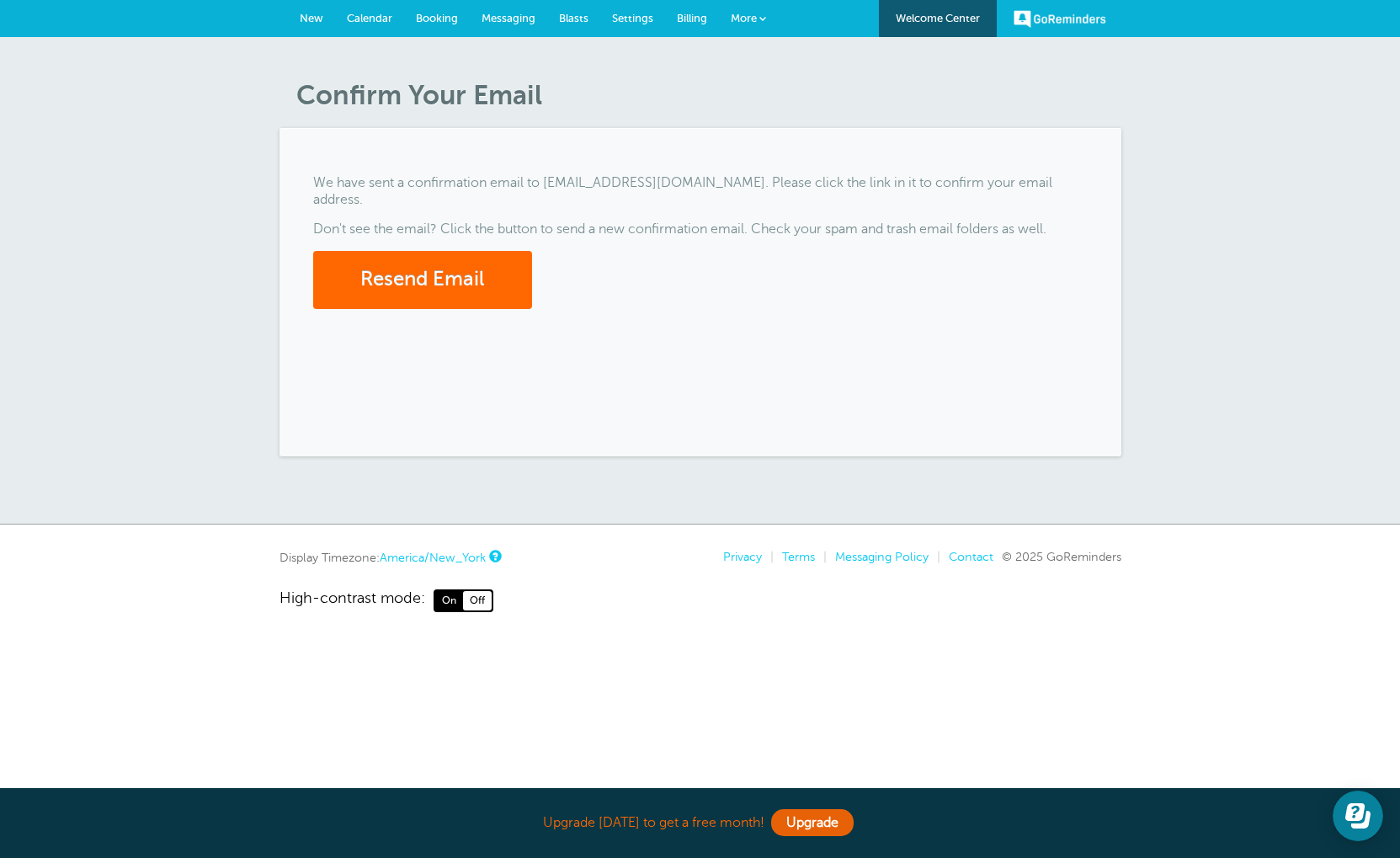
drag, startPoint x: 644, startPoint y: 179, endPoint x: 649, endPoint y: 344, distance: 165.1
click at [649, 344] on div "We have sent a confirmation email to applegetartistictattoo@gmail.com. Please c…" at bounding box center [700, 293] width 842 height 328
click at [1266, 133] on div "Confirm Your Email We have sent a confirmation email to applegetartistictattoo@…" at bounding box center [700, 280] width 1400 height 488
drag, startPoint x: 964, startPoint y: 75, endPoint x: 933, endPoint y: 270, distance: 197.4
click at [746, 10] on link "More" at bounding box center [748, 19] width 58 height 38
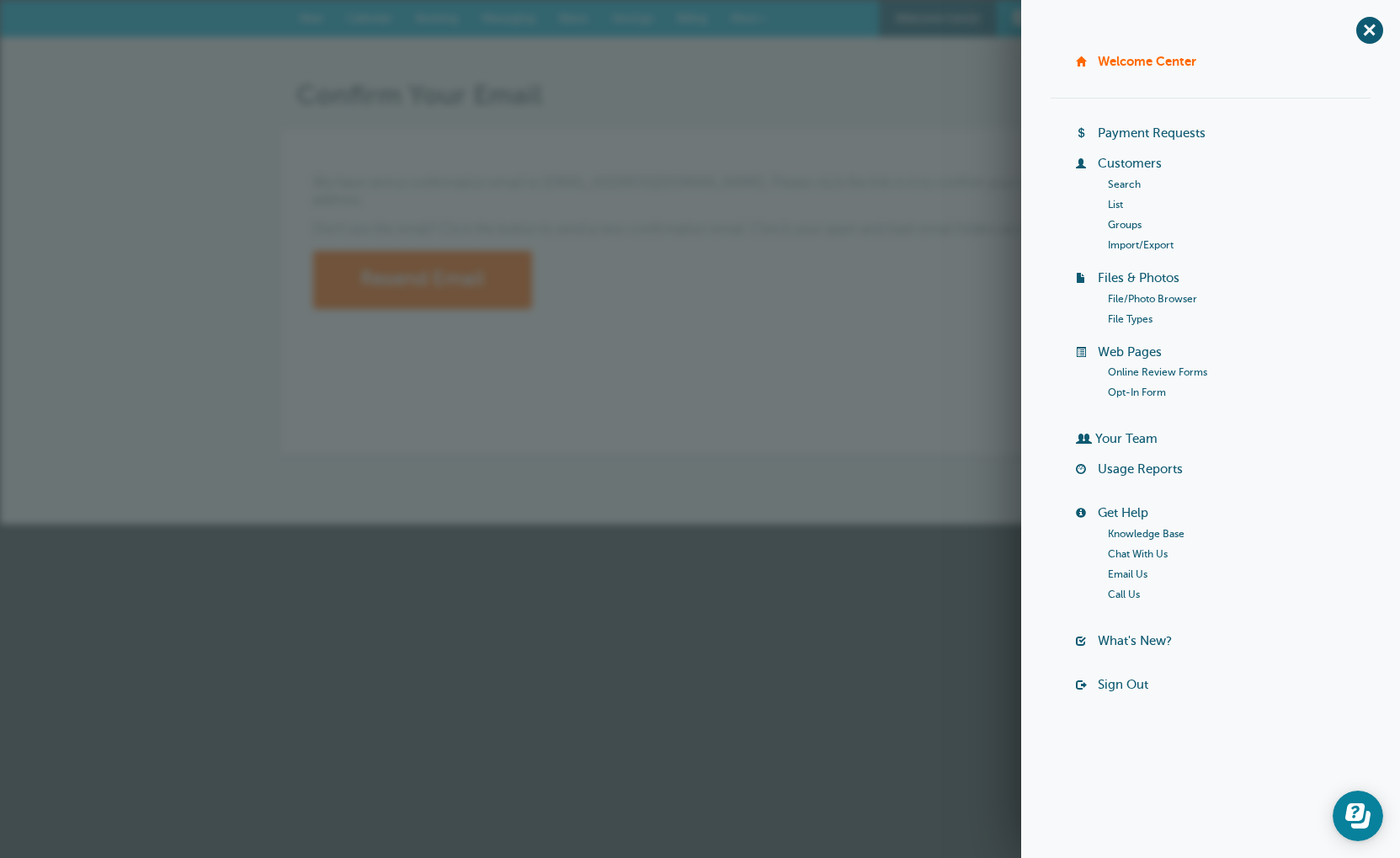
click at [1121, 61] on link "Welcome Center" at bounding box center [1146, 60] width 98 height 14
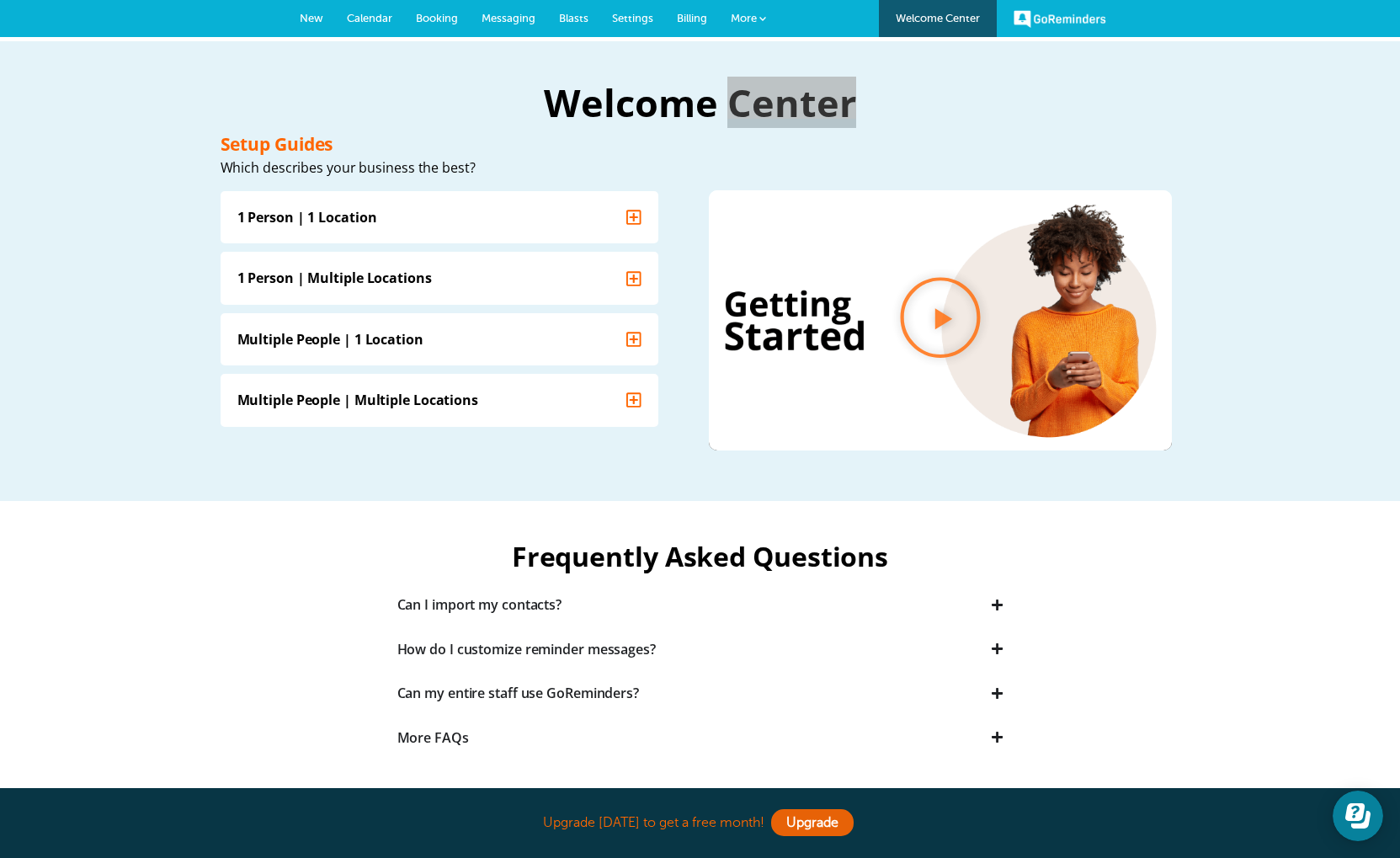
click at [968, 25] on link "Welcome Center" at bounding box center [937, 18] width 118 height 37
click at [943, 15] on link "Welcome Center" at bounding box center [937, 18] width 118 height 37
click at [309, 19] on span "New" at bounding box center [311, 17] width 24 height 12
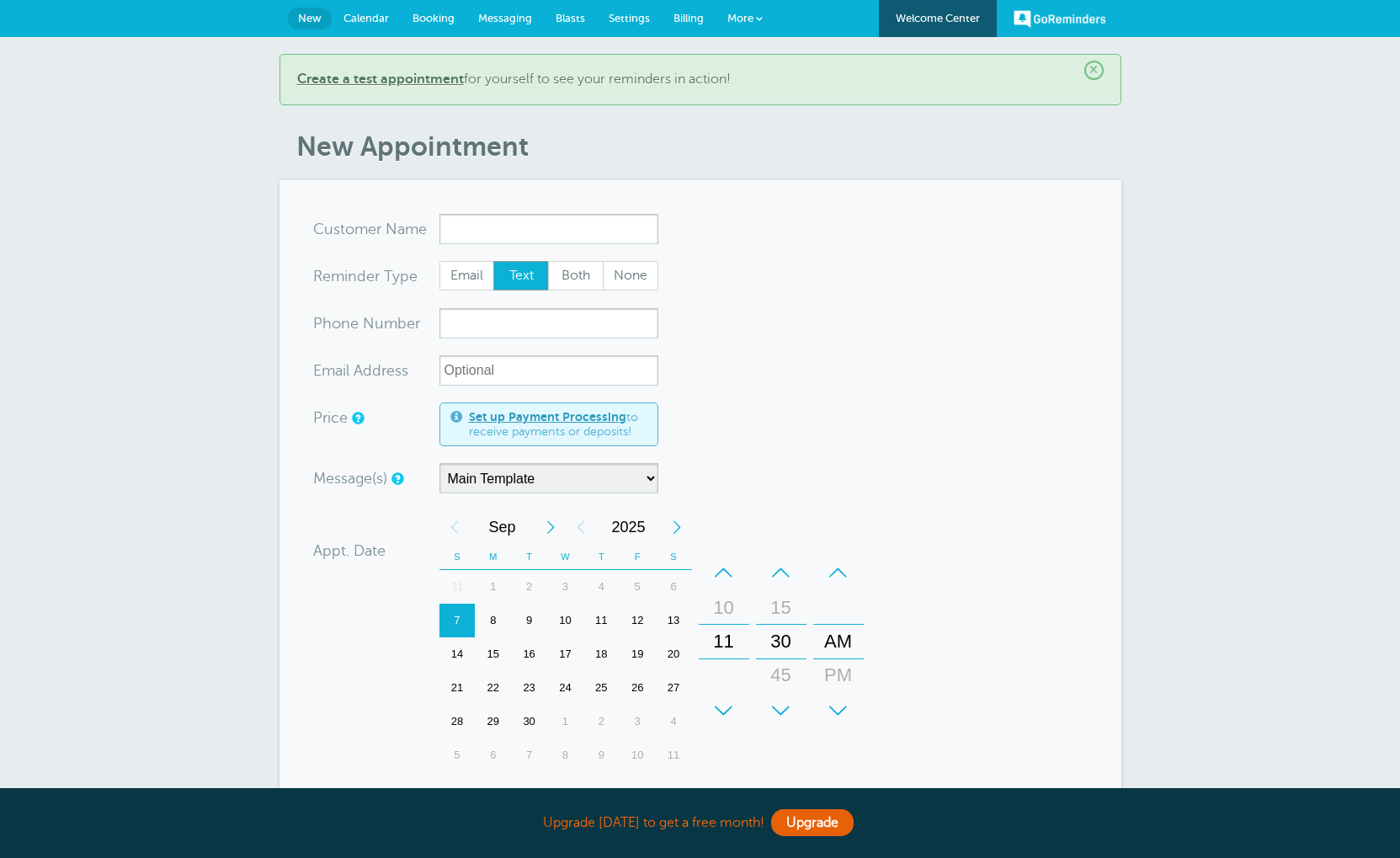
click at [414, 17] on span "Booking" at bounding box center [433, 17] width 42 height 12
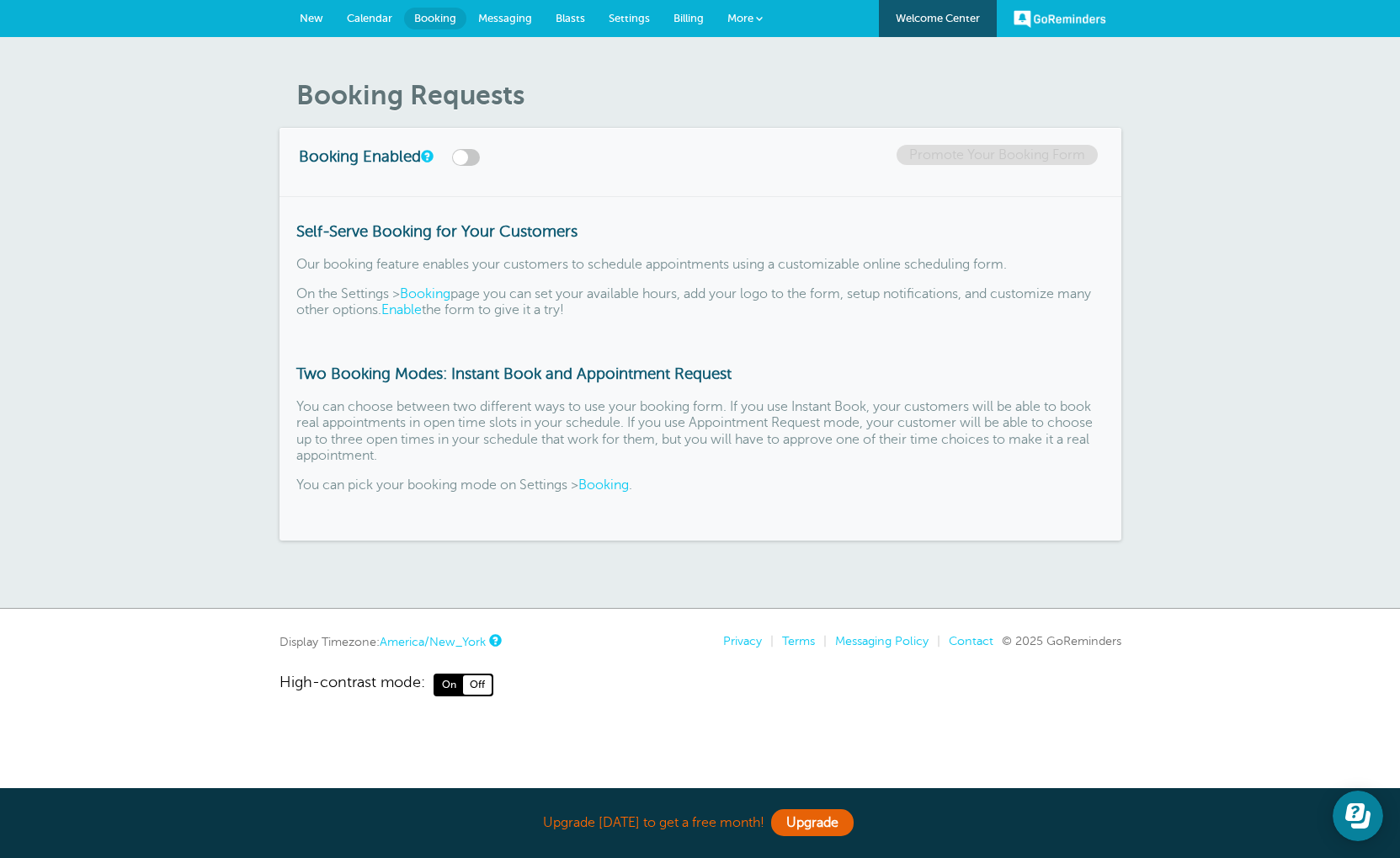
click at [312, 20] on span "New" at bounding box center [311, 17] width 24 height 12
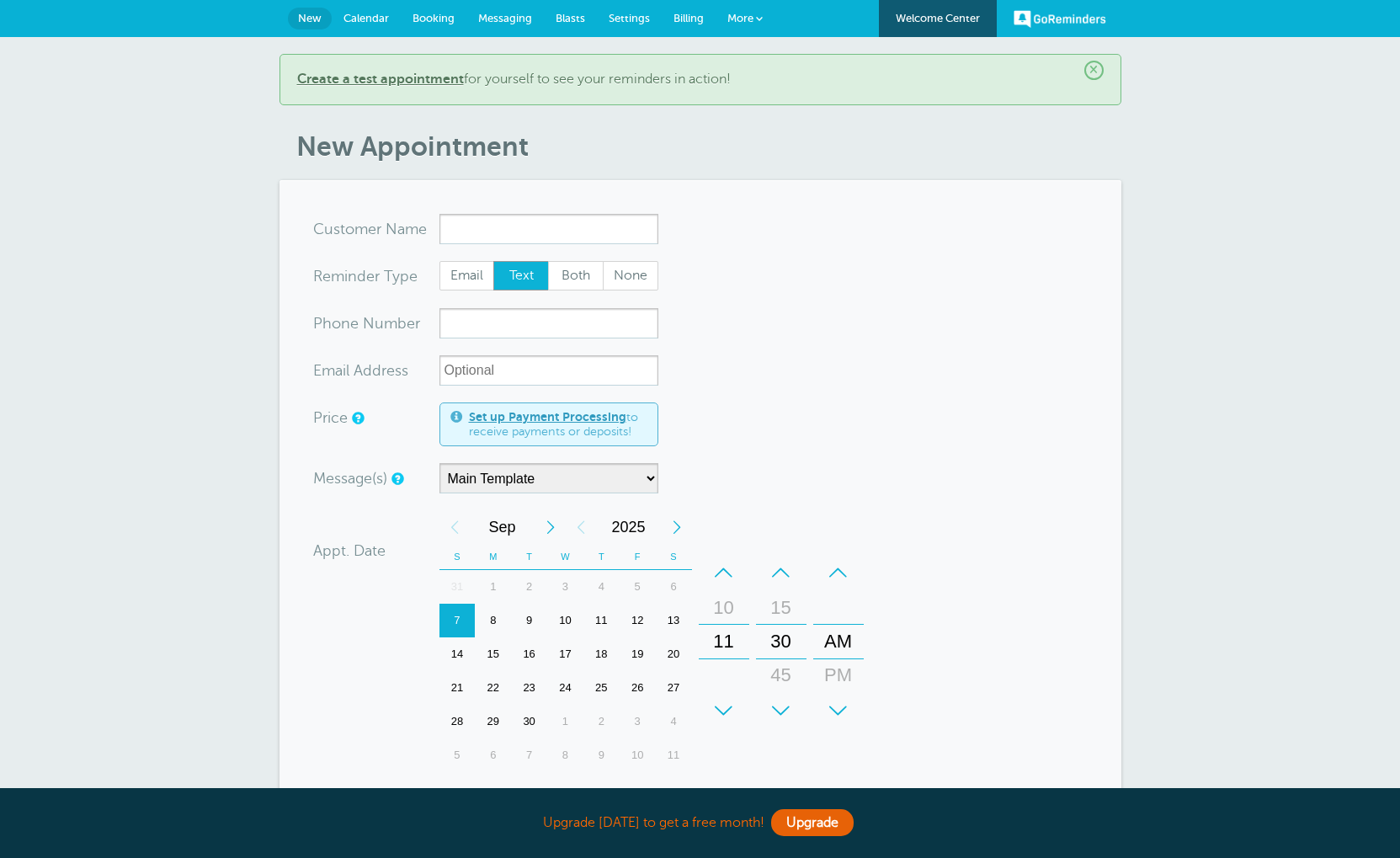
click at [491, 229] on input "x-no-autofill" at bounding box center [549, 229] width 219 height 30
click at [491, 230] on input "[PERSON_NAME]" at bounding box center [549, 229] width 219 height 30
click at [575, 218] on input "[PERSON_NAME]" at bounding box center [549, 229] width 219 height 30
click at [566, 230] on input "[PERSON_NAME]" at bounding box center [549, 229] width 219 height 30
type input "Morgan Sallee"
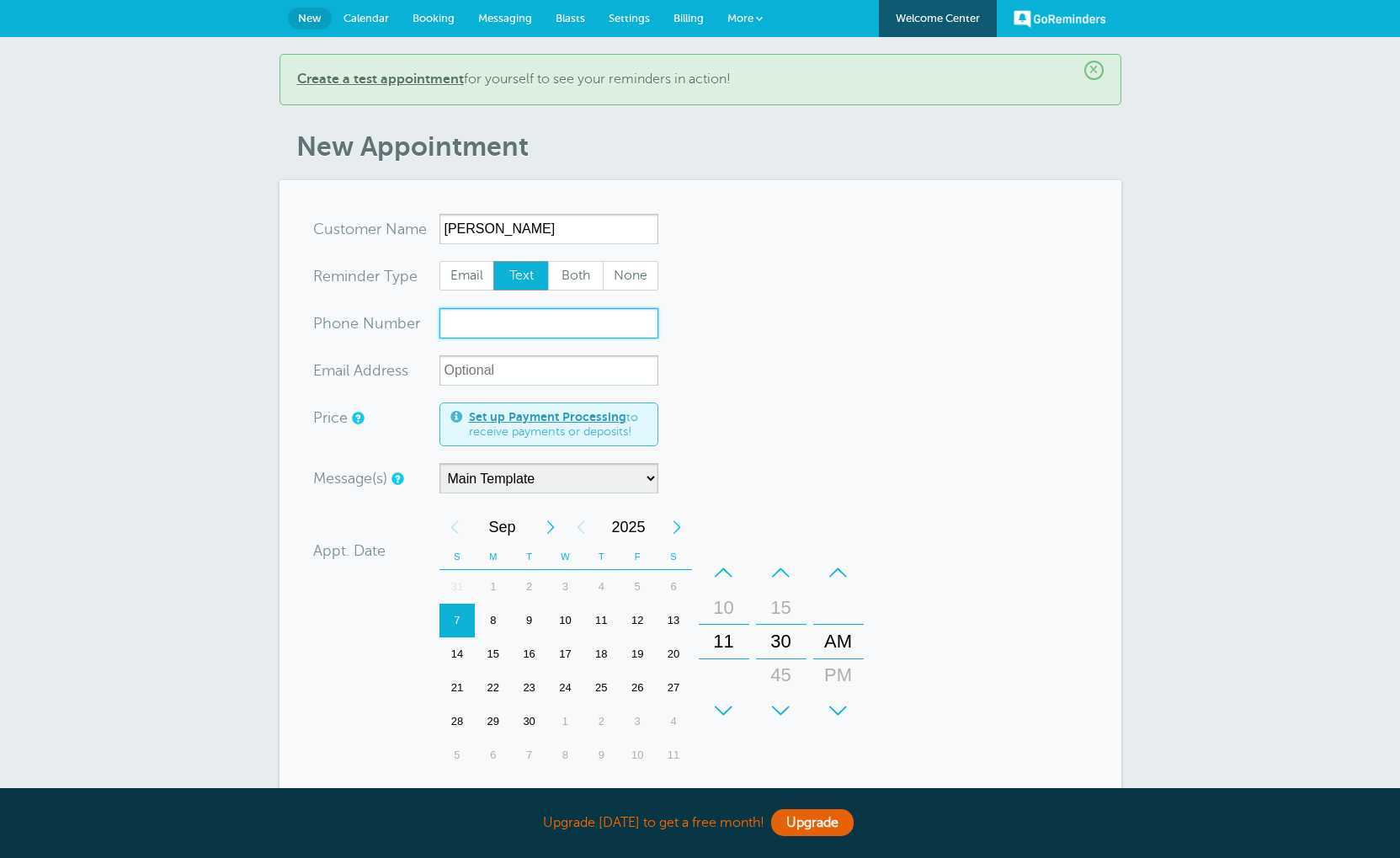
click at [475, 331] on input "xxx-no-autofill" at bounding box center [549, 324] width 219 height 30
type input "463-224-1983"
click at [608, 377] on input "xx-no-autofill" at bounding box center [549, 371] width 219 height 30
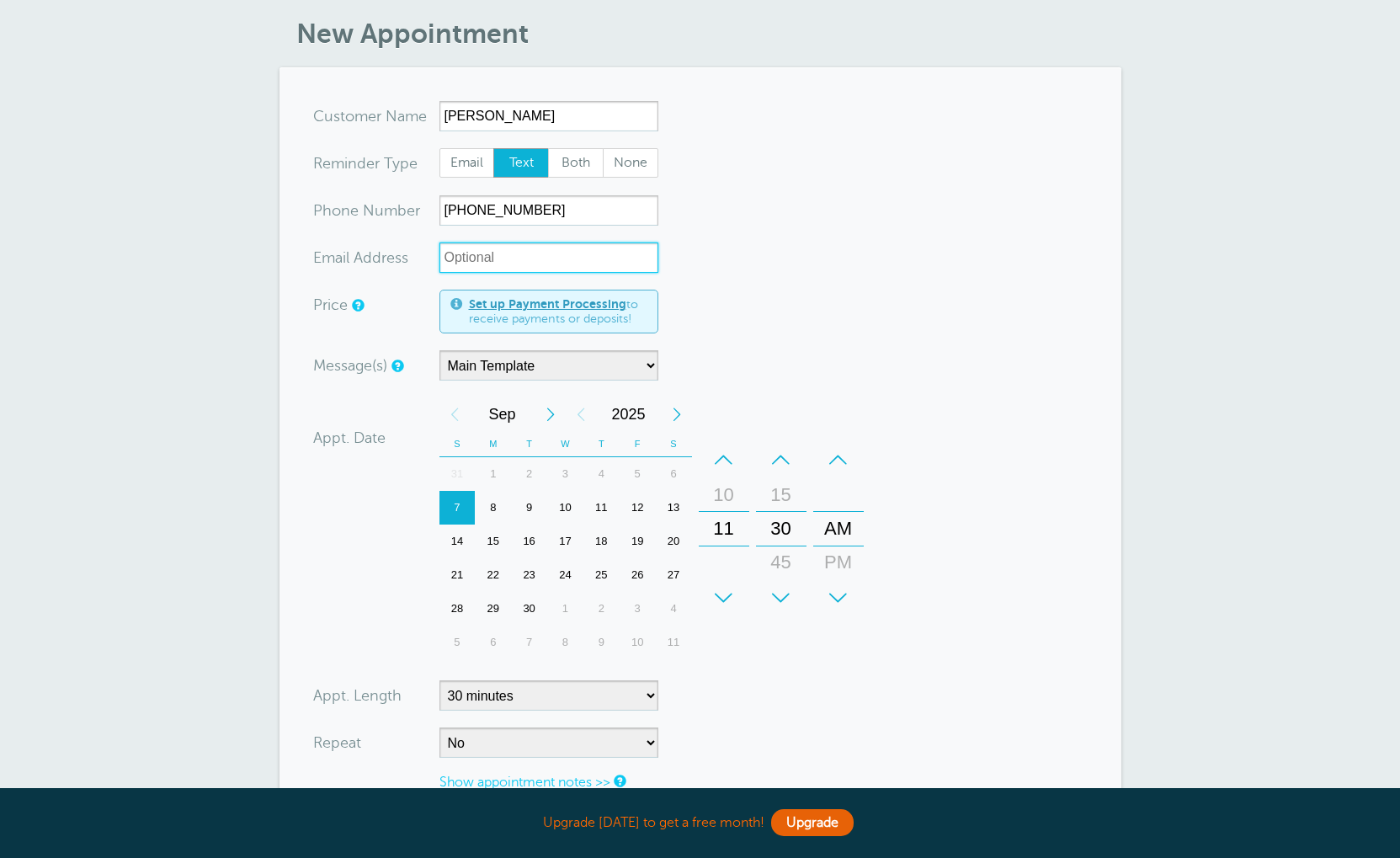
scroll to position [115, 0]
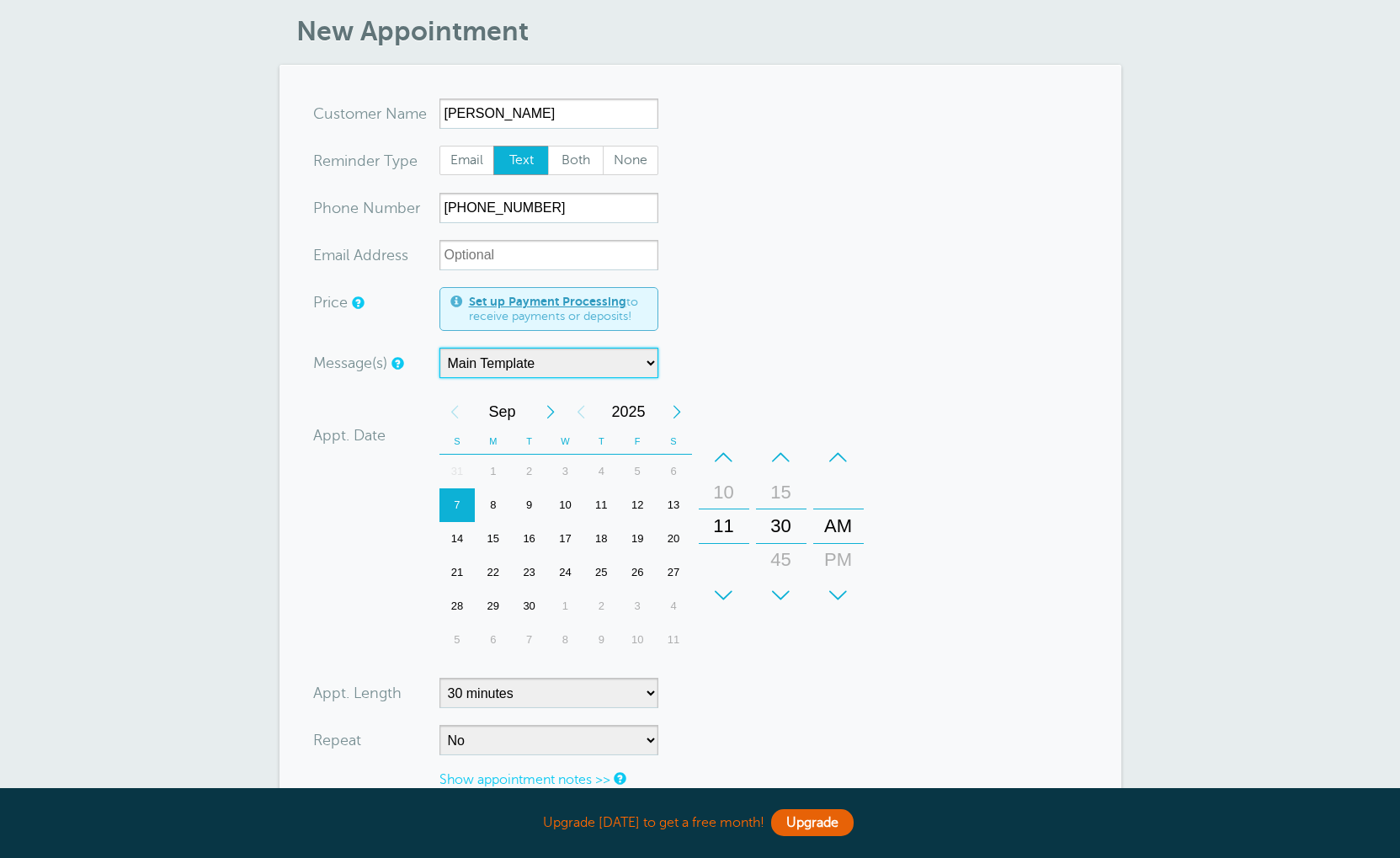
click at [651, 313] on form "You are creating a new customer. To use an existing customer select one from th…" at bounding box center [700, 514] width 775 height 833
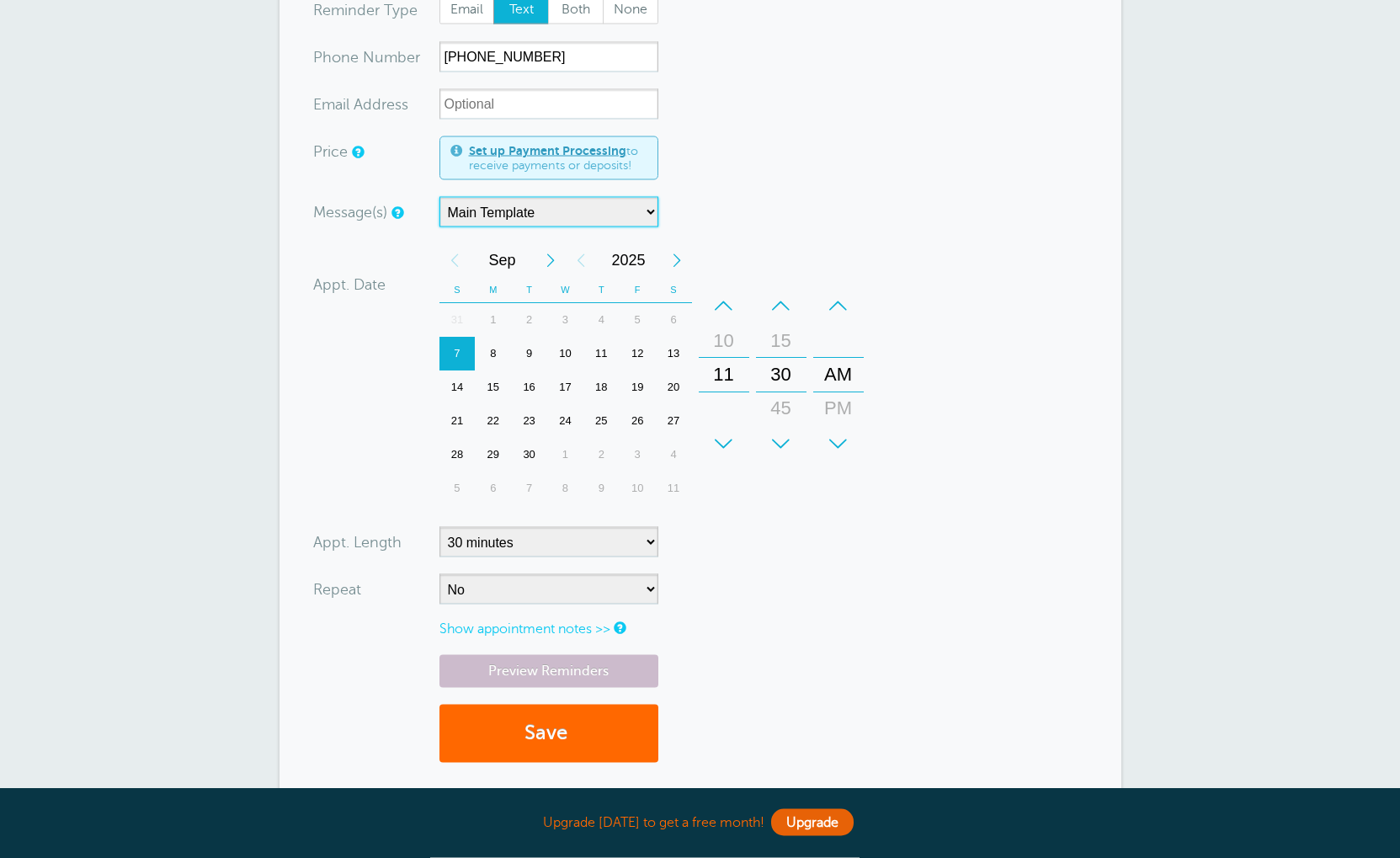
scroll to position [272, 0]
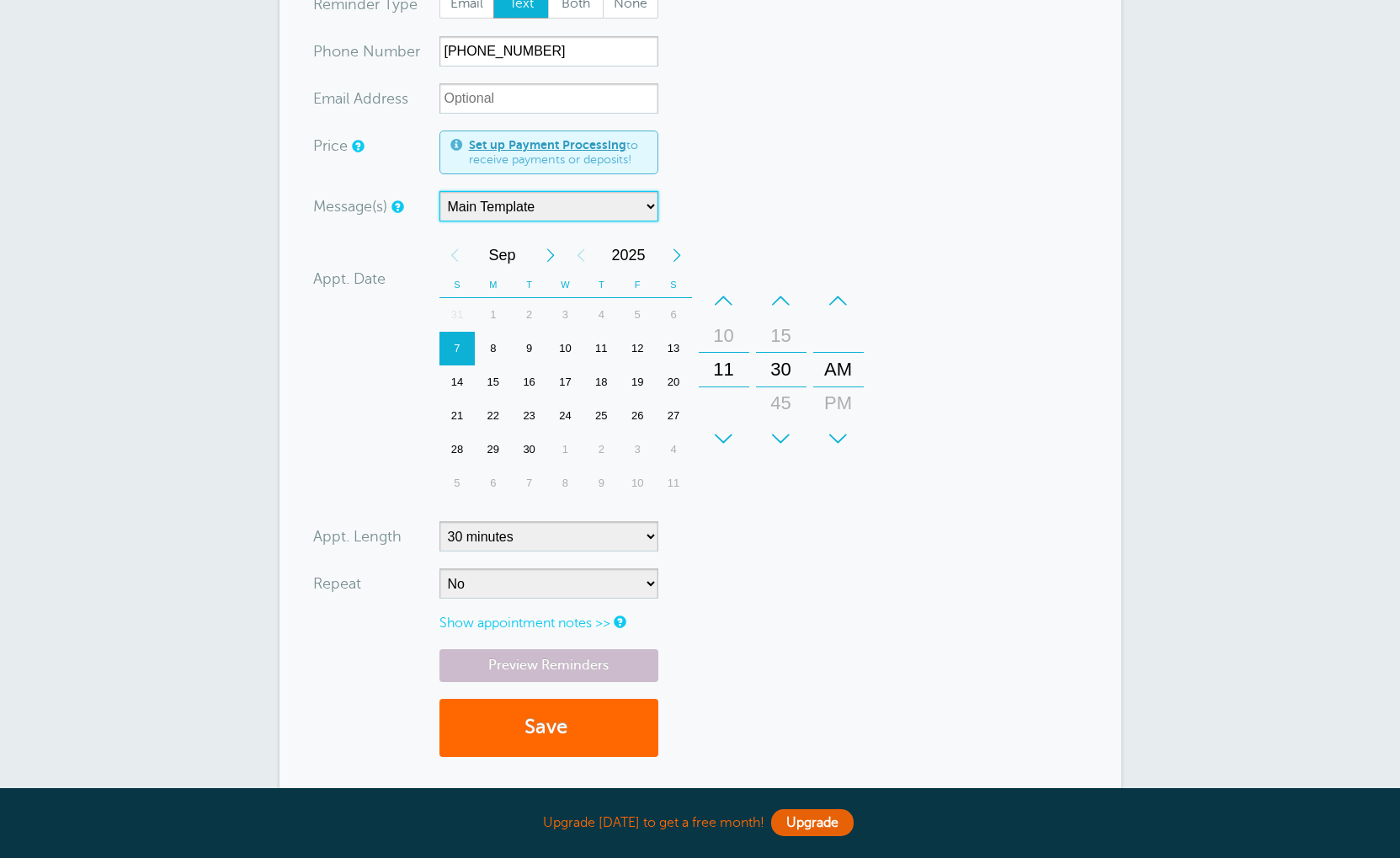
click at [526, 199] on select "Main Template" at bounding box center [549, 207] width 219 height 30
click at [651, 207] on select "Main Template" at bounding box center [549, 207] width 219 height 30
click at [643, 207] on select "Main Template" at bounding box center [549, 207] width 219 height 30
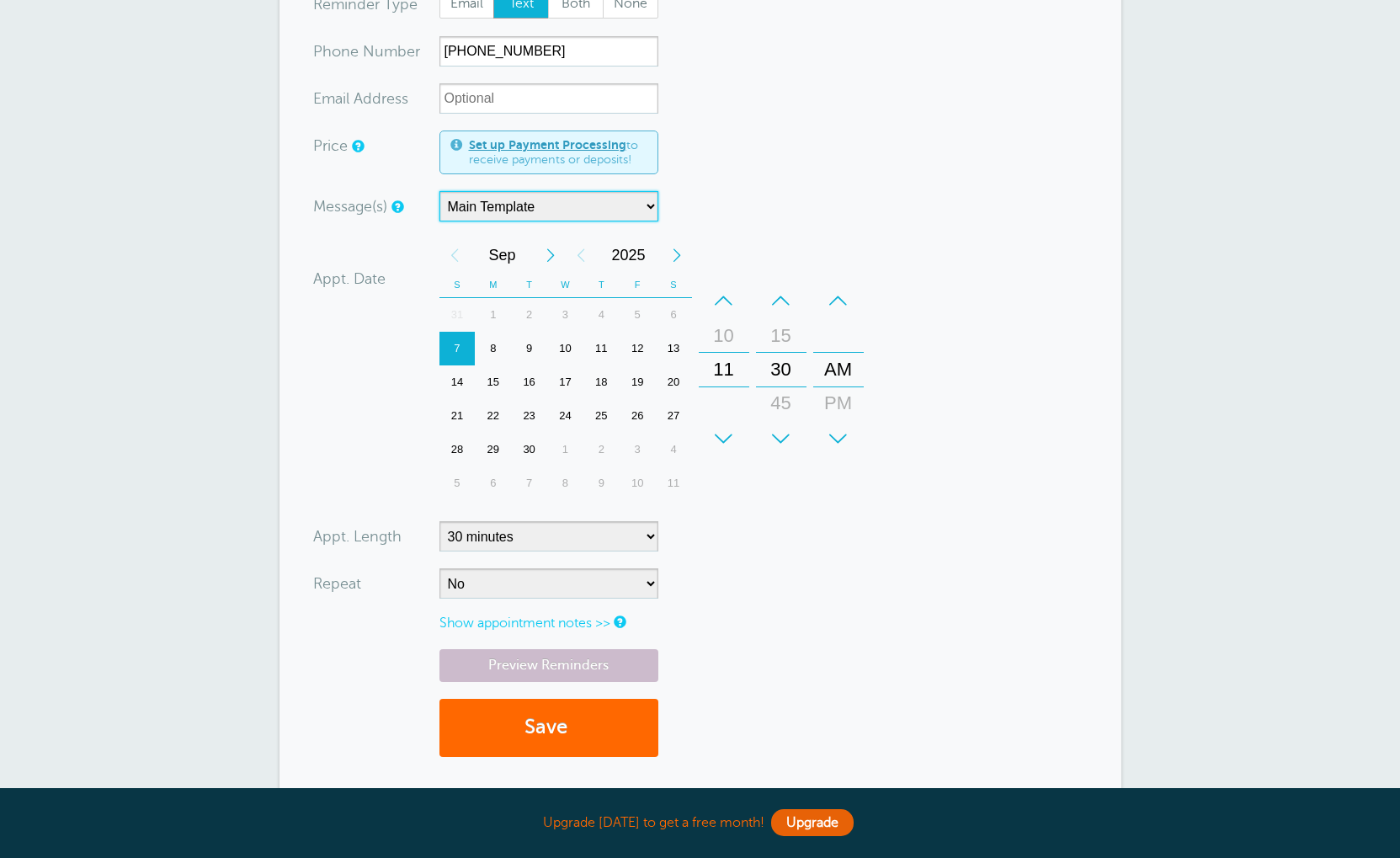
click at [643, 207] on select "Main Template" at bounding box center [549, 207] width 219 height 30
click at [655, 221] on form "You are creating a new customer. To use an existing customer select one from th…" at bounding box center [700, 358] width 775 height 833
click at [637, 211] on select "Main Template" at bounding box center [549, 207] width 219 height 30
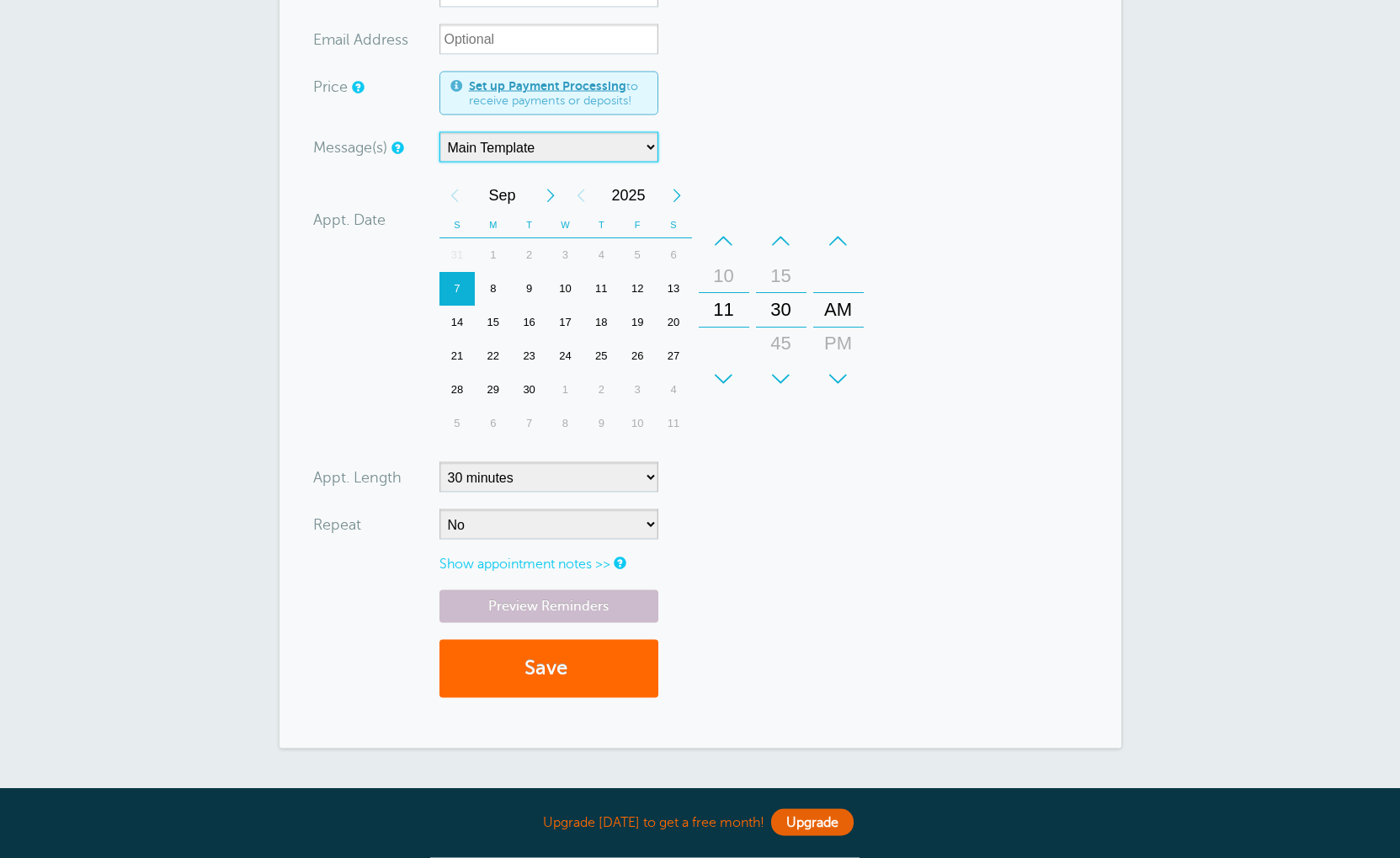
scroll to position [327, 0]
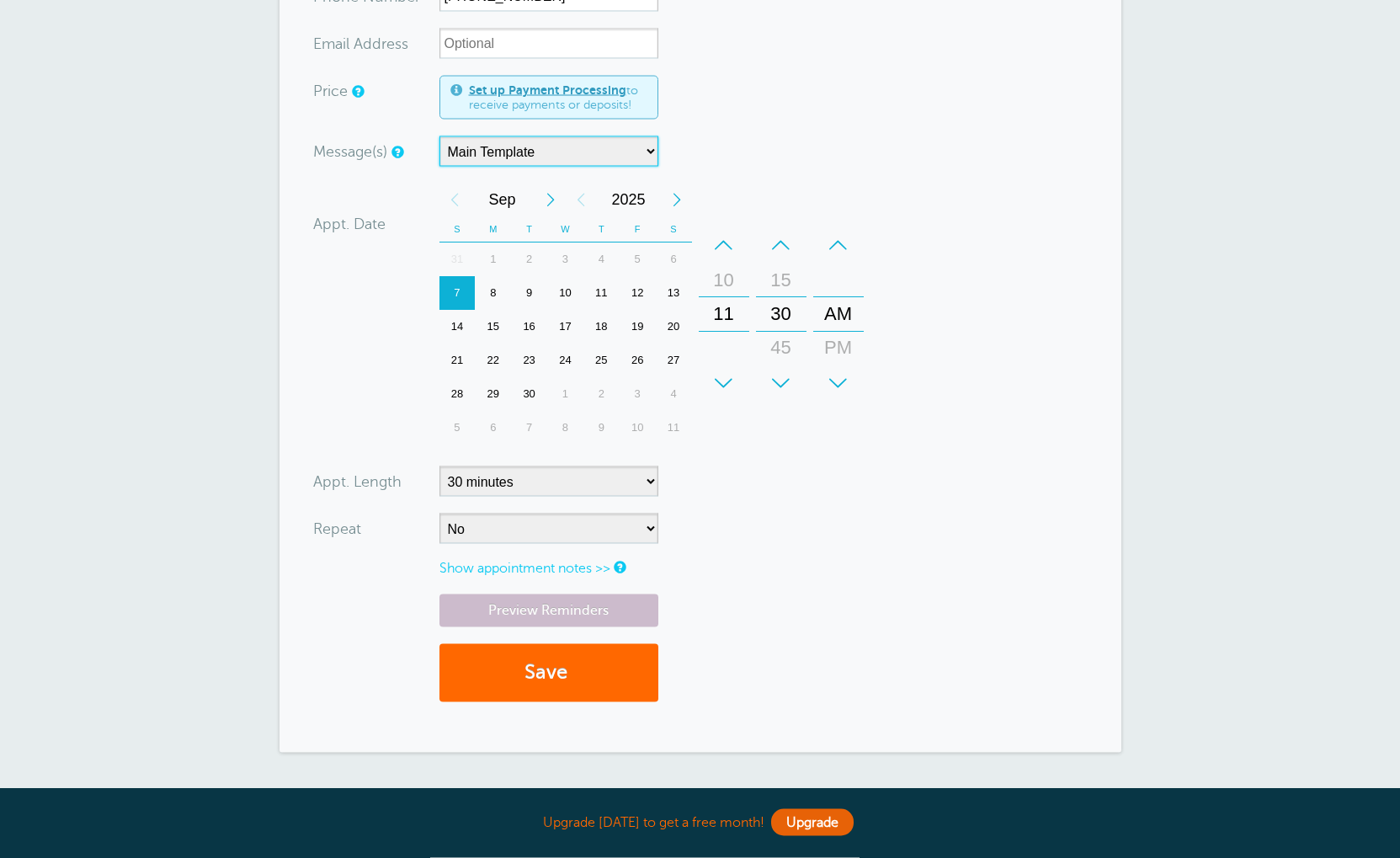
click at [526, 292] on div "9" at bounding box center [529, 294] width 36 height 34
click at [562, 294] on div "10" at bounding box center [565, 294] width 36 height 34
click at [609, 289] on div "11" at bounding box center [601, 294] width 36 height 34
click at [725, 381] on div "+" at bounding box center [725, 384] width 51 height 34
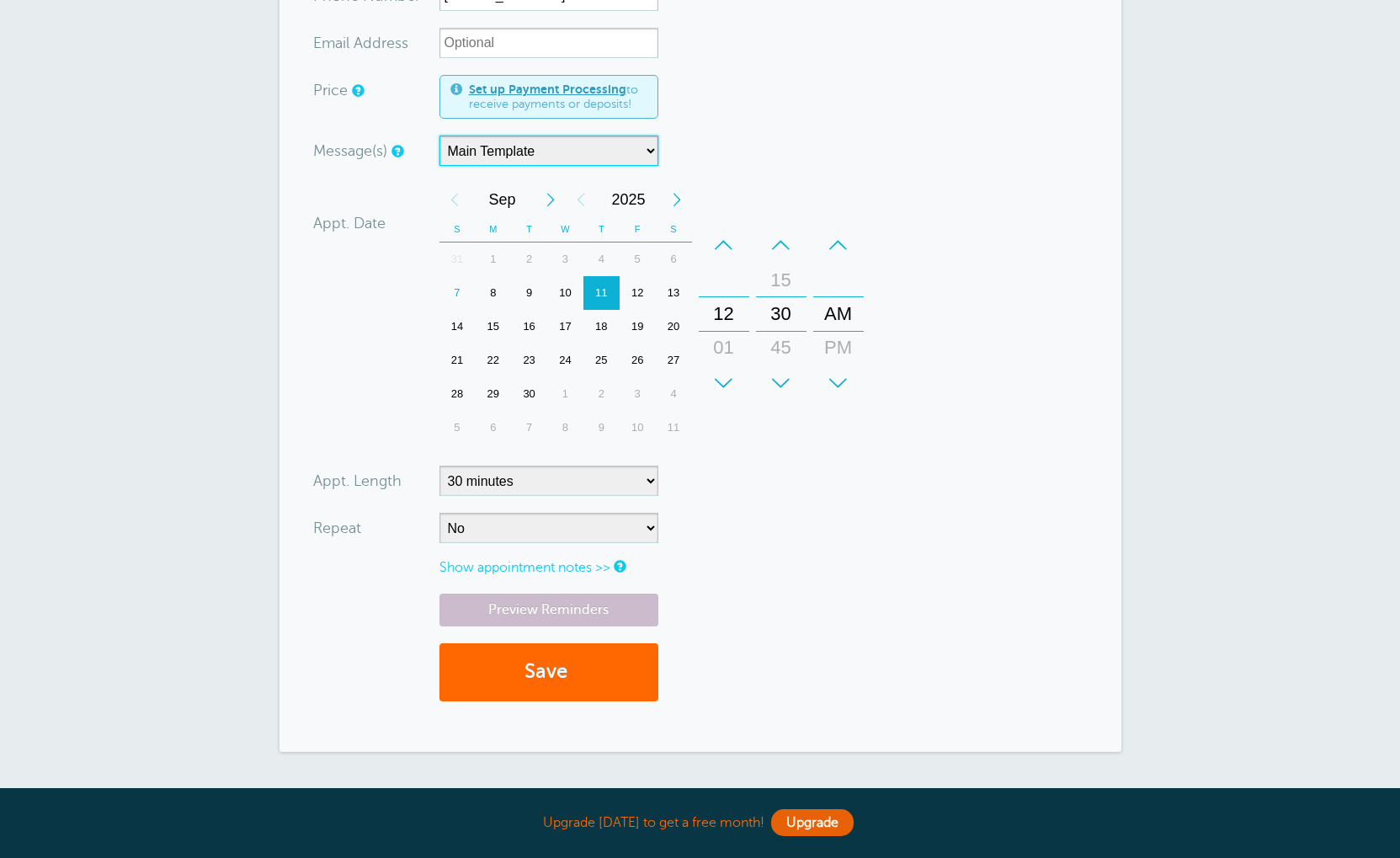
click at [725, 381] on div "+" at bounding box center [725, 383] width 51 height 34
click at [856, 379] on div "+" at bounding box center [839, 383] width 51 height 34
click at [833, 253] on div "–" at bounding box center [839, 245] width 51 height 34
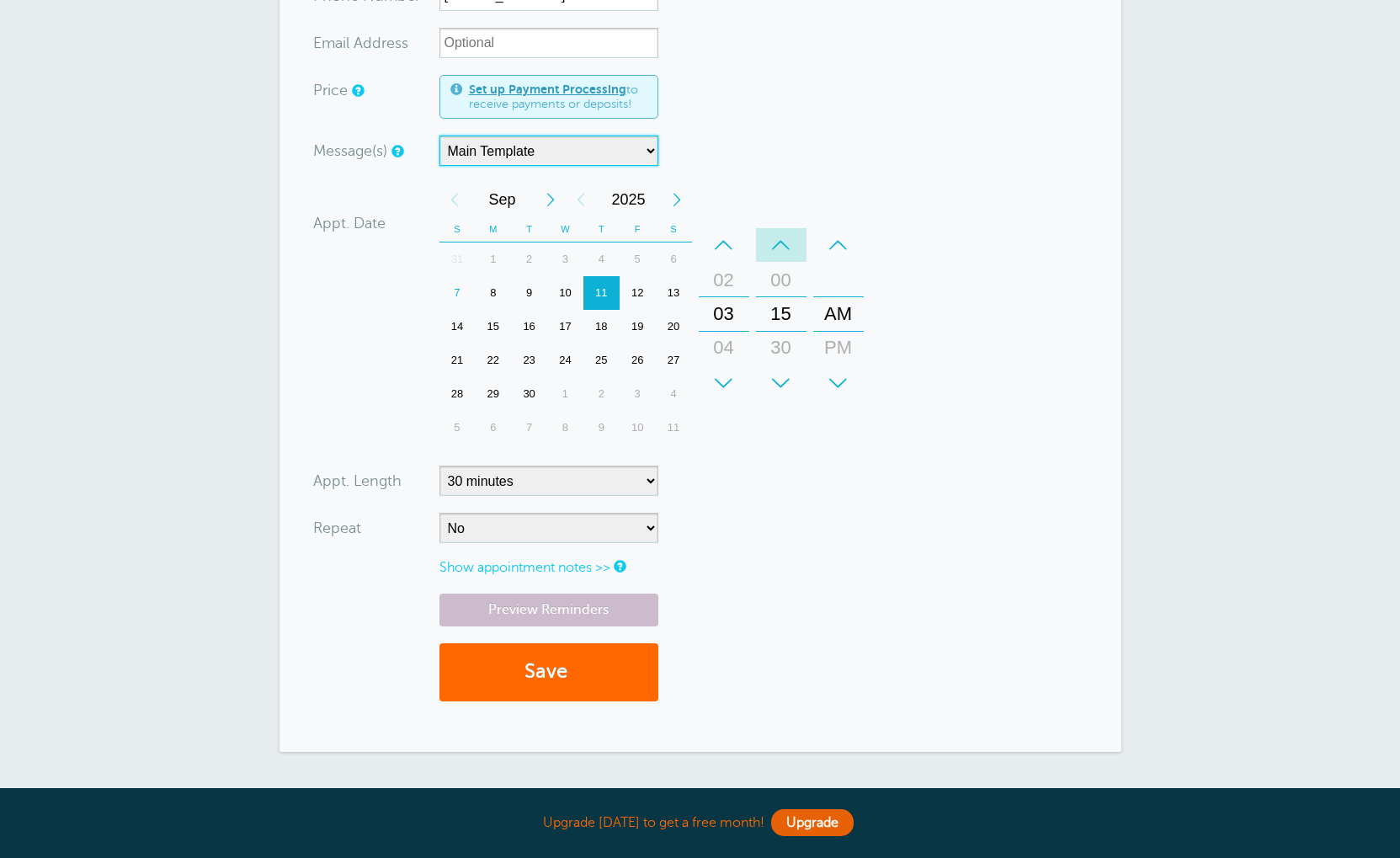
click at [762, 258] on div "–" at bounding box center [781, 245] width 51 height 34
click at [840, 377] on div "+" at bounding box center [839, 383] width 51 height 34
select select "240"
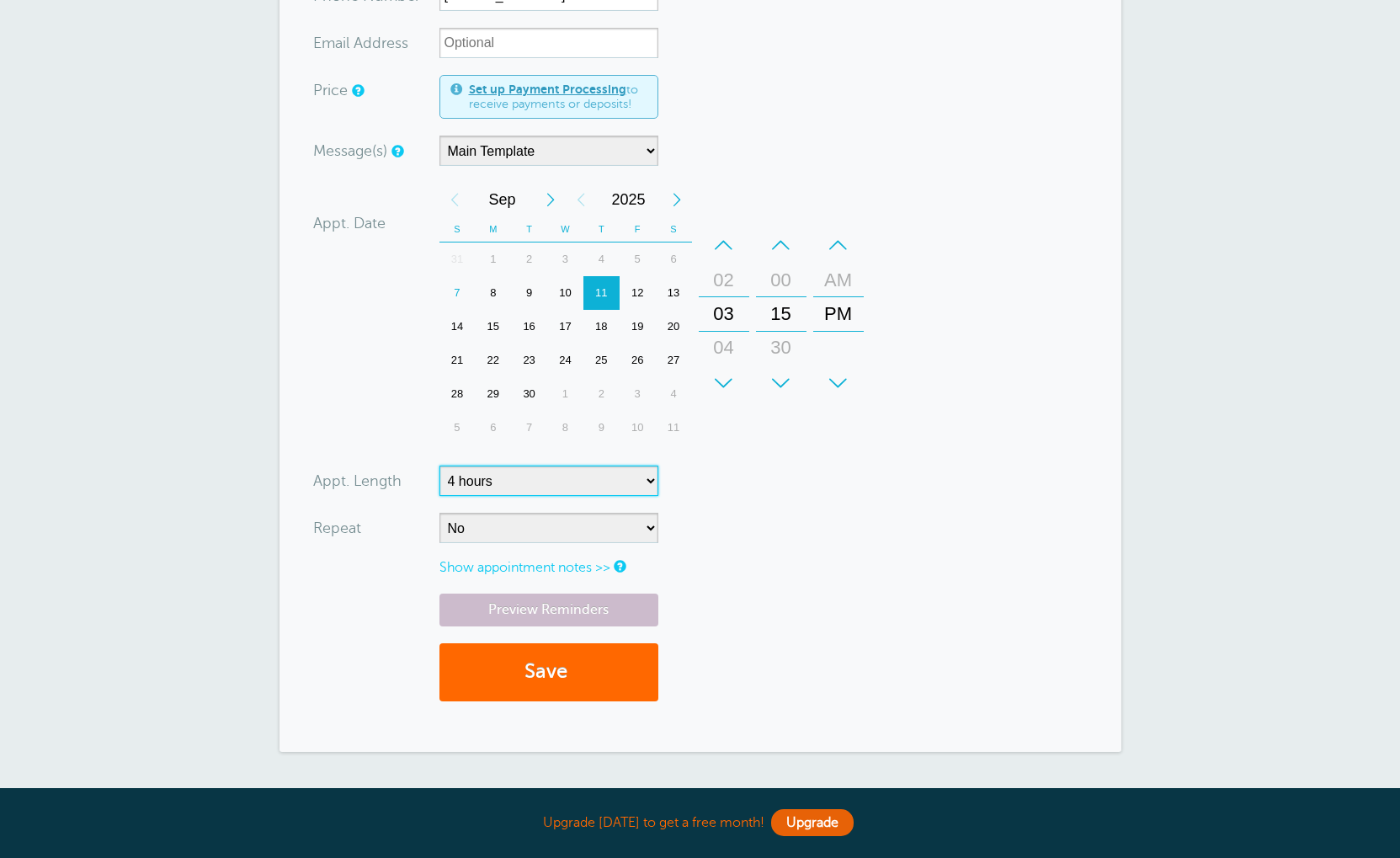
click at [552, 516] on form "You are creating a new customer. To use an existing customer select one from th…" at bounding box center [700, 303] width 775 height 833
click at [527, 519] on select "No Daily Weekly Every 2 weeks Every 3 weeks Every 4 weeks Monthly Every 5 weeks…" at bounding box center [549, 528] width 219 height 30
click at [563, 567] on link "Show appointment notes >>" at bounding box center [525, 567] width 171 height 15
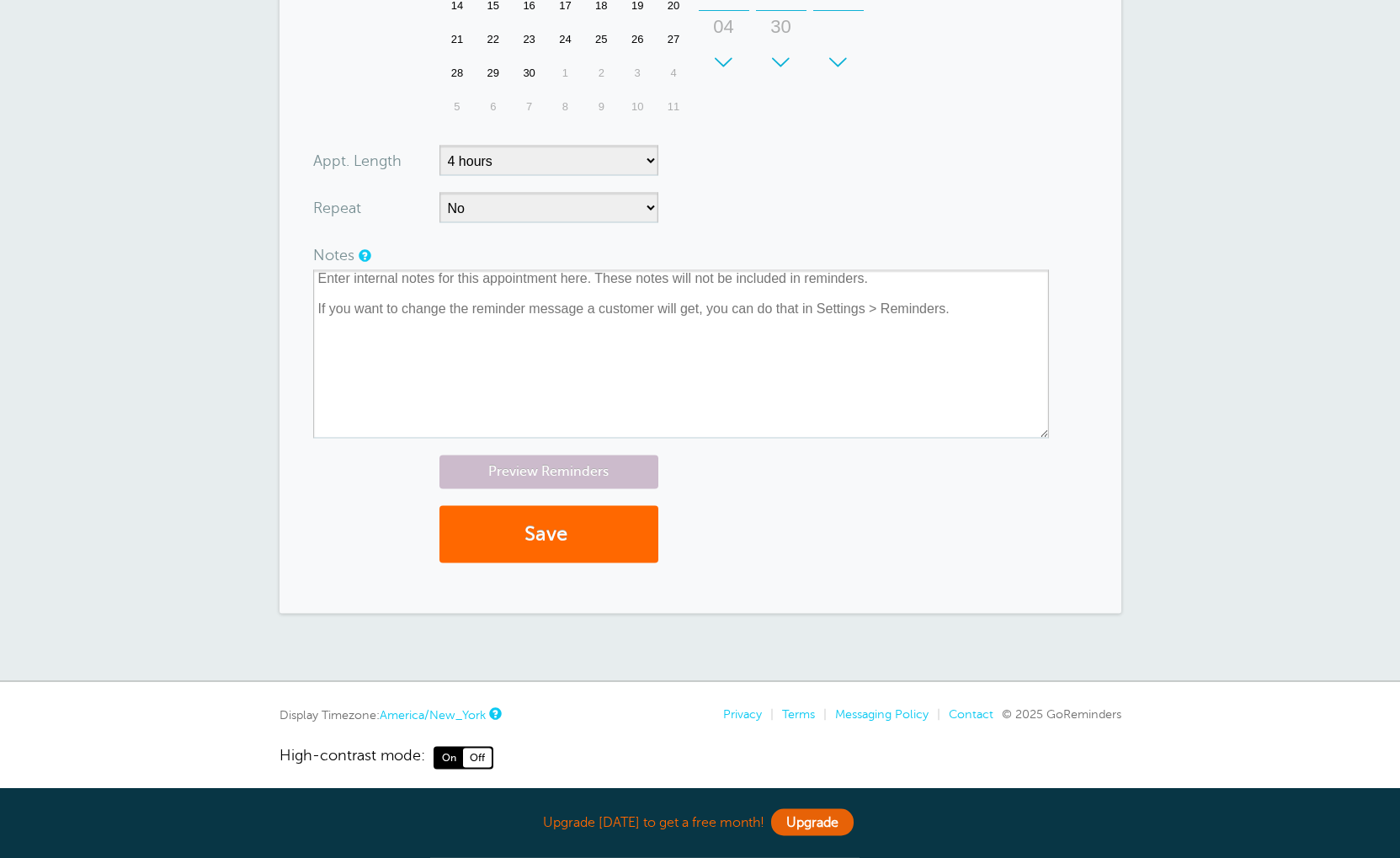
scroll to position [653, 0]
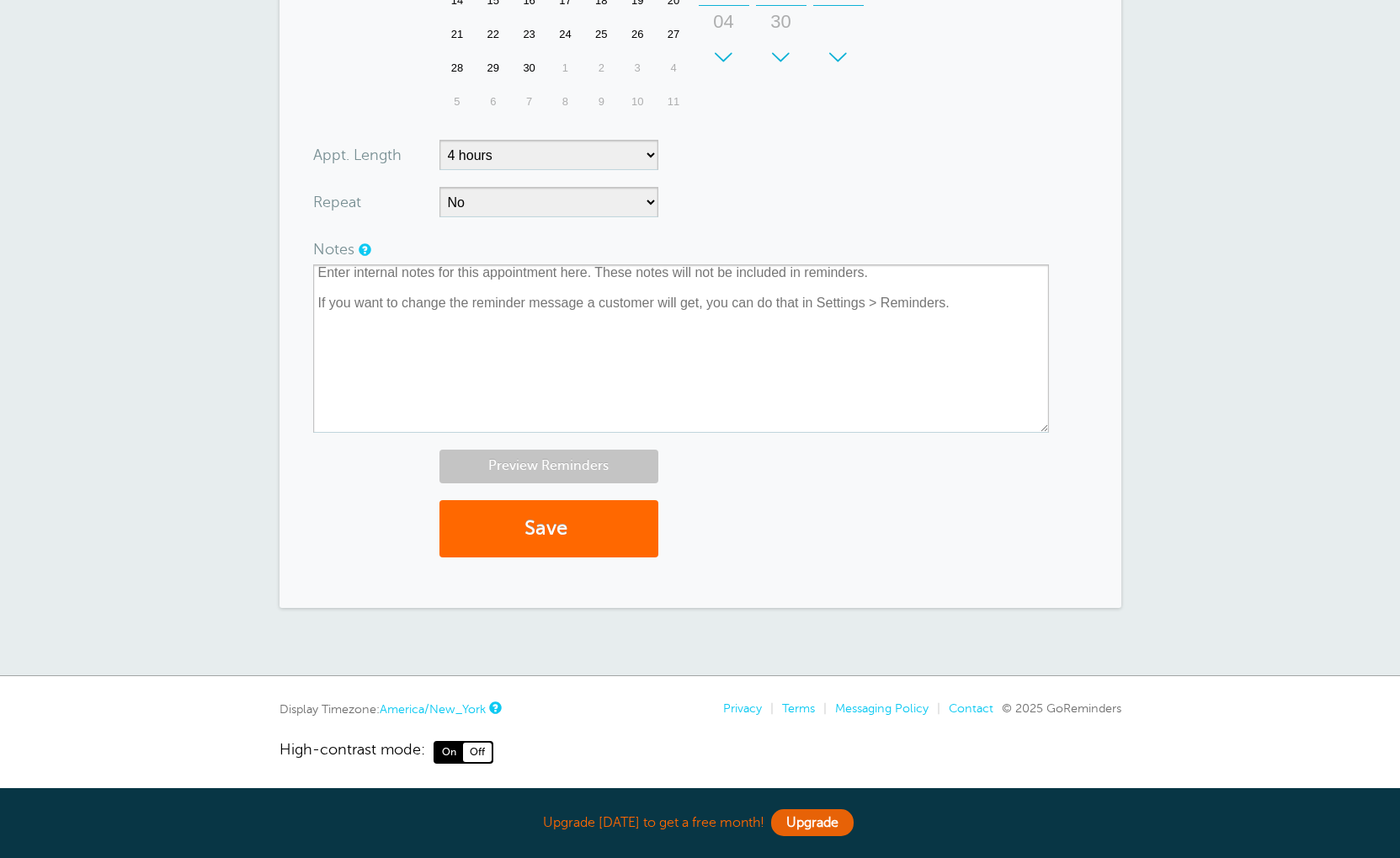
click at [539, 462] on link "Preview Reminders" at bounding box center [549, 465] width 219 height 33
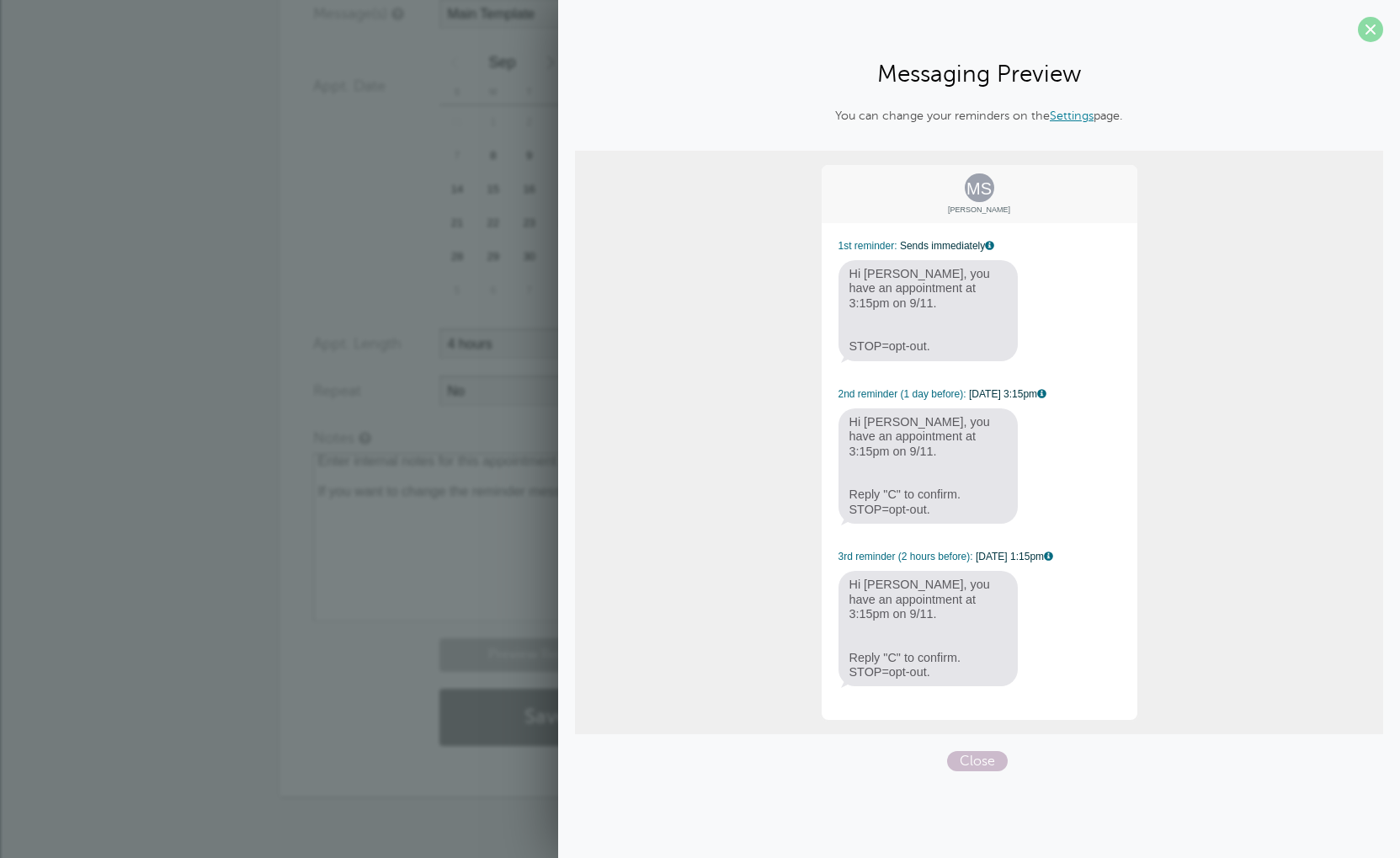
click at [1374, 28] on span at bounding box center [1370, 29] width 25 height 25
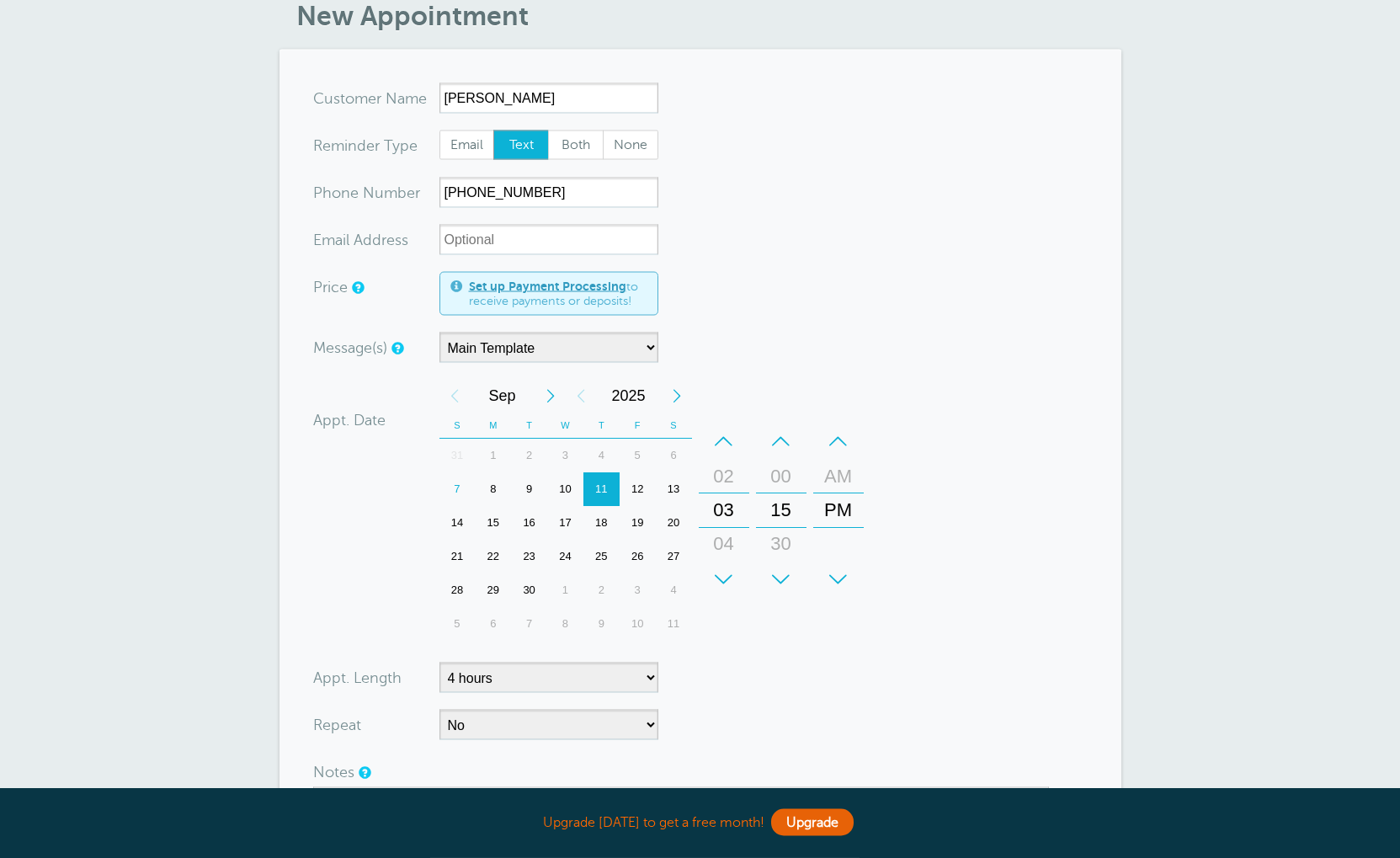
scroll to position [0, 0]
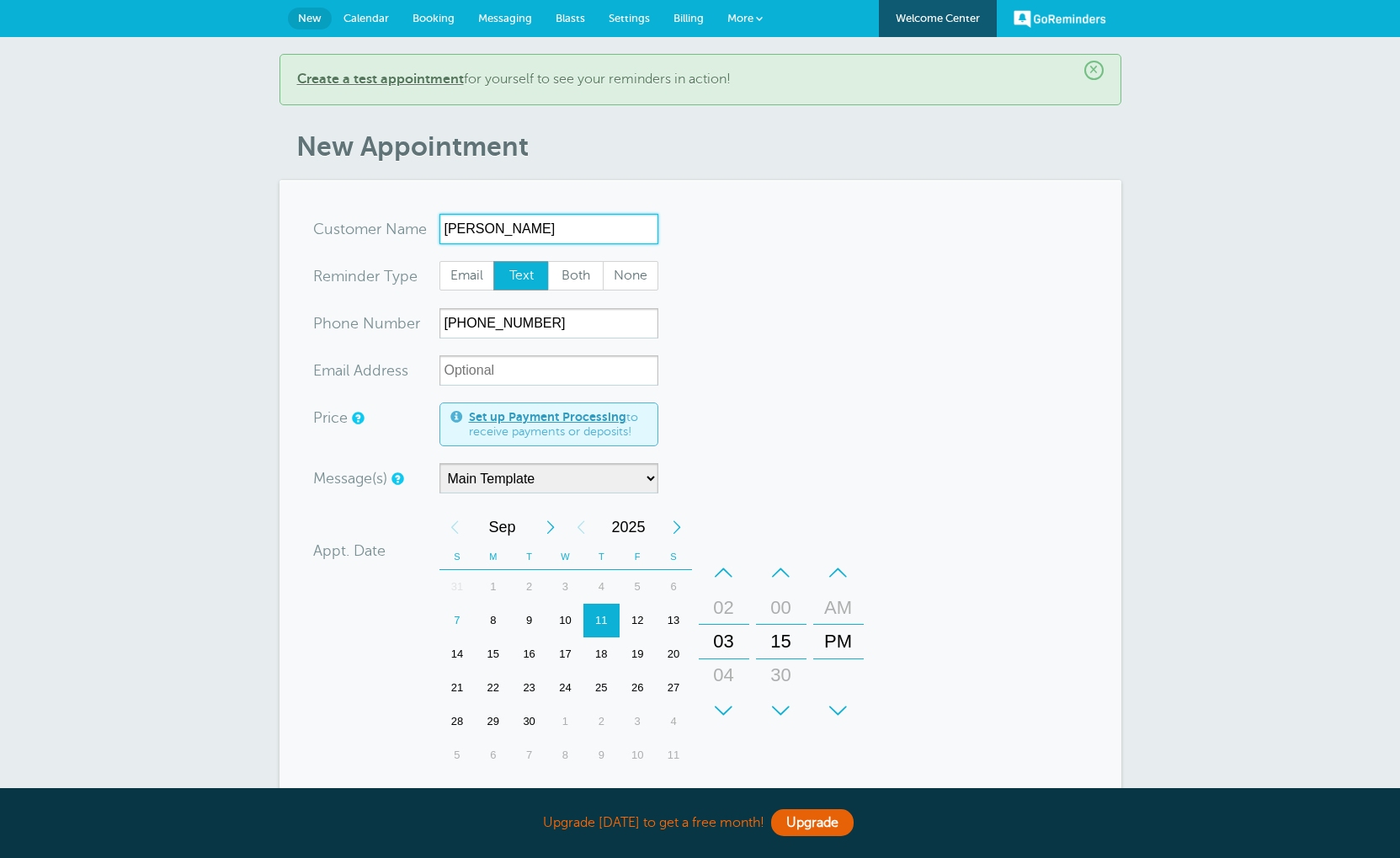
click at [553, 236] on input "Morgan Sallee" at bounding box center [549, 229] width 219 height 30
type input "M"
type input "Eric Appleget"
click at [566, 325] on input "463-224-1983" at bounding box center [549, 324] width 219 height 30
type input "4"
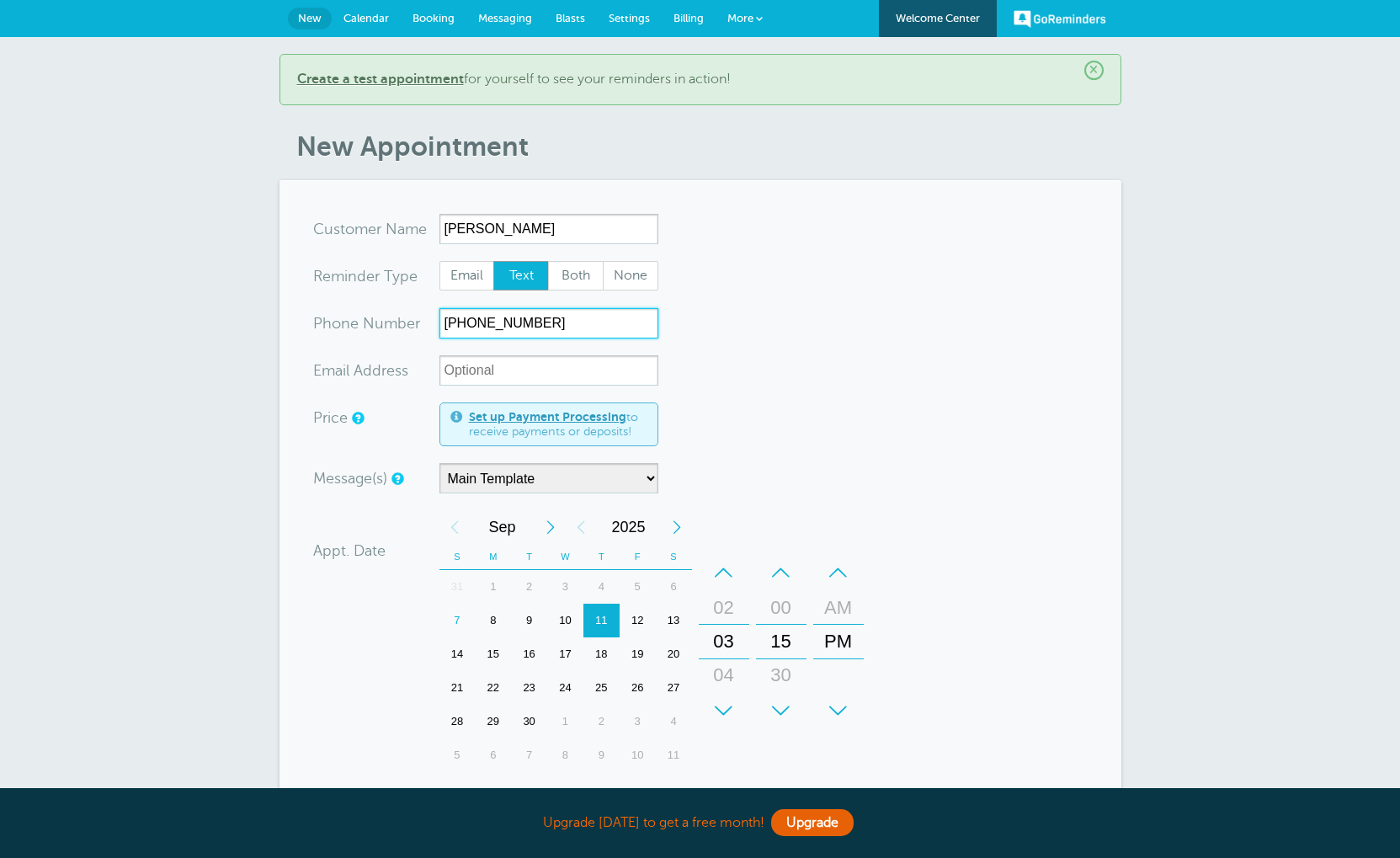
type input "317-606-6380"
click at [458, 77] on b "Create a test appointment" at bounding box center [380, 79] width 167 height 15
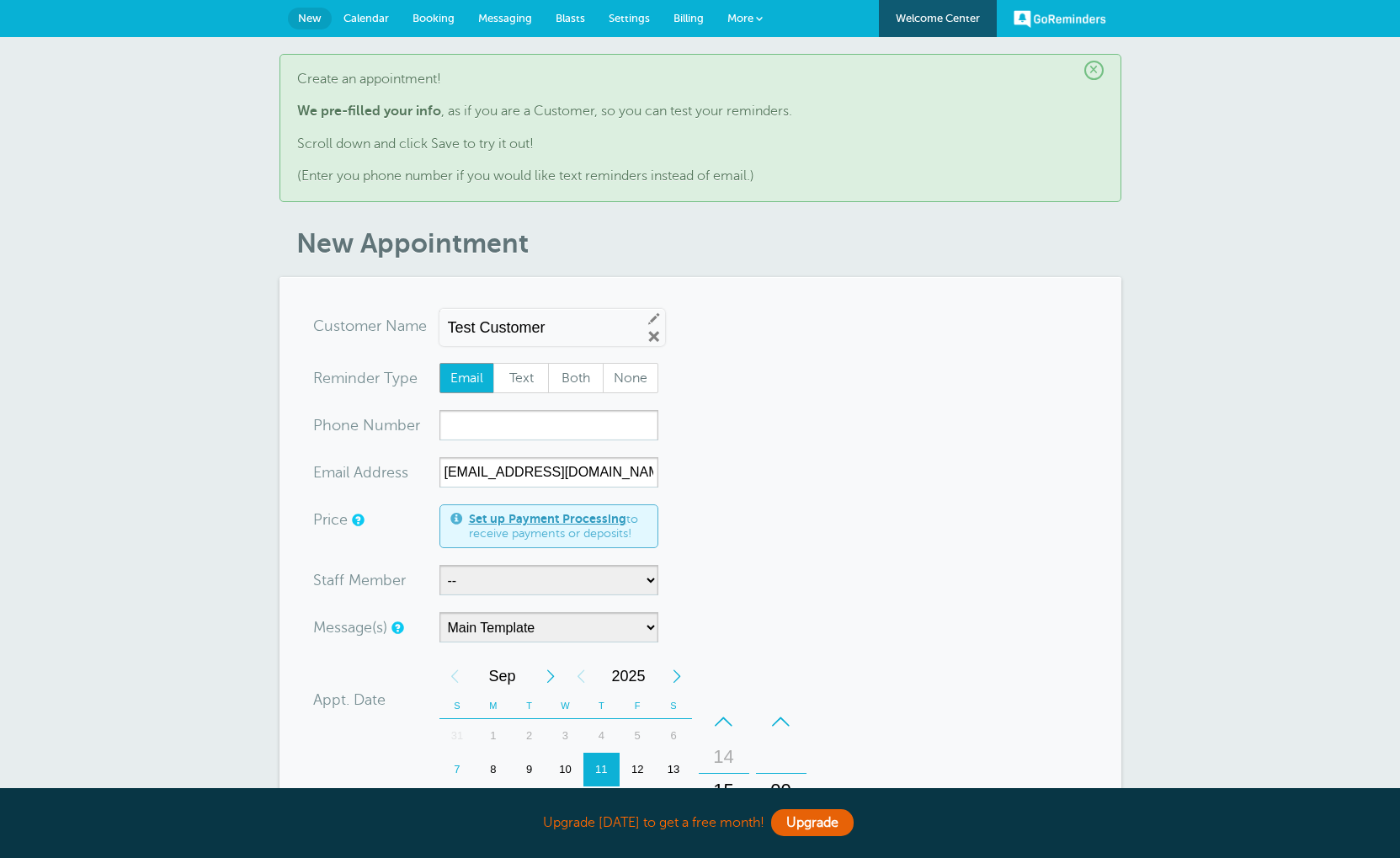
click at [582, 331] on input "Test Customer" at bounding box center [538, 328] width 180 height 18
click at [646, 322] on link "Edit" at bounding box center [654, 318] width 15 height 15
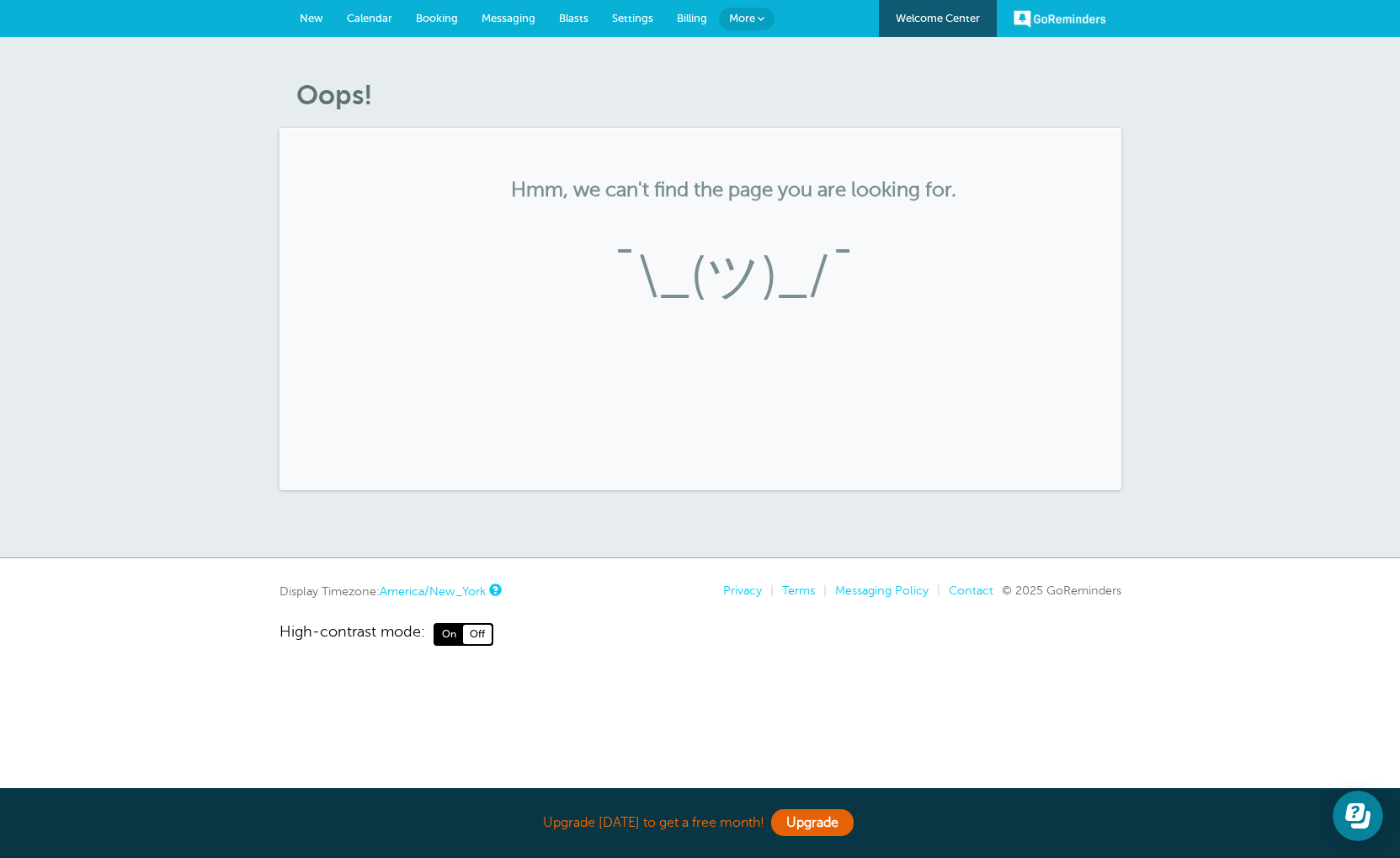
click at [918, 12] on link "Welcome Center" at bounding box center [937, 18] width 118 height 37
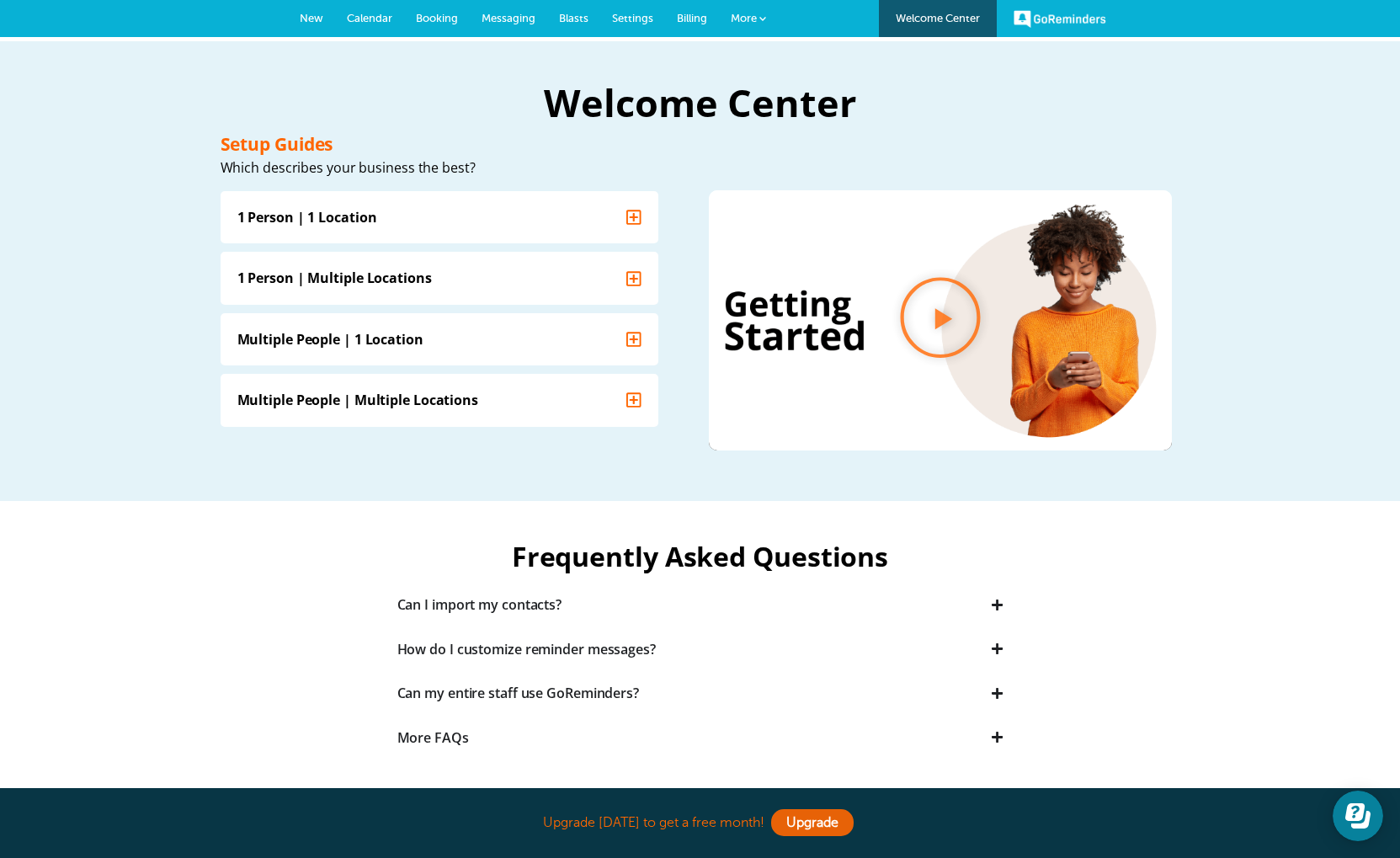
click at [432, 23] on span "Booking" at bounding box center [437, 17] width 42 height 12
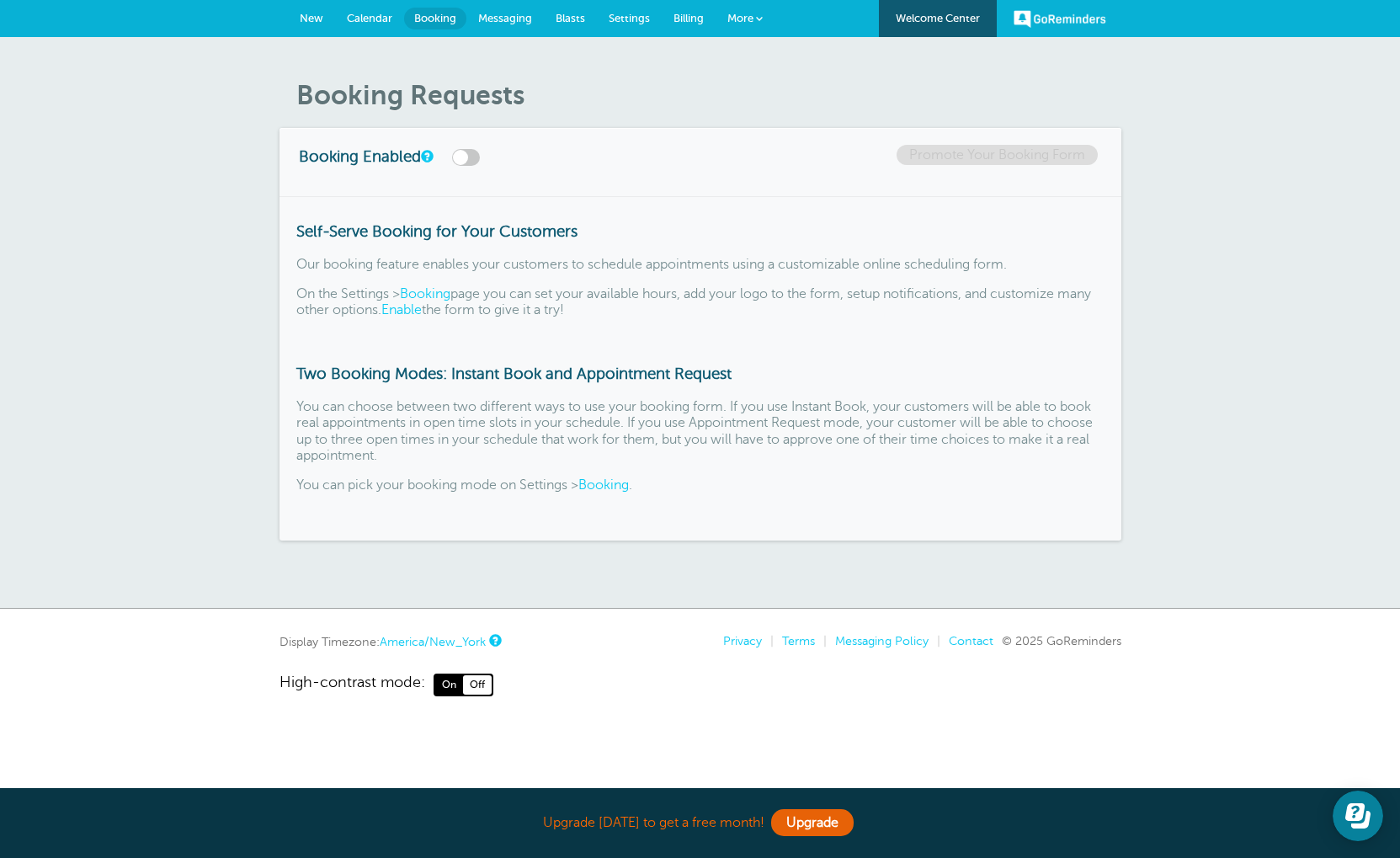
click at [925, 23] on link "Welcome Center" at bounding box center [937, 18] width 118 height 37
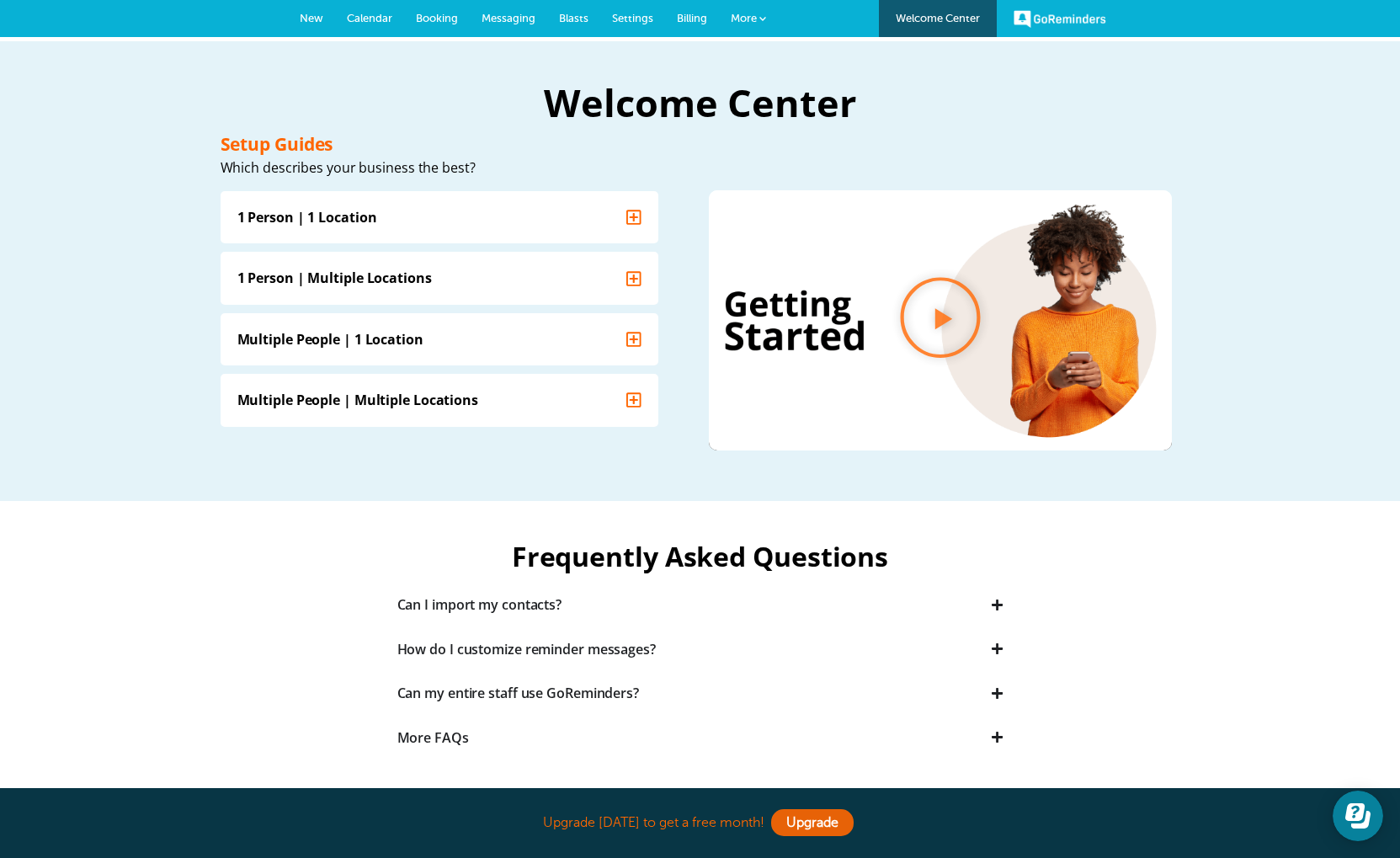
click at [759, 11] on link "More" at bounding box center [748, 19] width 58 height 38
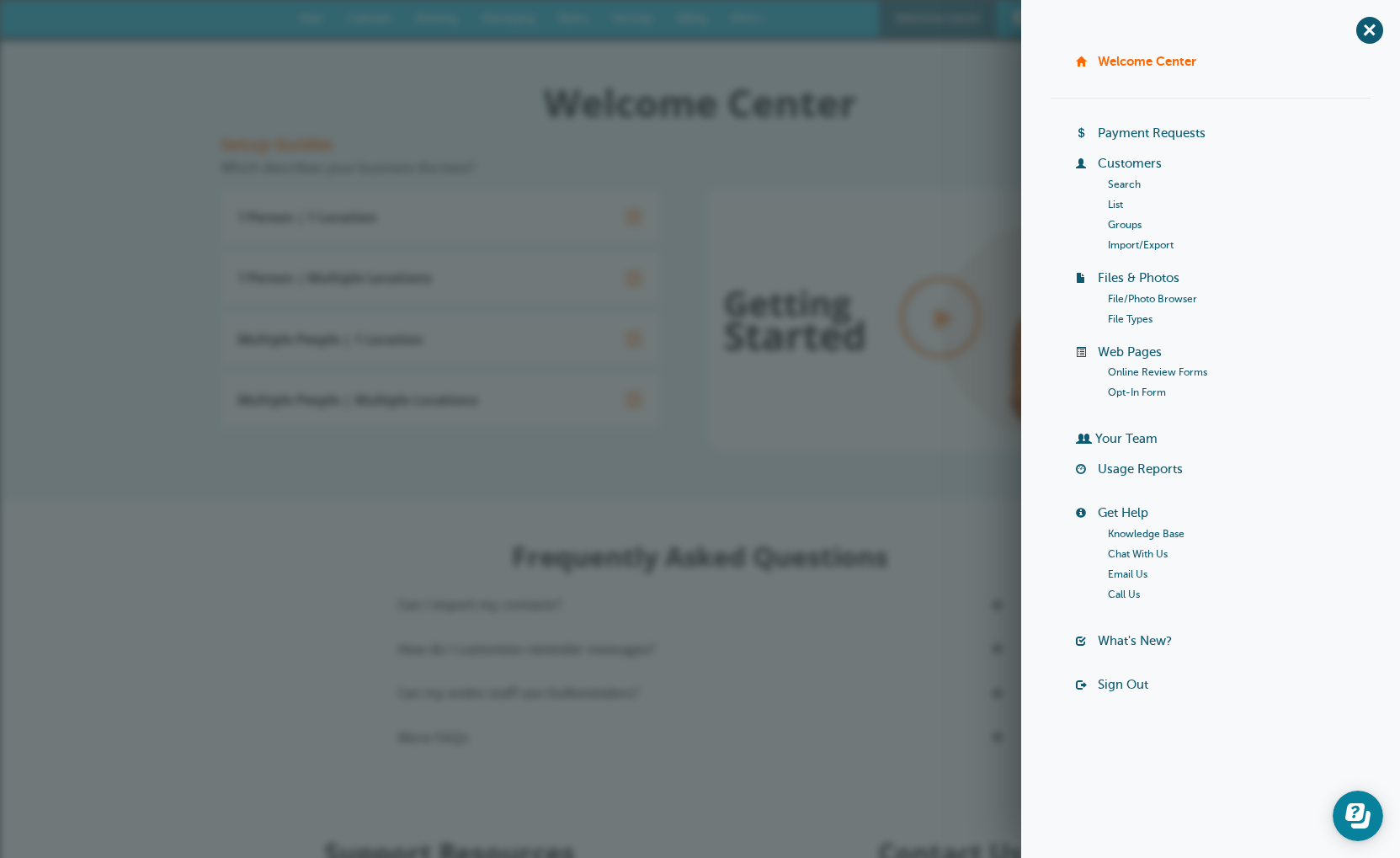
click at [1115, 434] on link "Your Team" at bounding box center [1126, 439] width 62 height 13
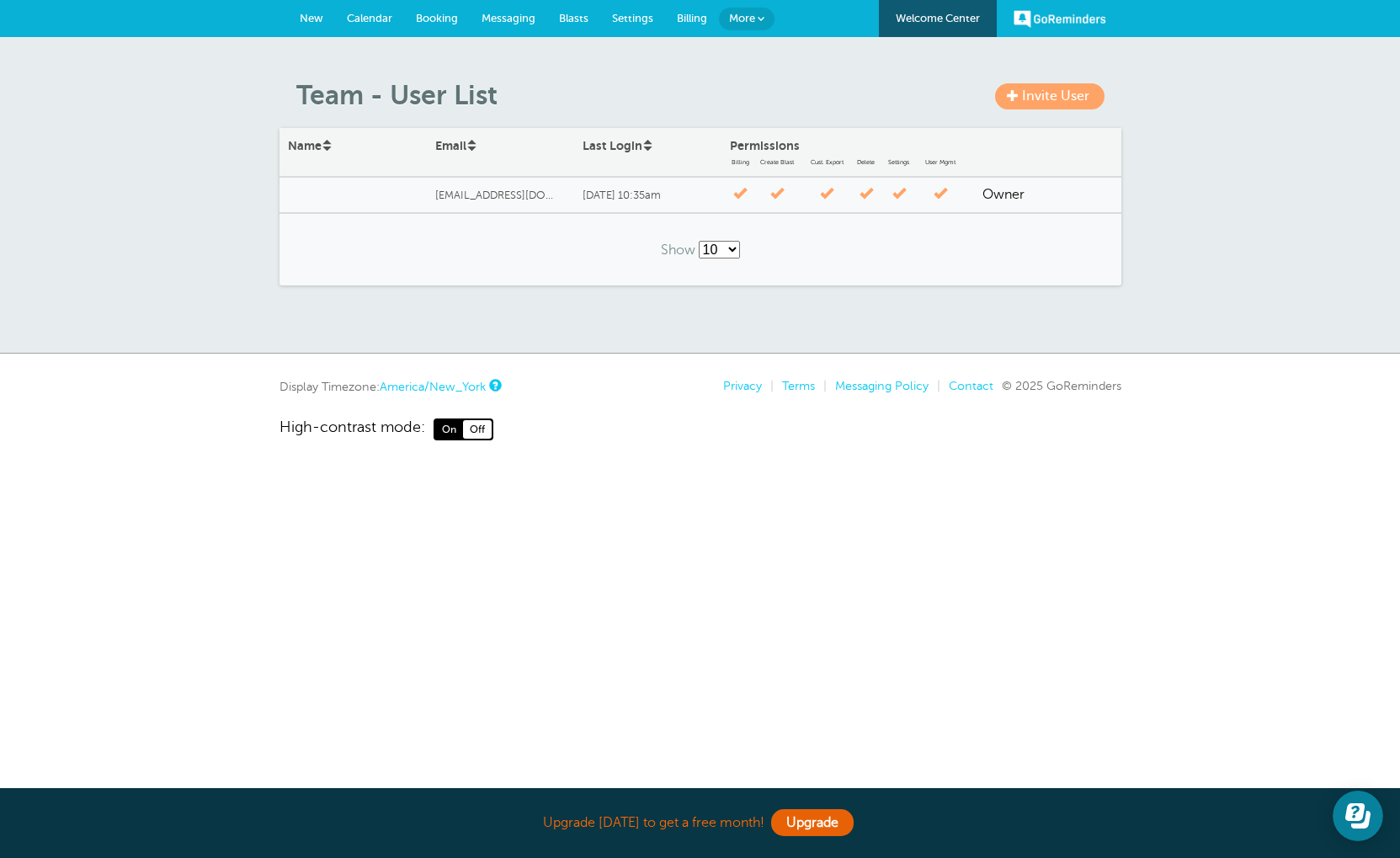
click at [736, 263] on div "Show 10 25 50 100" at bounding box center [700, 249] width 120 height 44
click at [752, 26] on link "More" at bounding box center [746, 19] width 56 height 23
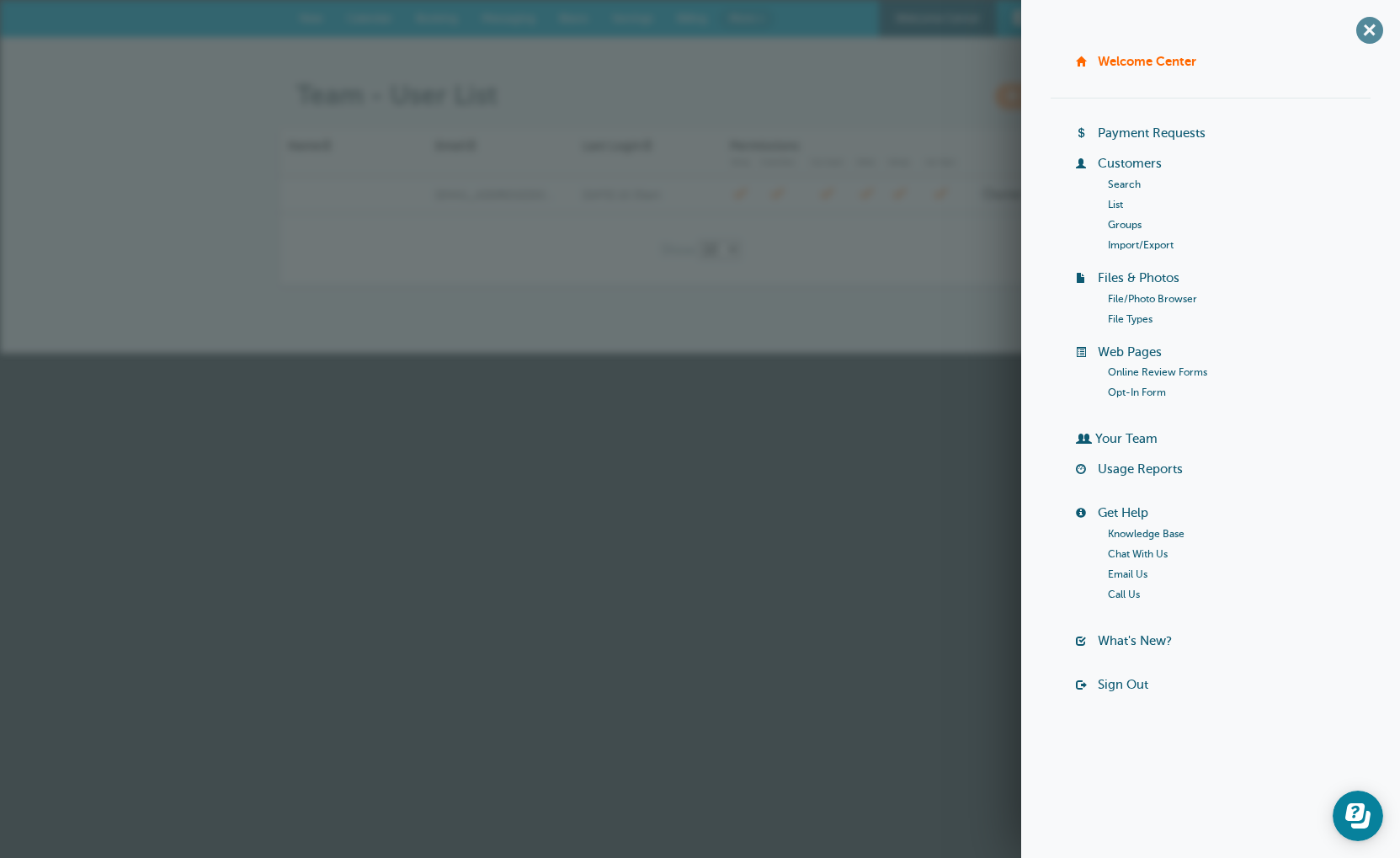
click at [1370, 38] on span "+" at bounding box center [1369, 30] width 38 height 38
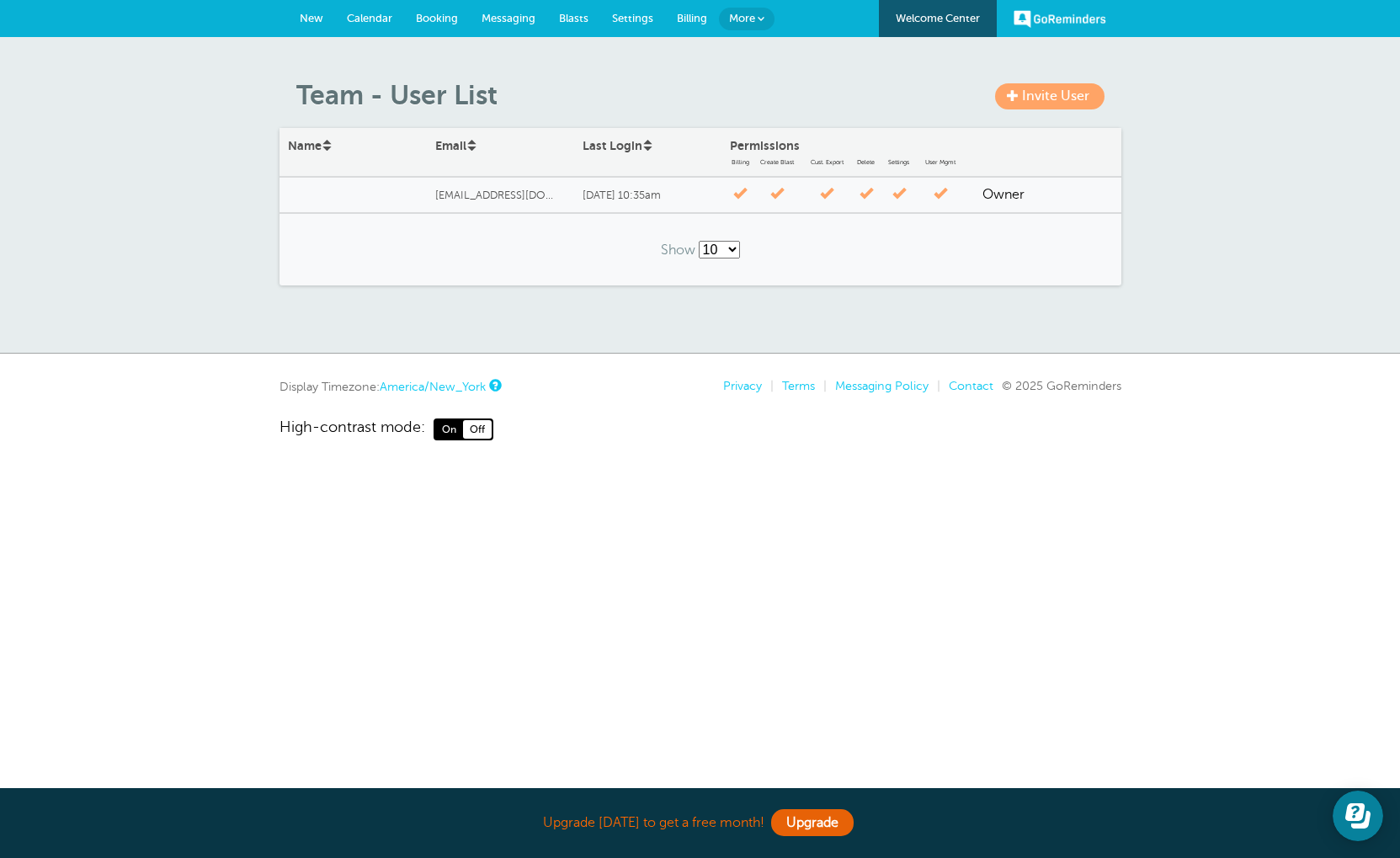
click at [319, 20] on span "New" at bounding box center [311, 17] width 24 height 12
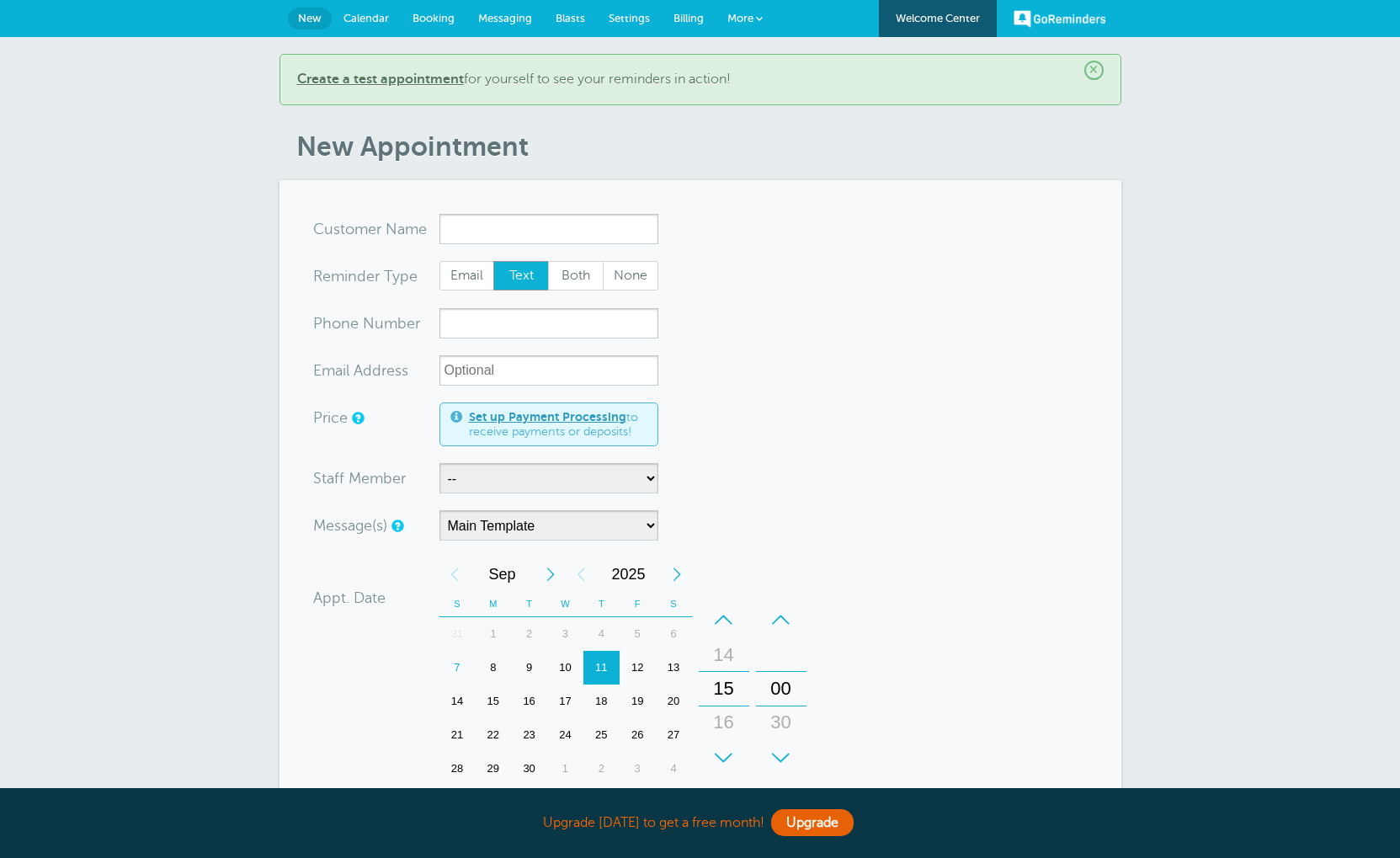
click at [424, 20] on span "Booking" at bounding box center [433, 17] width 42 height 12
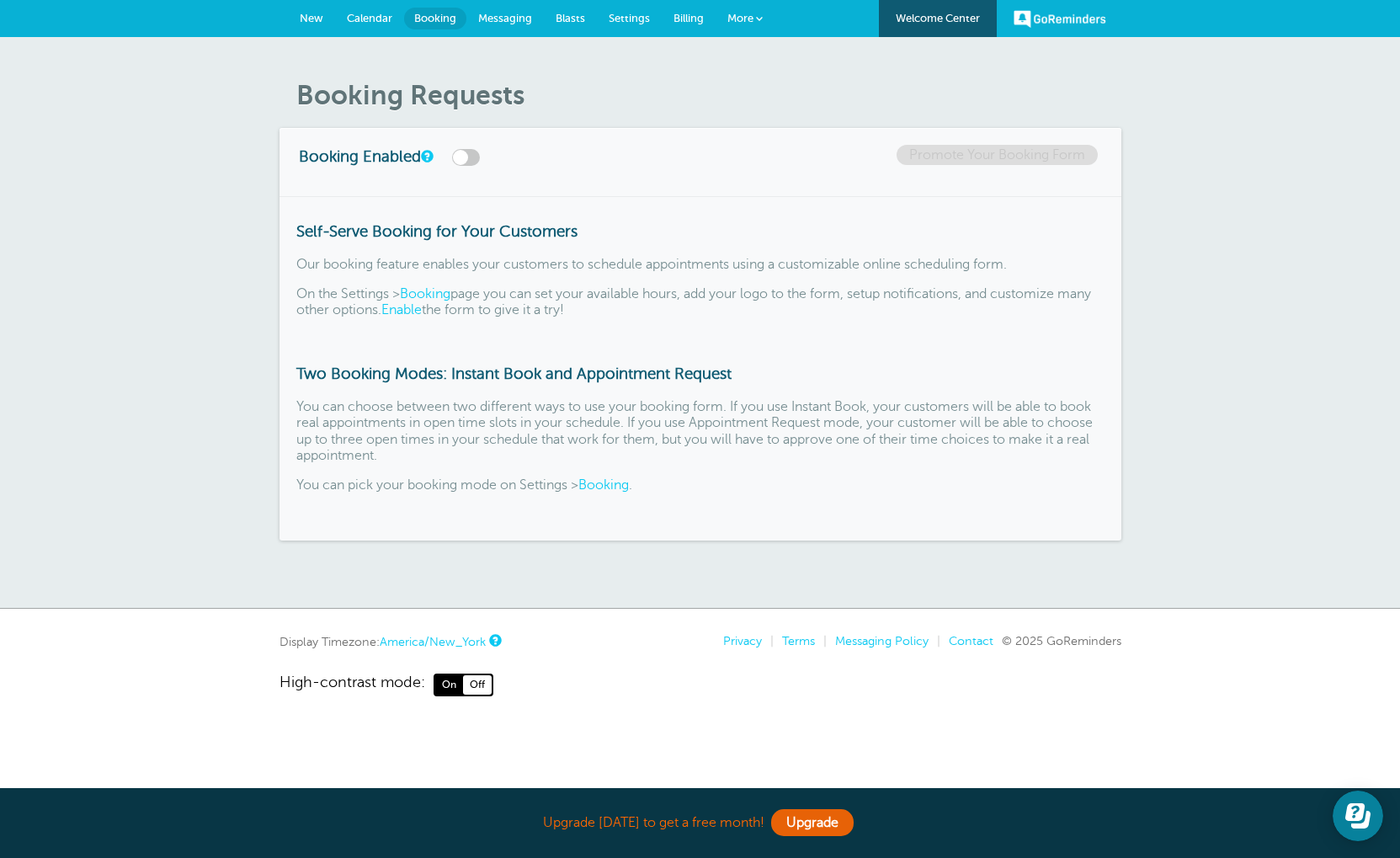
click at [314, 17] on span "New" at bounding box center [311, 17] width 24 height 12
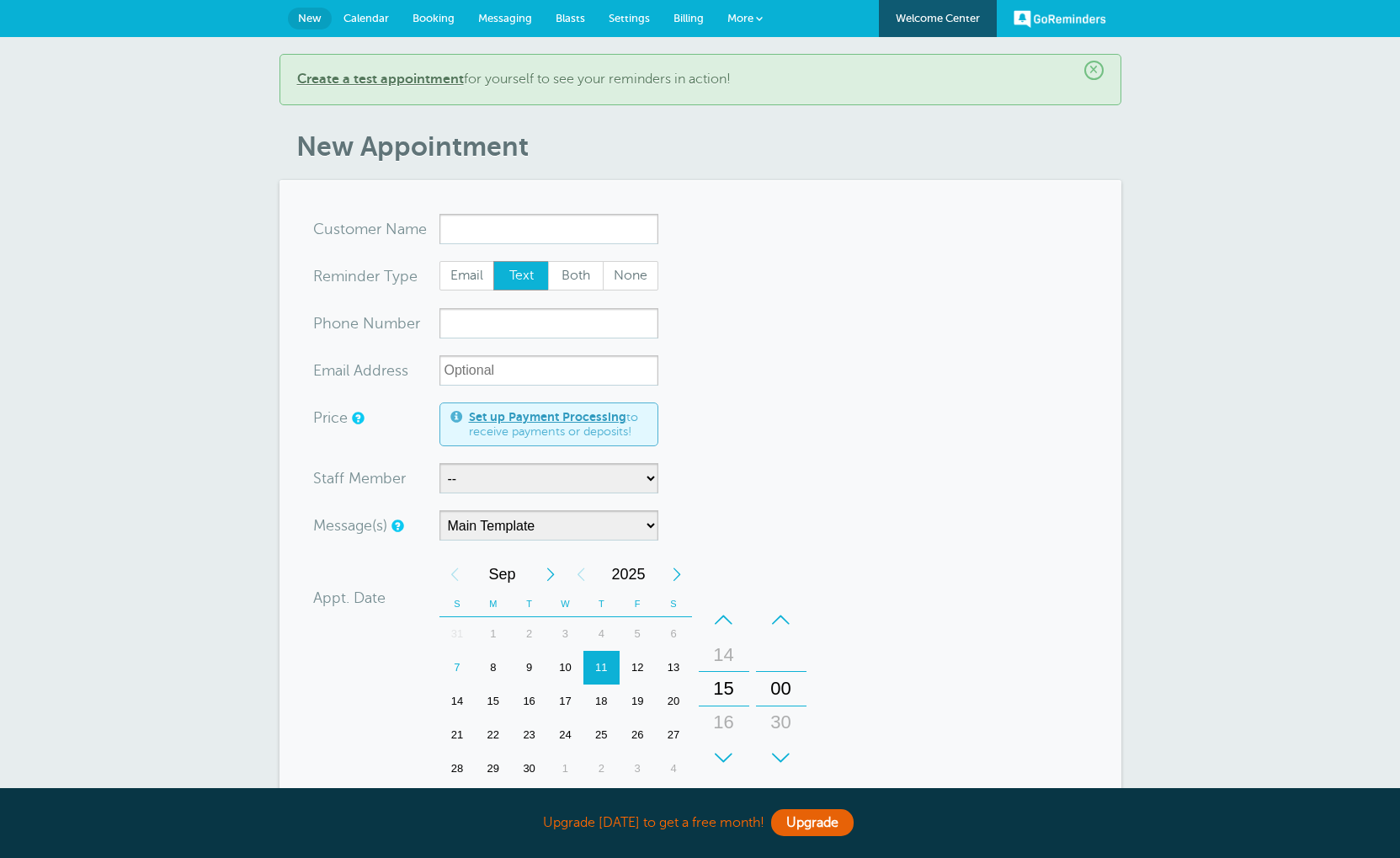
click at [424, 84] on b "Create a test appointment" at bounding box center [380, 79] width 167 height 15
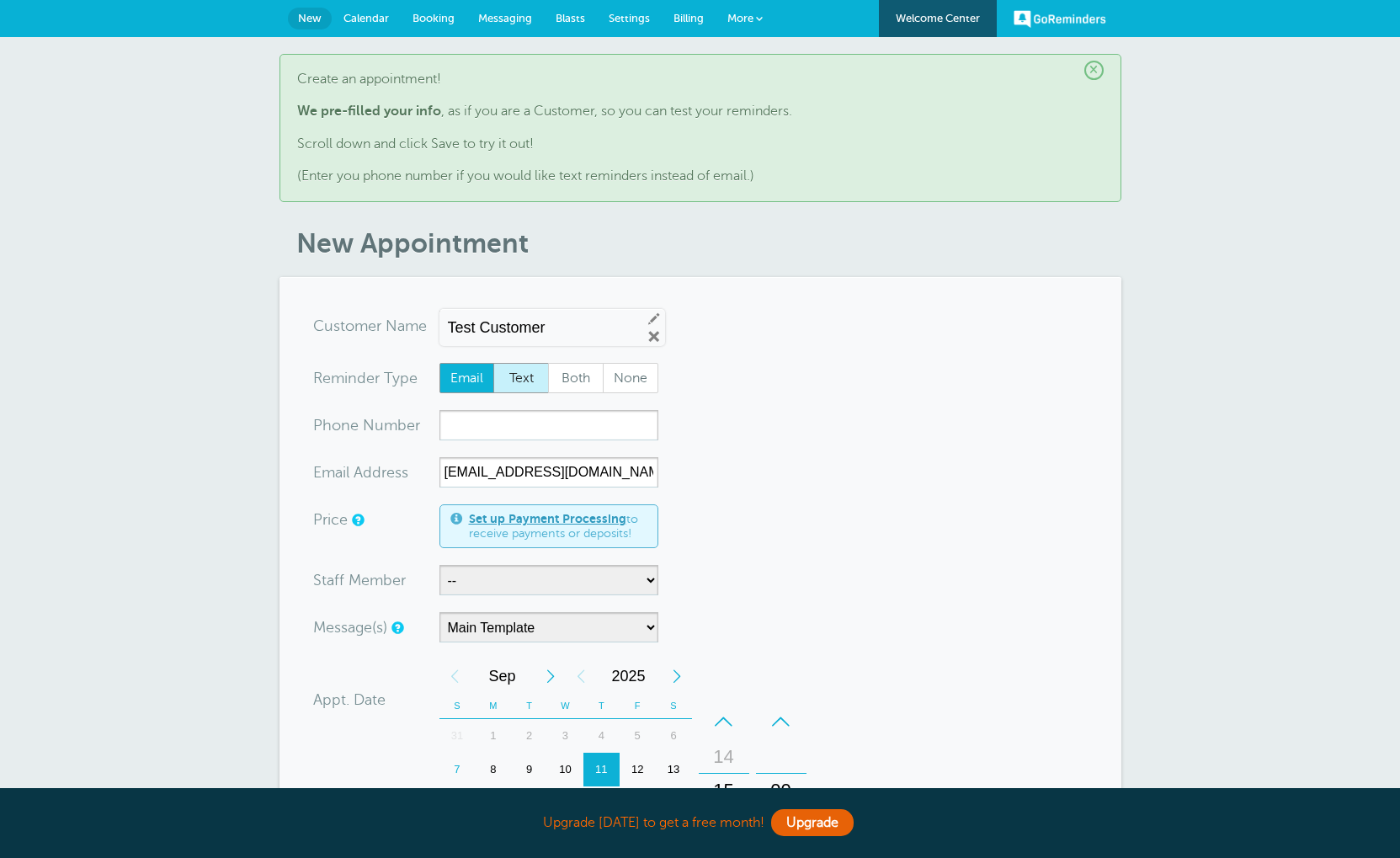
click at [518, 374] on span "Text" at bounding box center [521, 378] width 54 height 28
click at [493, 363] on input "Text" at bounding box center [492, 362] width 1 height 1
radio input "true"
click at [498, 418] on input "xxx-no-autofill" at bounding box center [549, 426] width 219 height 30
click at [508, 427] on input "317- 606- 6380" at bounding box center [549, 426] width 219 height 30
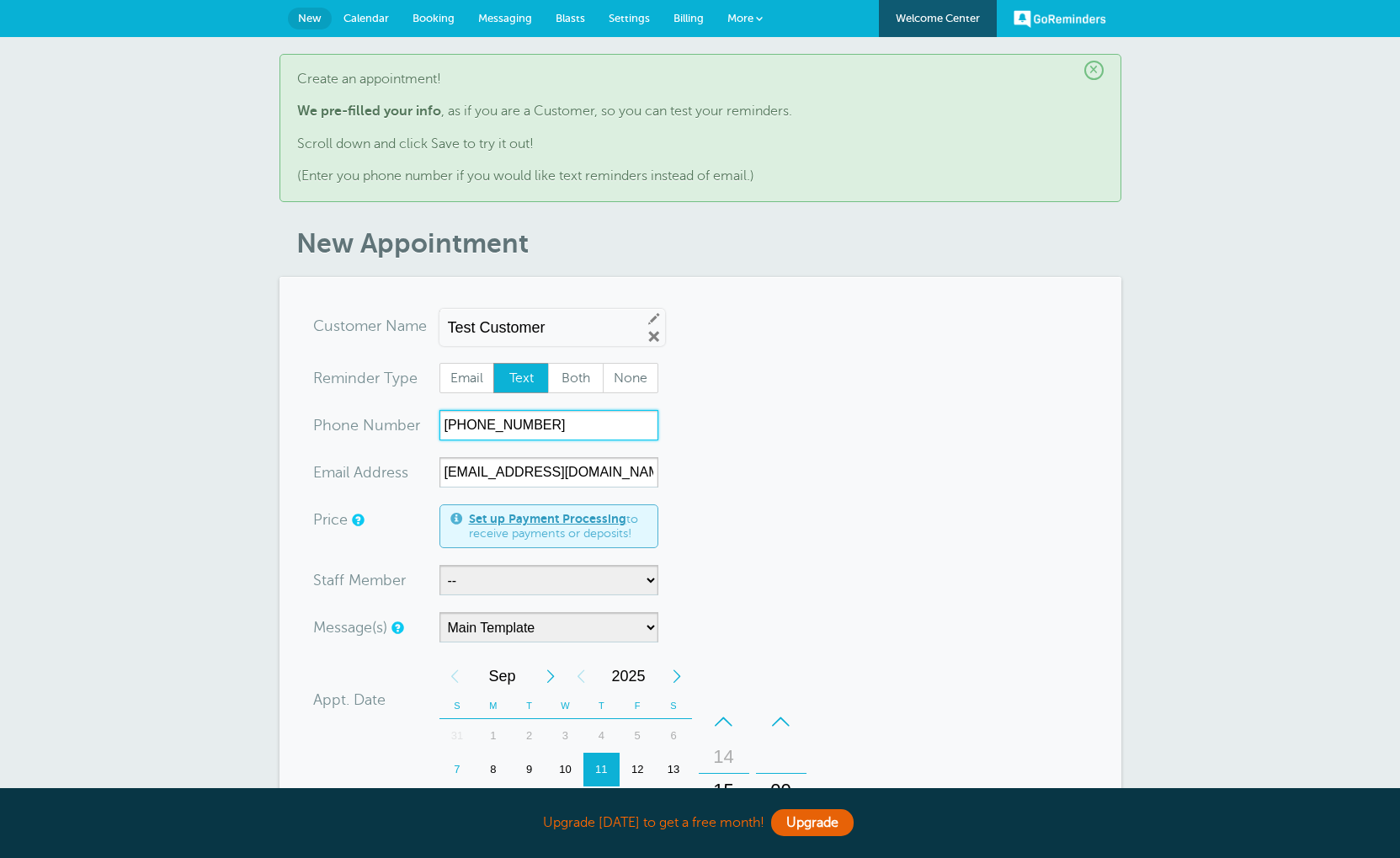
click at [475, 422] on input "317- 606-6380" at bounding box center [549, 426] width 219 height 30
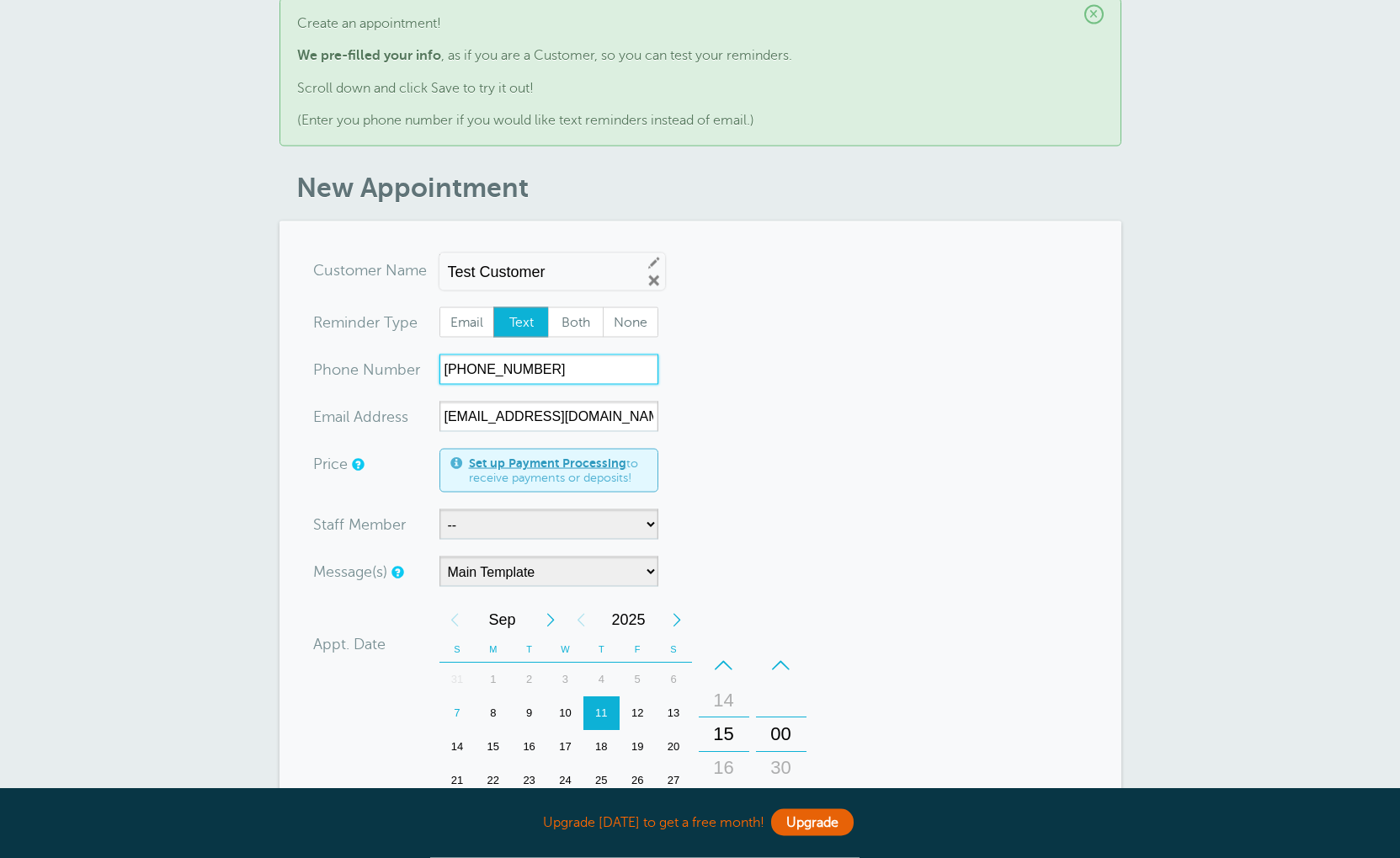
scroll to position [58, 0]
type input "317-606-6380"
click at [646, 281] on link "Remove" at bounding box center [654, 279] width 15 height 15
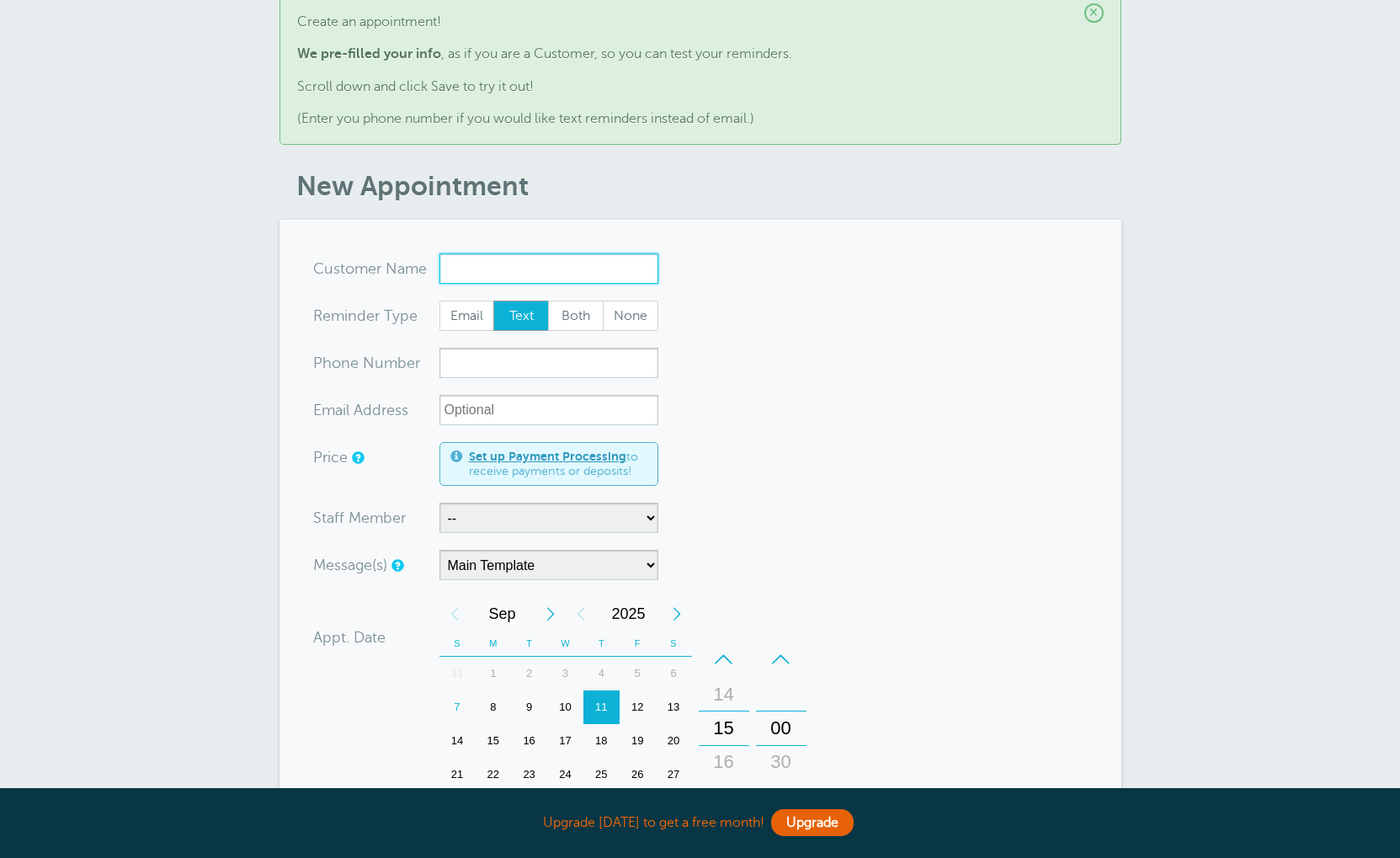
click at [558, 267] on input "x-no-autofill" at bounding box center [549, 269] width 219 height 30
type input "Eric"
click at [526, 363] on input "xxx-no-autofill" at bounding box center [549, 362] width 219 height 30
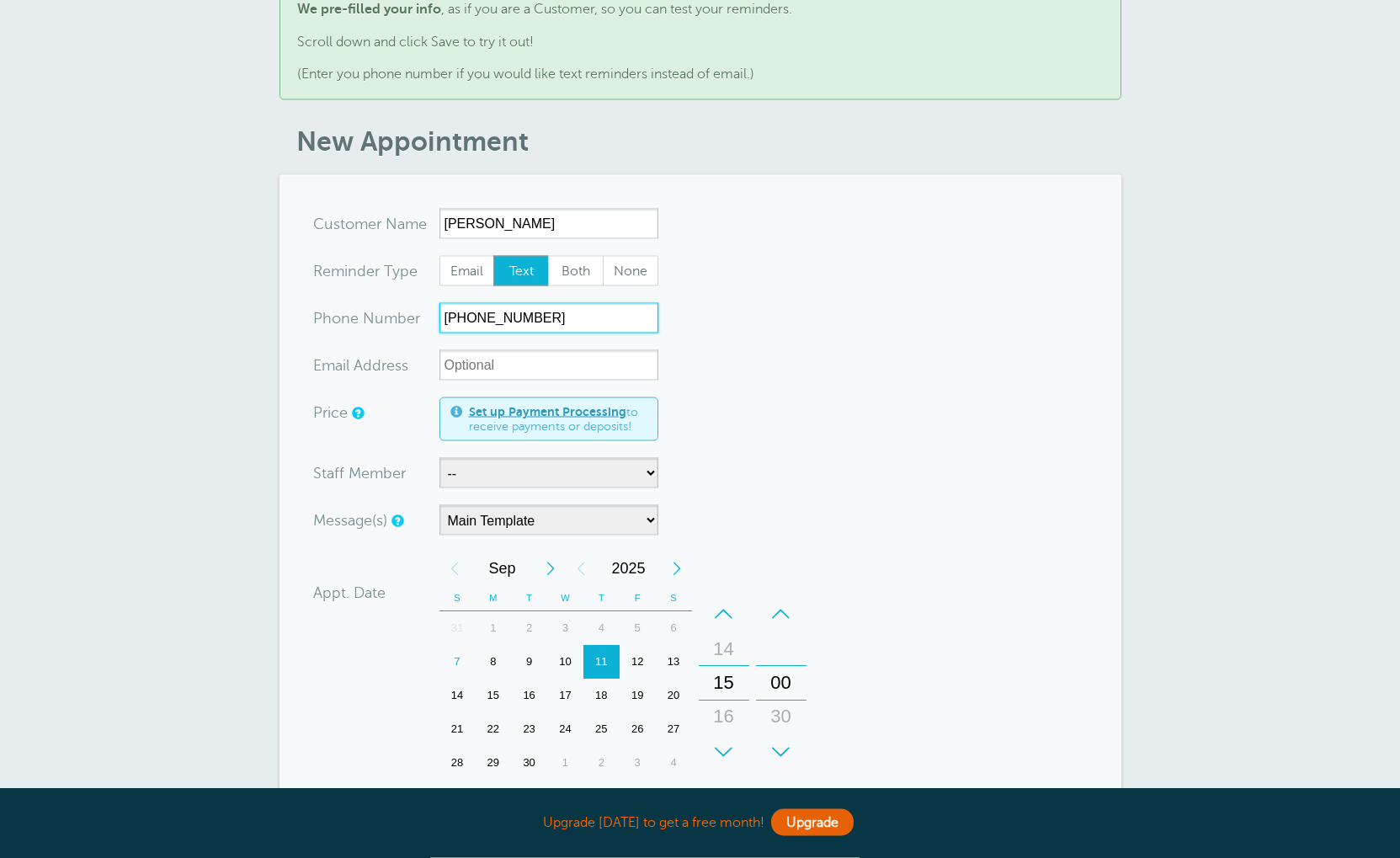
type input "317-606-6380"
select select "21524"
click at [600, 510] on form "You are creating a new customer. To use an existing customer select one from th…" at bounding box center [700, 647] width 775 height 879
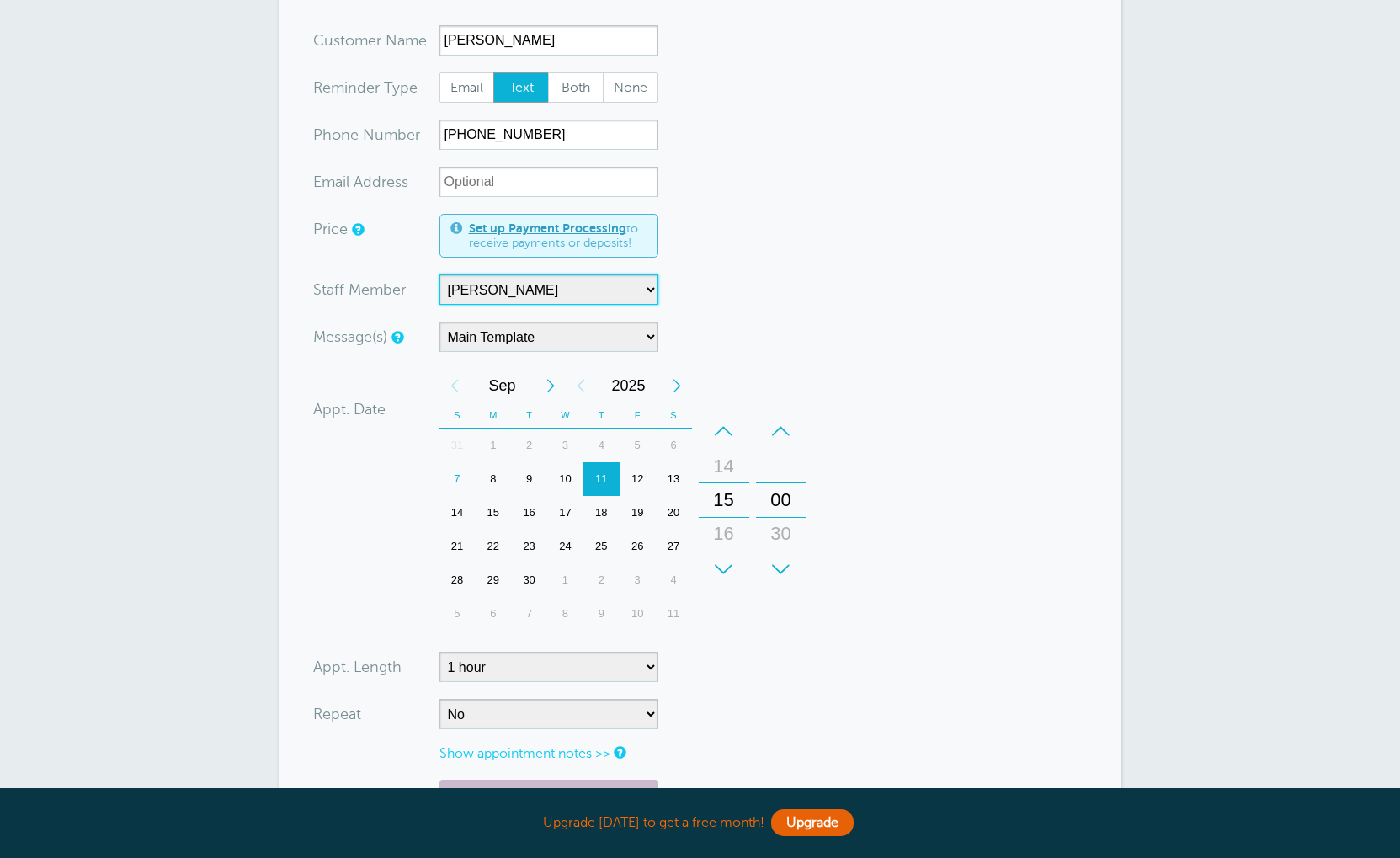
scroll to position [288, 0]
click at [731, 578] on div "+" at bounding box center [725, 567] width 51 height 34
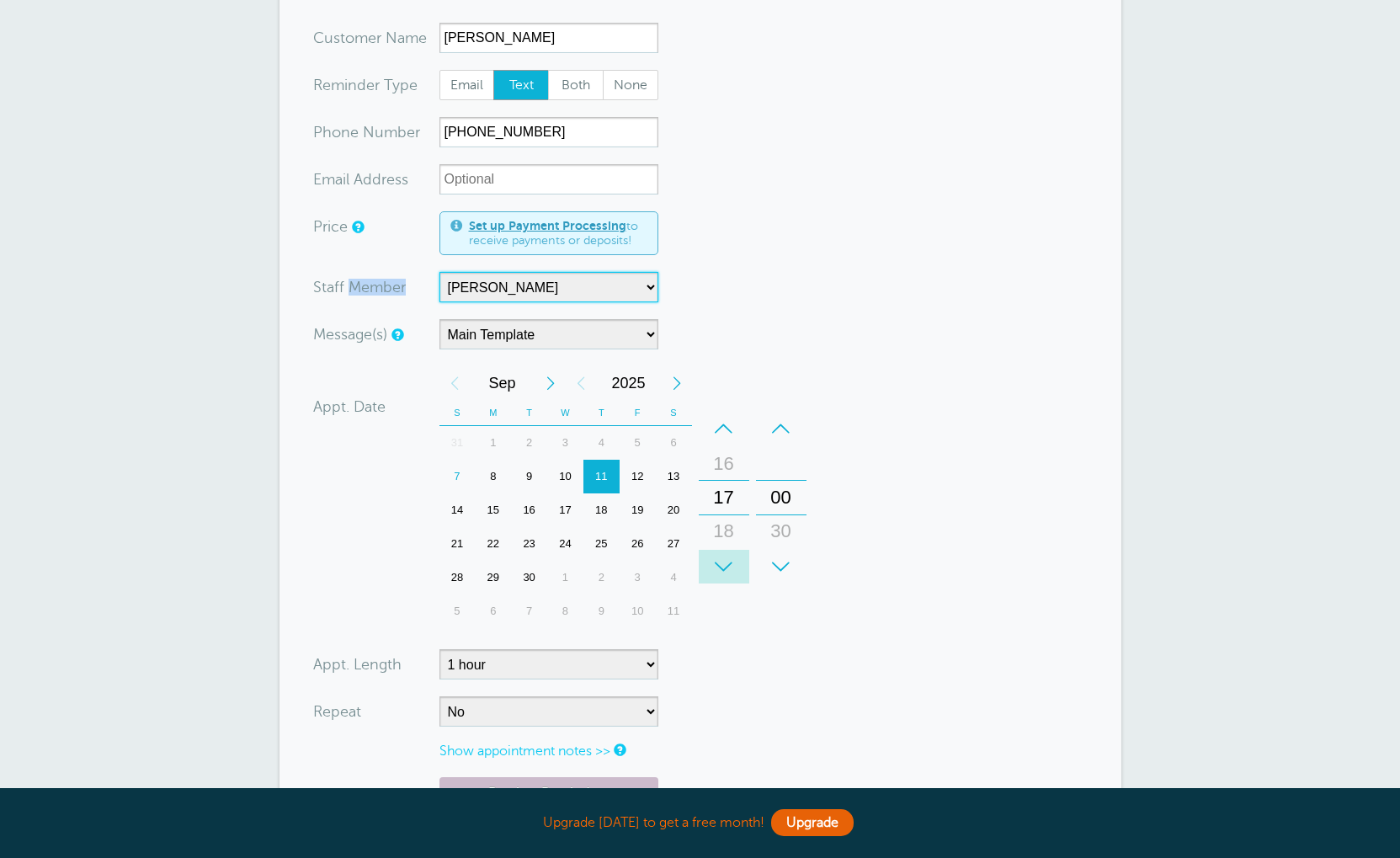
click at [731, 578] on div "+" at bounding box center [725, 567] width 51 height 34
click at [599, 470] on div "11" at bounding box center [601, 477] width 36 height 34
click at [725, 557] on div "+" at bounding box center [725, 567] width 51 height 34
click at [724, 557] on div "+" at bounding box center [725, 567] width 51 height 34
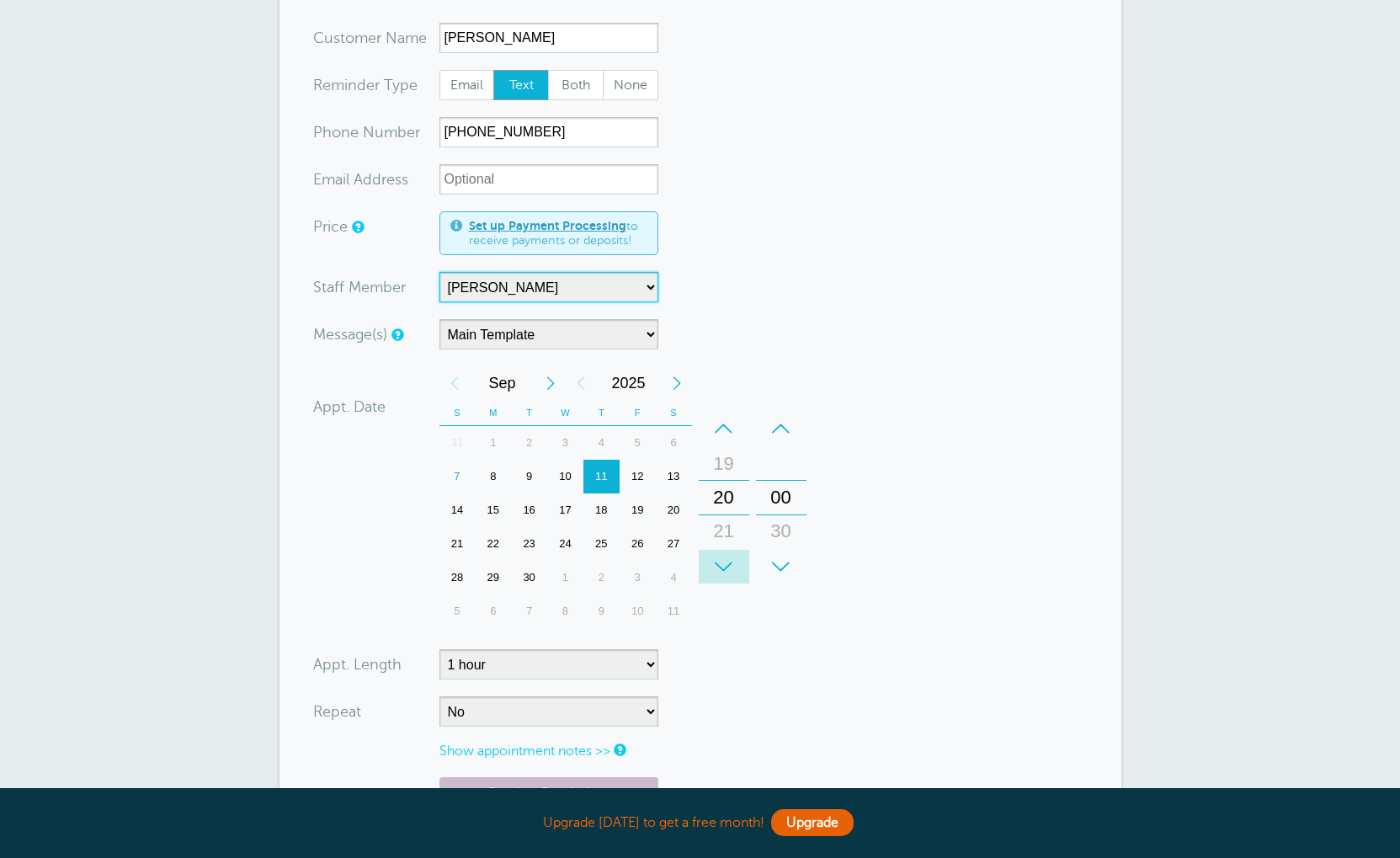
click at [724, 557] on div "+" at bounding box center [725, 567] width 51 height 34
click at [790, 566] on div "+" at bounding box center [781, 567] width 51 height 34
click at [791, 566] on div "+" at bounding box center [781, 567] width 51 height 34
click at [739, 447] on div "20" at bounding box center [724, 464] width 41 height 34
click at [739, 447] on div "19" at bounding box center [724, 464] width 41 height 34
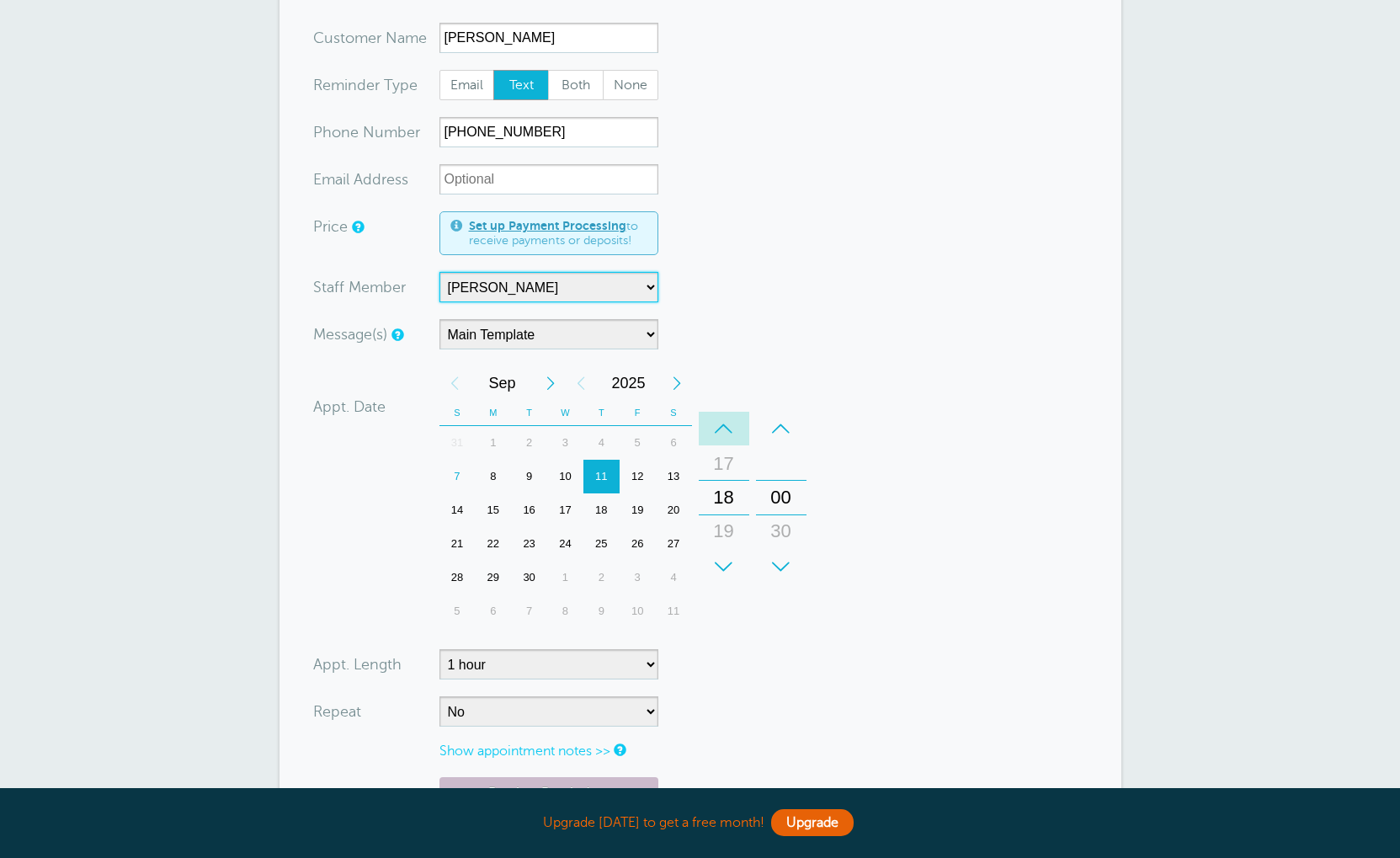
click at [729, 434] on div "–" at bounding box center [725, 429] width 51 height 34
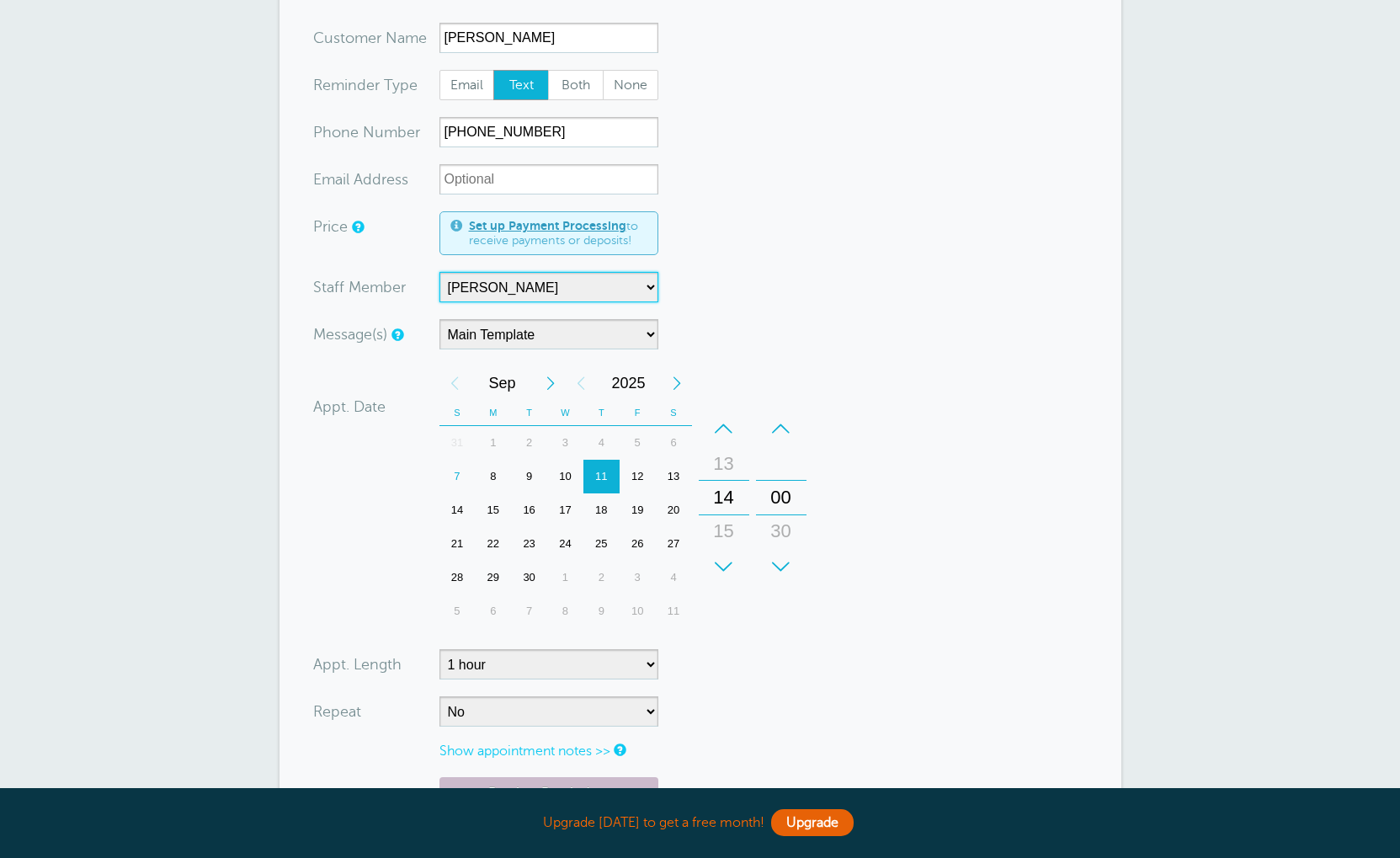
click at [729, 434] on div "–" at bounding box center [725, 429] width 51 height 34
click at [731, 556] on div "+" at bounding box center [725, 567] width 51 height 34
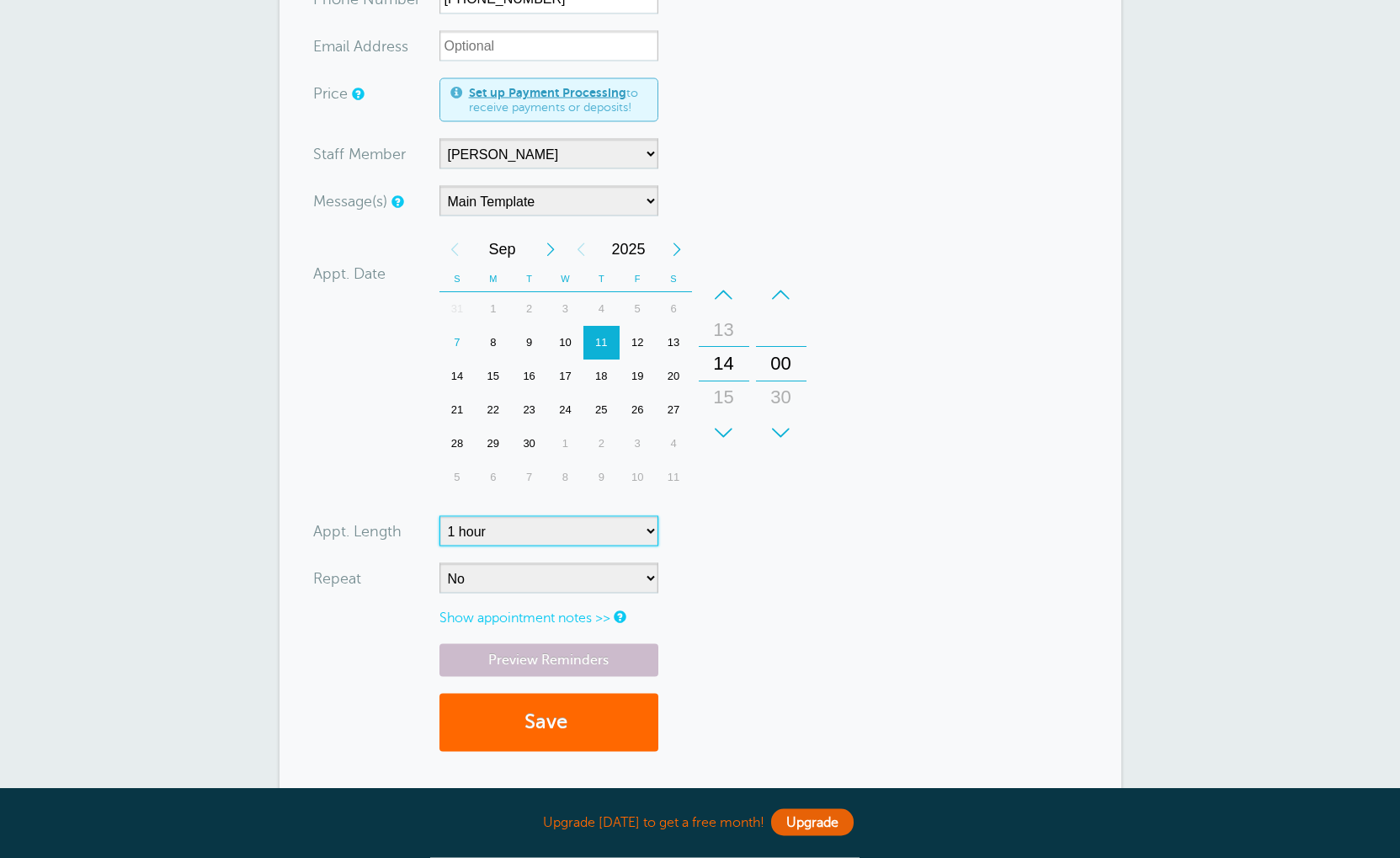
scroll to position [422, 0]
select select "240"
click at [599, 621] on form "You are creating a new customer. To use an existing customer select one from th…" at bounding box center [700, 328] width 775 height 879
click at [514, 580] on select "No Daily Weekly Every 2 weeks Every 3 weeks Every 4 weeks Monthly Every 5 weeks…" at bounding box center [549, 578] width 219 height 30
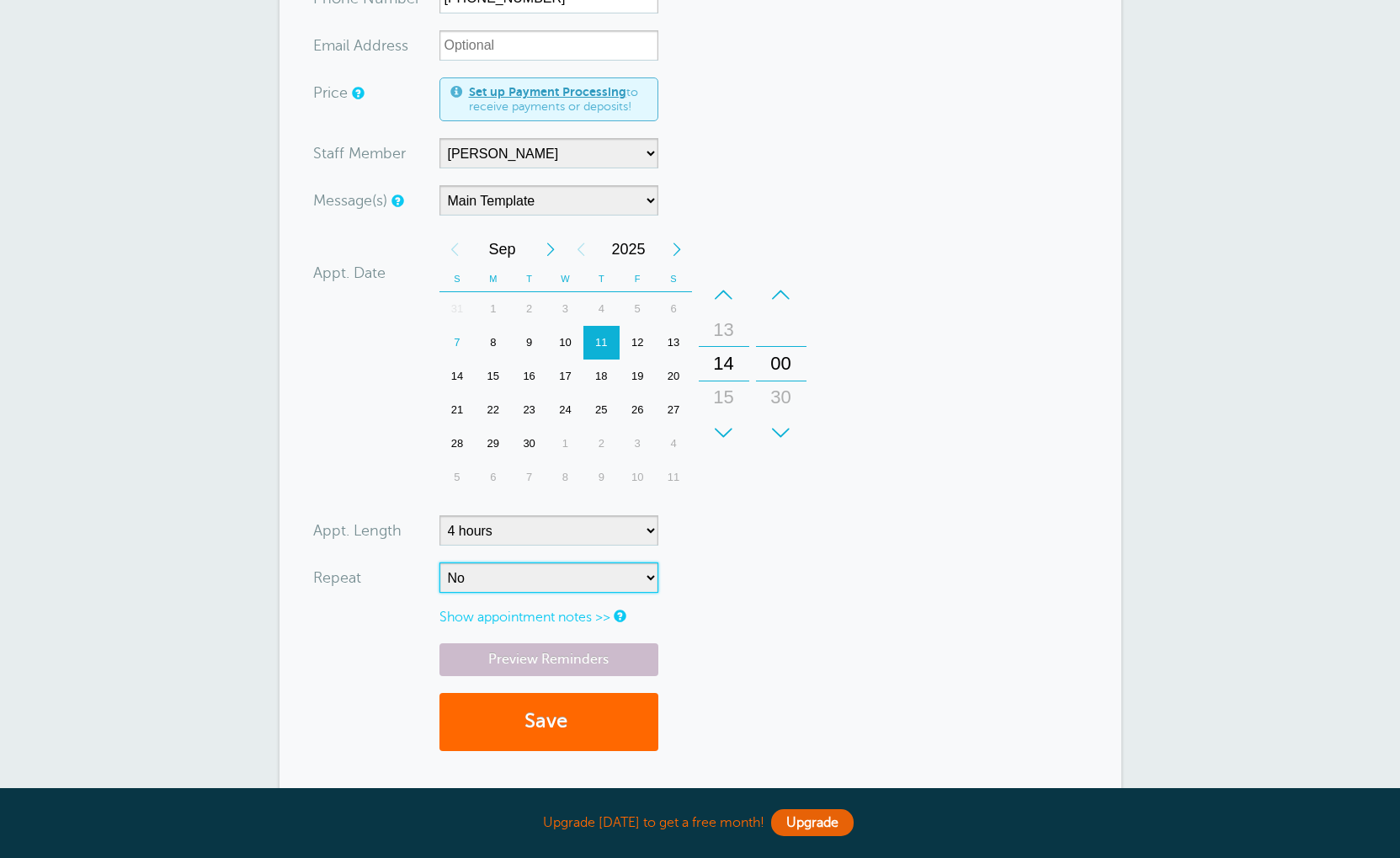
click at [514, 580] on select "No Daily Weekly Every 2 weeks Every 3 weeks Every 4 weeks Monthly Every 5 weeks…" at bounding box center [549, 578] width 219 height 30
click at [542, 718] on button "Save" at bounding box center [549, 722] width 219 height 59
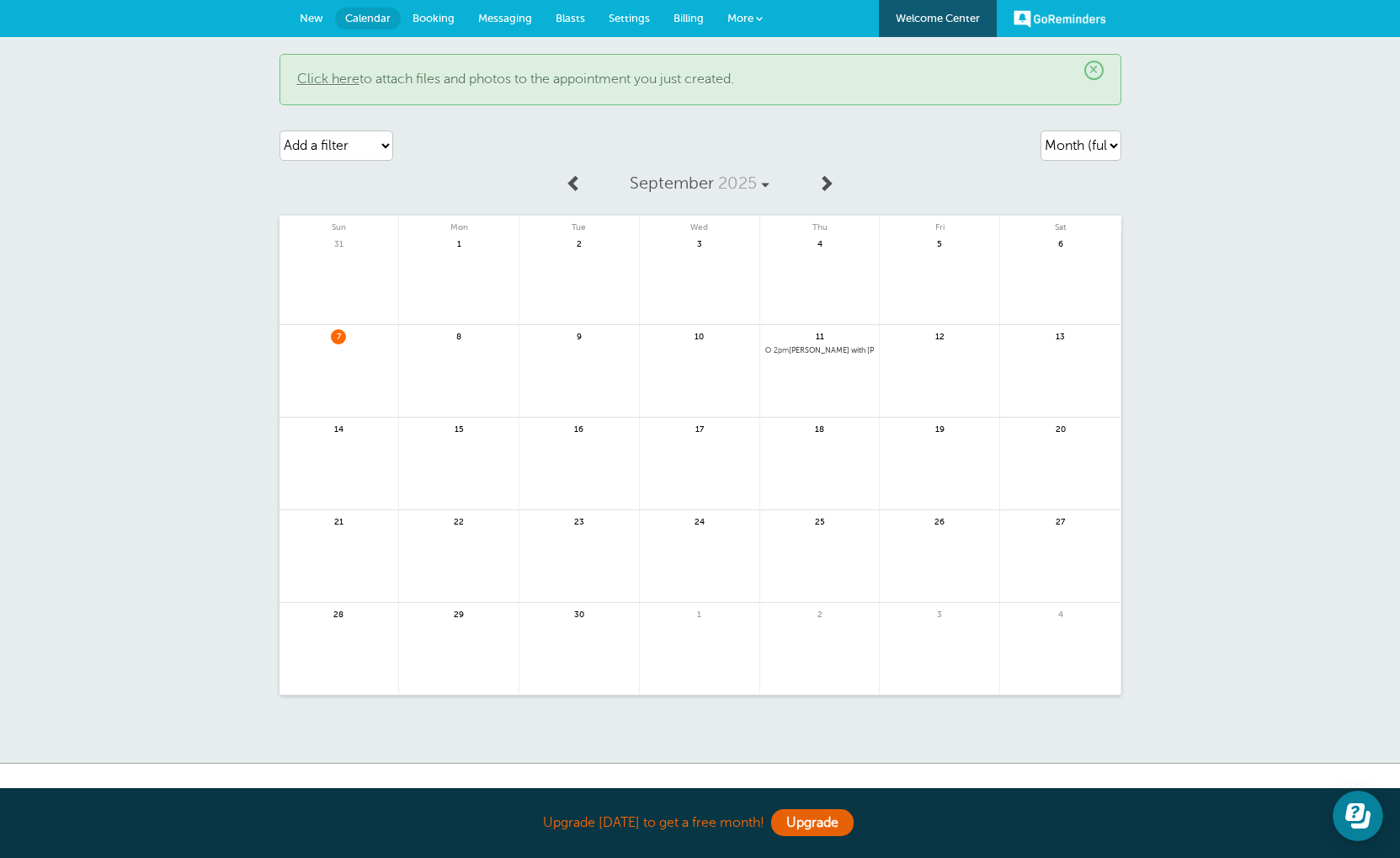
click at [830, 379] on link at bounding box center [820, 395] width 120 height 74
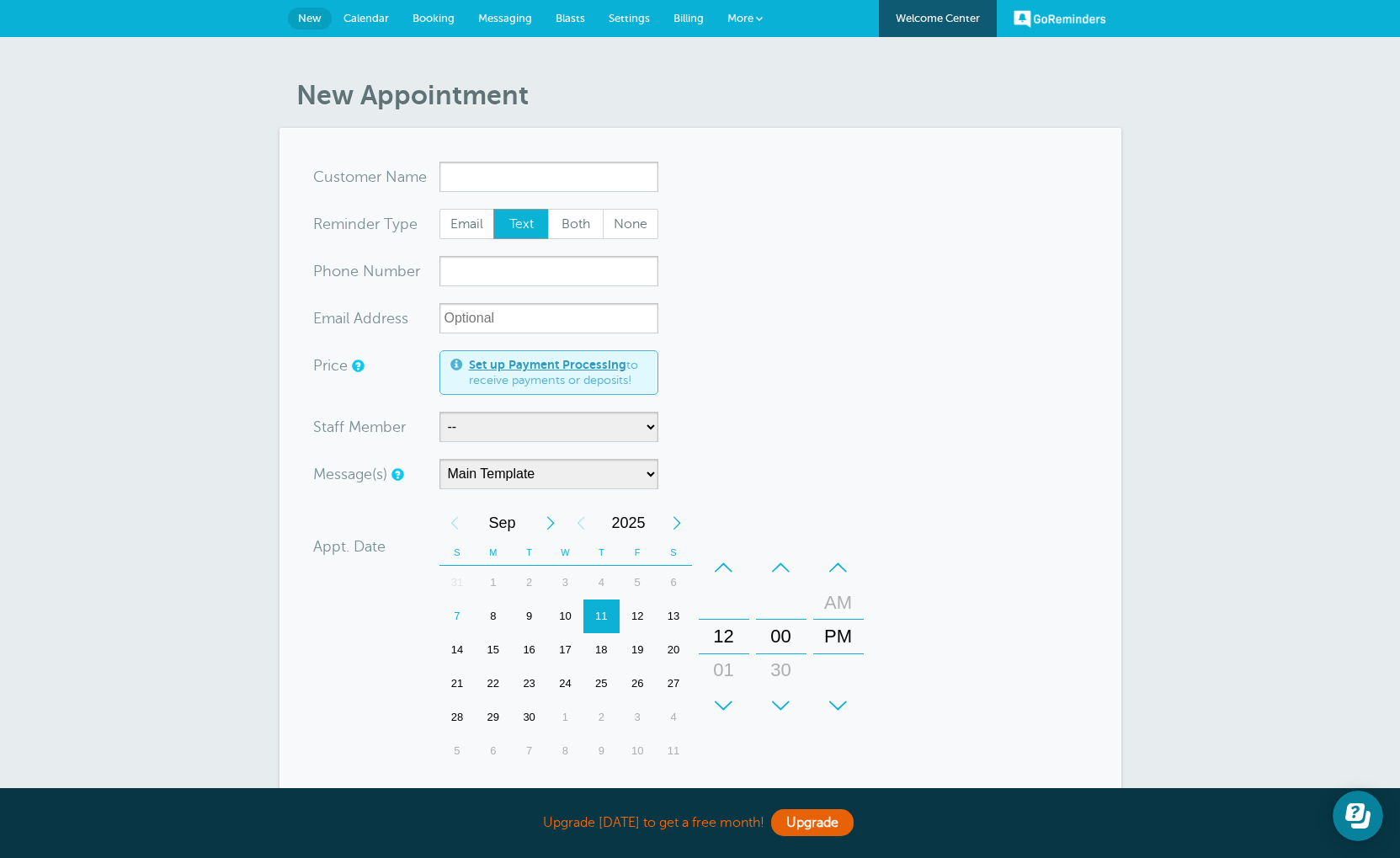
click at [731, 26] on link "More" at bounding box center [744, 19] width 58 height 38
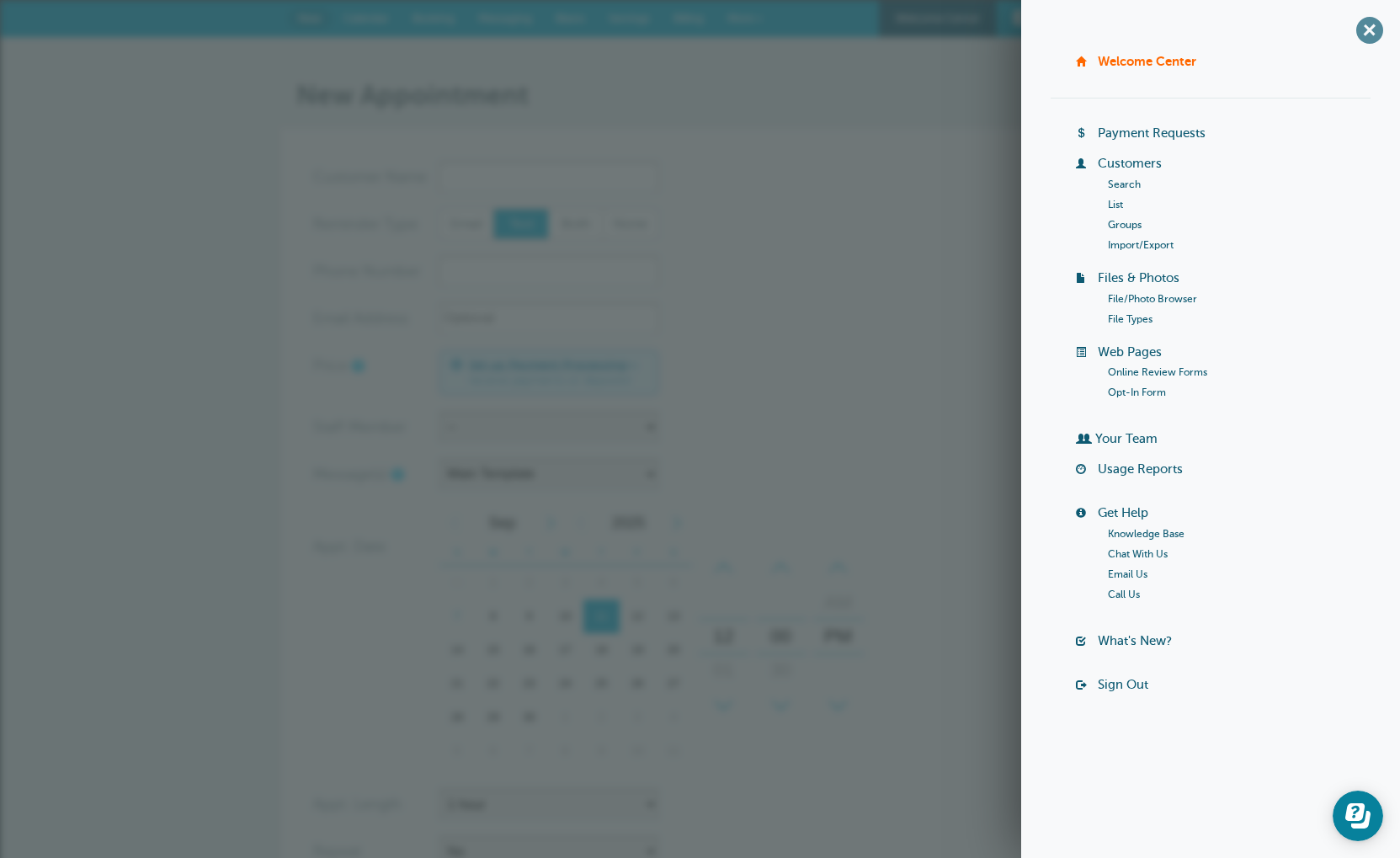
click at [1361, 23] on span "+" at bounding box center [1369, 30] width 38 height 38
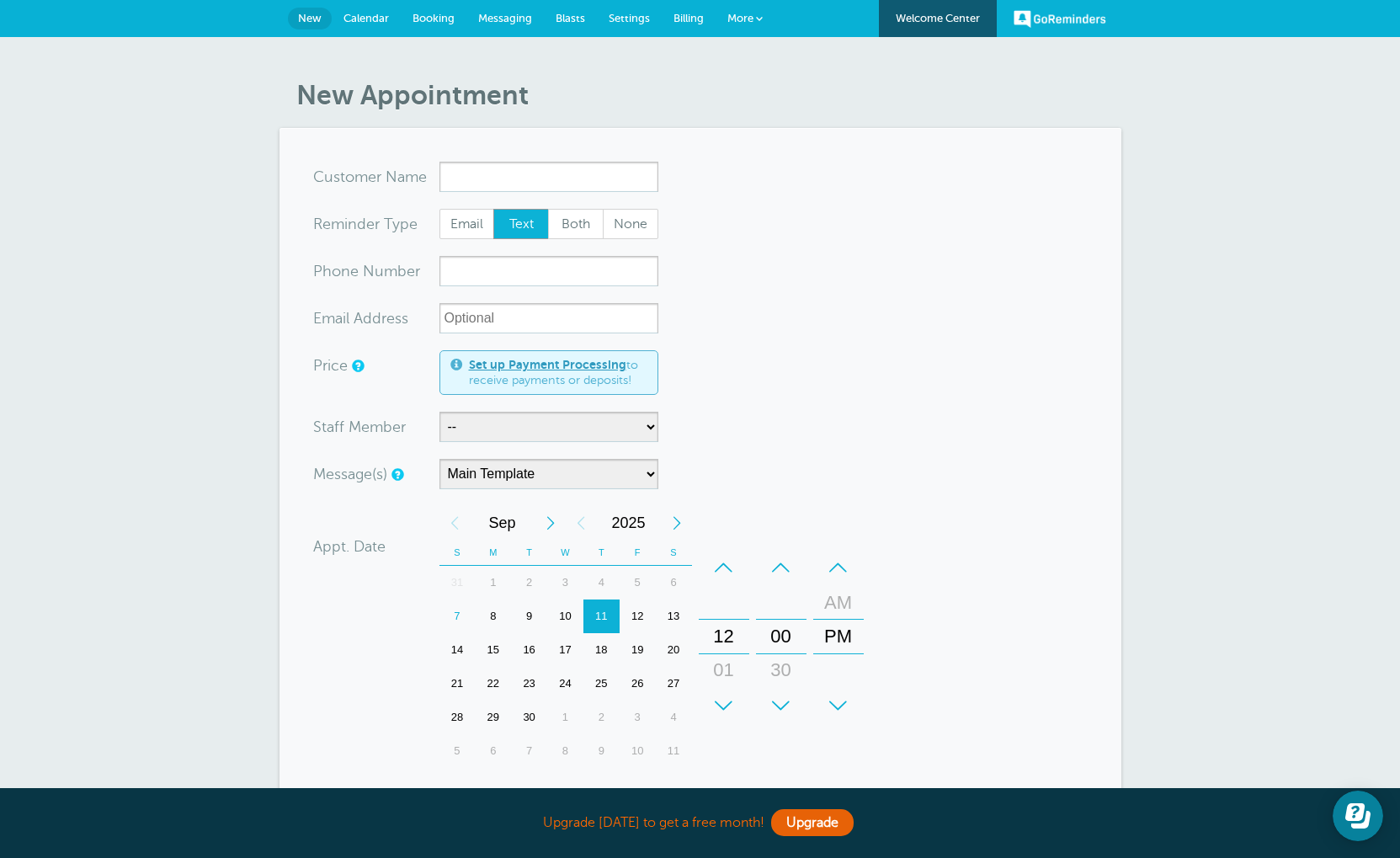
click at [507, 9] on link "Messaging" at bounding box center [505, 18] width 77 height 37
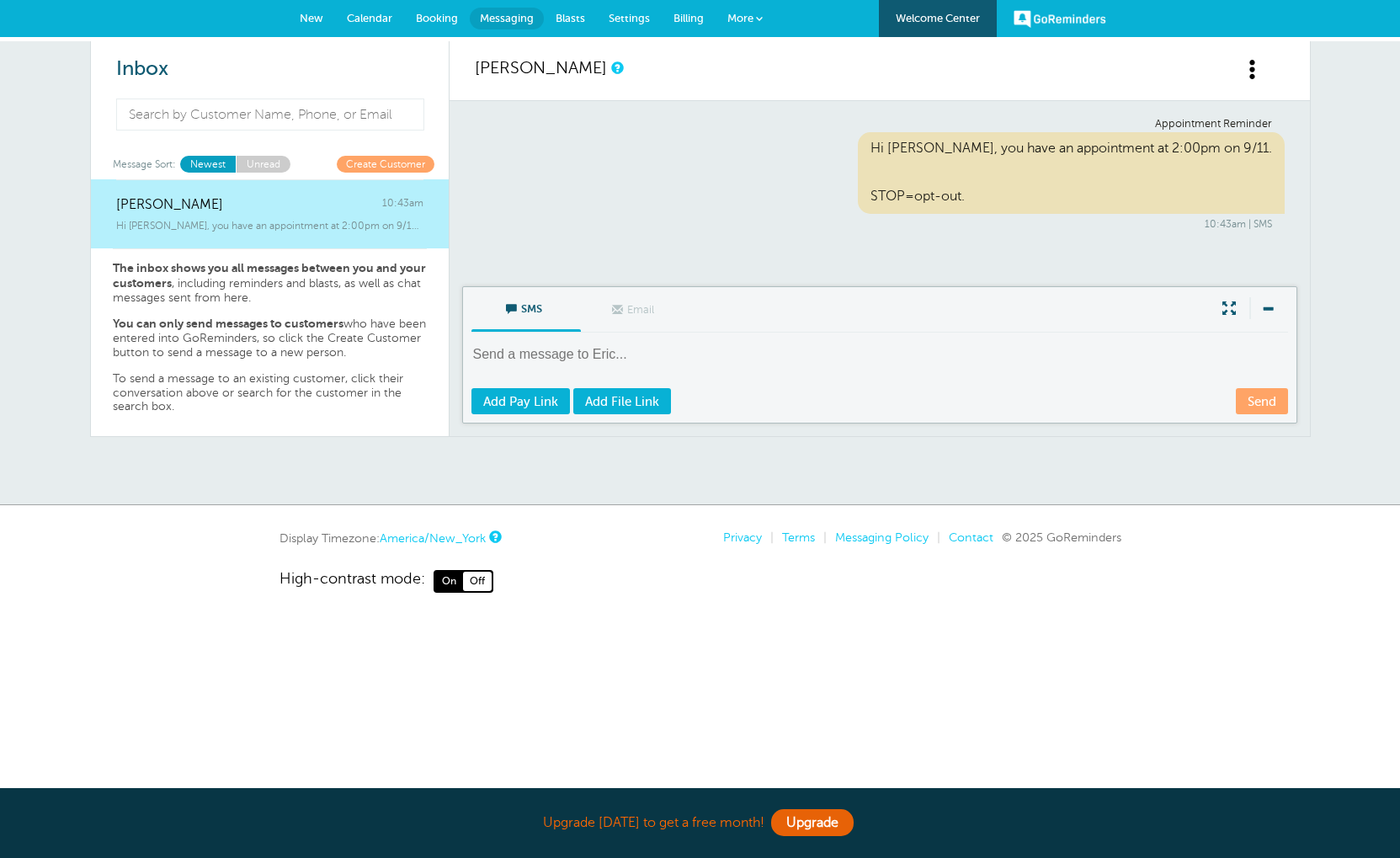
click at [1049, 193] on div "Hi [PERSON_NAME], you have an appointment at 2:00pm on 9/11. STOP=opt-out." at bounding box center [1071, 173] width 426 height 82
click at [270, 161] on link "Unread" at bounding box center [263, 163] width 55 height 16
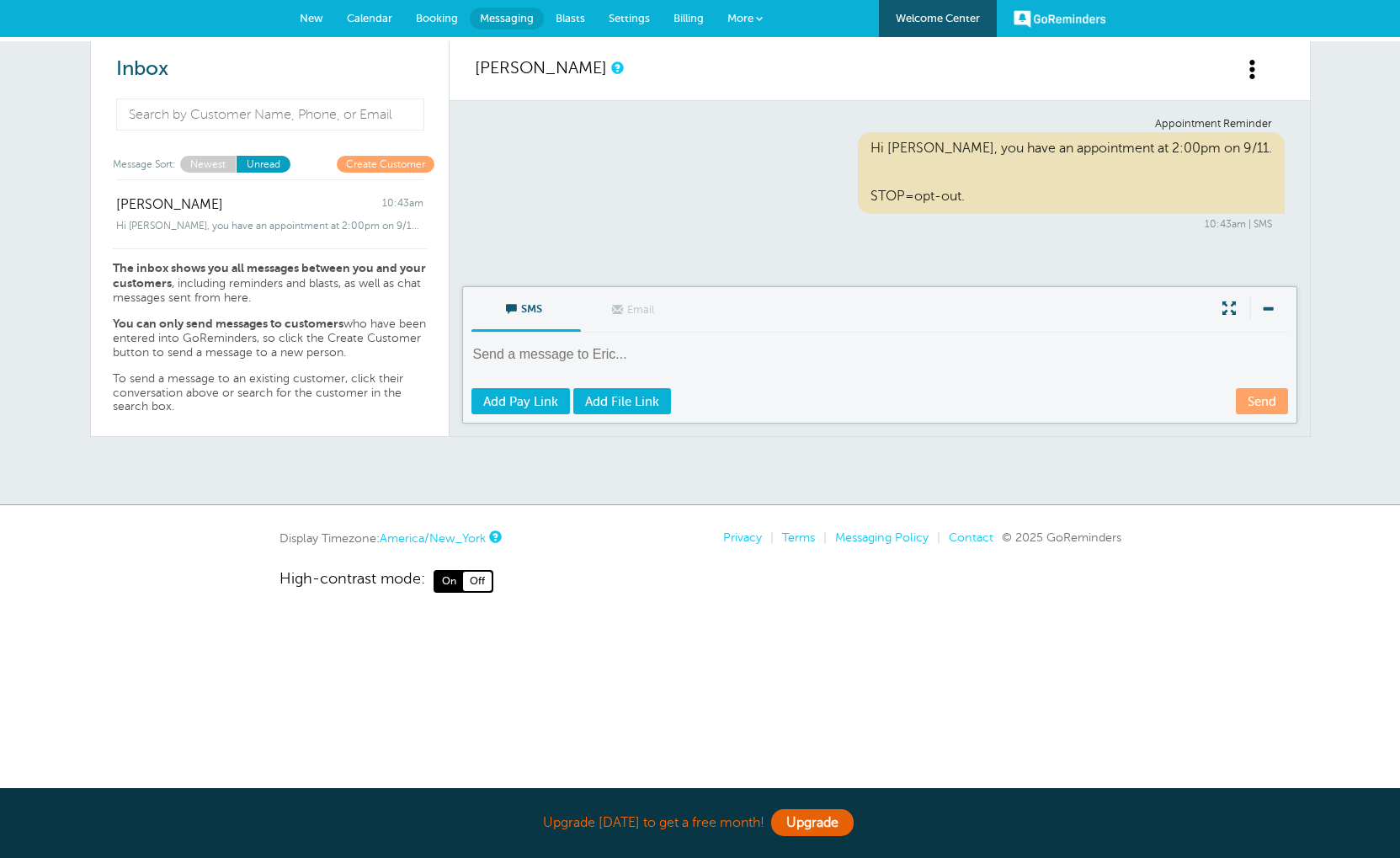
click at [213, 175] on div "Message Sort: Newest Unread Create Customer Eric 10:43am Hi Eric, you have an a…" at bounding box center [269, 295] width 358 height 280
click at [213, 170] on link "Newest" at bounding box center [208, 163] width 56 height 16
click at [1258, 90] on link at bounding box center [1263, 79] width 42 height 42
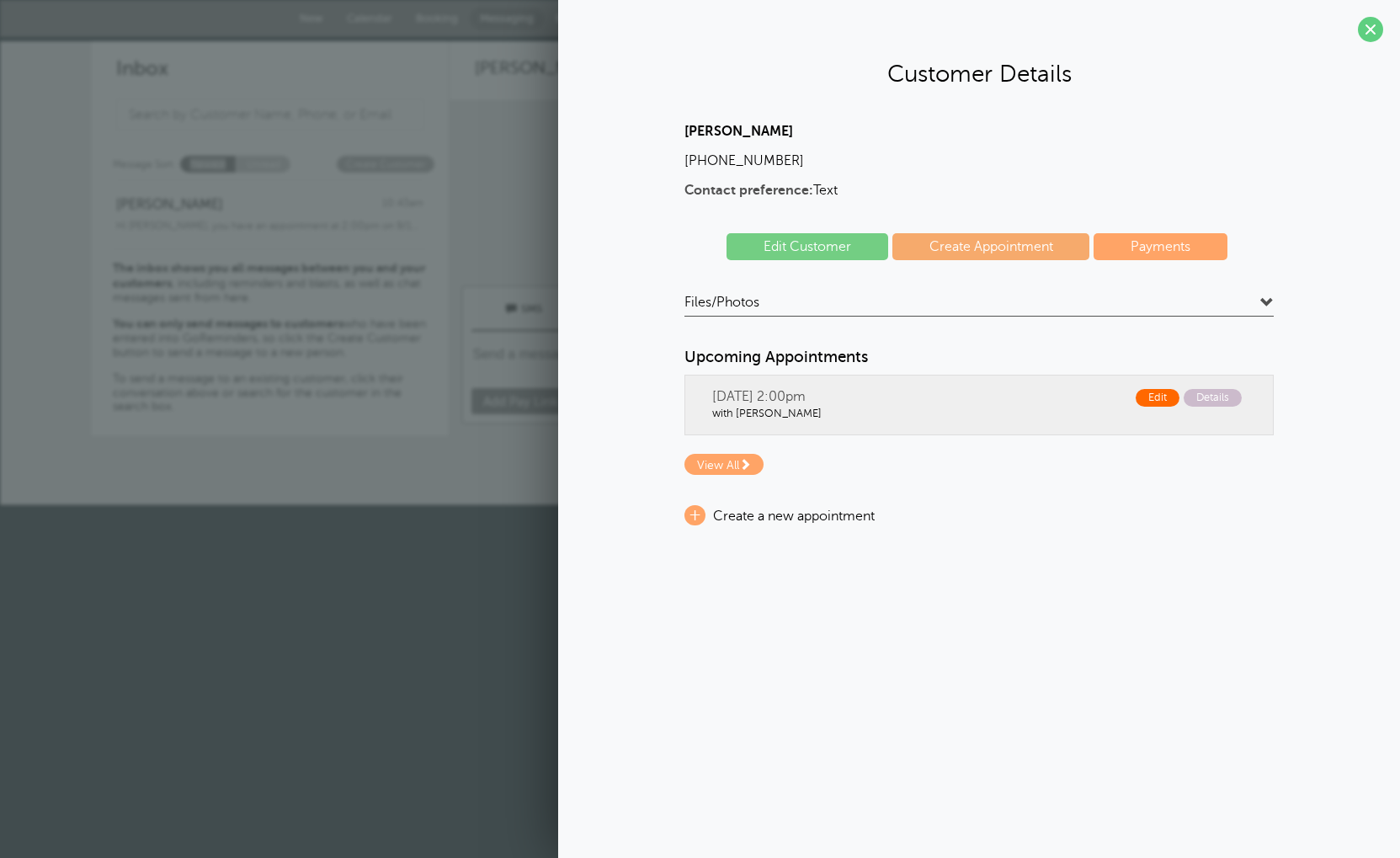
click at [1139, 395] on span "Edit" at bounding box center [1158, 397] width 43 height 18
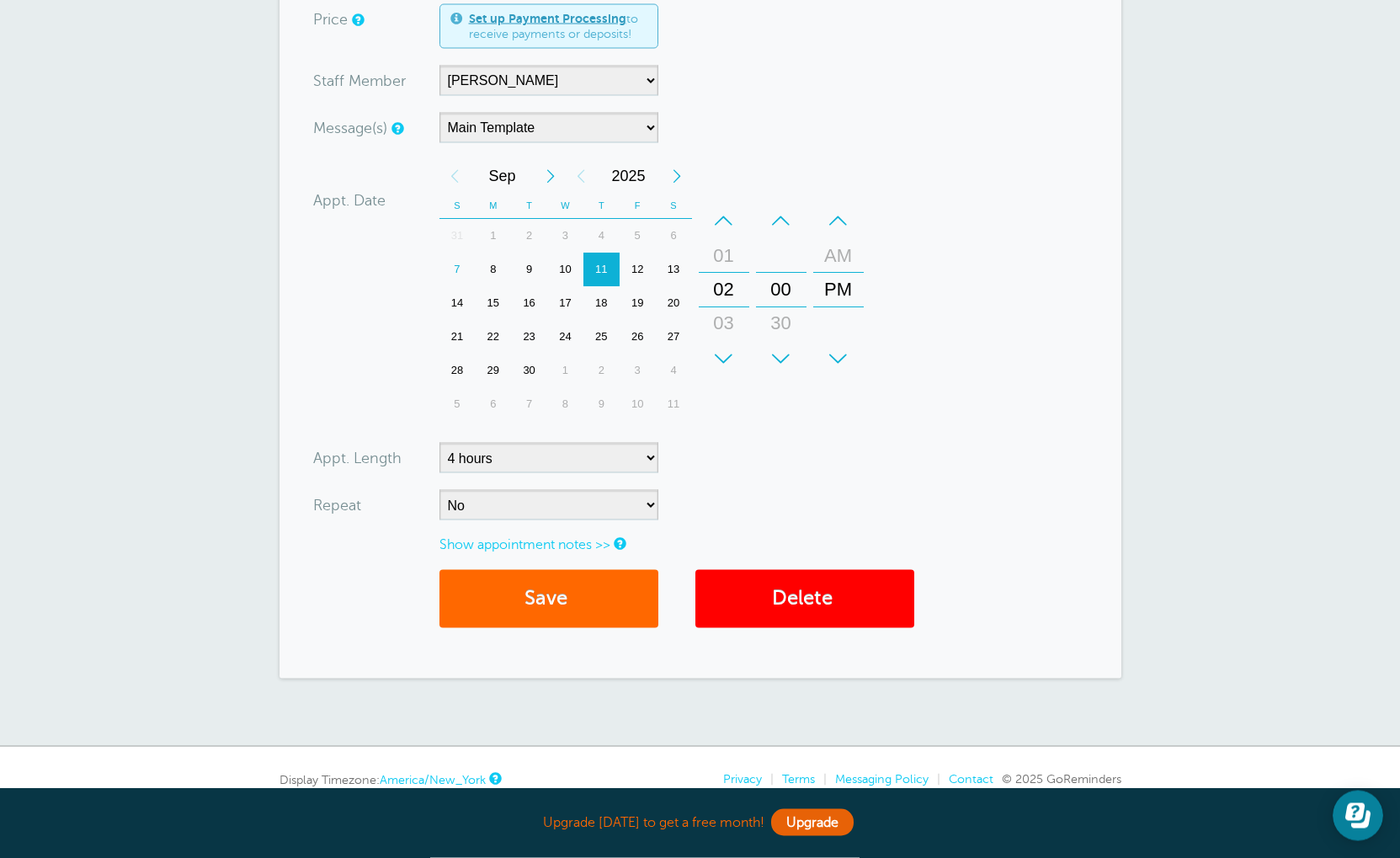
scroll to position [422, 0]
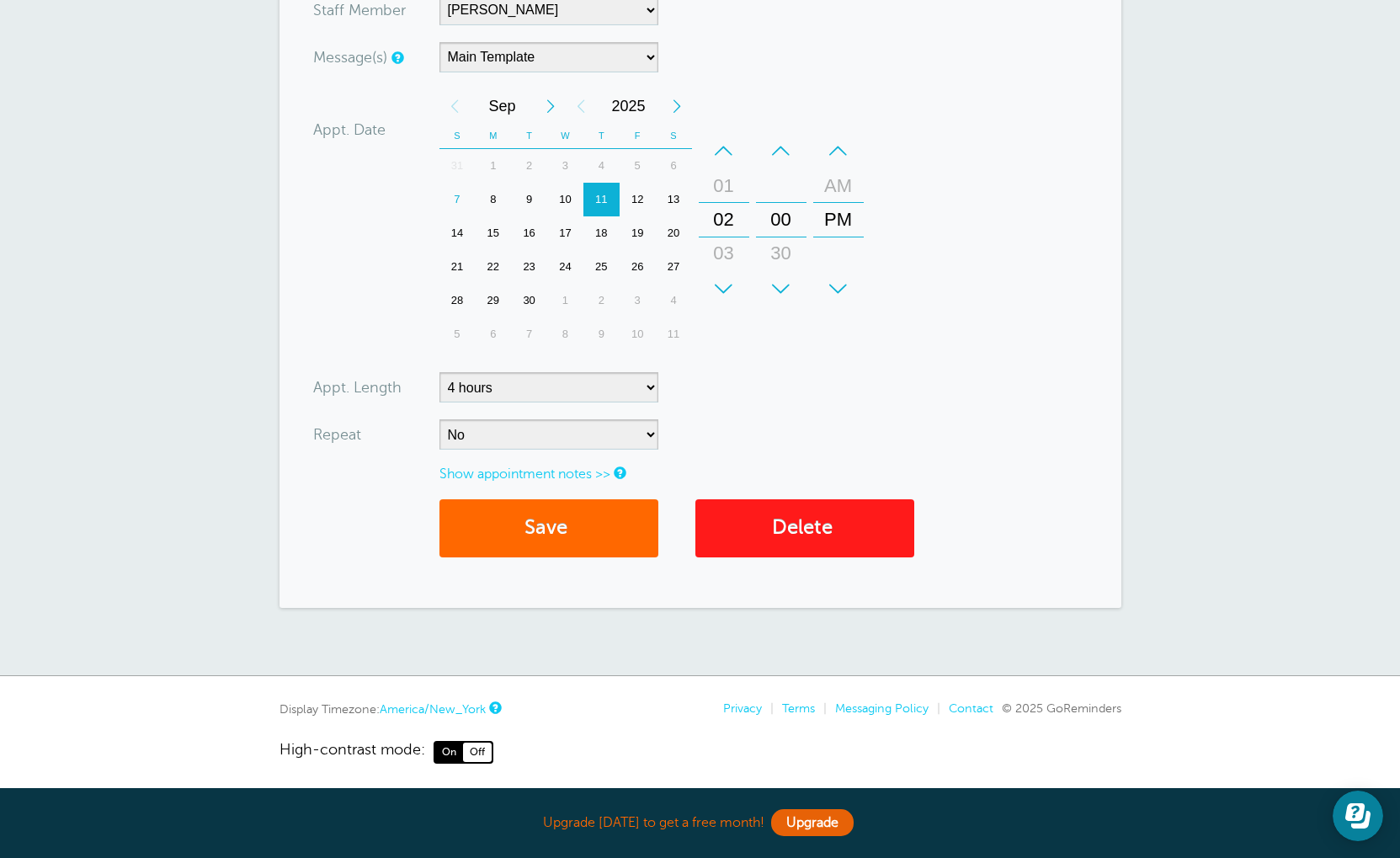
click at [807, 499] on link "Delete" at bounding box center [805, 529] width 219 height 59
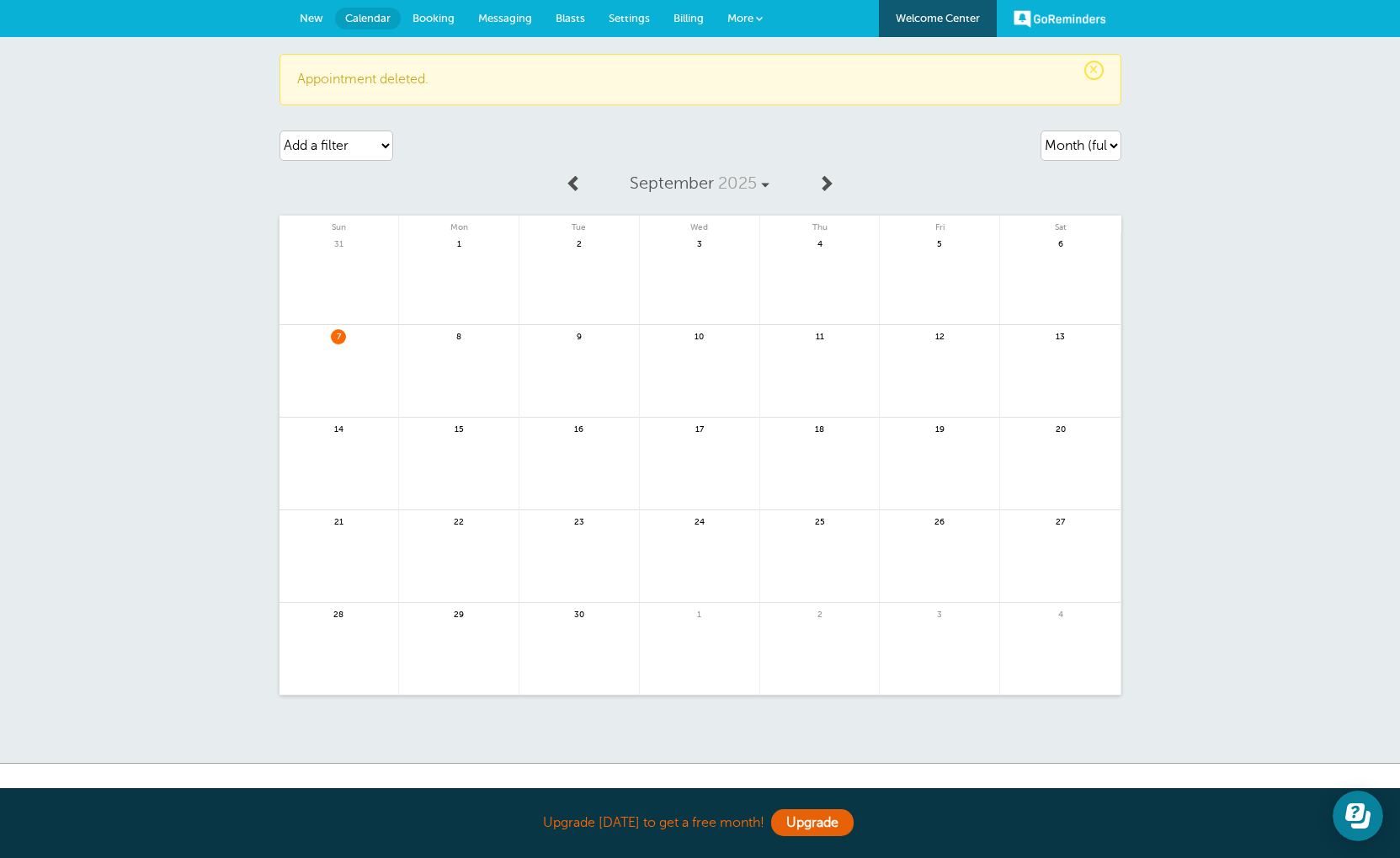
click at [757, 20] on span at bounding box center [758, 18] width 7 height 7
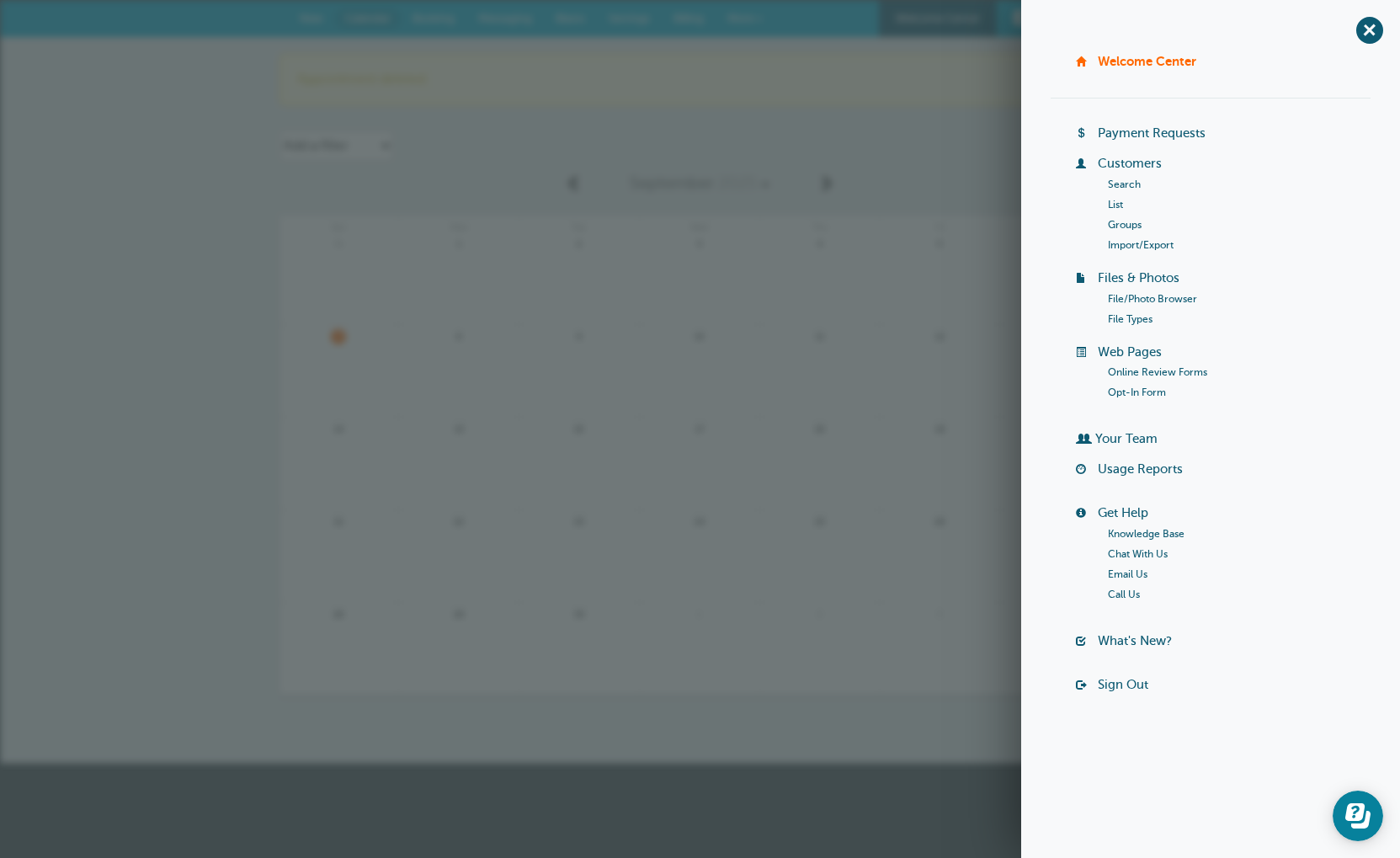
click at [1142, 59] on link "Welcome Center" at bounding box center [1146, 60] width 98 height 14
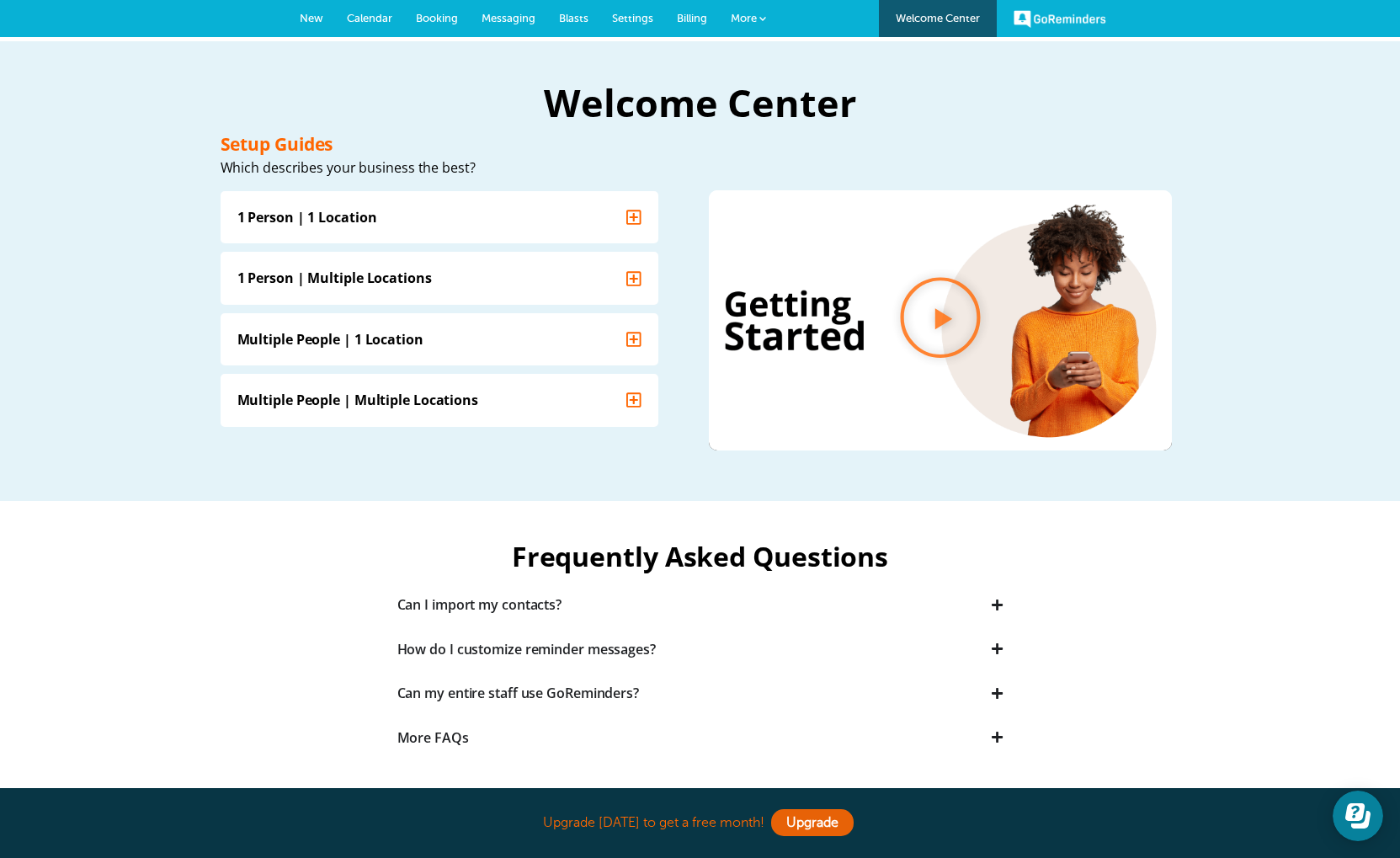
click at [528, 14] on span "Messaging" at bounding box center [508, 17] width 54 height 12
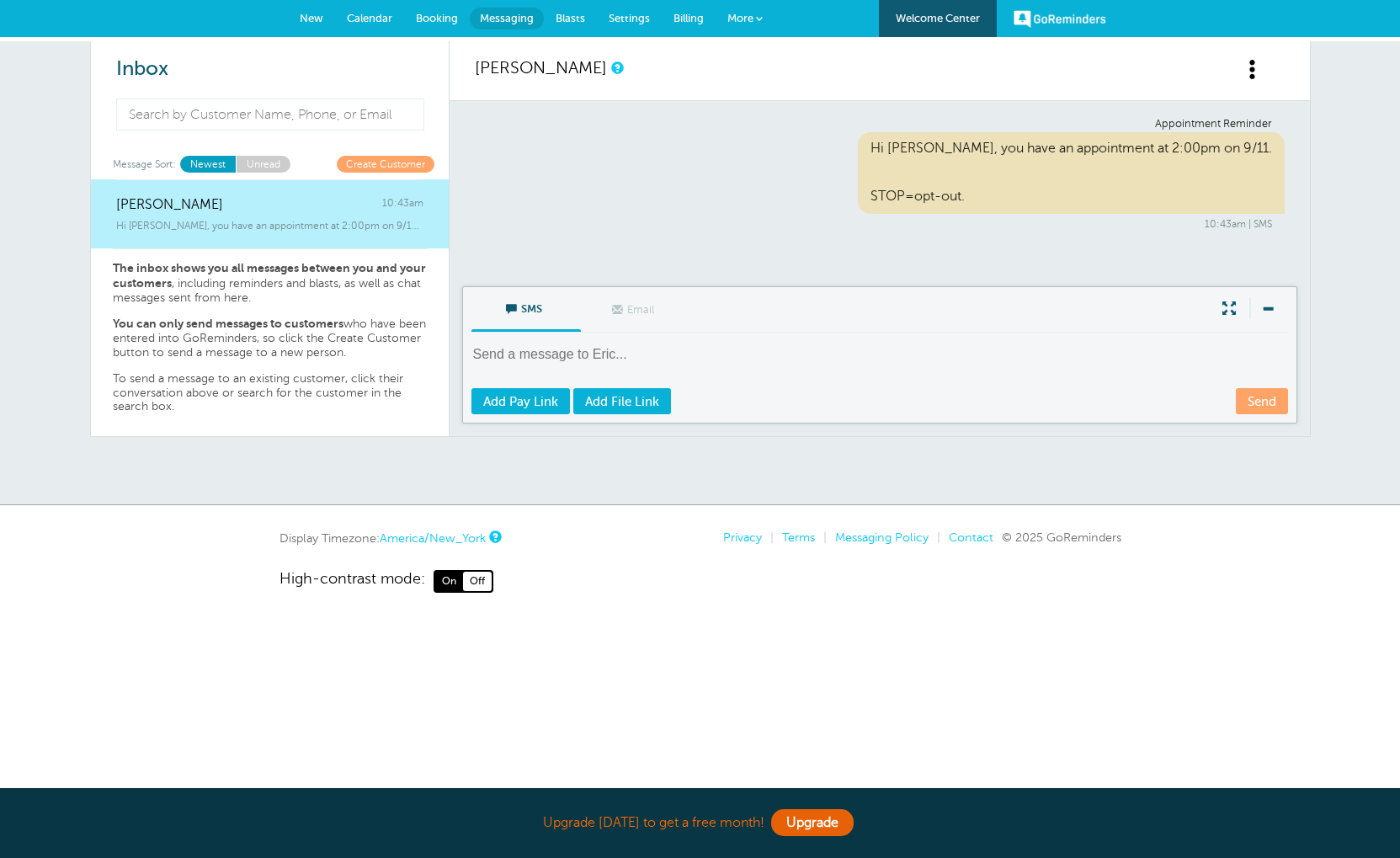
click at [567, 28] on link "Blasts" at bounding box center [570, 18] width 53 height 37
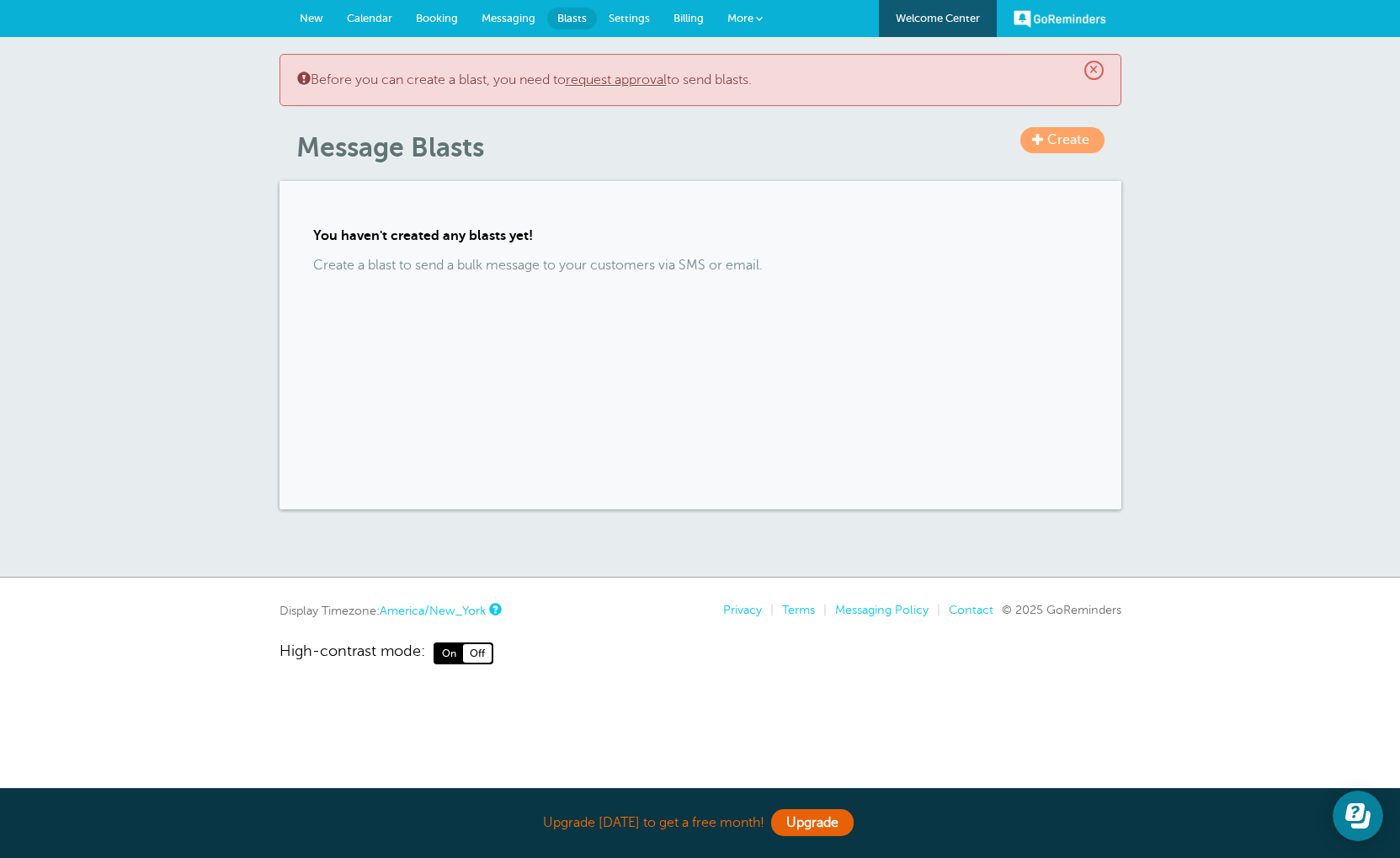
click at [1090, 75] on span "×" at bounding box center [1093, 70] width 20 height 20
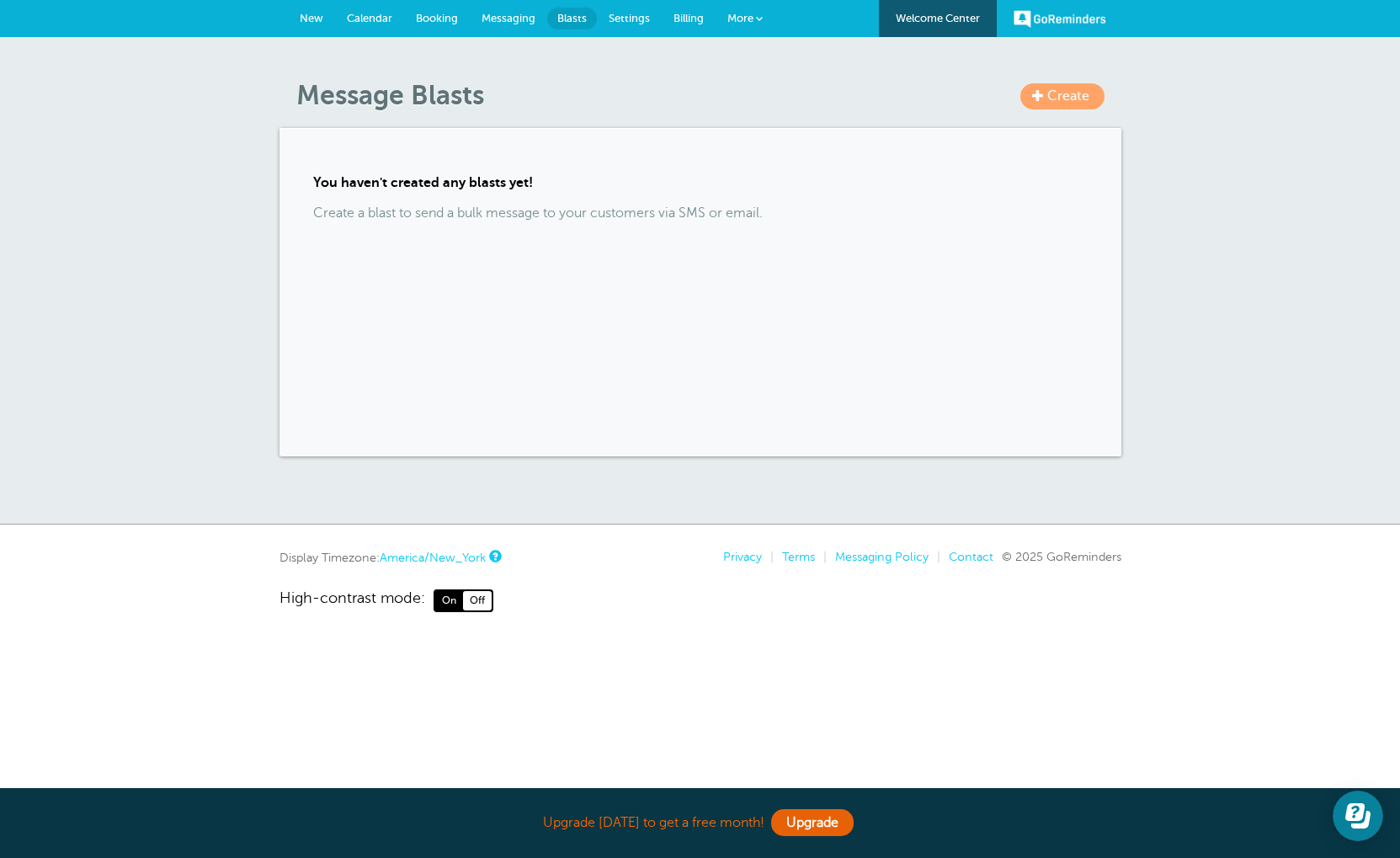
click at [758, 24] on link "More" at bounding box center [744, 19] width 58 height 38
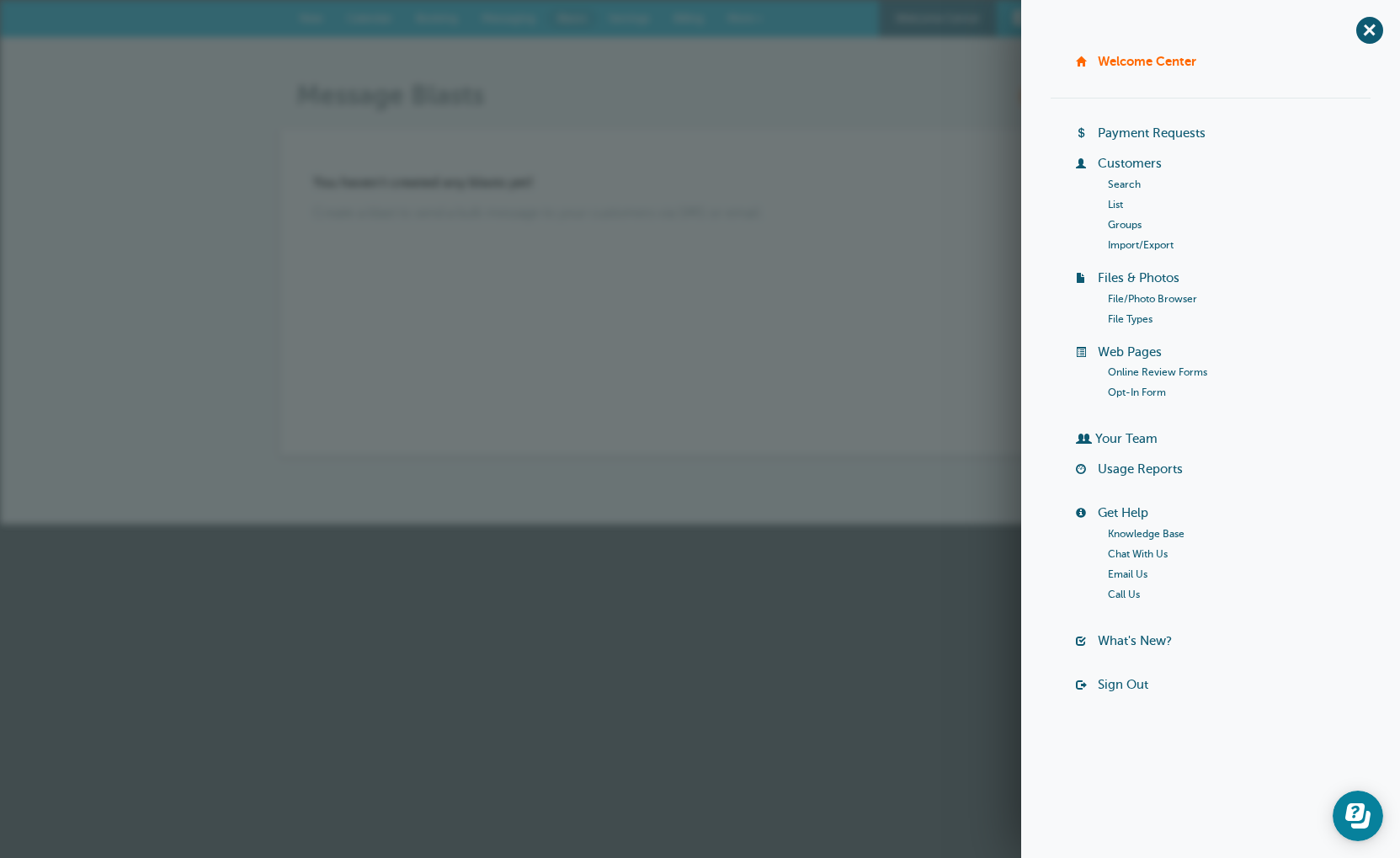
click at [1361, 29] on span "+" at bounding box center [1369, 30] width 38 height 38
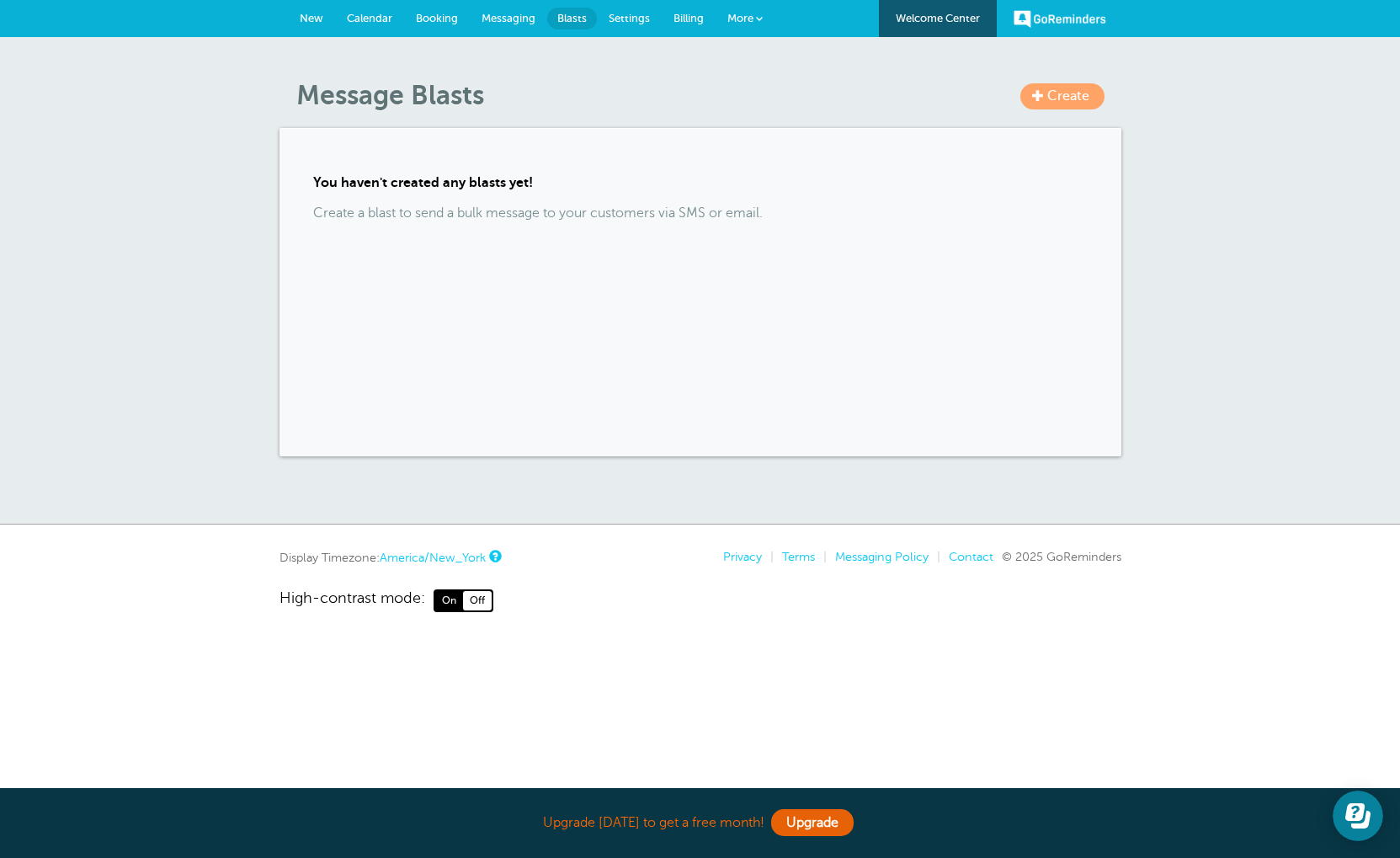
click at [624, 21] on span "Settings" at bounding box center [629, 17] width 42 height 12
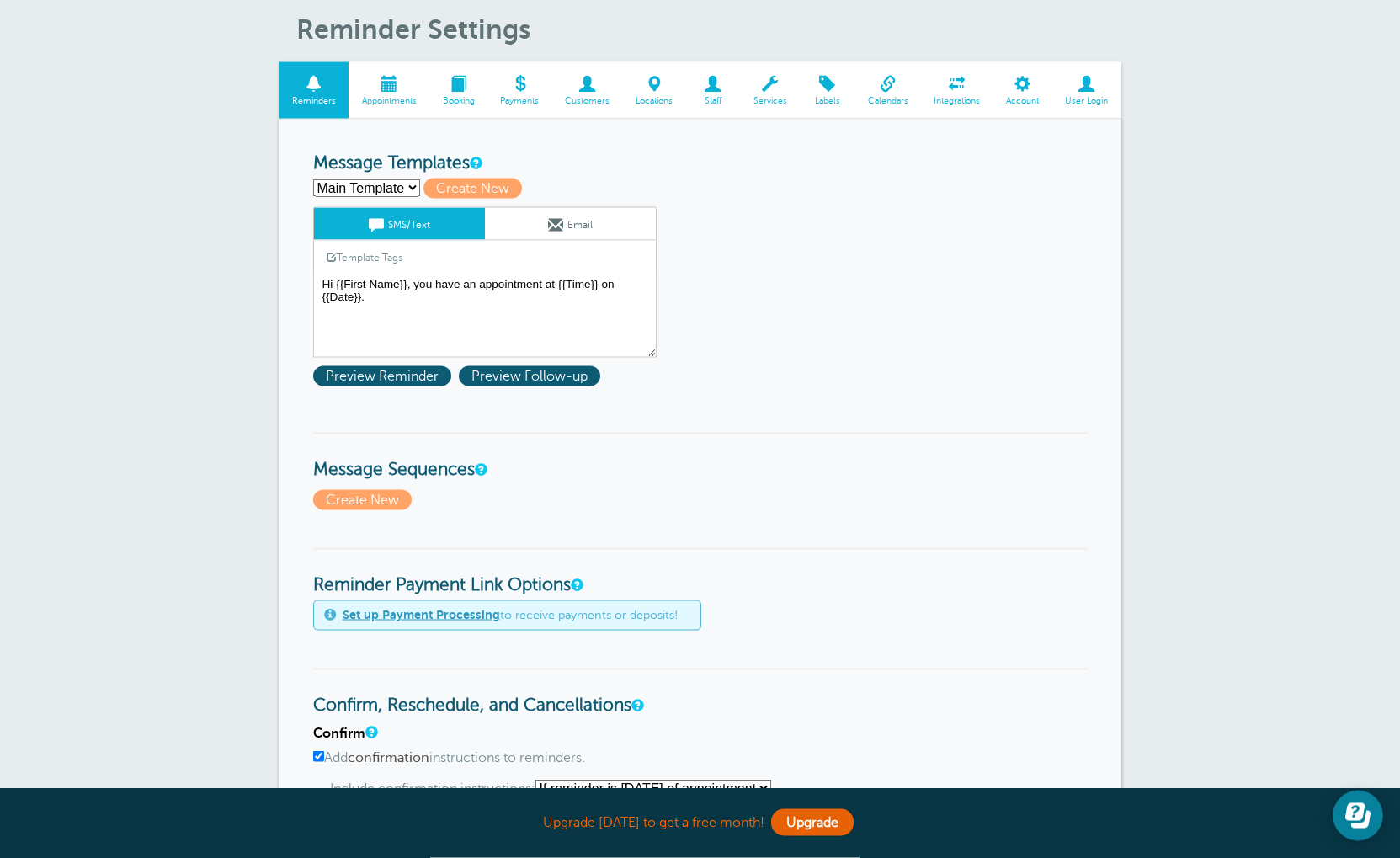
scroll to position [56, 0]
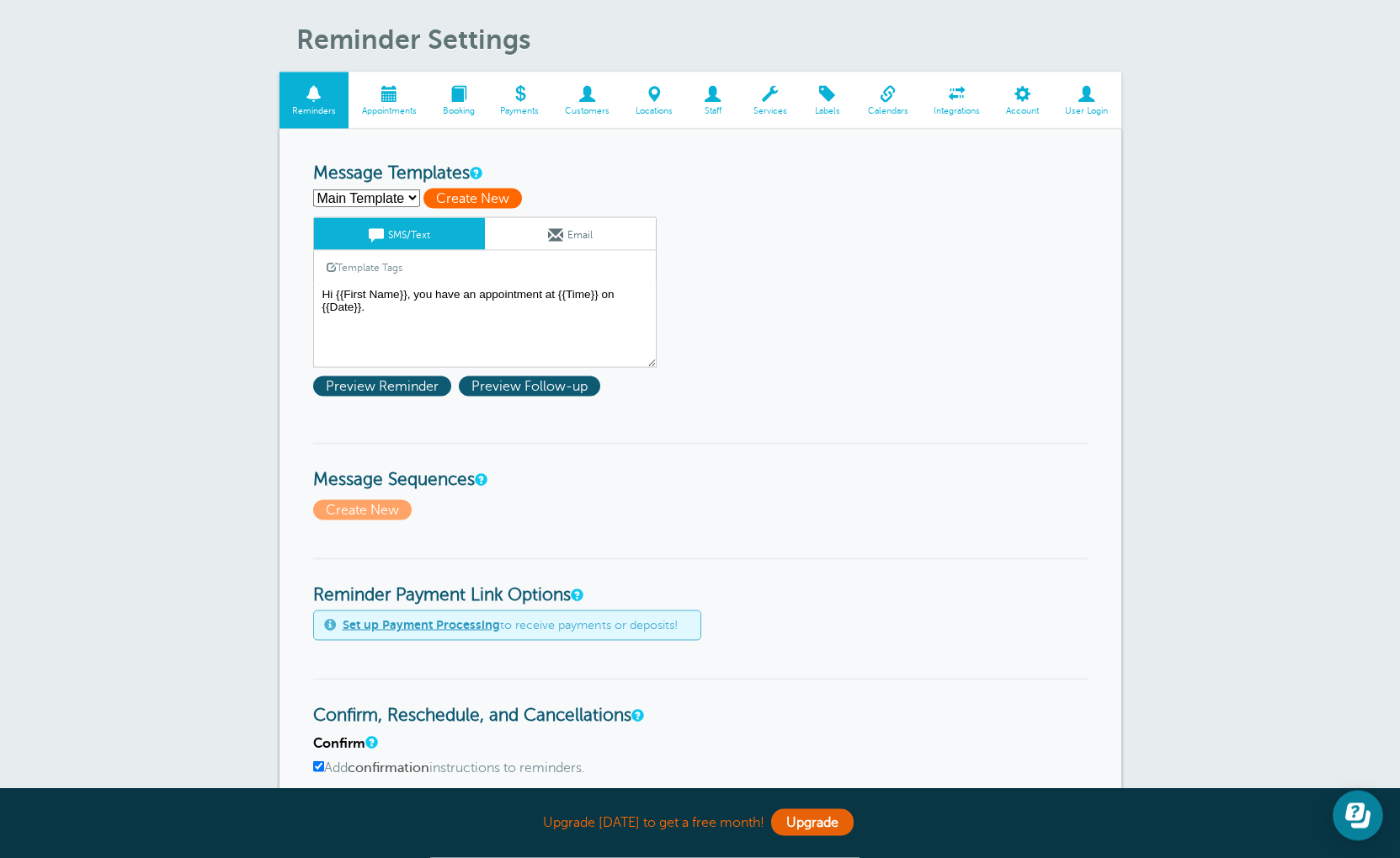
click at [472, 199] on span "Create New" at bounding box center [473, 198] width 98 height 20
select select
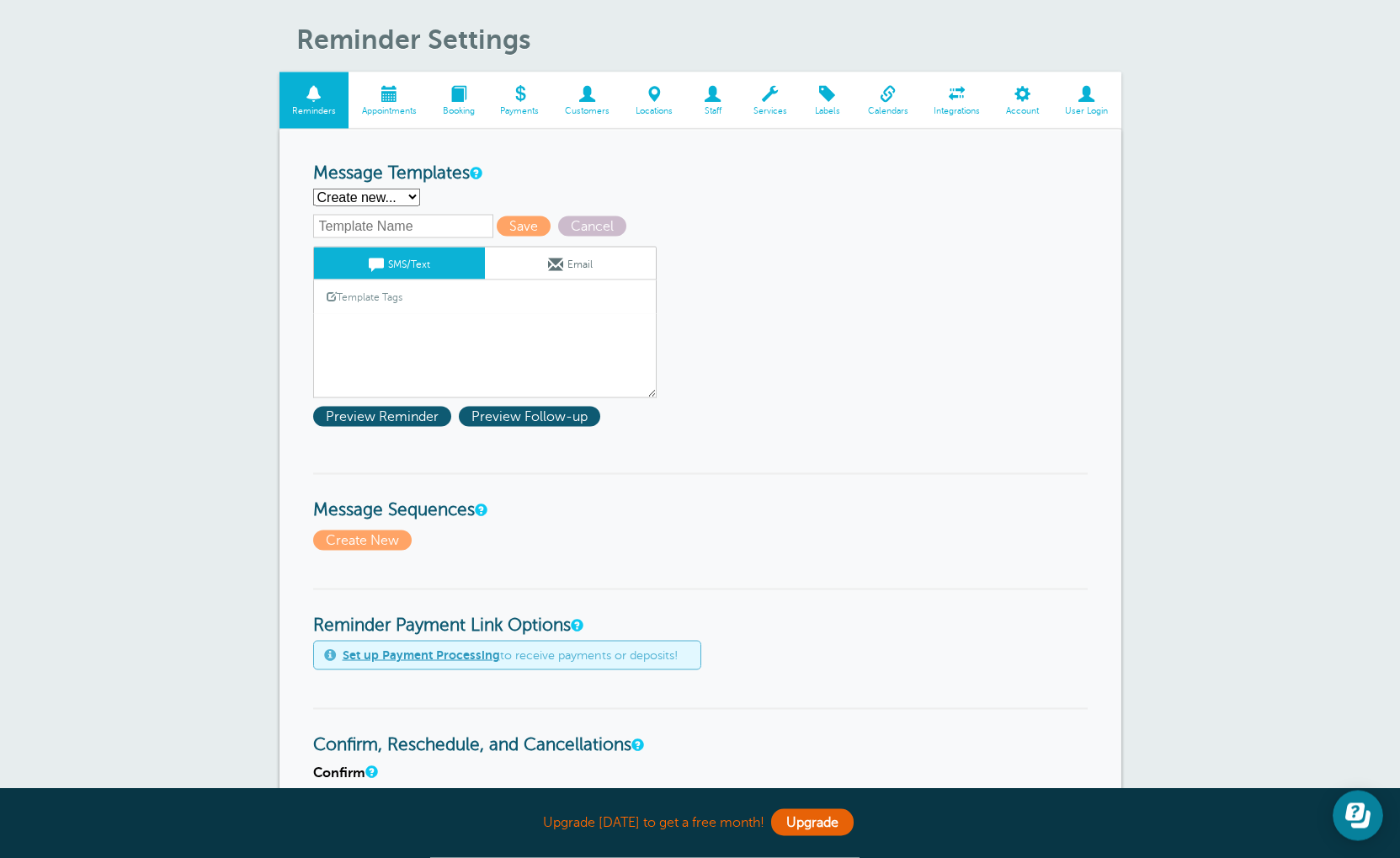
scroll to position [57, 0]
click at [414, 239] on form "Reminder Schedule 1st reminder: Immediately 1 2 3 4 5 6 7 8 9 10 11 12 13 14 15…" at bounding box center [700, 858] width 775 height 1391
click at [387, 234] on input "text" at bounding box center [403, 226] width 180 height 24
click at [401, 234] on input "text" at bounding box center [403, 226] width 180 height 24
click at [410, 312] on link "Template Tags" at bounding box center [364, 295] width 101 height 33
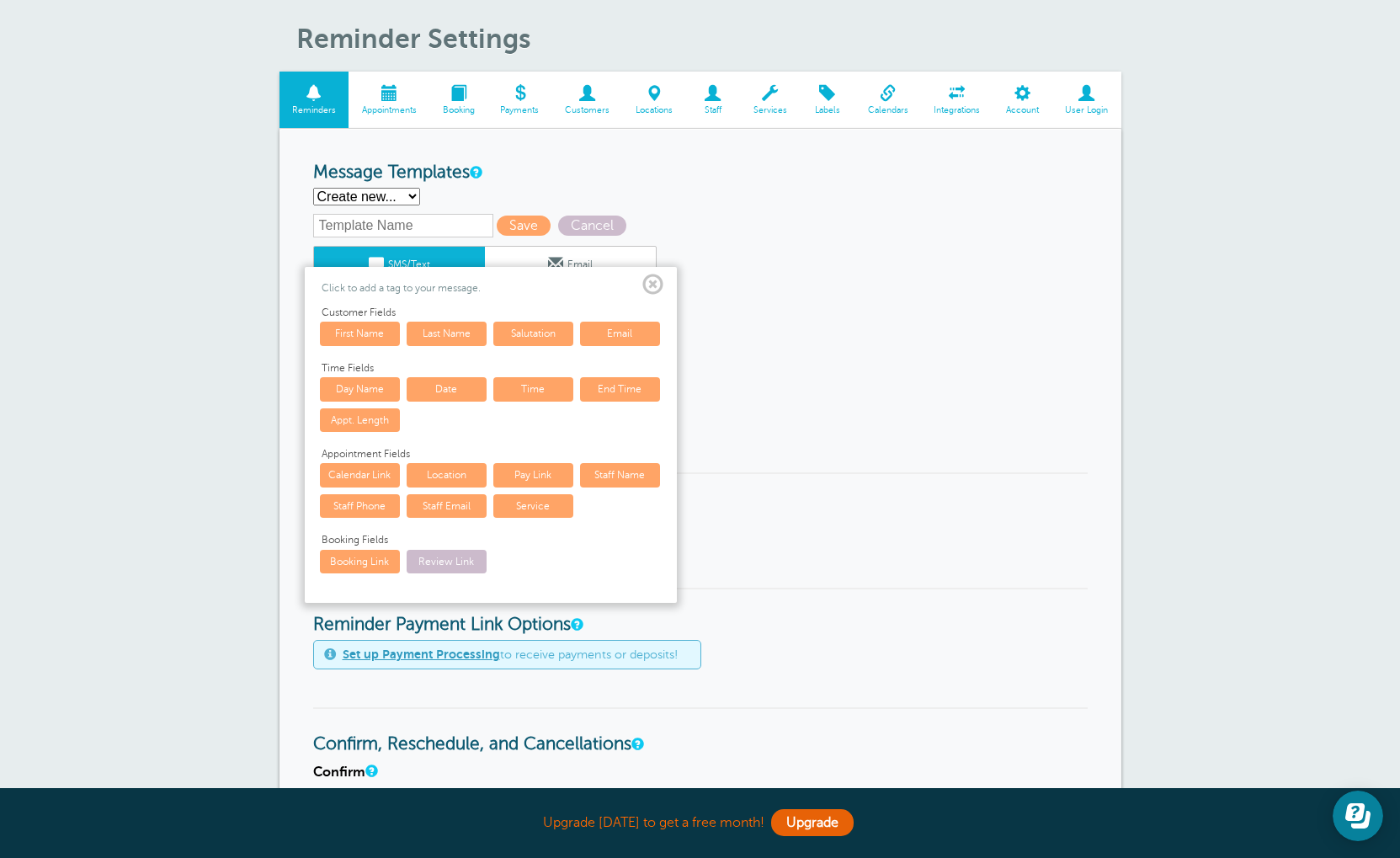
click at [380, 334] on link "First Name" at bounding box center [359, 333] width 80 height 24
type textarea "{{First Name}}"
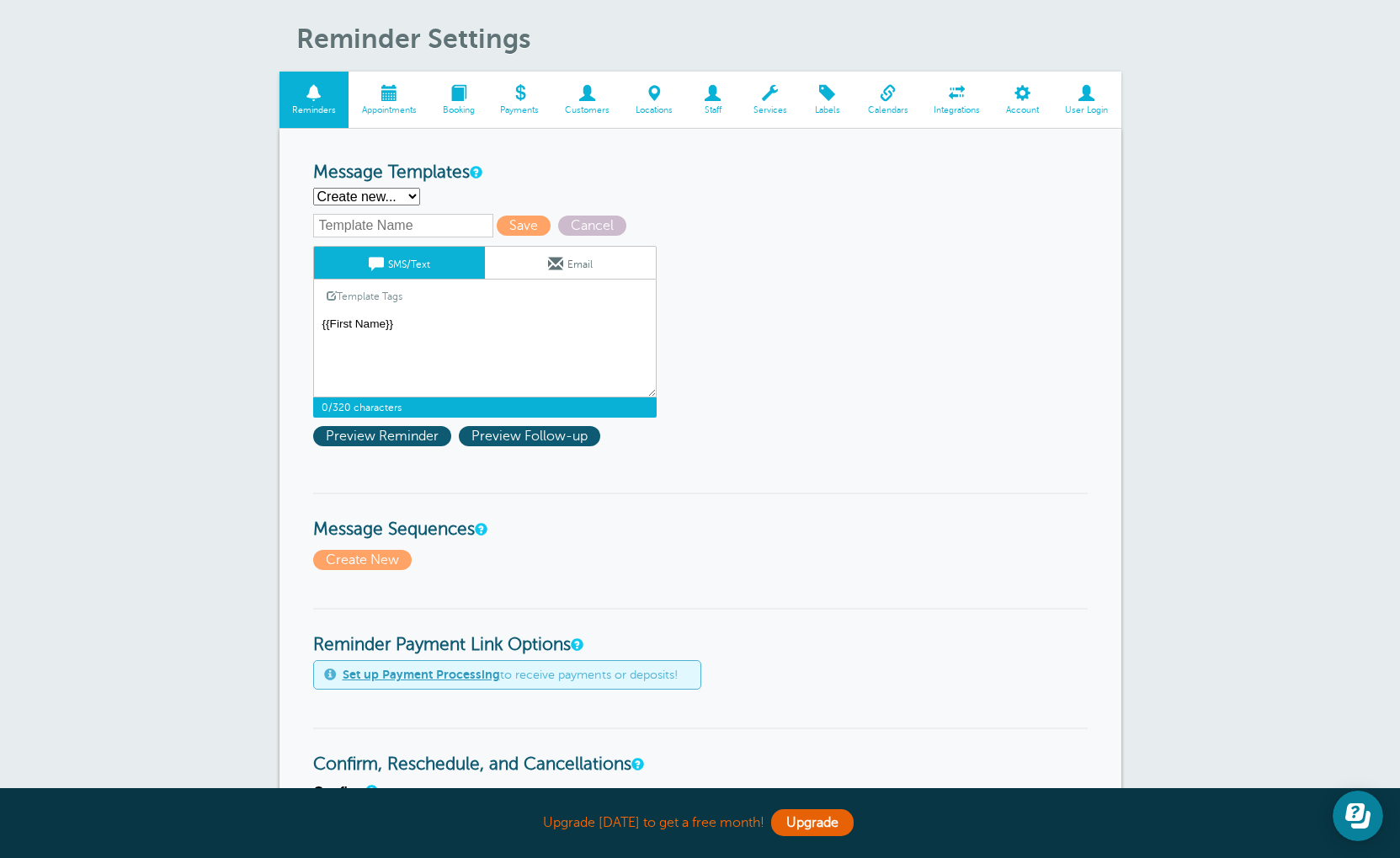
click at [409, 325] on textarea "Hi {{First Name}}, you have an appointment at {{Time}} on {{Date}}." at bounding box center [485, 355] width 343 height 84
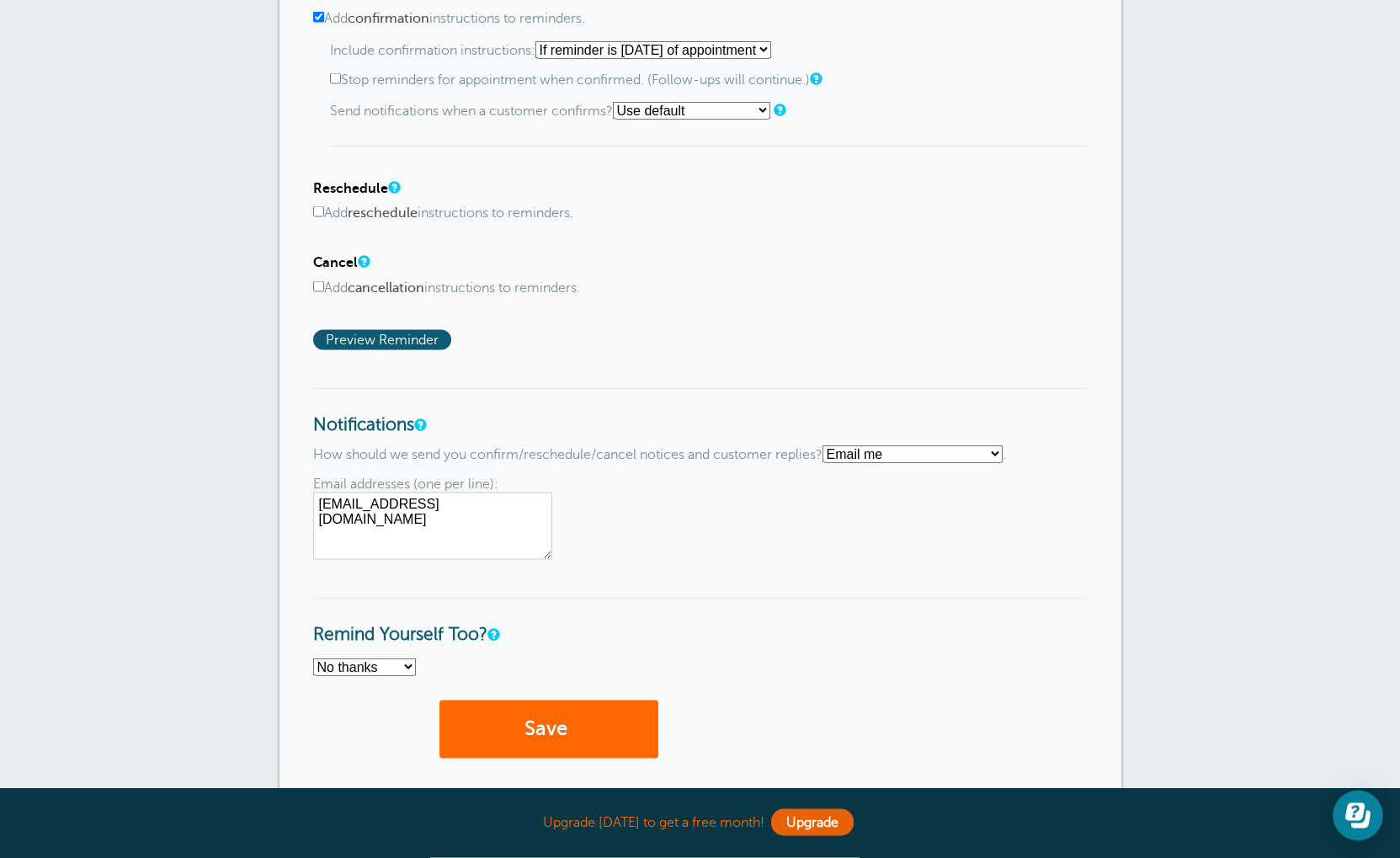
scroll to position [835, 0]
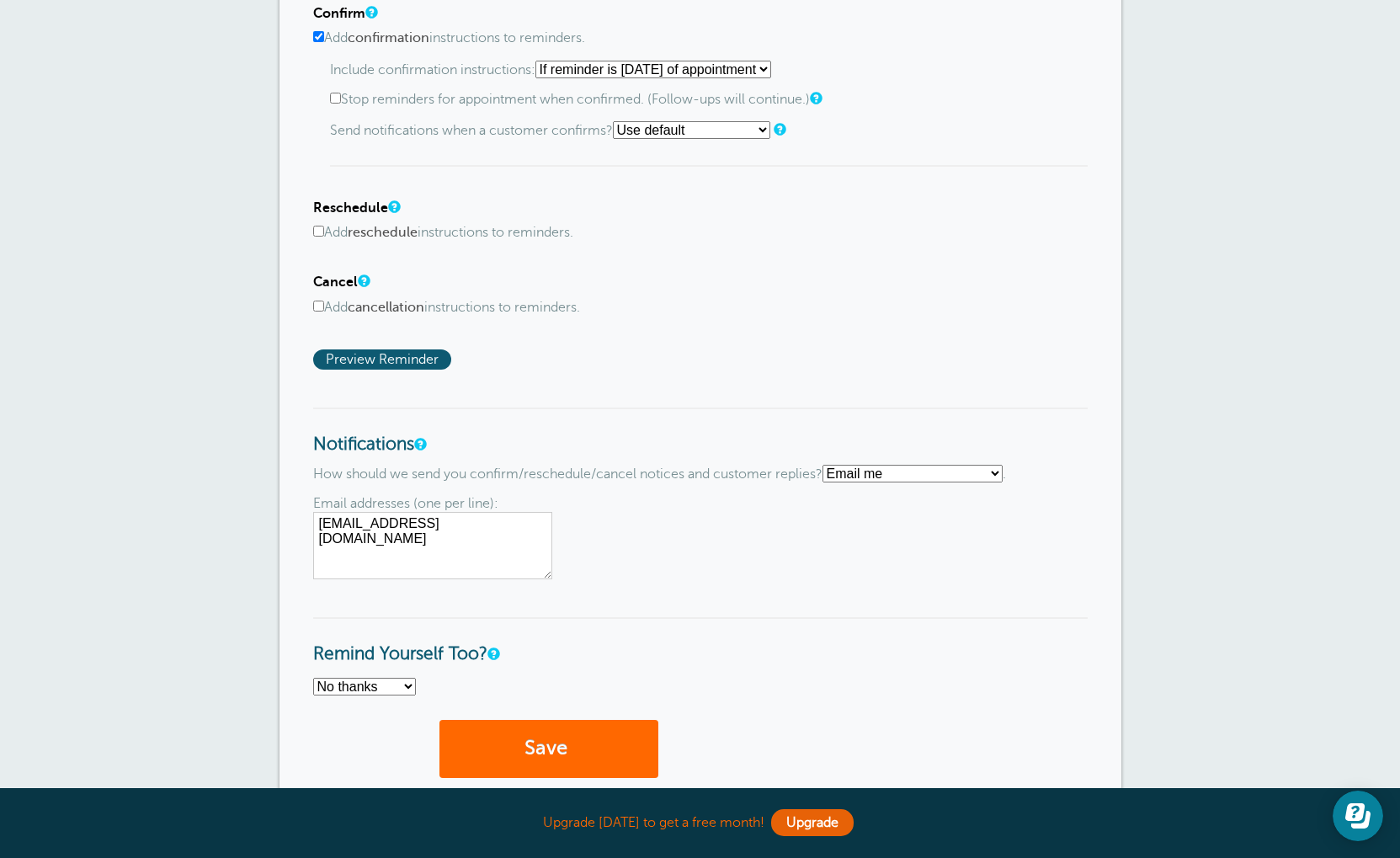
select select "4"
click at [950, 482] on select "Text me Email me Don't send me notifications" at bounding box center [912, 474] width 180 height 18
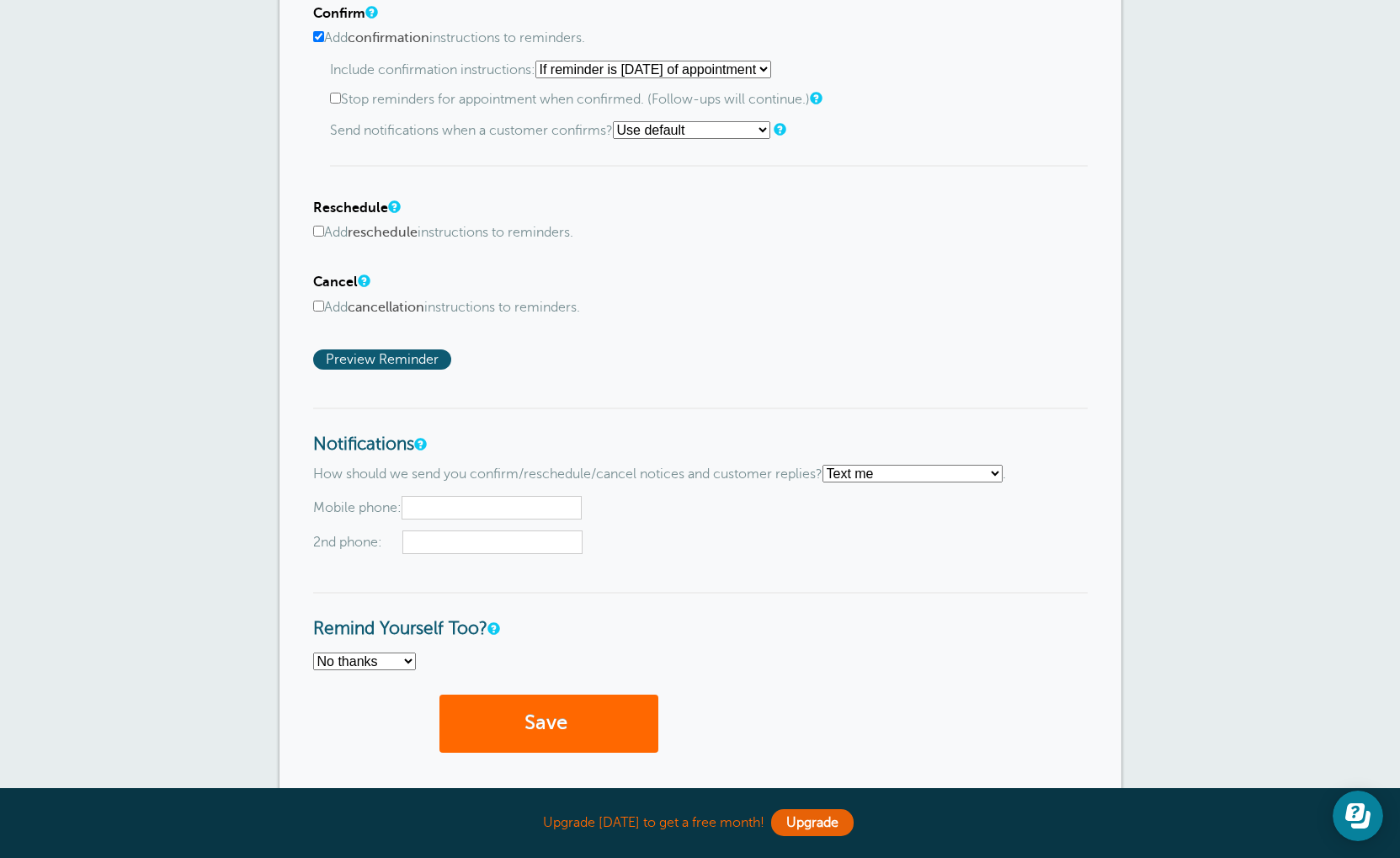
click at [991, 482] on select "Text me Email me Don't send me notifications" at bounding box center [912, 474] width 180 height 18
click at [1003, 482] on select "Text me Email me Don't send me notifications" at bounding box center [912, 474] width 180 height 18
click at [949, 512] on div "How should we send you confirm/reschedule/cancel notices and customer replies? …" at bounding box center [700, 510] width 775 height 90
click at [949, 510] on div "How should we send you confirm/reschedule/cancel notices and customer replies? …" at bounding box center [700, 510] width 775 height 90
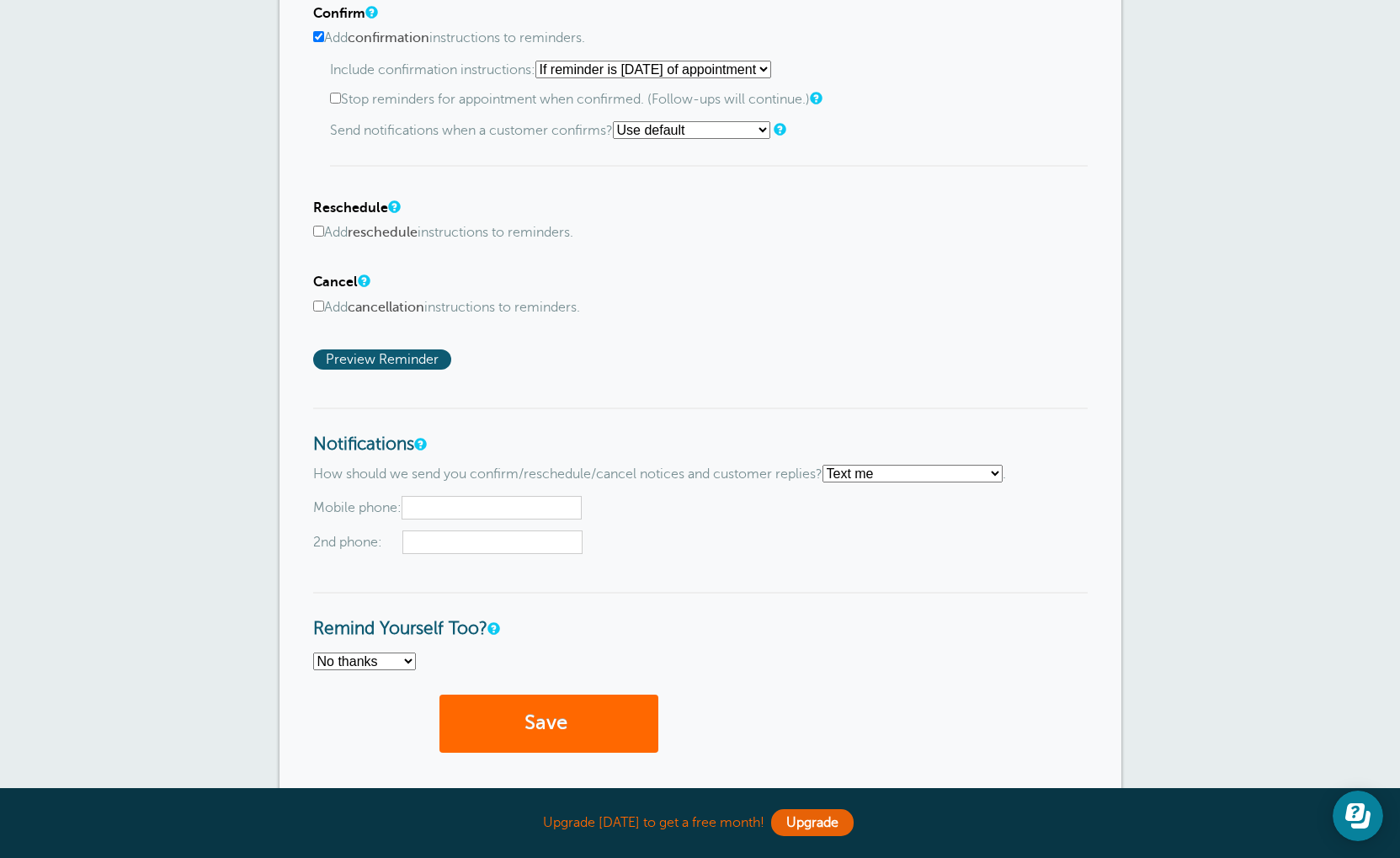
click at [729, 482] on p "How should we send you confirm/reschedule/cancel notices and customer replies? …" at bounding box center [700, 474] width 775 height 18
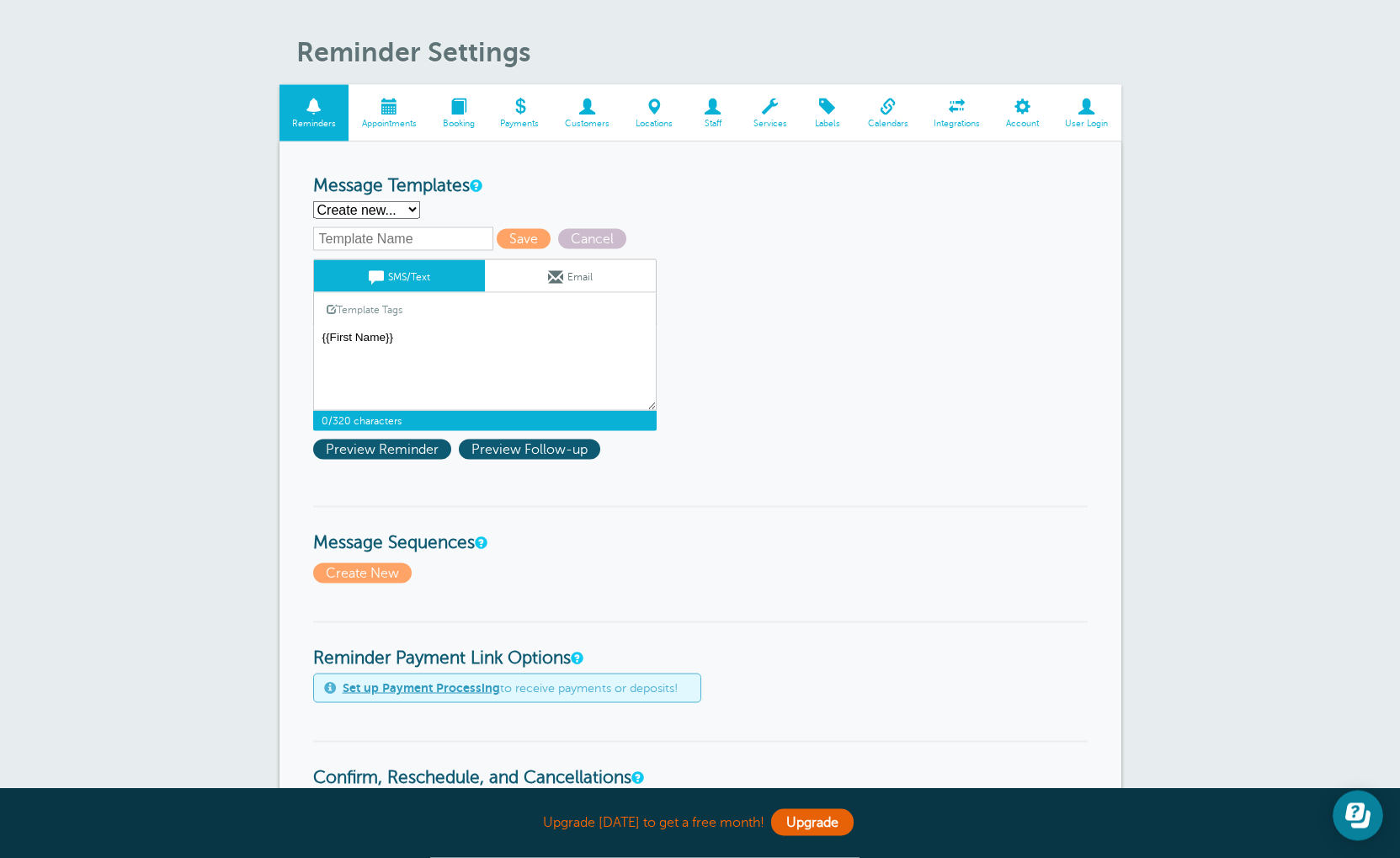
scroll to position [0, 0]
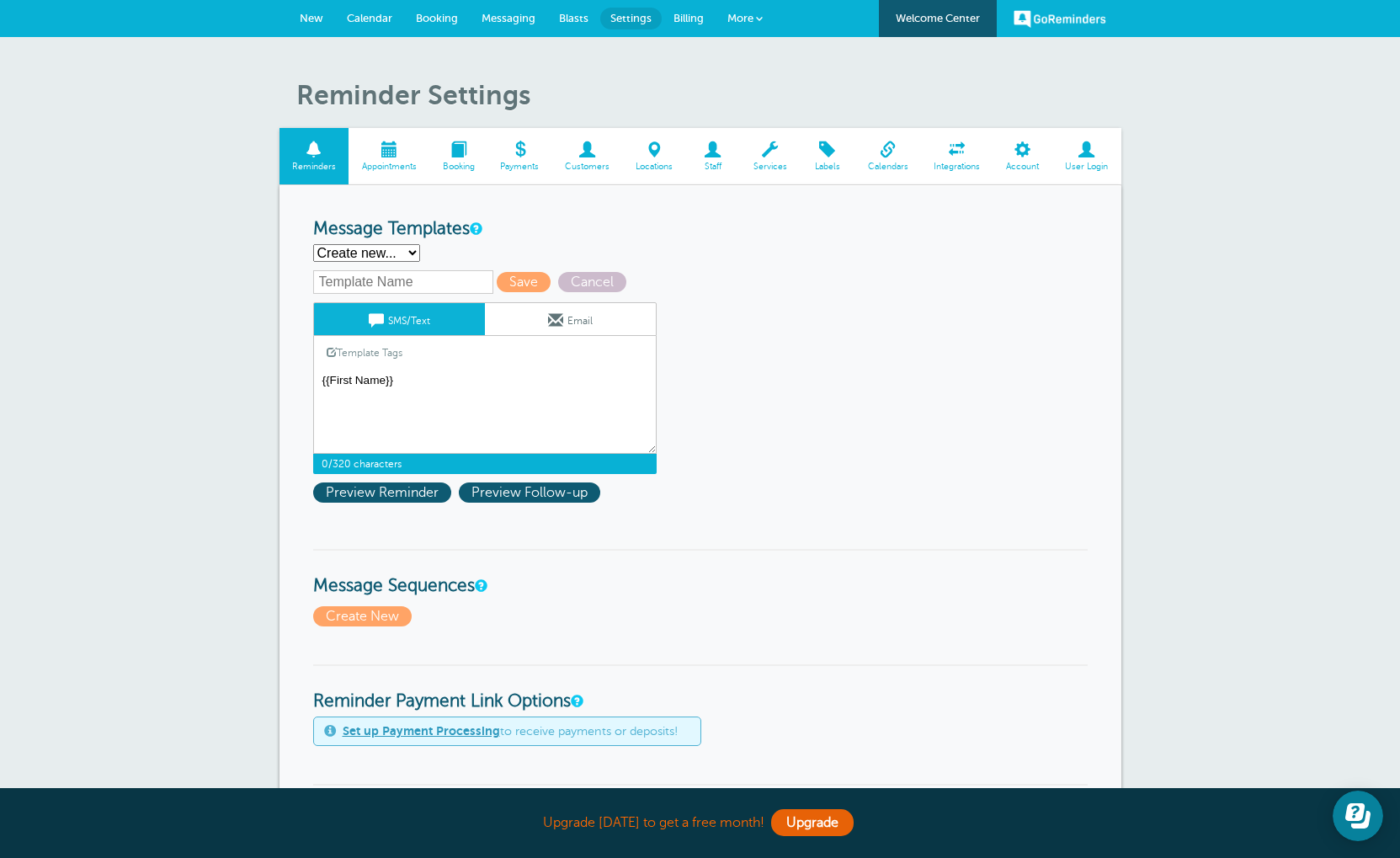
click at [437, 397] on textarea "Hi {{First Name}}, you have an appointment at {{Time}} on {{Date}}." at bounding box center [485, 412] width 343 height 84
select select "161094"
type input "Main Template"
type textarea "Hi {{First Name}}, you have an appointment at {{Time}} on {{Date}}."
click at [401, 261] on select "Main Template Create new..." at bounding box center [366, 253] width 107 height 18
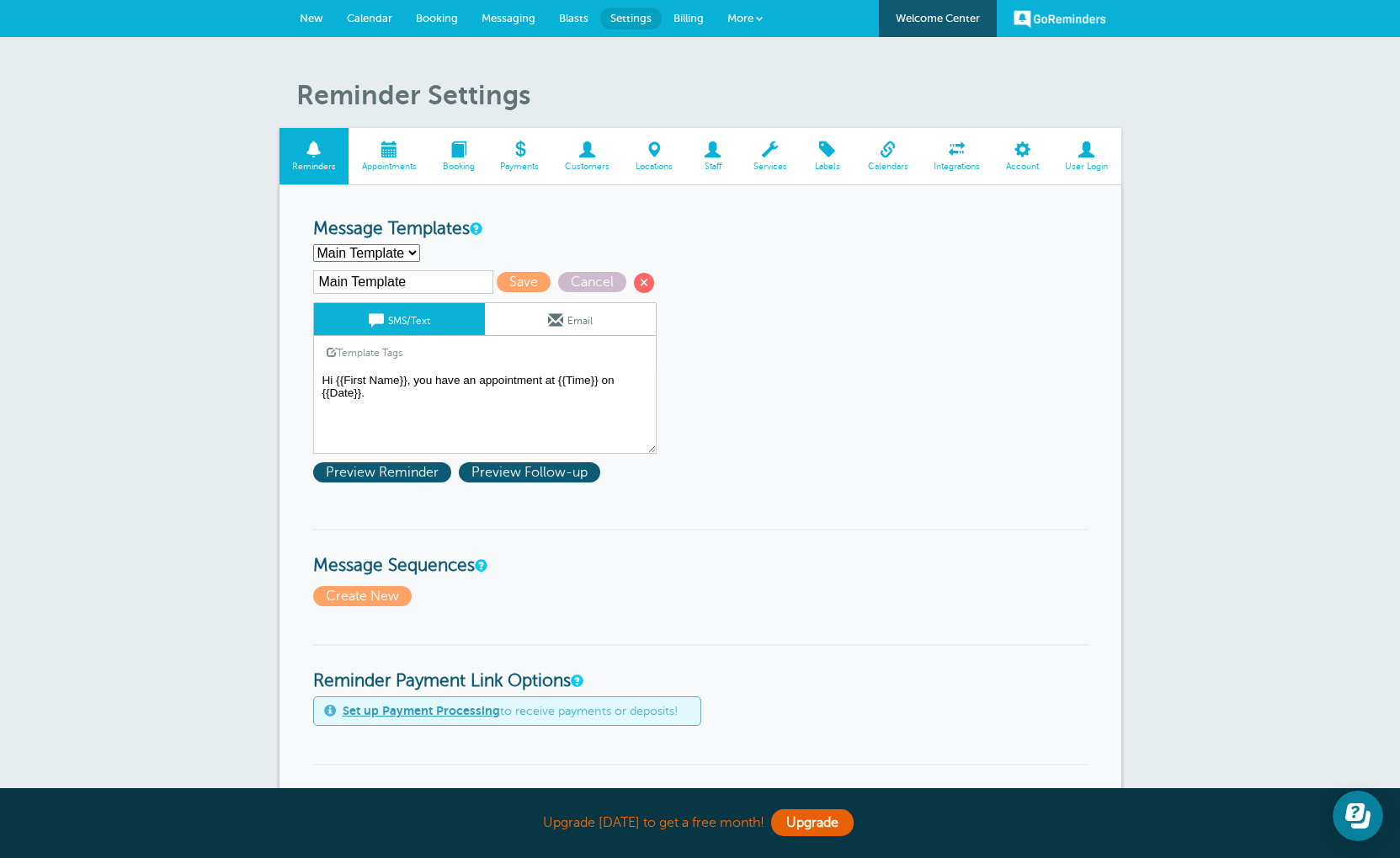
click at [392, 260] on select "Main Template Create new..." at bounding box center [366, 253] width 107 height 18
click at [395, 290] on input "Main Template" at bounding box center [403, 281] width 180 height 24
select select
click at [418, 288] on input "text" at bounding box center [403, 281] width 180 height 24
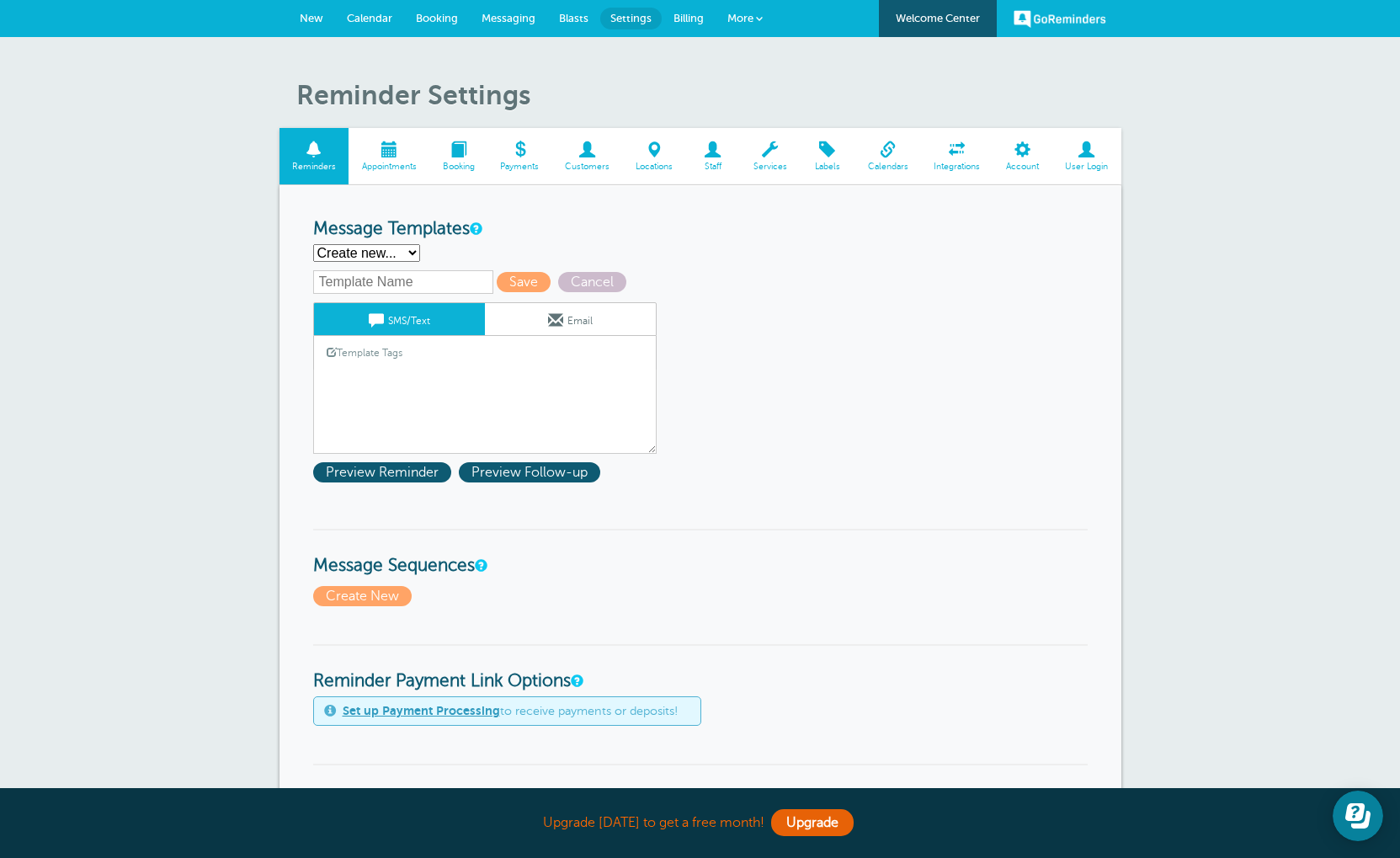
click at [352, 258] on select "Main Template Create new..." at bounding box center [366, 253] width 107 height 18
click at [352, 285] on input "text" at bounding box center [403, 281] width 180 height 24
click at [379, 362] on link "Template Tags" at bounding box center [364, 352] width 101 height 33
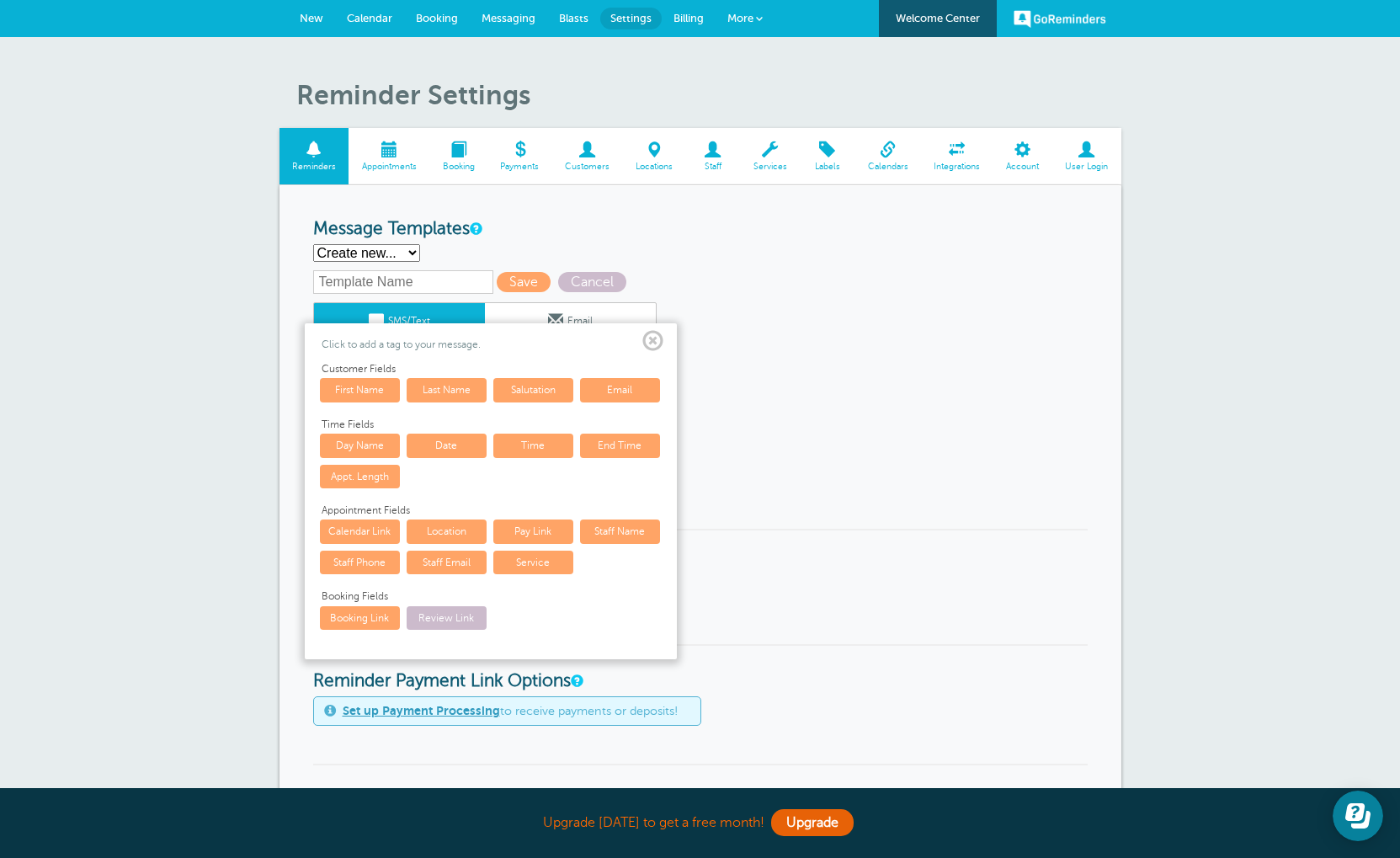
click at [658, 352] on span at bounding box center [653, 342] width 21 height 21
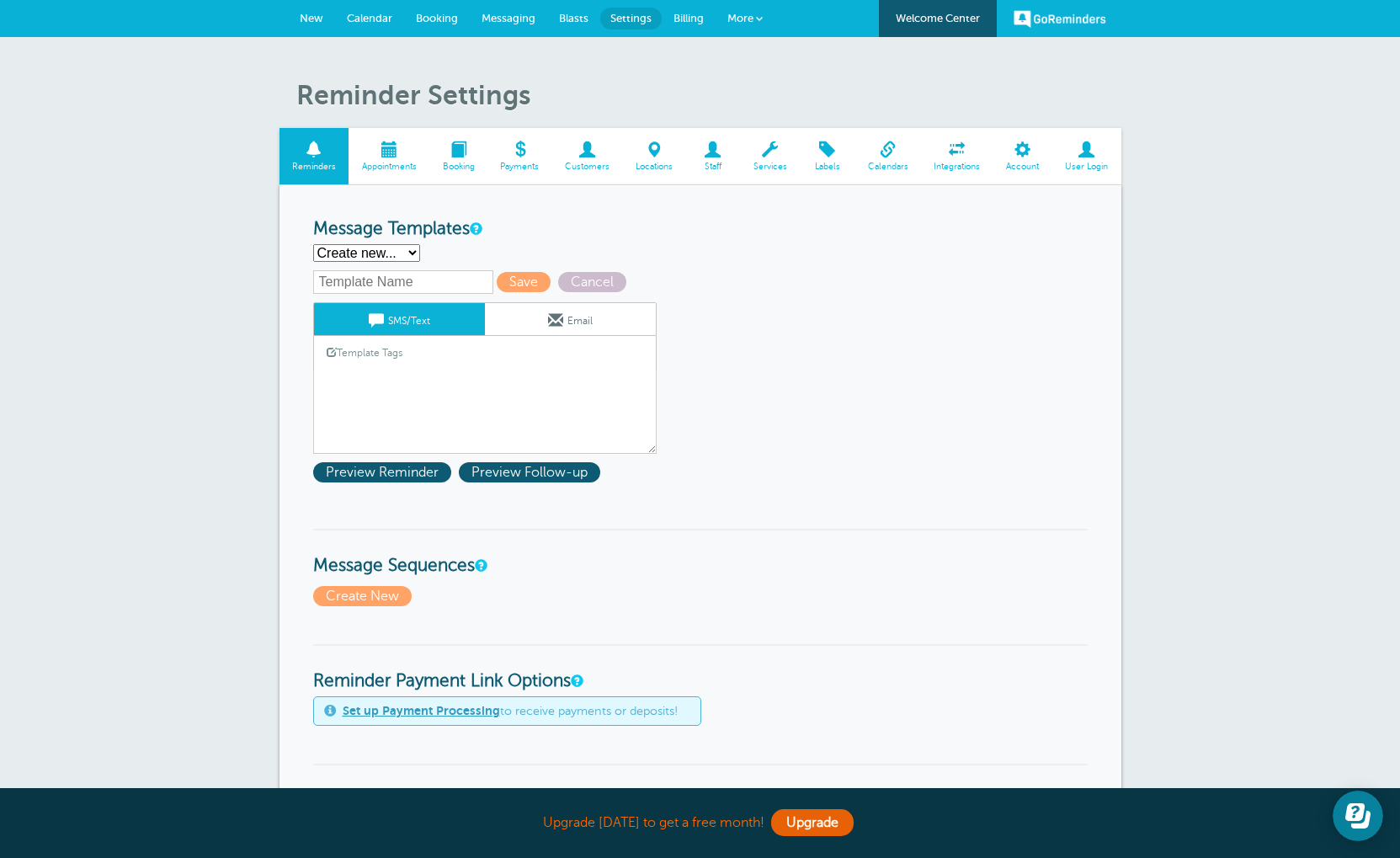
click at [403, 252] on select "Main Template Create new..." at bounding box center [366, 253] width 107 height 18
click at [420, 252] on select "Main Template Create new..." at bounding box center [366, 253] width 107 height 18
click at [420, 254] on select "Main Template Create new..." at bounding box center [366, 253] width 107 height 18
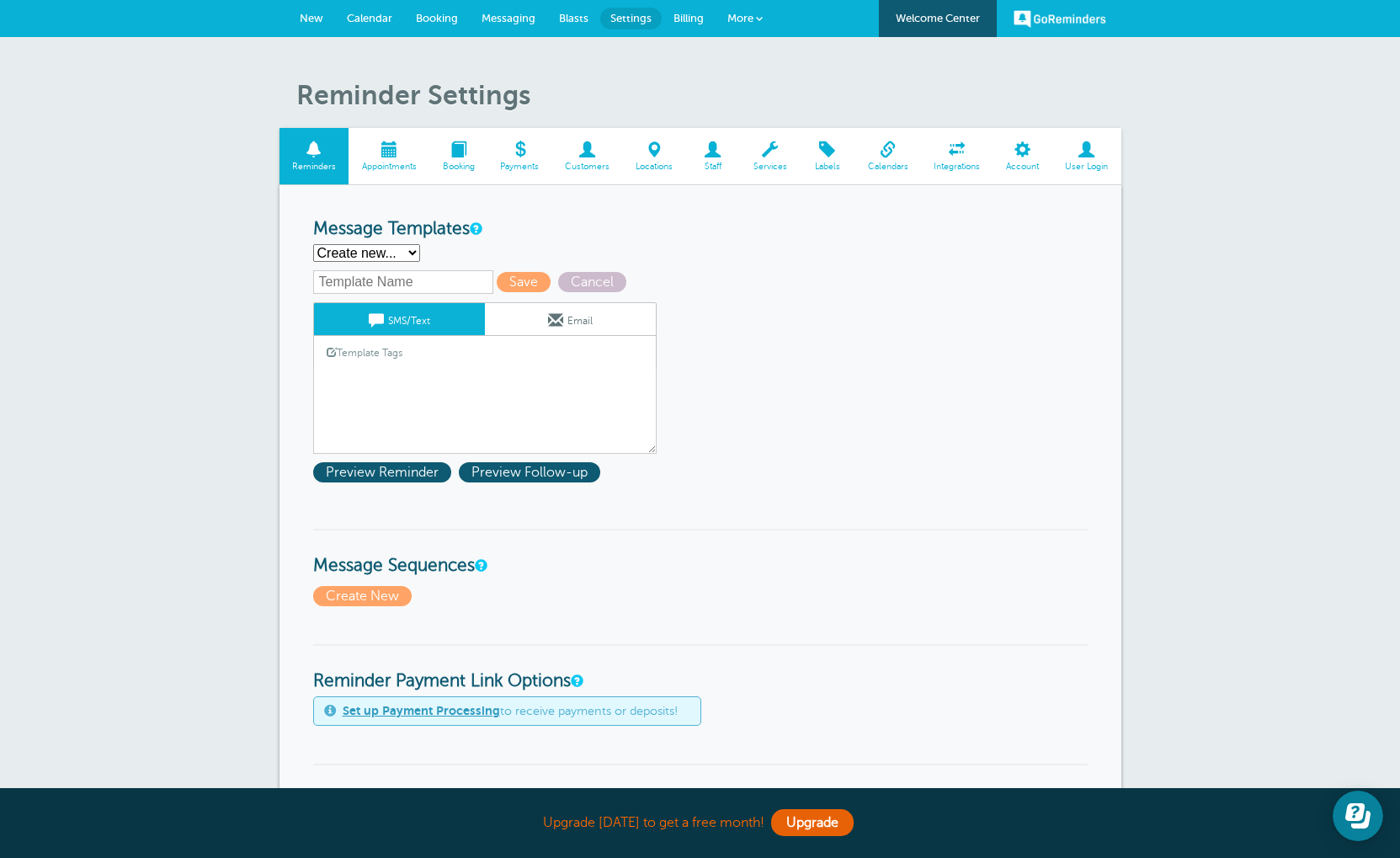
click at [418, 261] on select "Main Template Create new..." at bounding box center [366, 253] width 107 height 18
click at [366, 258] on select "Main Template Create new..." at bounding box center [366, 253] width 107 height 18
click at [420, 247] on select "Main Template Create new..." at bounding box center [366, 253] width 107 height 18
click at [419, 258] on select "Main Template Create new..." at bounding box center [366, 253] width 107 height 18
click at [387, 303] on div "Save Cancel SMS/Text Email Template Tags Copy SMS Click to add a tag to your me…" at bounding box center [507, 362] width 387 height 183
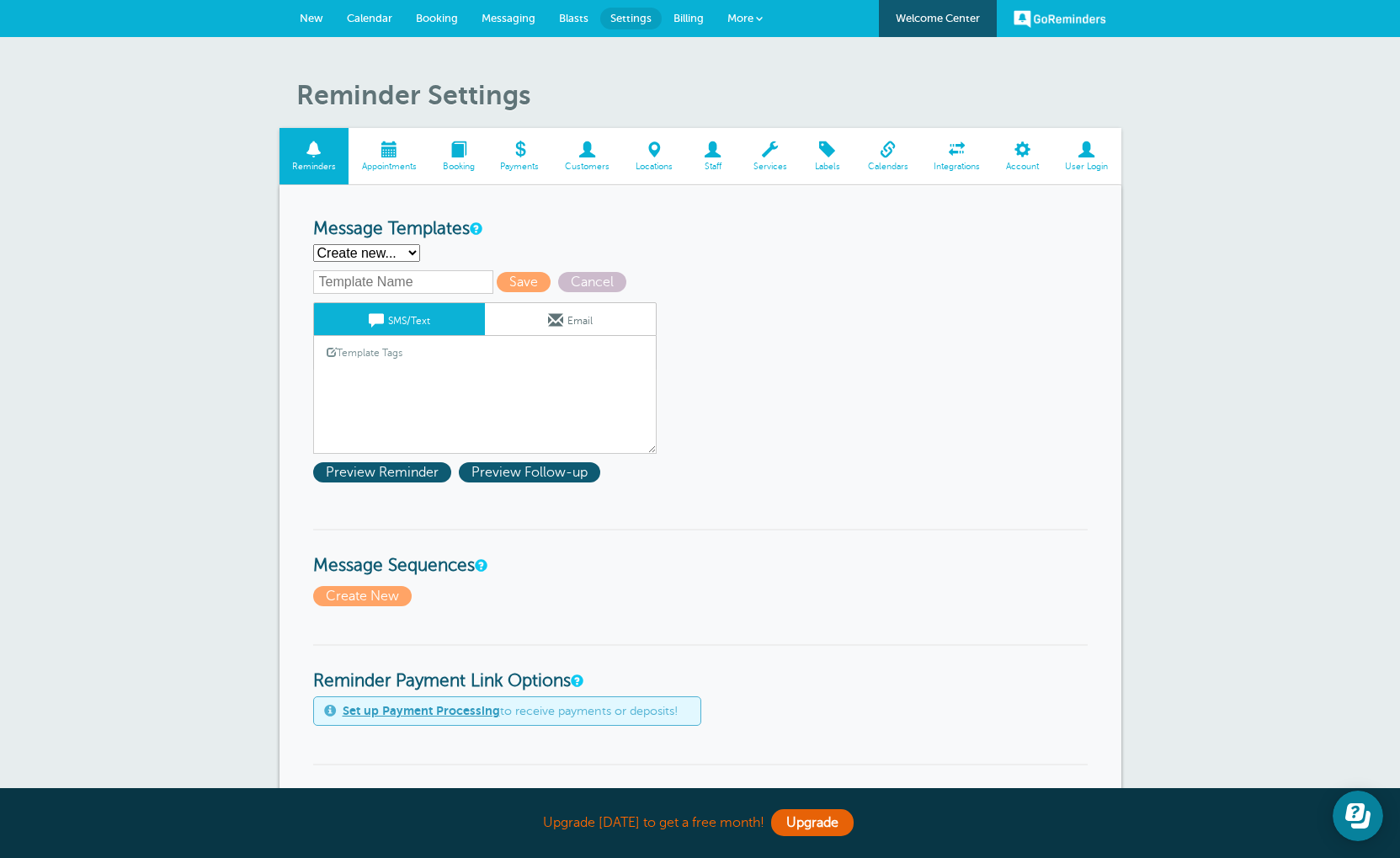
click at [386, 294] on input "text" at bounding box center [403, 281] width 180 height 24
click at [344, 292] on input "Se" at bounding box center [403, 281] width 180 height 24
type input "S"
click at [365, 259] on select "Main Template Create new..." at bounding box center [366, 253] width 107 height 18
click at [420, 254] on select "Main Template Create new..." at bounding box center [366, 253] width 107 height 18
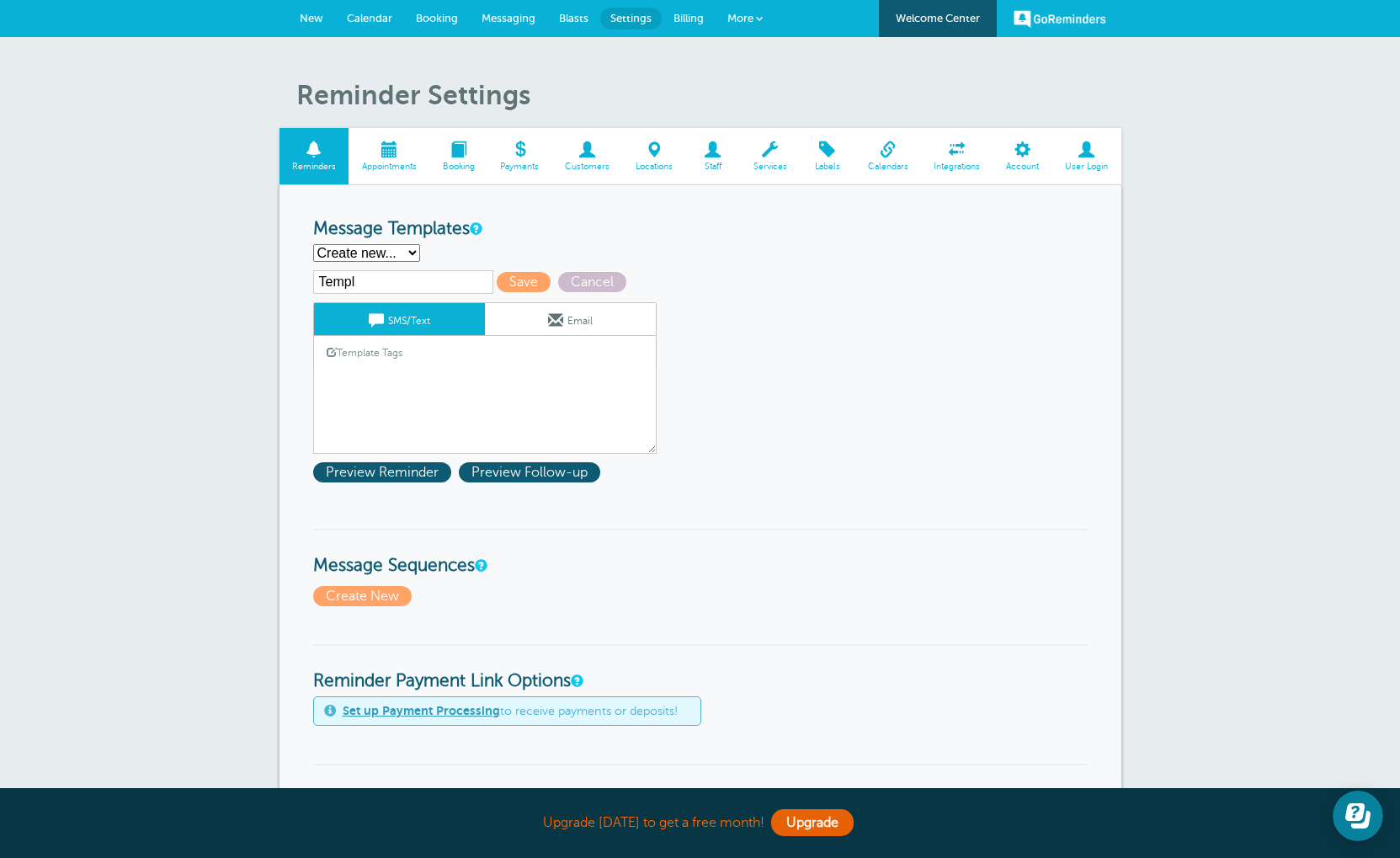
click at [419, 254] on select "Main Template Create new..." at bounding box center [366, 253] width 107 height 18
click at [394, 293] on input "Templ" at bounding box center [403, 281] width 180 height 24
type input "Template 2"
click at [496, 292] on span "Save" at bounding box center [523, 281] width 54 height 20
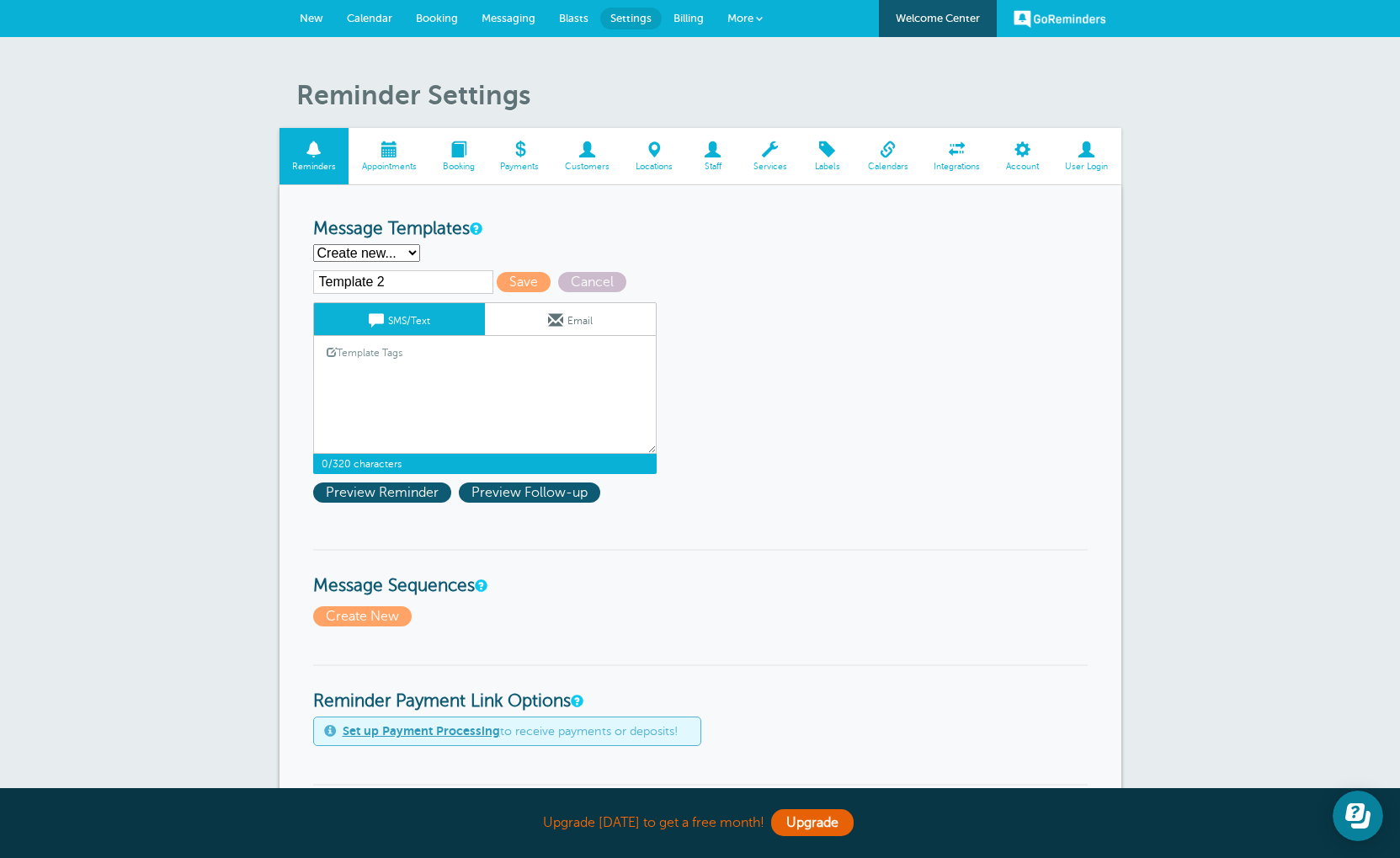
click at [429, 330] on link "SMS/Text" at bounding box center [399, 319] width 171 height 32
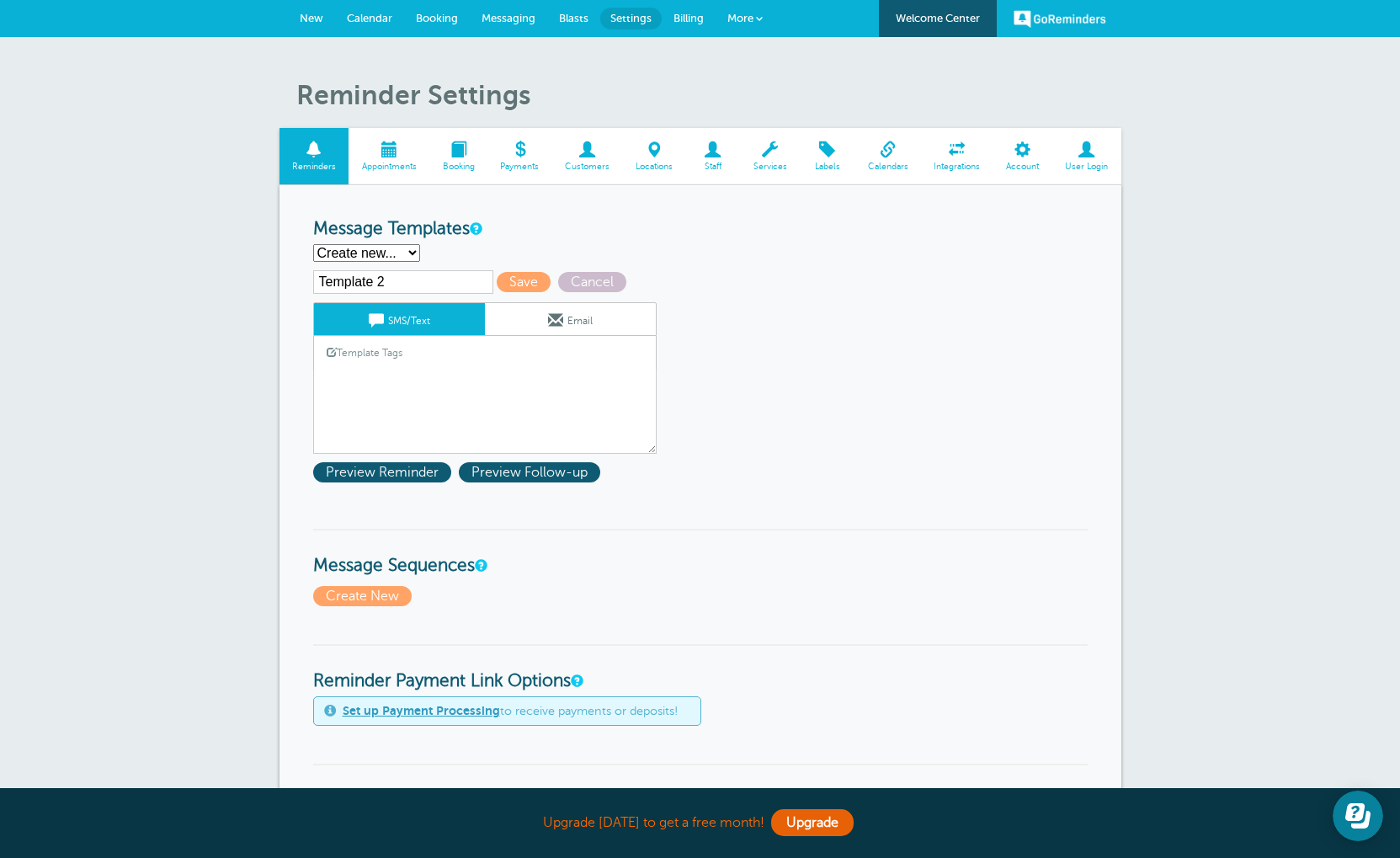
click at [393, 326] on link "SMS/Text" at bounding box center [399, 319] width 171 height 32
click at [396, 362] on link "Template Tags" at bounding box center [364, 352] width 101 height 33
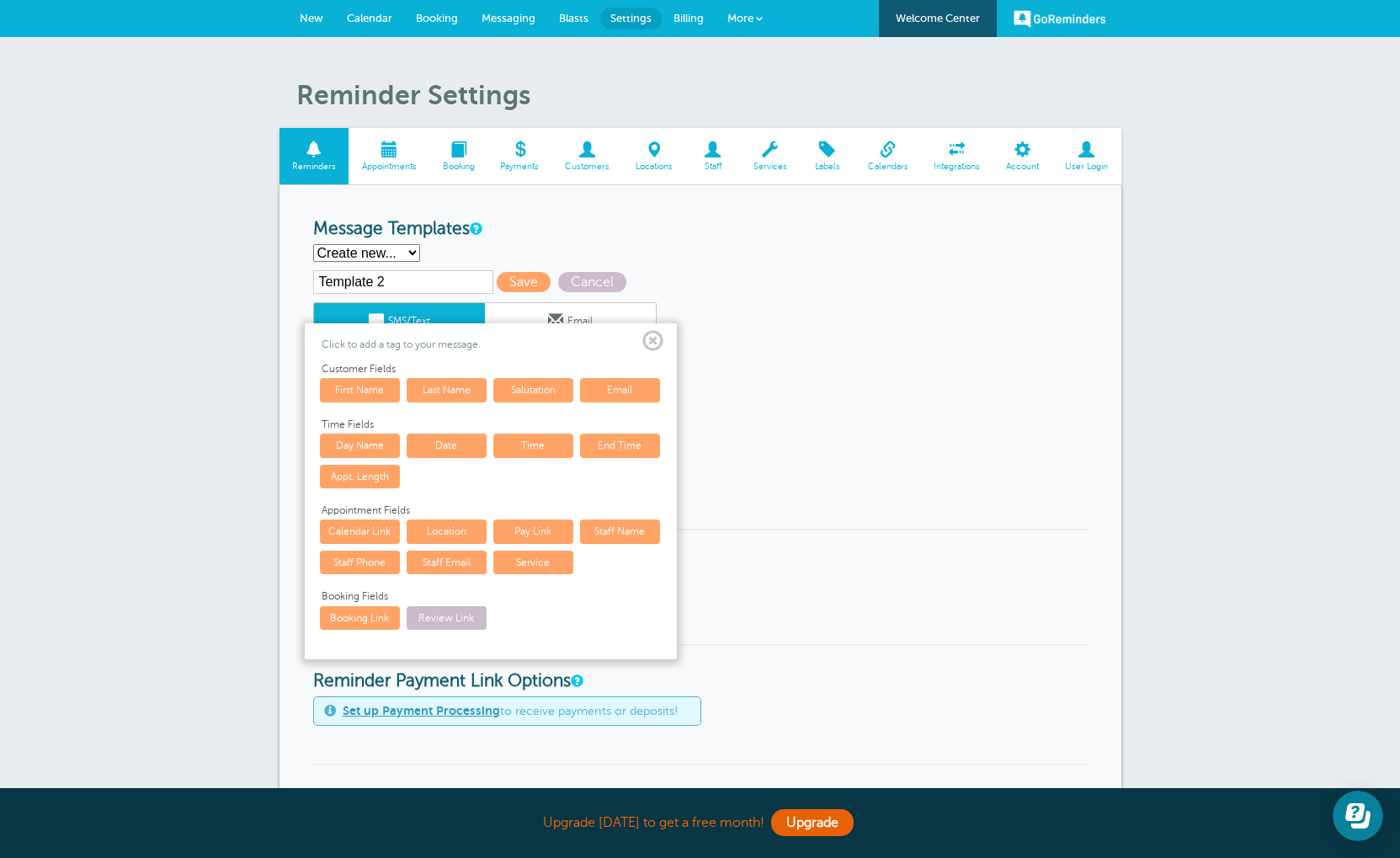
click at [386, 393] on link "First Name" at bounding box center [359, 390] width 80 height 24
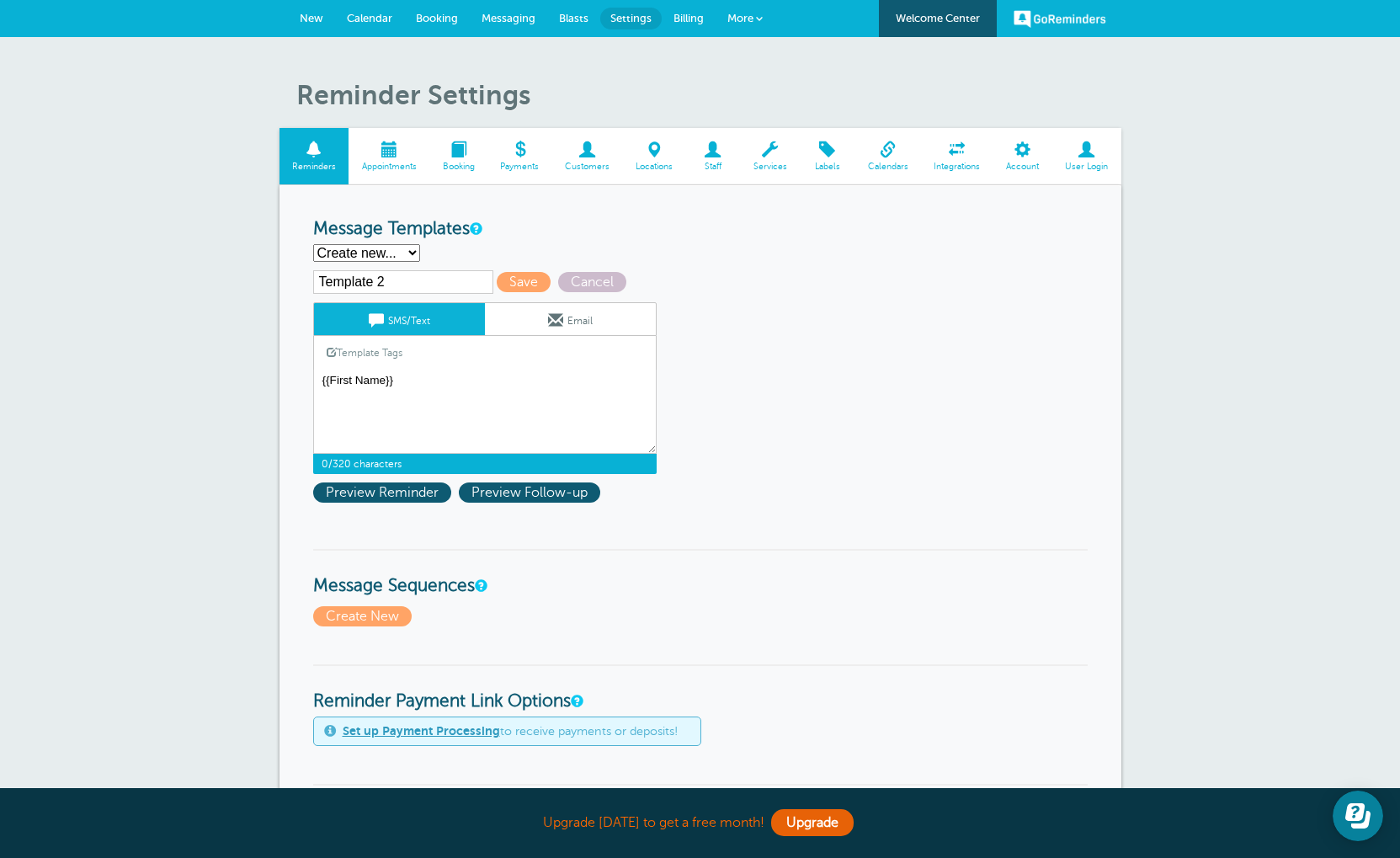
click at [369, 325] on span at bounding box center [376, 320] width 15 height 15
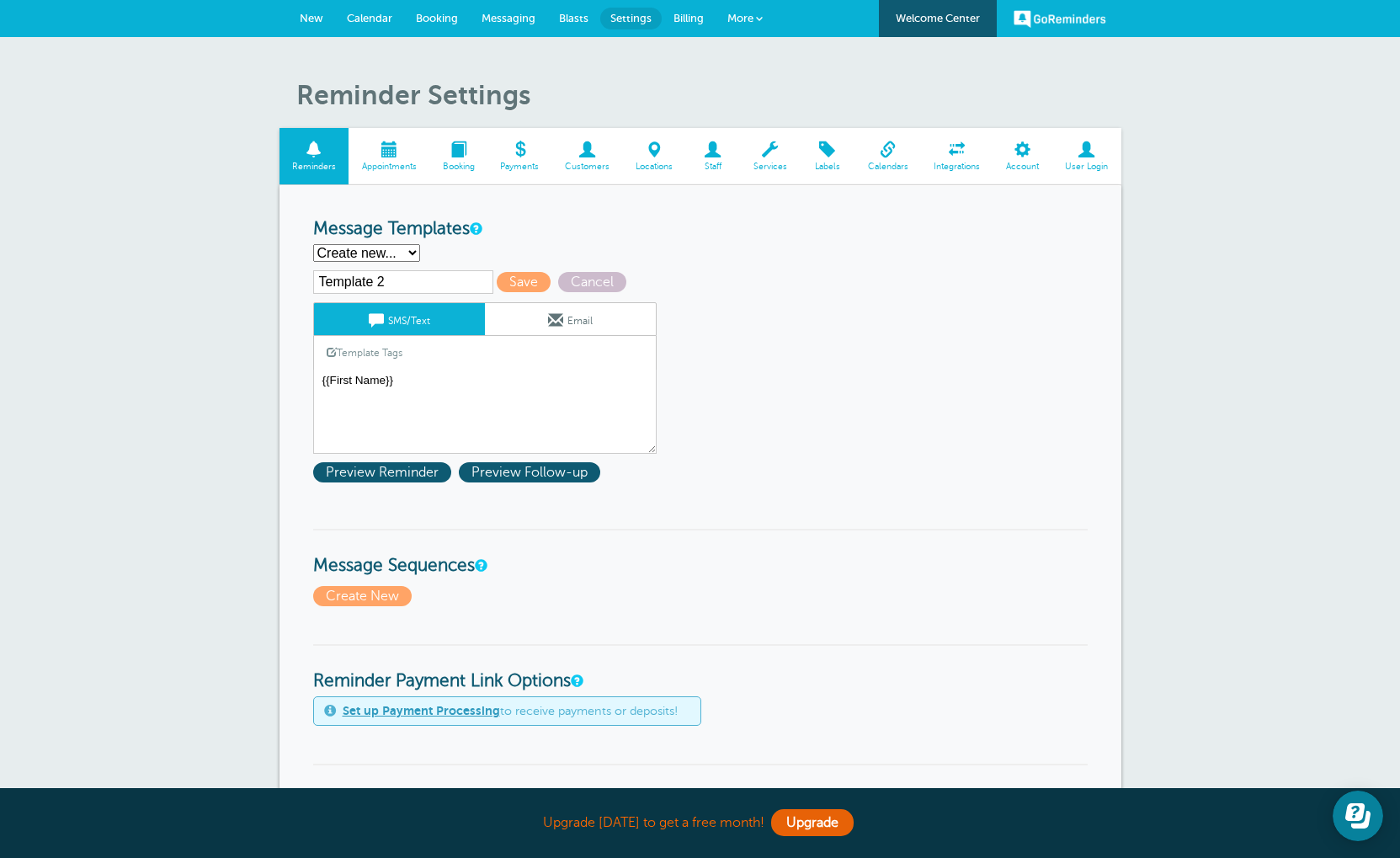
click at [369, 325] on span at bounding box center [376, 320] width 15 height 15
click at [347, 362] on link "Template Tags" at bounding box center [364, 352] width 101 height 33
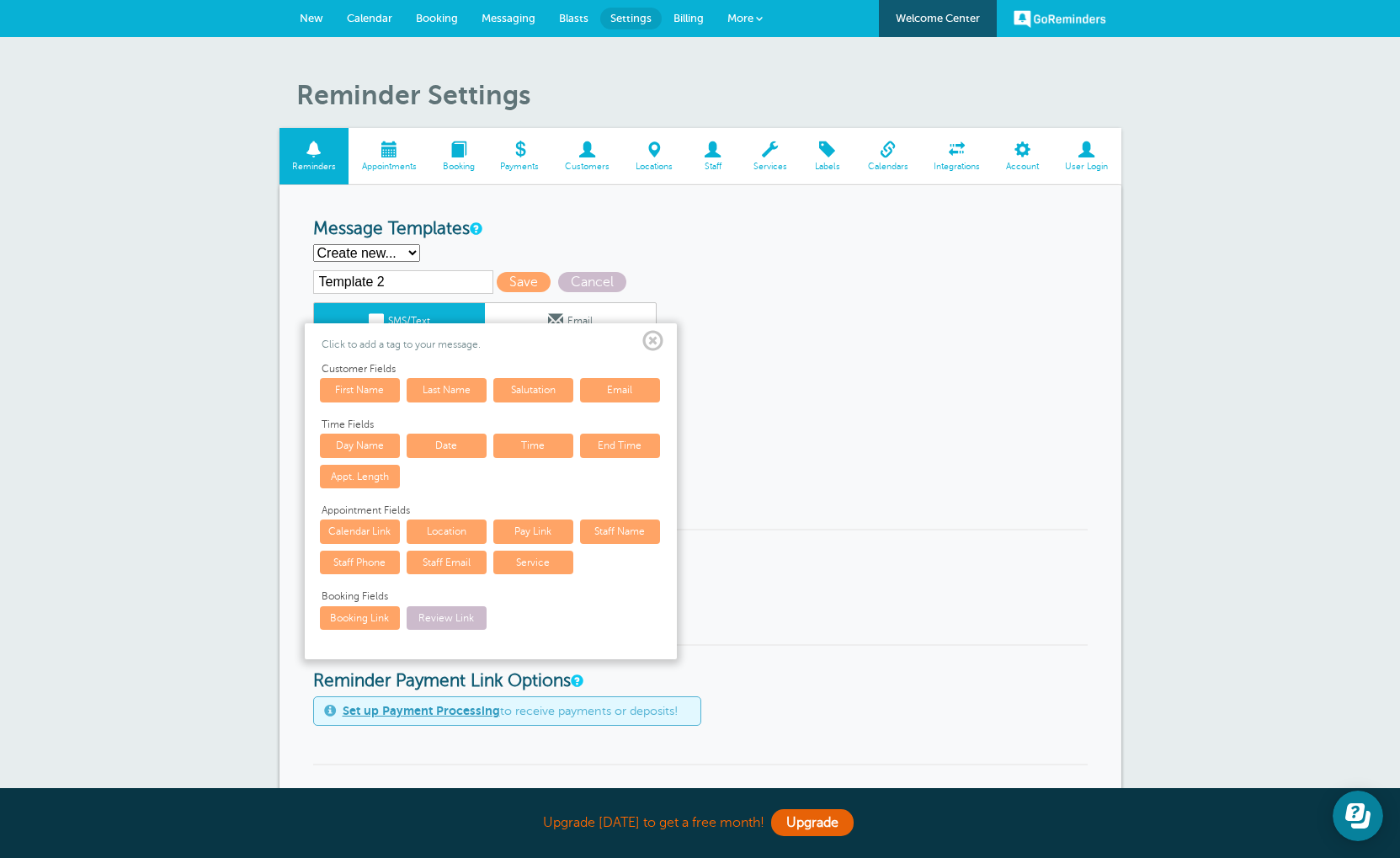
click at [441, 397] on link "Last Name" at bounding box center [446, 390] width 80 height 24
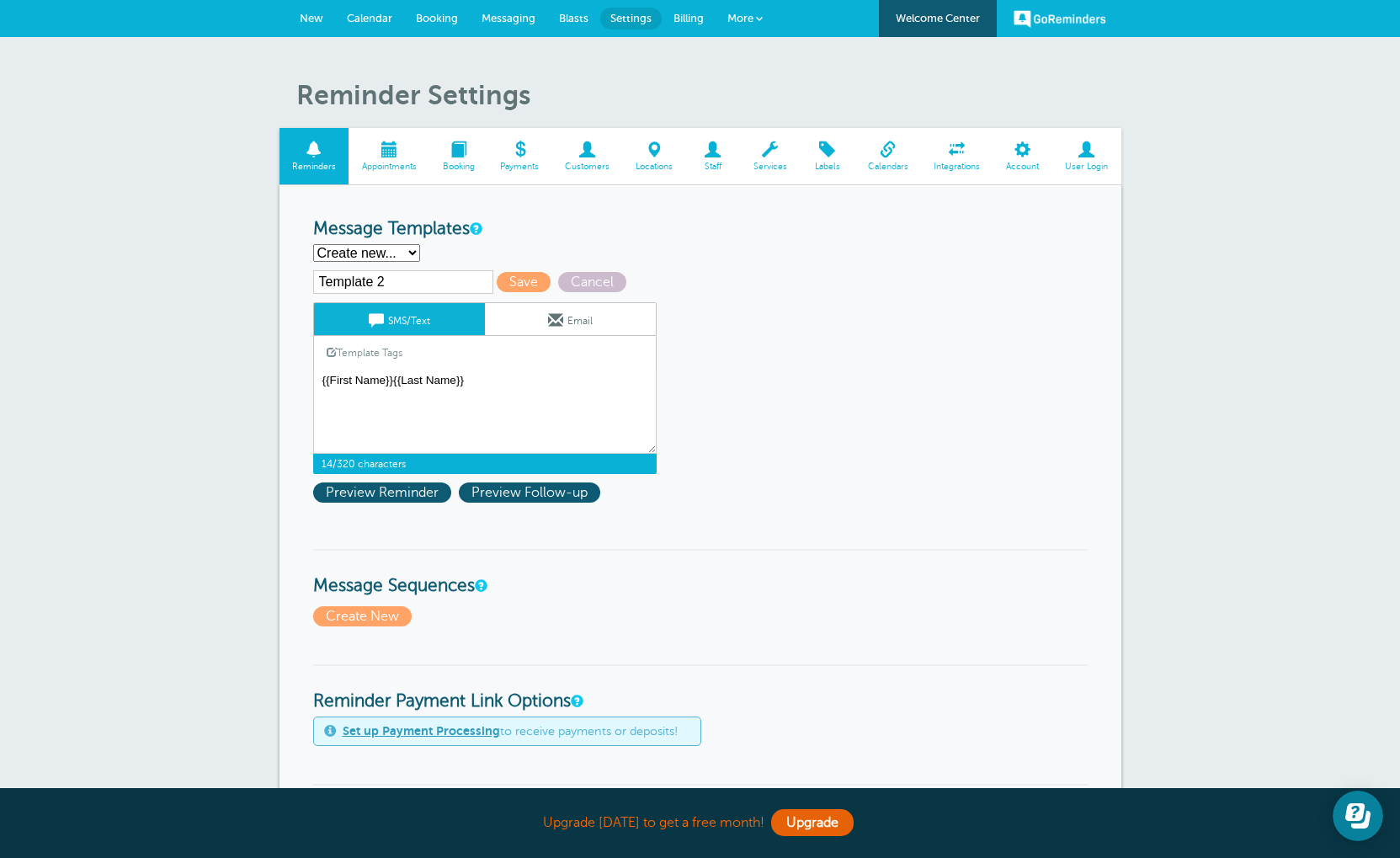
click at [364, 330] on link "SMS/Text" at bounding box center [399, 319] width 171 height 32
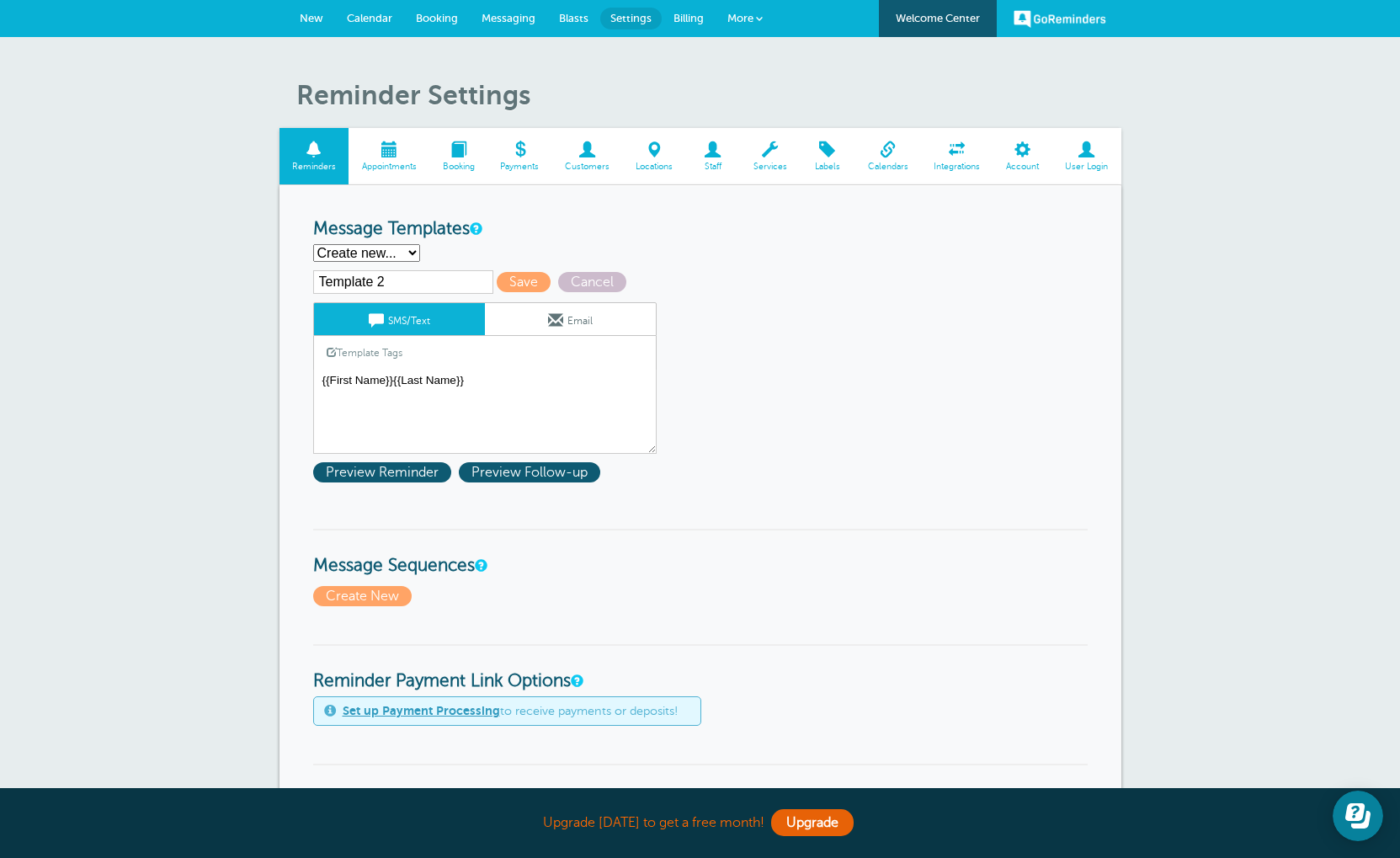
click at [364, 330] on link "SMS/Text" at bounding box center [399, 319] width 171 height 32
click at [349, 354] on link "Template Tags" at bounding box center [364, 352] width 101 height 33
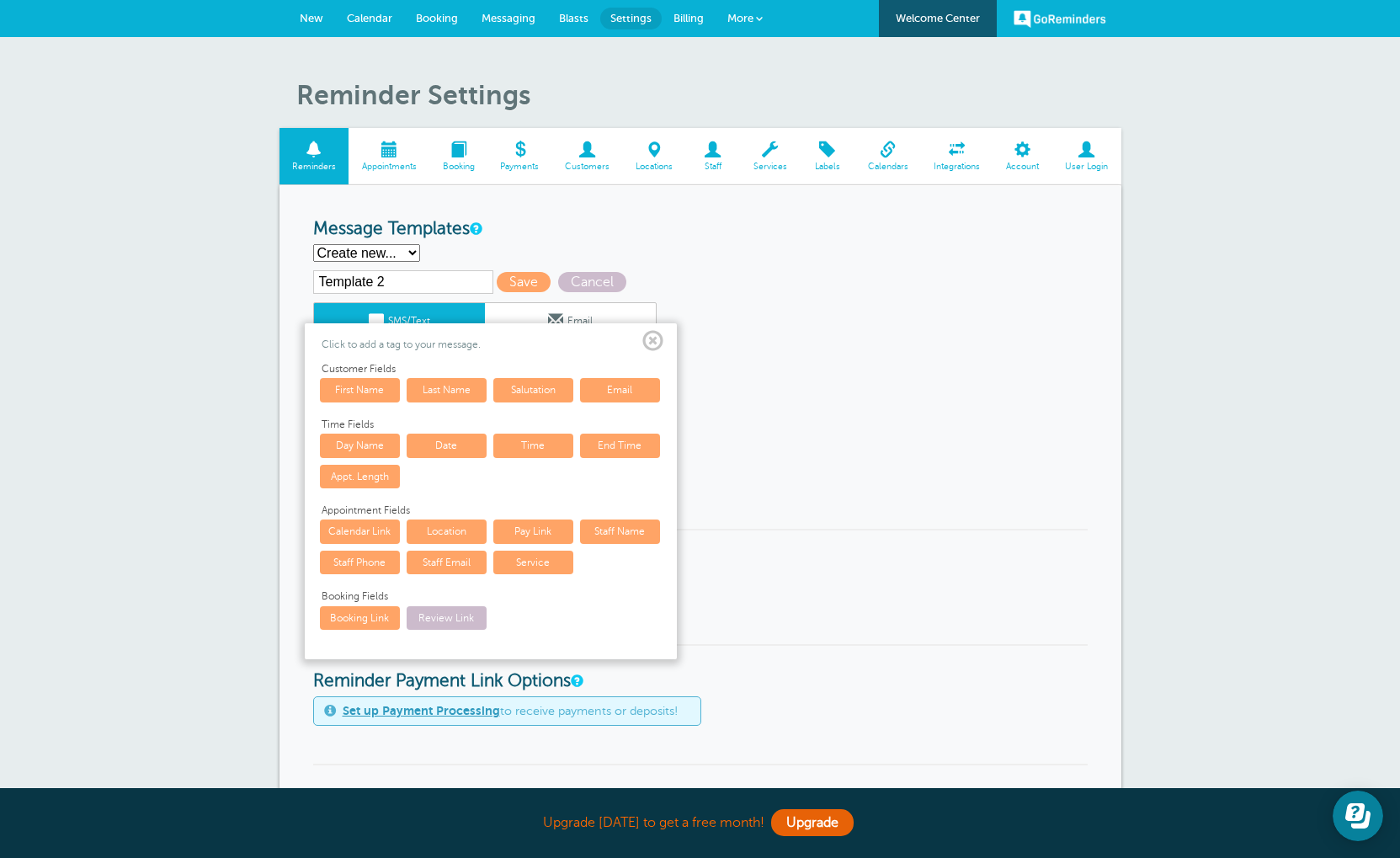
click at [475, 457] on link "Date" at bounding box center [446, 446] width 80 height 24
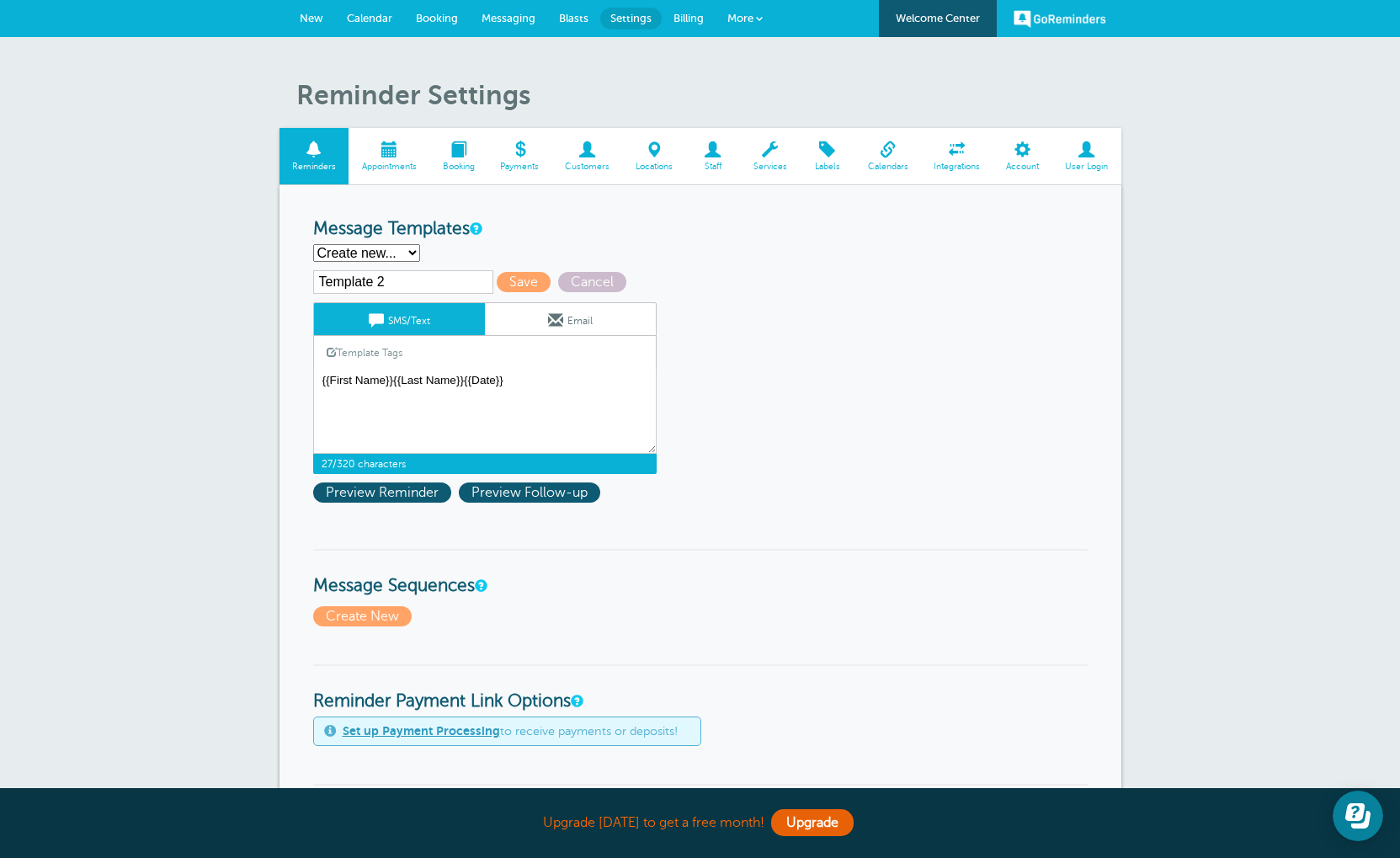
click at [363, 354] on link "Template Tags" at bounding box center [364, 352] width 101 height 33
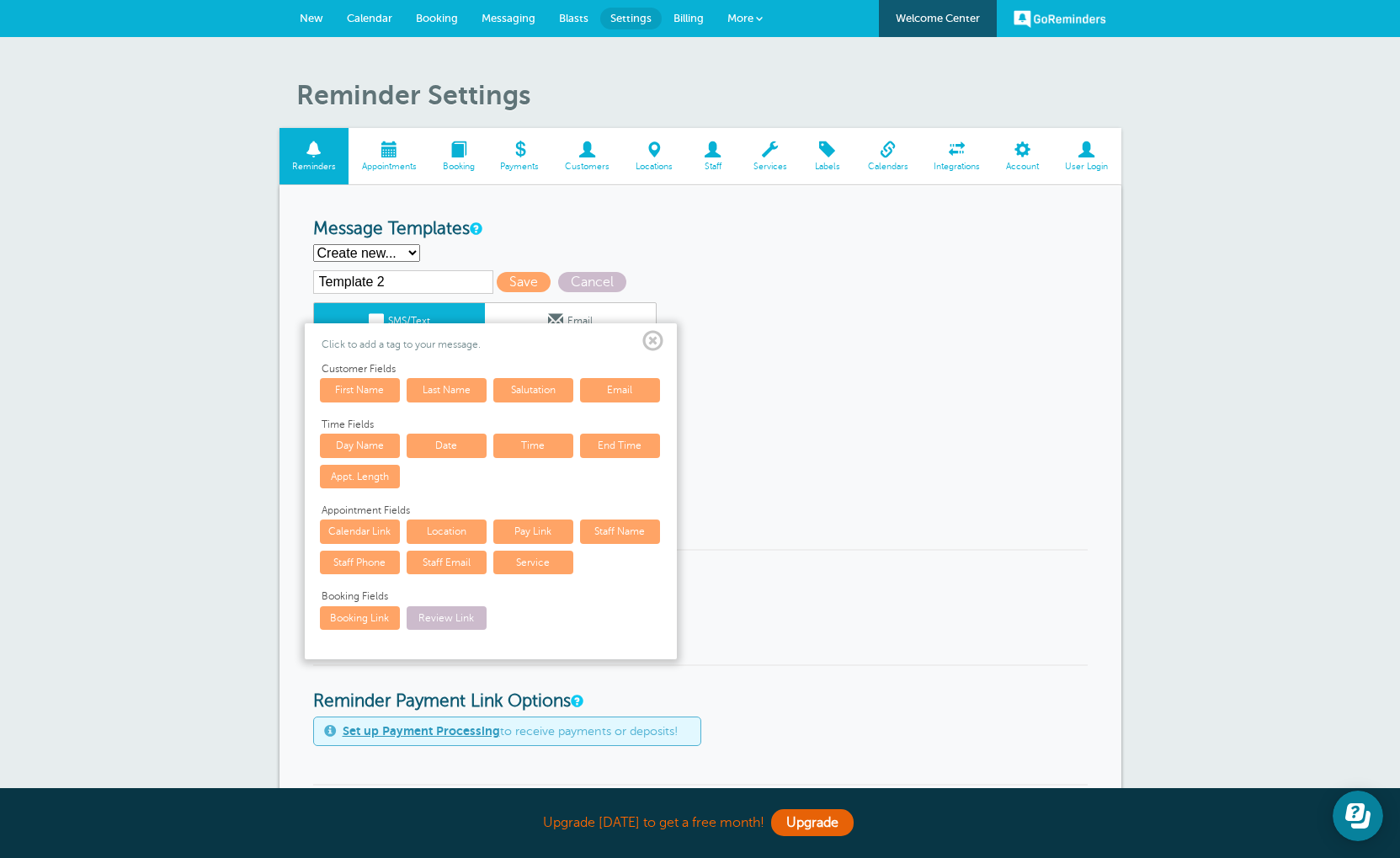
click at [524, 449] on link "Time" at bounding box center [533, 446] width 80 height 24
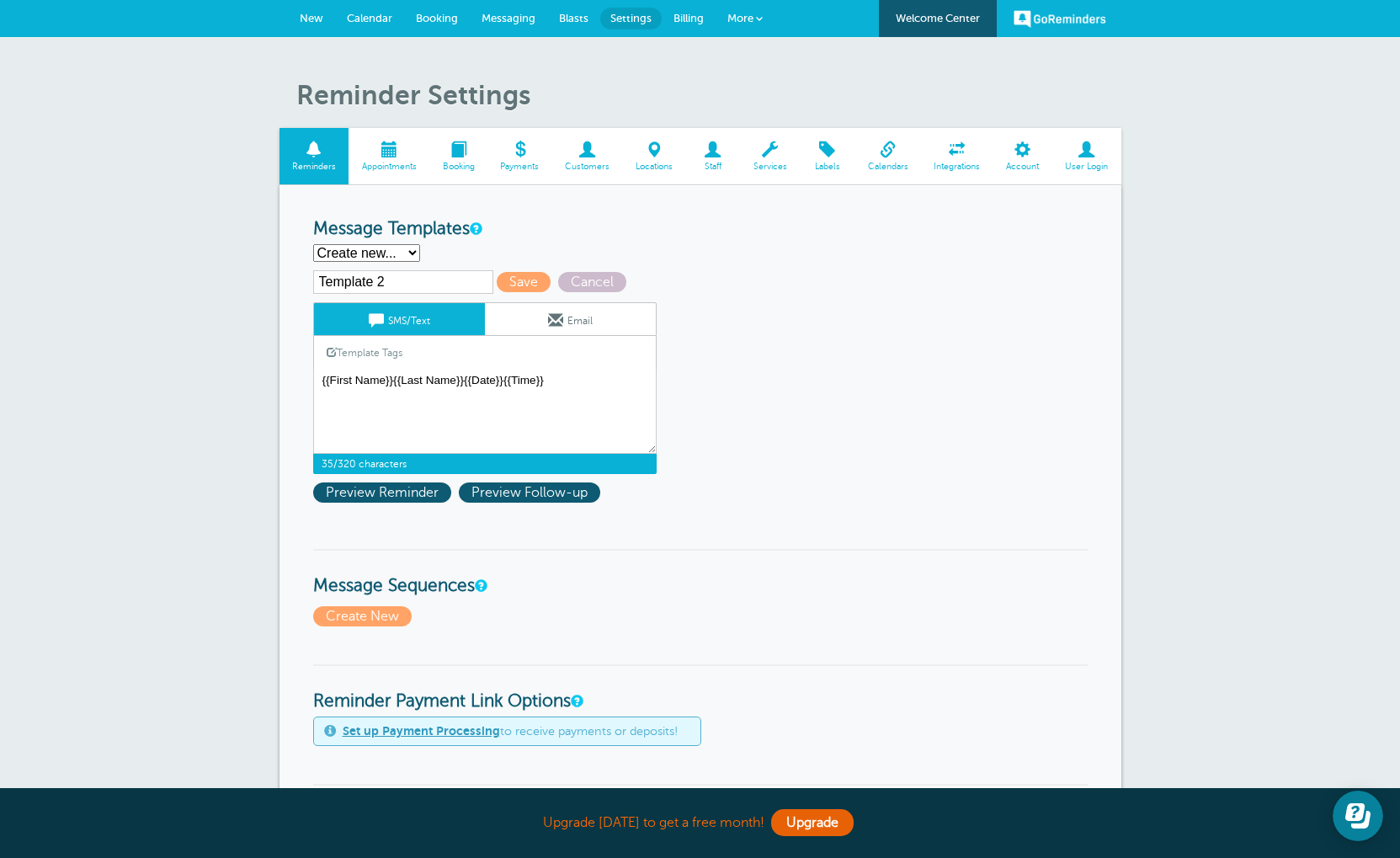
click at [362, 325] on link "SMS/Text" at bounding box center [399, 319] width 171 height 32
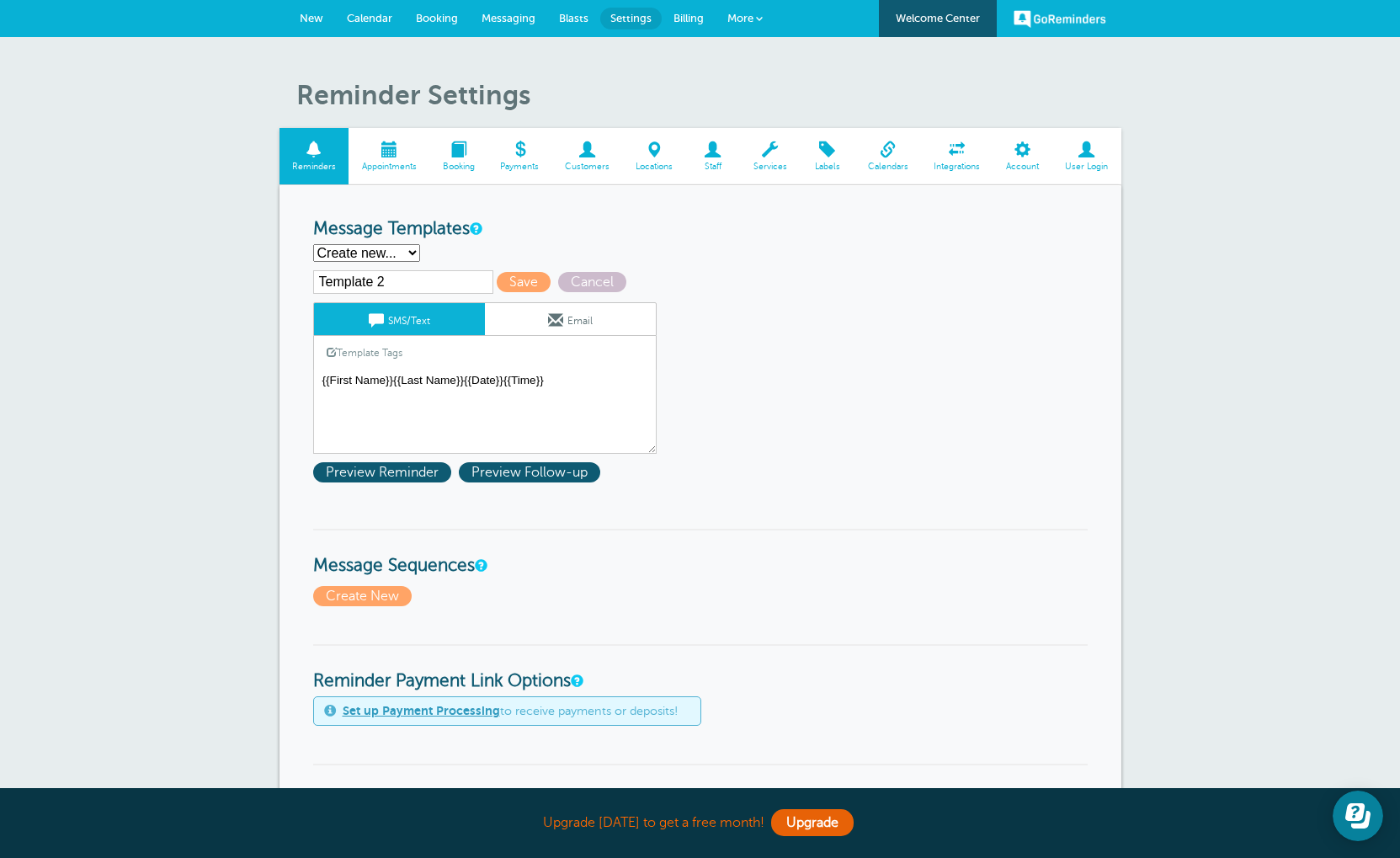
click at [362, 325] on link "SMS/Text" at bounding box center [399, 319] width 171 height 32
click at [343, 356] on link "Template Tags" at bounding box center [364, 352] width 101 height 33
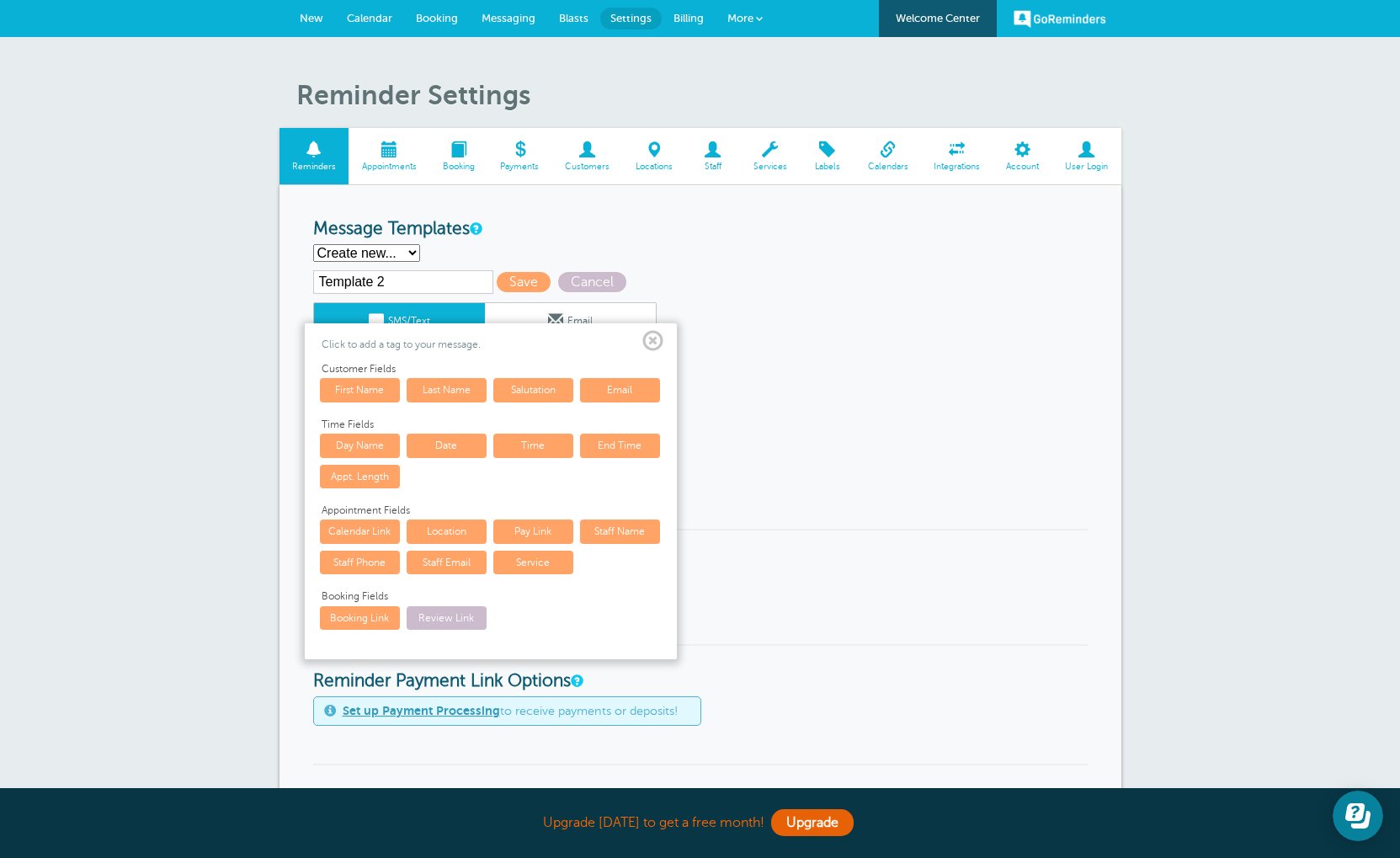
click at [462, 538] on link "Location" at bounding box center [446, 531] width 80 height 24
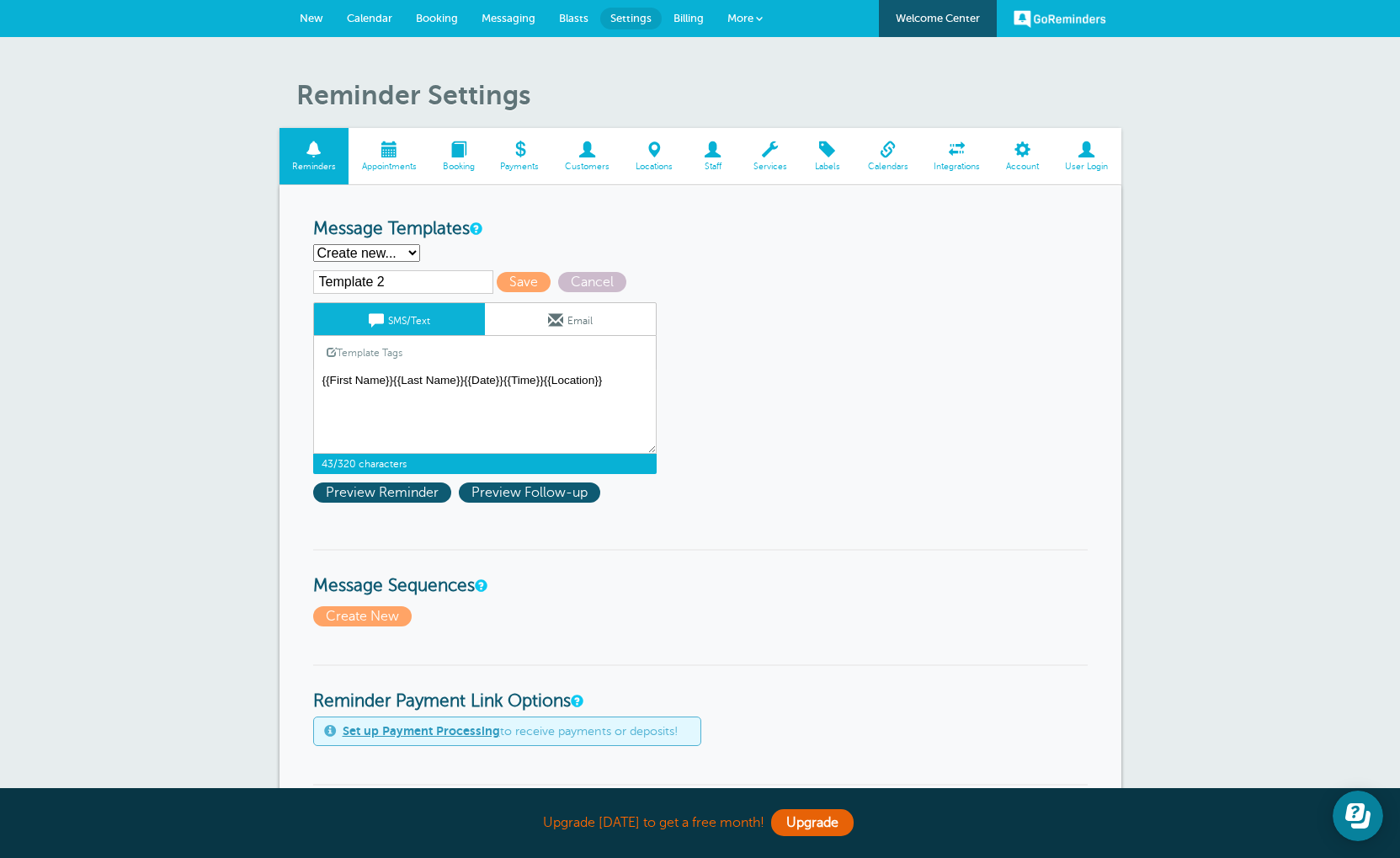
click at [363, 353] on link "Template Tags" at bounding box center [364, 352] width 101 height 33
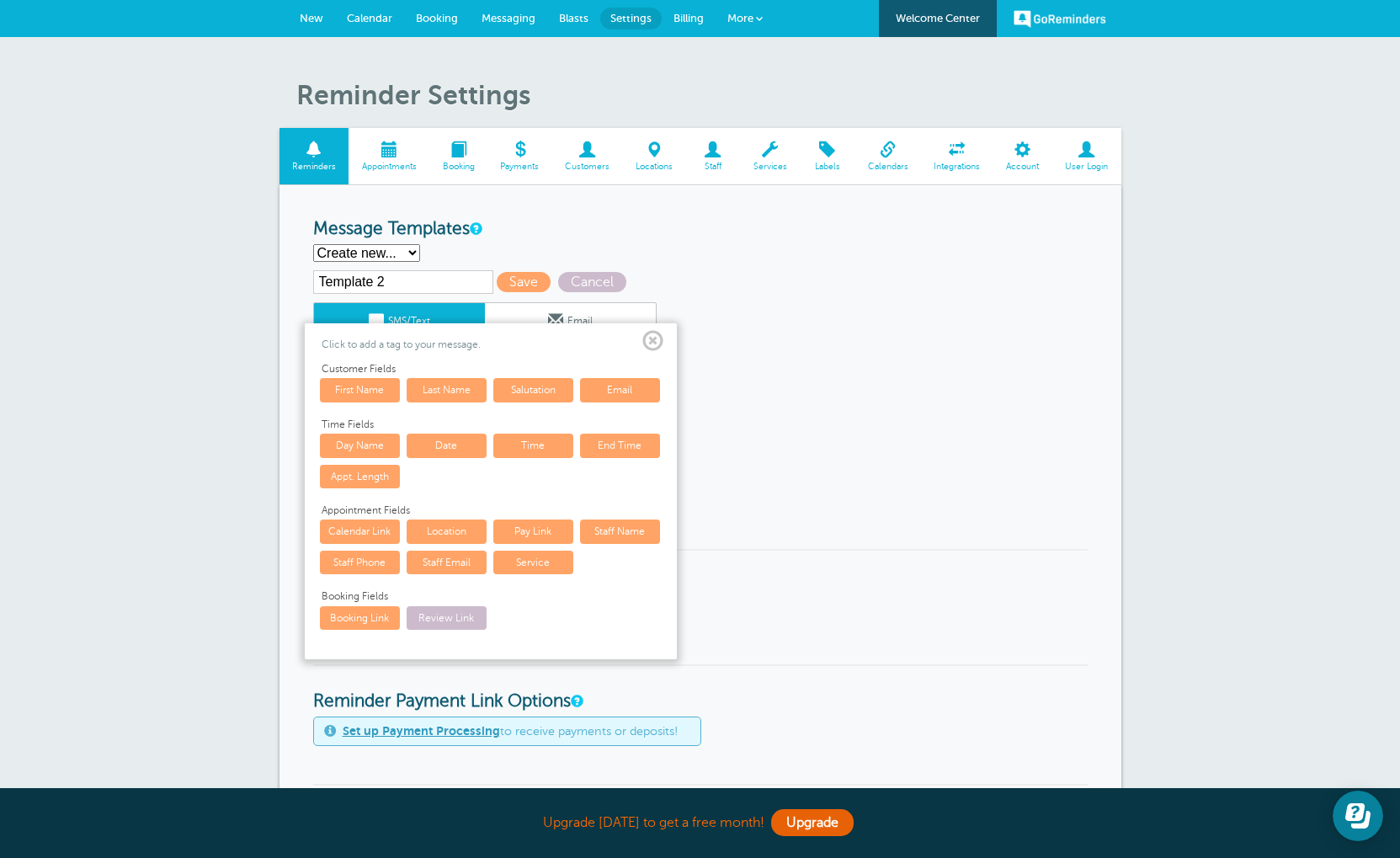
click at [618, 534] on link "Staff Name" at bounding box center [620, 531] width 80 height 24
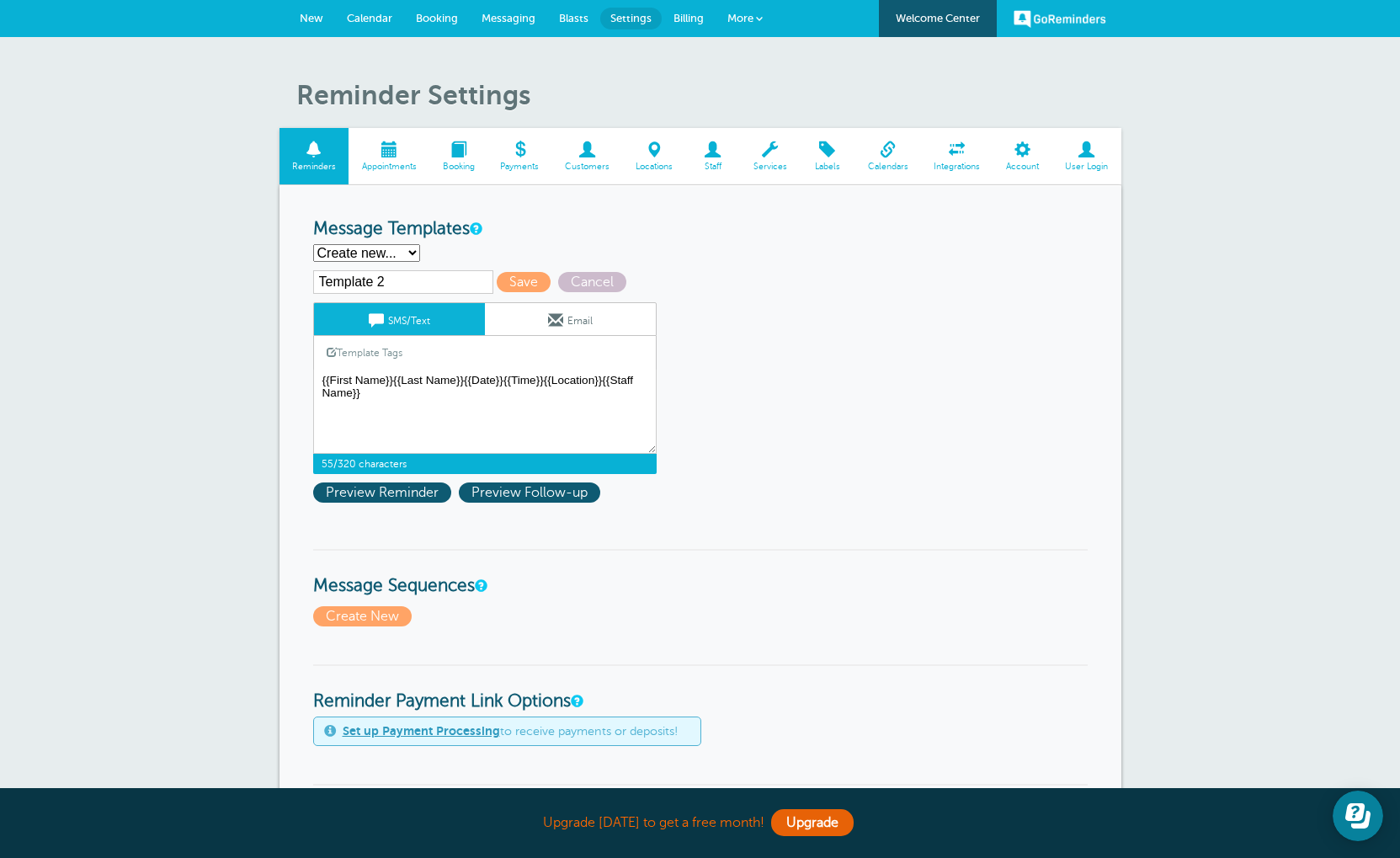
click at [341, 356] on link "Template Tags" at bounding box center [364, 352] width 101 height 33
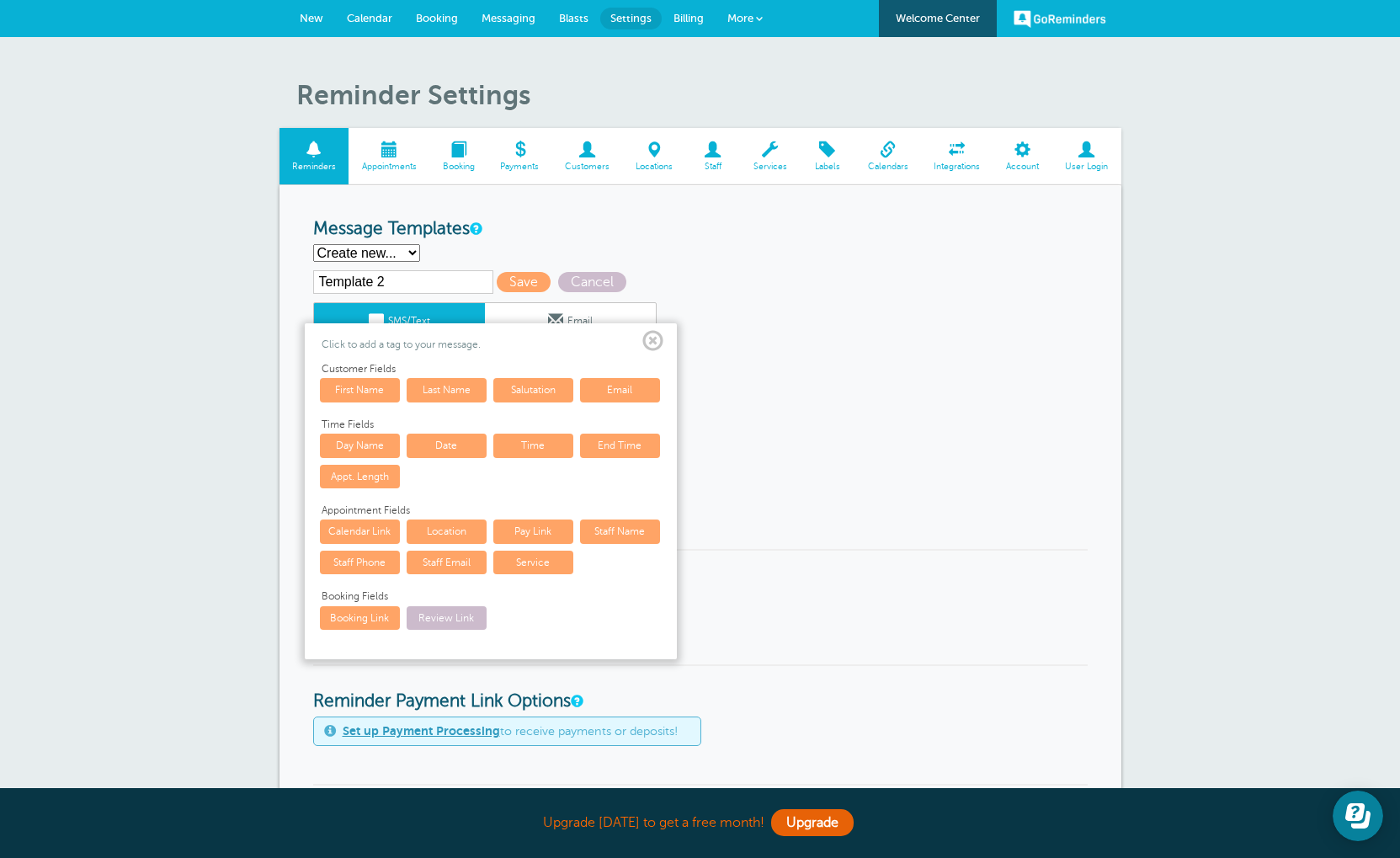
click at [378, 566] on link "Staff Phone" at bounding box center [359, 563] width 80 height 24
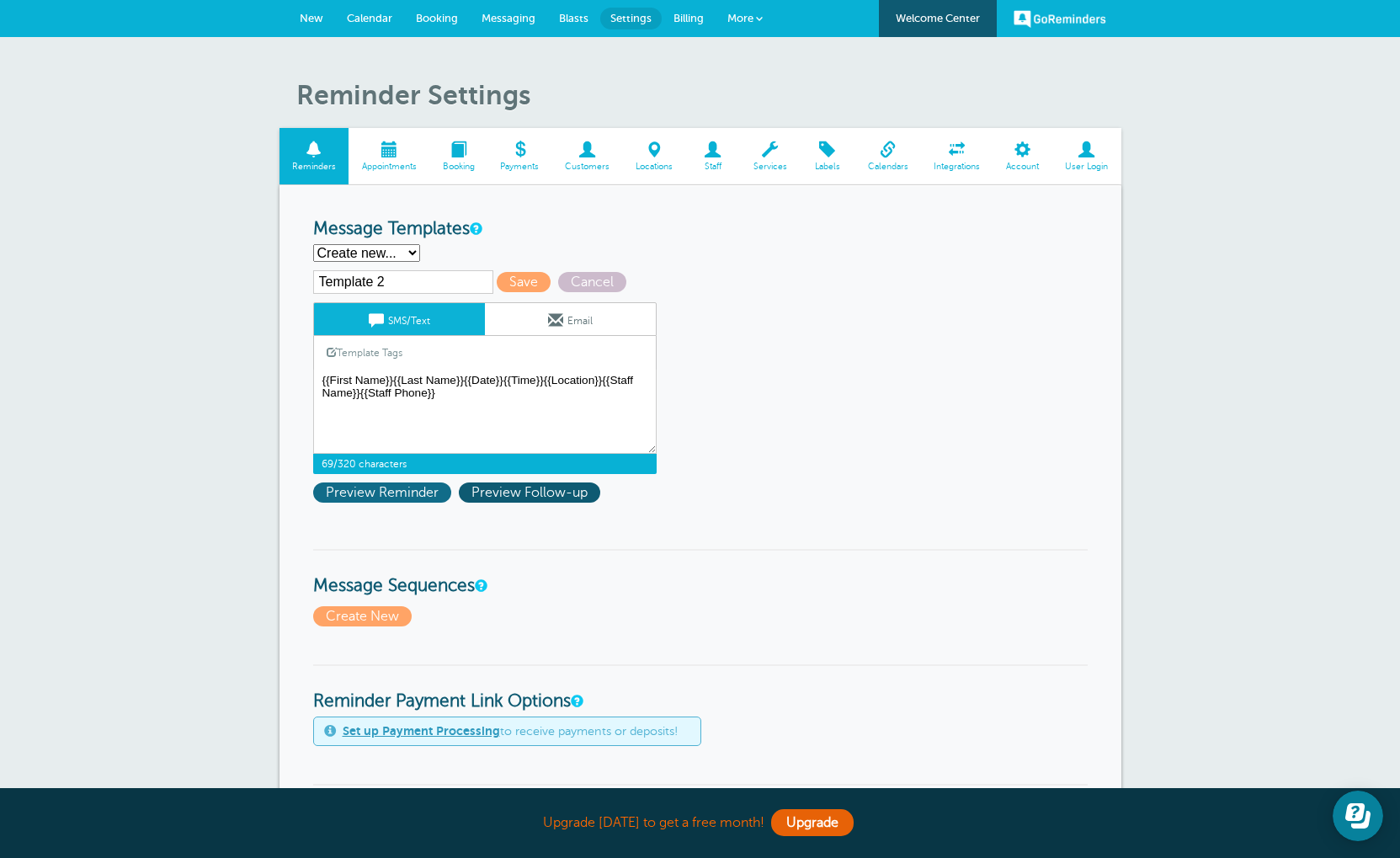
click at [381, 496] on span "Preview Reminder" at bounding box center [382, 492] width 138 height 20
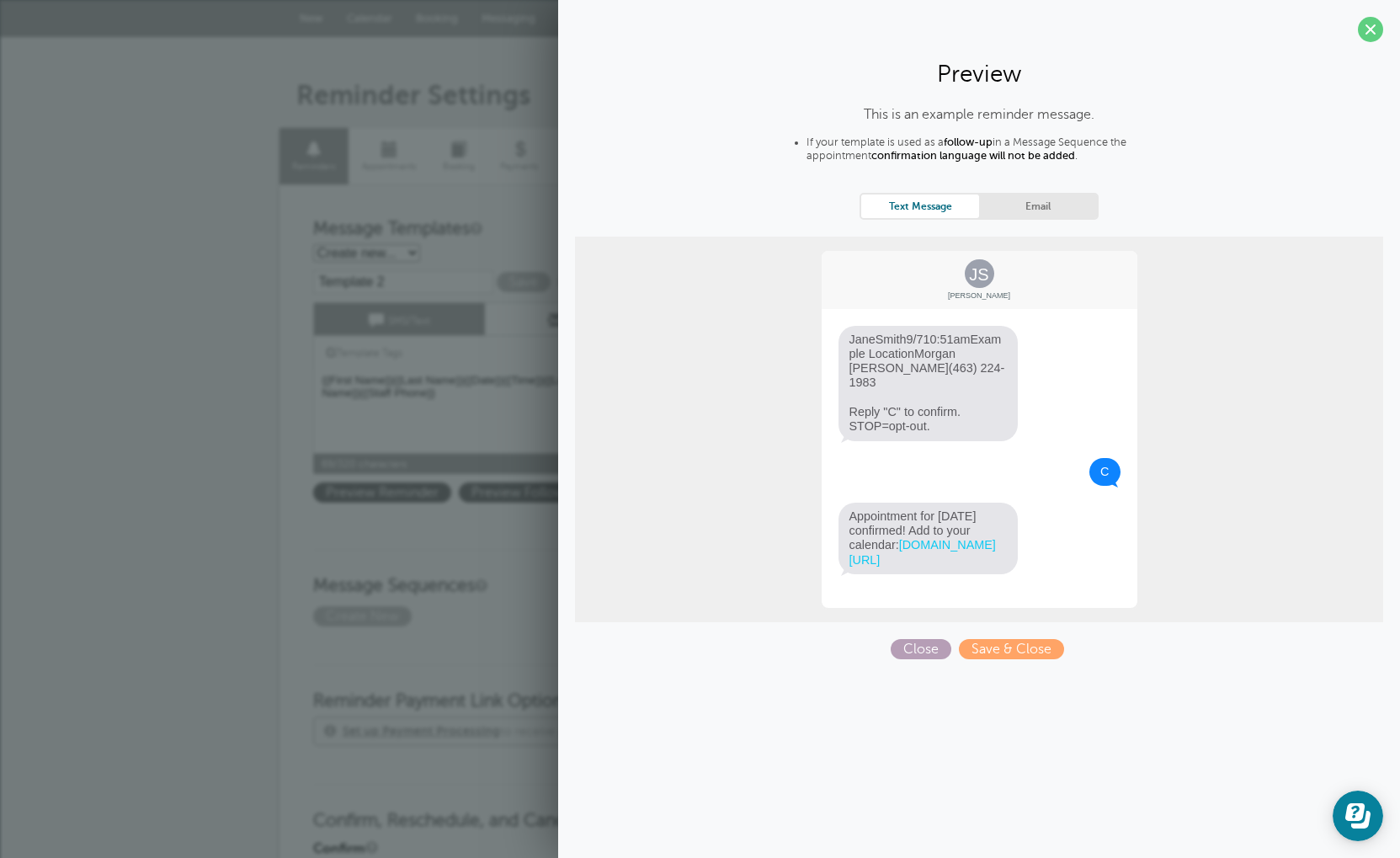
click at [902, 639] on span "Close" at bounding box center [921, 648] width 60 height 20
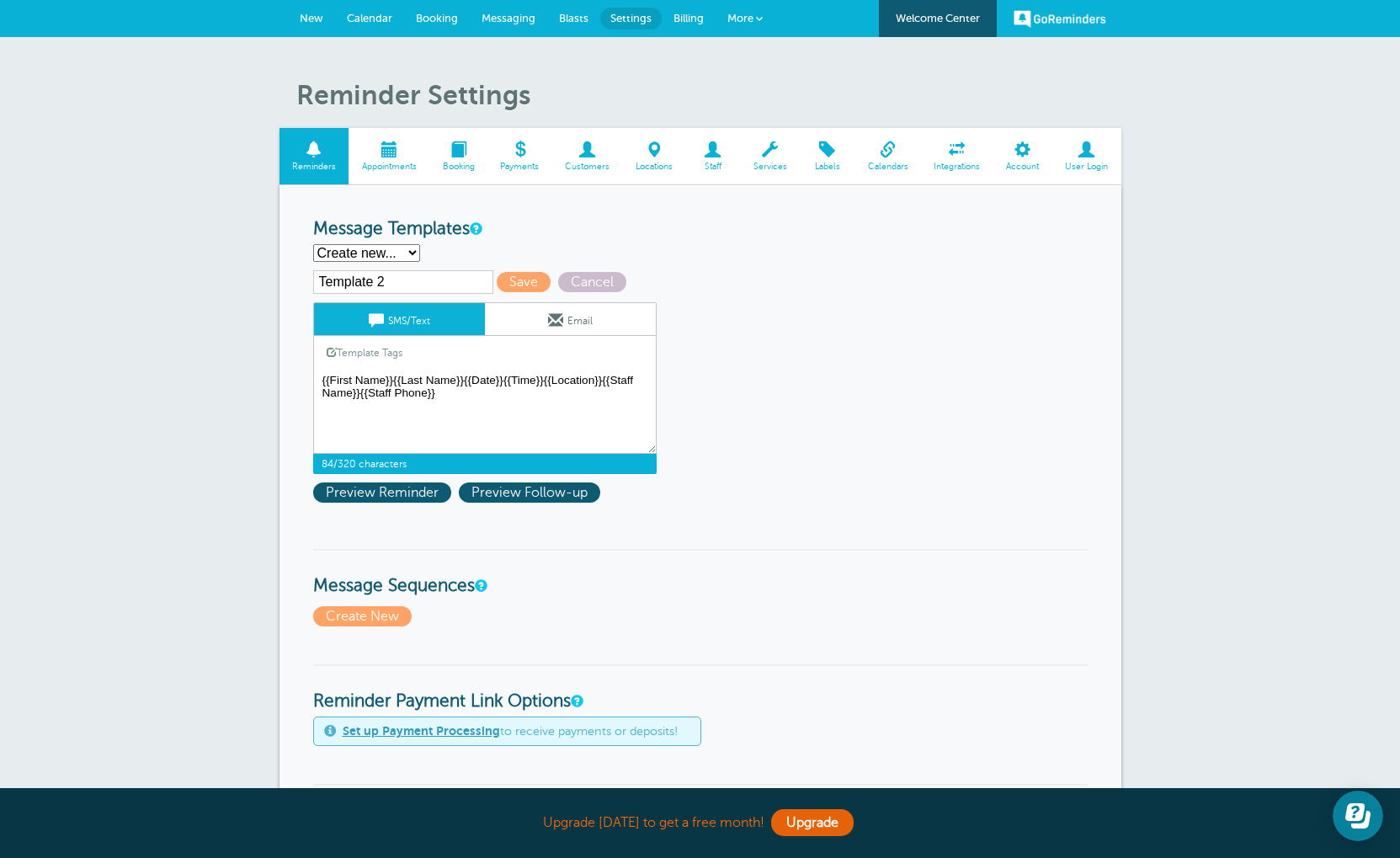
click at [395, 387] on textarea "Hi {{First Name}}, you have an appointment at {{Time}} on {{Date}}." at bounding box center [485, 412] width 343 height 84
click at [474, 386] on textarea "Hi {{First Name}}, you have an appointment at {{Time}} on {{Date}}." at bounding box center [485, 412] width 343 height 84
click at [468, 387] on textarea "Hi {{First Name}}, you have an appointment at {{Time}} on {{Date}}." at bounding box center [485, 412] width 343 height 84
click at [473, 387] on textarea "Hi {{First Name}}, you have an appointment at {{Time}} on {{Date}}." at bounding box center [485, 412] width 343 height 84
click at [515, 385] on textarea "Hi {{First Name}}, you have an appointment at {{Time}} on {{Date}}." at bounding box center [485, 412] width 343 height 84
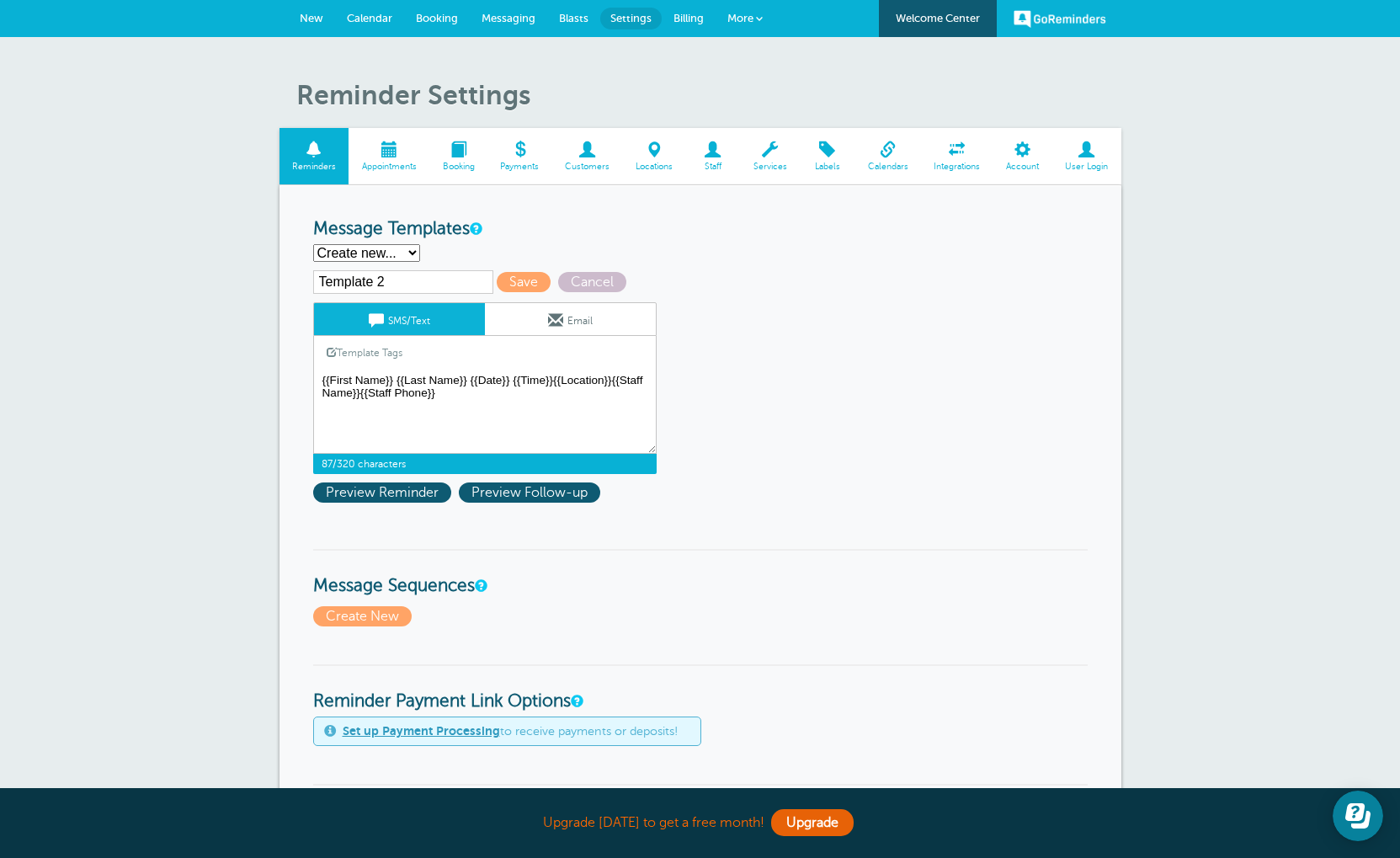
click at [560, 387] on textarea "Hi {{First Name}}, you have an appointment at {{Time}} on {{Date}}." at bounding box center [485, 412] width 343 height 84
click at [632, 393] on textarea "Hi {{First Name}}, you have an appointment at {{Time}} on {{Date}}." at bounding box center [485, 412] width 343 height 84
click at [395, 401] on textarea "Hi {{First Name}}, you have an appointment at {{Time}} on {{Date}}." at bounding box center [485, 412] width 343 height 84
click at [408, 512] on div "Template 2 Save Cancel SMS/Text Email Template Tags Copy SMS Click to add a tag…" at bounding box center [507, 390] width 387 height 241
click at [408, 503] on span "Preview Reminder" at bounding box center [382, 492] width 138 height 20
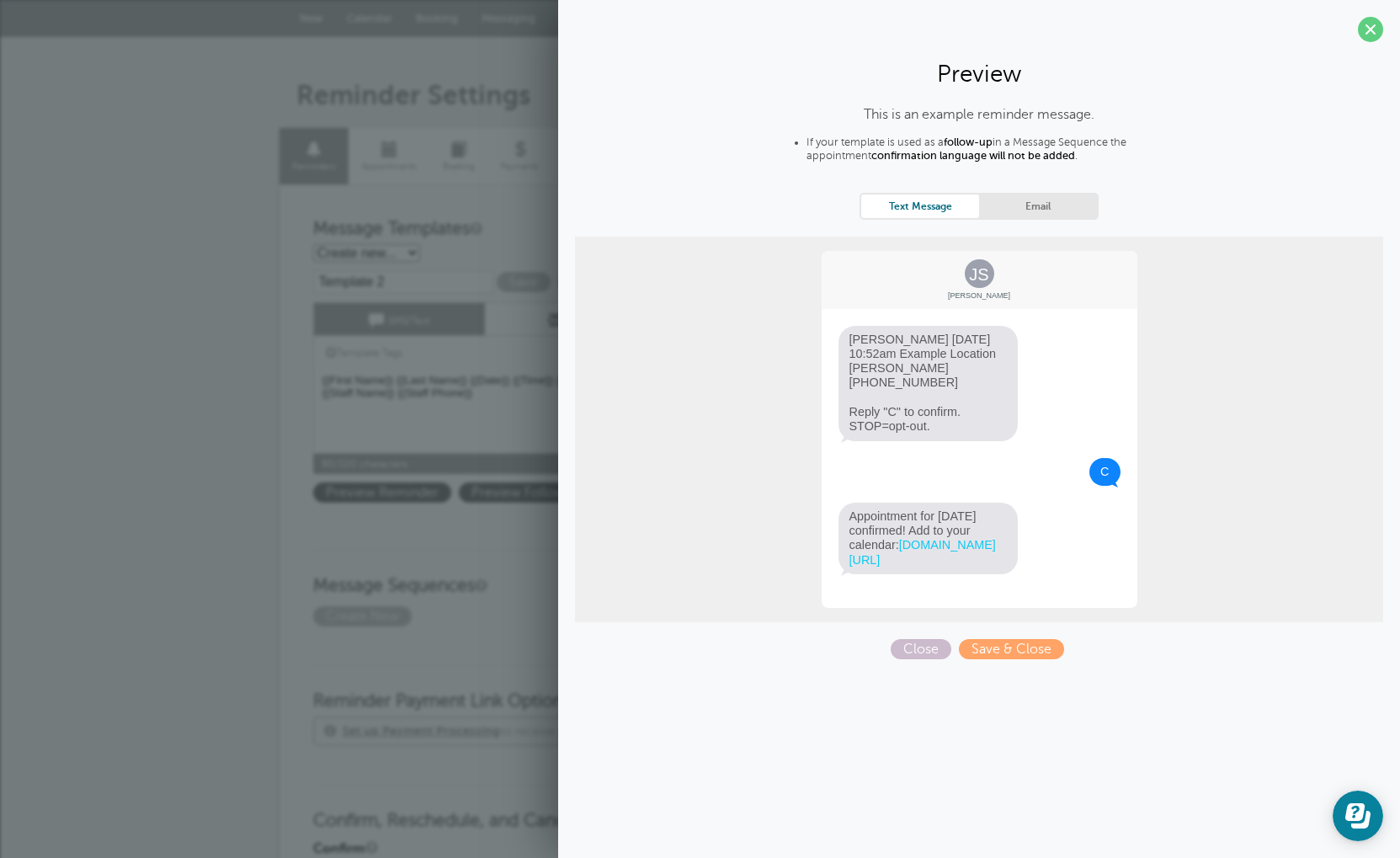
click at [1038, 211] on link "Email" at bounding box center [1038, 206] width 118 height 23
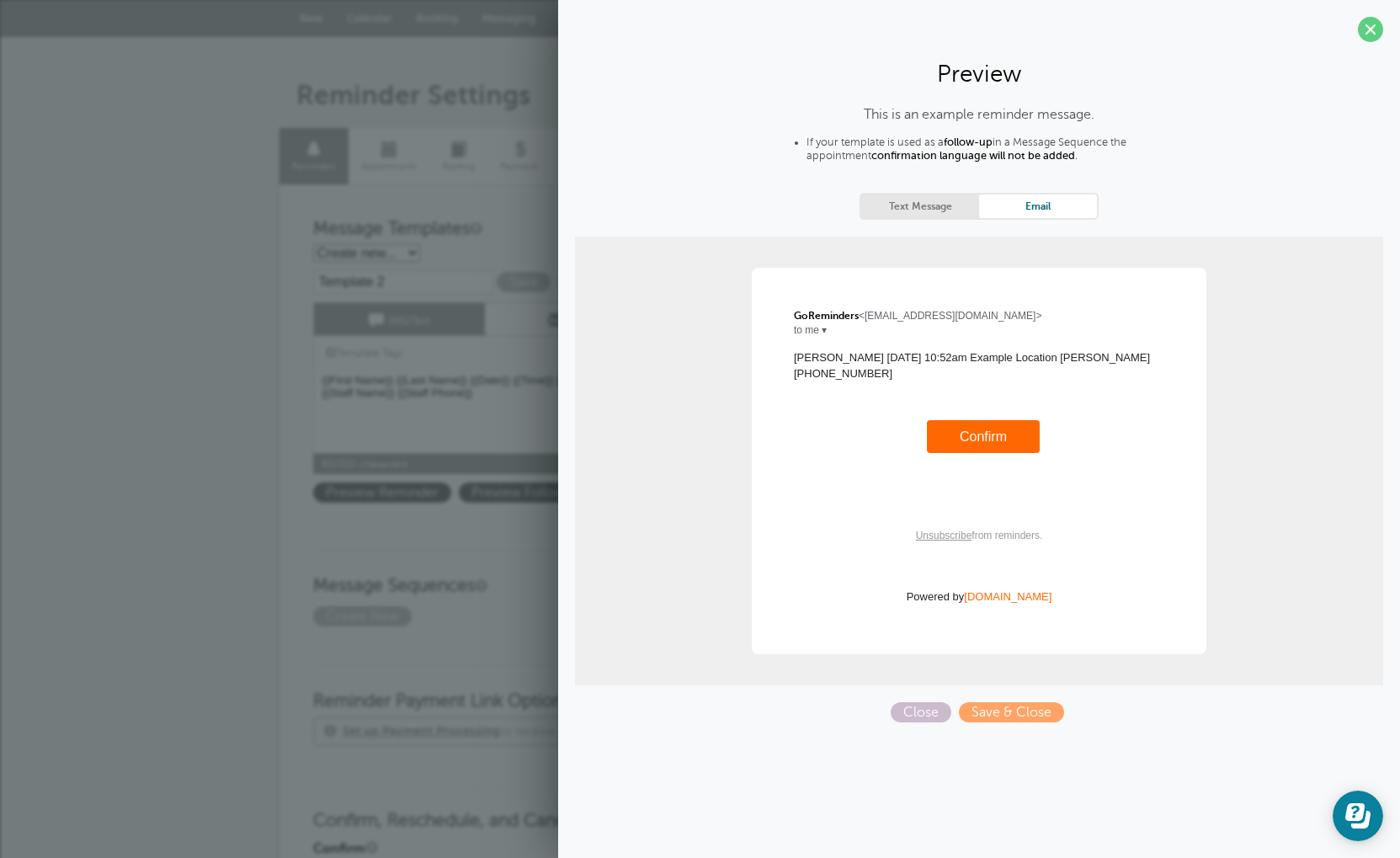
click at [948, 209] on link "Text Message" at bounding box center [920, 206] width 118 height 23
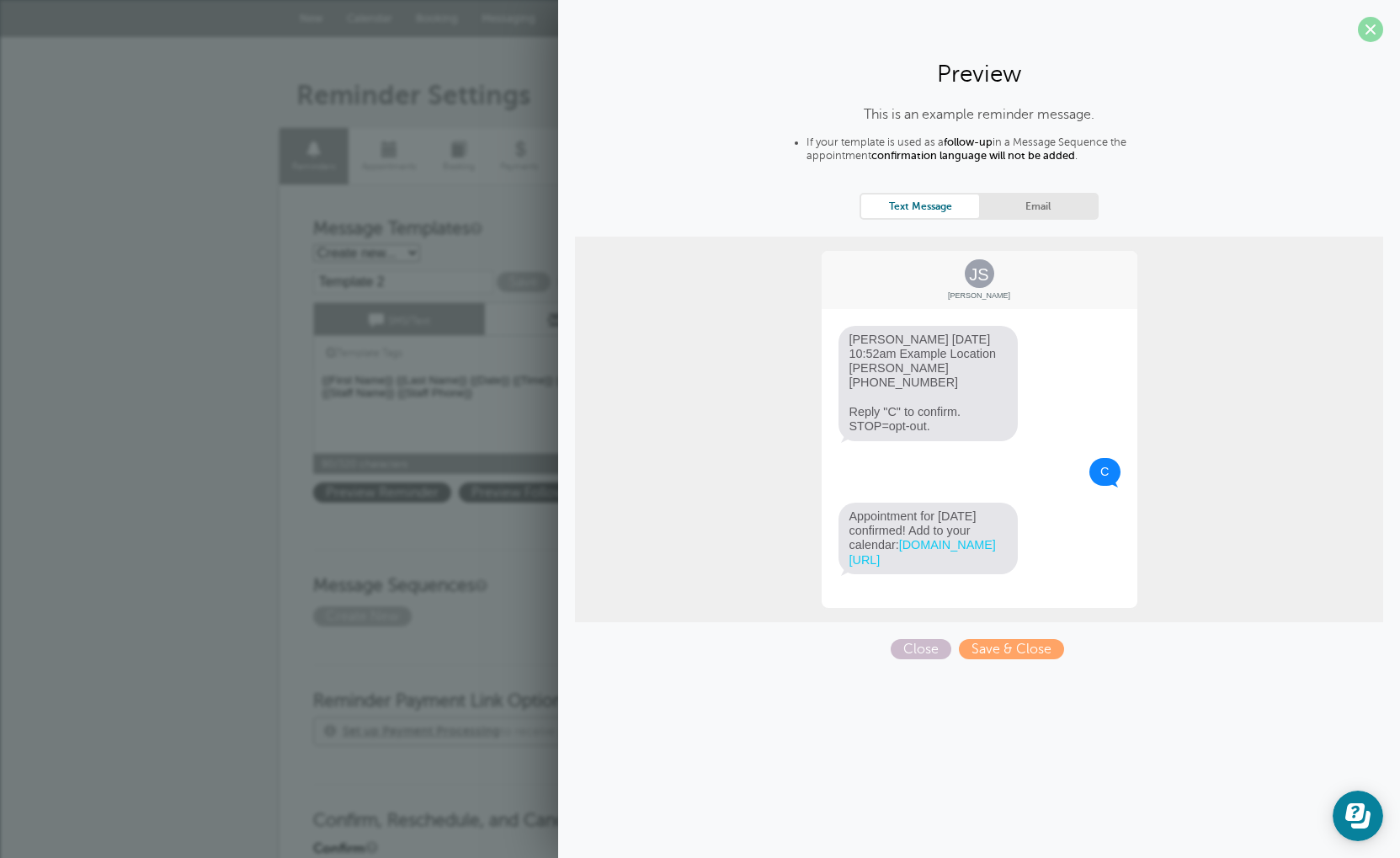
click at [1370, 25] on span at bounding box center [1370, 29] width 25 height 25
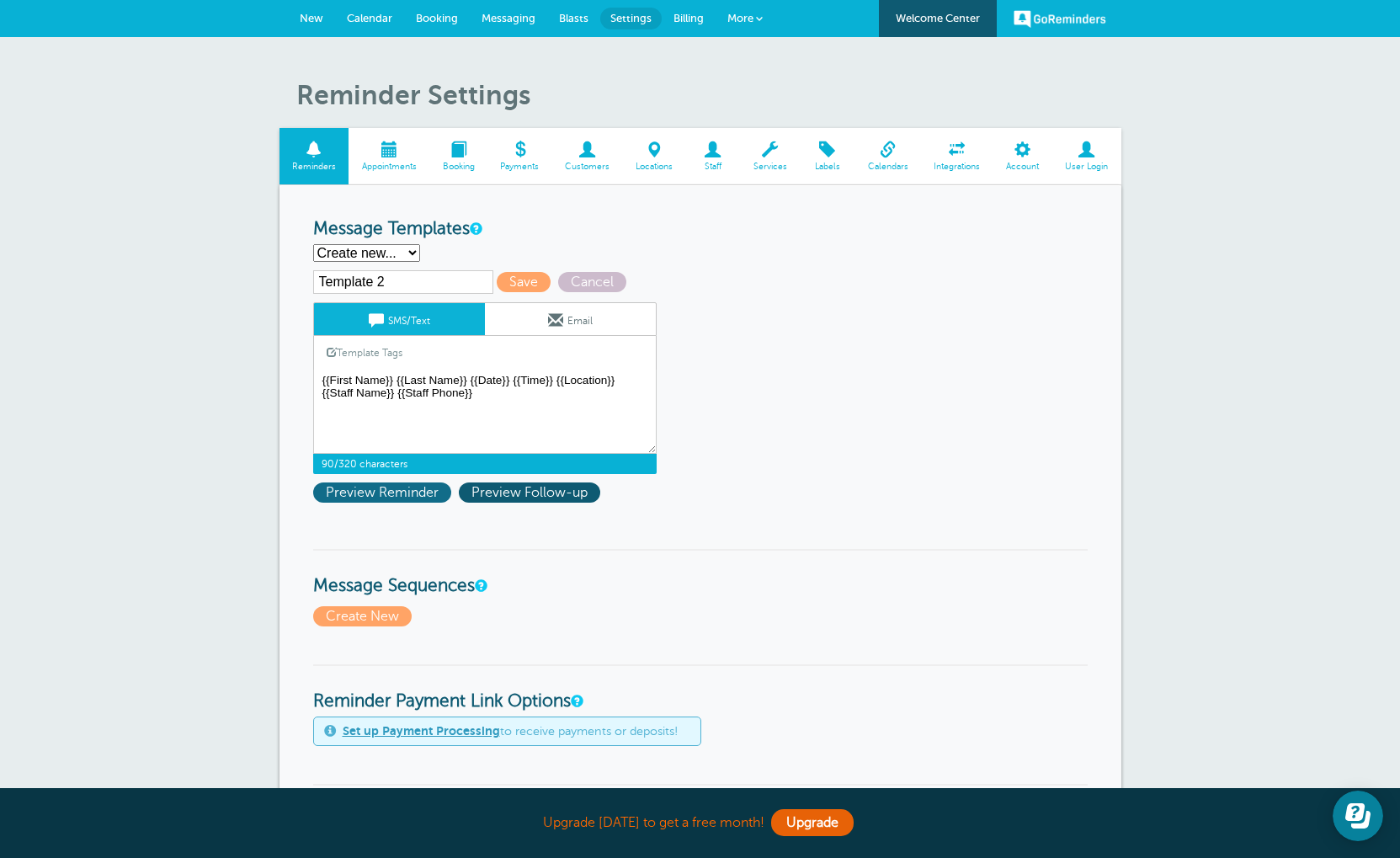
click at [386, 498] on span "Preview Reminder" at bounding box center [382, 492] width 138 height 20
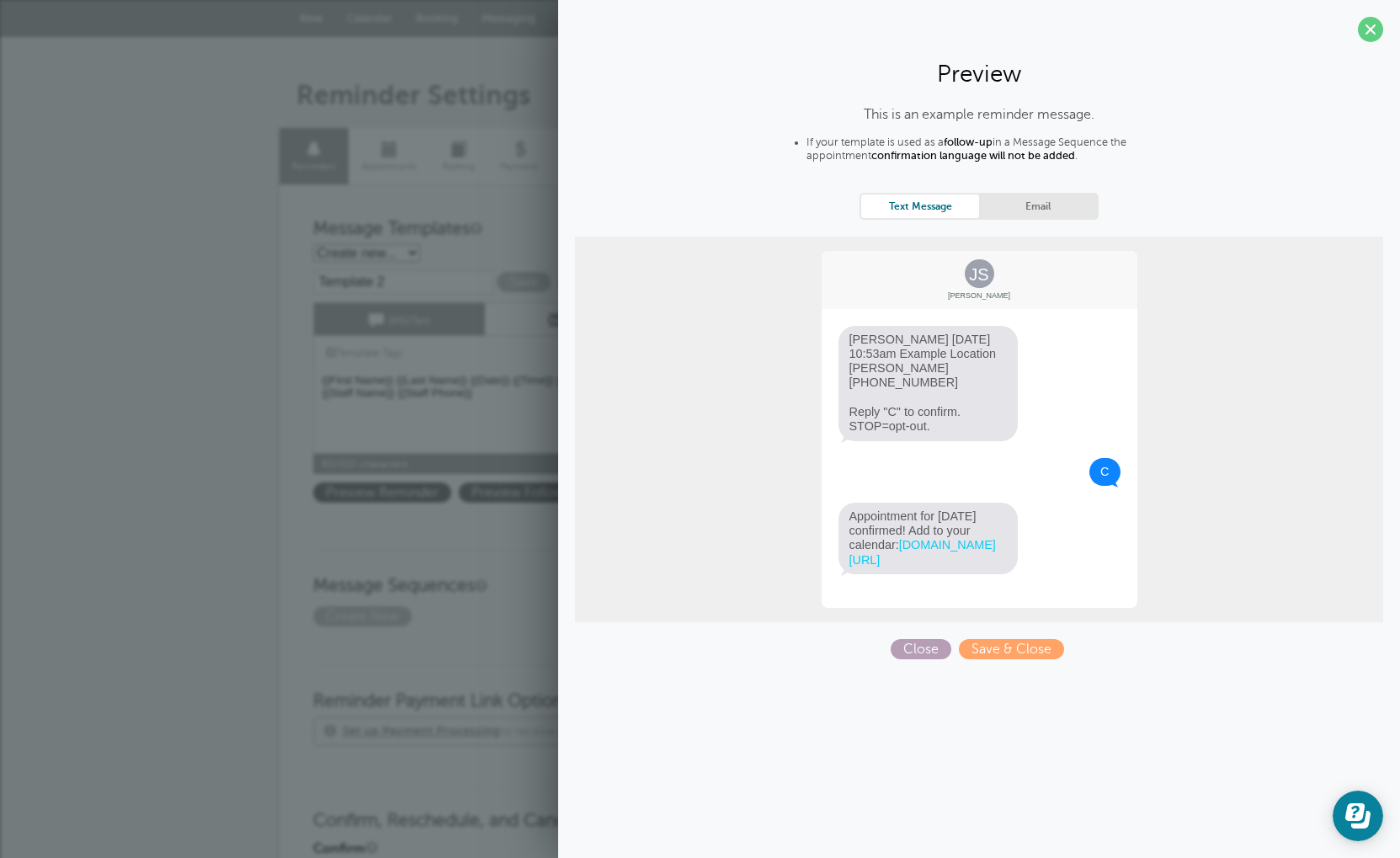
click at [918, 640] on span "Close" at bounding box center [921, 648] width 60 height 20
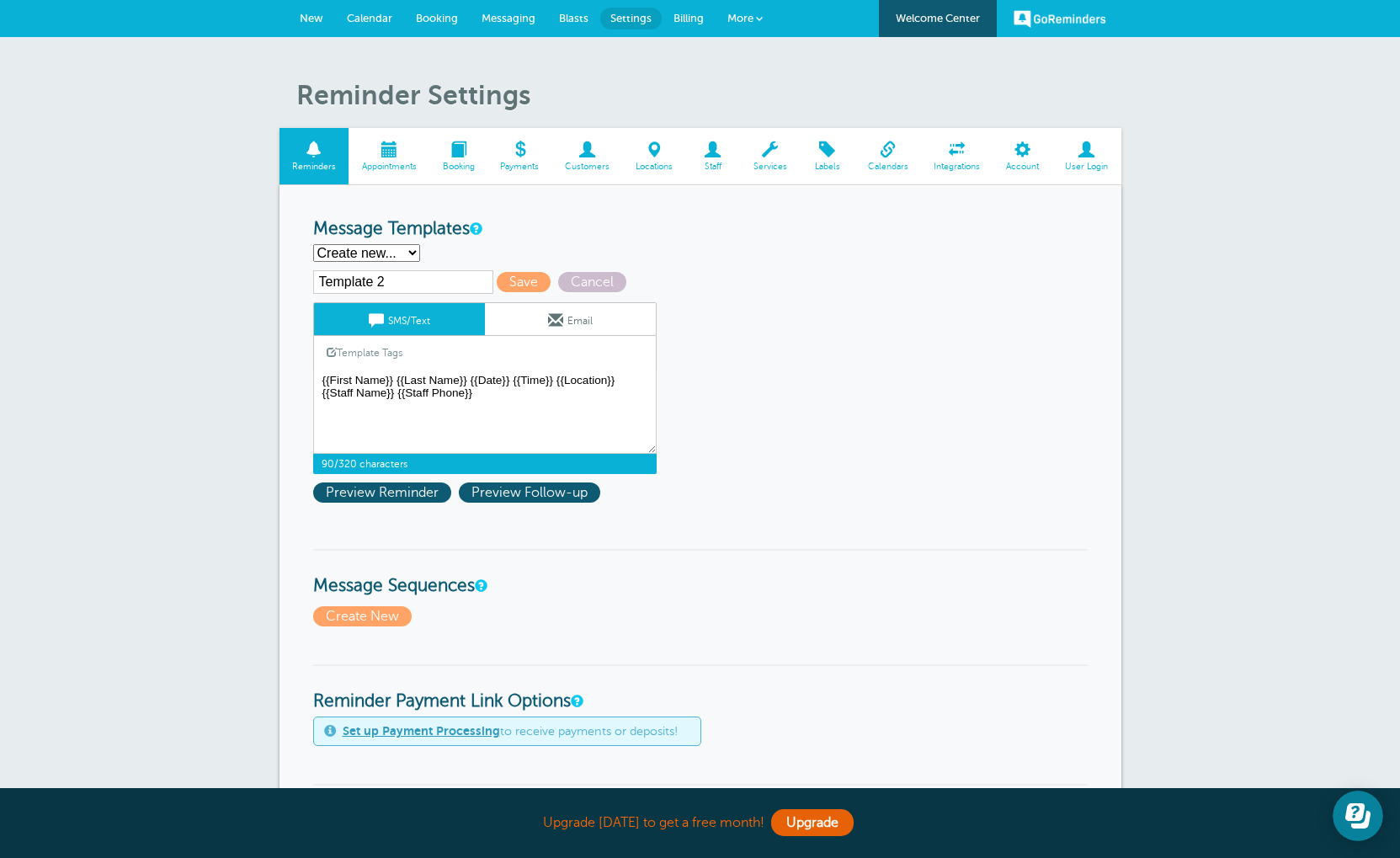
click at [703, 154] on span at bounding box center [712, 149] width 55 height 16
click at [533, 405] on textarea "Hi {{First Name}}, you have an appointment at {{Time}} on {{Date}}." at bounding box center [485, 412] width 343 height 84
click at [485, 406] on textarea "Hi {{First Name}}, you have an appointment at {{Time}} on {{Date}}." at bounding box center [485, 412] width 343 height 84
click at [518, 387] on textarea "Hi {{First Name}}, you have an appointment at {{Time}} on {{Date}}." at bounding box center [485, 412] width 343 height 84
click at [471, 400] on textarea "Hi {{First Name}}, you have an appointment at {{Time}} on {{Date}}." at bounding box center [485, 412] width 343 height 84
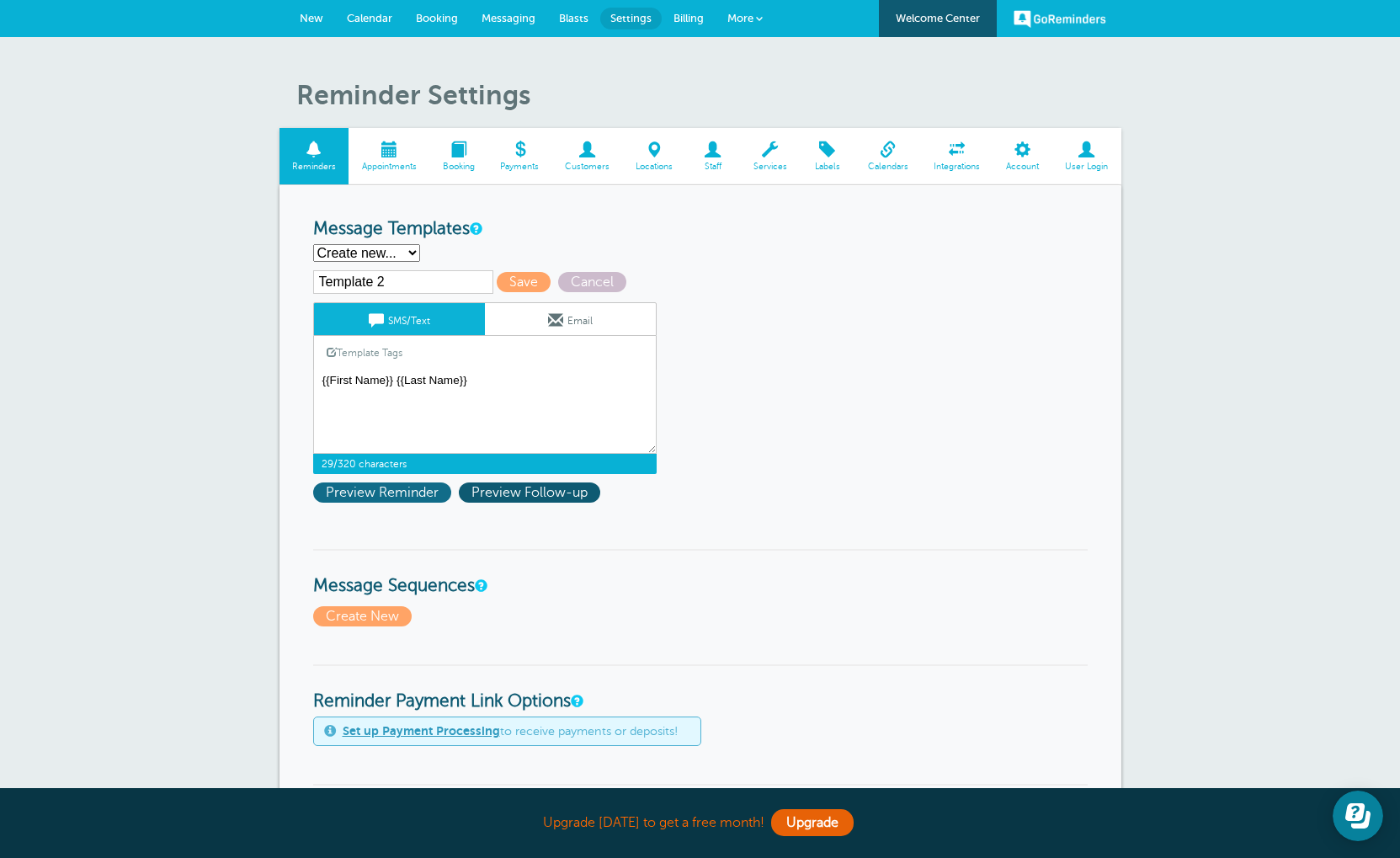
click at [354, 496] on span "Preview Reminder" at bounding box center [382, 492] width 138 height 20
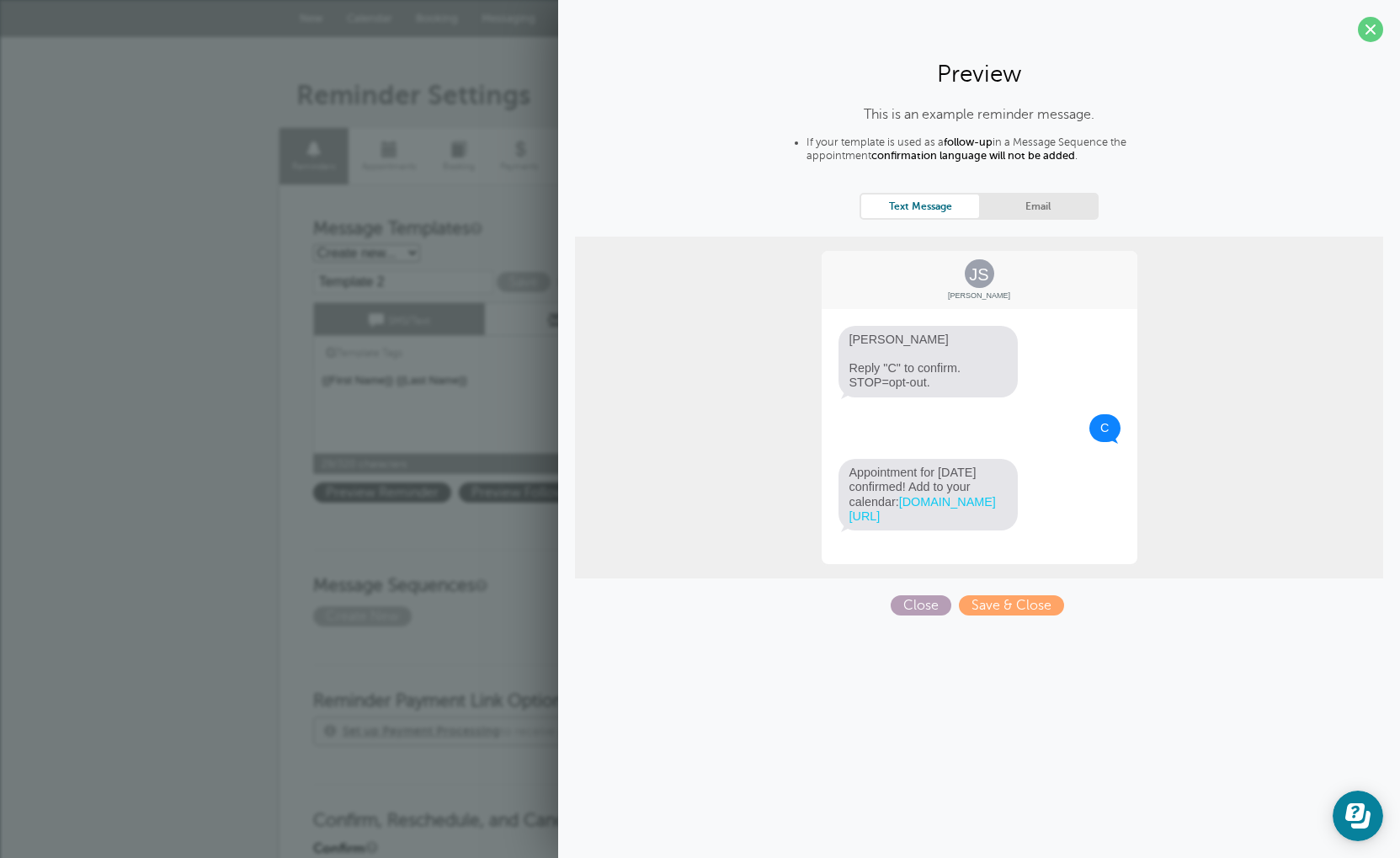
click at [919, 599] on span "Close" at bounding box center [921, 605] width 60 height 20
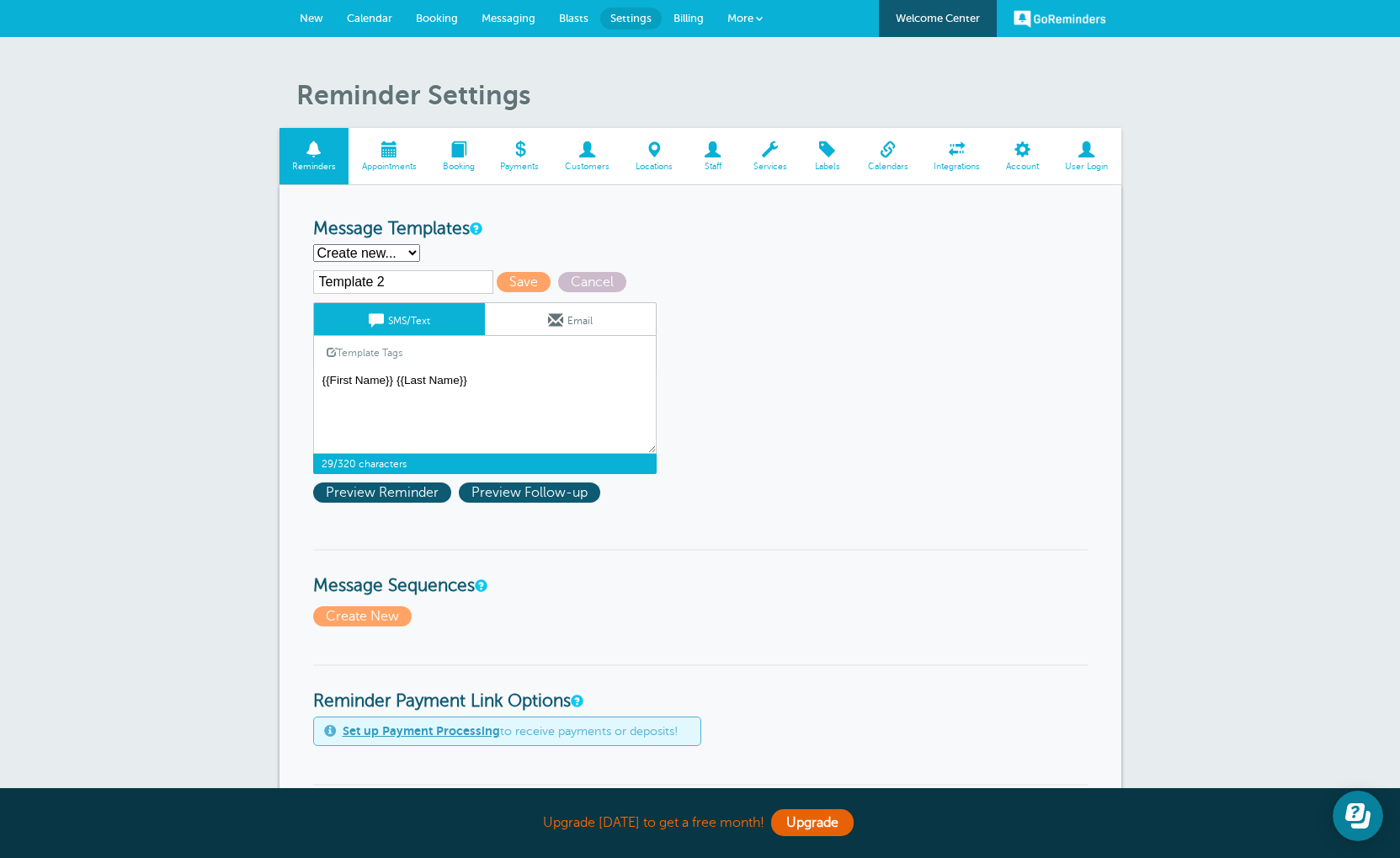
click at [378, 356] on link "Template Tags" at bounding box center [364, 352] width 101 height 33
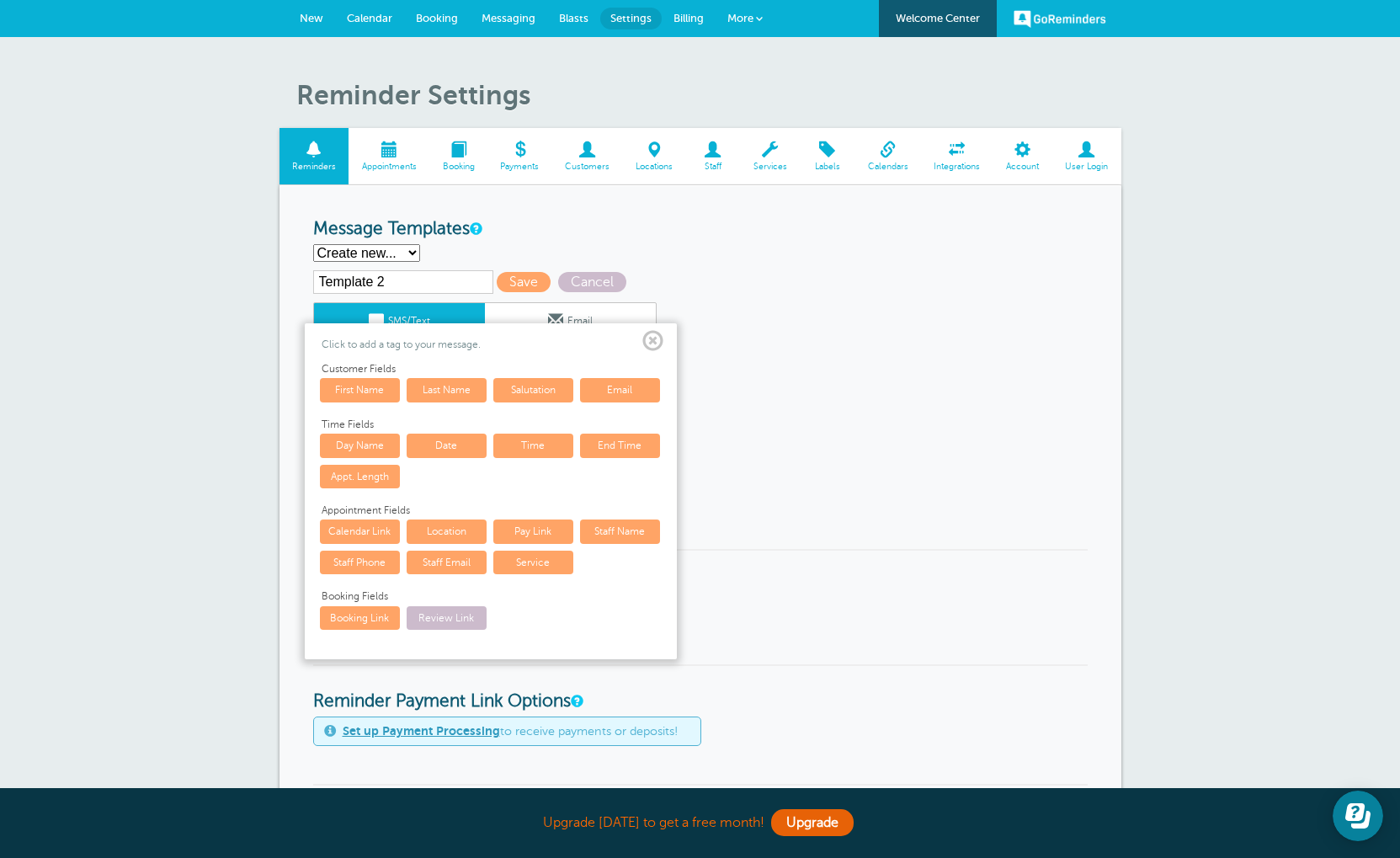
click at [656, 352] on span at bounding box center [653, 342] width 21 height 21
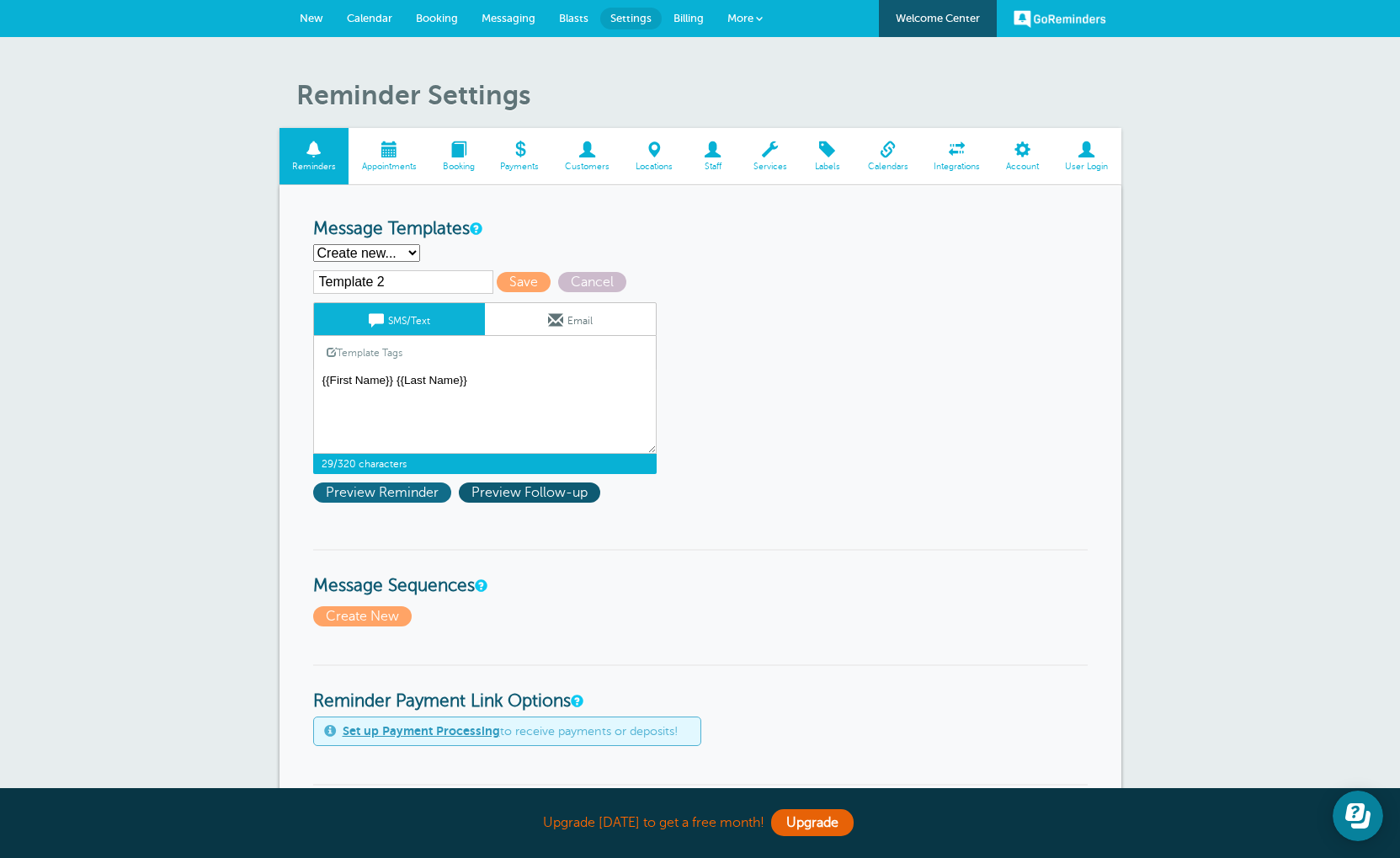
click at [418, 496] on span "Preview Reminder" at bounding box center [382, 492] width 138 height 20
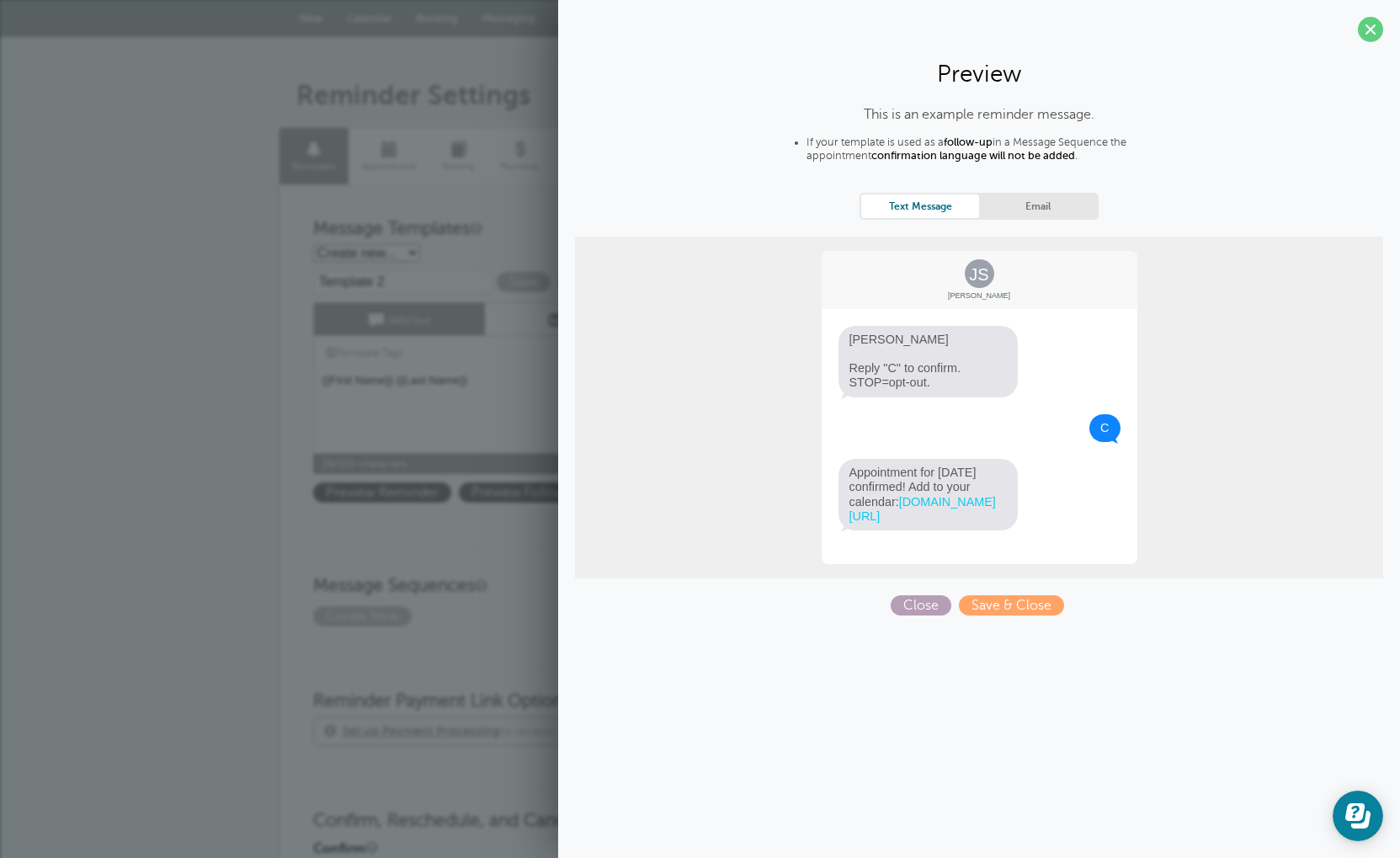
click at [914, 604] on span "Close" at bounding box center [921, 605] width 60 height 20
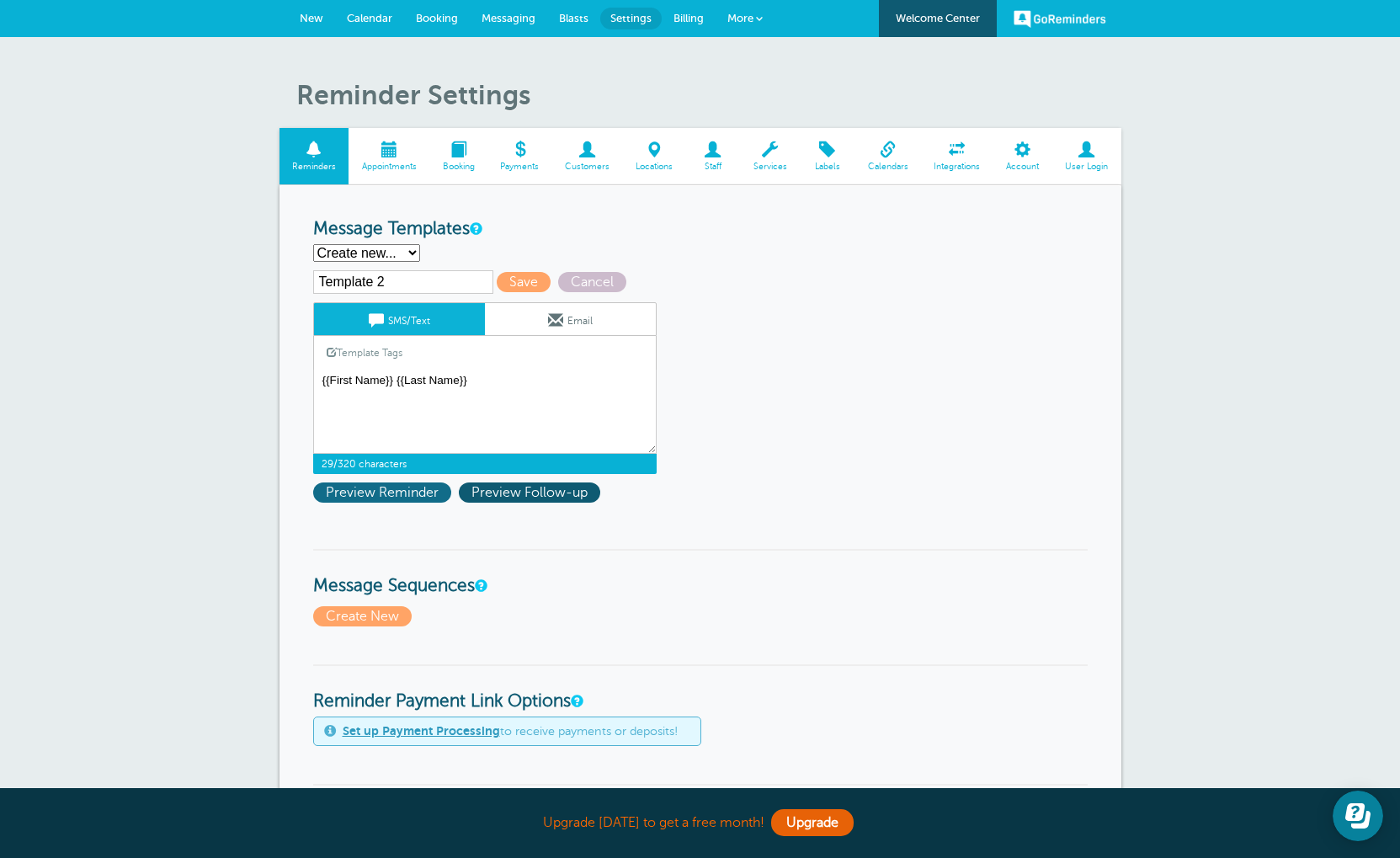
click at [434, 503] on span "Preview Reminder" at bounding box center [382, 492] width 138 height 20
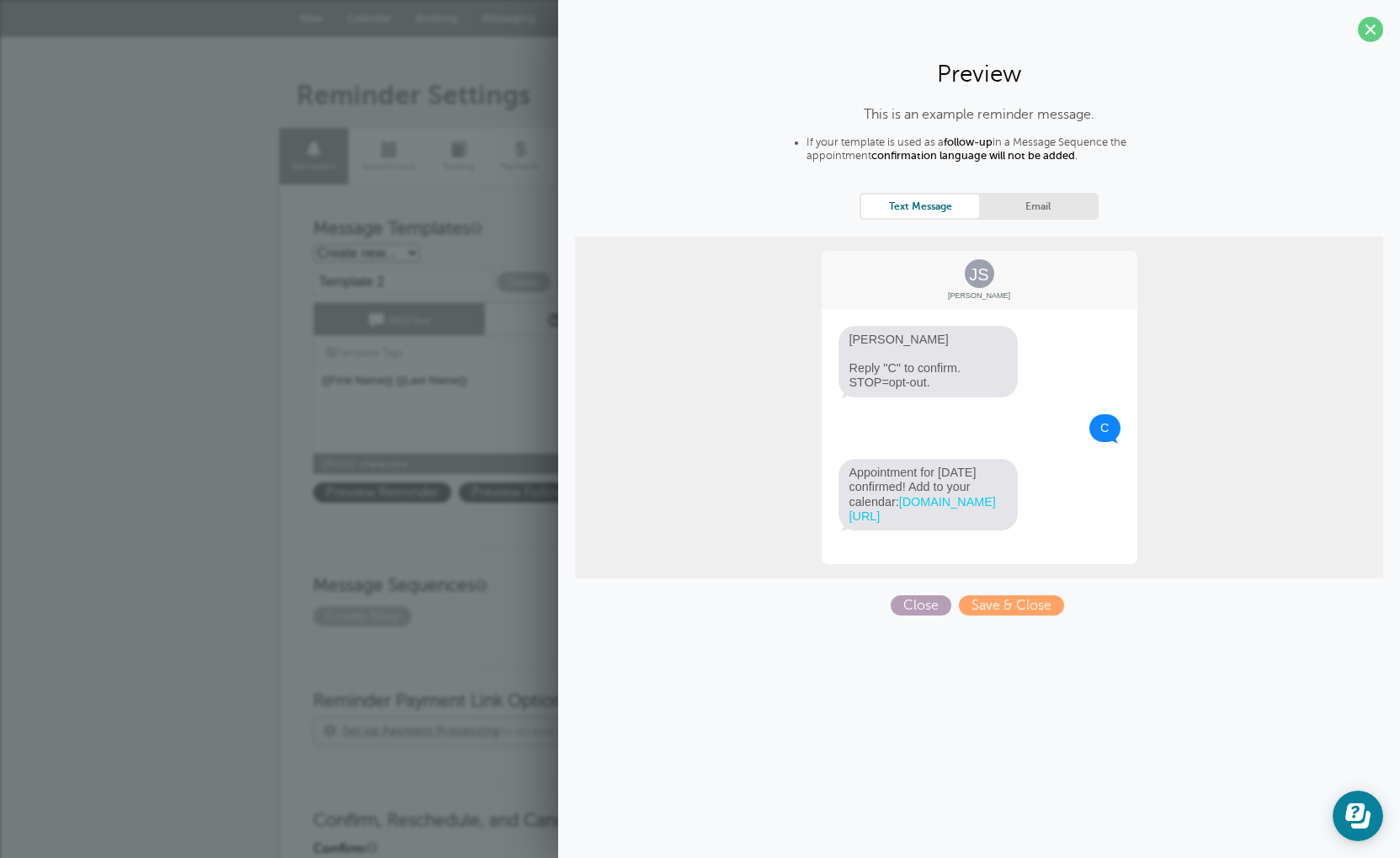
click at [926, 613] on span "Close" at bounding box center [921, 605] width 60 height 20
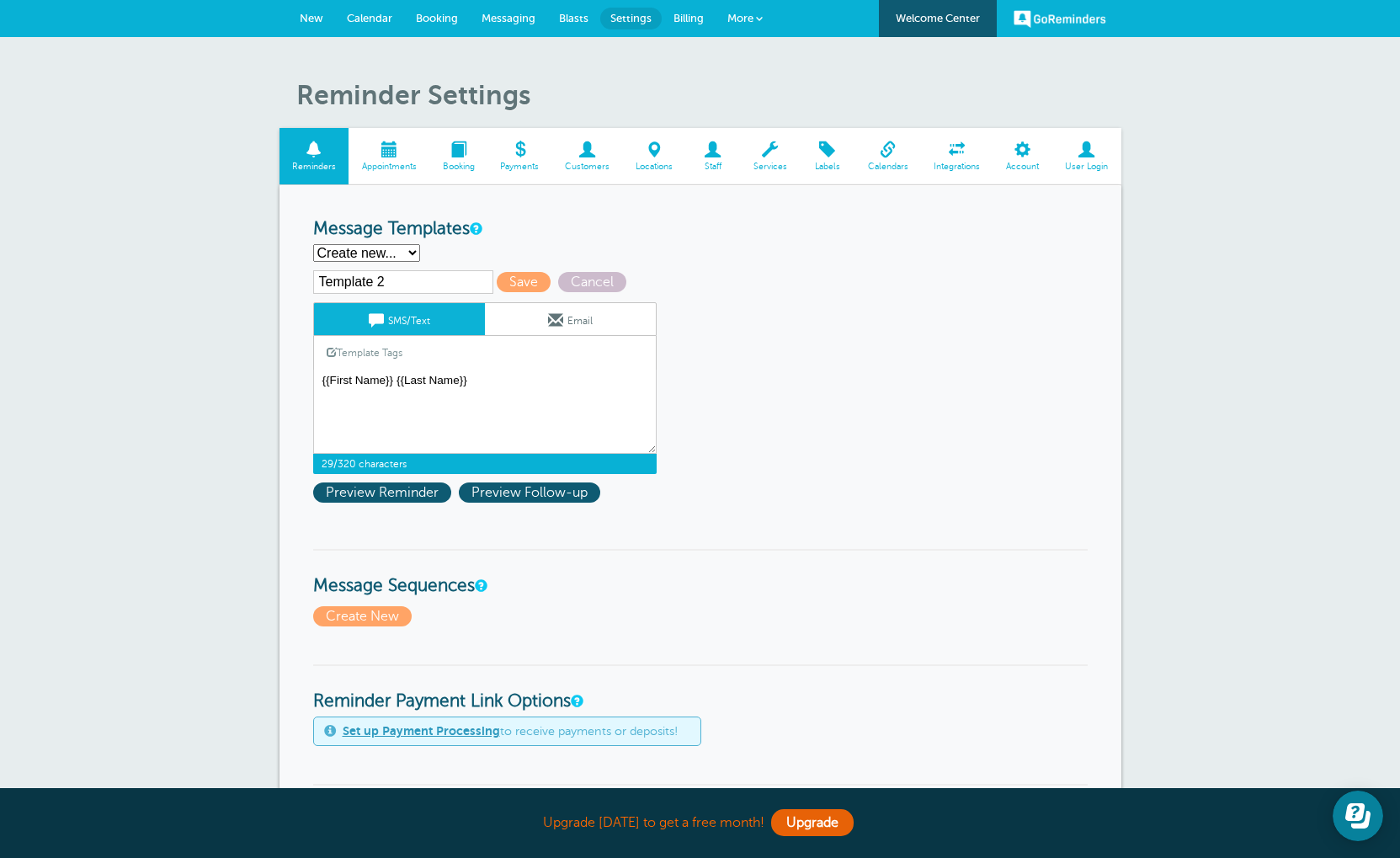
click at [335, 355] on span at bounding box center [331, 352] width 10 height 10
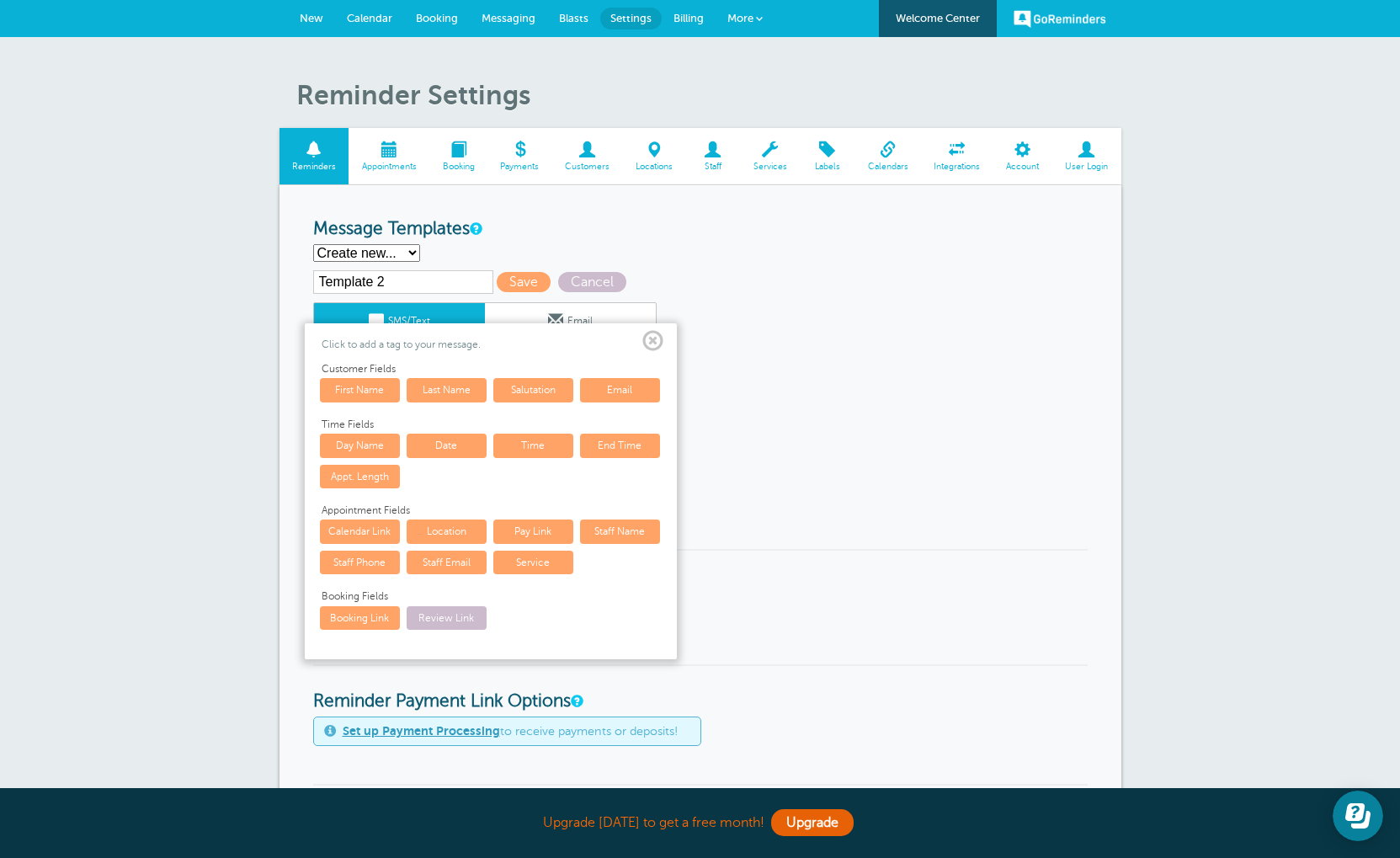
click at [535, 402] on link "Salutation" at bounding box center [533, 390] width 80 height 24
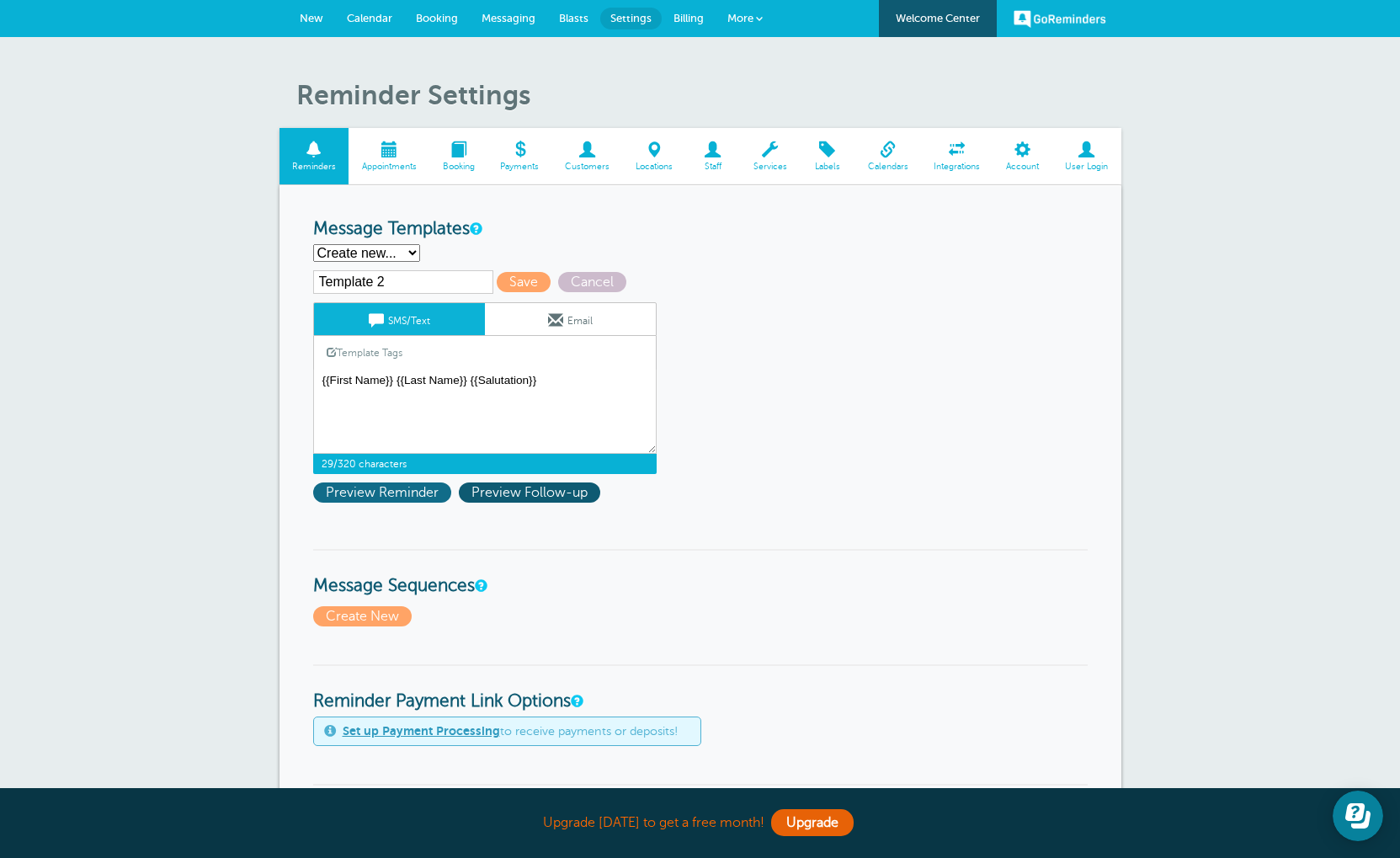
click at [403, 495] on span "Preview Reminder" at bounding box center [382, 492] width 138 height 20
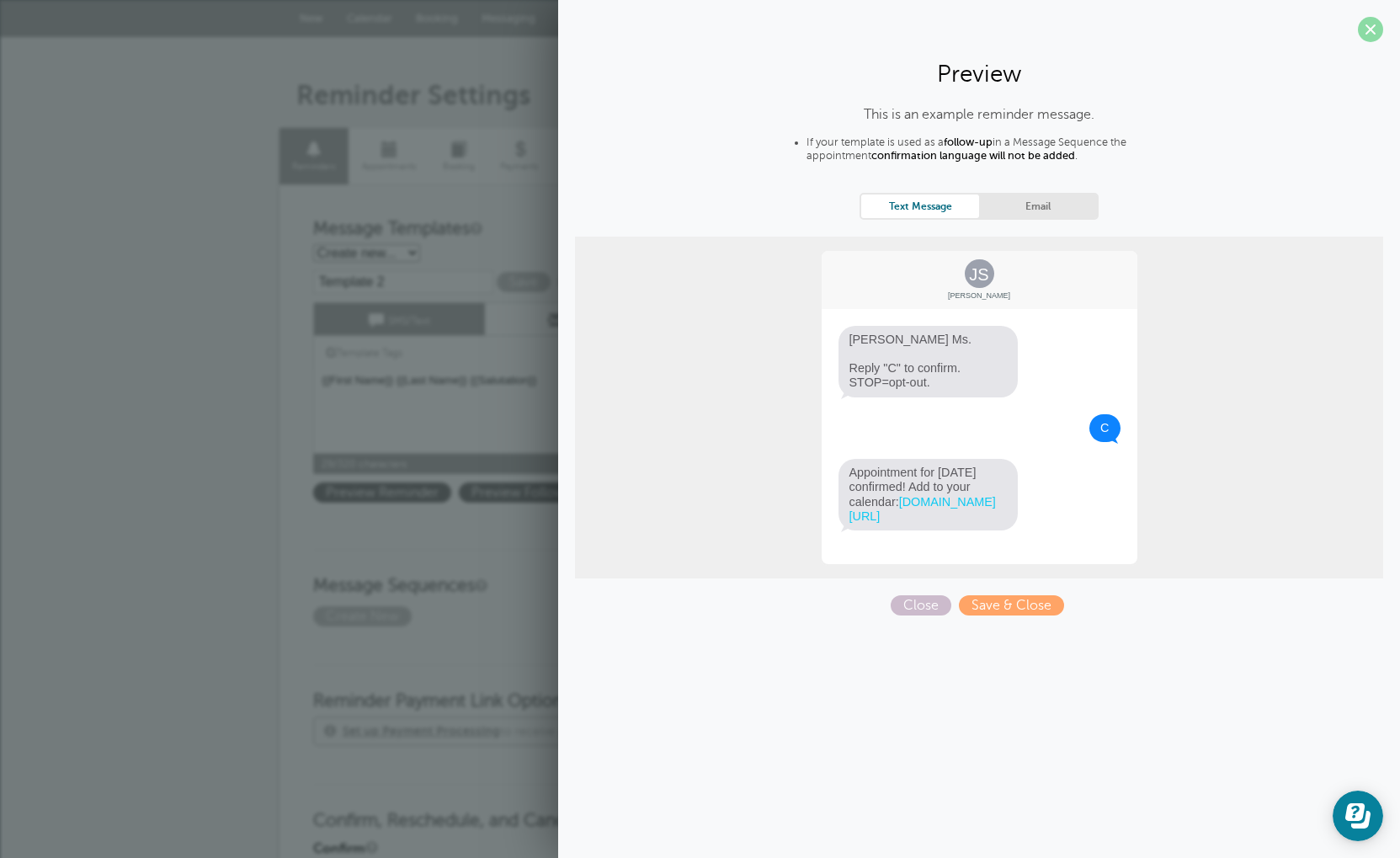
click at [1365, 31] on span at bounding box center [1370, 29] width 25 height 25
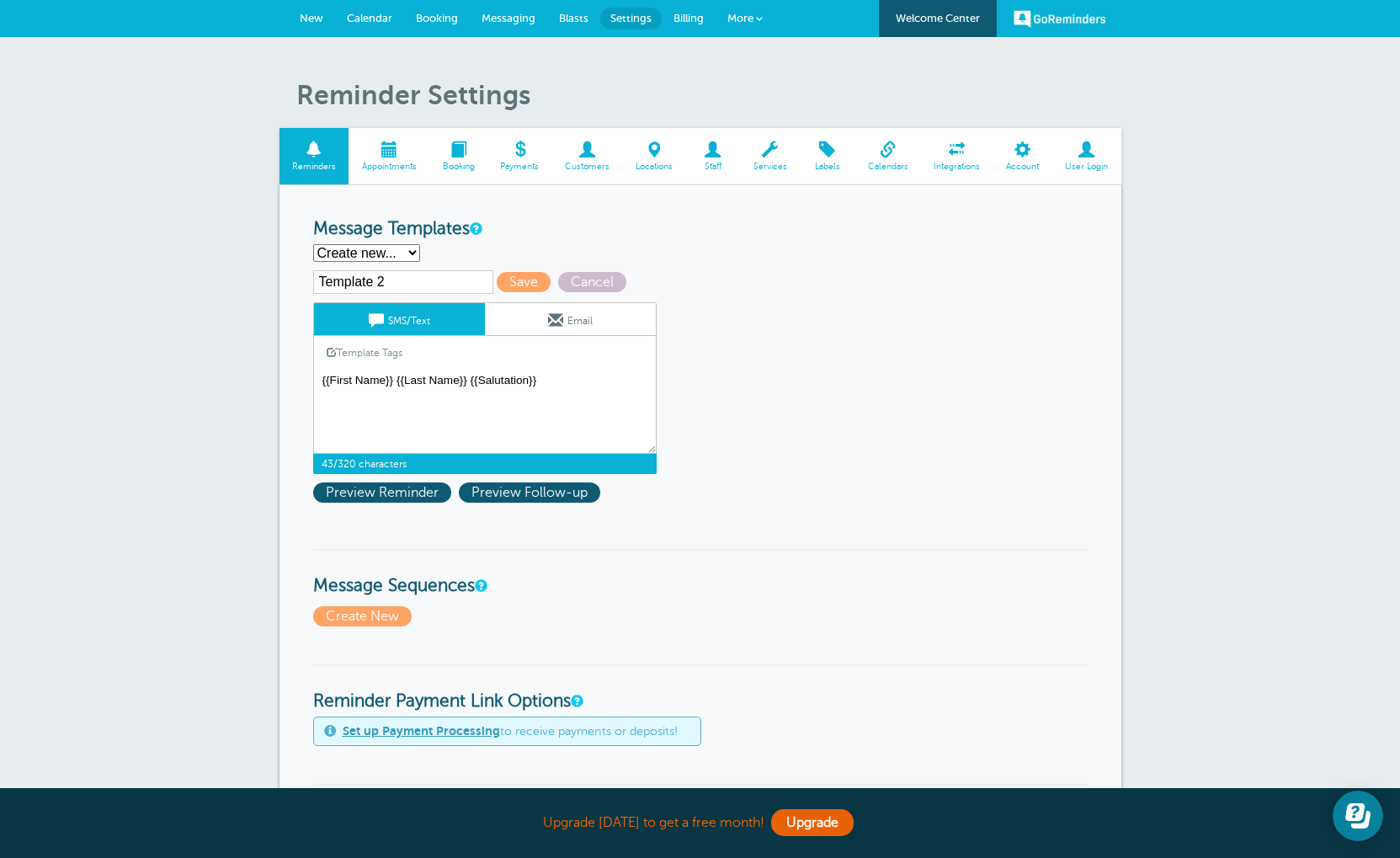
click at [558, 389] on textarea "Hi {{First Name}}, you have an appointment at {{Time}} on {{Date}}." at bounding box center [485, 412] width 343 height 84
click at [529, 392] on textarea "Hi {{First Name}}, you have an appointment at {{Time}} on {{Date}}." at bounding box center [485, 412] width 343 height 84
click at [556, 392] on textarea "Hi {{First Name}}, you have an appointment at {{Time}} on {{Date}}." at bounding box center [485, 412] width 343 height 84
click at [343, 365] on link "Template Tags" at bounding box center [364, 352] width 101 height 33
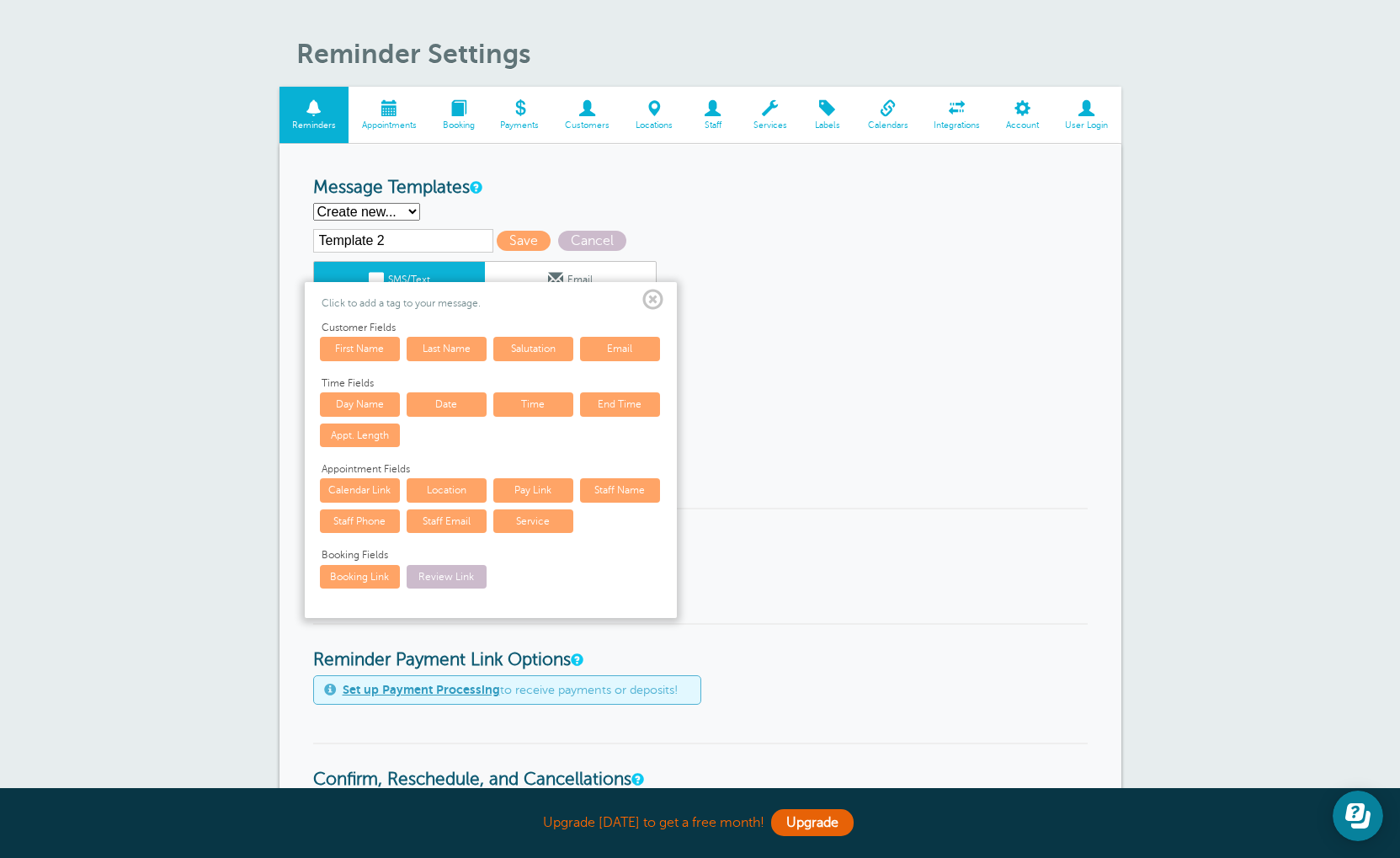
scroll to position [49, 0]
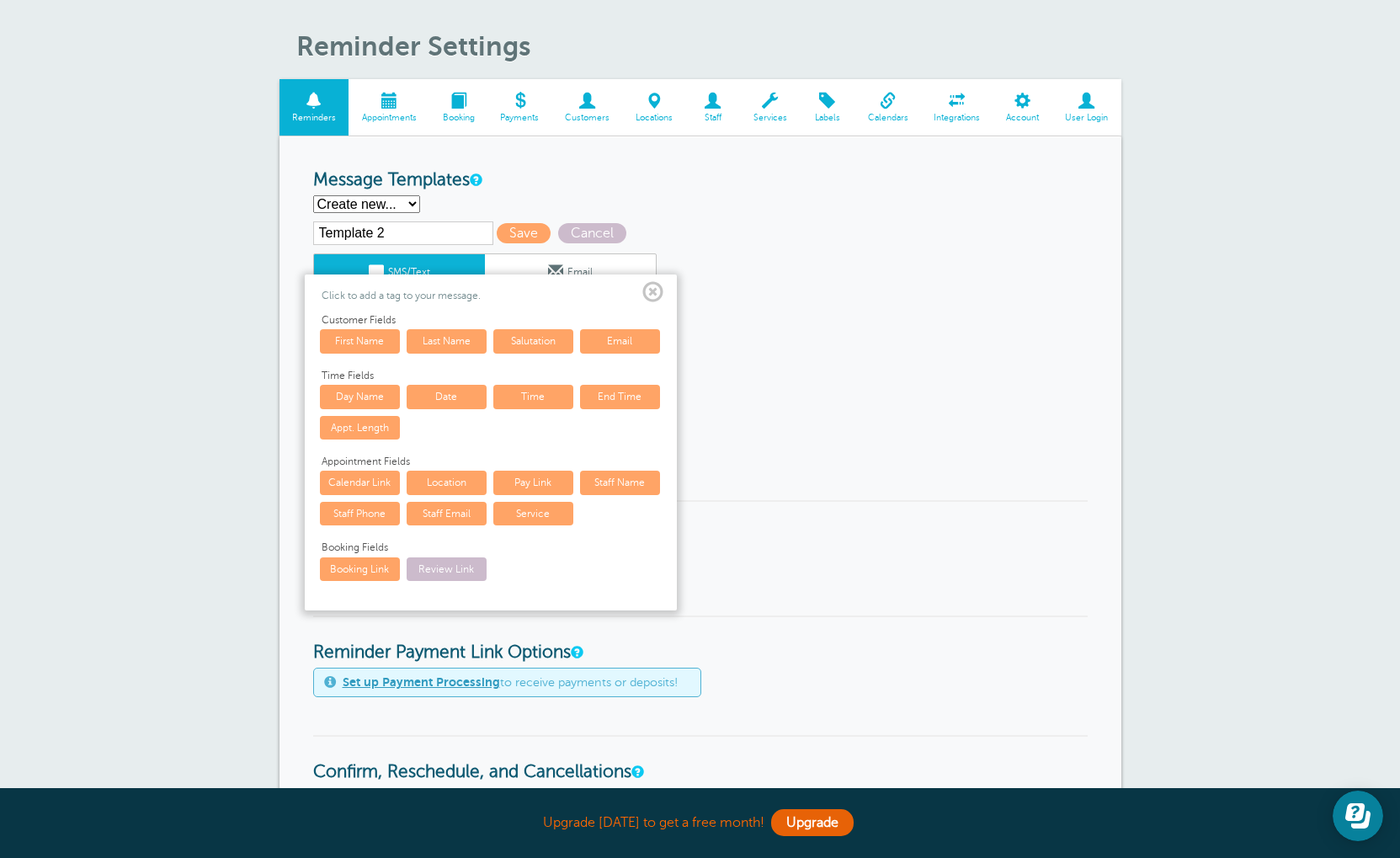
click at [523, 403] on link "Time" at bounding box center [533, 396] width 80 height 24
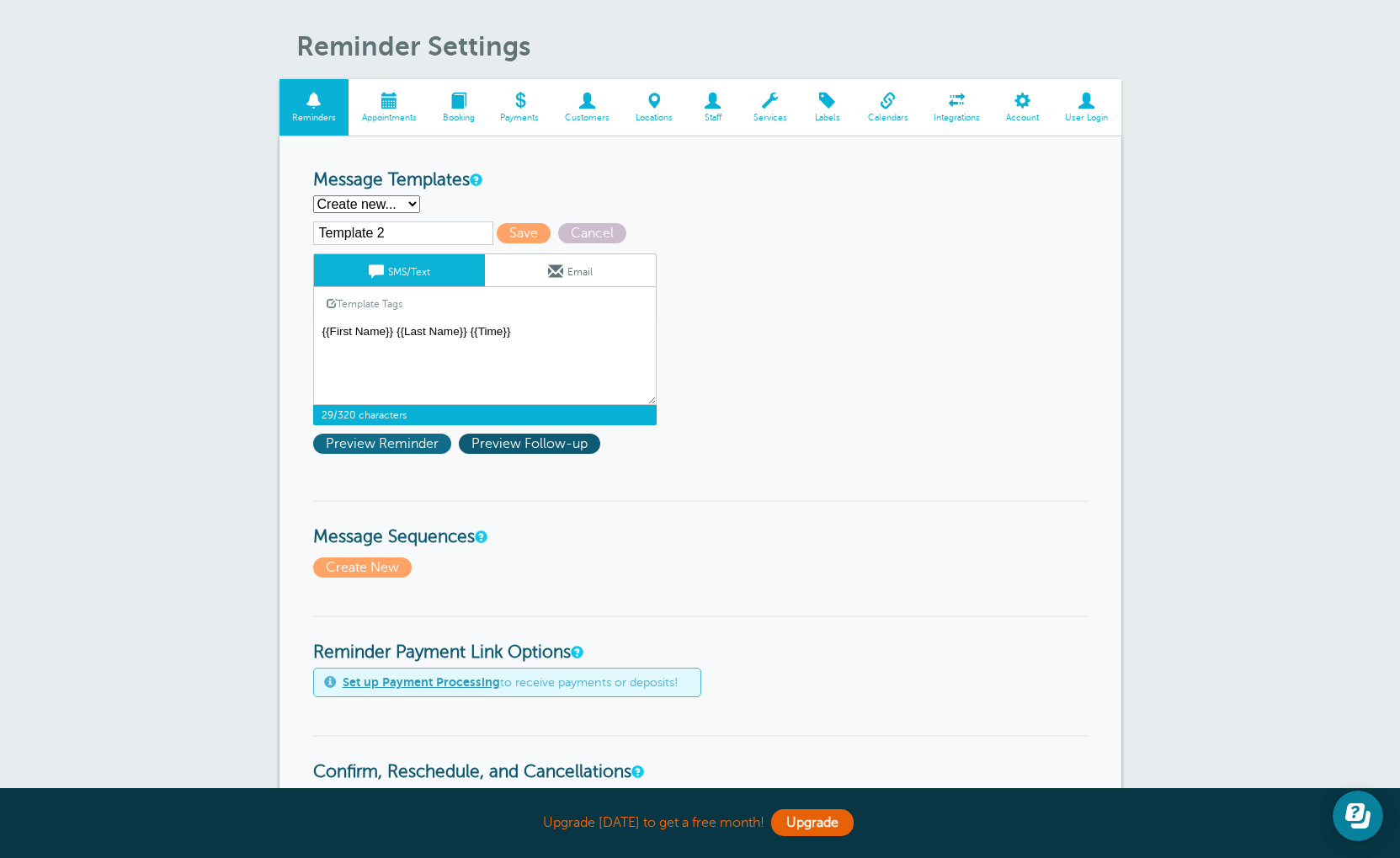
click at [431, 451] on span "Preview Reminder" at bounding box center [382, 444] width 138 height 20
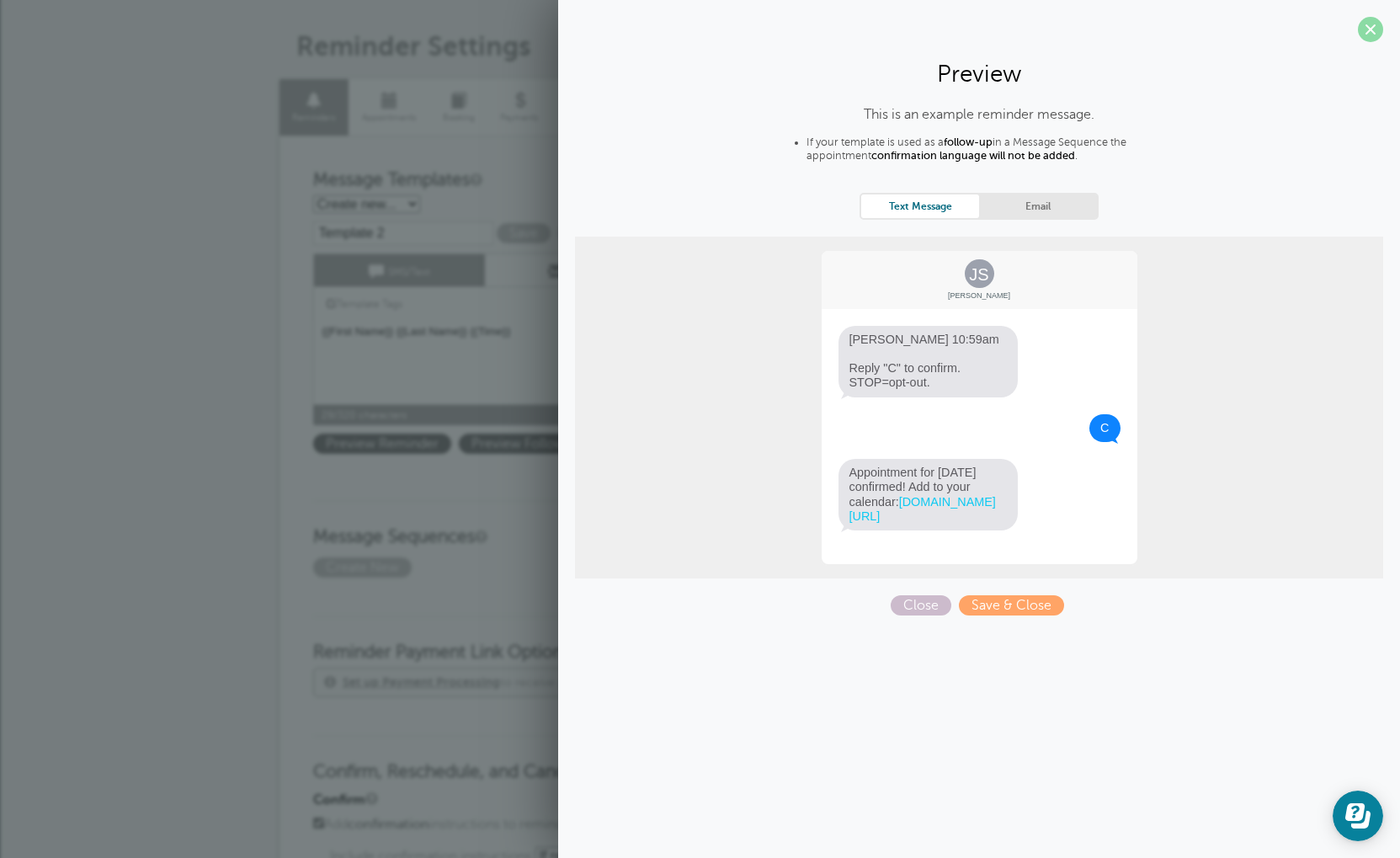
click at [1368, 30] on span at bounding box center [1370, 29] width 25 height 25
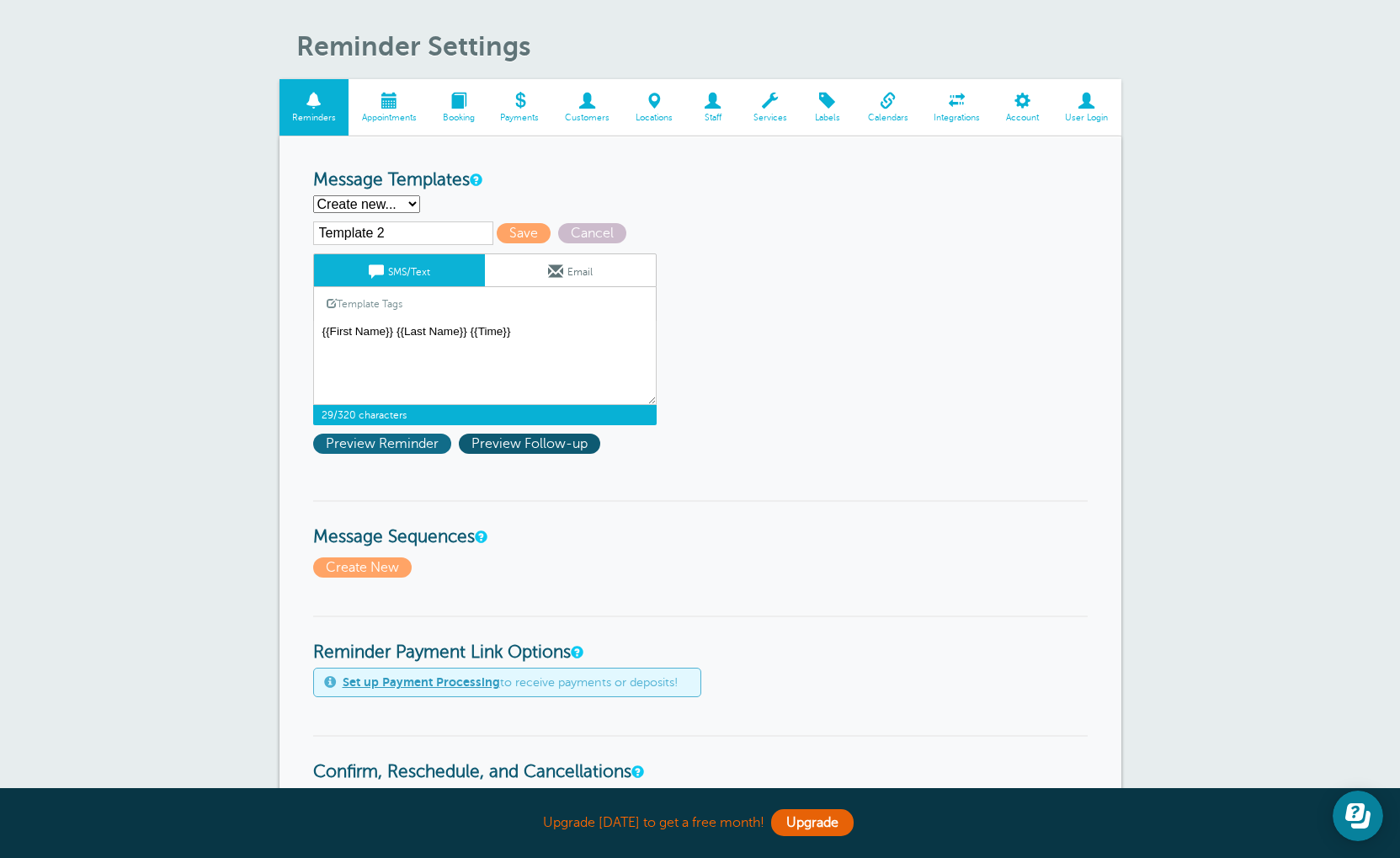
click at [422, 443] on span "Preview Reminder" at bounding box center [382, 444] width 138 height 20
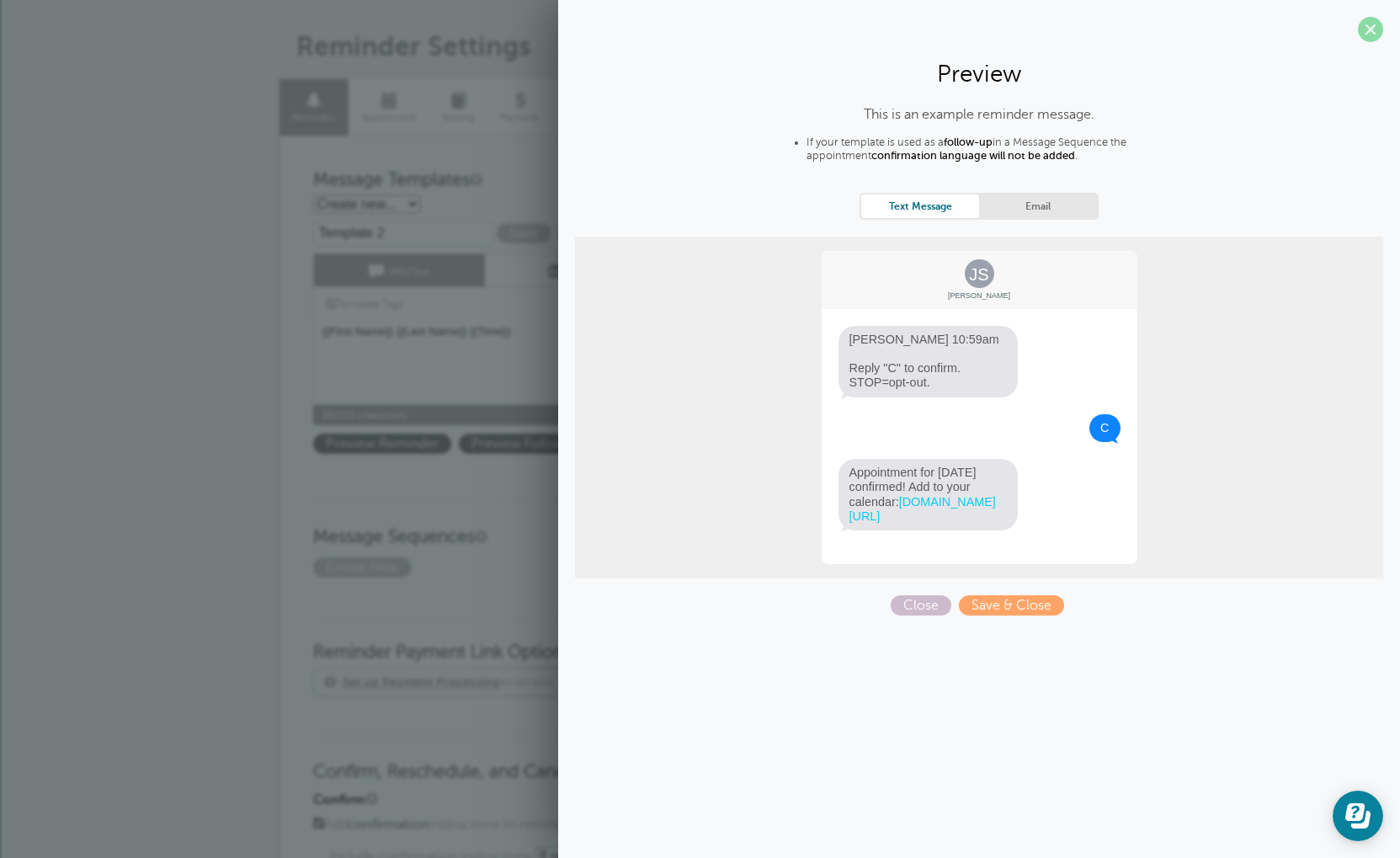
click at [1368, 28] on span at bounding box center [1370, 29] width 25 height 25
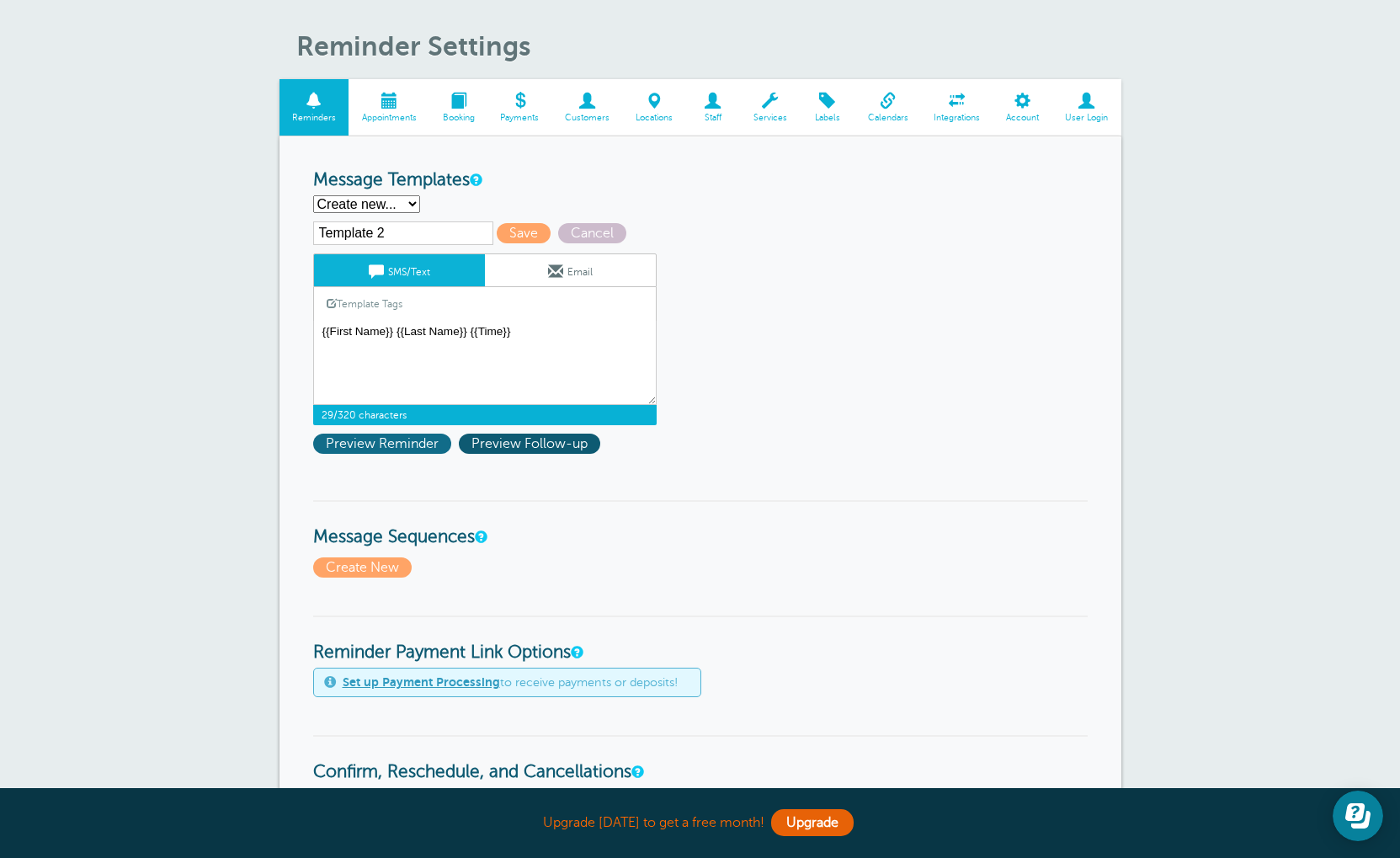
click at [412, 451] on span "Preview Reminder" at bounding box center [382, 444] width 138 height 20
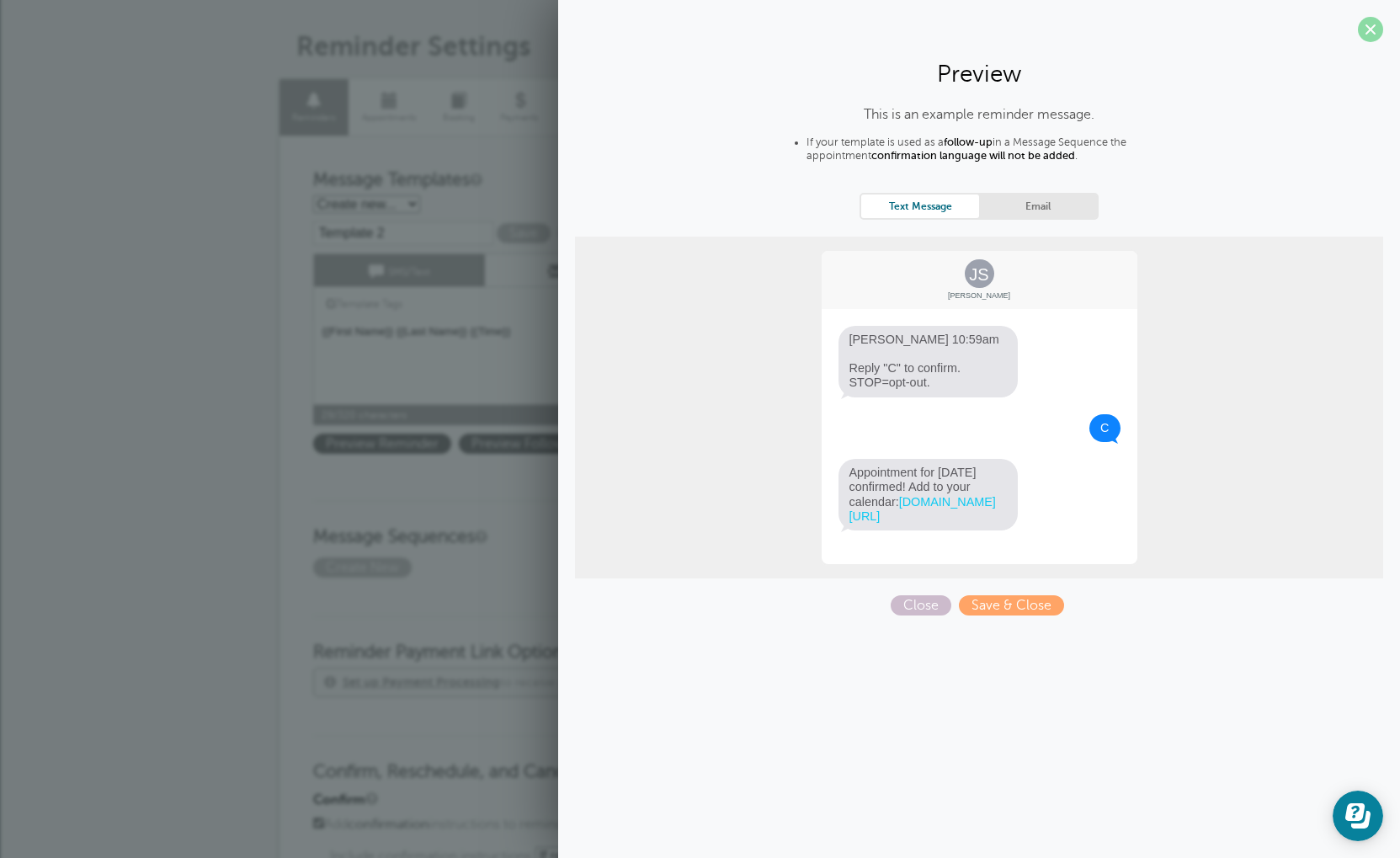
click at [1369, 36] on span at bounding box center [1370, 29] width 25 height 25
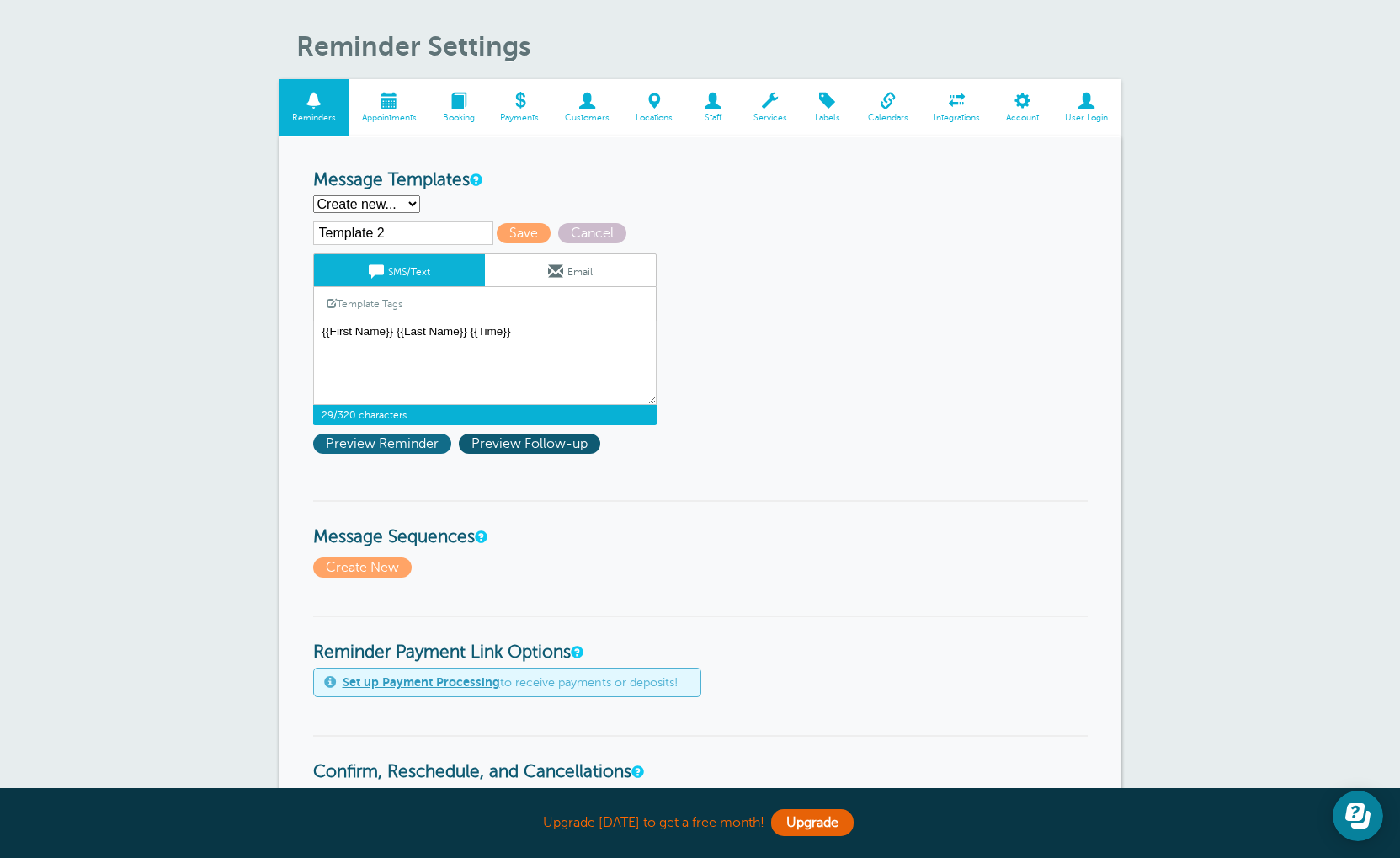
click at [391, 454] on span "Preview Reminder" at bounding box center [382, 444] width 138 height 20
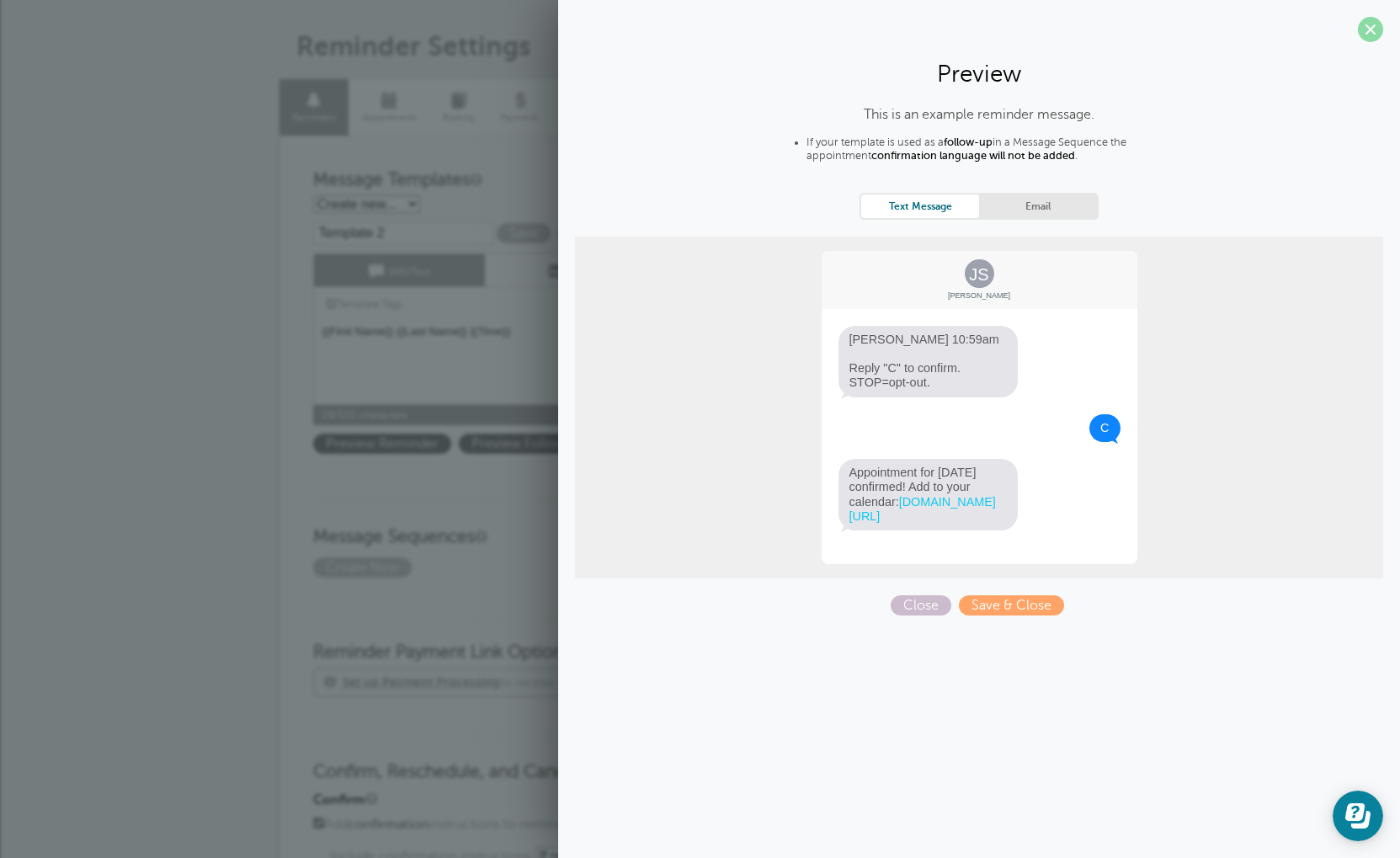
click at [1375, 29] on span at bounding box center [1370, 29] width 25 height 25
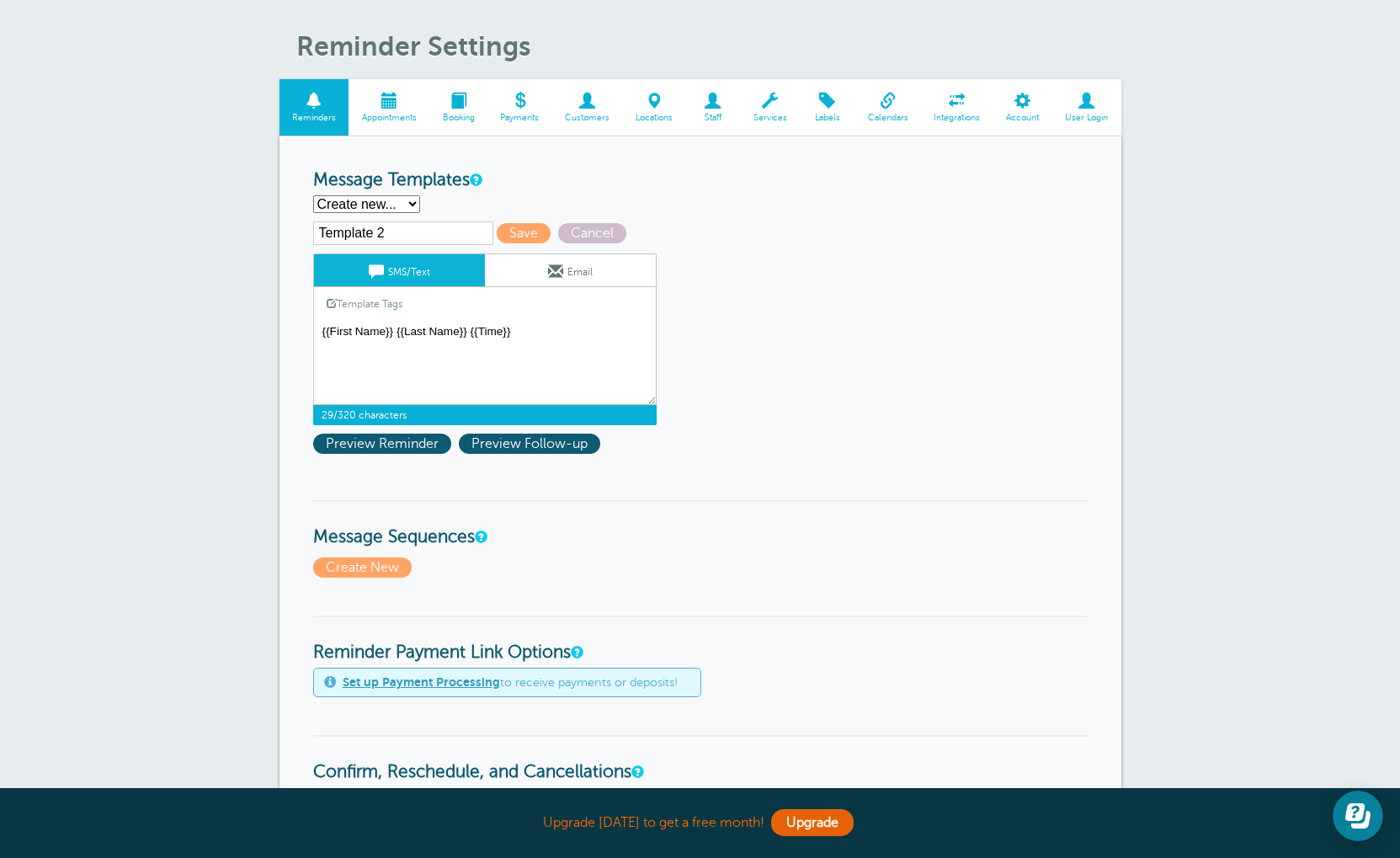
click at [532, 345] on textarea "Hi {{First Name}}, you have an appointment at {{Time}} on {{Date}}." at bounding box center [485, 362] width 343 height 84
click at [528, 336] on textarea "Hi {{First Name}}, you have an appointment at {{Time}} on {{Date}}." at bounding box center [485, 362] width 343 height 84
click at [371, 454] on span "Preview Reminder" at bounding box center [382, 444] width 138 height 20
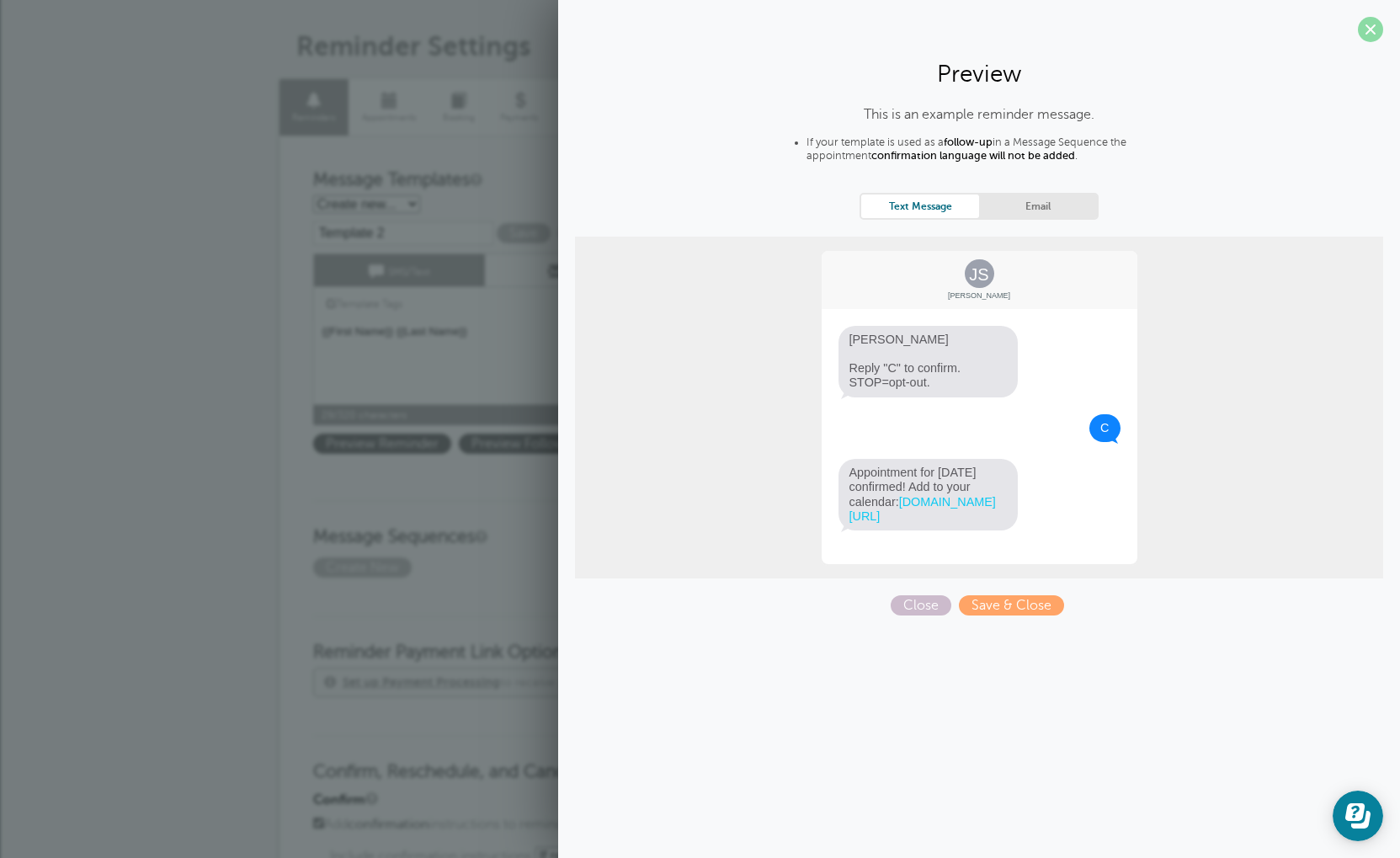
click at [1372, 27] on span at bounding box center [1370, 29] width 25 height 25
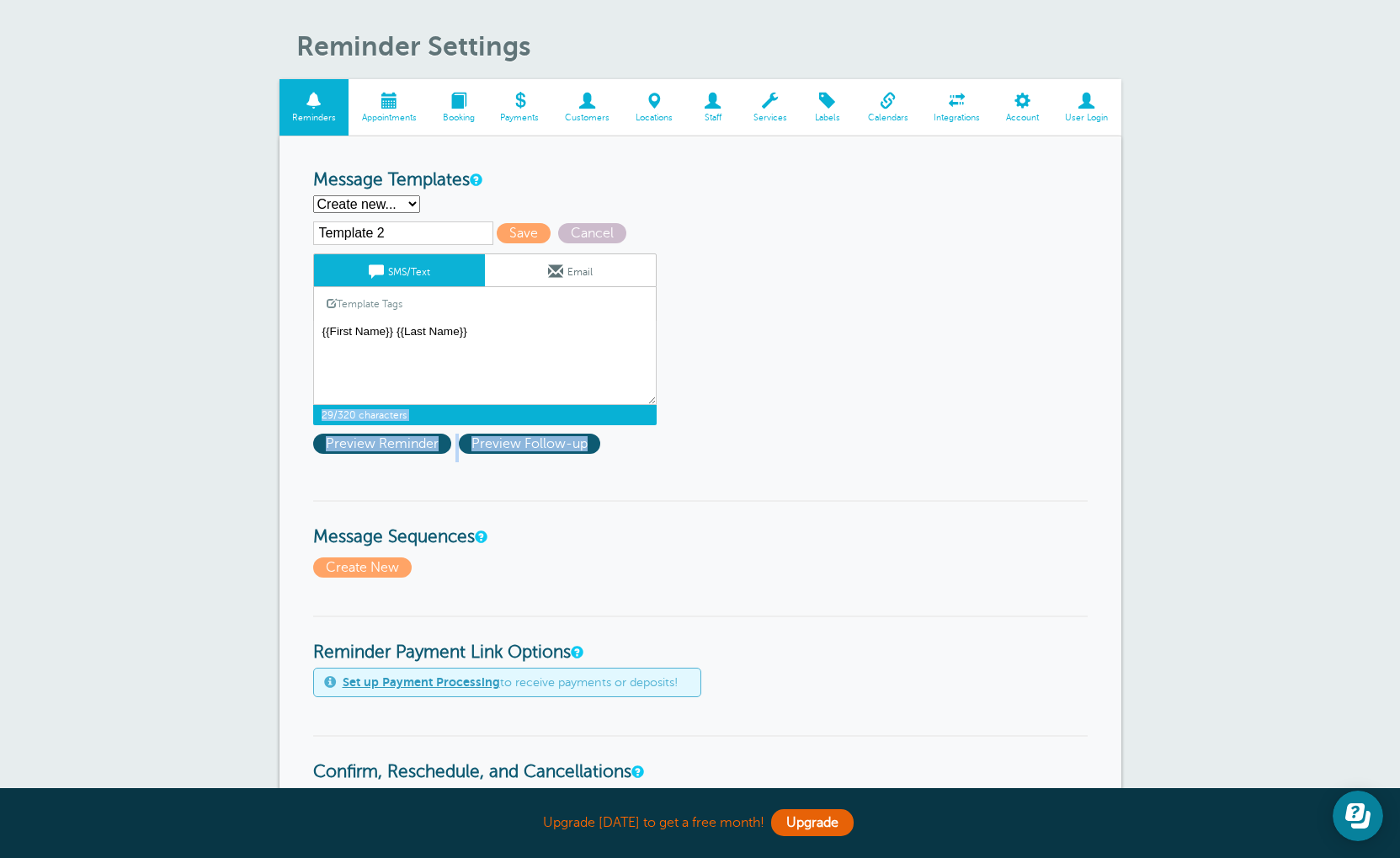
drag, startPoint x: 879, startPoint y: 471, endPoint x: 833, endPoint y: 513, distance: 62.3
click at [833, 513] on form "Reminder Schedule 1st reminder: Immediately 1 2 3 4 5 6 7 8 9 10 11 12 13 14 15…" at bounding box center [700, 863] width 775 height 1387
click at [767, 413] on form "Reminder Schedule 1st reminder: Immediately 1 2 3 4 5 6 7 8 9 10 11 12 13 14 15…" at bounding box center [700, 863] width 775 height 1387
click at [258, 407] on div "Reminder Settings Reminders Appointments Booking Payments Customers Locations S…" at bounding box center [700, 823] width 1400 height 1670
click at [395, 310] on link "Template Tags" at bounding box center [364, 303] width 101 height 33
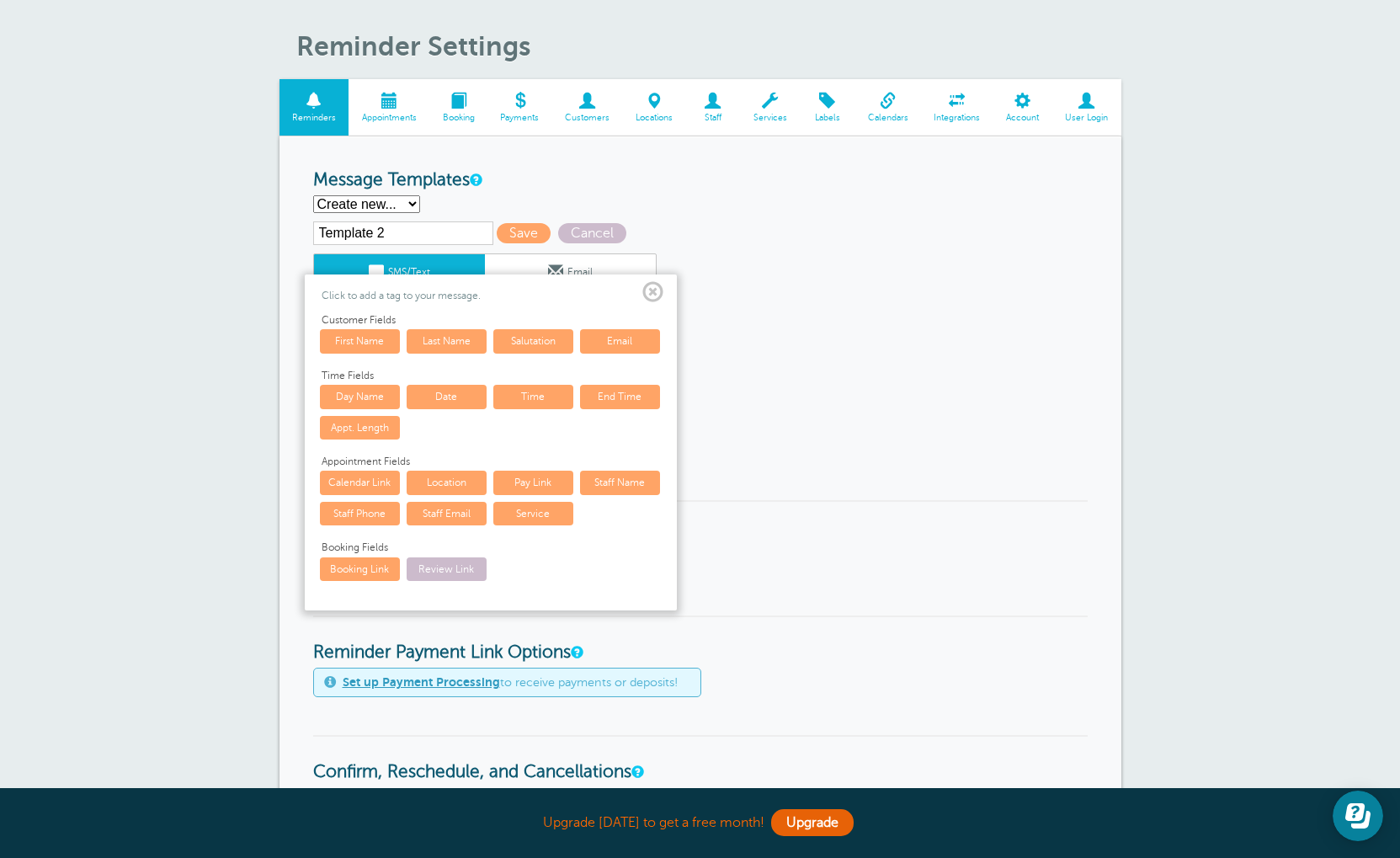
click at [644, 296] on span at bounding box center [653, 293] width 21 height 21
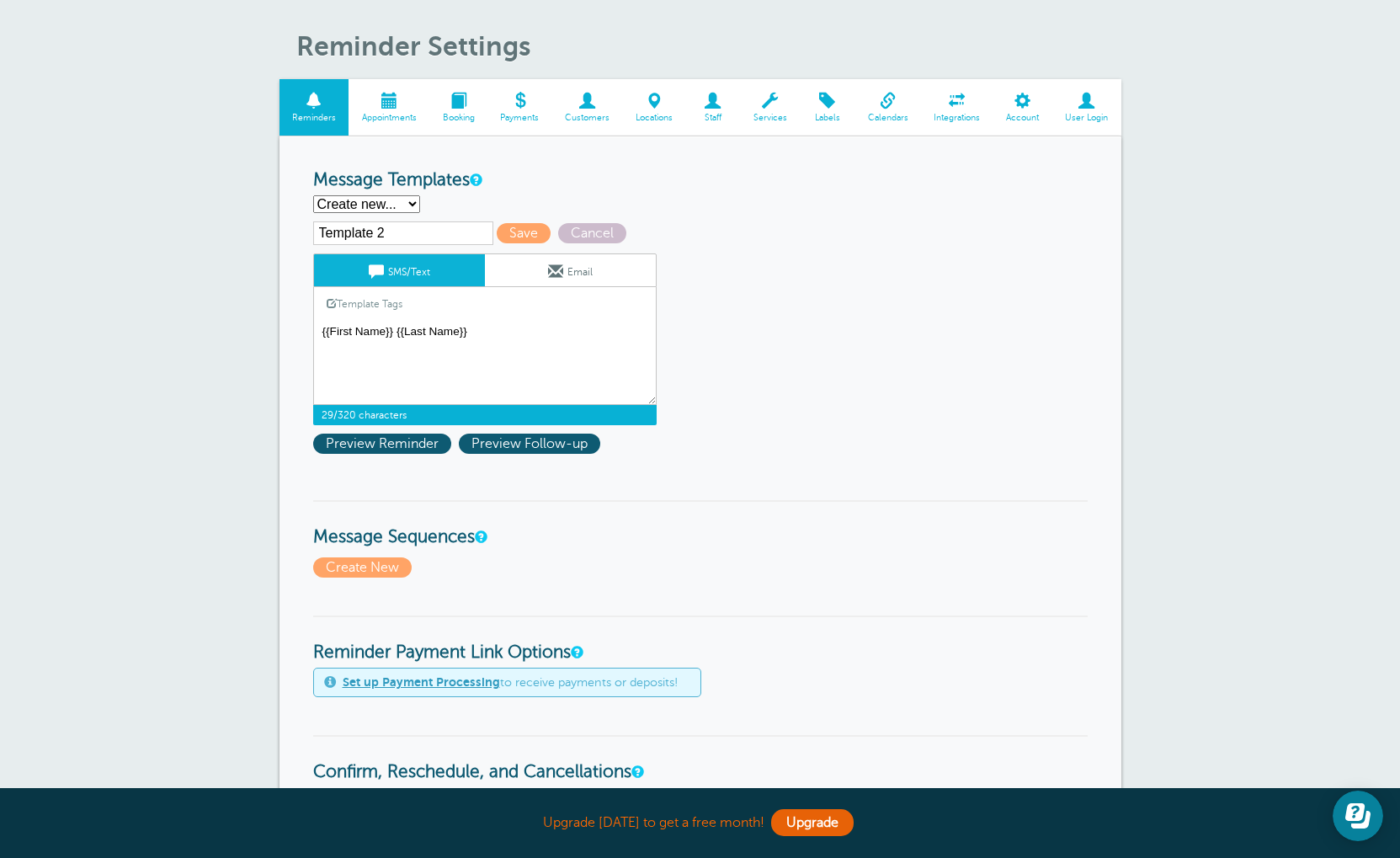
click at [323, 334] on textarea "Hi {{First Name}}, you have an appointment at {{Time}} on {{Date}}." at bounding box center [485, 362] width 343 height 84
click at [317, 336] on textarea "Hi {{First Name}}, you have an appointment at {{Time}} on {{Date}}." at bounding box center [485, 362] width 343 height 84
click at [519, 342] on textarea "Hi {{First Name}}, you have an appointment at {{Time}} on {{Date}}." at bounding box center [485, 362] width 343 height 84
click at [379, 454] on span "Preview Reminder" at bounding box center [382, 444] width 138 height 20
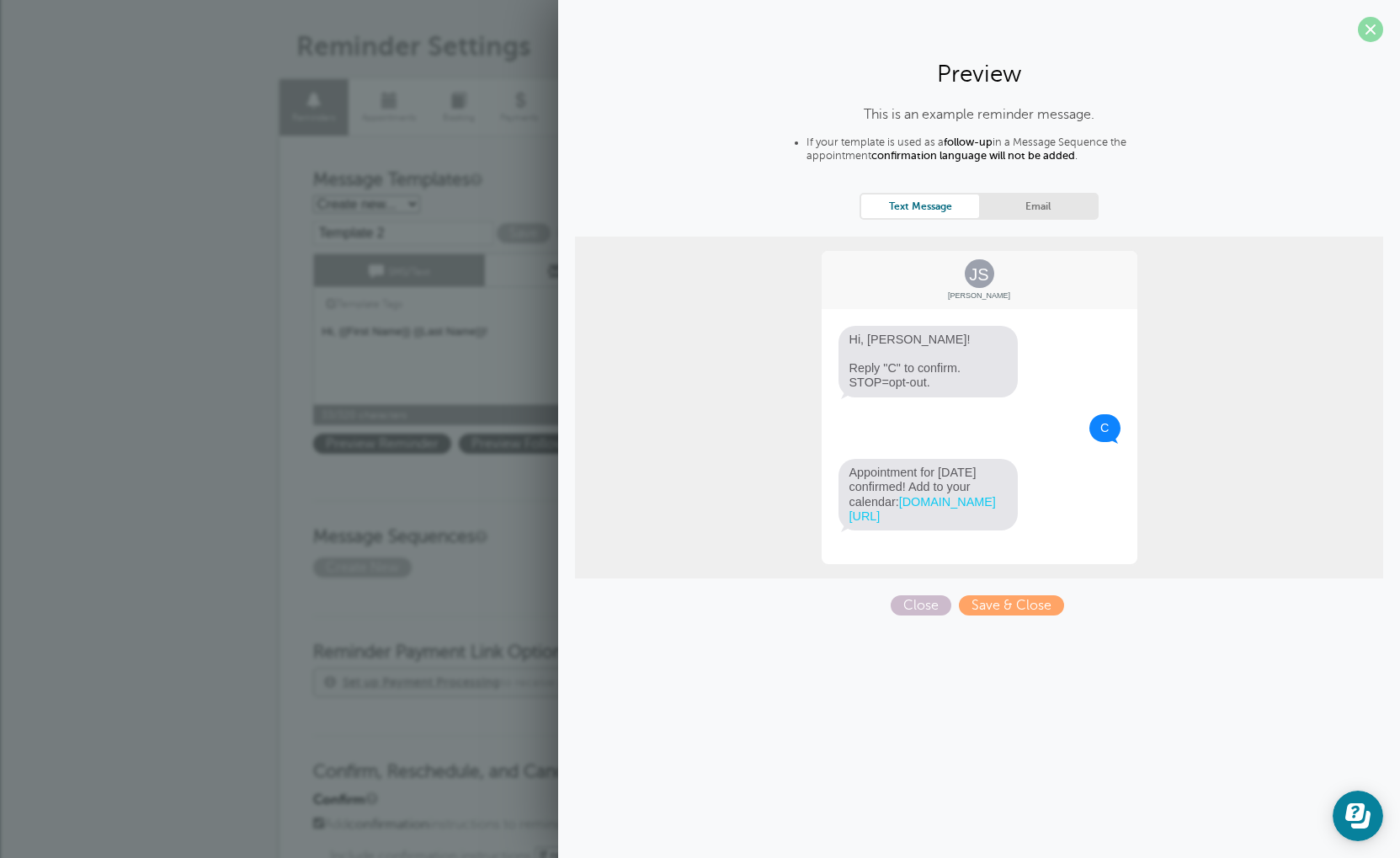
click at [1363, 27] on span at bounding box center [1370, 29] width 25 height 25
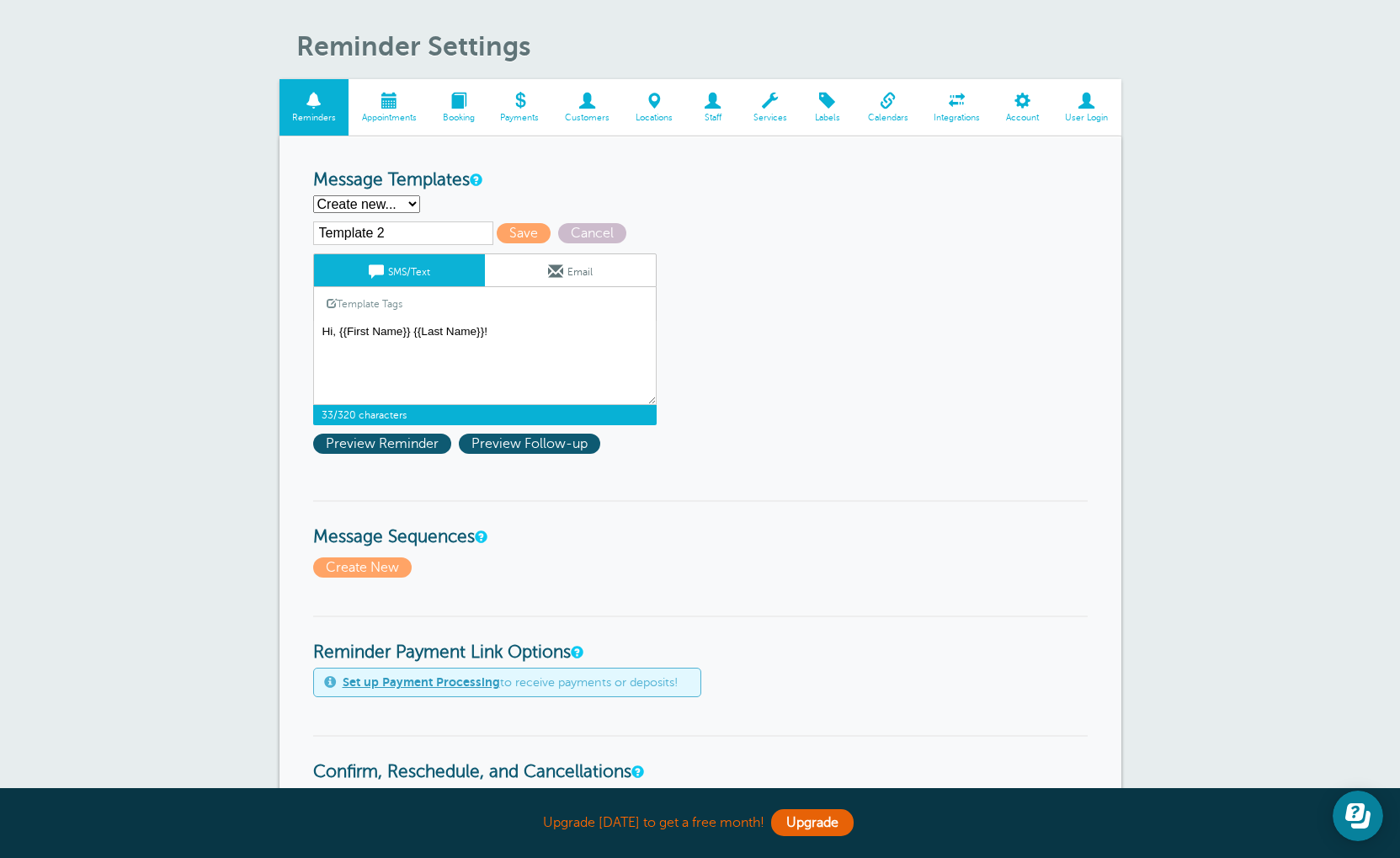
click at [386, 304] on link "Template Tags" at bounding box center [364, 303] width 101 height 33
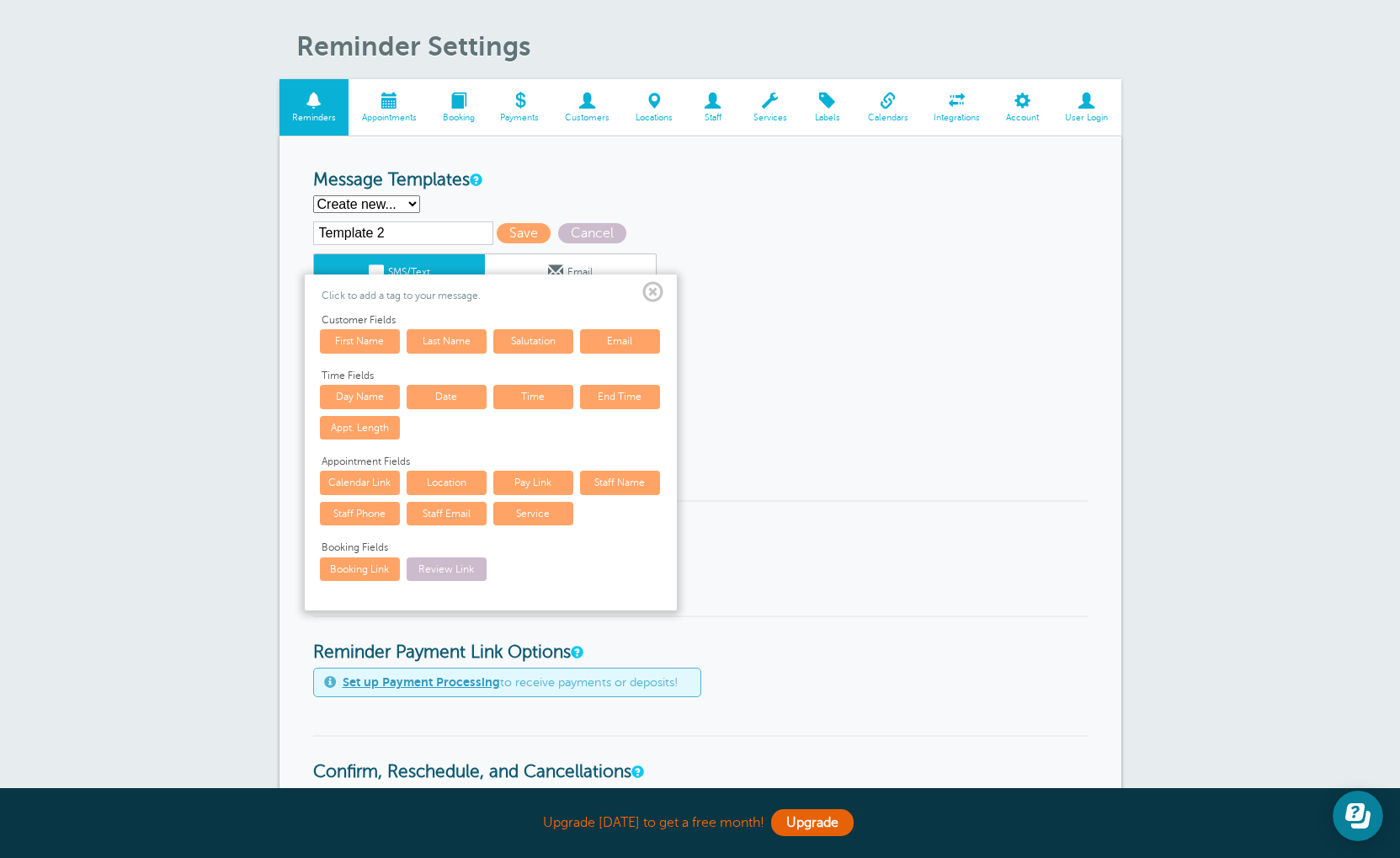
click at [636, 495] on link "Staff Name" at bounding box center [620, 482] width 80 height 24
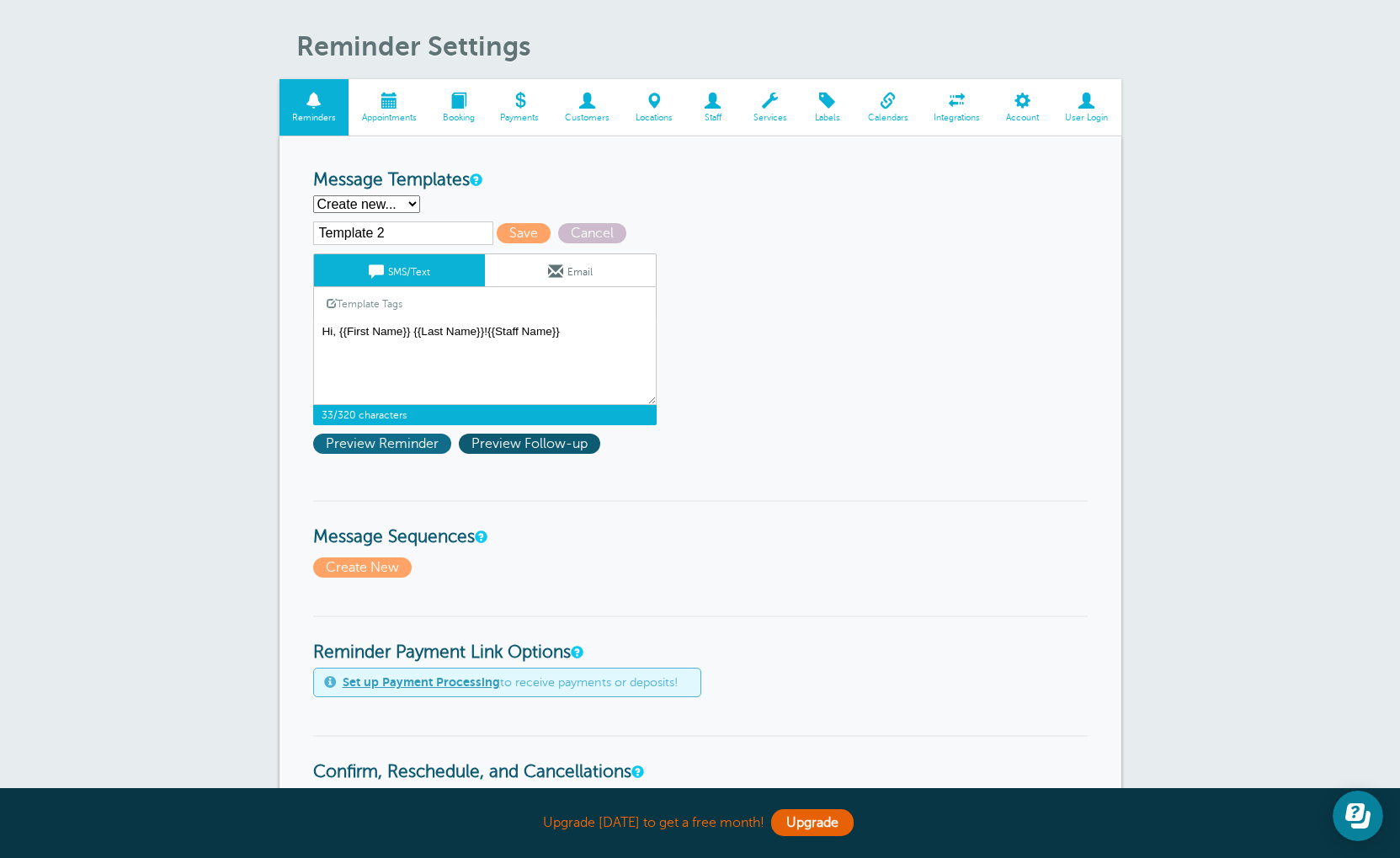
click at [414, 448] on span "Preview Reminder" at bounding box center [382, 444] width 138 height 20
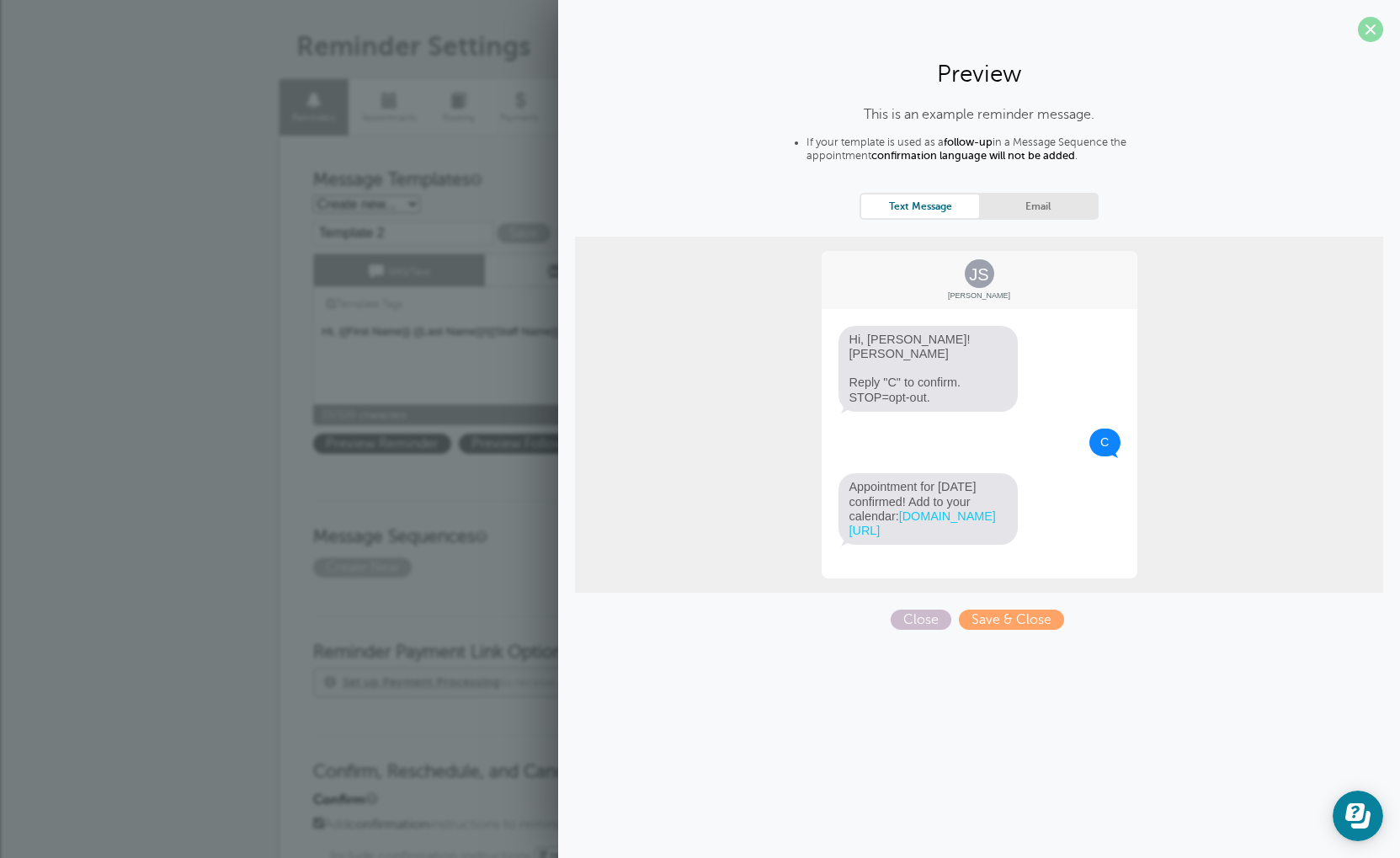
click at [1370, 36] on span at bounding box center [1370, 29] width 25 height 25
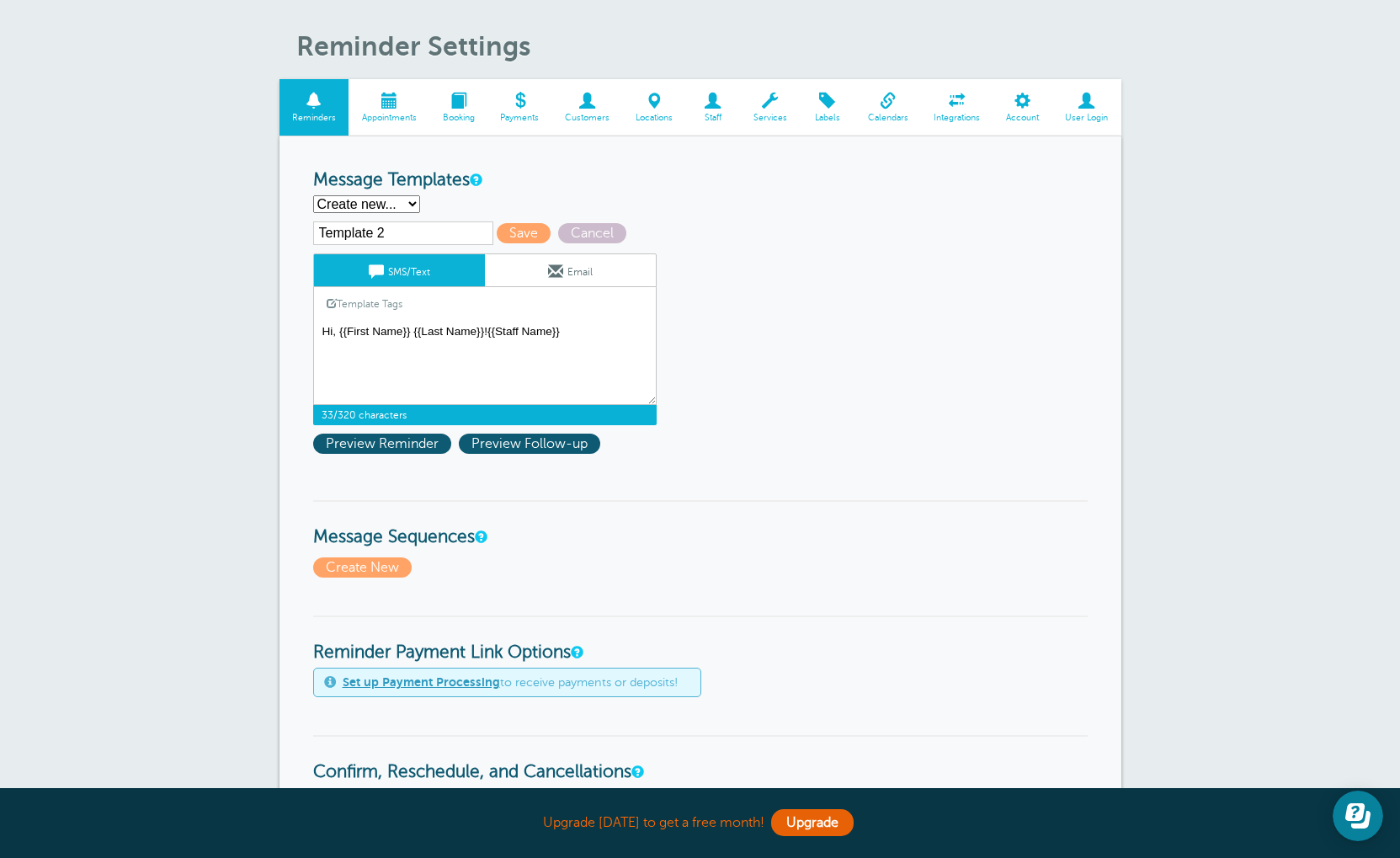
click at [581, 340] on textarea "Hi {{First Name}}, you have an appointment at {{Time}} on {{Date}}." at bounding box center [485, 362] width 343 height 84
click at [582, 341] on textarea "Hi {{First Name}}, you have an appointment at {{Time}} on {{Date}}." at bounding box center [485, 362] width 343 height 84
click at [371, 453] on span "Preview Reminder" at bounding box center [382, 444] width 138 height 20
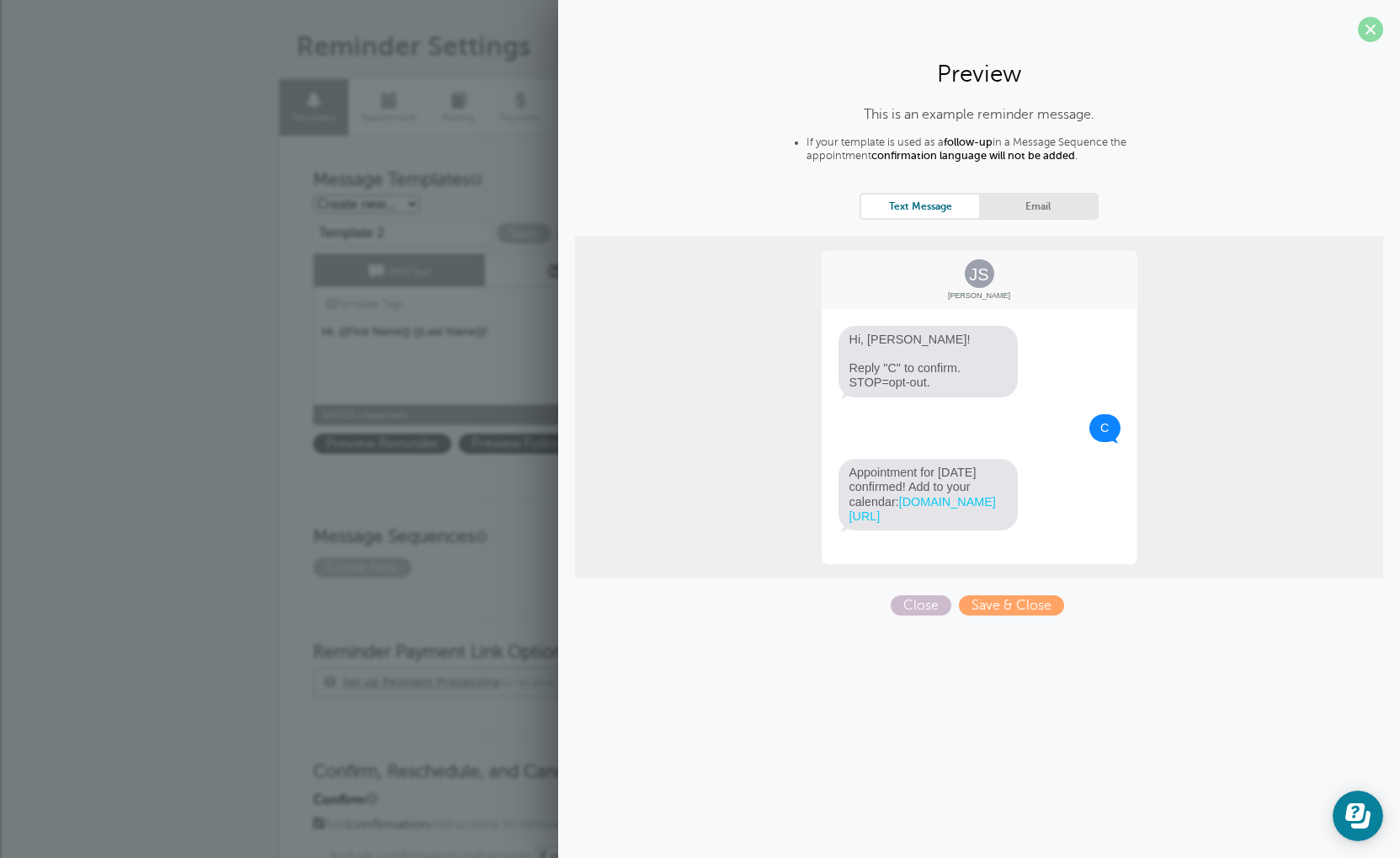
click at [1363, 30] on span at bounding box center [1370, 29] width 25 height 25
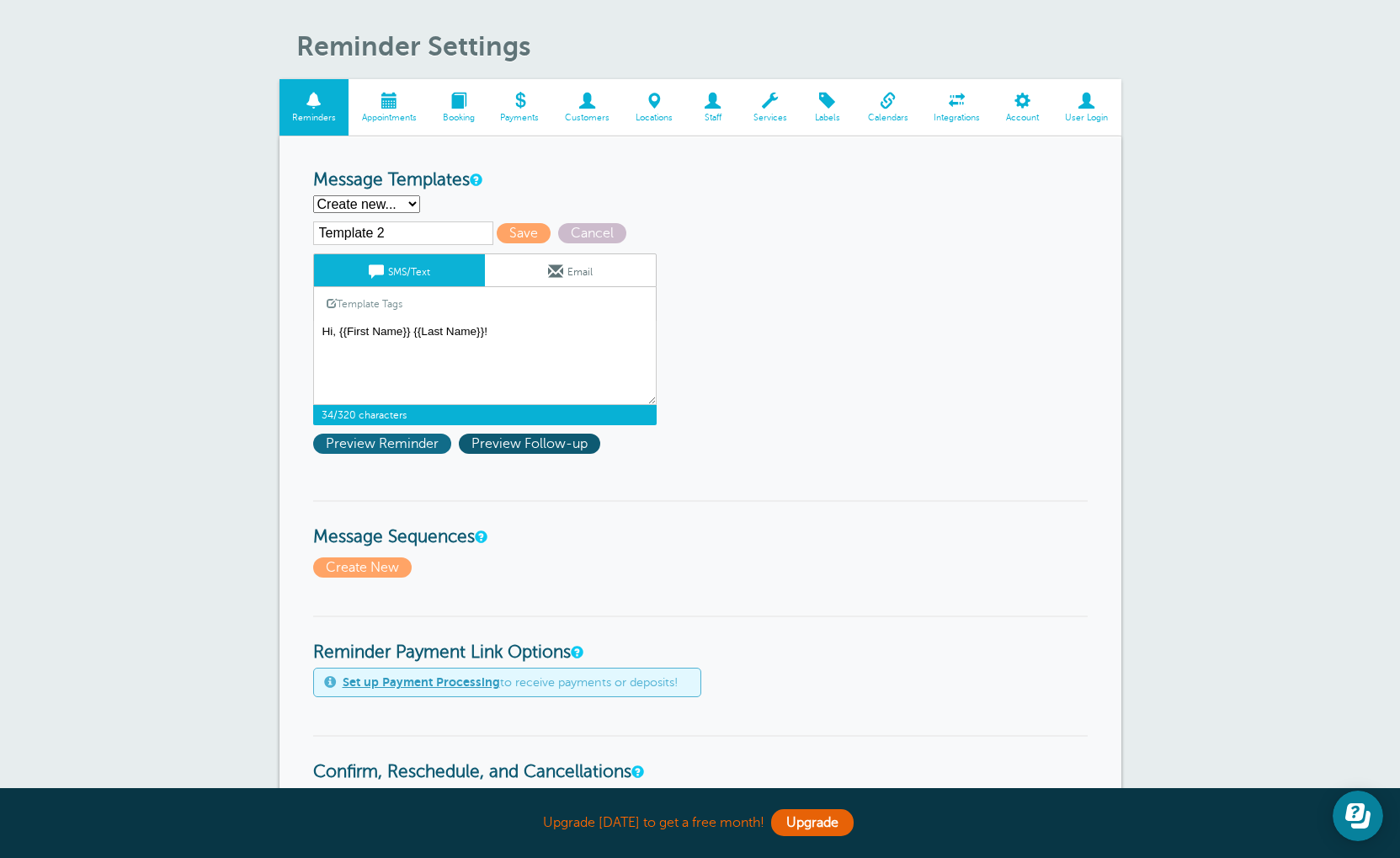
click at [358, 445] on span "Preview Reminder" at bounding box center [382, 444] width 138 height 20
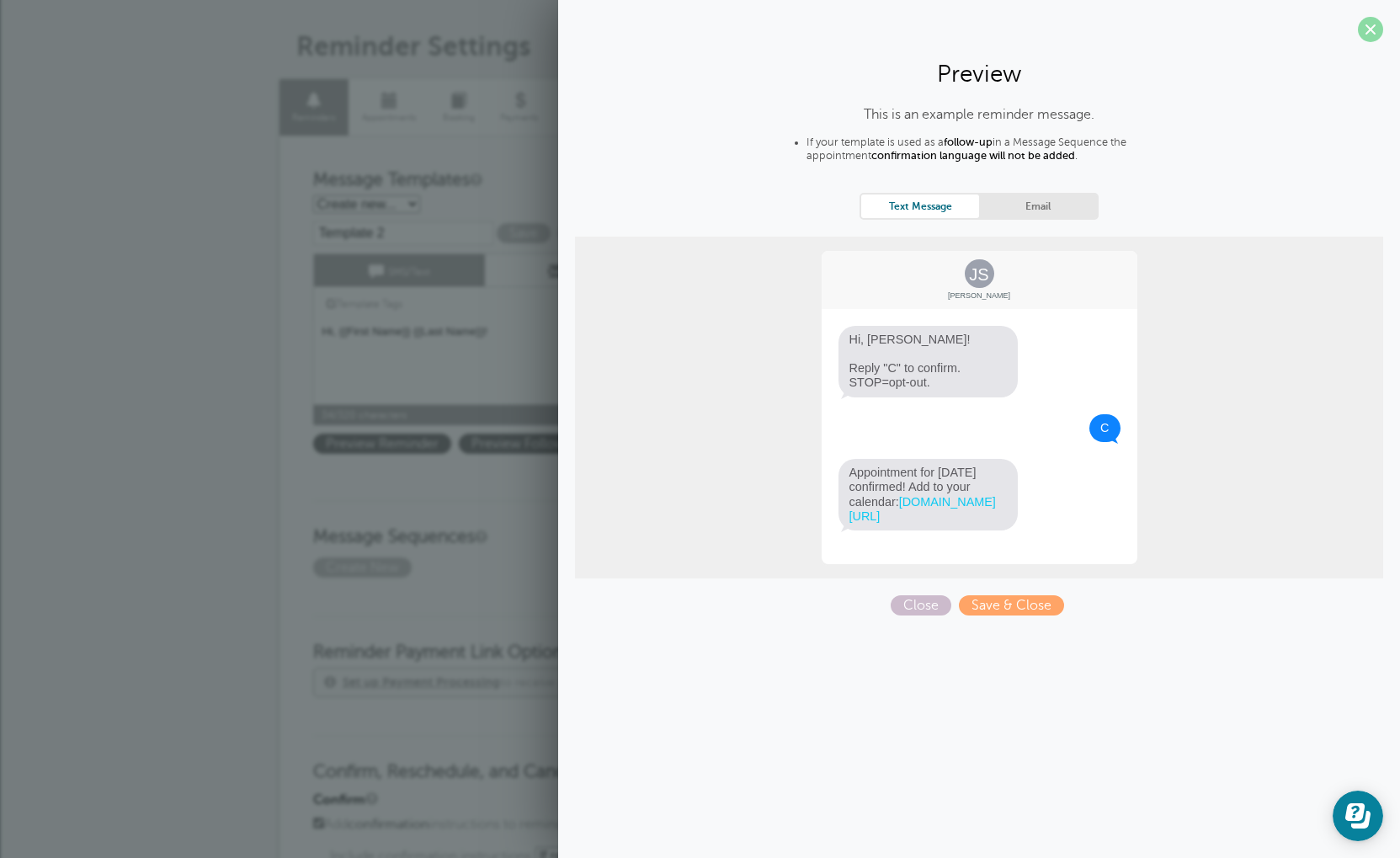
click at [1378, 33] on span at bounding box center [1370, 29] width 25 height 25
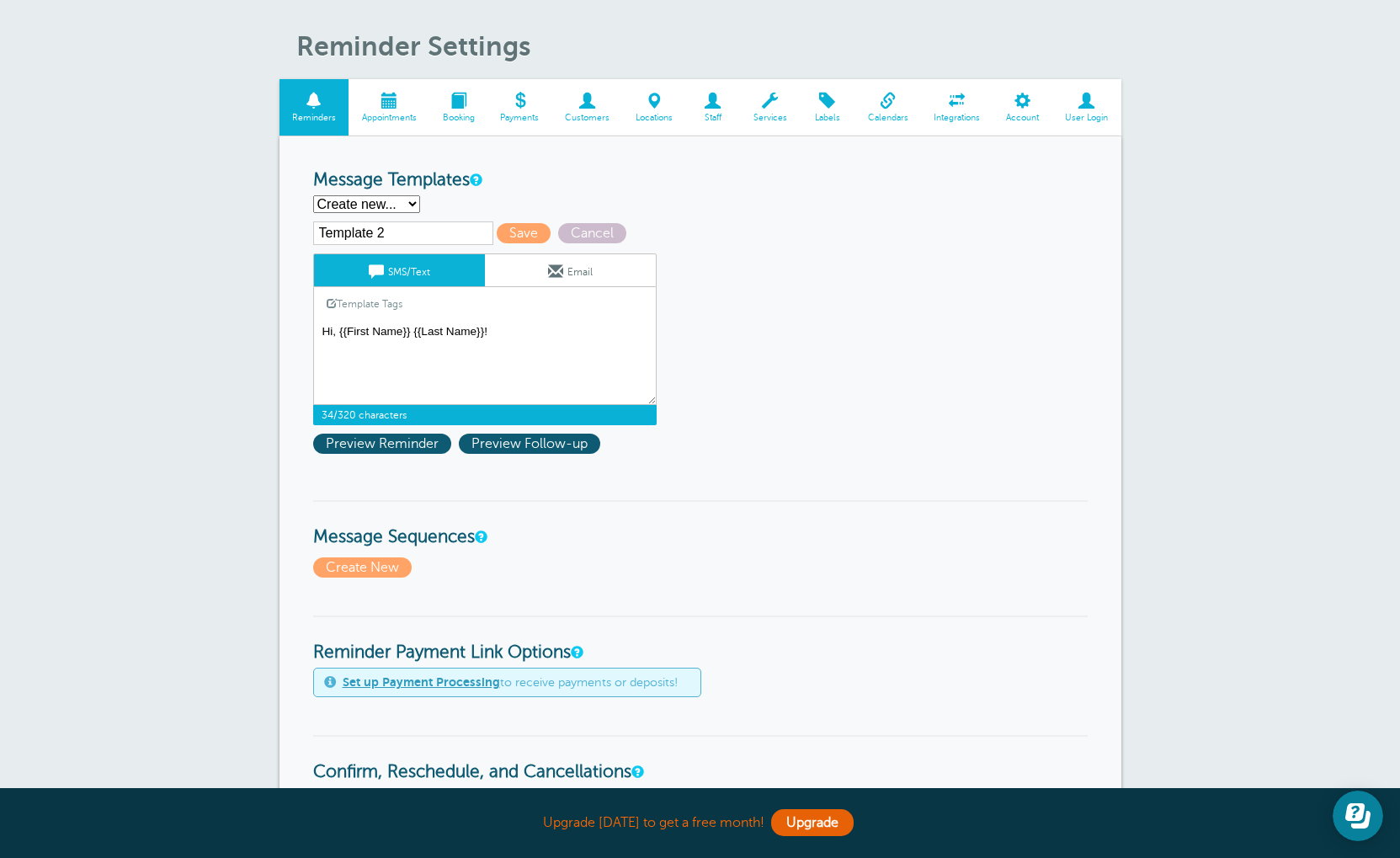
click at [513, 340] on textarea "Hi {{First Name}}, you have an appointment at {{Time}} on {{Date}}." at bounding box center [485, 362] width 343 height 84
click at [370, 315] on link "Template Tags" at bounding box center [364, 303] width 101 height 33
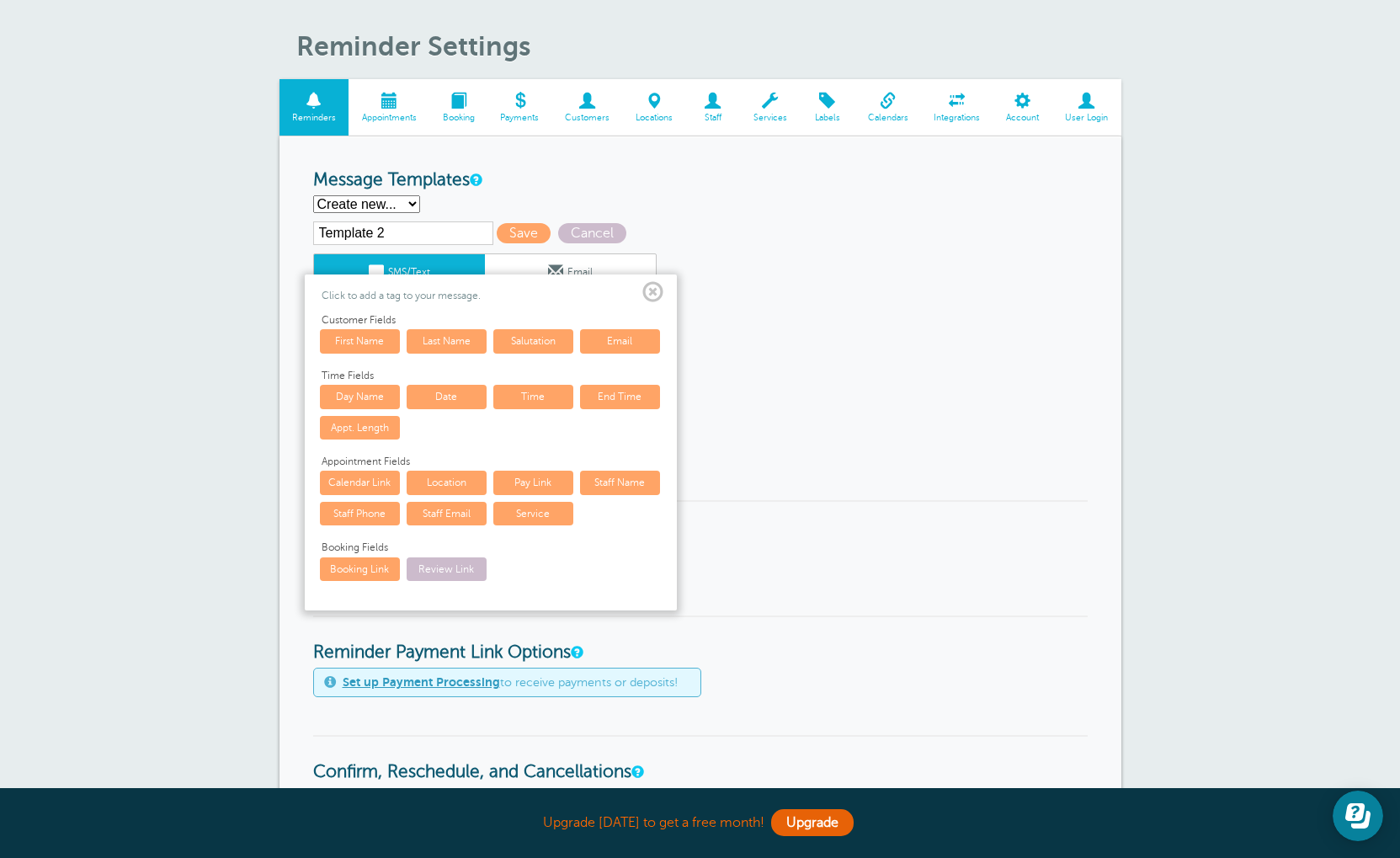
click at [636, 479] on link "Staff Name" at bounding box center [620, 482] width 80 height 24
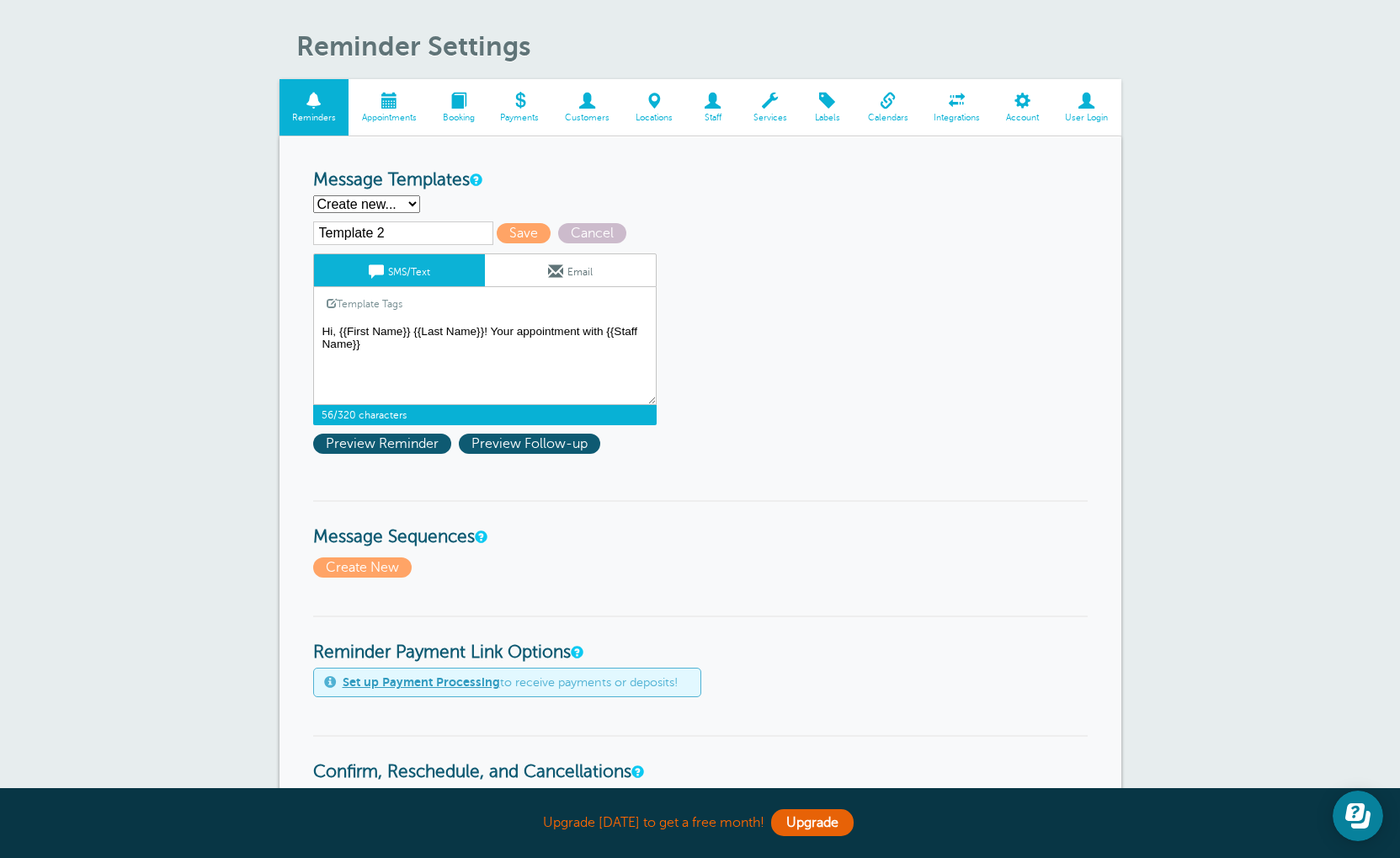
click at [426, 356] on textarea "Hi {{First Name}}, you have an appointment at {{Time}} on {{Date}}." at bounding box center [485, 362] width 343 height 84
click at [379, 454] on span "Preview Reminder" at bounding box center [382, 444] width 138 height 20
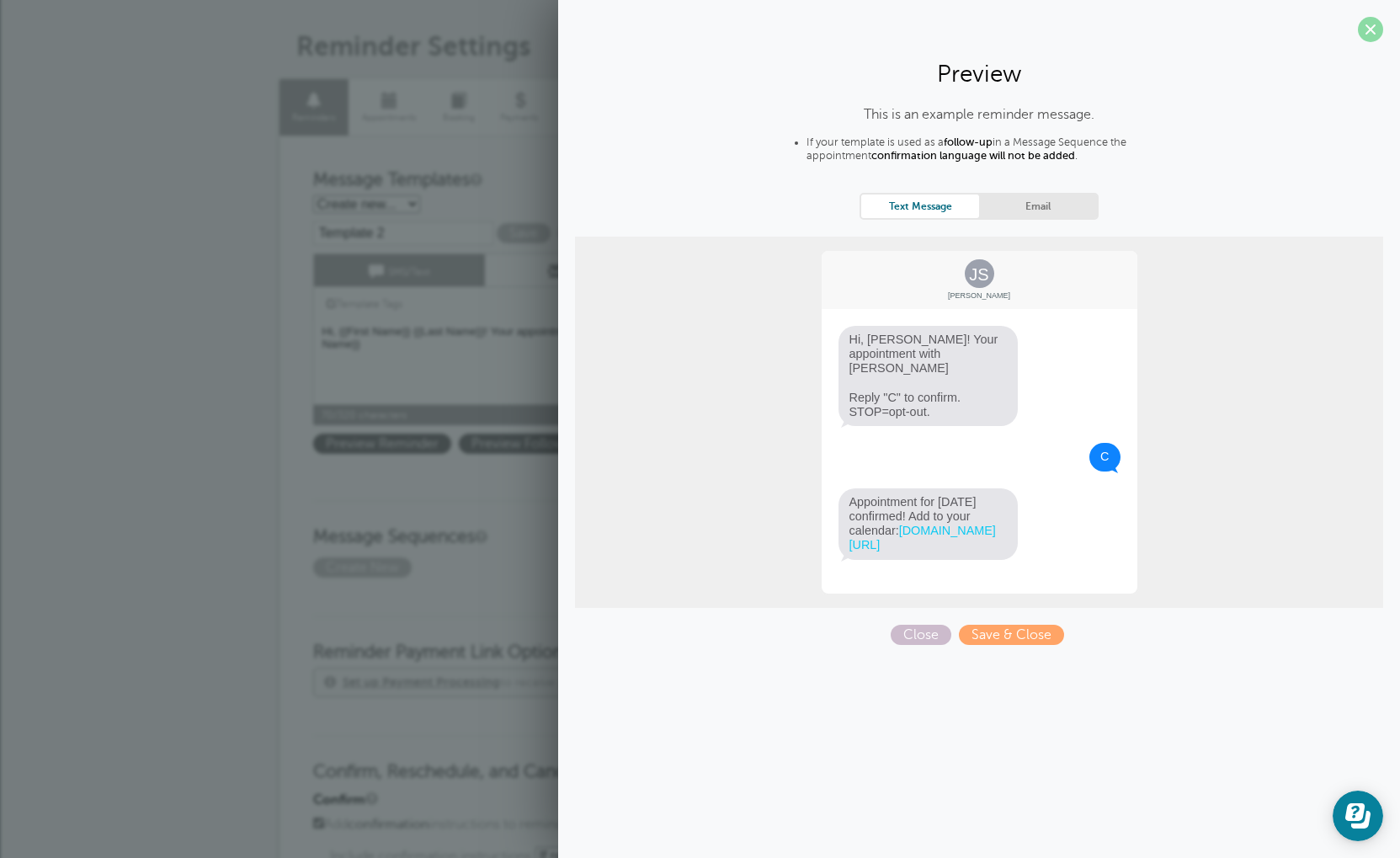
click at [1380, 35] on span at bounding box center [1370, 29] width 25 height 25
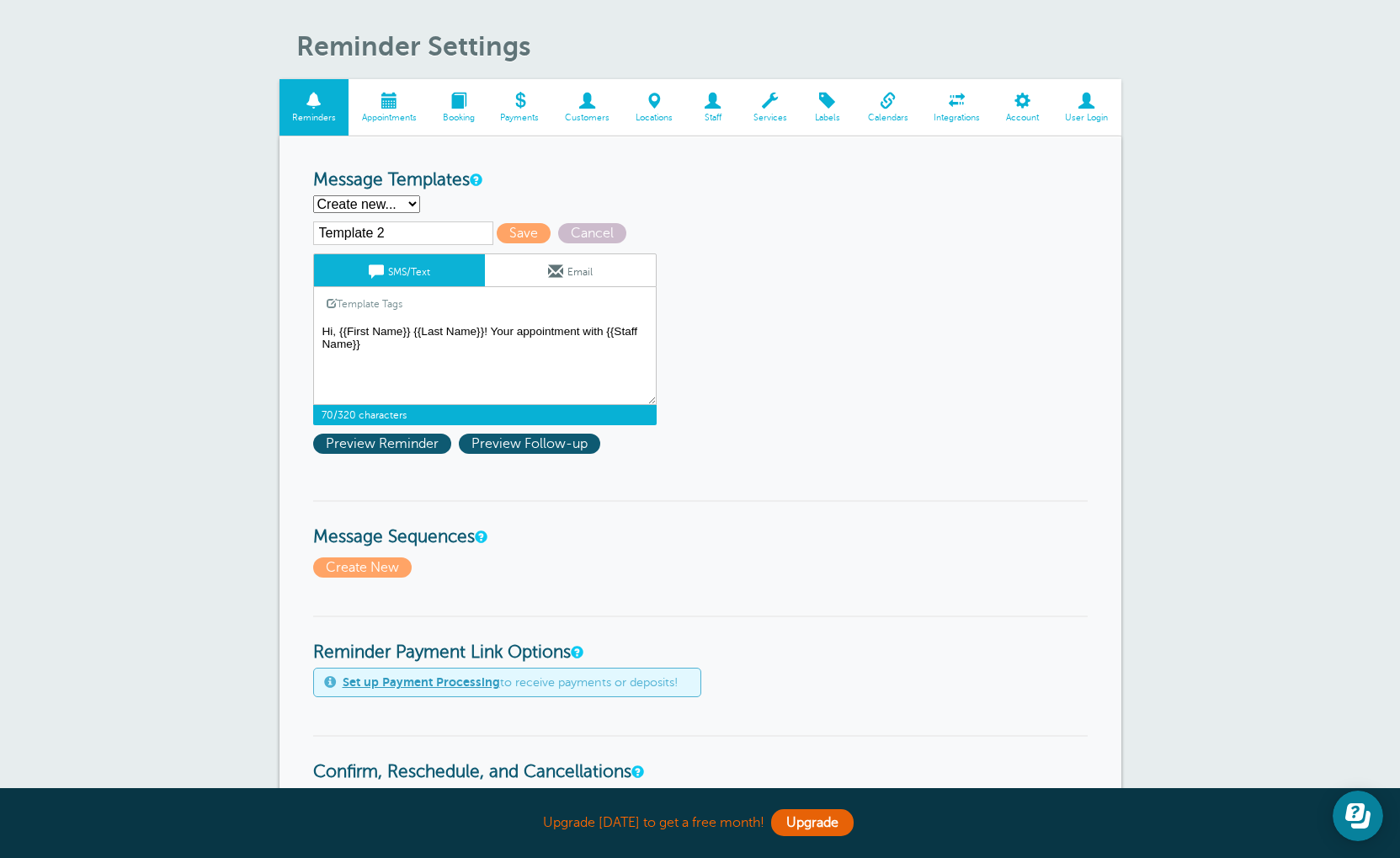
click at [434, 348] on textarea "Hi {{First Name}}, you have an appointment at {{Time}} on {{Date}}." at bounding box center [485, 362] width 343 height 84
click at [412, 352] on textarea "Hi {{First Name}}, you have an appointment at {{Time}} on {{Date}}." at bounding box center [485, 362] width 343 height 84
click at [325, 447] on span "Preview Reminder" at bounding box center [382, 444] width 138 height 20
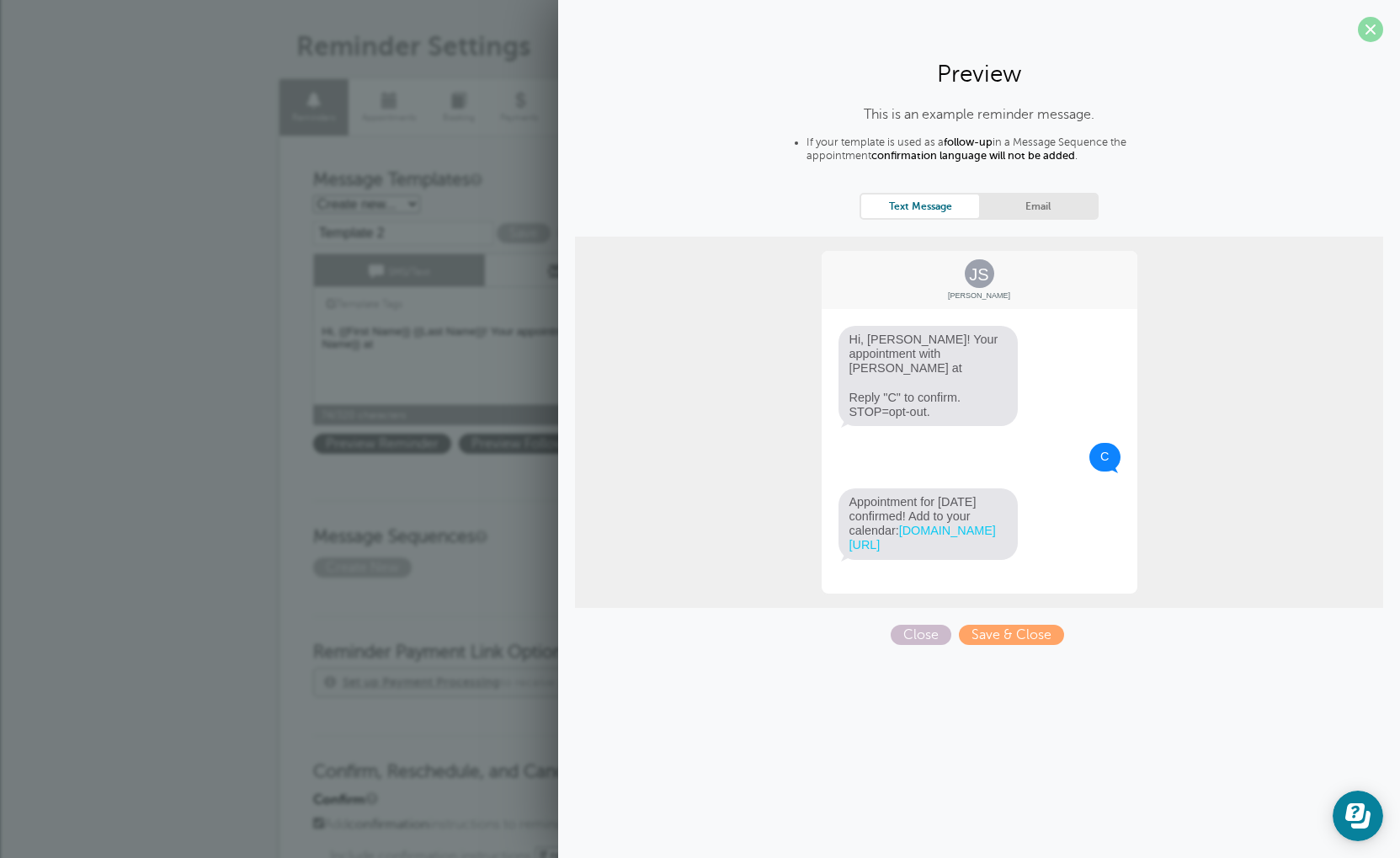
click at [1377, 29] on span at bounding box center [1370, 29] width 25 height 25
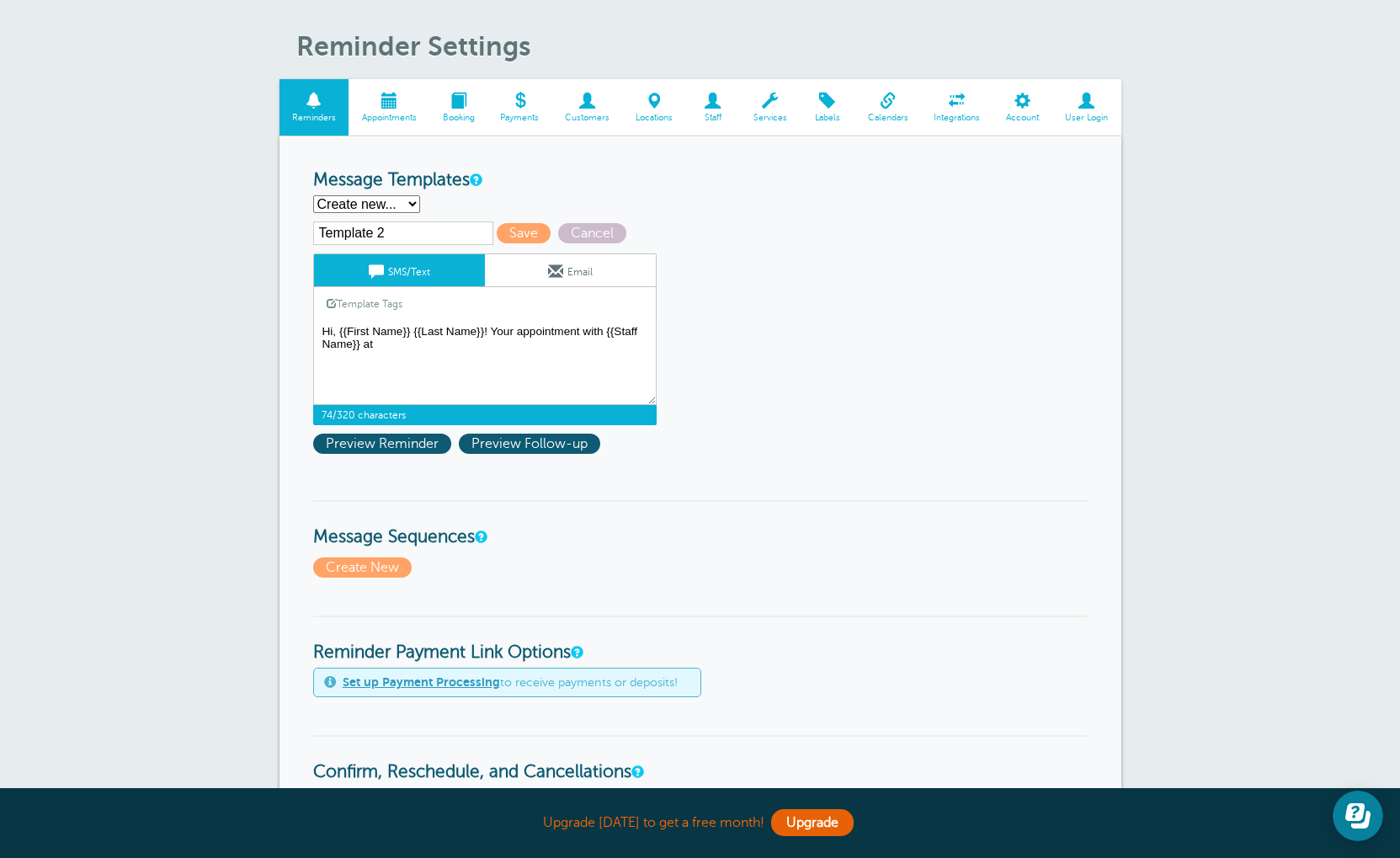
click at [356, 311] on link "Template Tags" at bounding box center [364, 303] width 101 height 33
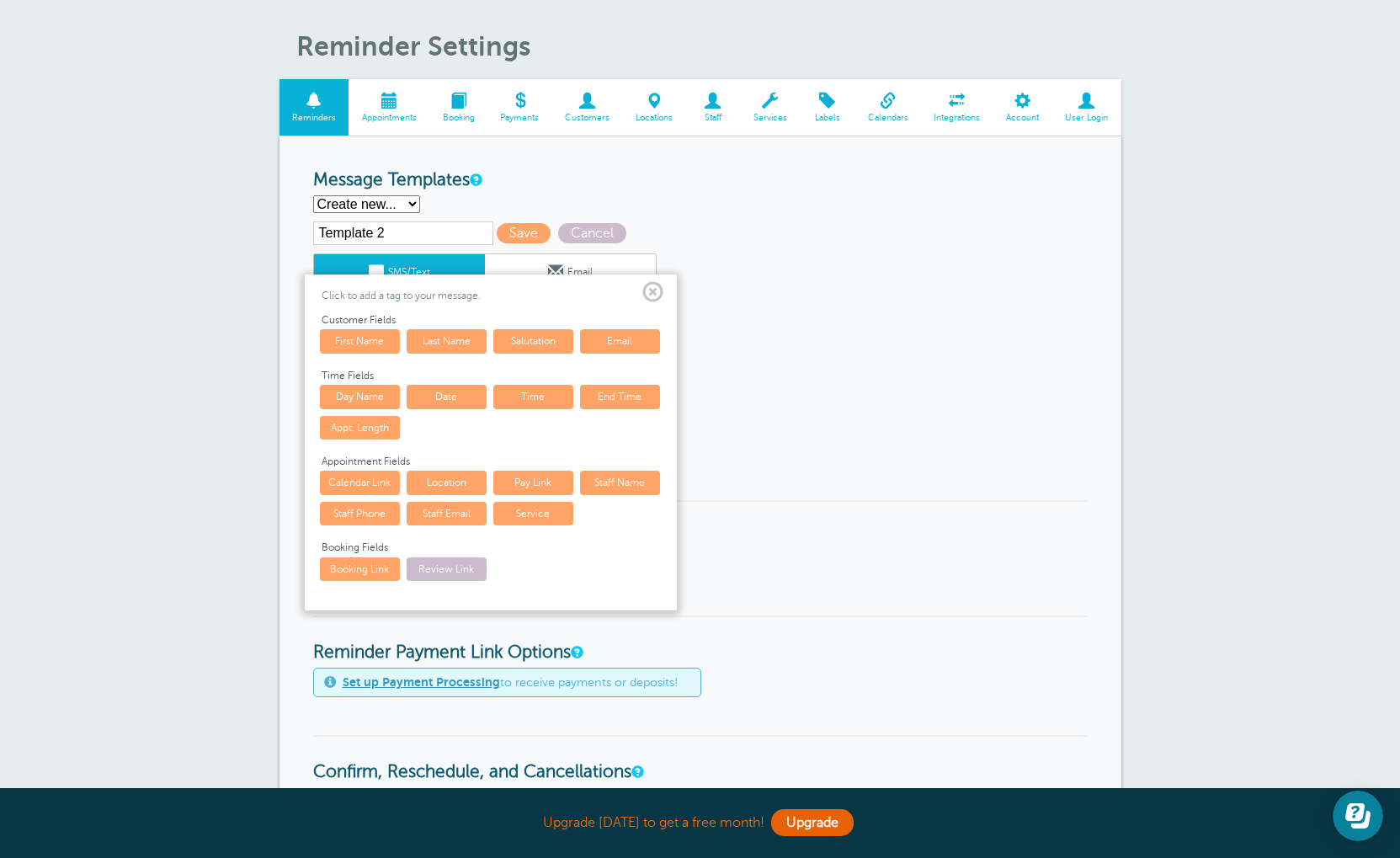
click at [452, 491] on link "Location" at bounding box center [446, 482] width 80 height 24
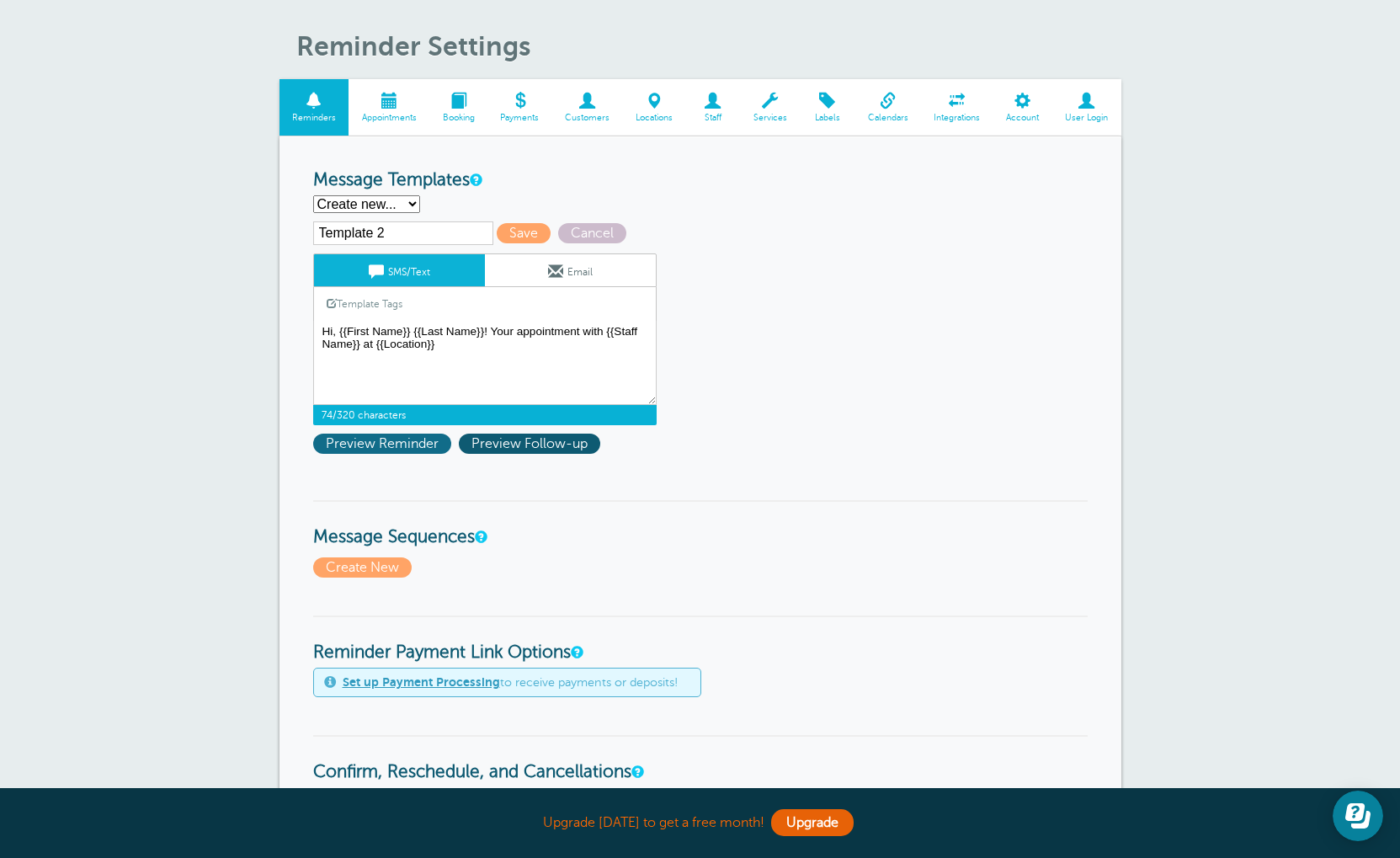
click at [424, 451] on span "Preview Reminder" at bounding box center [382, 444] width 138 height 20
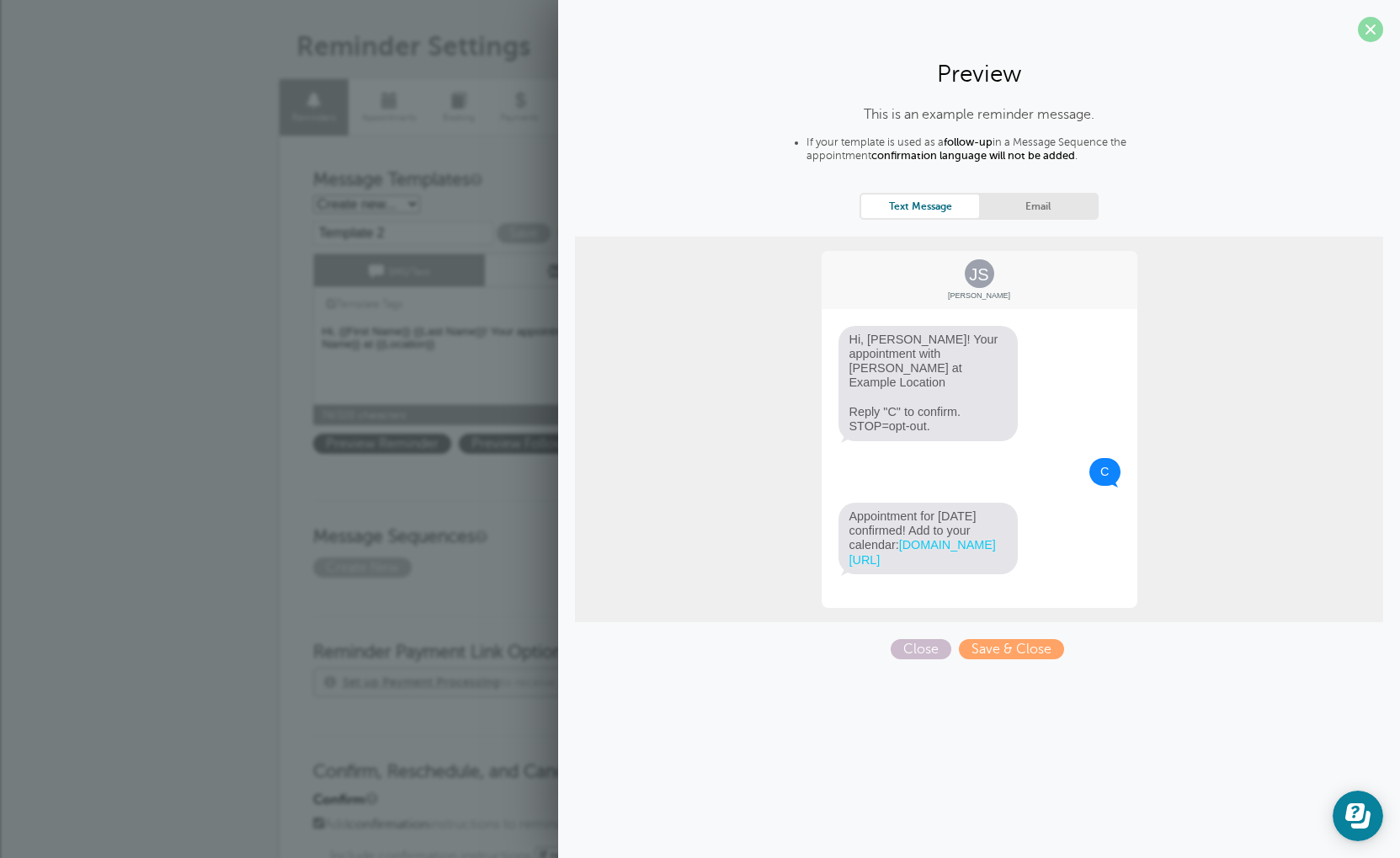
click at [1364, 37] on span at bounding box center [1370, 29] width 25 height 25
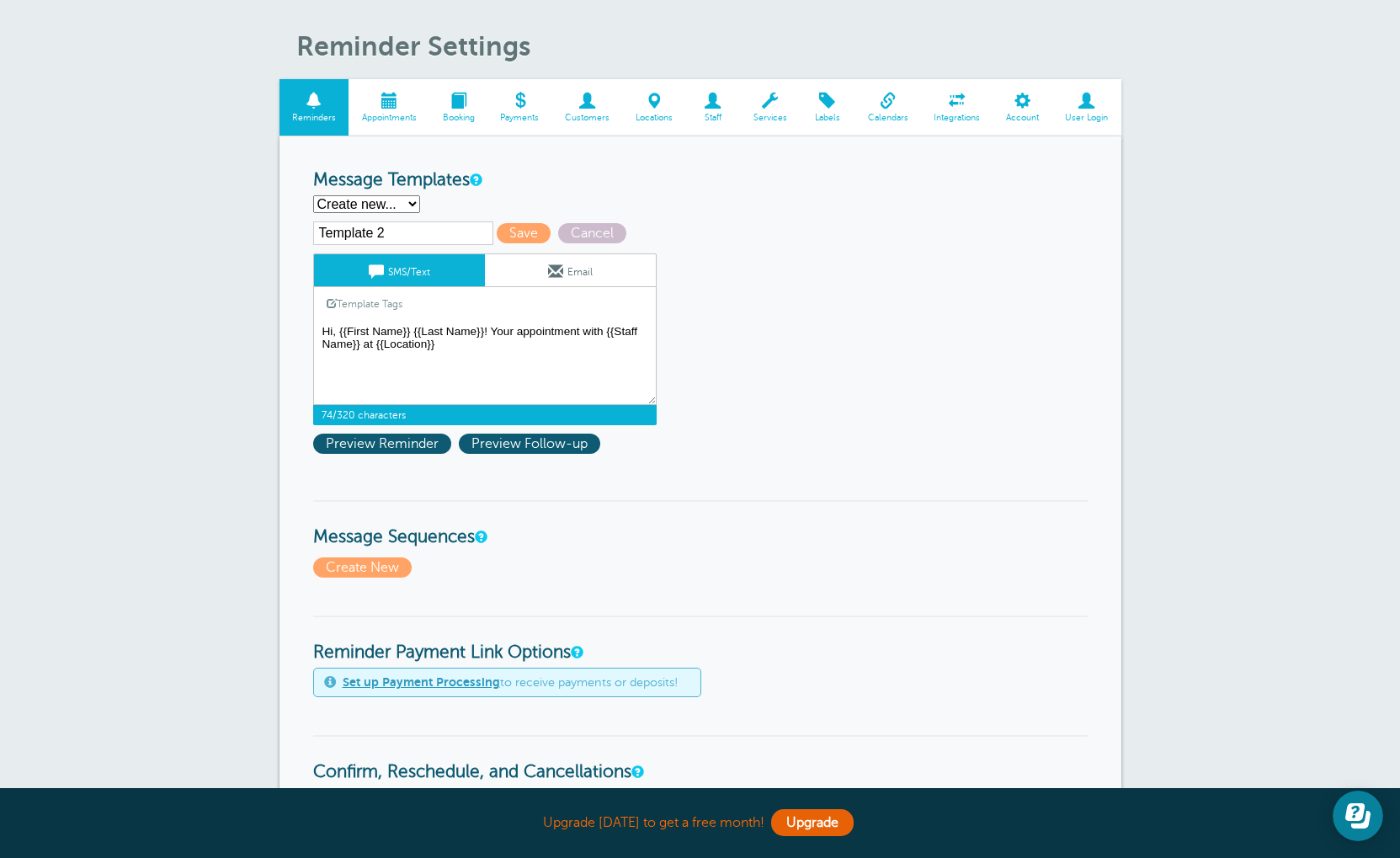
click at [465, 351] on textarea "Hi {{First Name}}, you have an appointment at {{Time}} on {{Date}}." at bounding box center [485, 362] width 343 height 84
click at [336, 472] on form "Reminder Schedule 1st reminder: Immediately 1 2 3 4 5 6 7 8 9 10 11 12 13 14 15…" at bounding box center [700, 863] width 775 height 1387
click at [340, 449] on span "Preview Reminder" at bounding box center [382, 444] width 138 height 20
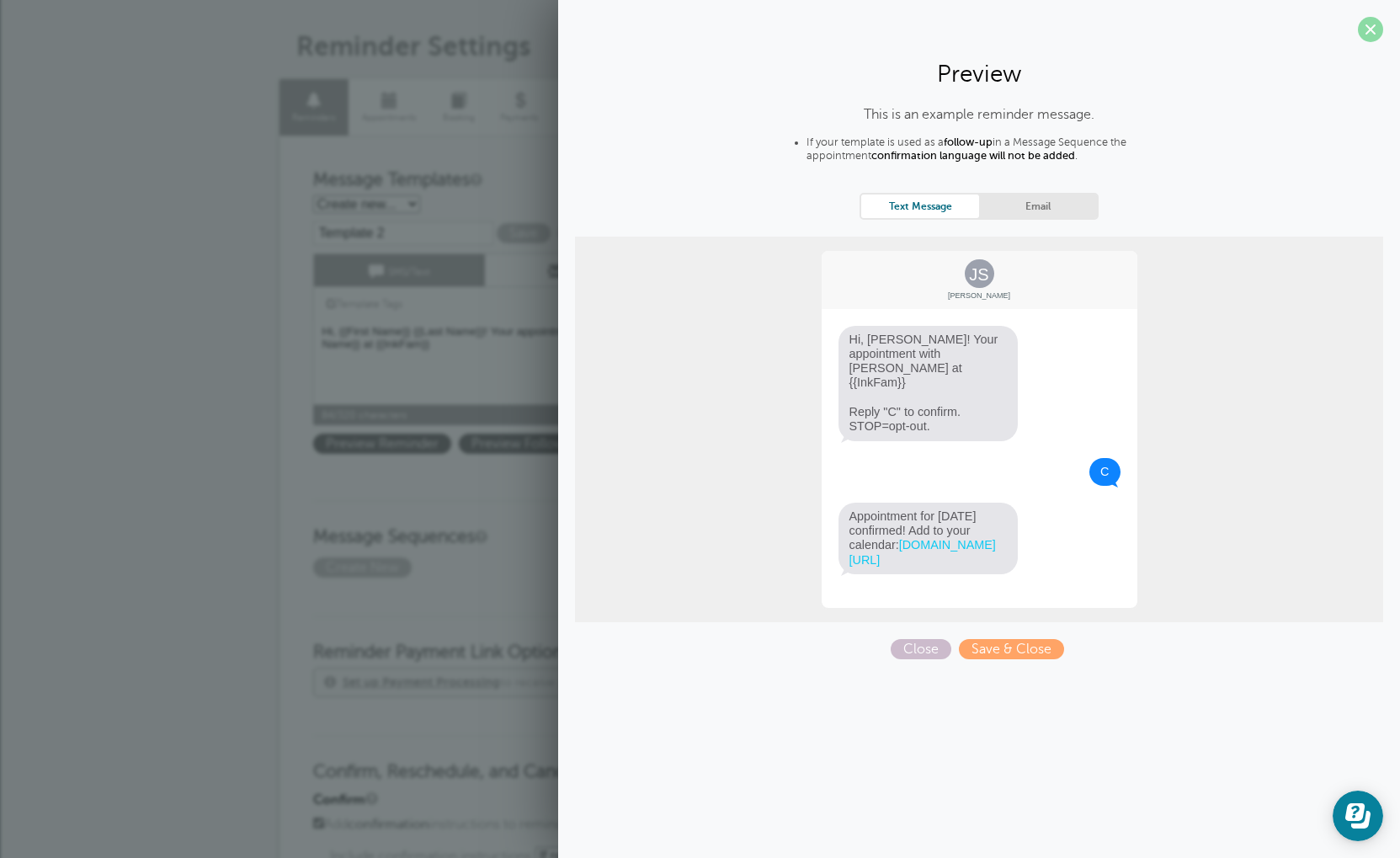
click at [1368, 27] on span at bounding box center [1370, 29] width 25 height 25
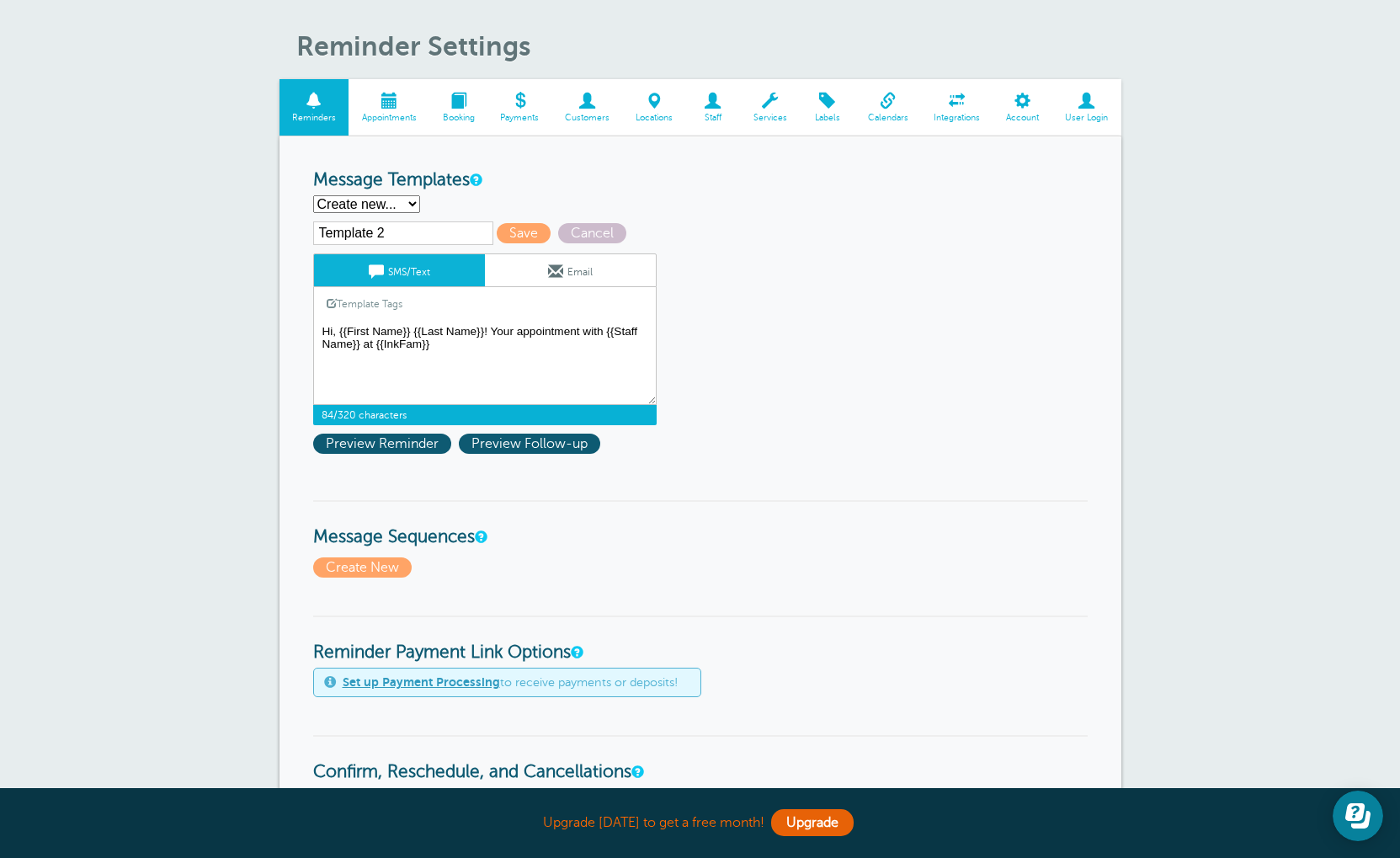
click at [530, 359] on textarea "Hi {{First Name}}, you have an appointment at {{Time}} on {{Date}}." at bounding box center [485, 362] width 343 height 84
click at [514, 353] on textarea "Hi {{First Name}}, you have an appointment at {{Time}} on {{Date}}." at bounding box center [485, 362] width 343 height 84
click at [342, 302] on link "Template Tags" at bounding box center [364, 303] width 101 height 33
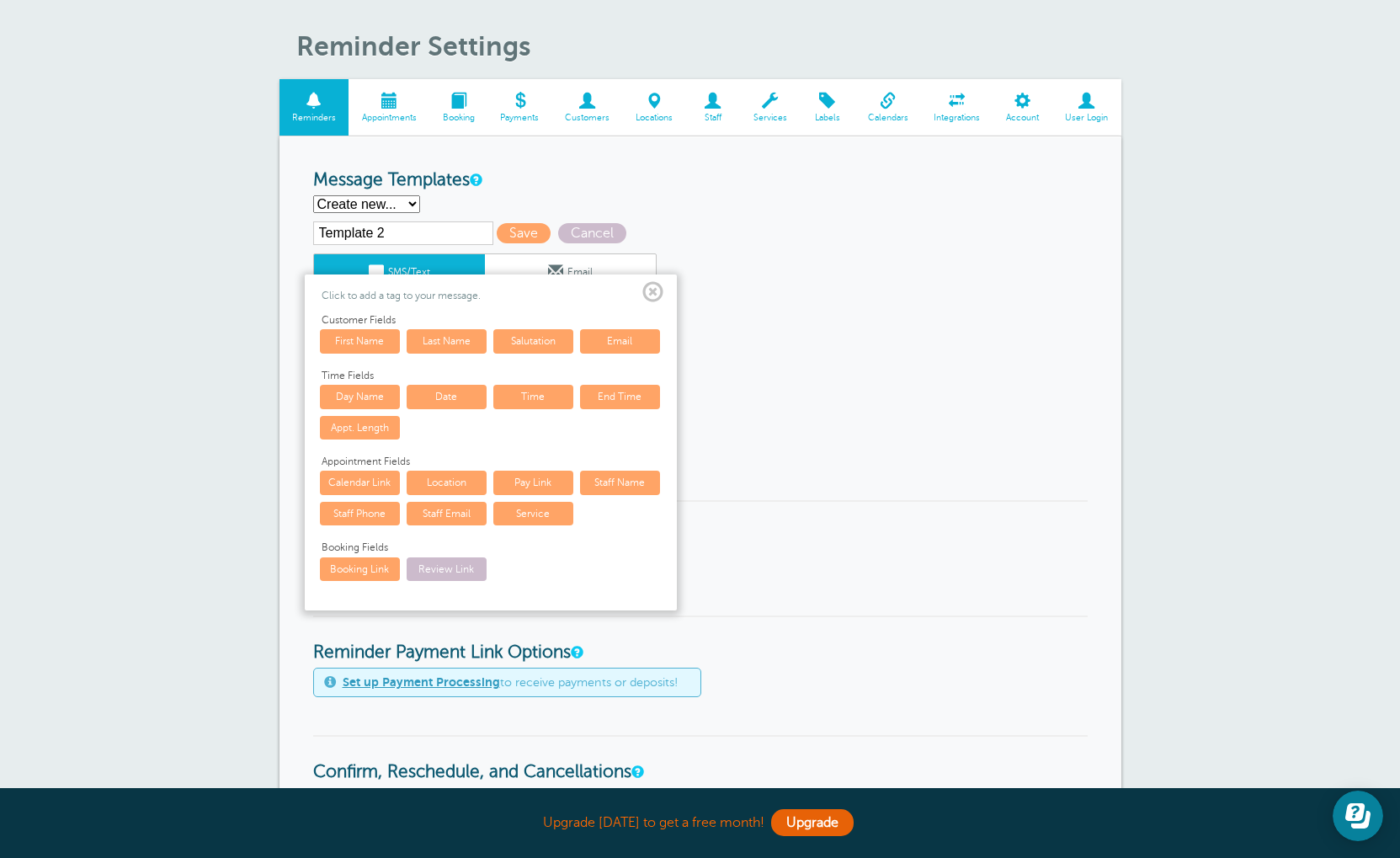
click at [651, 295] on span at bounding box center [653, 293] width 21 height 21
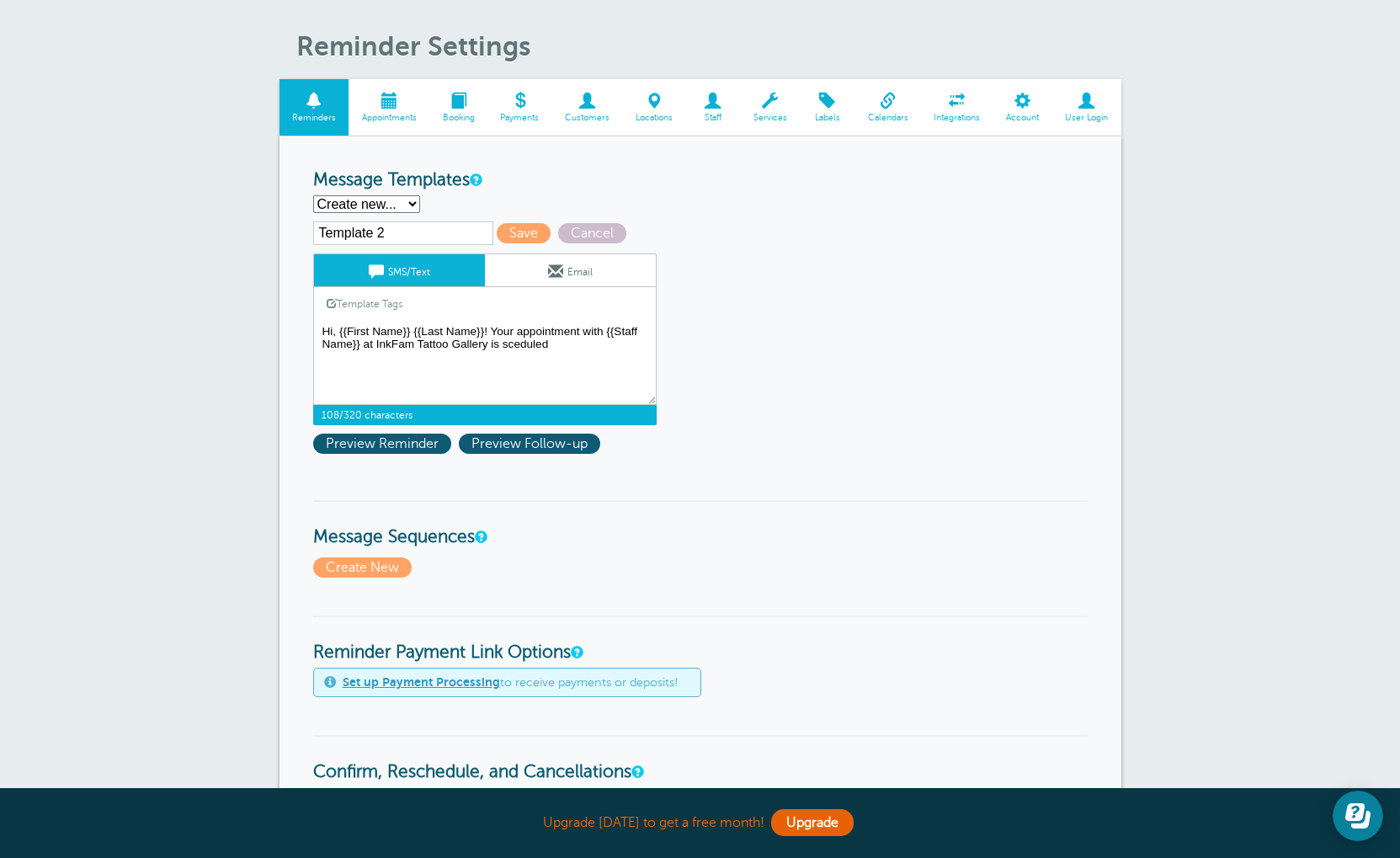
click at [607, 352] on textarea "Hi {{First Name}}, you have an appointment at {{Time}} on {{Date}}." at bounding box center [485, 362] width 343 height 84
click at [605, 352] on textarea "Hi {{First Name}}, you have an appointment at {{Time}} on {{Date}}." at bounding box center [485, 362] width 343 height 84
click at [358, 311] on link "Template Tags" at bounding box center [364, 303] width 101 height 33
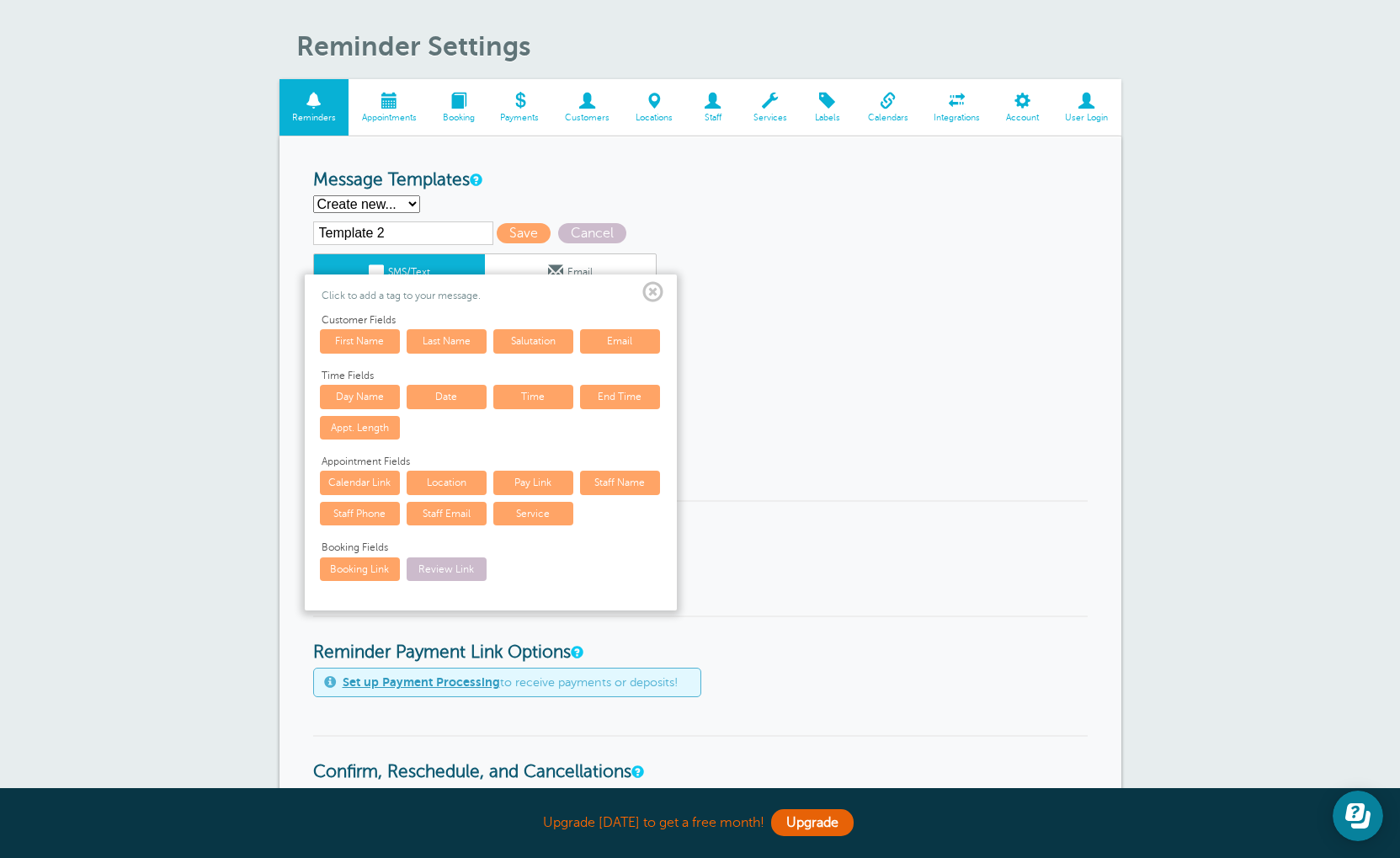
click at [637, 486] on link "Staff Name" at bounding box center [620, 482] width 80 height 24
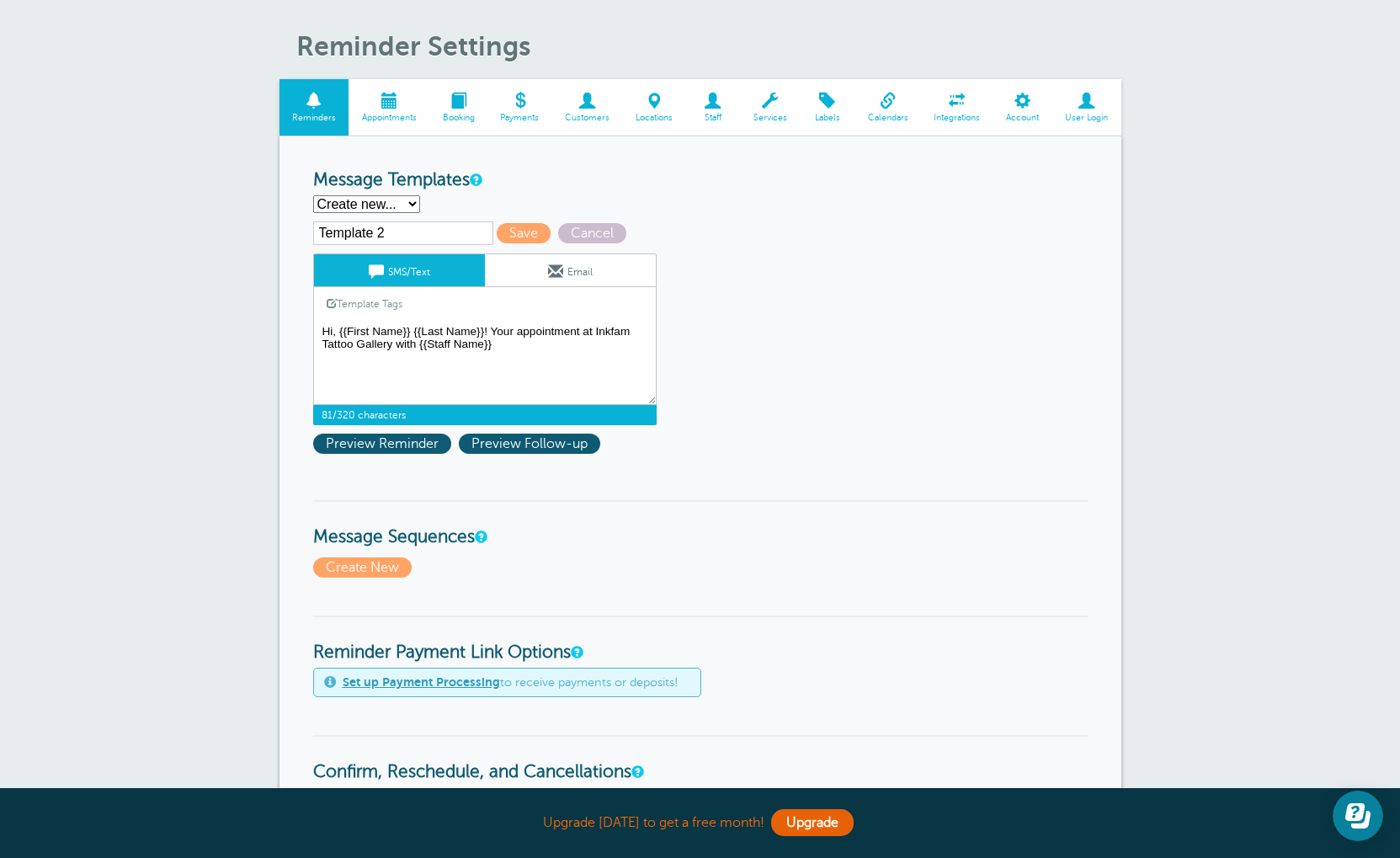
click at [518, 354] on textarea "Hi {{First Name}}, you have an appointment at {{Time}} on {{Date}}." at bounding box center [485, 362] width 343 height 84
click at [372, 450] on span "Preview Reminder" at bounding box center [382, 444] width 138 height 20
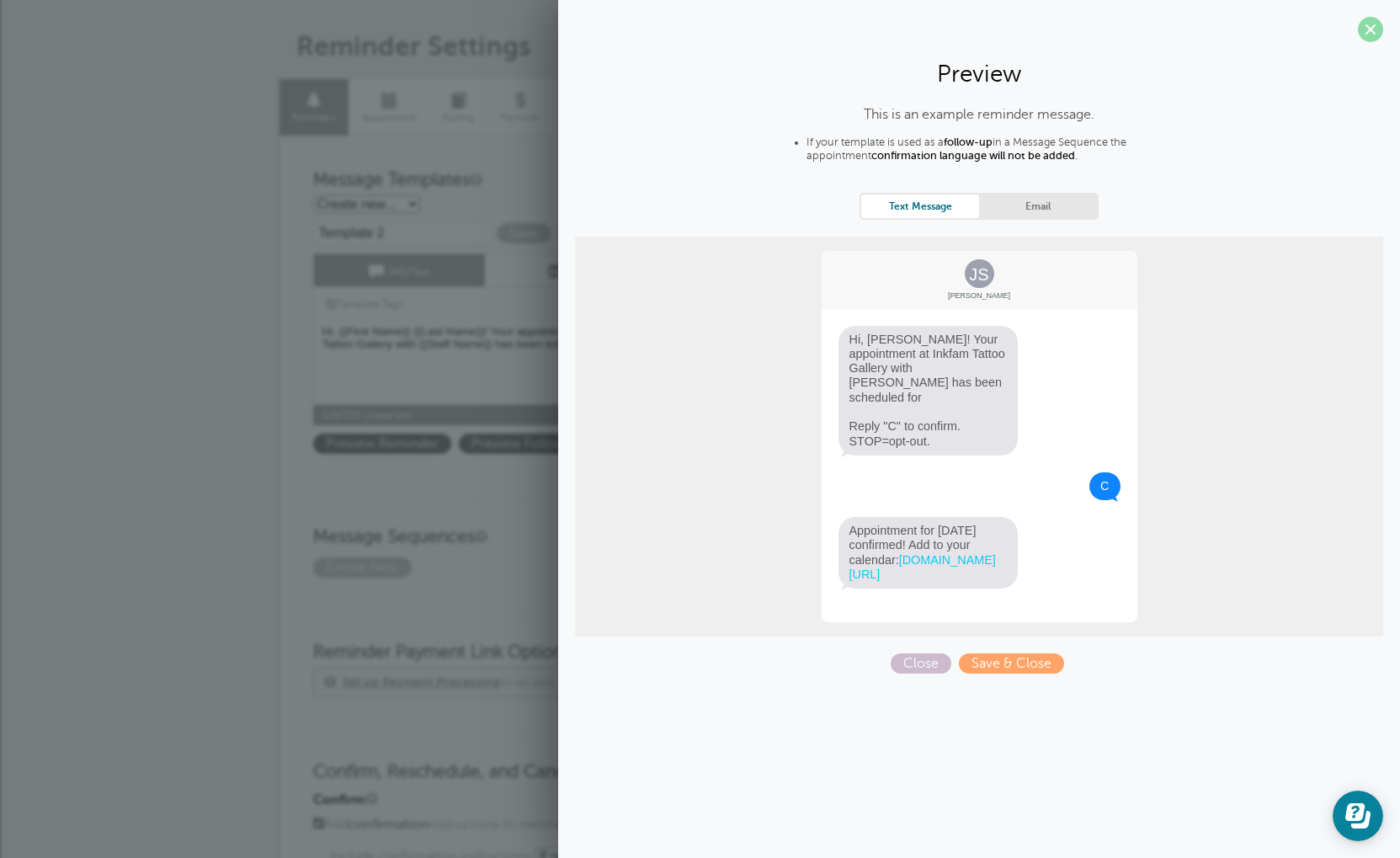
click at [1364, 26] on span at bounding box center [1370, 29] width 25 height 25
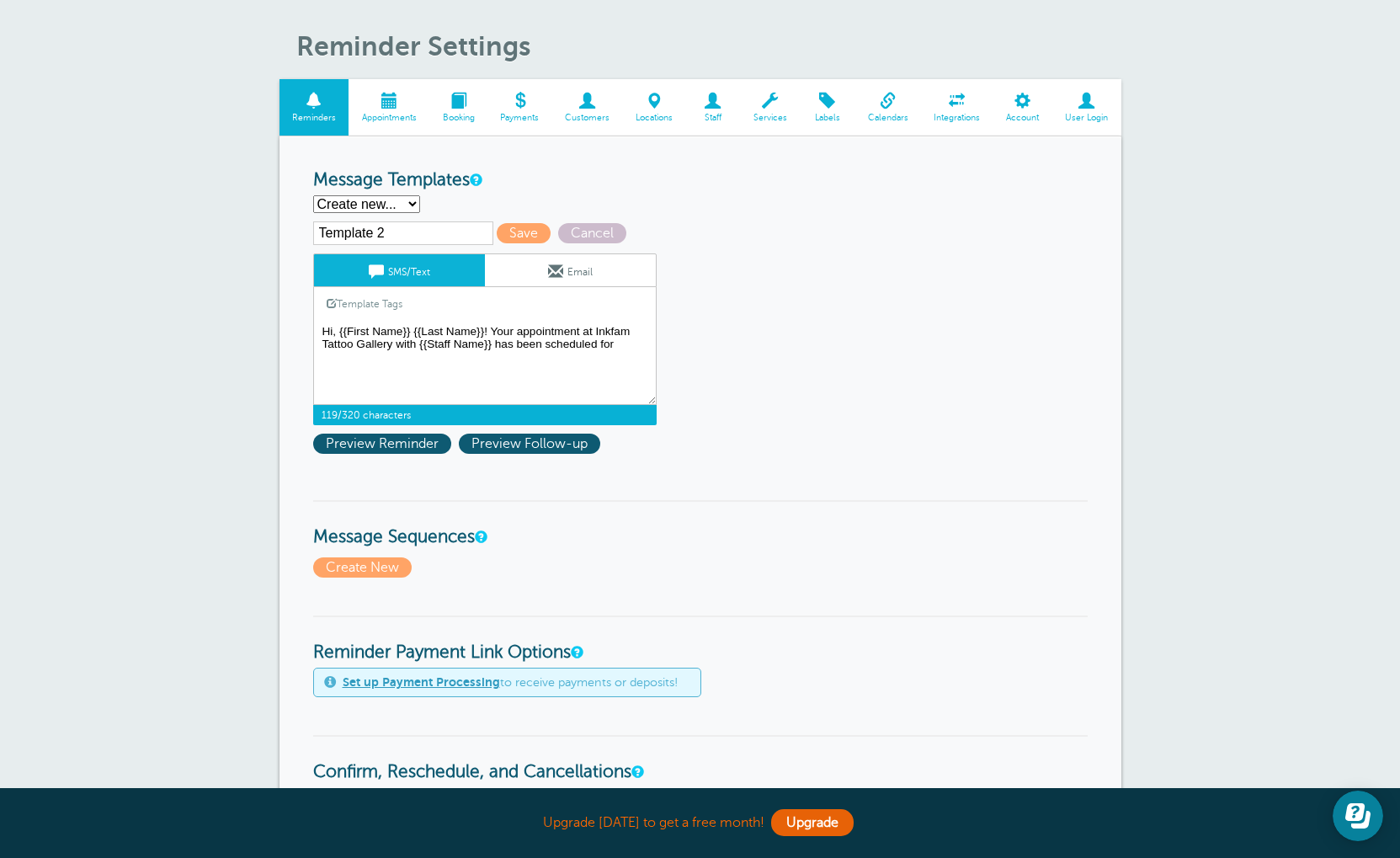
click at [642, 357] on textarea "Hi {{First Name}}, you have an appointment at {{Time}} on {{Date}}." at bounding box center [485, 362] width 343 height 84
click at [634, 355] on textarea "Hi {{First Name}}, you have an appointment at {{Time}} on {{Date}}." at bounding box center [485, 362] width 343 height 84
click at [340, 315] on link "Template Tags" at bounding box center [364, 303] width 101 height 33
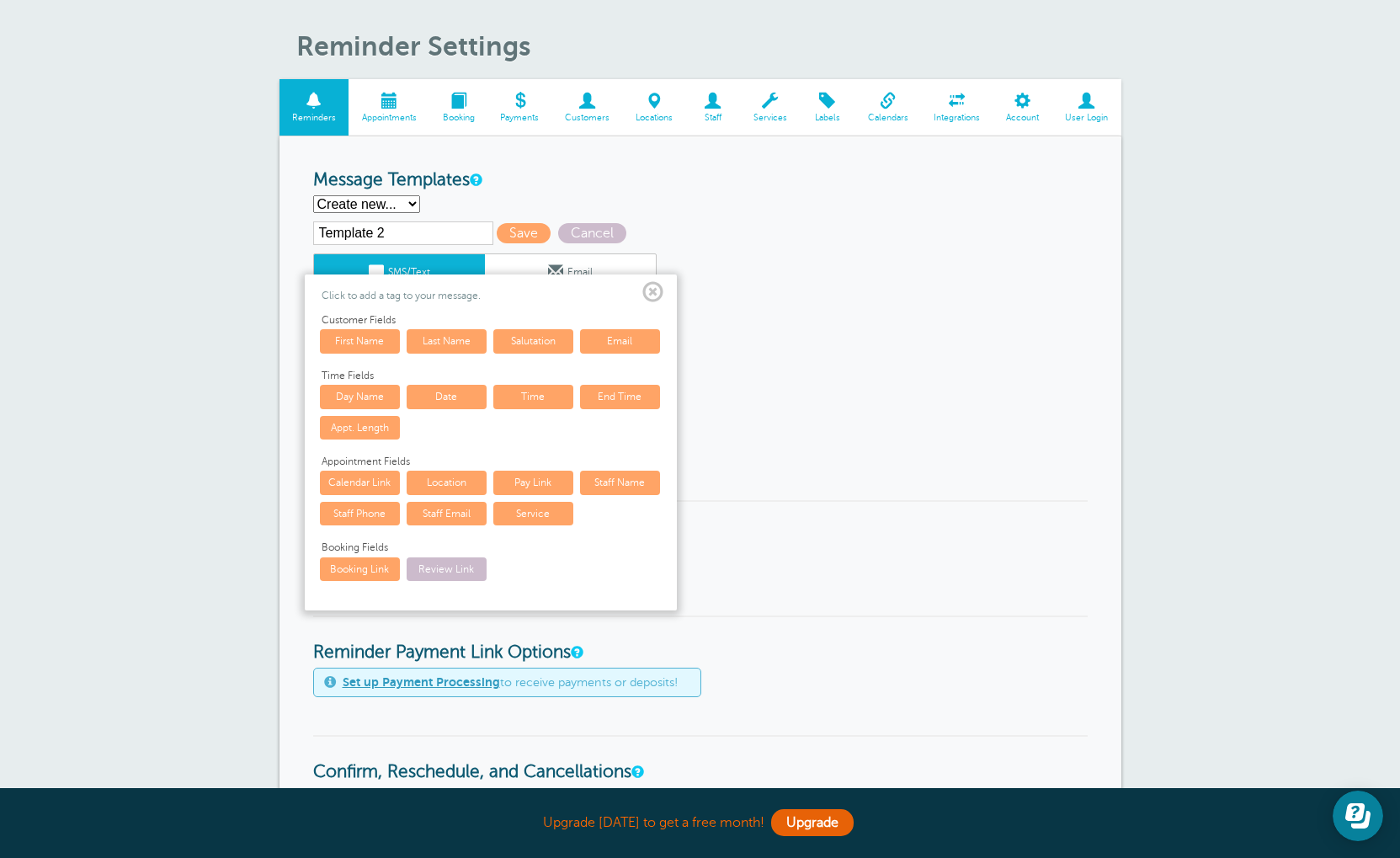
click at [452, 405] on link "Date" at bounding box center [446, 396] width 80 height 24
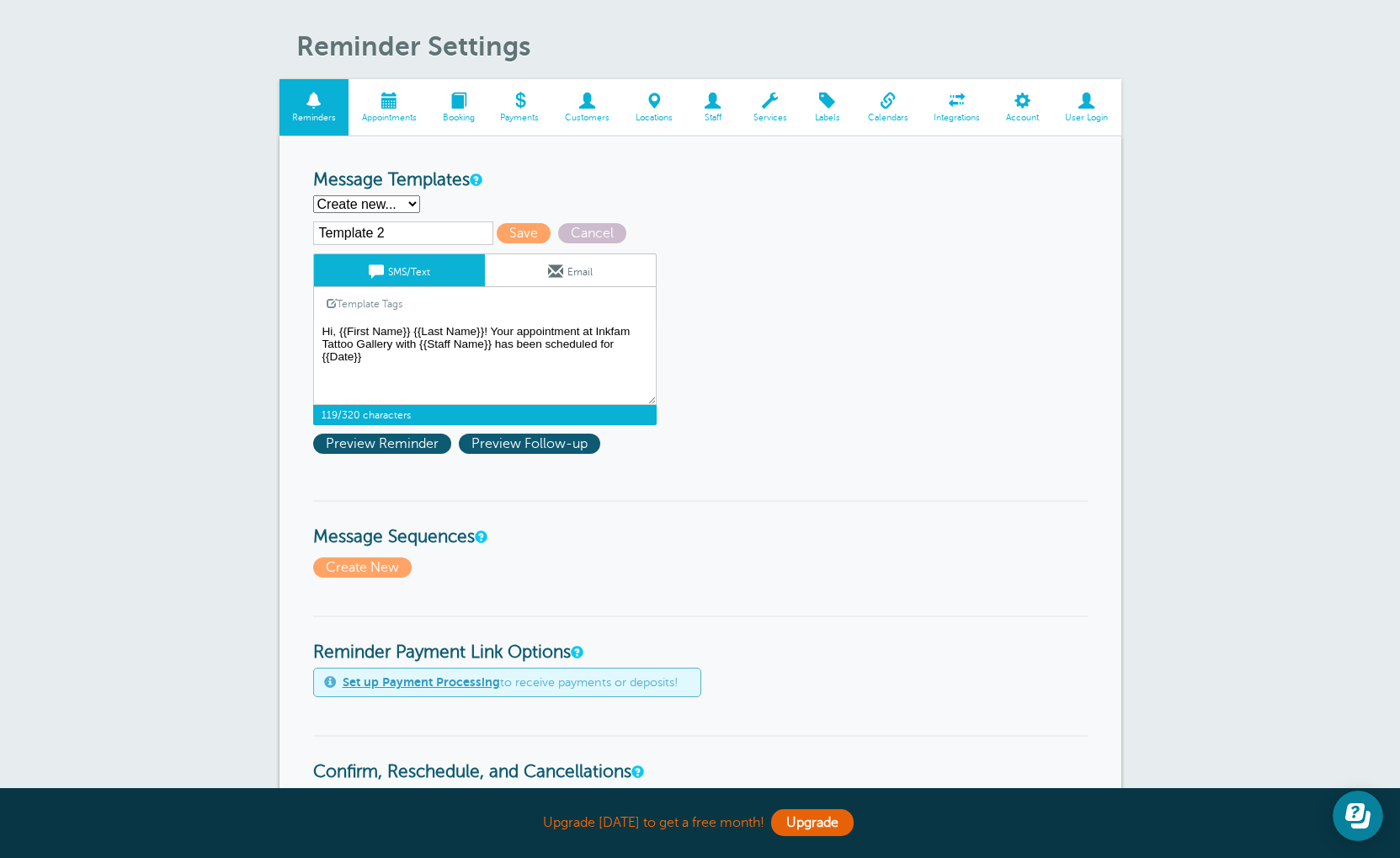
click at [375, 459] on div "Template 2 Save Cancel SMS/Text Email Template Tags Copy SMS Click to add a tag…" at bounding box center [507, 342] width 387 height 241
click at [375, 452] on span "Preview Reminder" at bounding box center [382, 444] width 138 height 20
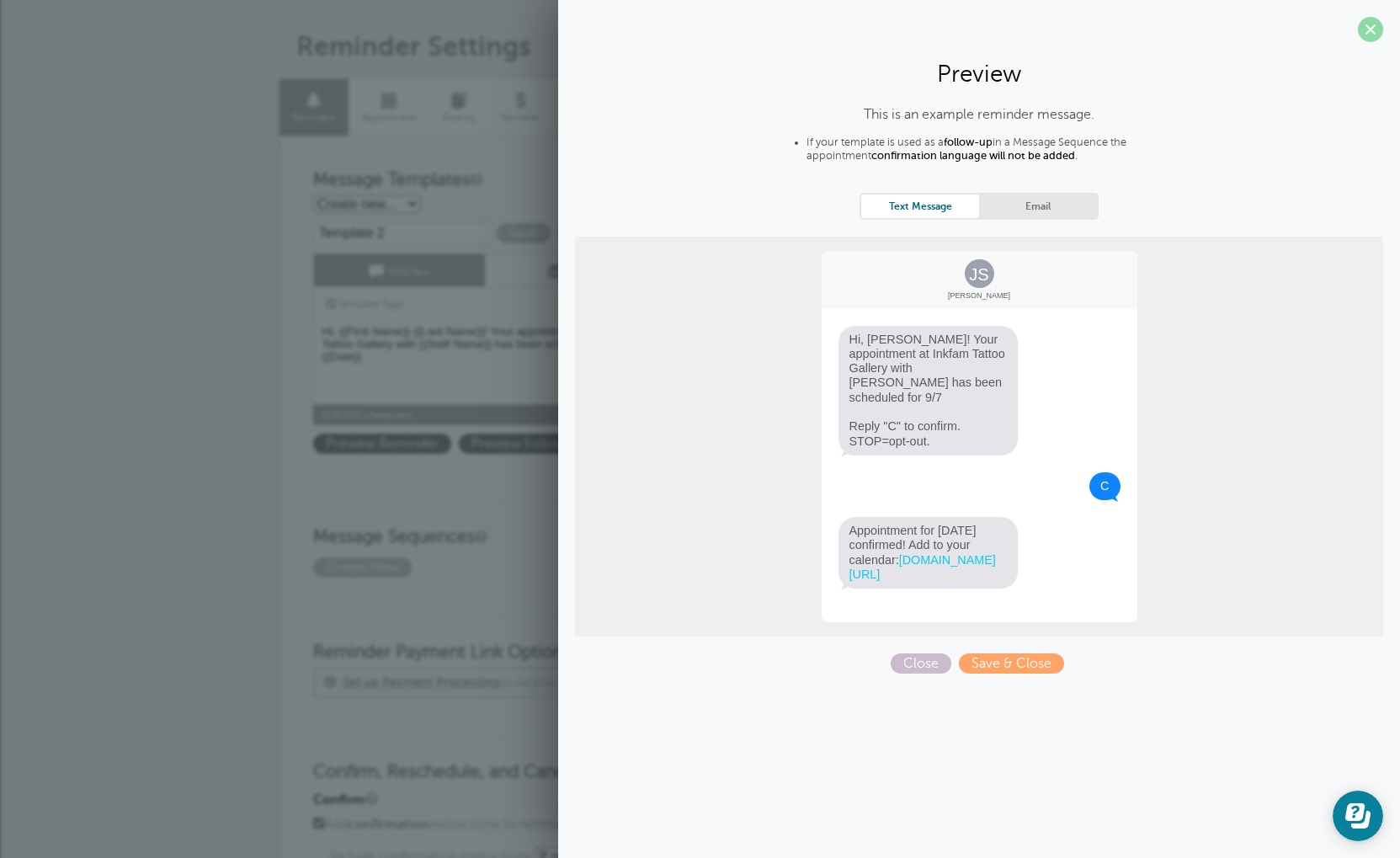
click at [1369, 35] on span at bounding box center [1370, 29] width 25 height 25
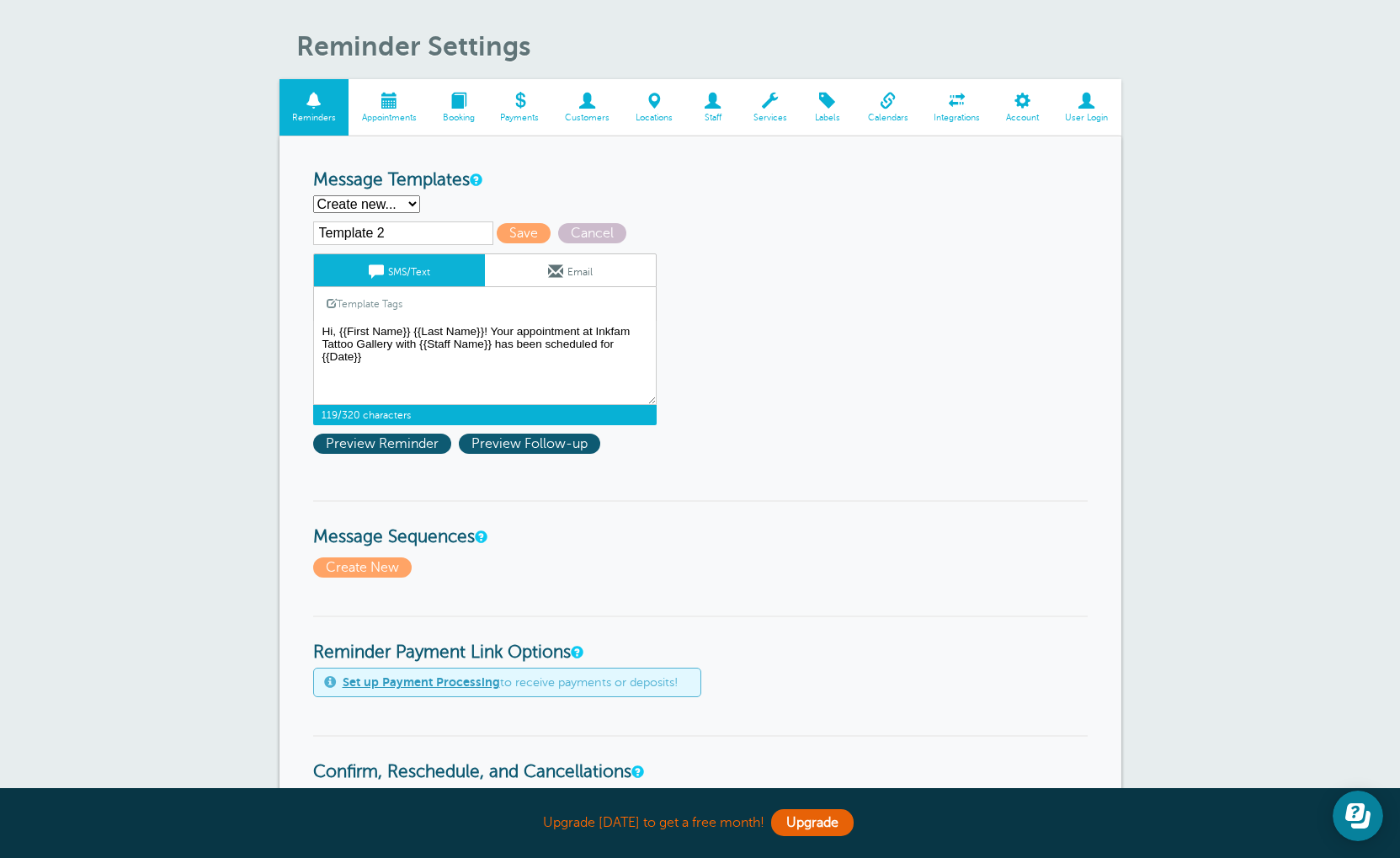
click at [382, 310] on link "Template Tags" at bounding box center [364, 303] width 101 height 33
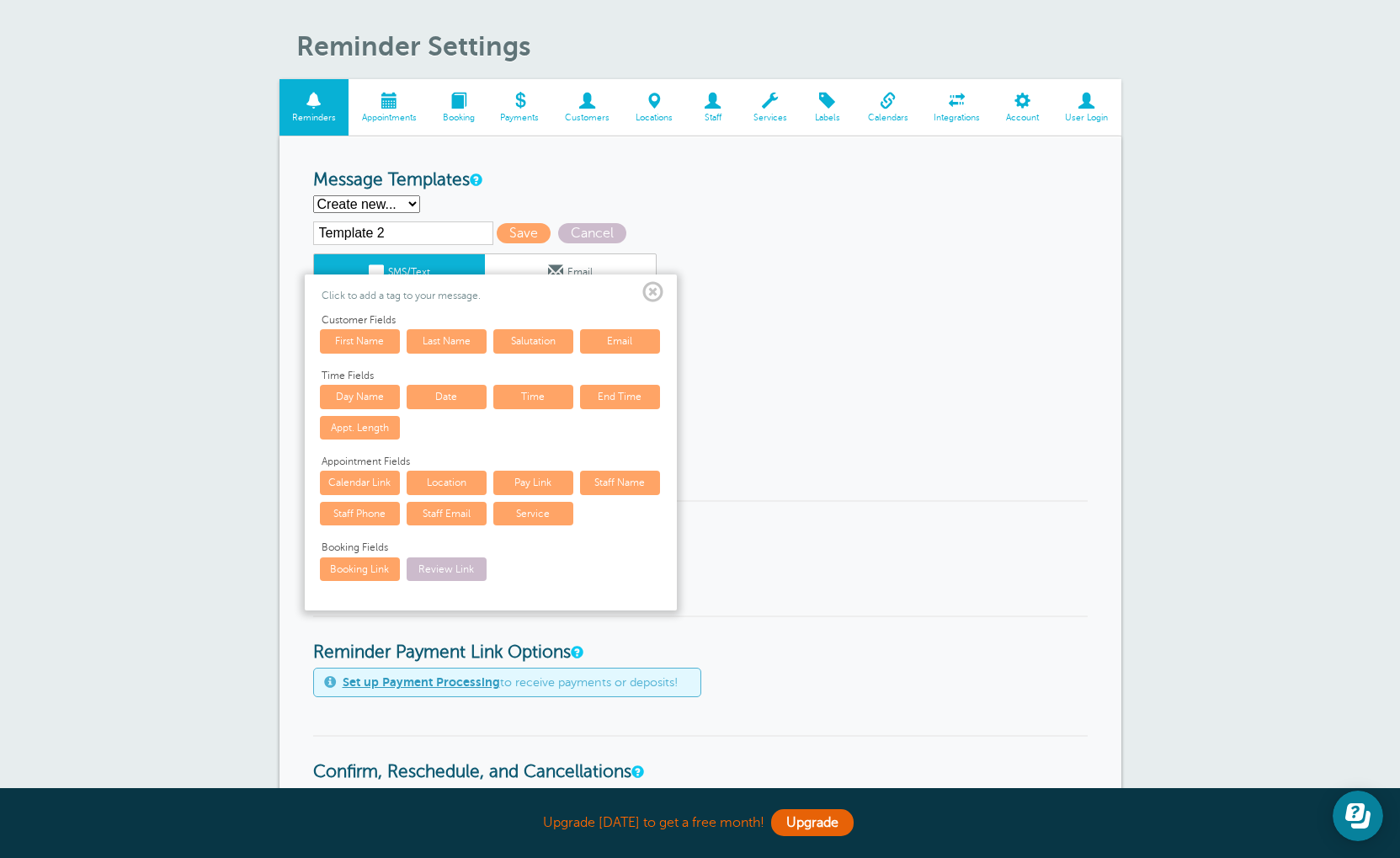
click at [650, 303] on span at bounding box center [653, 293] width 21 height 21
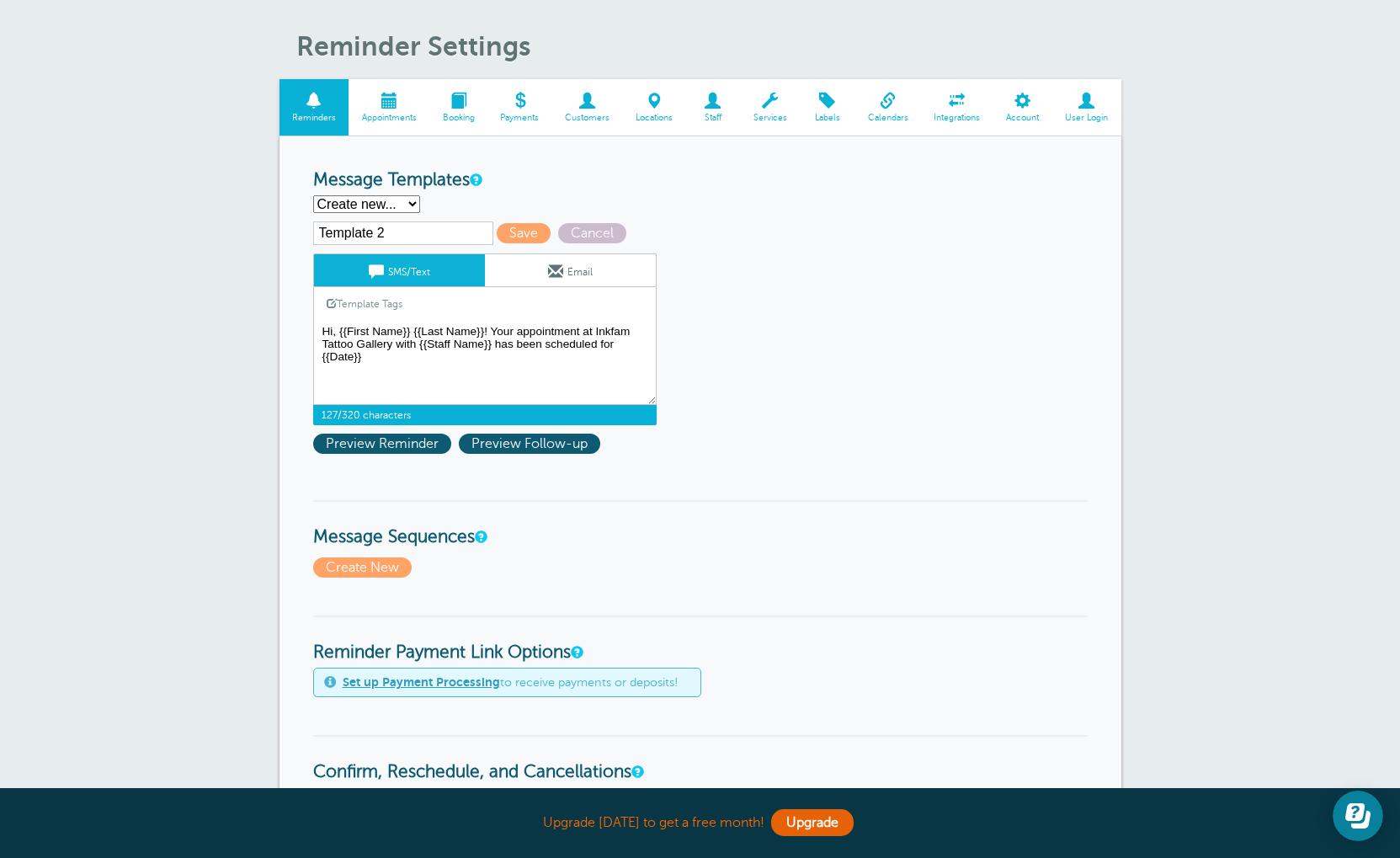
click at [435, 379] on textarea "Hi {{First Name}}, you have an appointment at {{Time}} on {{Date}}." at bounding box center [485, 362] width 343 height 84
click at [435, 379] on textarea "Hi {{First Name}}, you have an appointment at {{Time}} on {{Date}}." at bounding box center [485, 362] width 343 height 84
click at [382, 449] on span "Preview Reminder" at bounding box center [382, 444] width 138 height 20
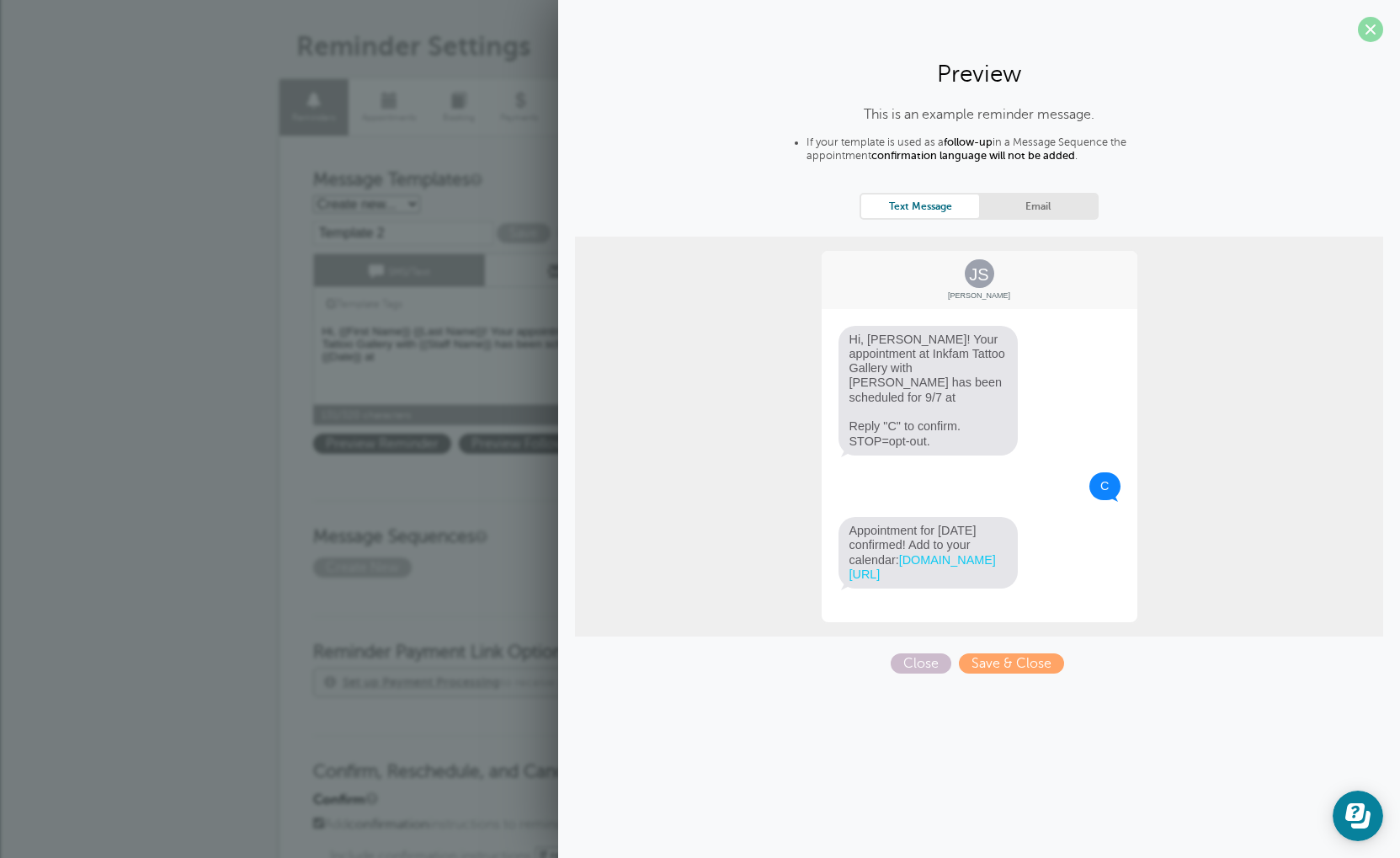
click at [1371, 35] on span at bounding box center [1370, 29] width 25 height 25
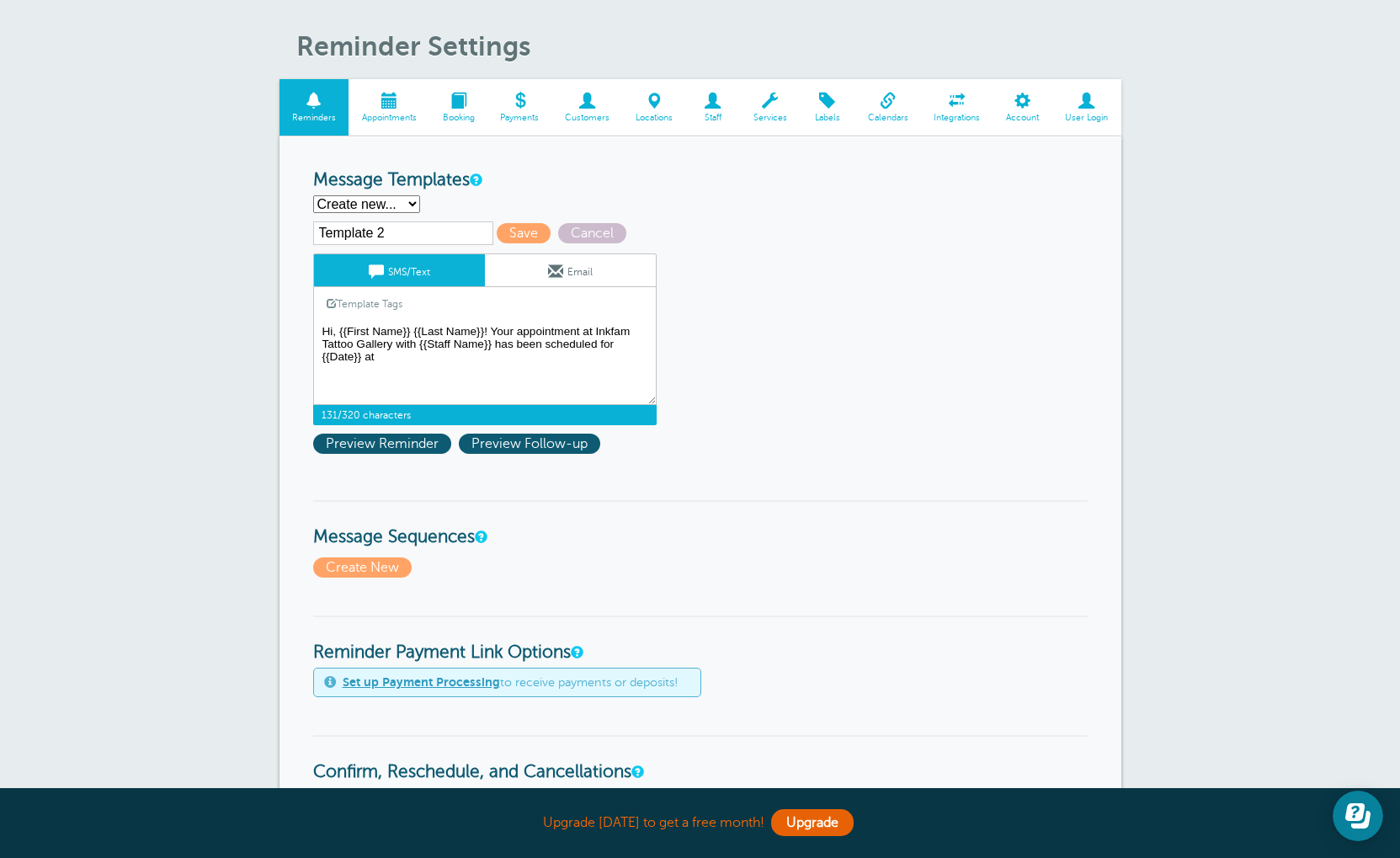
click at [412, 375] on textarea "Hi {{First Name}}, you have an appointment at {{Time}} on {{Date}}." at bounding box center [485, 362] width 343 height 84
click at [402, 363] on textarea "Hi {{First Name}}, you have an appointment at {{Time}} on {{Date}}." at bounding box center [485, 362] width 343 height 84
click at [351, 311] on link "Template Tags" at bounding box center [364, 303] width 101 height 33
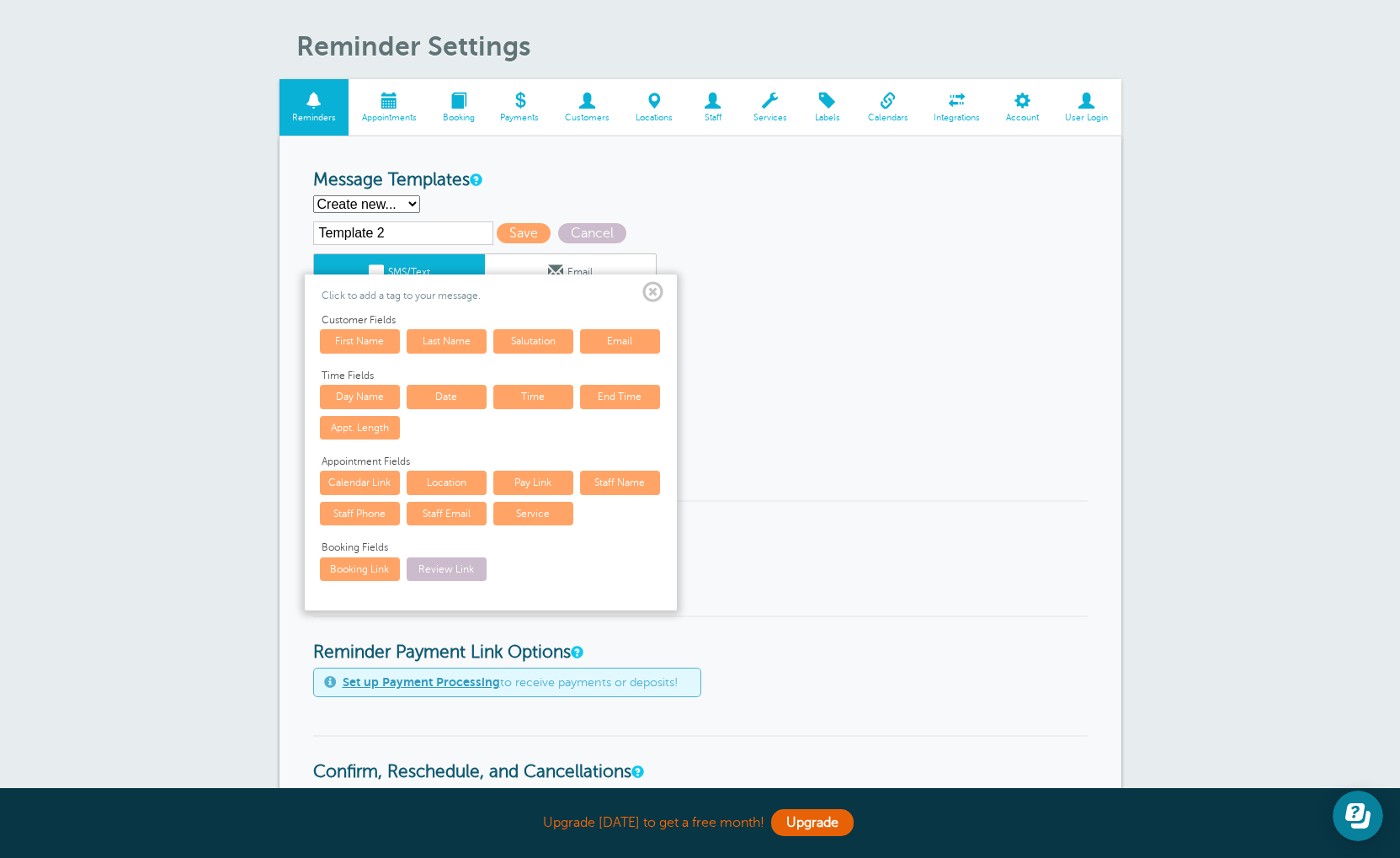
click at [529, 402] on link "Time" at bounding box center [533, 396] width 80 height 24
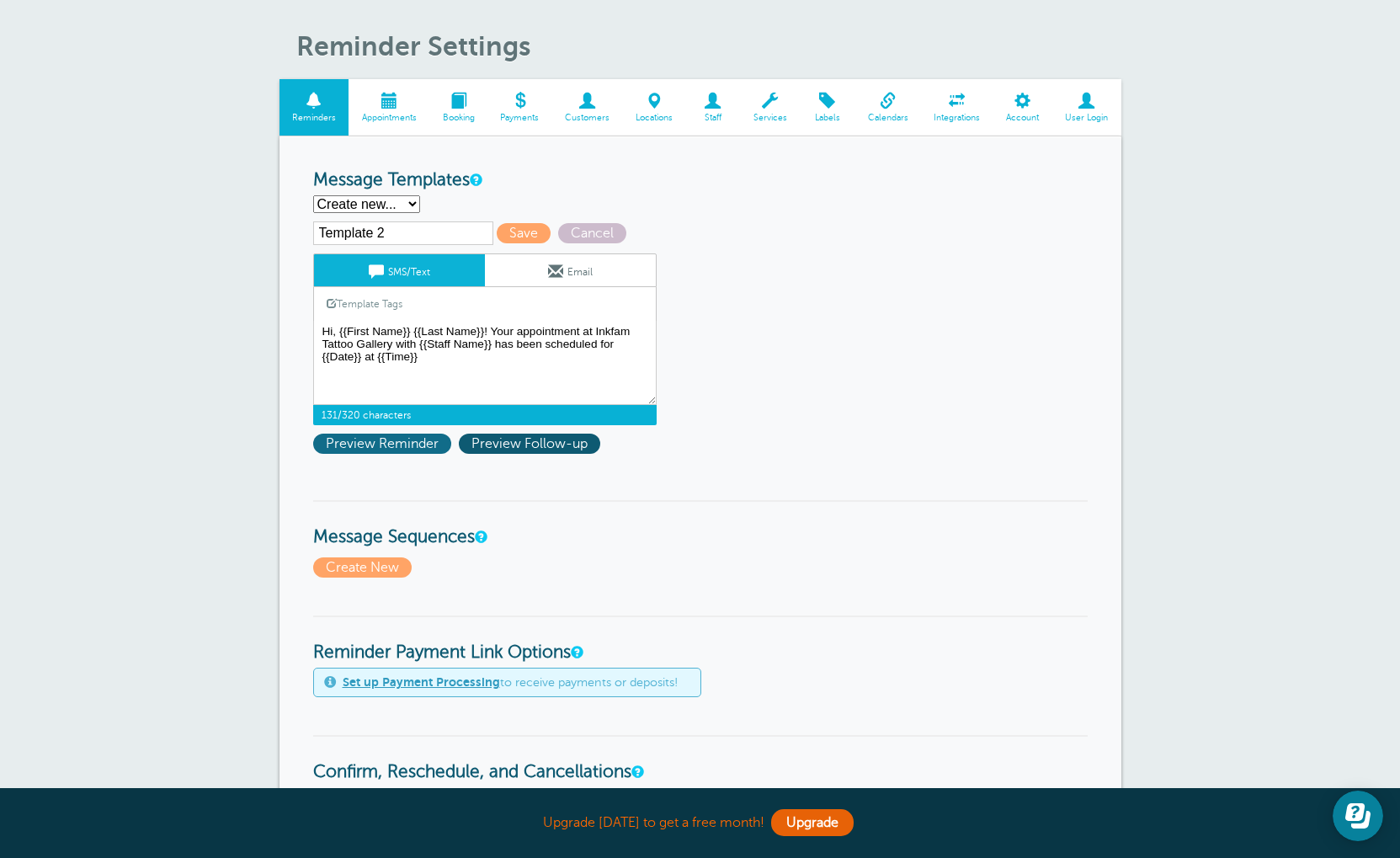
click at [394, 450] on span "Preview Reminder" at bounding box center [382, 444] width 138 height 20
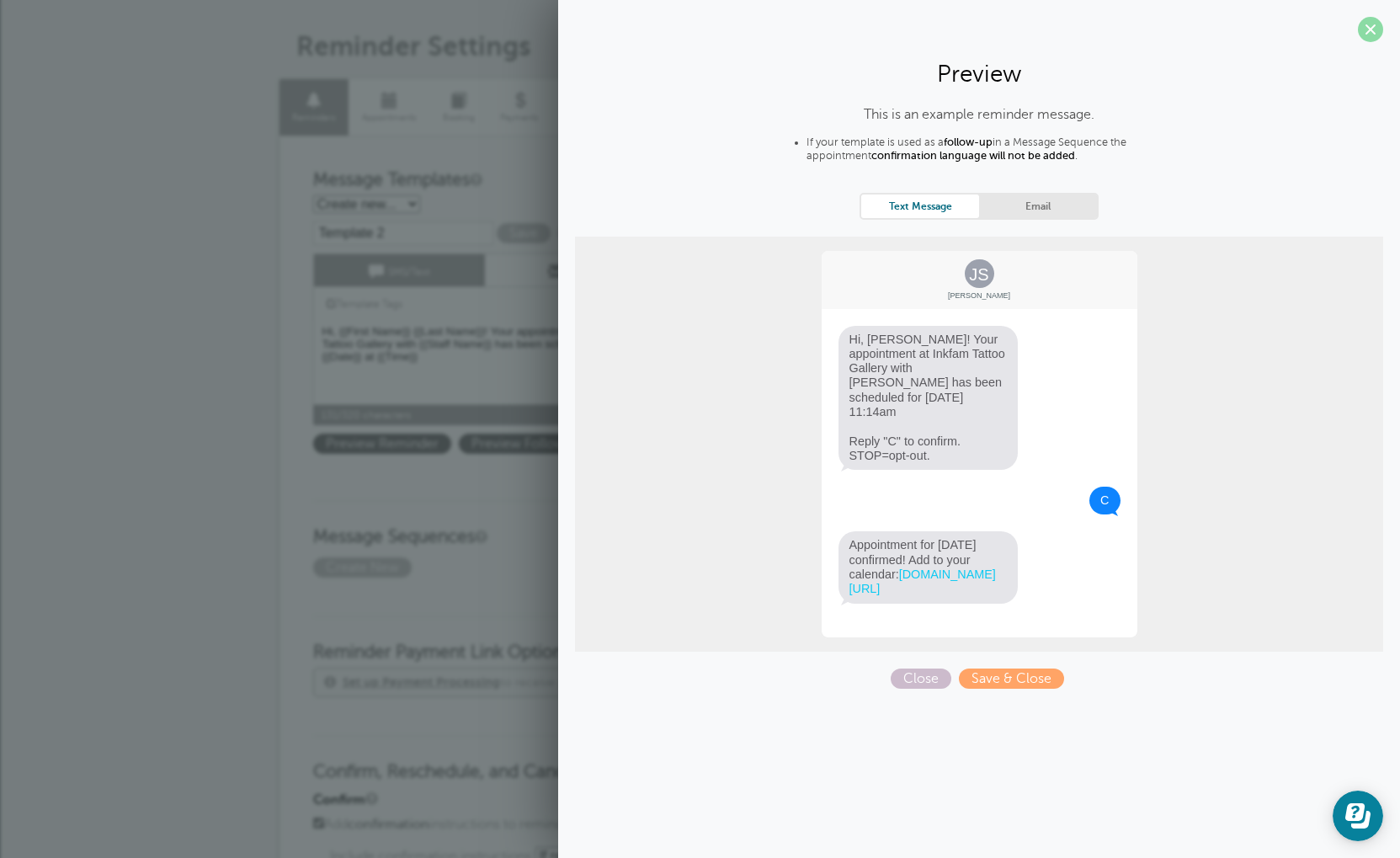
click at [1376, 27] on span at bounding box center [1370, 29] width 25 height 25
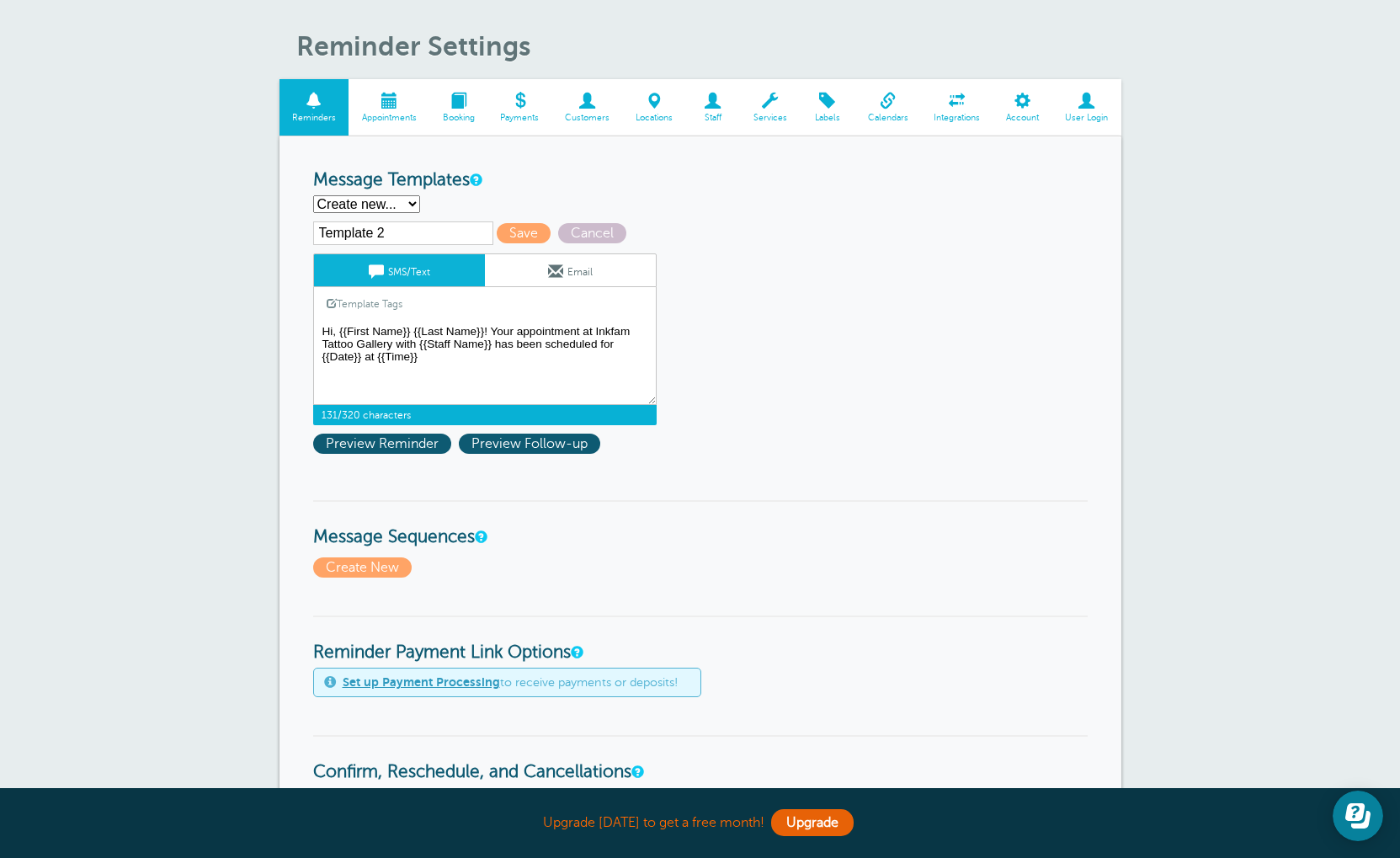
click at [436, 369] on textarea "Hi {{First Name}}, you have an appointment at {{Time}} on {{Date}}." at bounding box center [485, 362] width 343 height 84
click at [330, 309] on span at bounding box center [331, 303] width 10 height 10
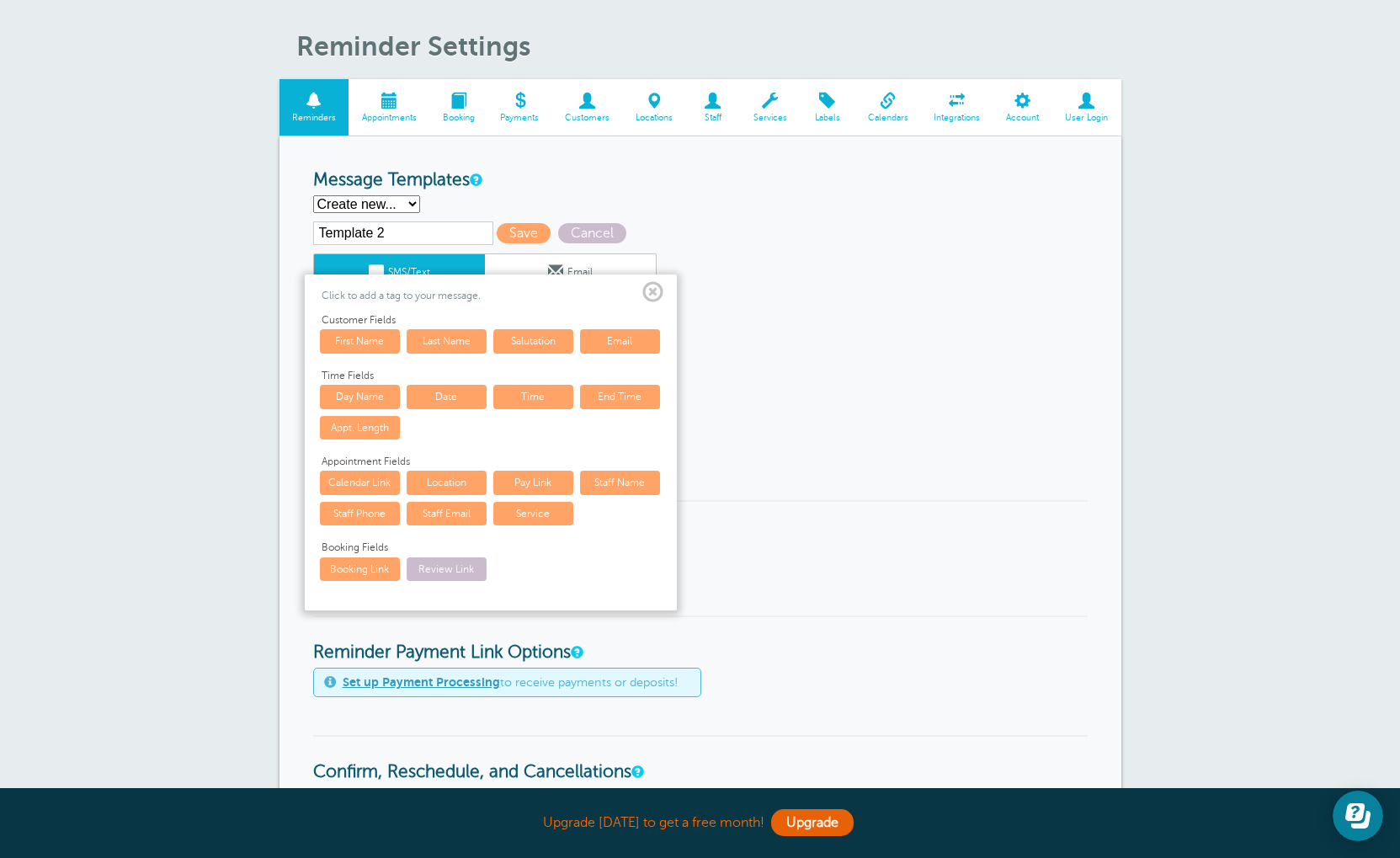
click at [651, 298] on span at bounding box center [653, 293] width 21 height 21
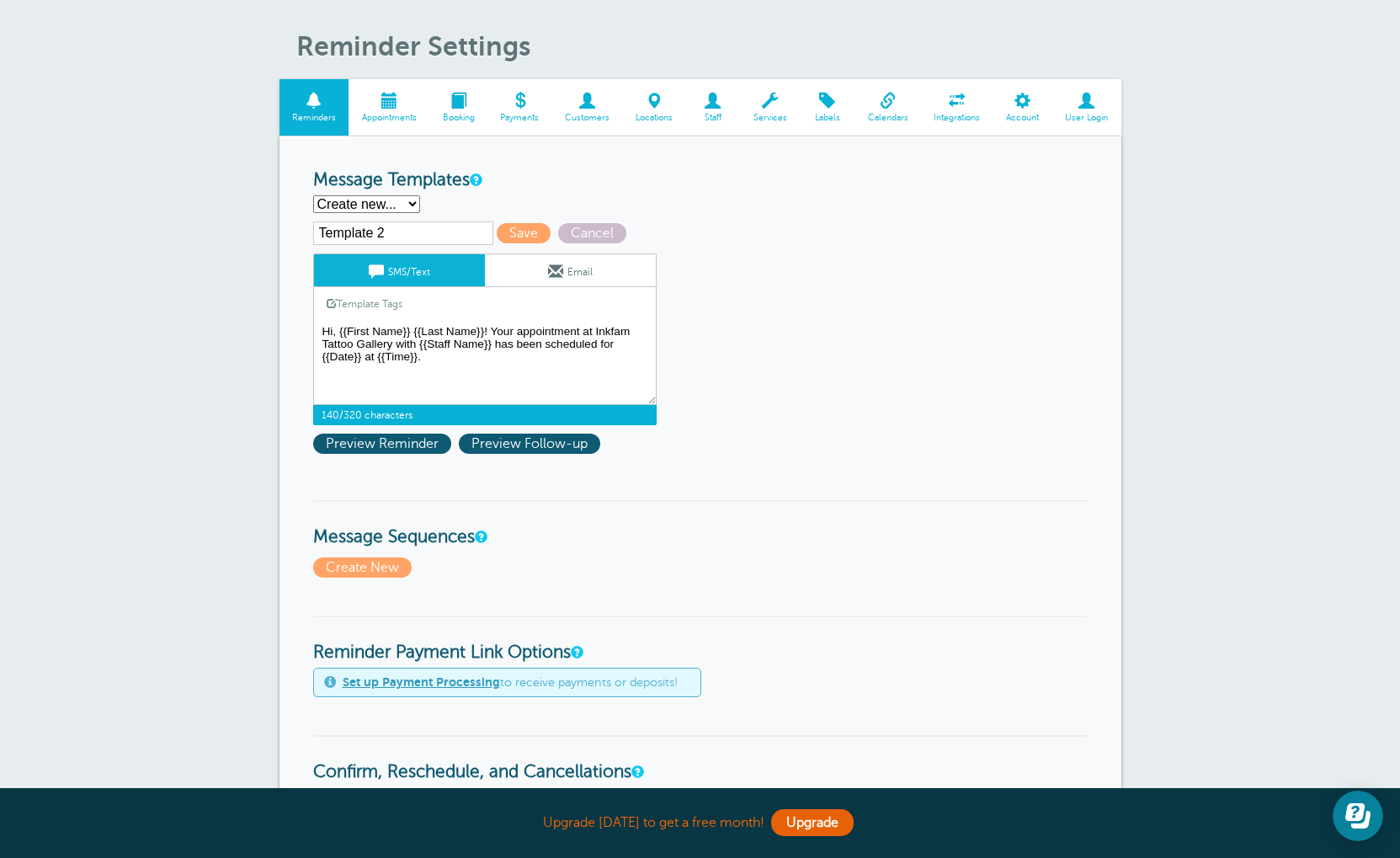
click at [449, 370] on textarea "Hi {{First Name}}, you have an appointment at {{Time}} on {{Date}}." at bounding box center [485, 362] width 343 height 84
click at [429, 366] on textarea "Hi {{First Name}}, you have an appointment at {{Time}} on {{Date}}." at bounding box center [485, 362] width 343 height 84
type textarea "Hi, {{First Name}} {{Last Name}}! Your appointment at Inkfam Tattoo Gallery wit…"
click at [423, 453] on span "Preview Reminder" at bounding box center [382, 444] width 138 height 20
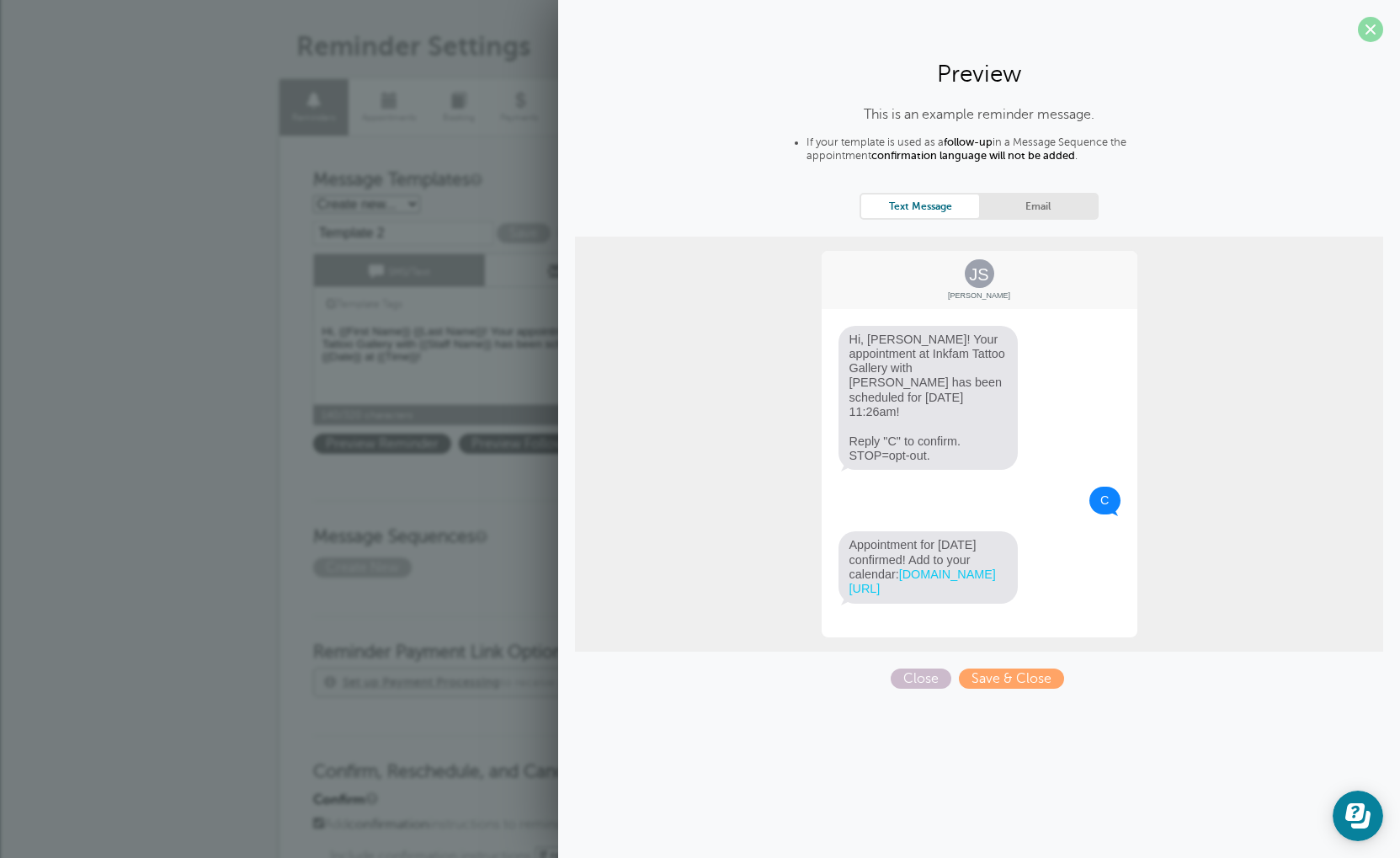
click at [1364, 37] on span at bounding box center [1370, 29] width 25 height 25
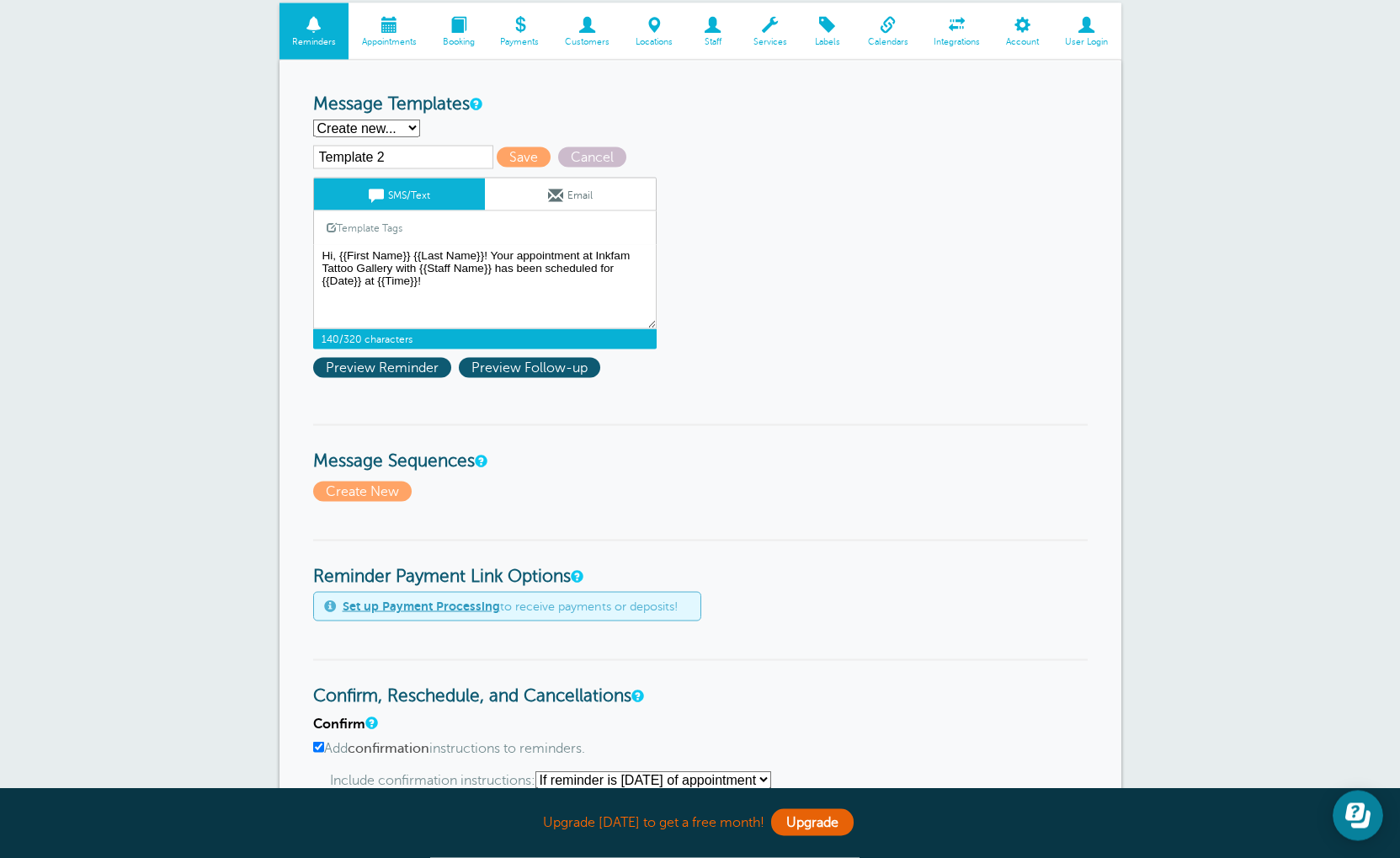
scroll to position [129, 0]
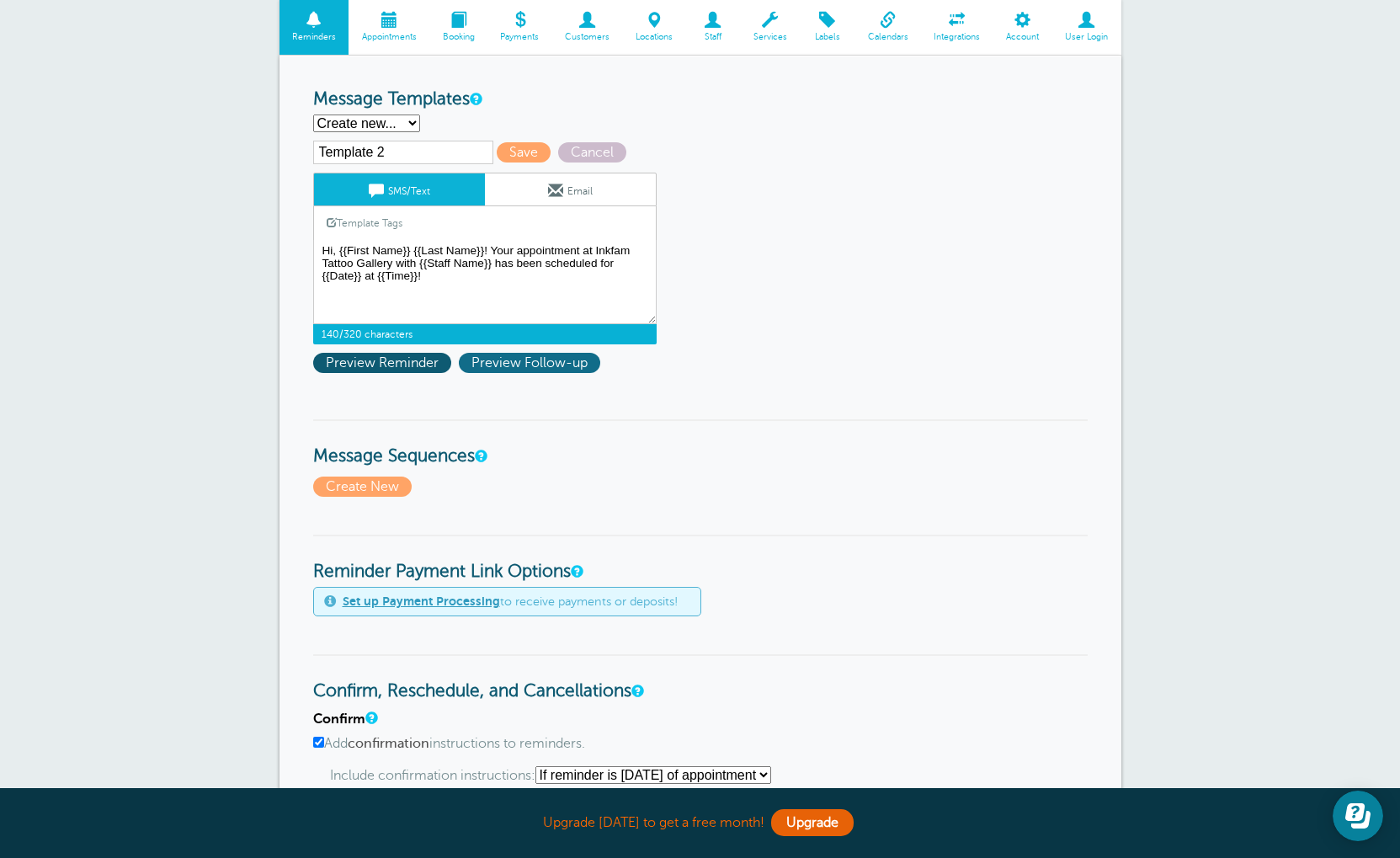
click at [570, 370] on span "Preview Follow-up" at bounding box center [529, 362] width 142 height 20
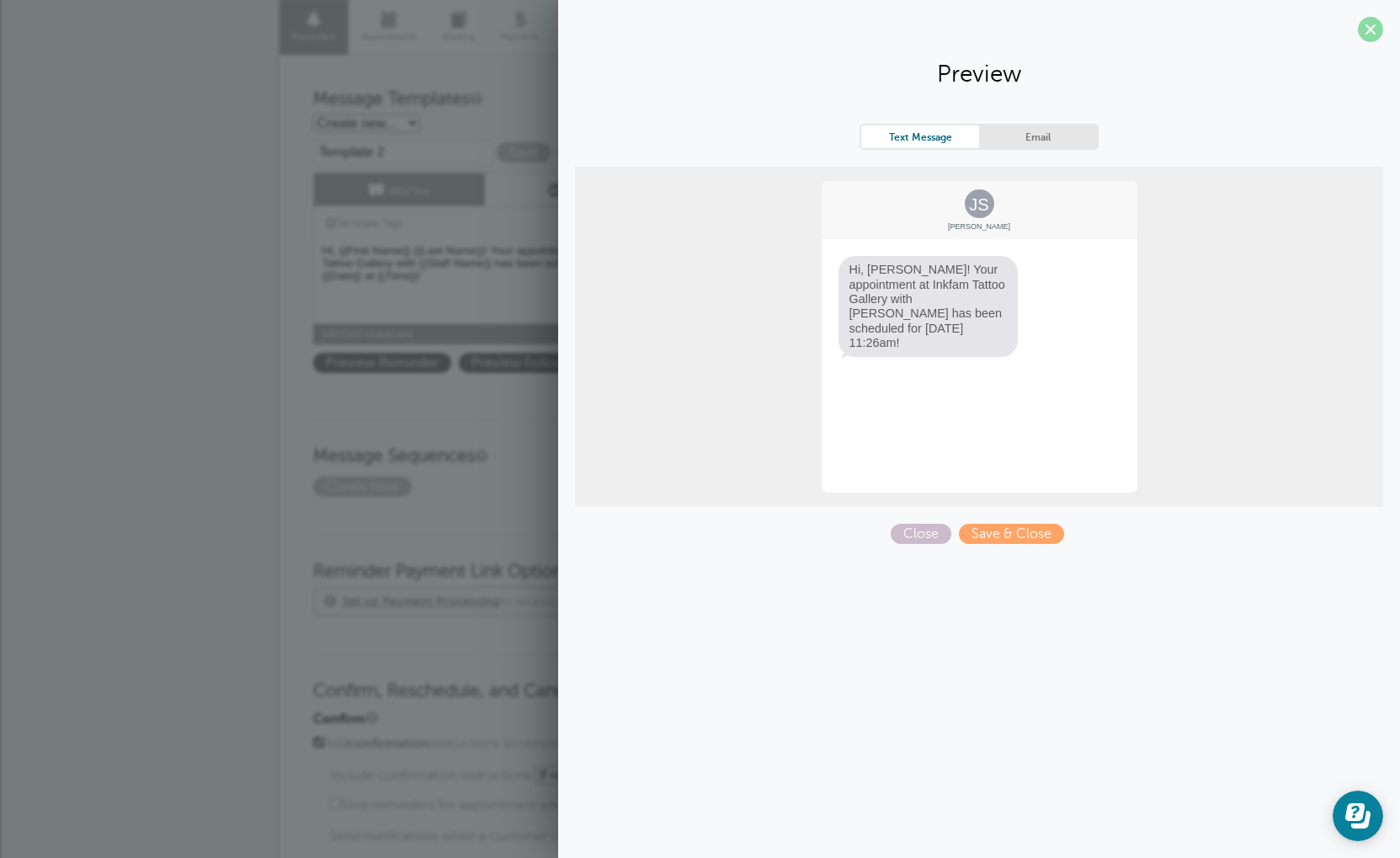
click at [1370, 28] on span at bounding box center [1370, 29] width 25 height 25
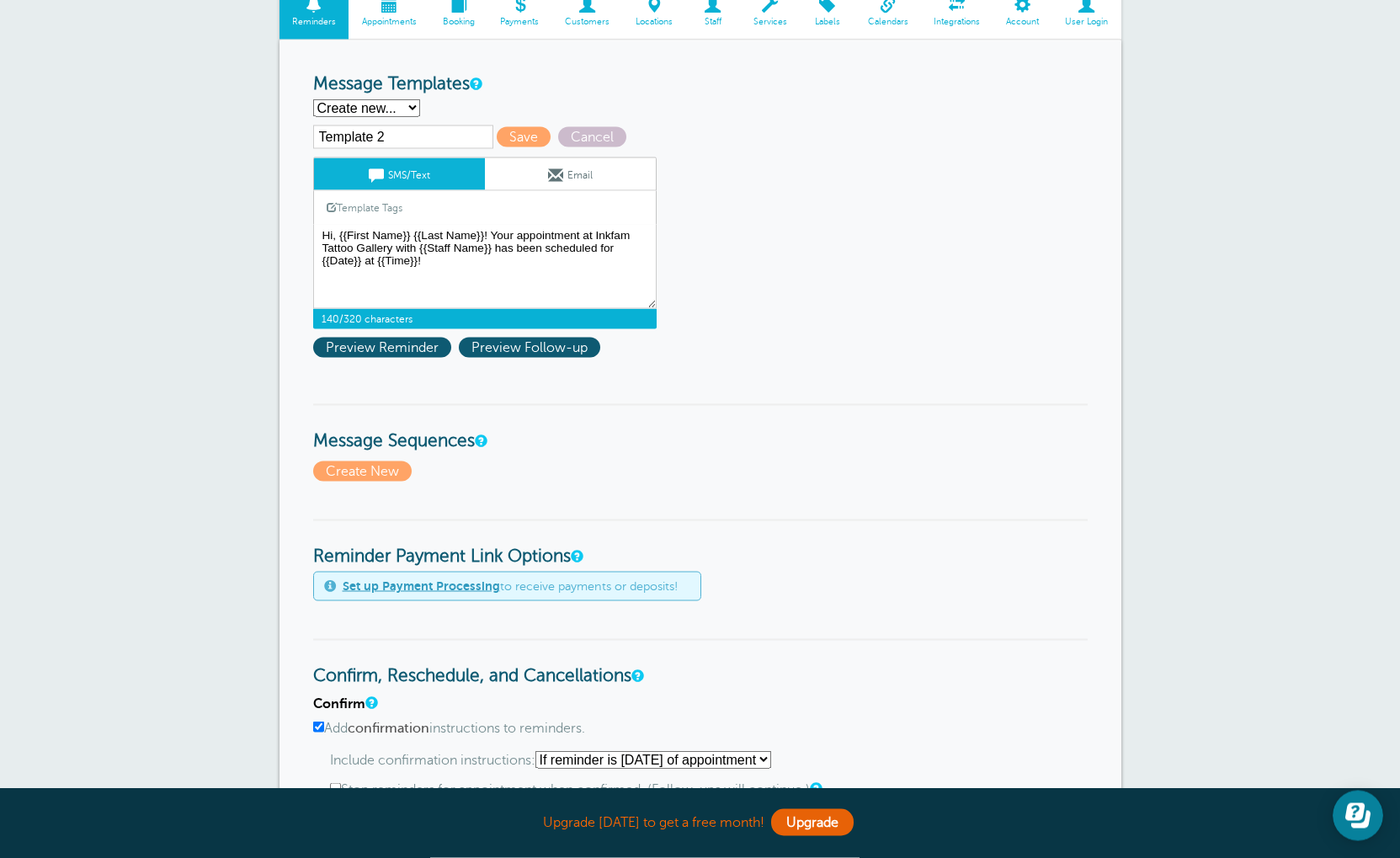
scroll to position [144, 0]
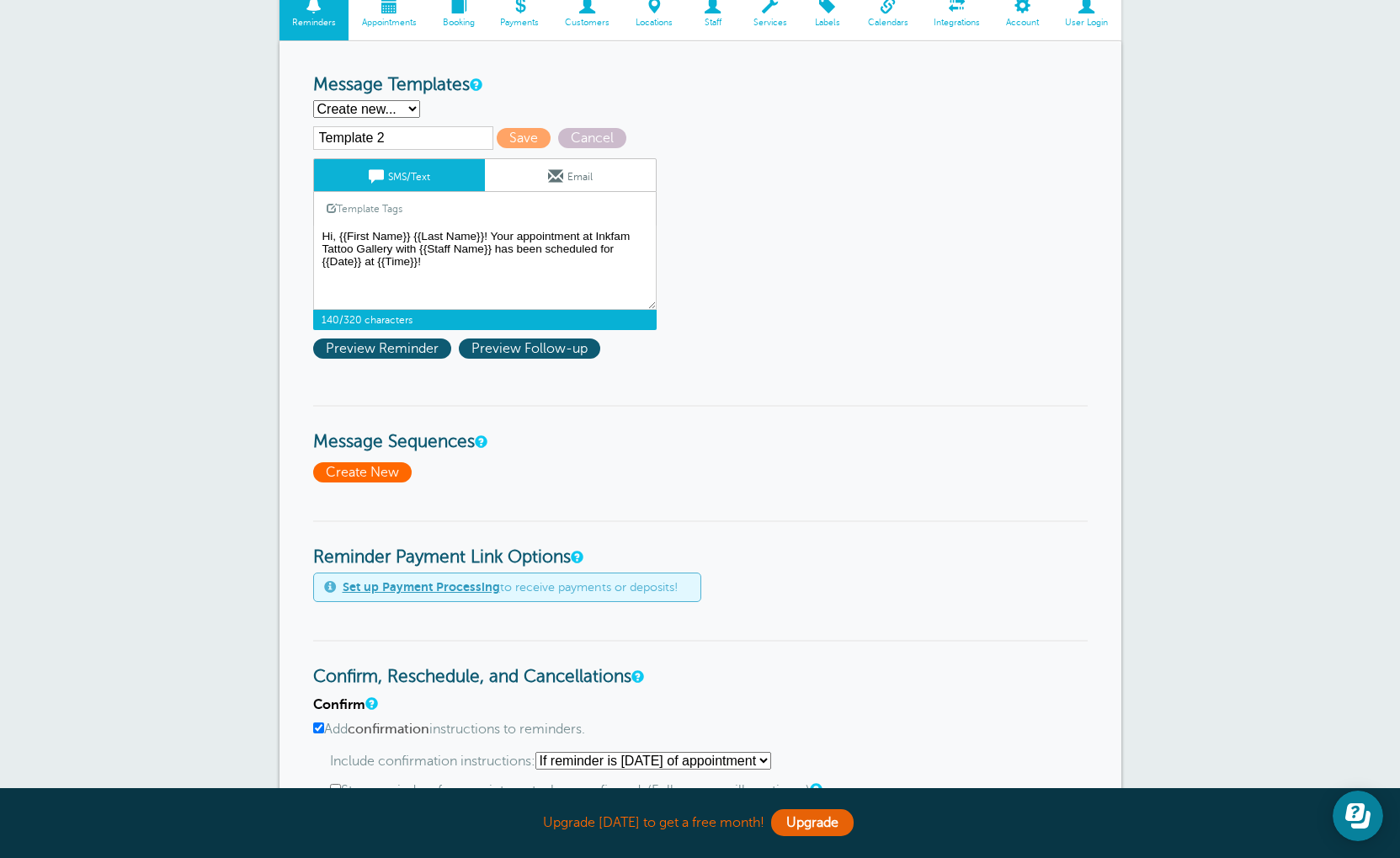
click at [368, 480] on span "Create New" at bounding box center [362, 472] width 98 height 20
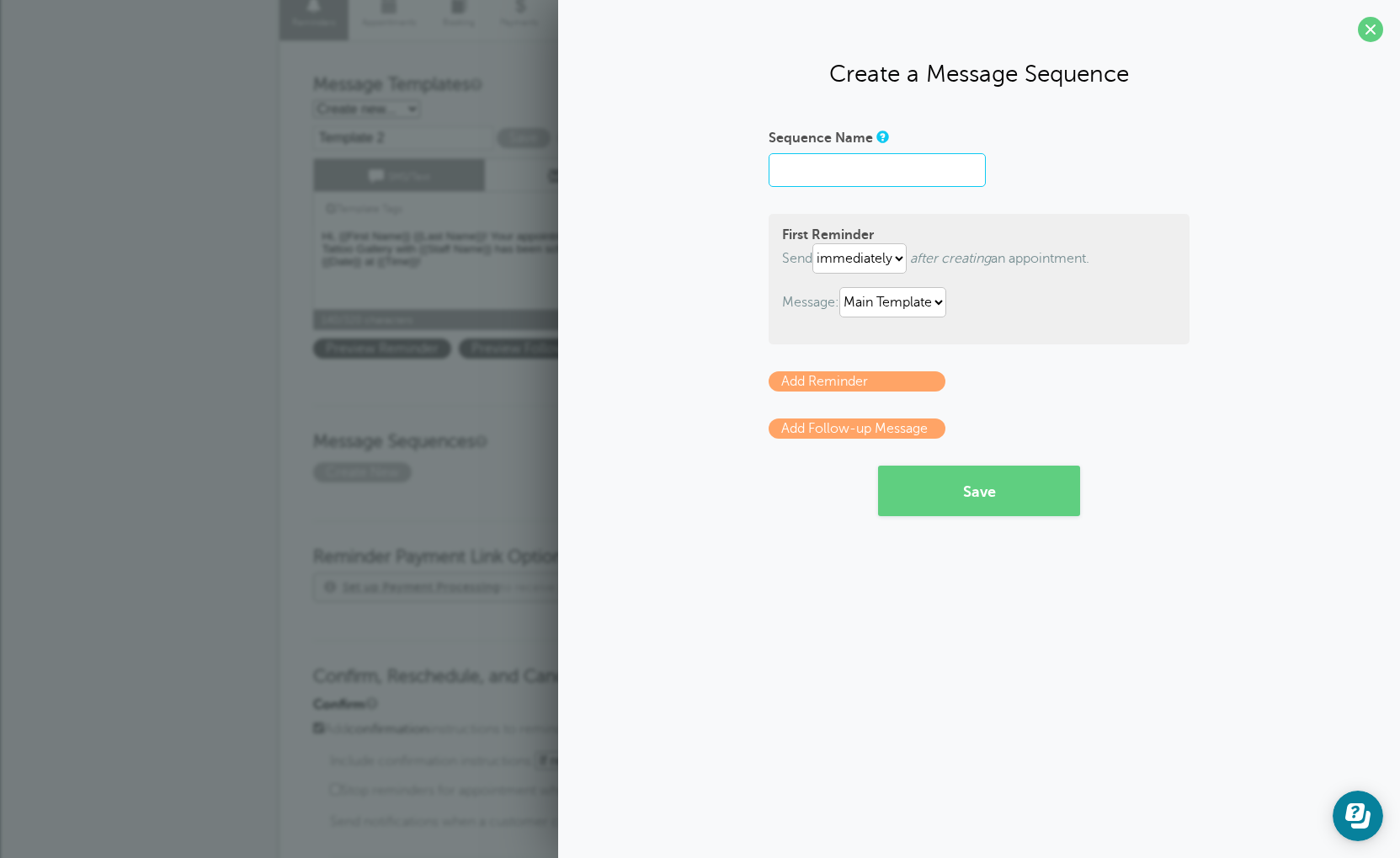
click at [848, 179] on input "Sequence Name" at bounding box center [877, 170] width 217 height 34
type input "m"
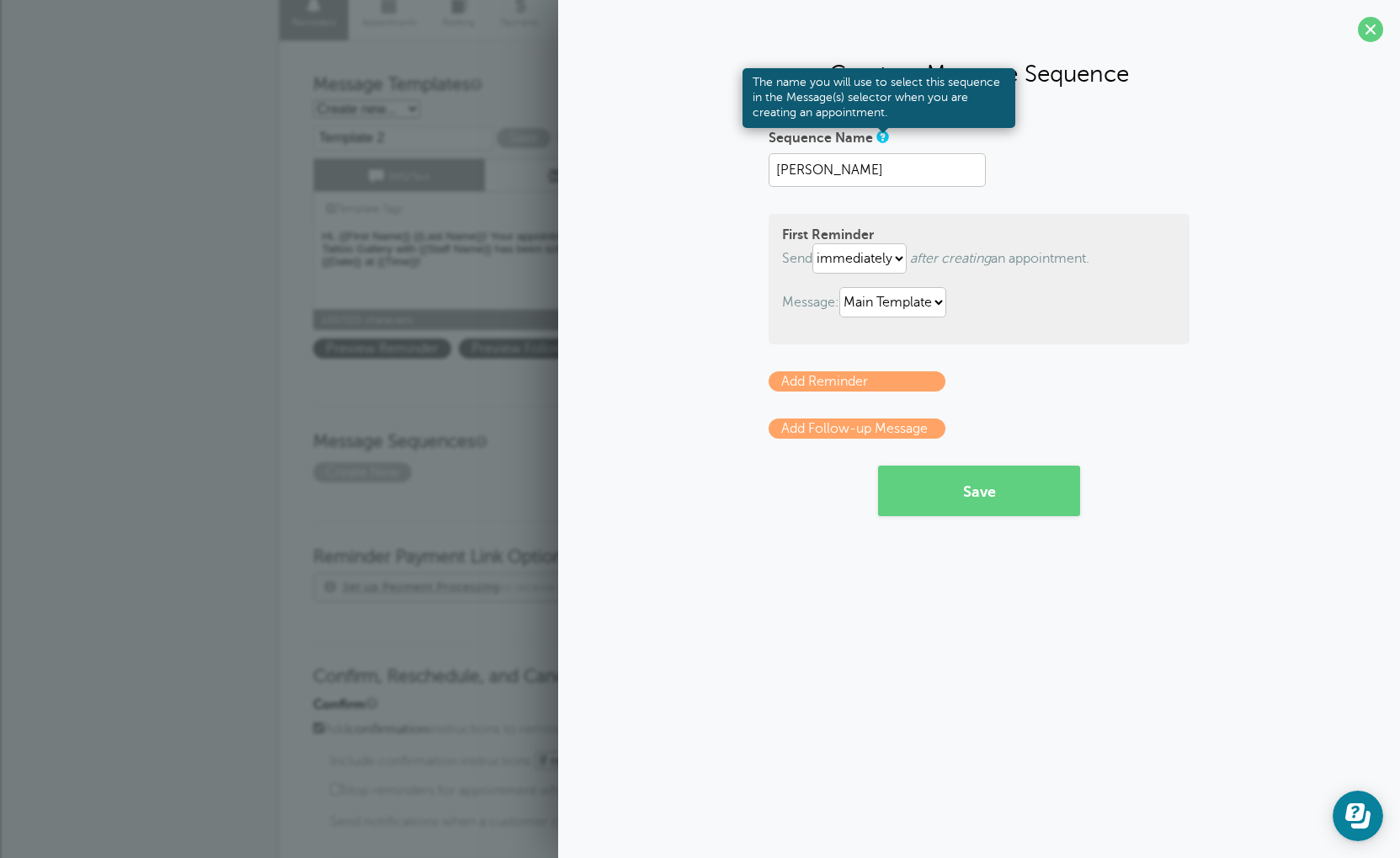
click at [881, 141] on link at bounding box center [881, 137] width 10 height 11
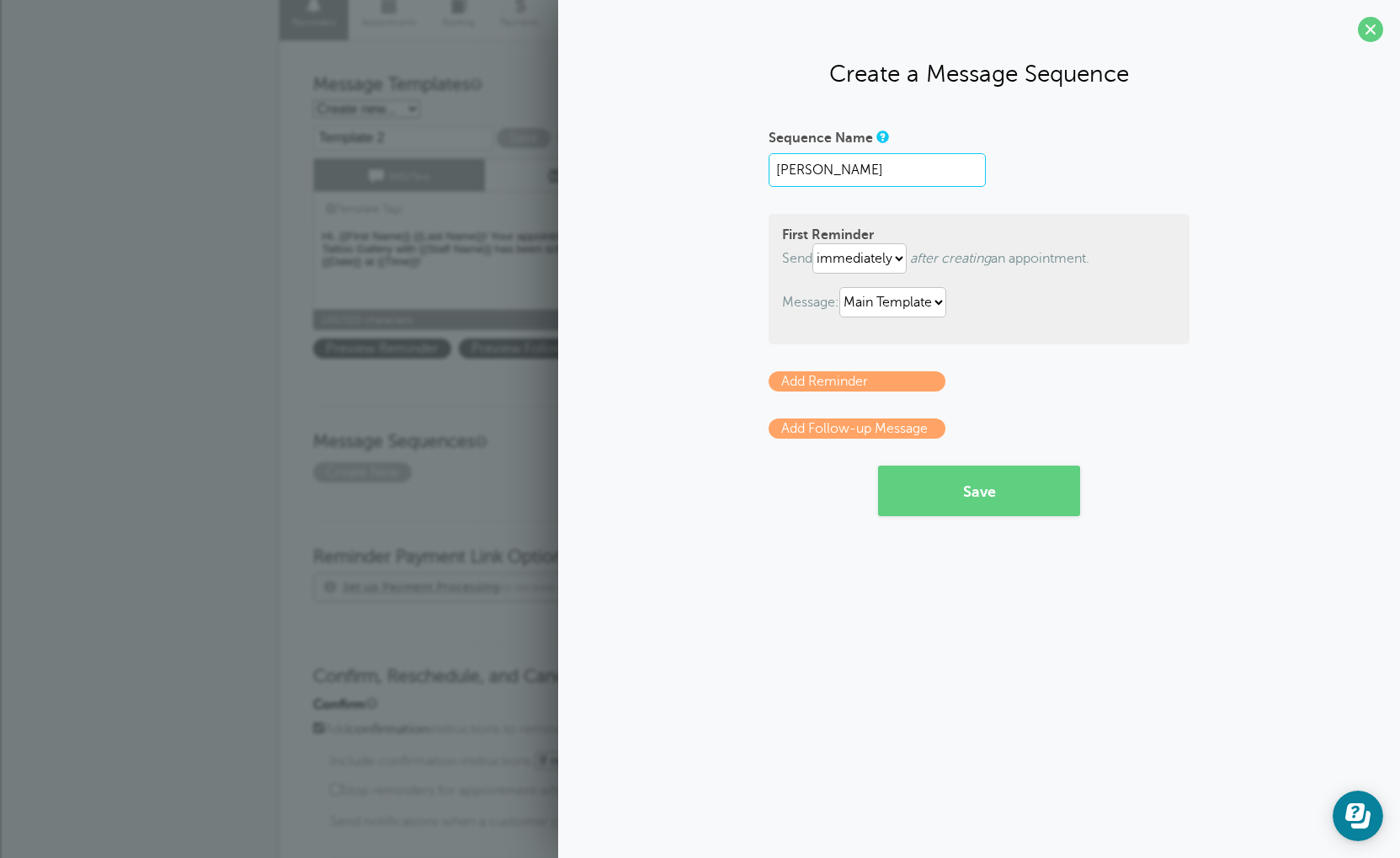
click at [890, 177] on input "Morgan Sallee" at bounding box center [877, 170] width 217 height 34
click at [890, 178] on input "Morgan Sallee" at bounding box center [877, 170] width 217 height 34
type input "M"
type input "Reminder"
click at [909, 298] on select "Main Template" at bounding box center [892, 302] width 107 height 30
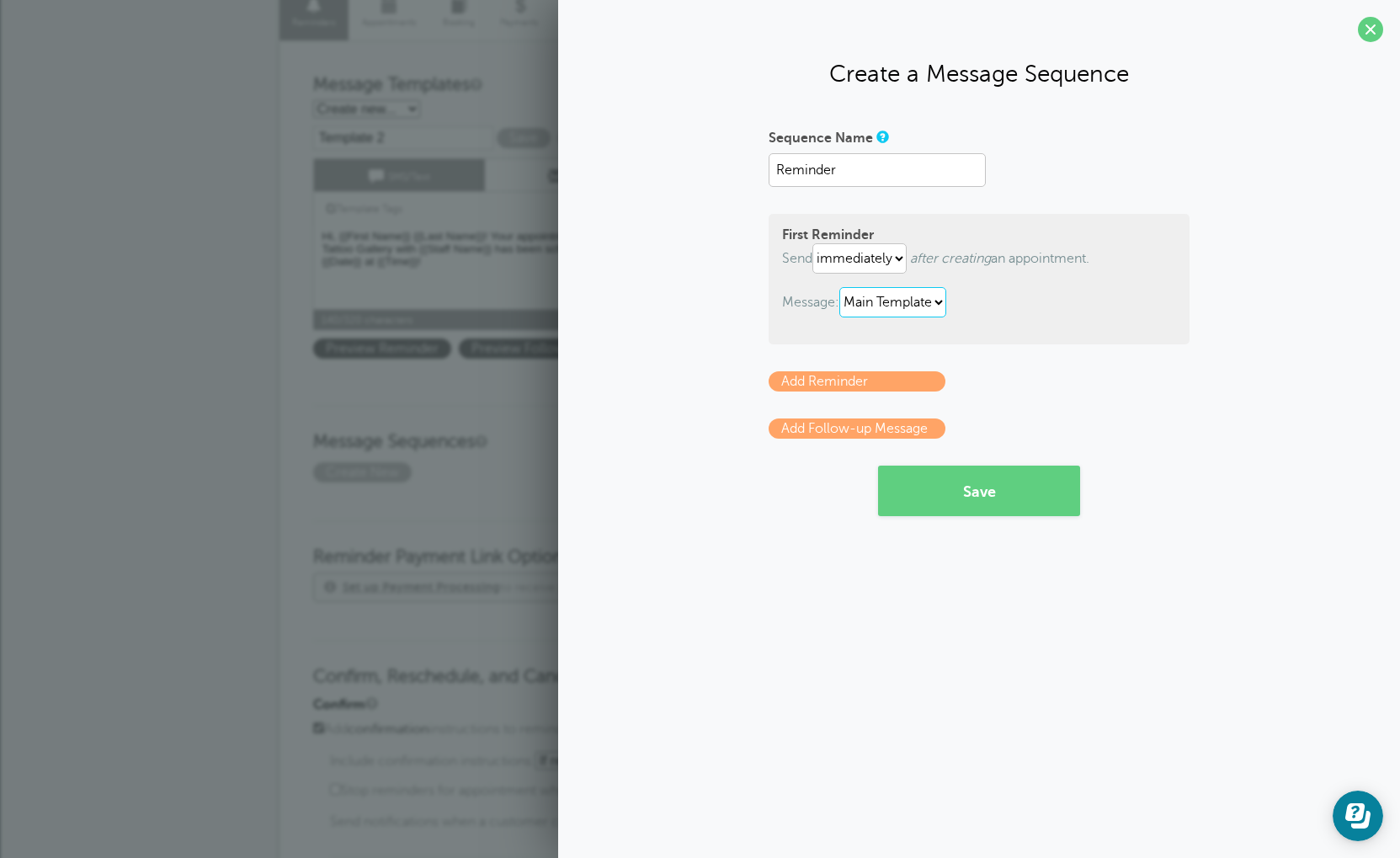
click at [935, 316] on select "Main Template" at bounding box center [892, 302] width 107 height 30
click at [895, 254] on p "Send immediately 1 2 3 4 5 6 7 8 9 10 11 12 13 14 15 16 17 18 19 20 21 22 23 24…" at bounding box center [979, 259] width 394 height 30
click at [835, 265] on p "Send immediately 1 2 3 4 5 6 7 8 9 10 11 12 13 14 15 16 17 18 19 20 21 22 23 24…" at bounding box center [979, 259] width 394 height 30
select select "0"
click at [894, 193] on form "Sequence Name Reminder First Reminder Send immediately 1 2 3 4 5 6 7 8 9 10 11 …" at bounding box center [979, 320] width 421 height 393
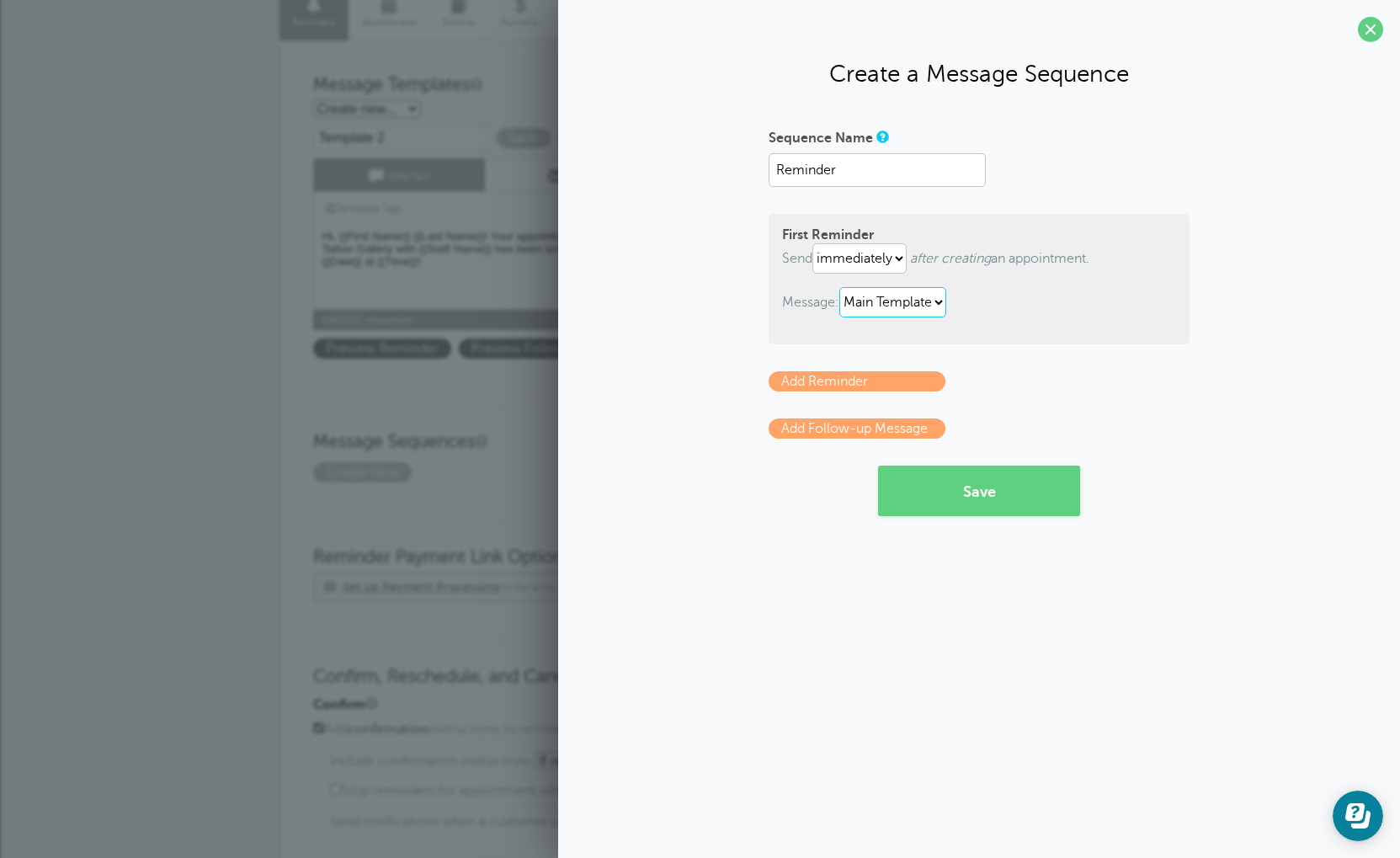
click at [1304, 75] on section "Create a Message Sequence Sequence Name Reminder First Reminder Send immediatel…" at bounding box center [979, 277] width 842 height 554
click at [1365, 29] on span at bounding box center [1370, 29] width 25 height 25
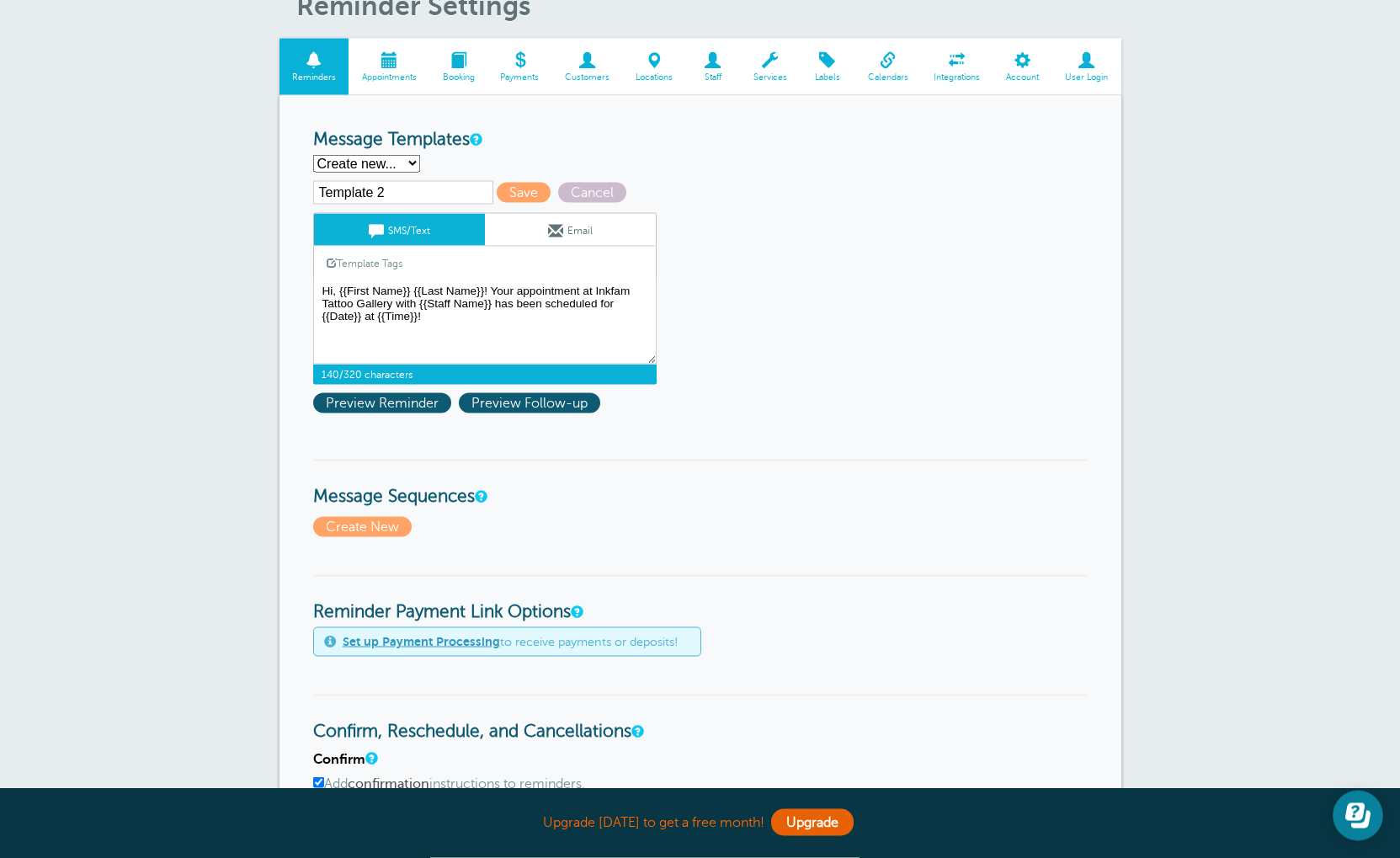
scroll to position [80, 0]
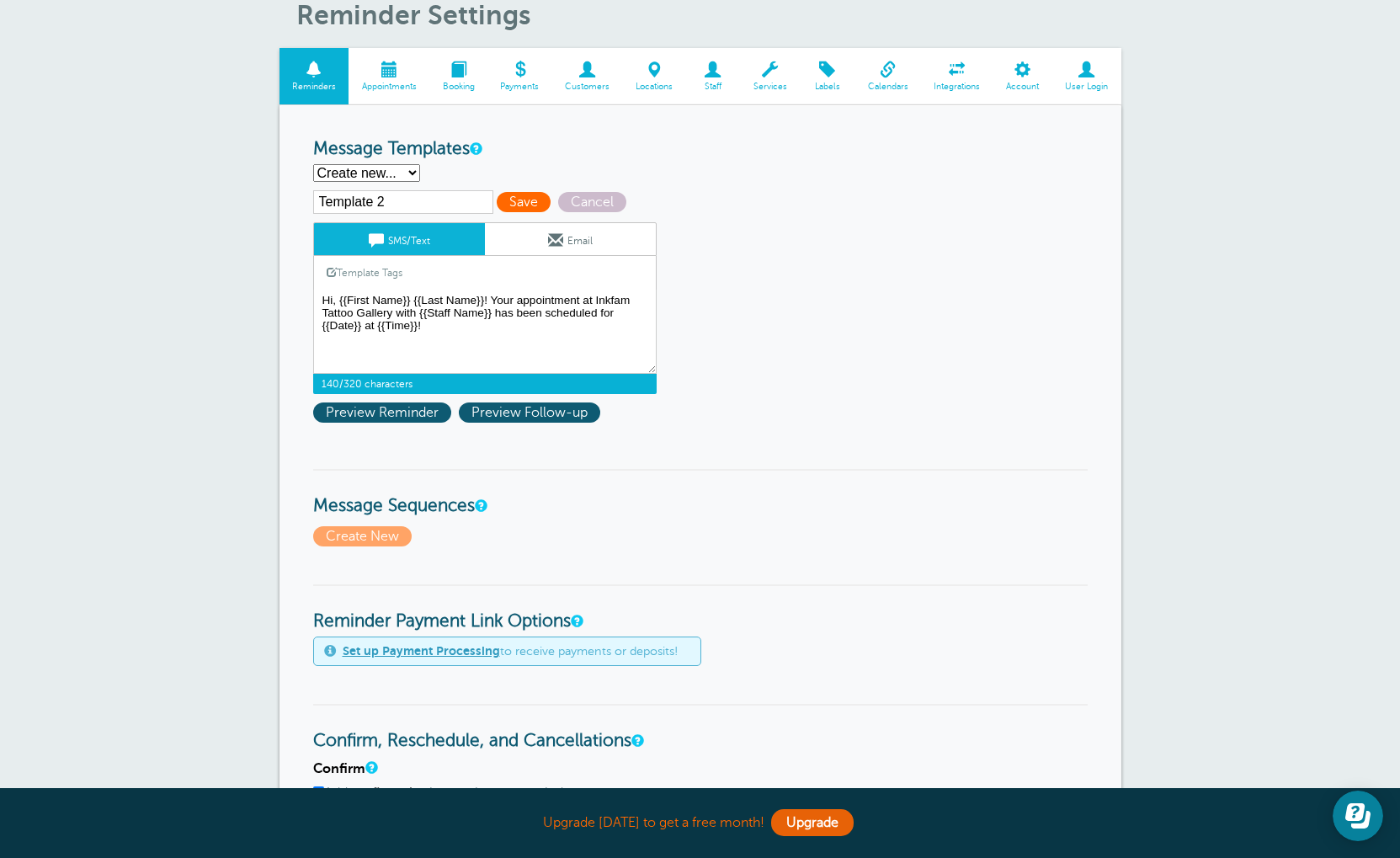
click at [496, 205] on span "Save" at bounding box center [523, 201] width 54 height 20
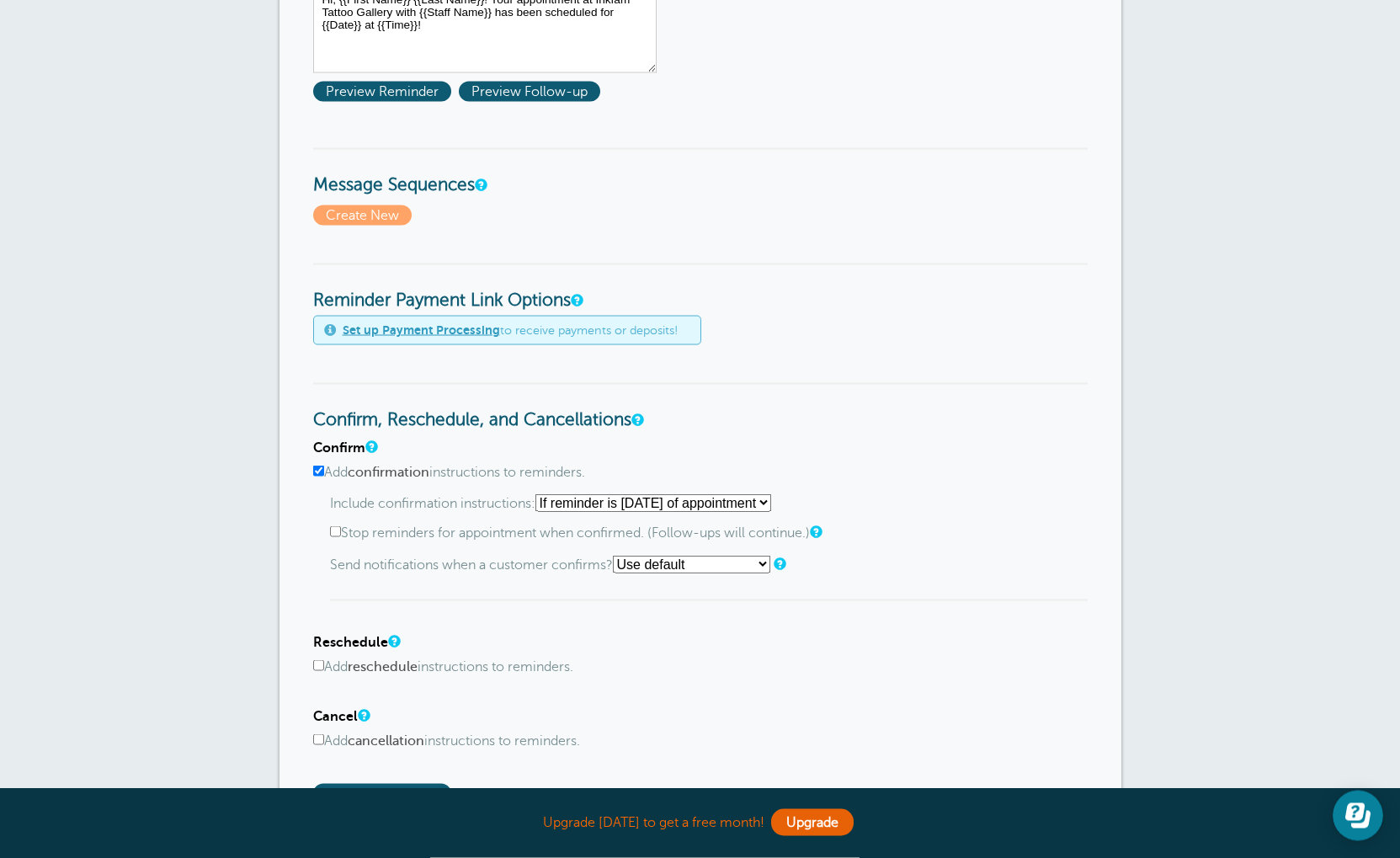
scroll to position [459, 0]
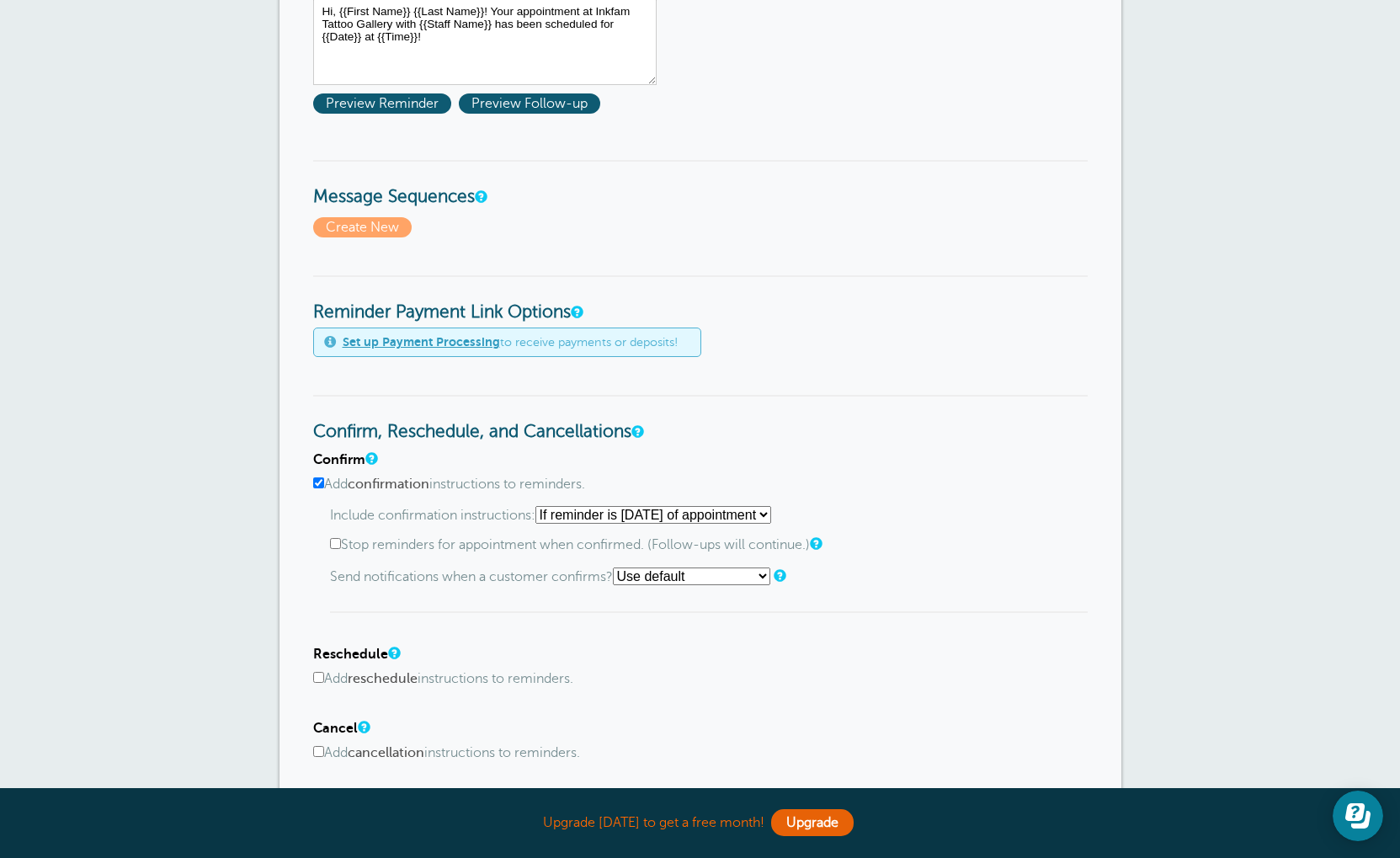
click at [373, 244] on form "Reminder Schedule 1st reminder: Immediately 1 2 3 4 5 6 7 8 9 10 11 12 13 14 15…" at bounding box center [700, 547] width 775 height 1336
click at [374, 227] on span "Create New" at bounding box center [362, 227] width 98 height 20
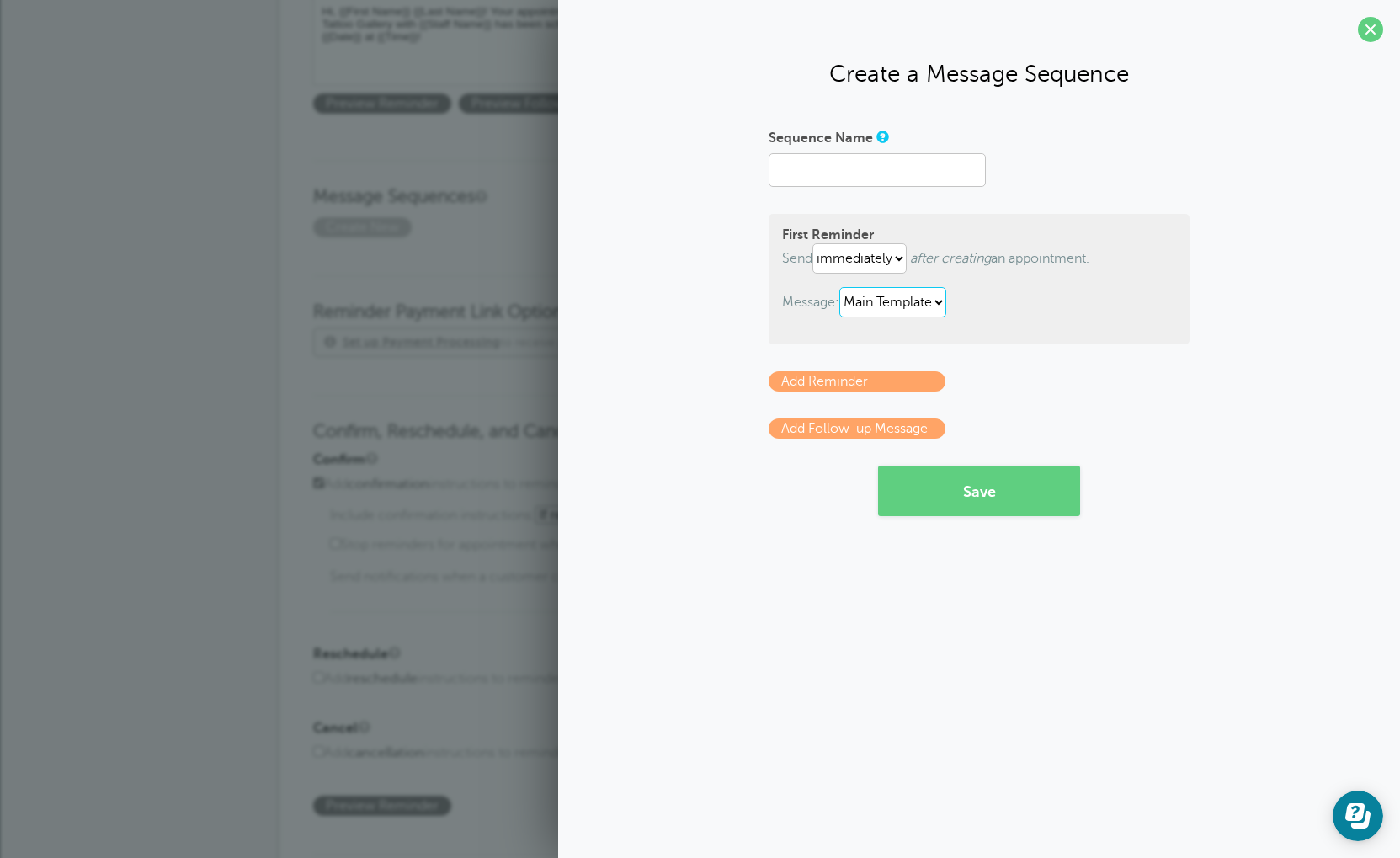
click at [878, 310] on select "Main Template" at bounding box center [892, 302] width 107 height 30
click at [867, 392] on link "Add Reminder" at bounding box center [857, 380] width 176 height 20
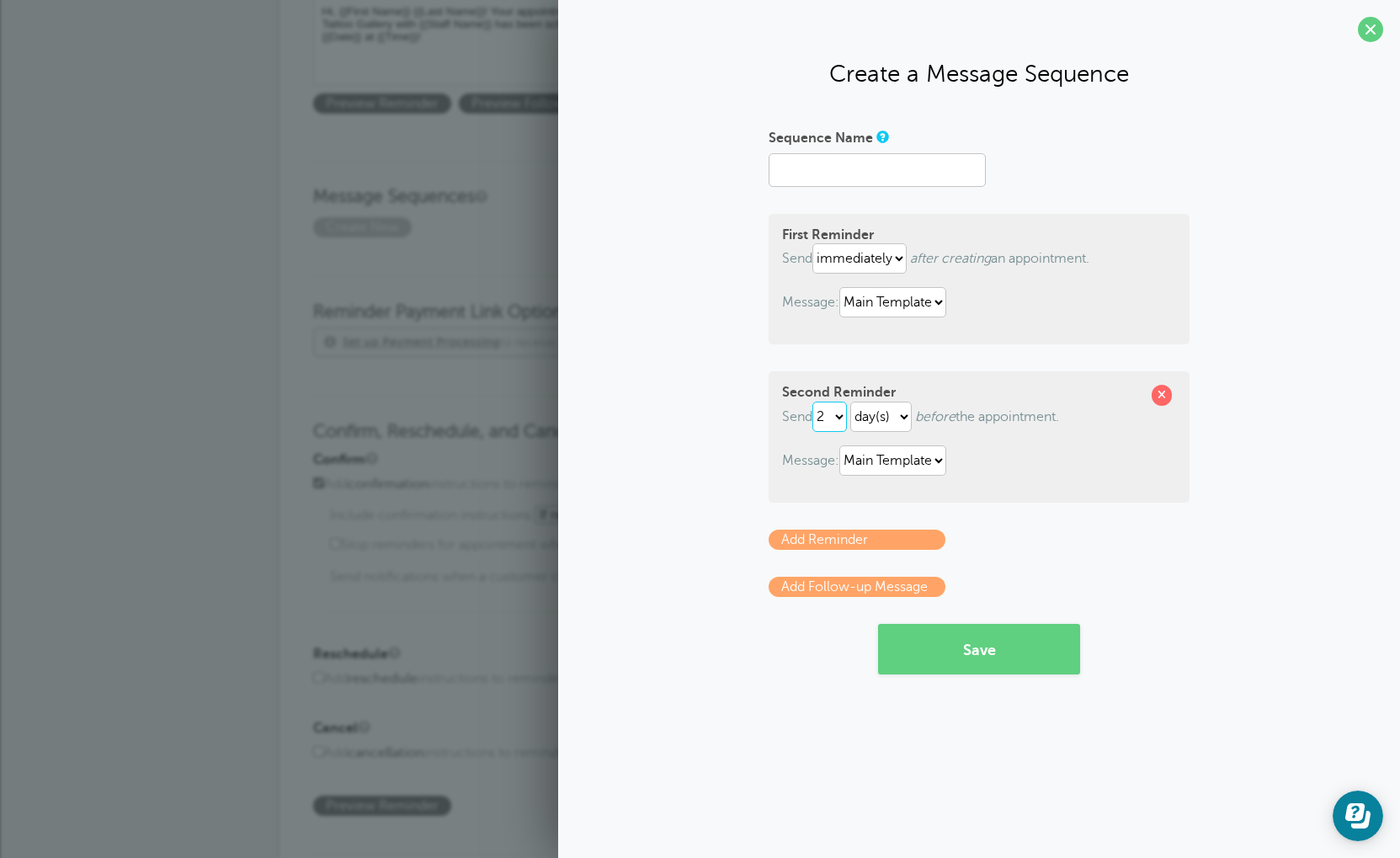
click at [867, 380] on div "Second Reminder Send 1 2 3 4 5 6 7 8 9 10 11 12 13 14 15 16 17 18 19 20 21 22 2…" at bounding box center [979, 436] width 421 height 130
click at [847, 424] on select "1 2 3 4 5 6 7 8 9 10 11 12 13 14 15 16 17 18 19 20 21 22 23 24 25 26 27 28 29 30" at bounding box center [829, 417] width 35 height 30
click at [847, 427] on select "1 2 3 4 5 6 7 8 9 10 11 12 13 14 15 16 17 18 19 20 21 22 23 24 25 26 27 28 29 30" at bounding box center [829, 417] width 35 height 30
click at [847, 424] on select "1 2 3 4 5 6 7 8 9 10 11 12 13 14 15 16 17 18 19 20 21 22 23 24 25 26 27 28 29 30" at bounding box center [829, 417] width 35 height 30
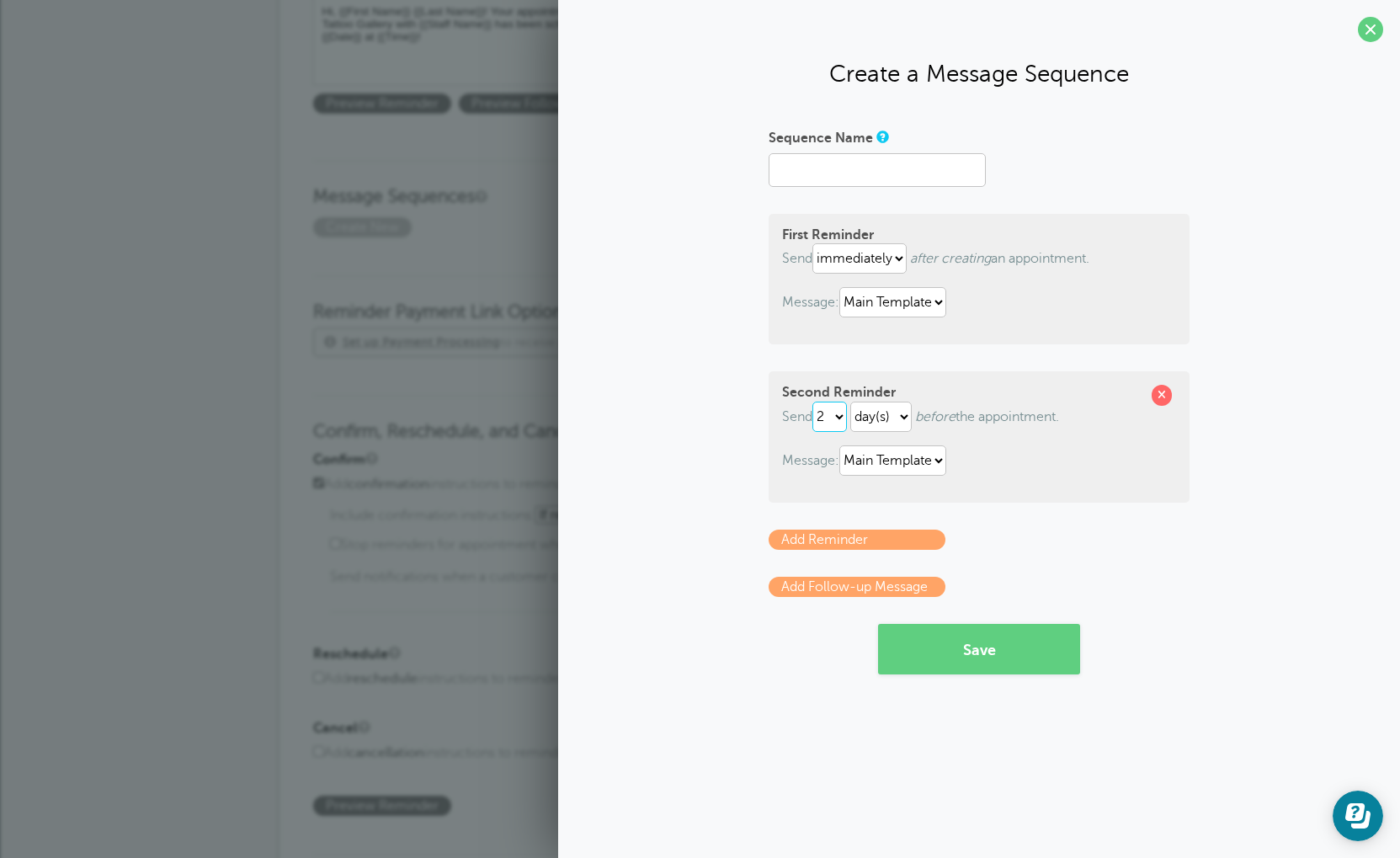
click at [847, 423] on select "1 2 3 4 5 6 7 8 9 10 11 12 13 14 15 16 17 18 19 20 21 22 23 24 25 26 27 28 29 30" at bounding box center [829, 417] width 35 height 30
click at [836, 426] on select "1 2 3 4 5 6 7 8 9 10 11 12 13 14 15 16 17 18 19 20 21 22 23 24 25 26 27 28 29 30" at bounding box center [829, 417] width 35 height 30
click at [847, 412] on select "1 2 3 4 5 6 7 8 9 10 11 12 13 14 15 16 17 18 19 20 21 22 23 24 25 26 27 28 29 30" at bounding box center [829, 417] width 35 height 30
click at [847, 414] on select "1 2 3 4 5 6 7 8 9 10 11 12 13 14 15 16 17 18 19 20 21 22 23 24 25 26 27 28 29 30" at bounding box center [829, 417] width 35 height 30
click at [847, 418] on select "1 2 3 4 5 6 7 8 9 10 11 12 13 14 15 16 17 18 19 20 21 22 23 24 25 26 27 28 29 30" at bounding box center [829, 417] width 35 height 30
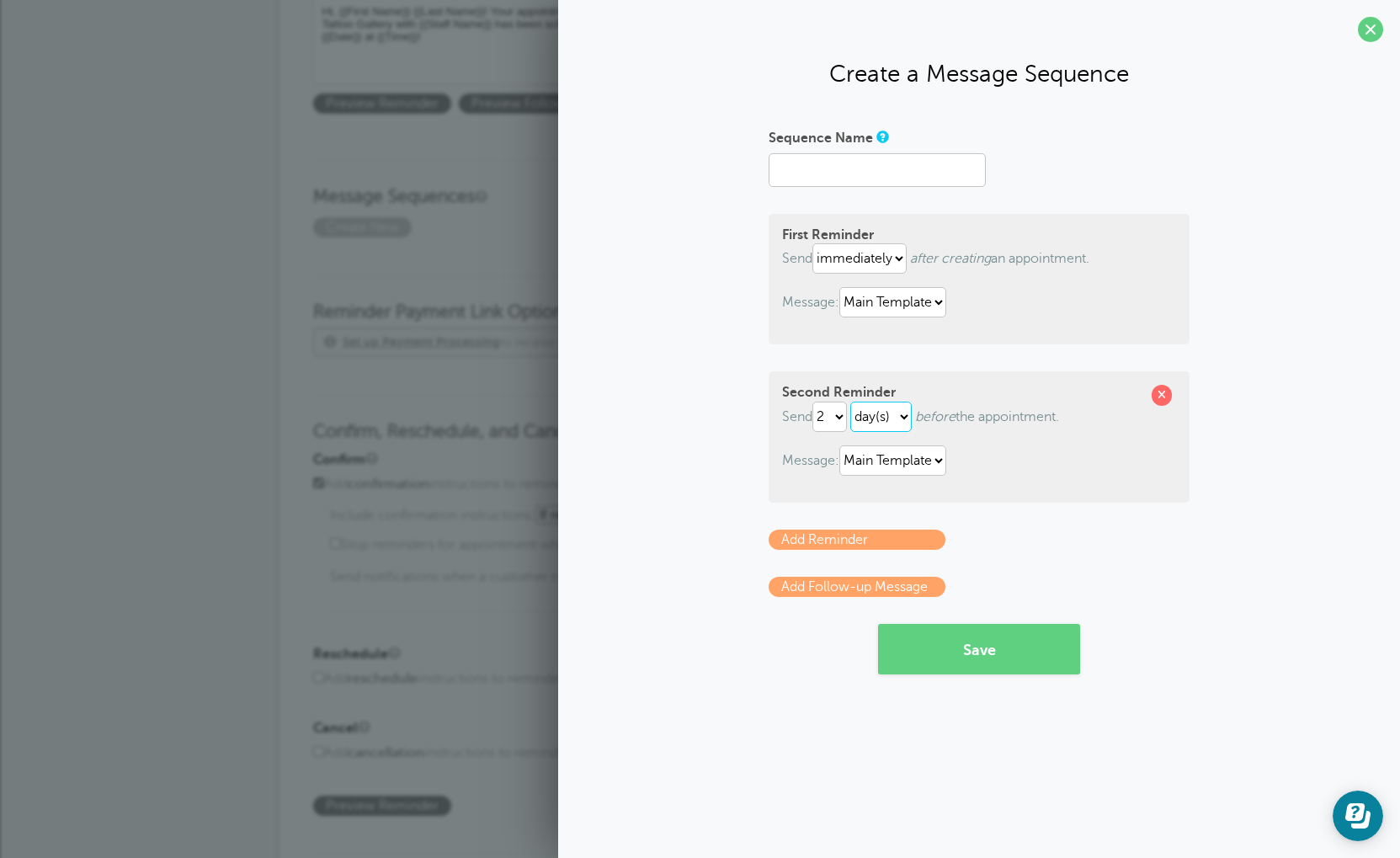
click at [842, 431] on p "Send 1 2 3 4 5 6 7 8 9 10 11 12 13 14 15 16 17 18 19 20 21 22 23 24 25 26 27 28…" at bounding box center [979, 417] width 394 height 30
select select "1"
click at [858, 125] on form "Sequence Name First Reminder Send immediately 1 2 3 4 5 6 7 8 9 10 11 12 13 14 …" at bounding box center [979, 399] width 421 height 551
click at [868, 532] on form "Sequence Name First Reminder Send immediately 1 2 3 4 5 6 7 8 9 10 11 12 13 14 …" at bounding box center [979, 399] width 421 height 551
click at [824, 597] on link "Add Follow-up Message" at bounding box center [857, 586] width 176 height 20
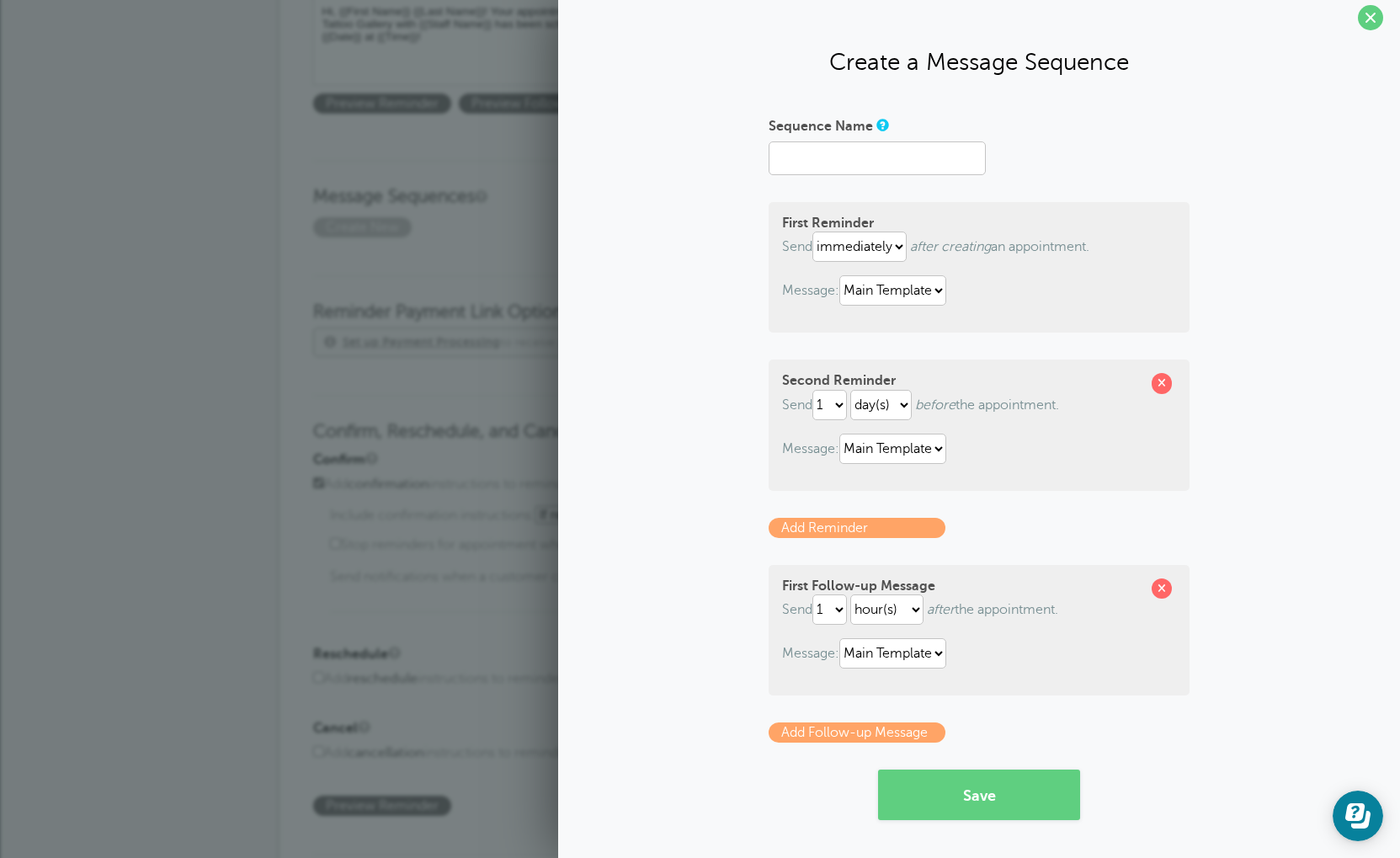
scroll to position [16, 0]
click at [1162, 587] on span at bounding box center [1161, 588] width 20 height 20
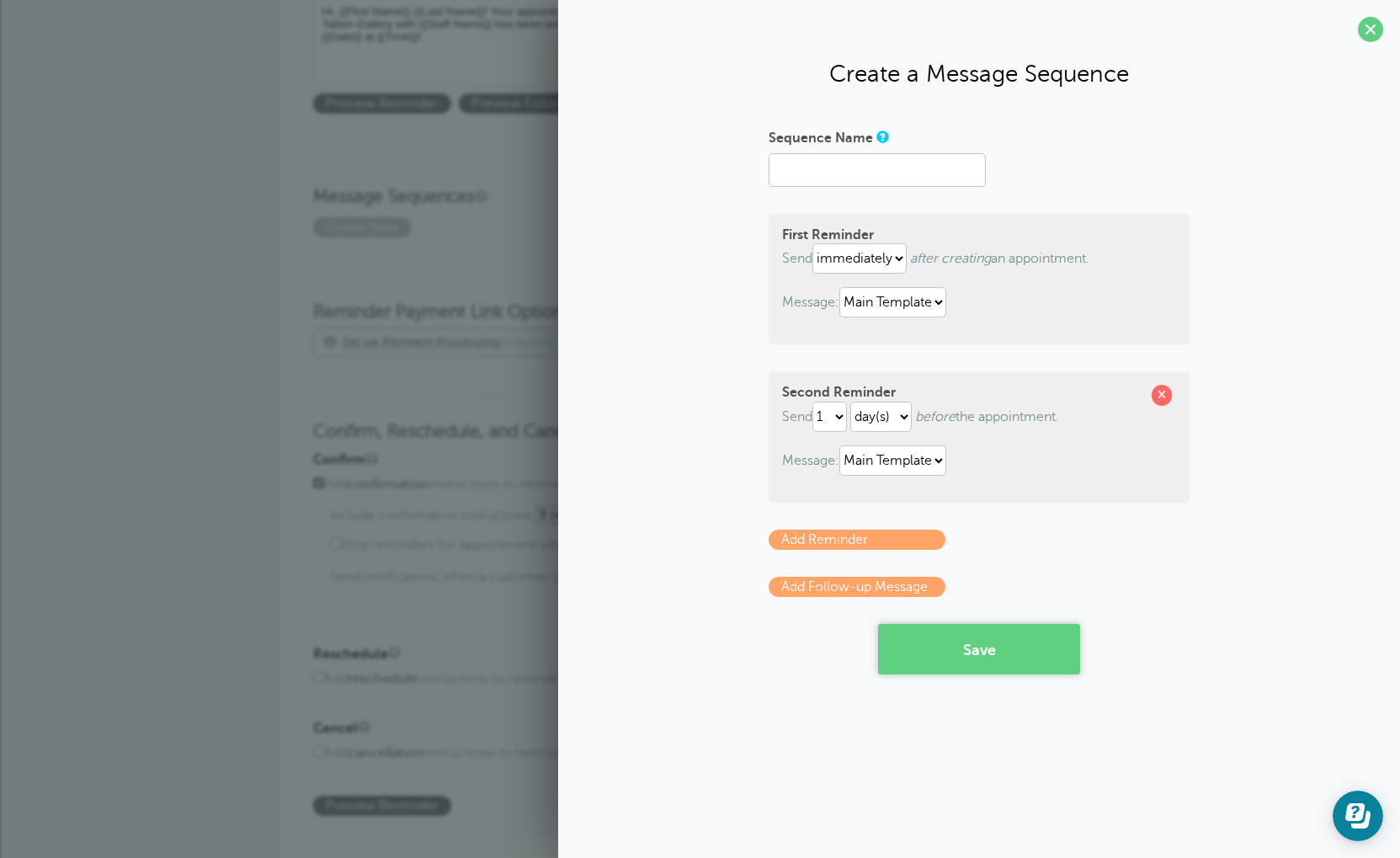
click at [962, 650] on button "Save" at bounding box center [979, 649] width 202 height 51
type input "m"
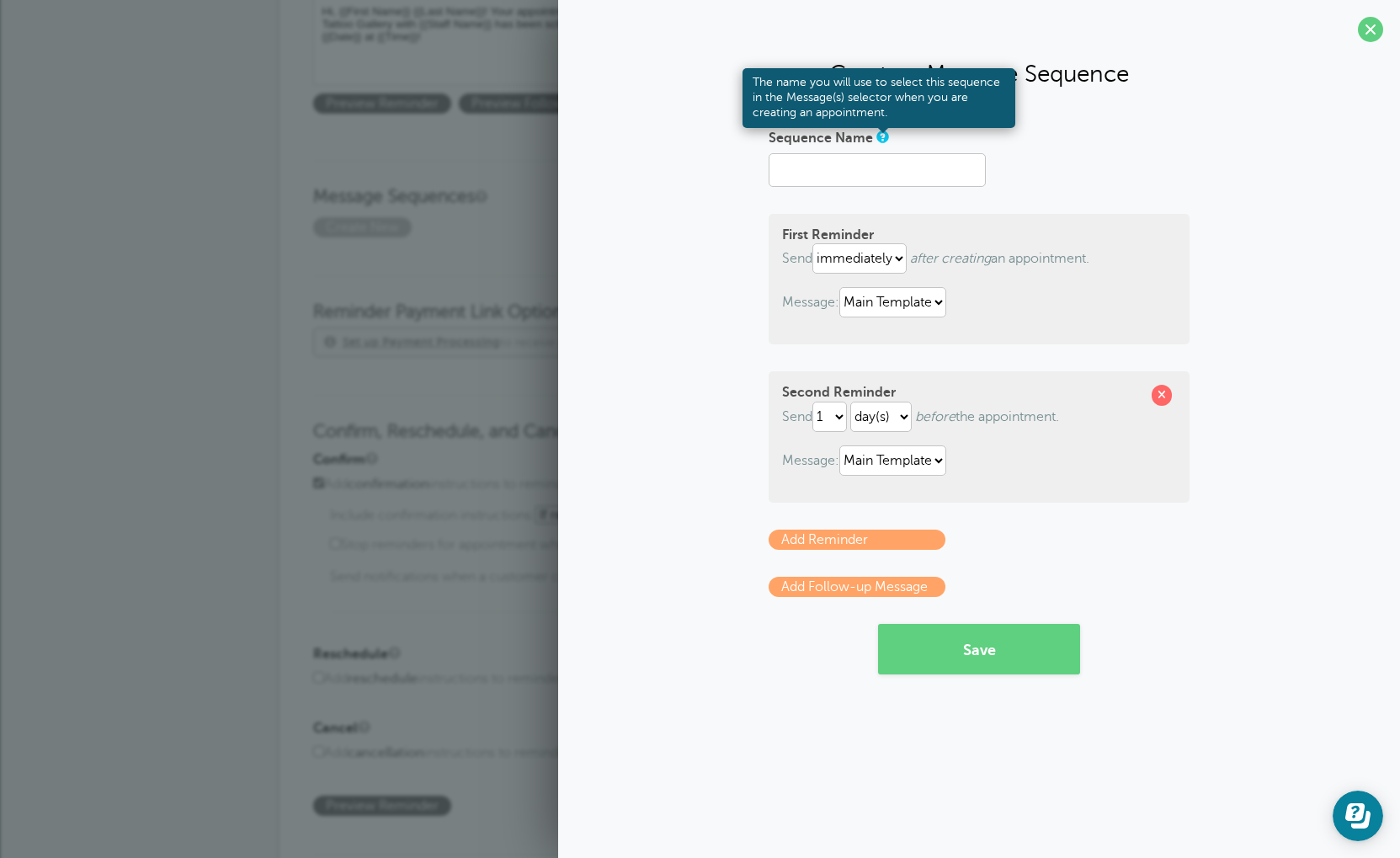
click at [883, 140] on link at bounding box center [881, 137] width 10 height 11
click at [883, 139] on link at bounding box center [881, 137] width 10 height 11
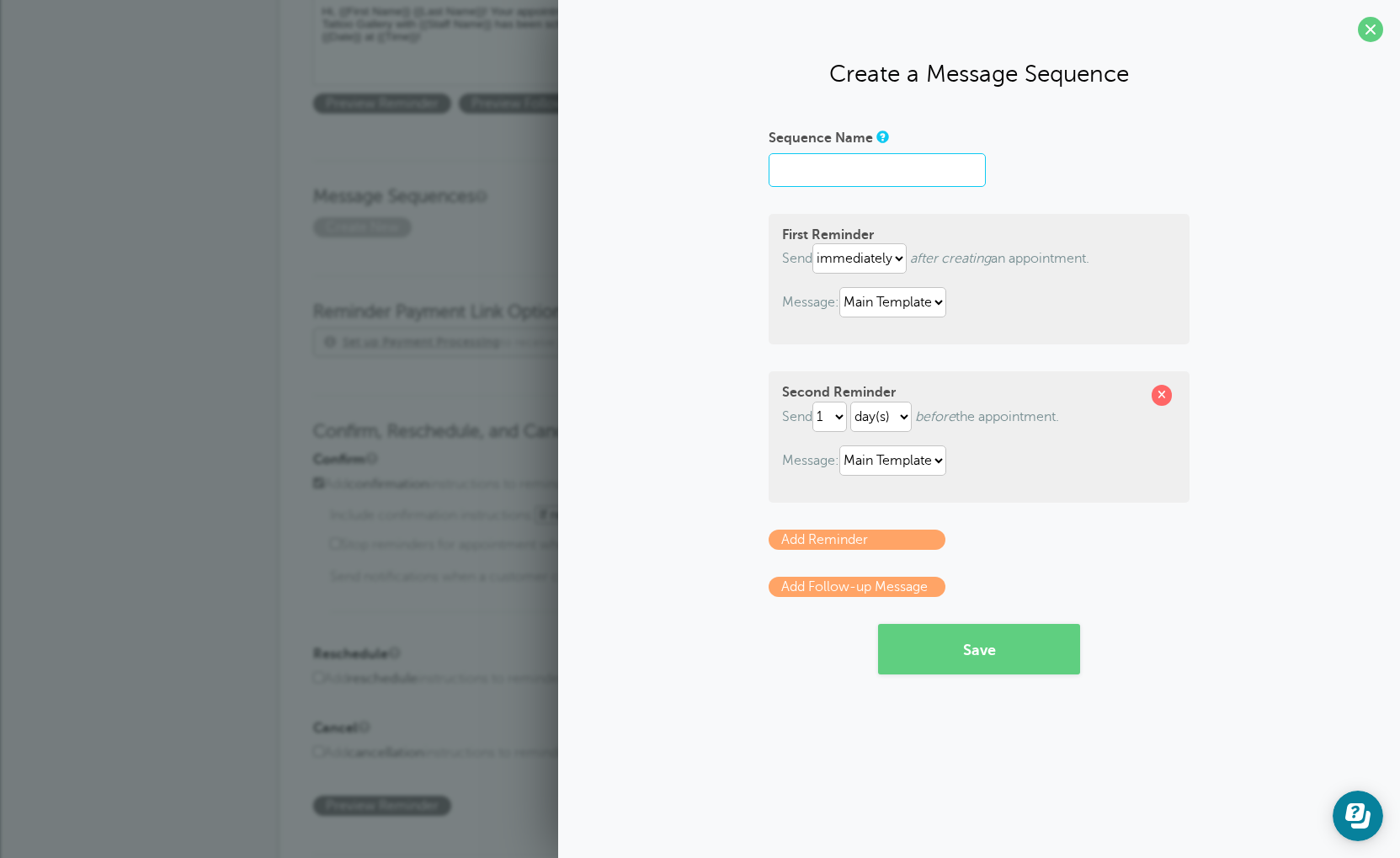
click at [860, 181] on input "Sequence Name" at bounding box center [877, 170] width 217 height 34
type input "T"
type input "Sequence 1"
click at [1036, 653] on button "Save" at bounding box center [979, 649] width 202 height 51
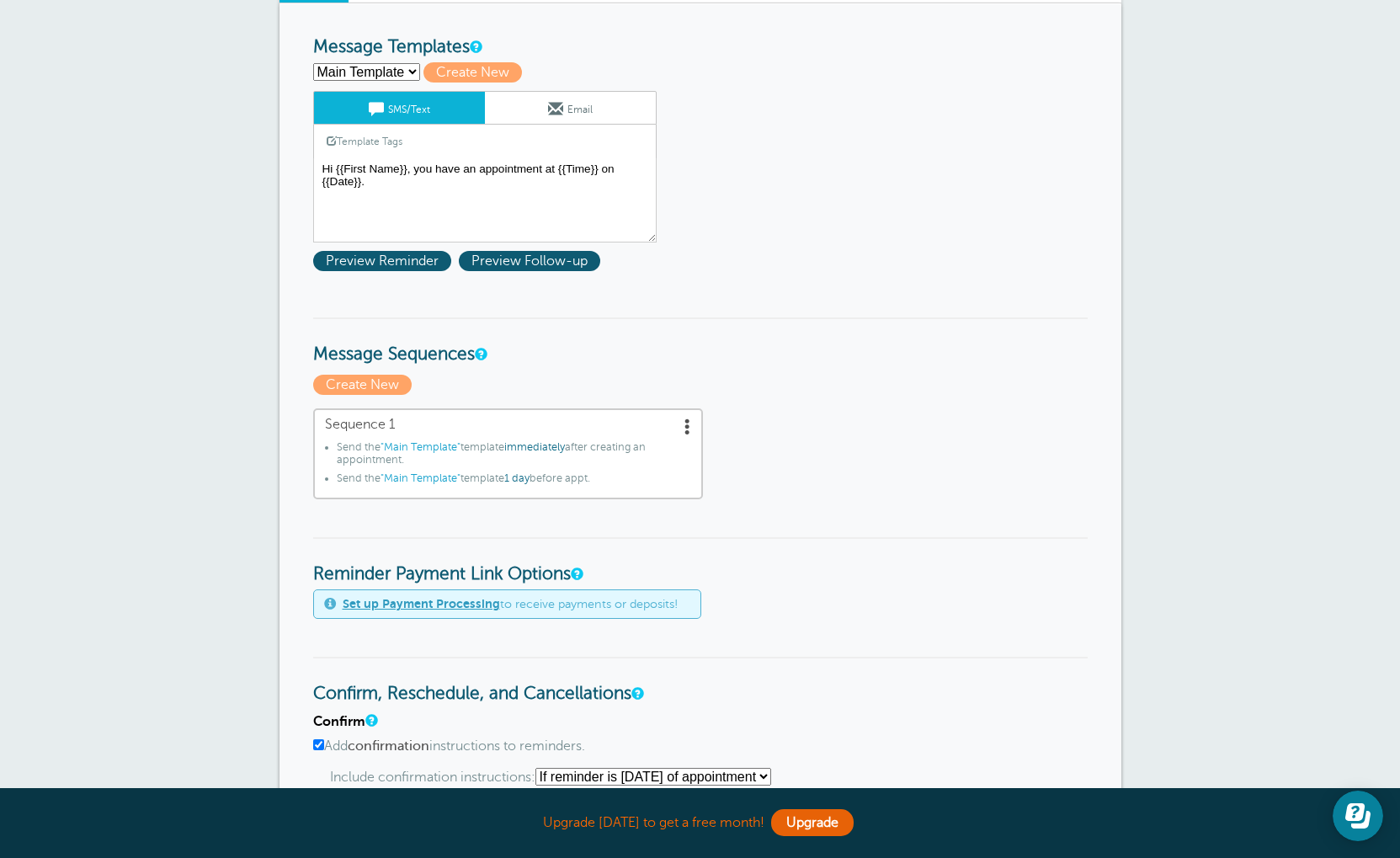
scroll to position [236, 0]
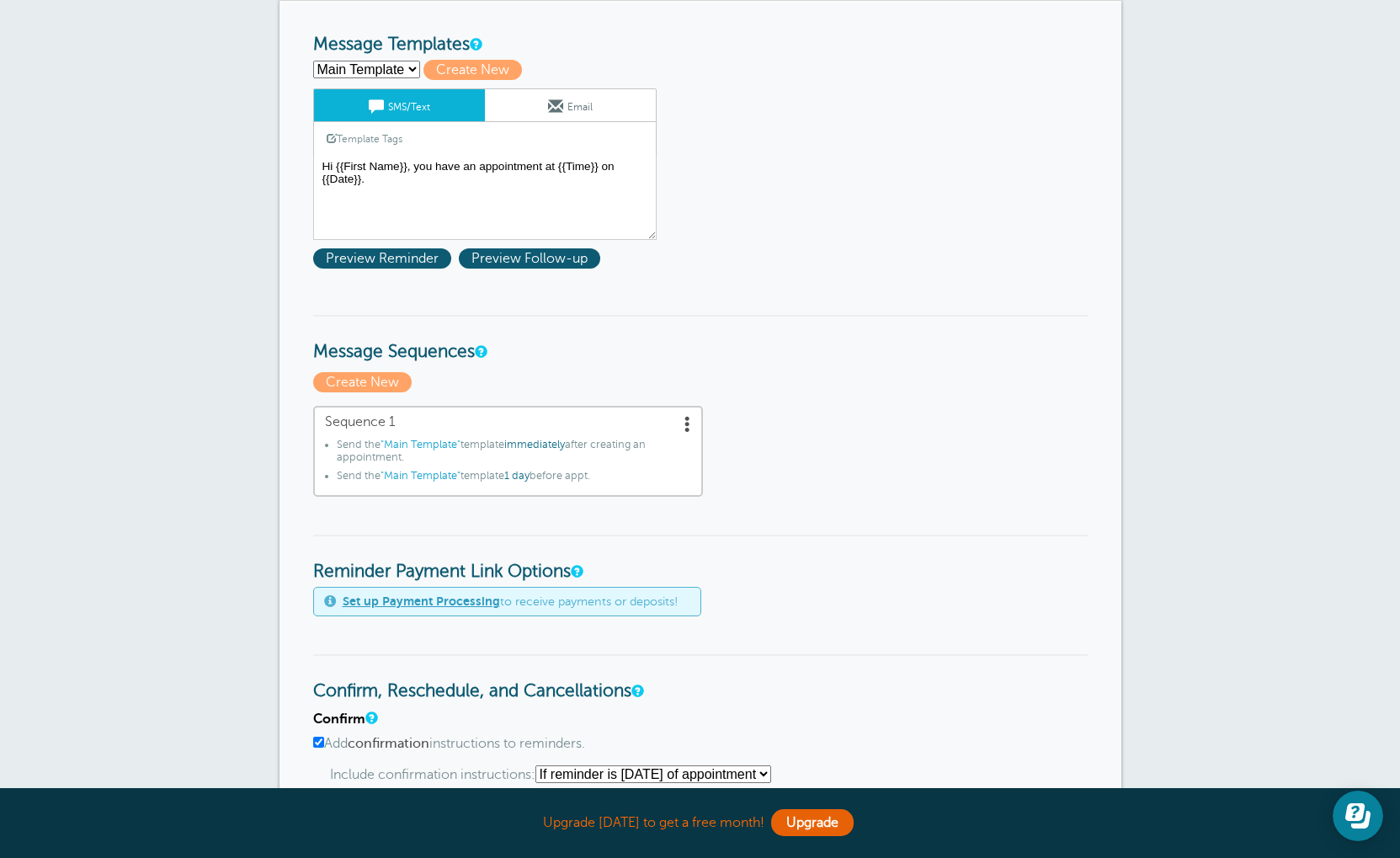
click at [995, 71] on div "Main Template Create new... Create New" at bounding box center [700, 69] width 775 height 20
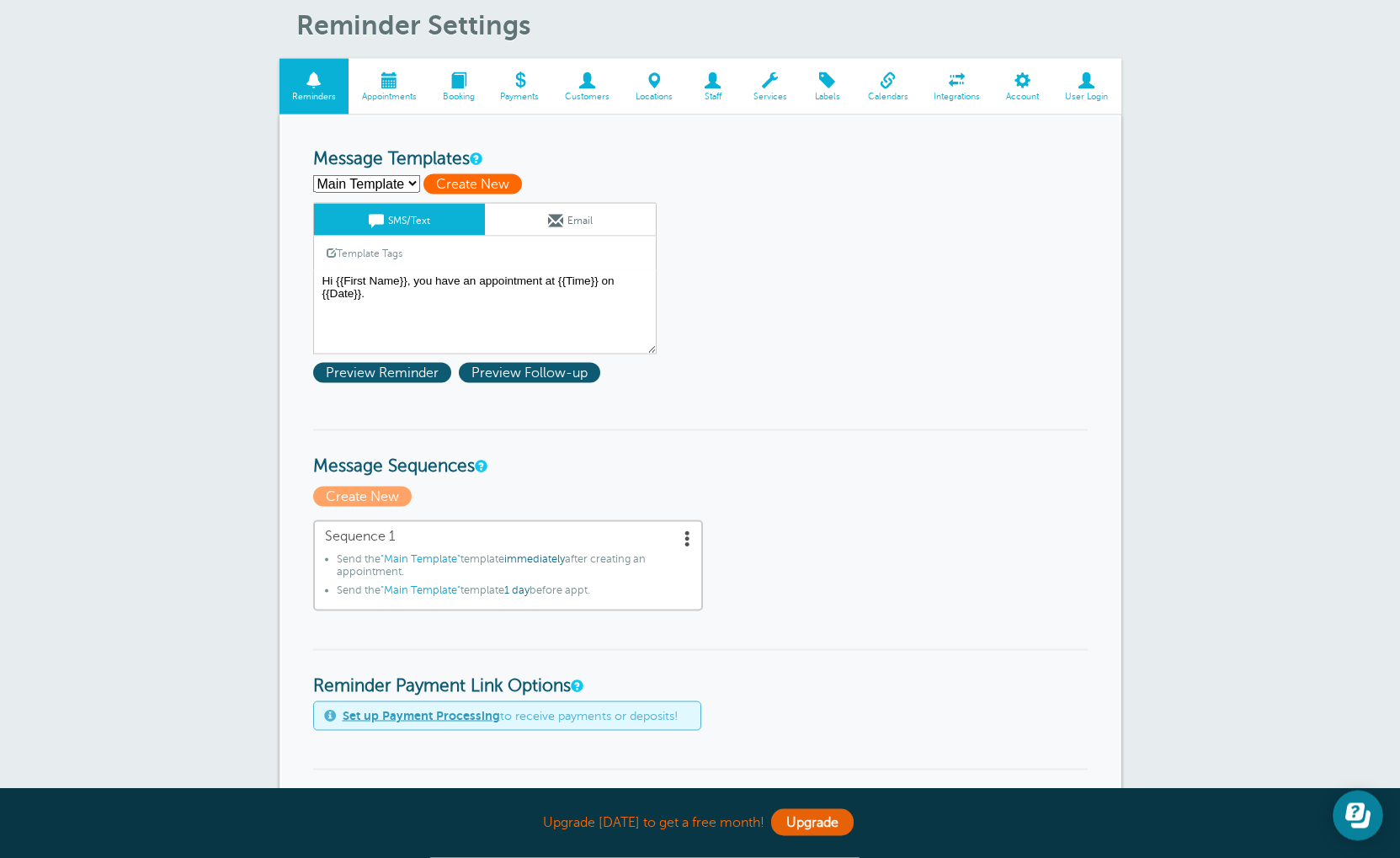
scroll to position [122, 0]
click at [458, 191] on span "Create New" at bounding box center [473, 183] width 98 height 20
select select
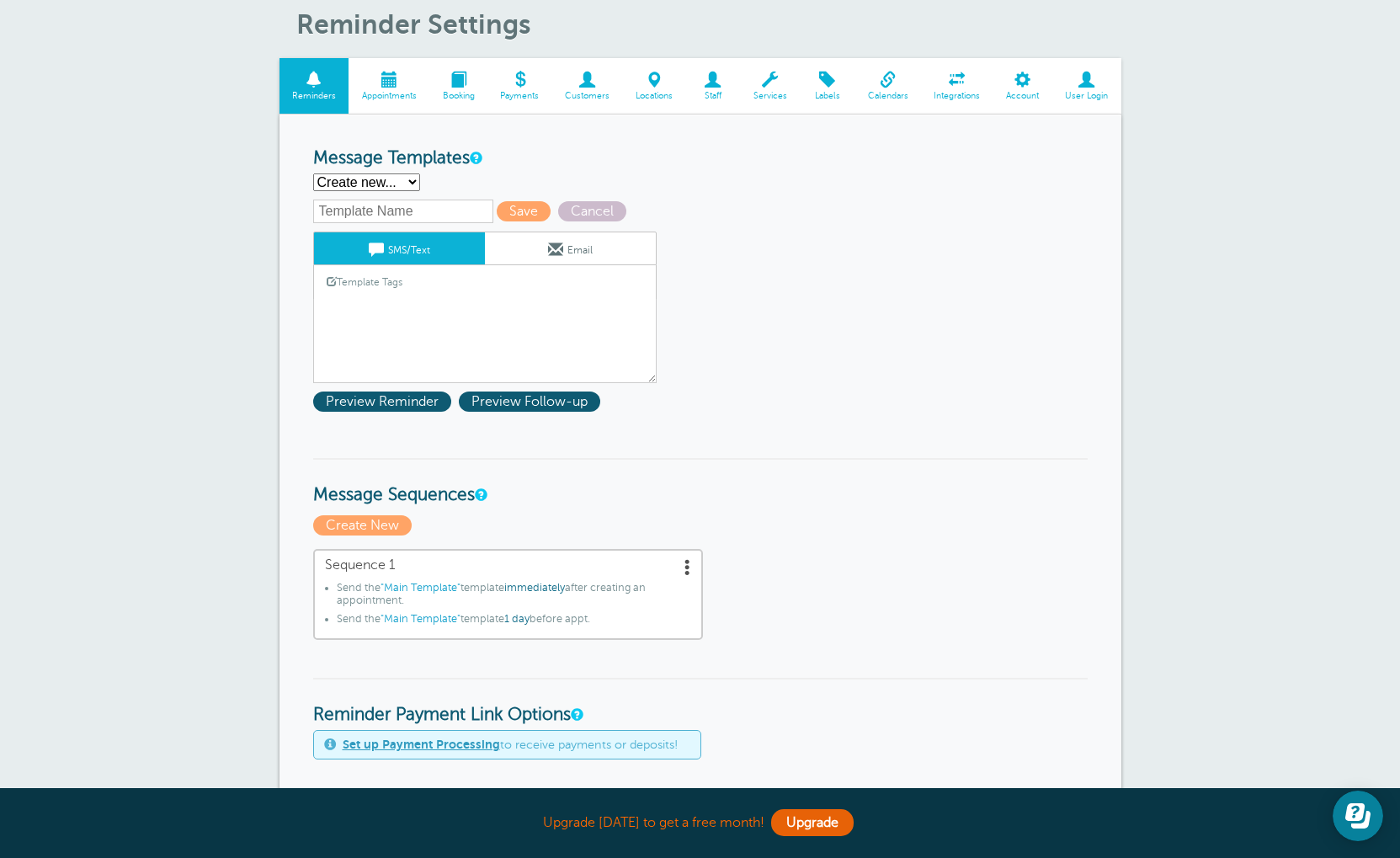
click at [386, 221] on input "text" at bounding box center [403, 210] width 180 height 24
click at [387, 223] on input "text" at bounding box center [403, 210] width 180 height 24
click at [344, 183] on select "Main Template Create new..." at bounding box center [366, 182] width 107 height 18
click at [397, 217] on input "Template 2" at bounding box center [403, 210] width 180 height 24
type input "Template 2"
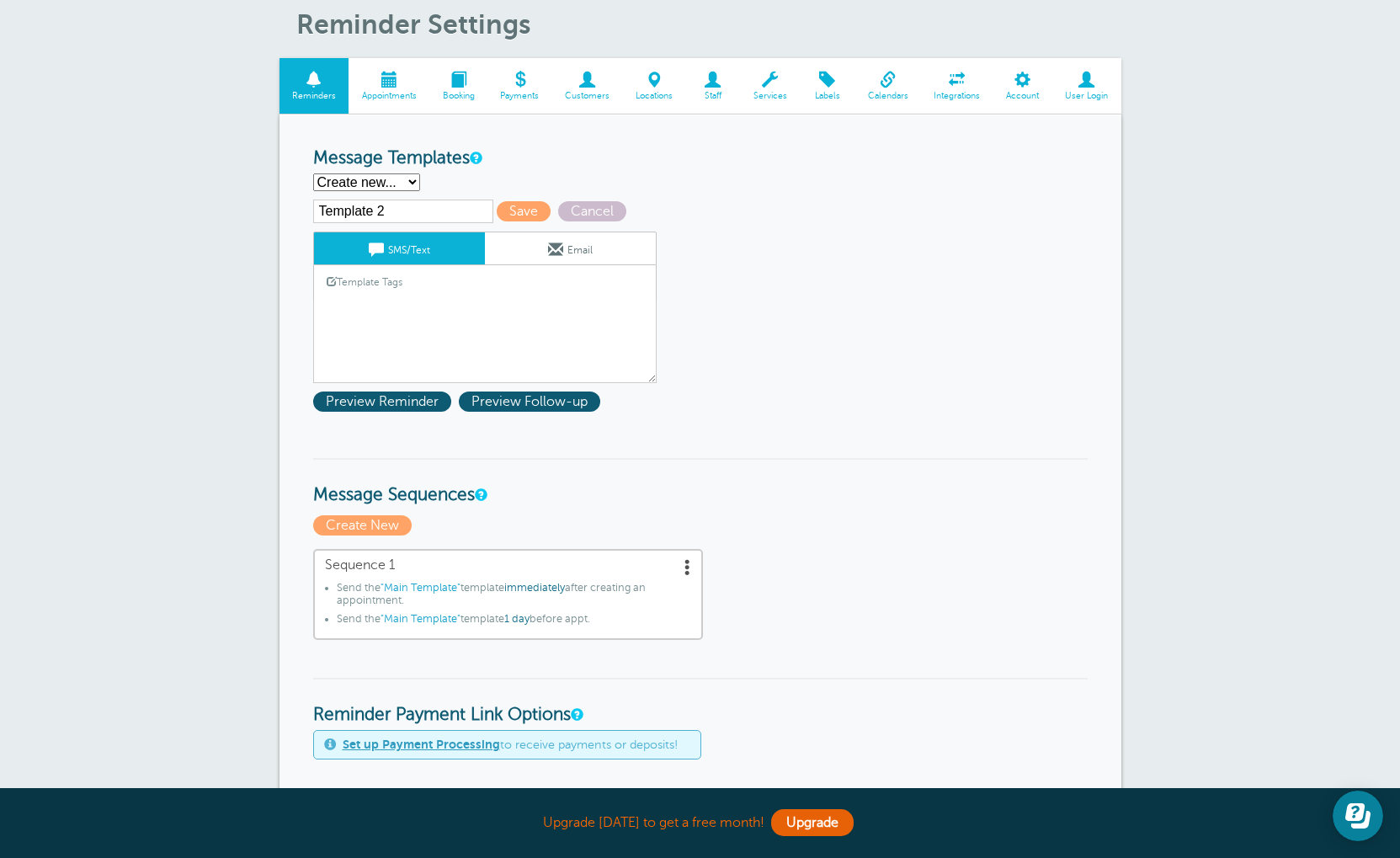
click at [438, 293] on div "Template Tags Copy SMS" at bounding box center [485, 281] width 343 height 33
click at [405, 289] on link "Template Tags" at bounding box center [364, 281] width 101 height 33
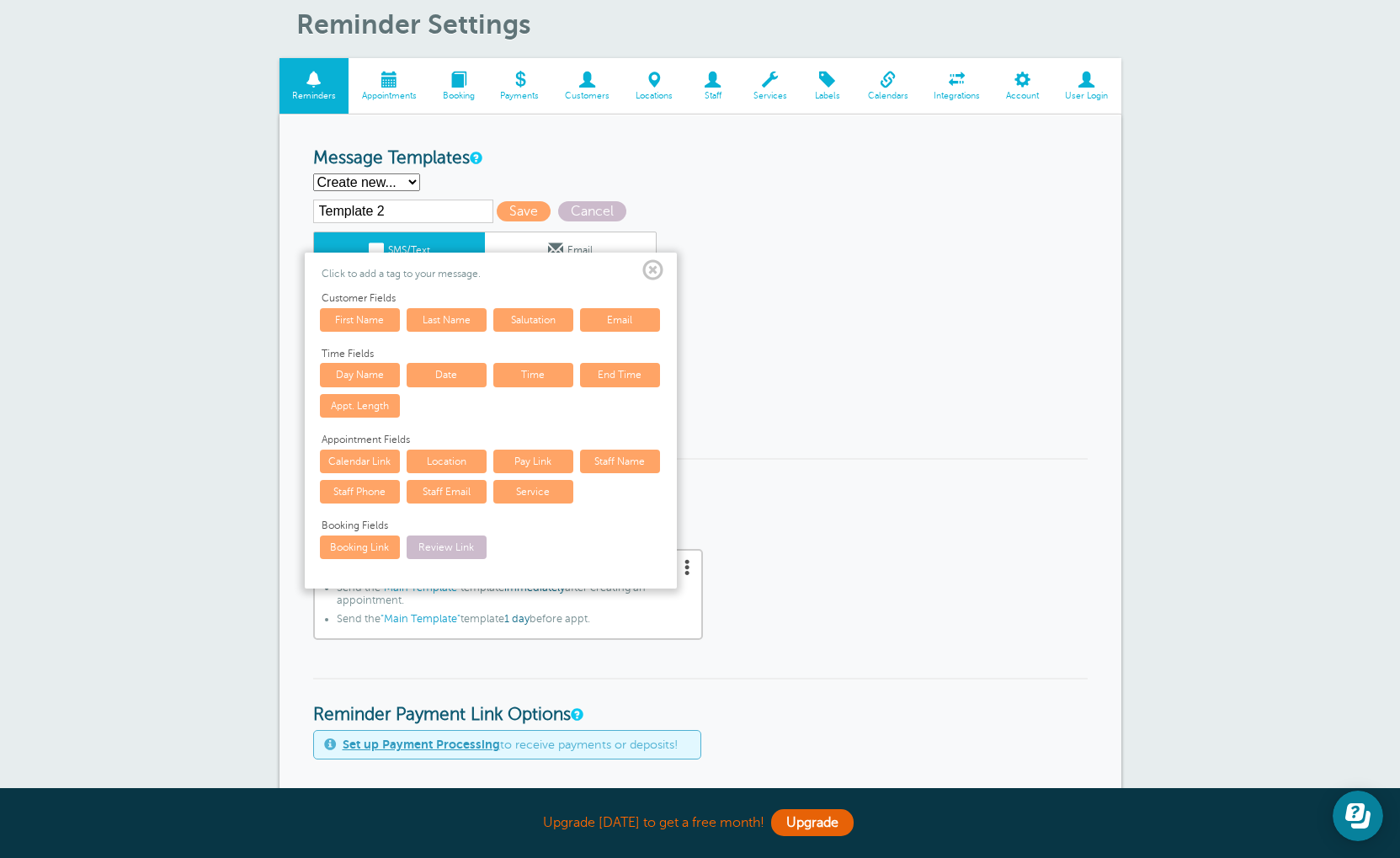
click at [654, 274] on span at bounding box center [653, 271] width 21 height 21
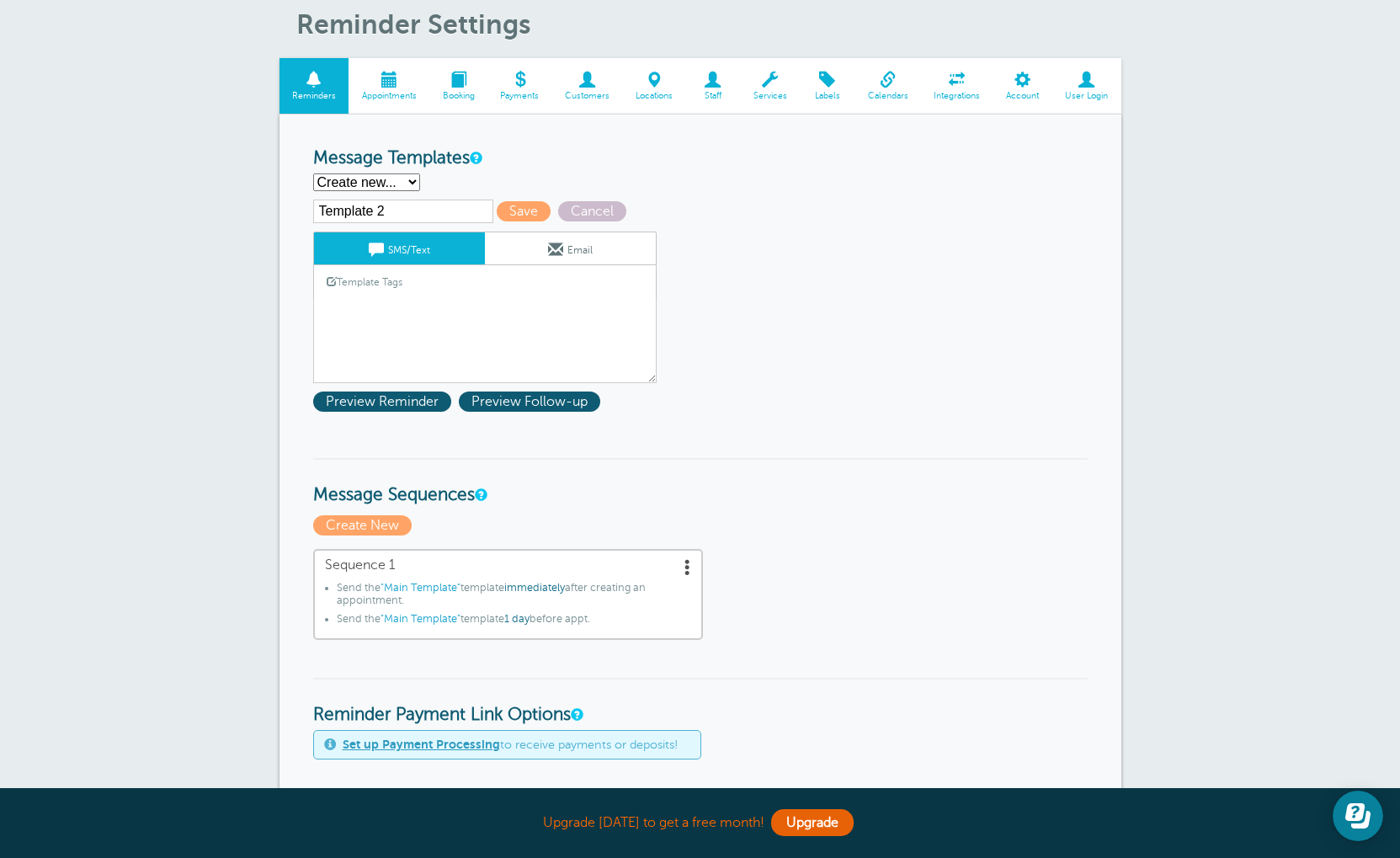
click at [435, 291] on div "Template Tags Copy SMS" at bounding box center [485, 281] width 343 height 33
click at [428, 298] on div "Template Tags Copy SMS" at bounding box center [485, 281] width 343 height 33
click at [329, 285] on span at bounding box center [331, 281] width 10 height 10
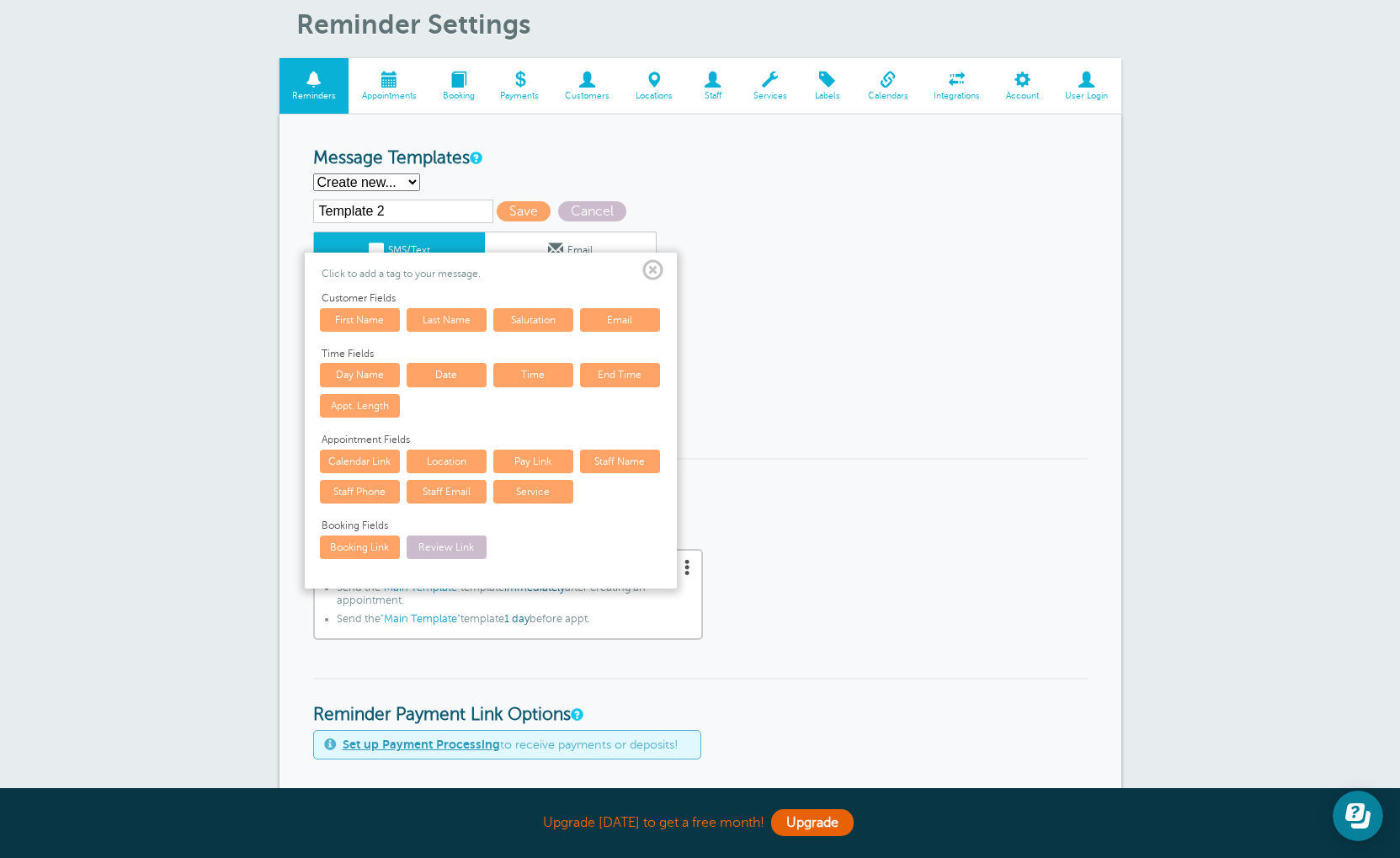
click at [656, 278] on span at bounding box center [653, 271] width 21 height 21
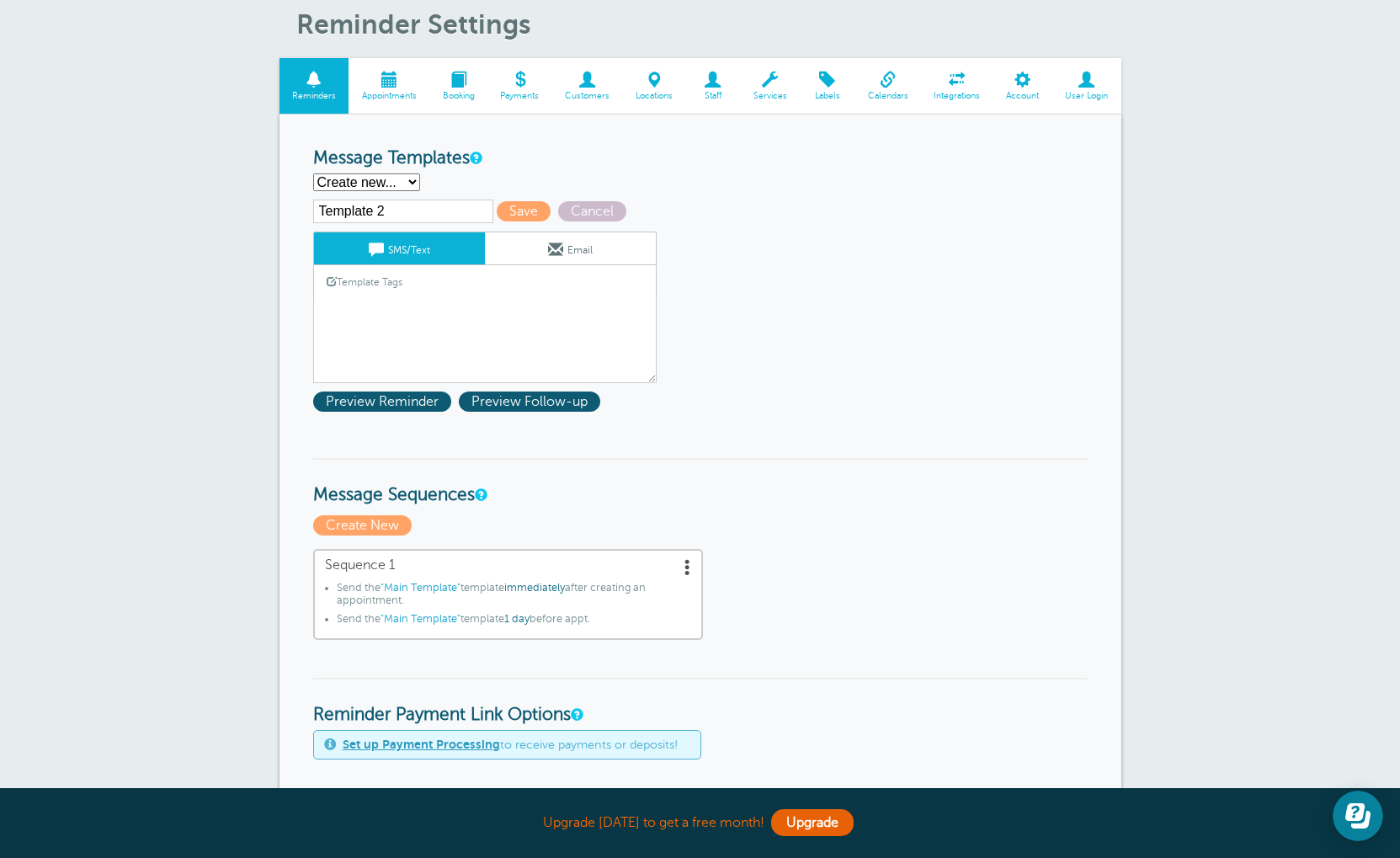
click at [591, 298] on div "Template Tags Copy SMS" at bounding box center [485, 281] width 343 height 33
click at [575, 326] on textarea "Hi {{First Name}}, you have an appointment at {{Time}} on {{Date}}." at bounding box center [485, 341] width 343 height 84
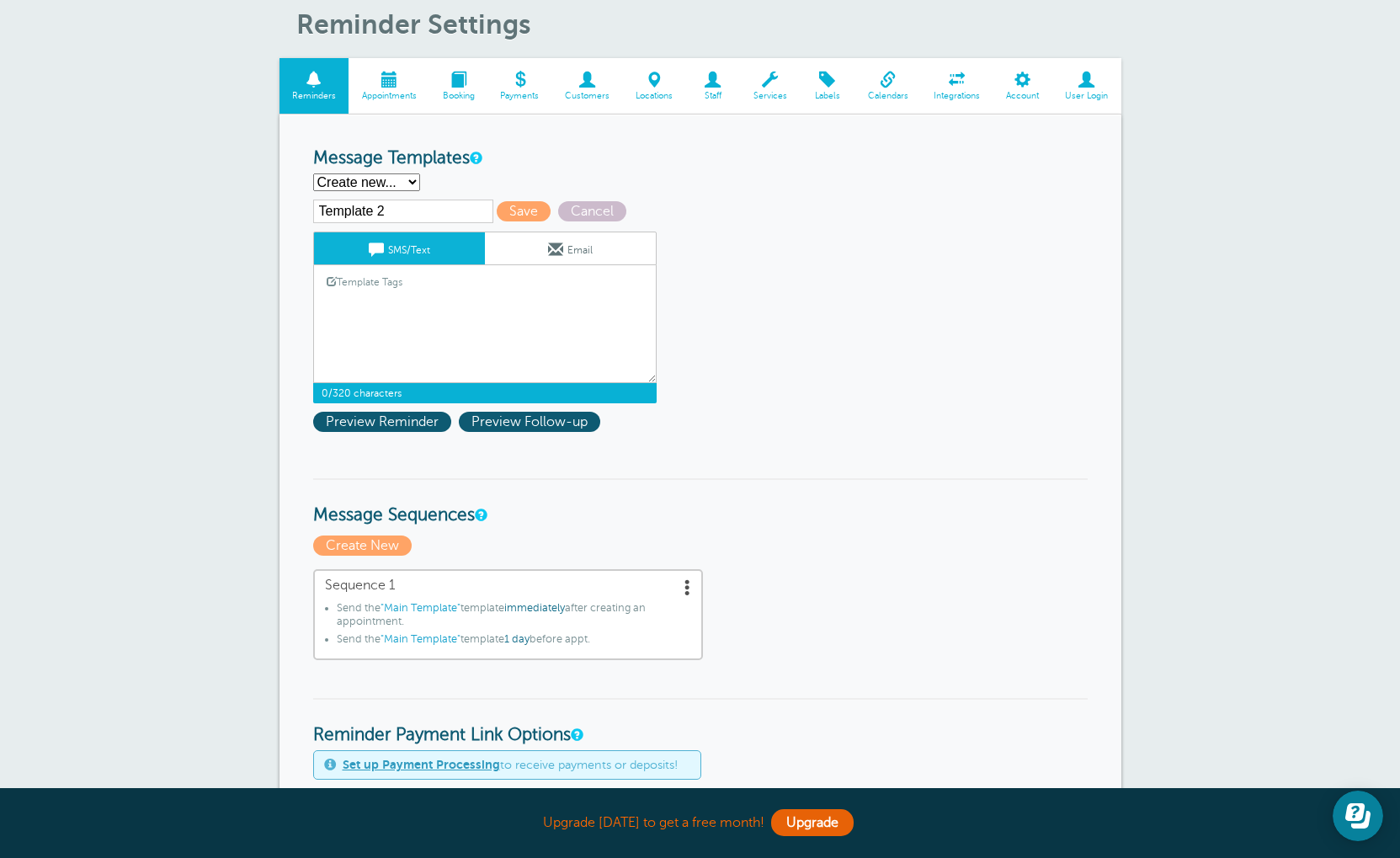
click at [575, 326] on textarea "Hi {{First Name}}, you have an appointment at {{Time}} on {{Date}}." at bounding box center [485, 341] width 343 height 84
click at [367, 288] on link "Template Tags" at bounding box center [364, 281] width 101 height 33
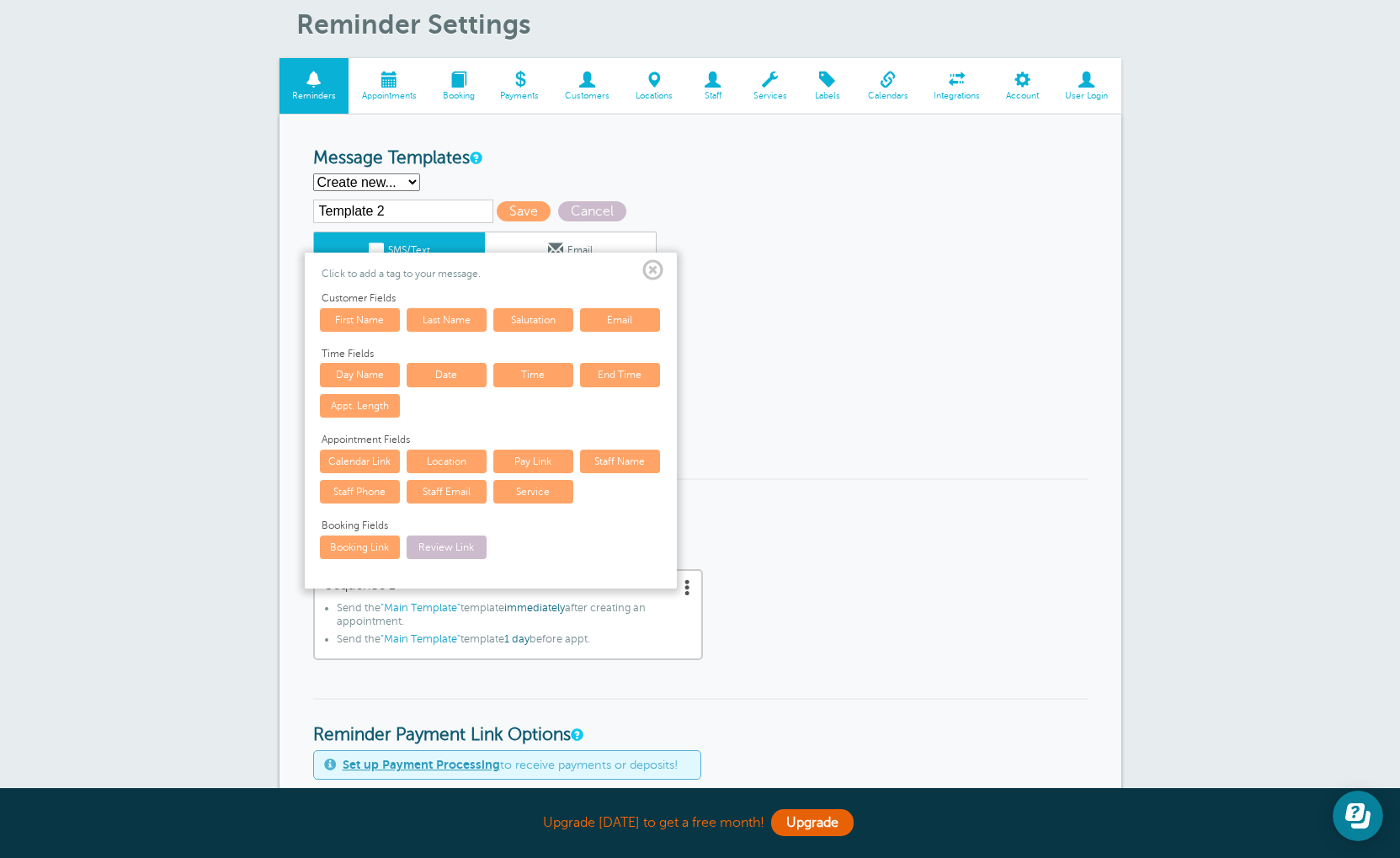
click at [370, 318] on link "First Name" at bounding box center [359, 320] width 80 height 24
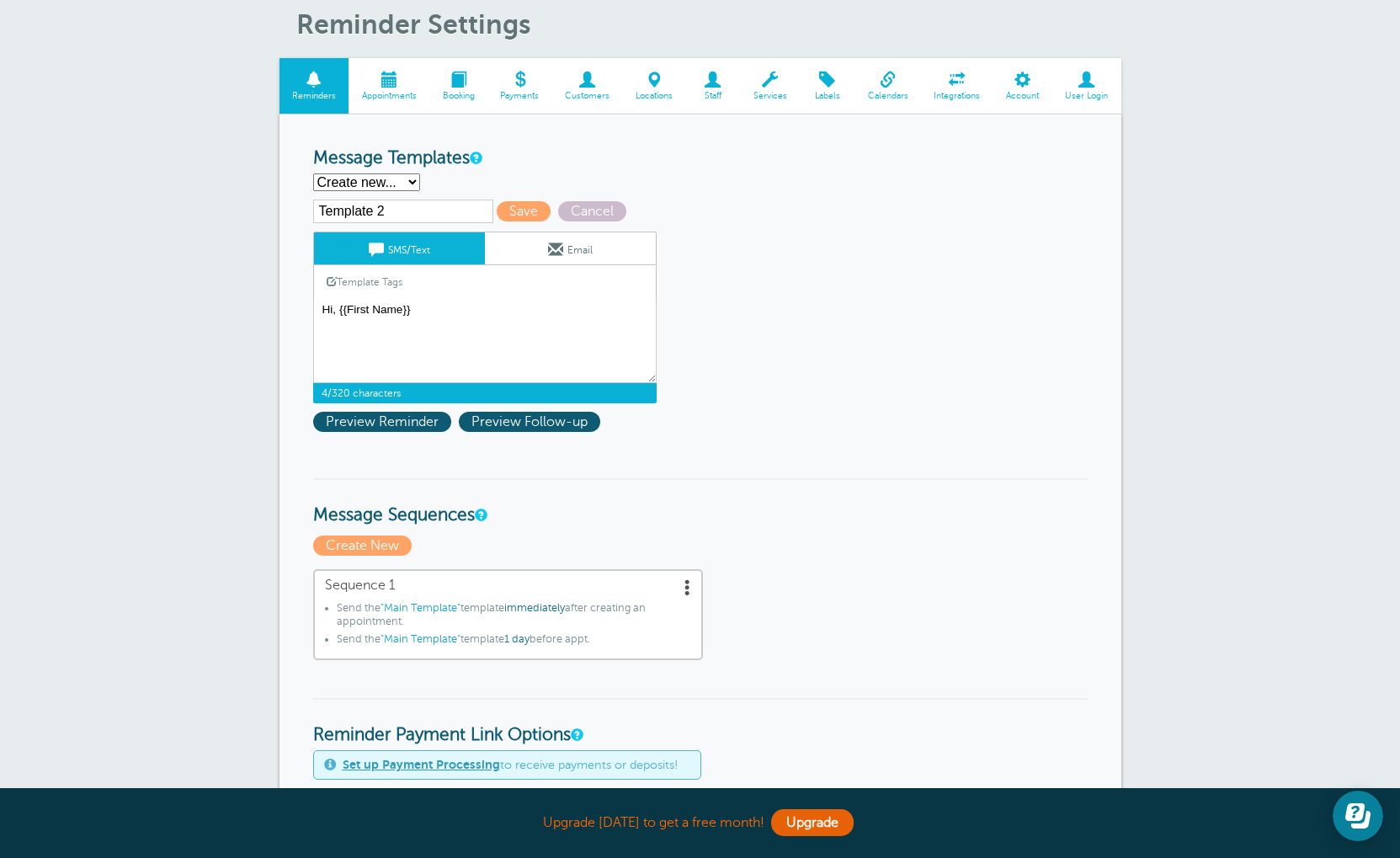
click at [357, 282] on link "Template Tags" at bounding box center [364, 281] width 101 height 33
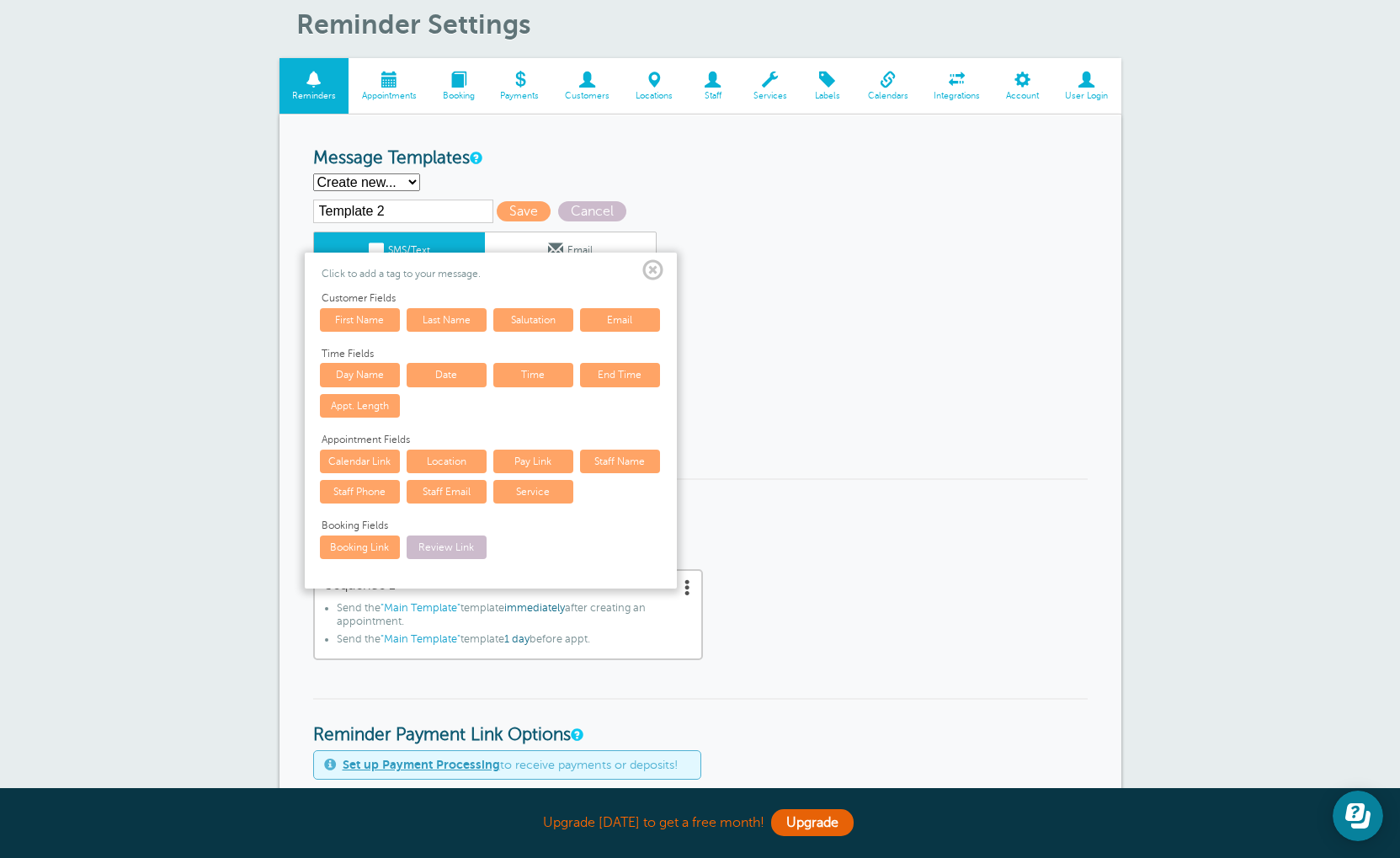
click at [443, 327] on link "Last Name" at bounding box center [446, 320] width 80 height 24
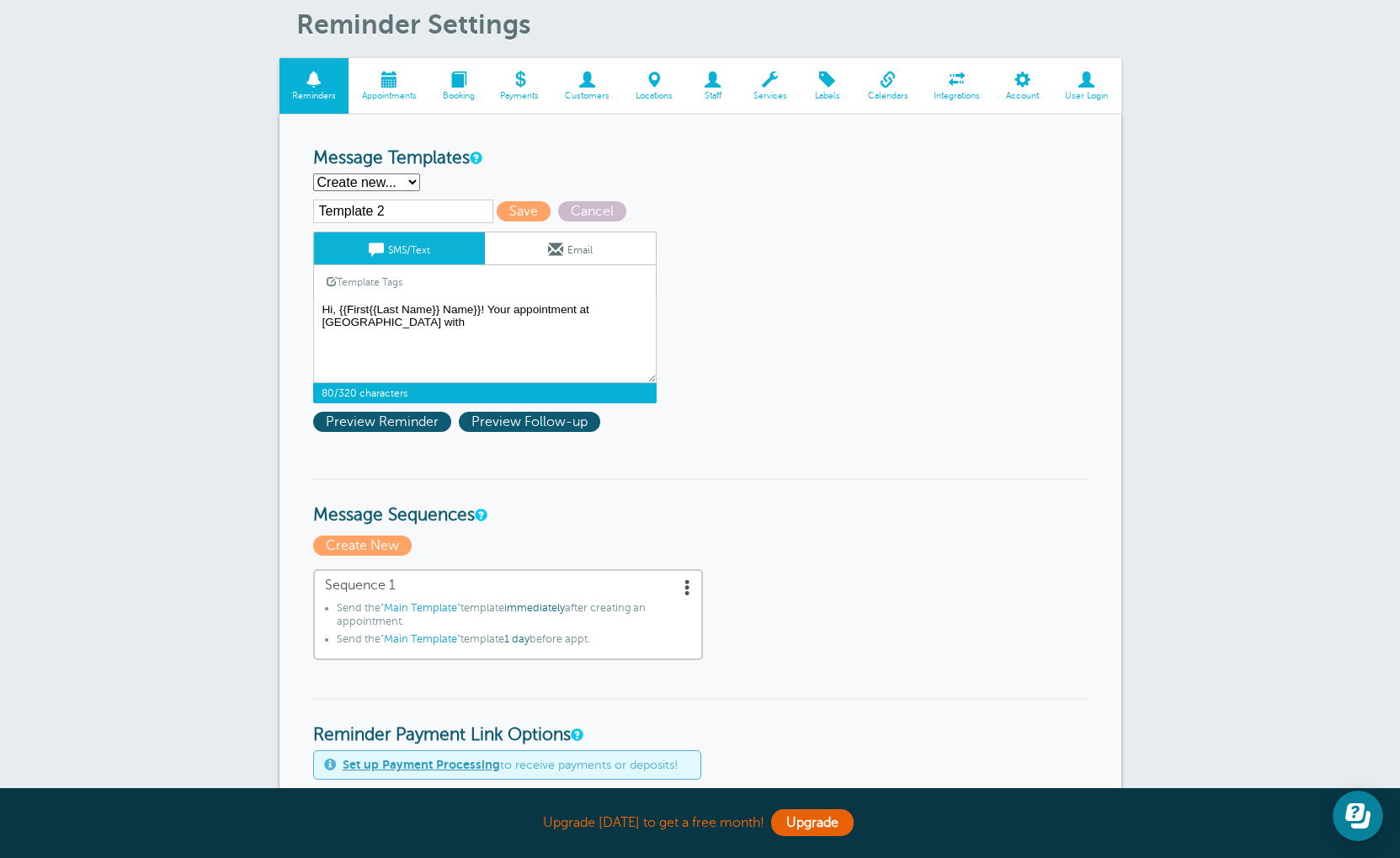
click at [336, 286] on span at bounding box center [331, 281] width 10 height 10
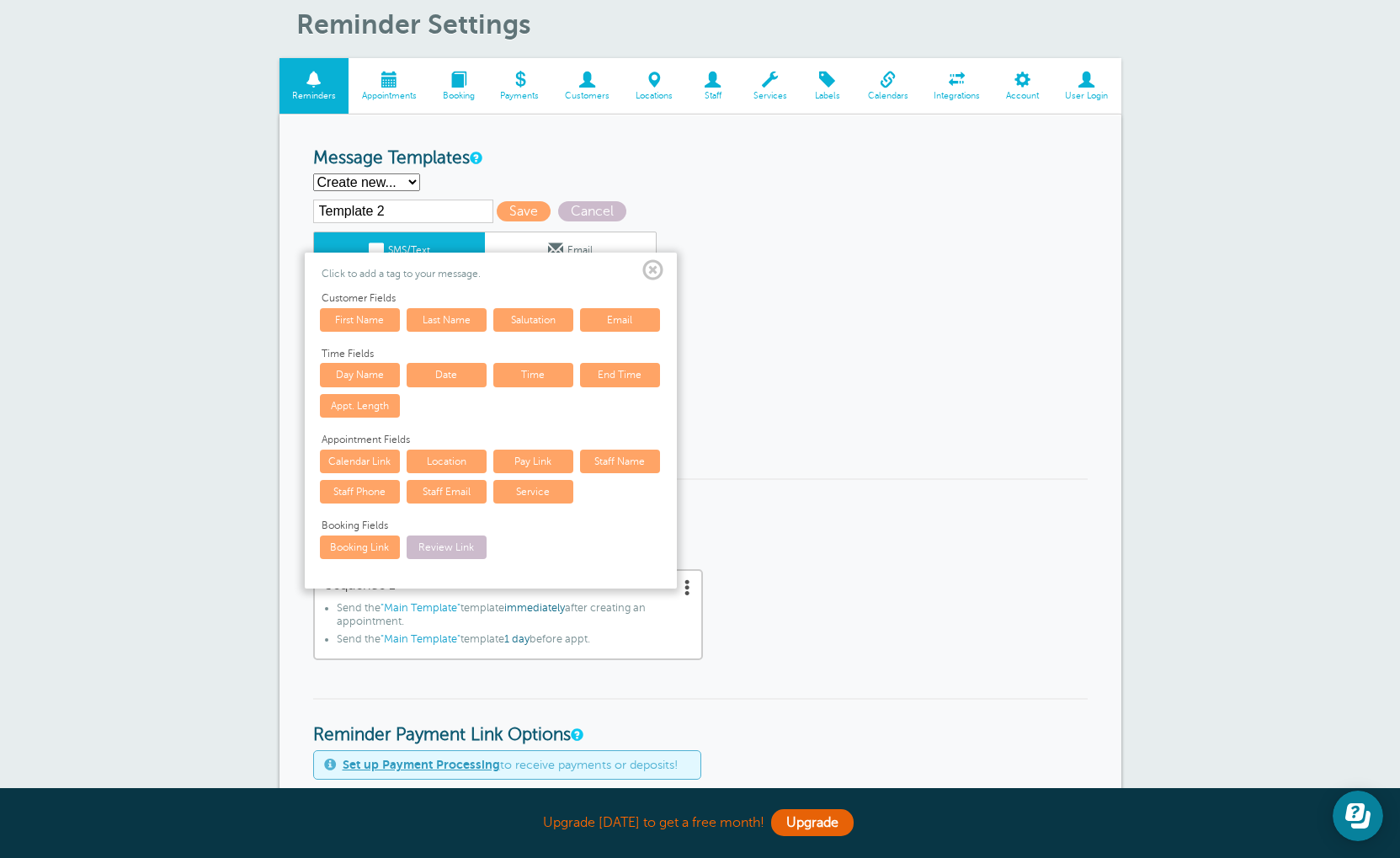
click at [618, 465] on link "Staff Name" at bounding box center [620, 461] width 80 height 24
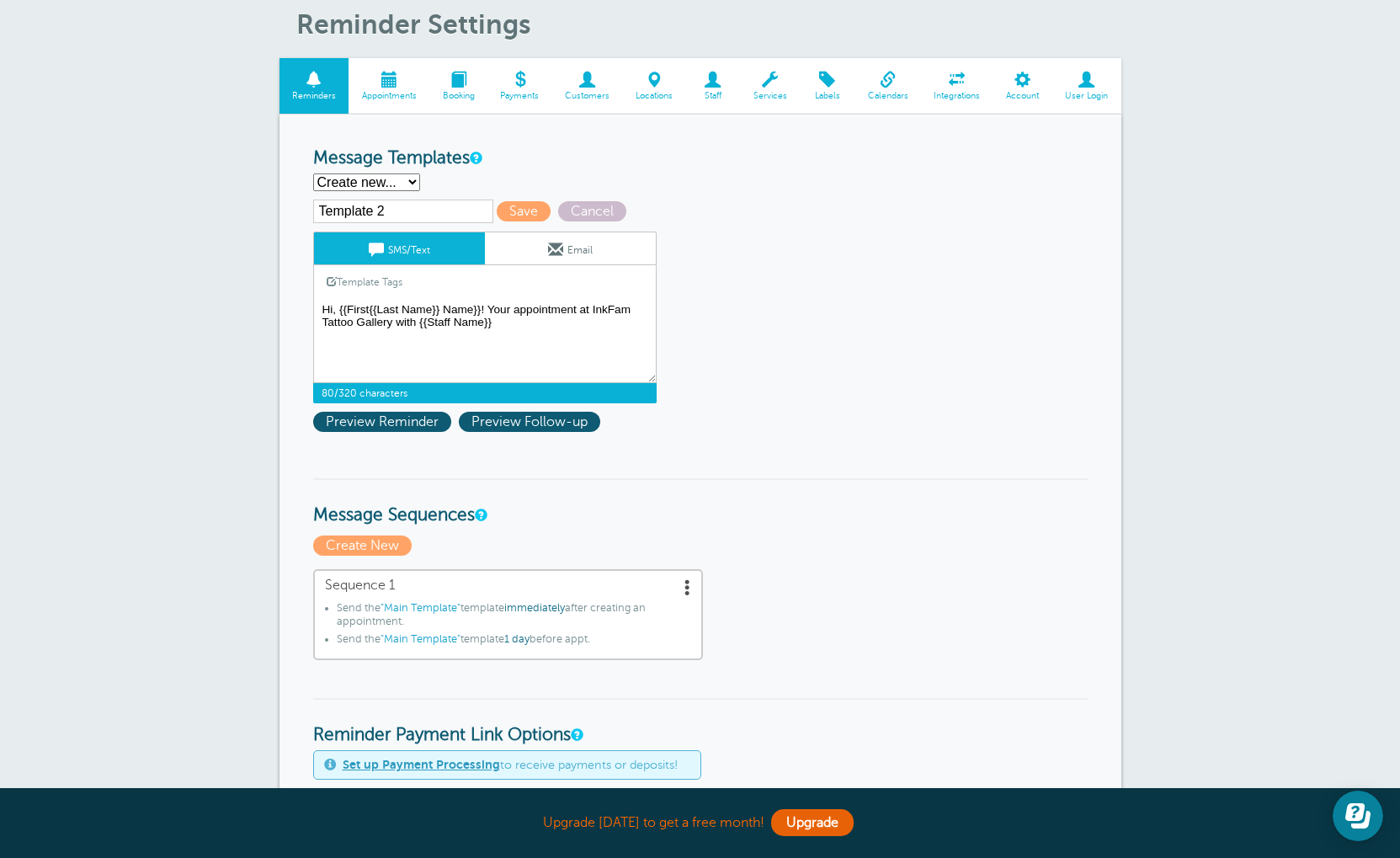
click at [534, 331] on textarea "Hi {{First Name}}, you have an appointment at {{Time}} on {{Date}}." at bounding box center [485, 341] width 343 height 84
click at [358, 288] on link "Template Tags" at bounding box center [364, 281] width 101 height 33
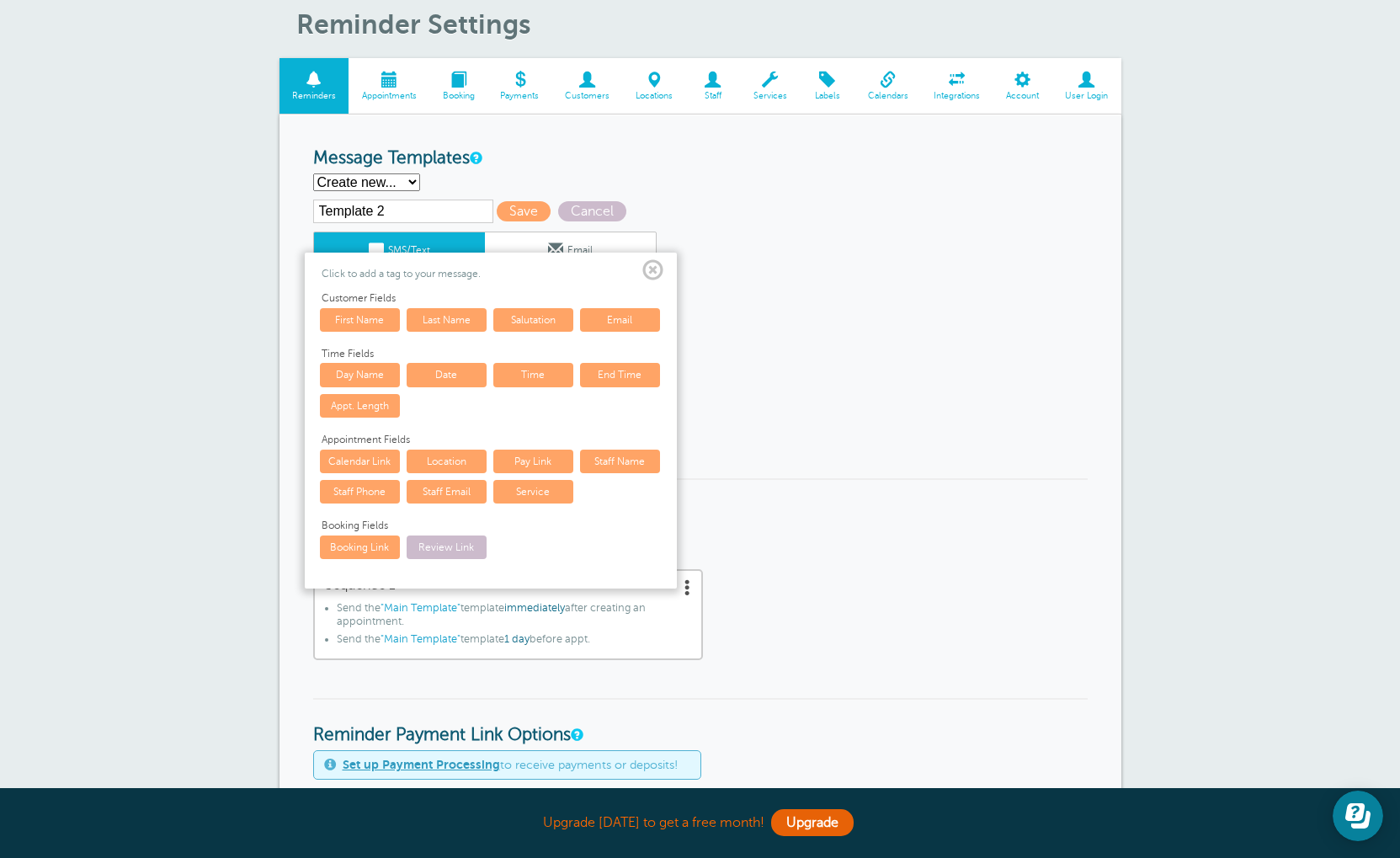
click at [440, 379] on link "Date" at bounding box center [446, 375] width 80 height 24
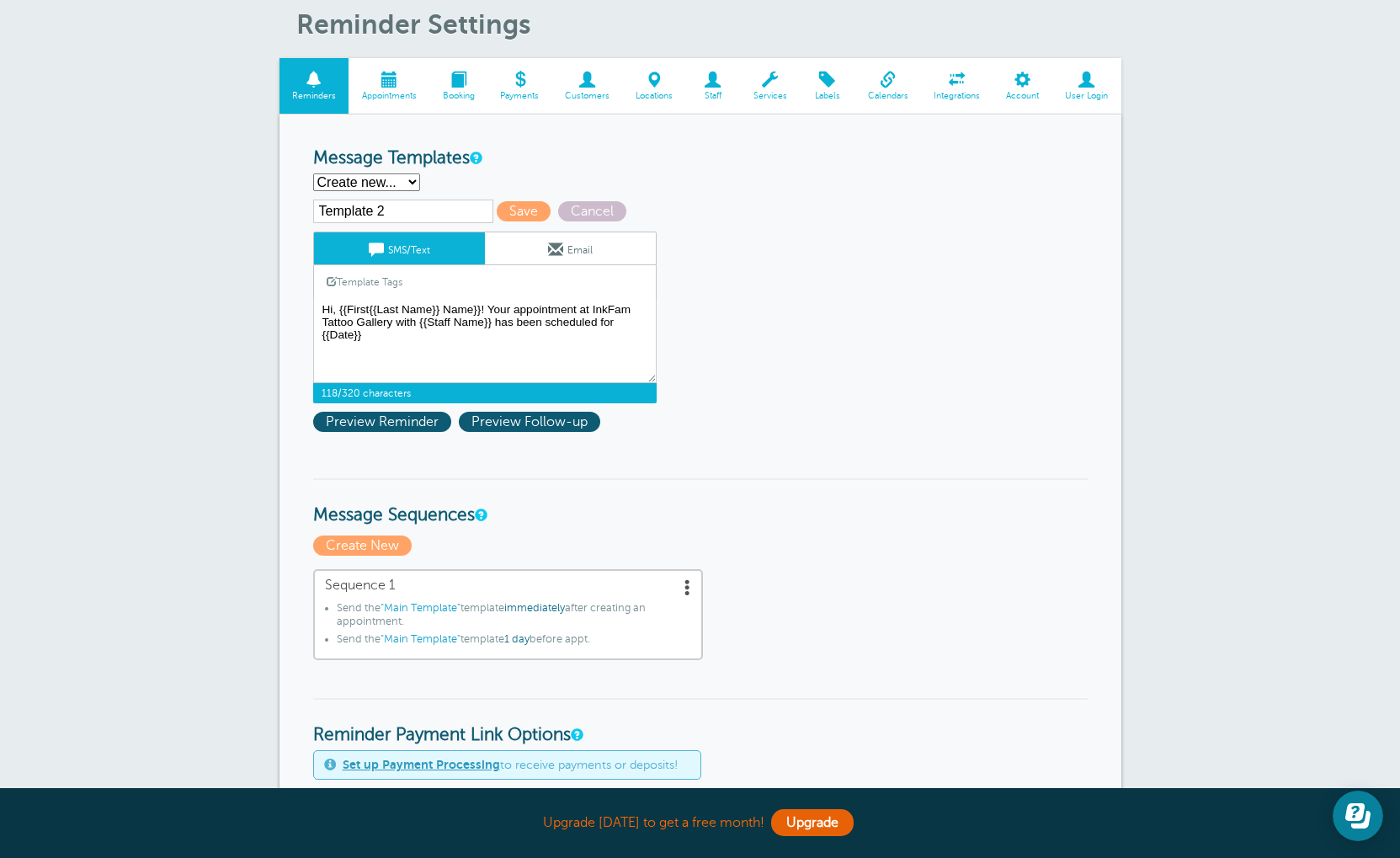
click at [343, 285] on link "Template Tags" at bounding box center [364, 281] width 101 height 33
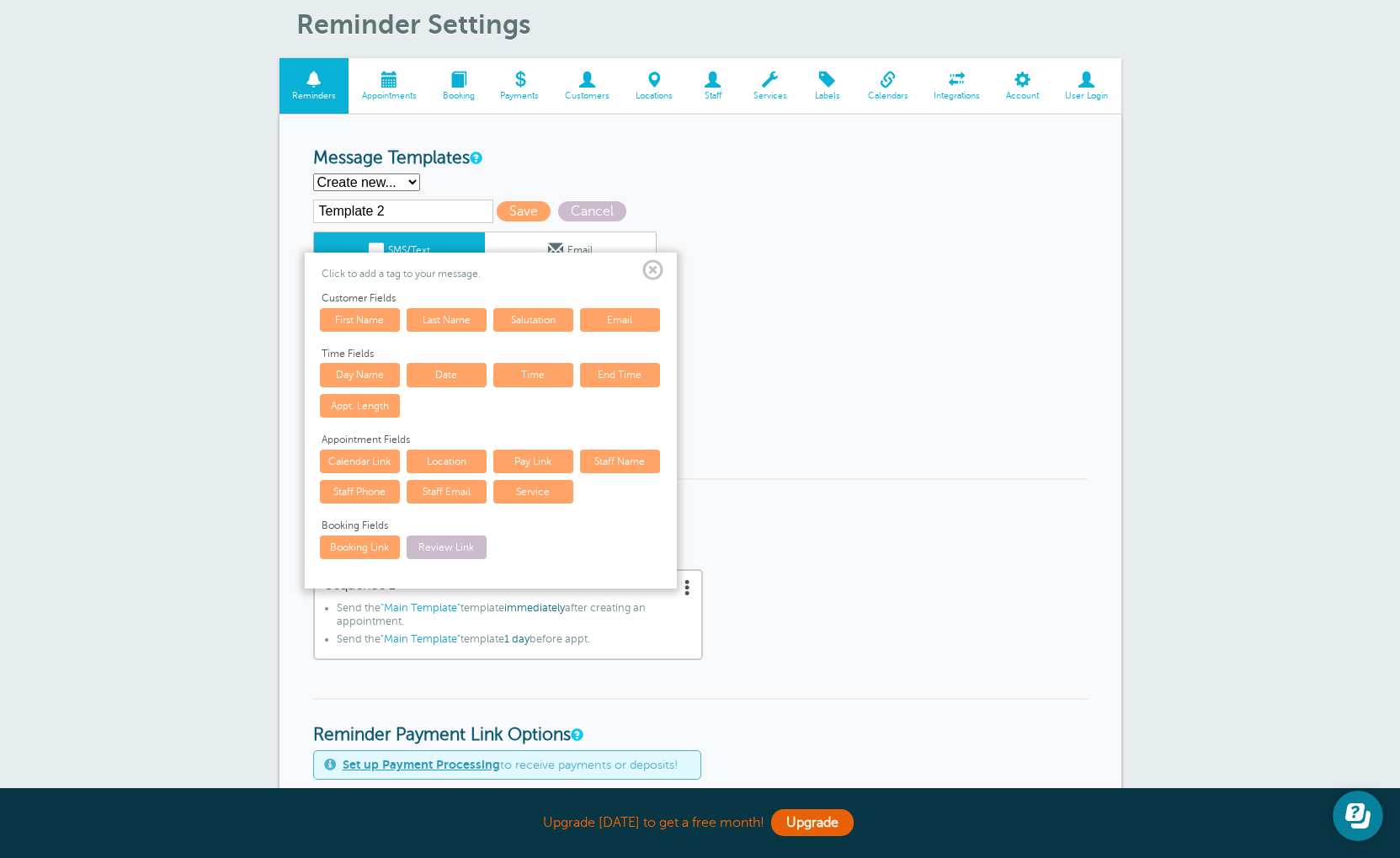
click at [655, 274] on span at bounding box center [653, 271] width 21 height 21
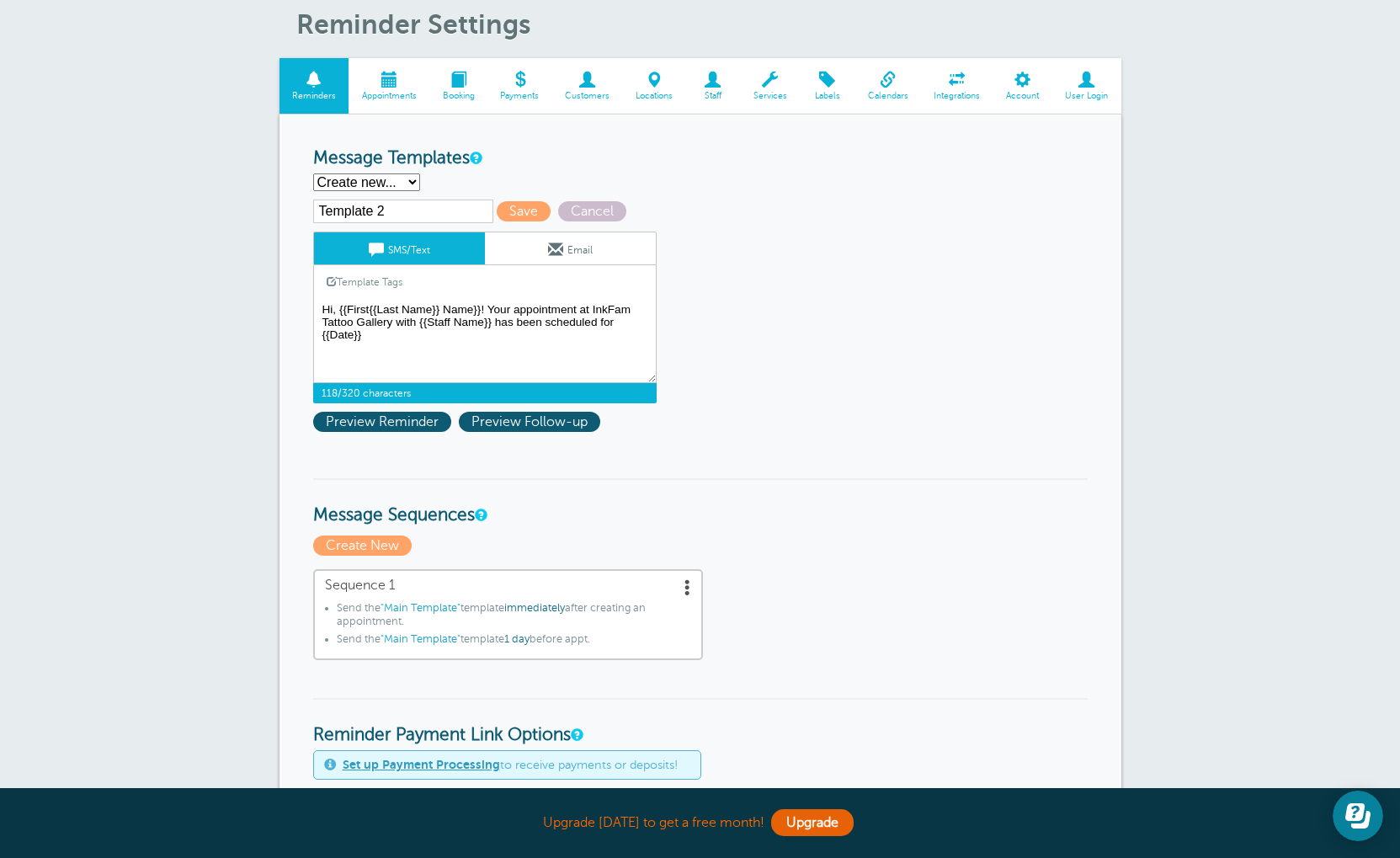
click at [442, 356] on textarea "Hi {{First Name}}, you have an appointment at {{Time}} on {{Date}}." at bounding box center [485, 341] width 343 height 84
click at [420, 345] on textarea "Hi {{First Name}}, you have an appointment at {{Time}} on {{Date}}." at bounding box center [485, 341] width 343 height 84
click at [356, 281] on link "Template Tags" at bounding box center [364, 281] width 101 height 33
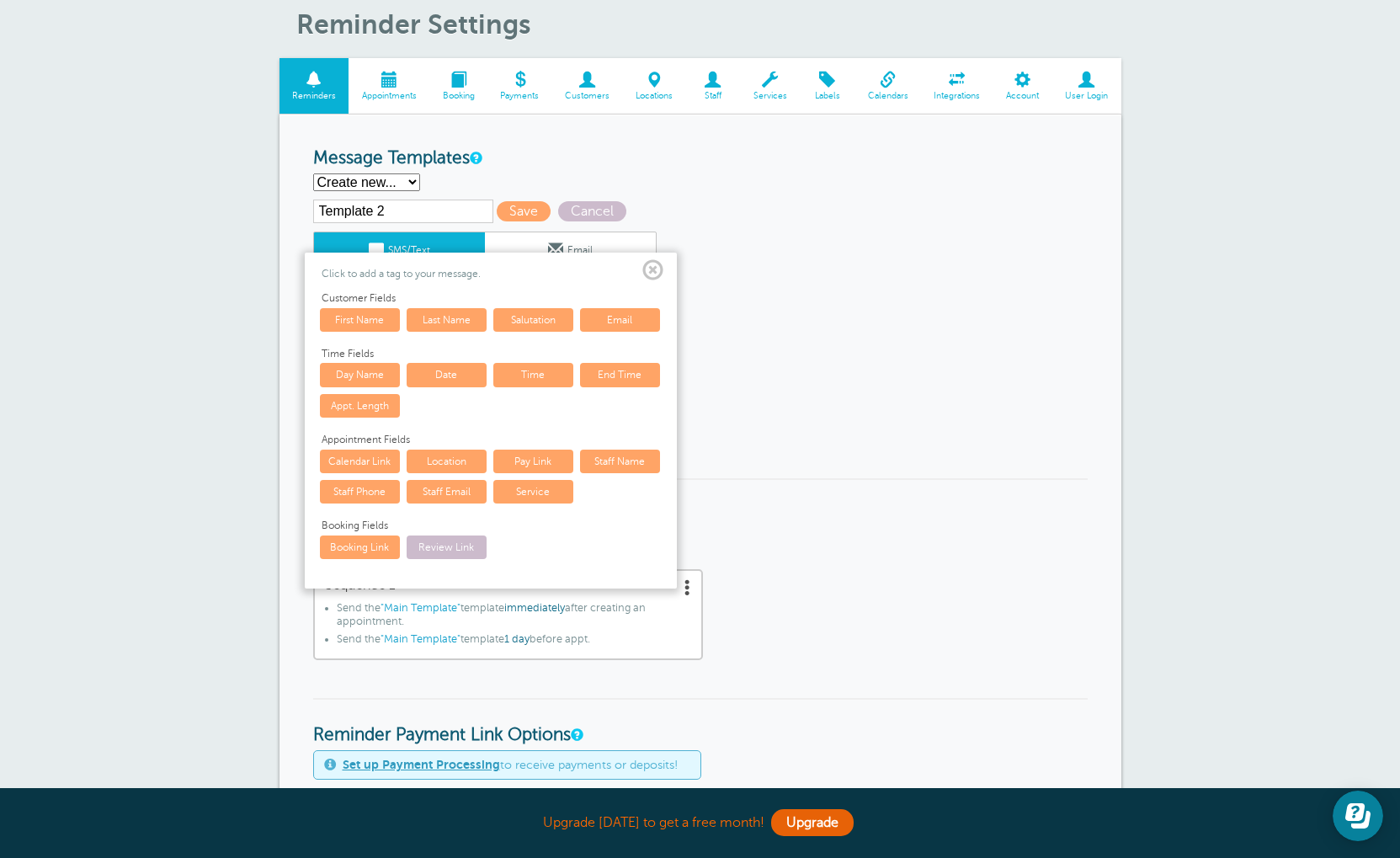
click at [540, 380] on link "Time" at bounding box center [533, 375] width 80 height 24
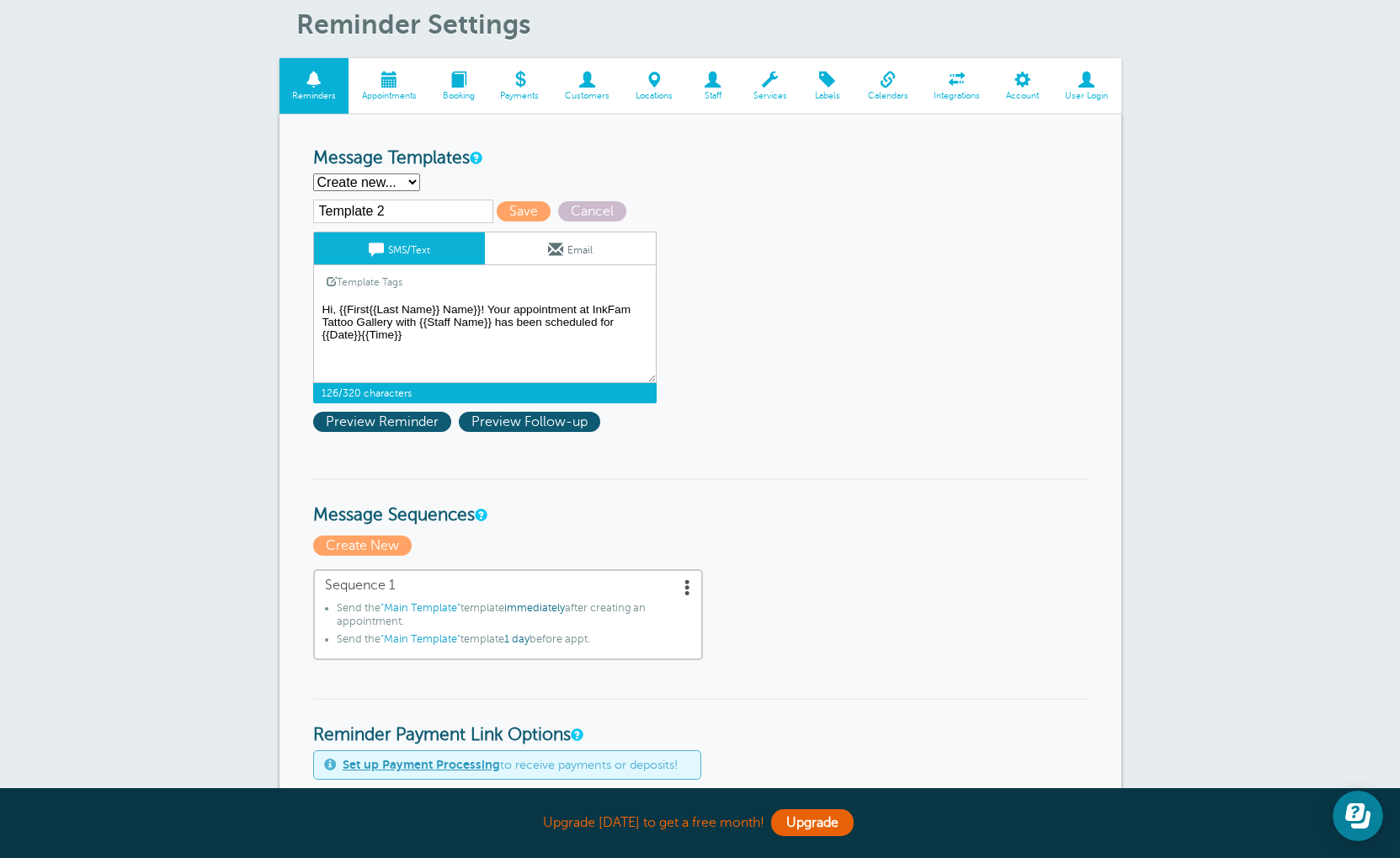
click at [490, 353] on textarea "Hi {{First Name}}, you have an appointment at {{Time}} on {{Date}}." at bounding box center [485, 341] width 343 height 84
click at [402, 432] on span "Preview Reminder" at bounding box center [382, 421] width 138 height 20
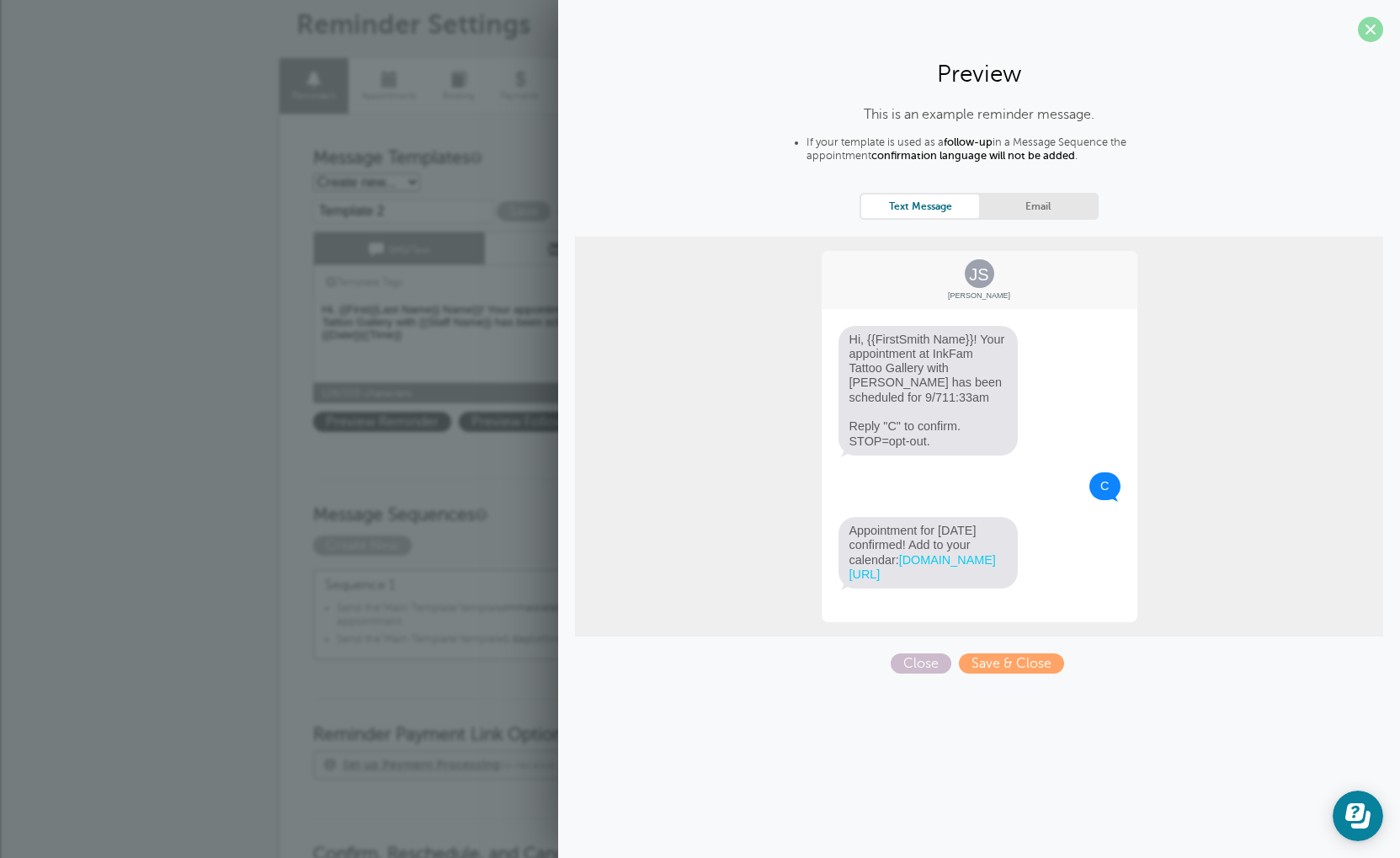
click at [1370, 24] on span at bounding box center [1370, 29] width 25 height 25
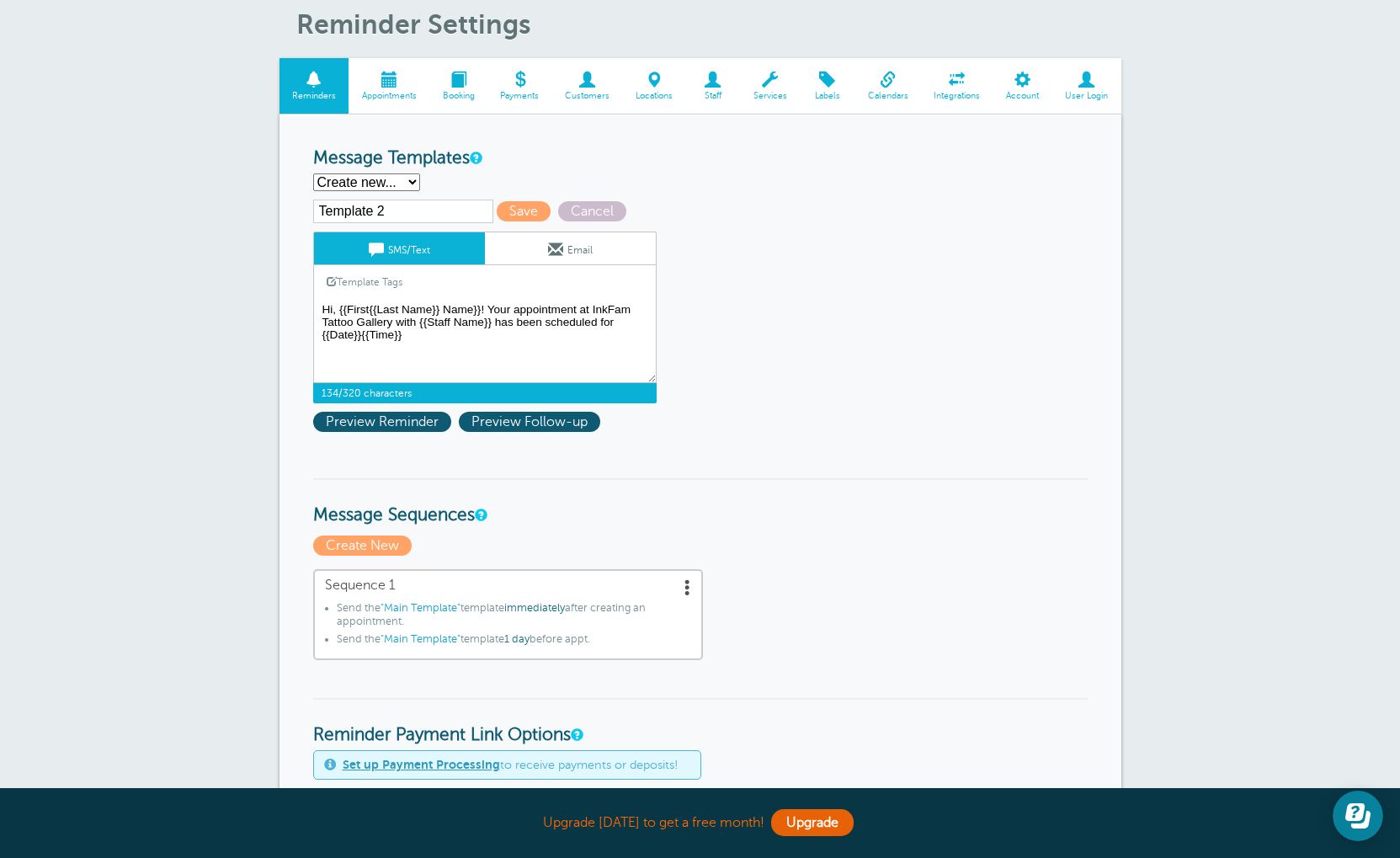
drag, startPoint x: 363, startPoint y: 345, endPoint x: 380, endPoint y: 345, distance: 17.0
click at [363, 345] on textarea "Hi {{First Name}}, you have an appointment at {{Time}} on {{Date}}." at bounding box center [485, 341] width 343 height 84
click at [363, 347] on textarea "Hi {{First Name}}, you have an appointment at {{Time}} on {{Date}}." at bounding box center [485, 341] width 343 height 84
click at [449, 348] on textarea "Hi {{First Name}}, you have an appointment at {{Time}} on {{Date}}." at bounding box center [485, 341] width 343 height 84
click at [335, 430] on span "Preview Reminder" at bounding box center [382, 421] width 138 height 20
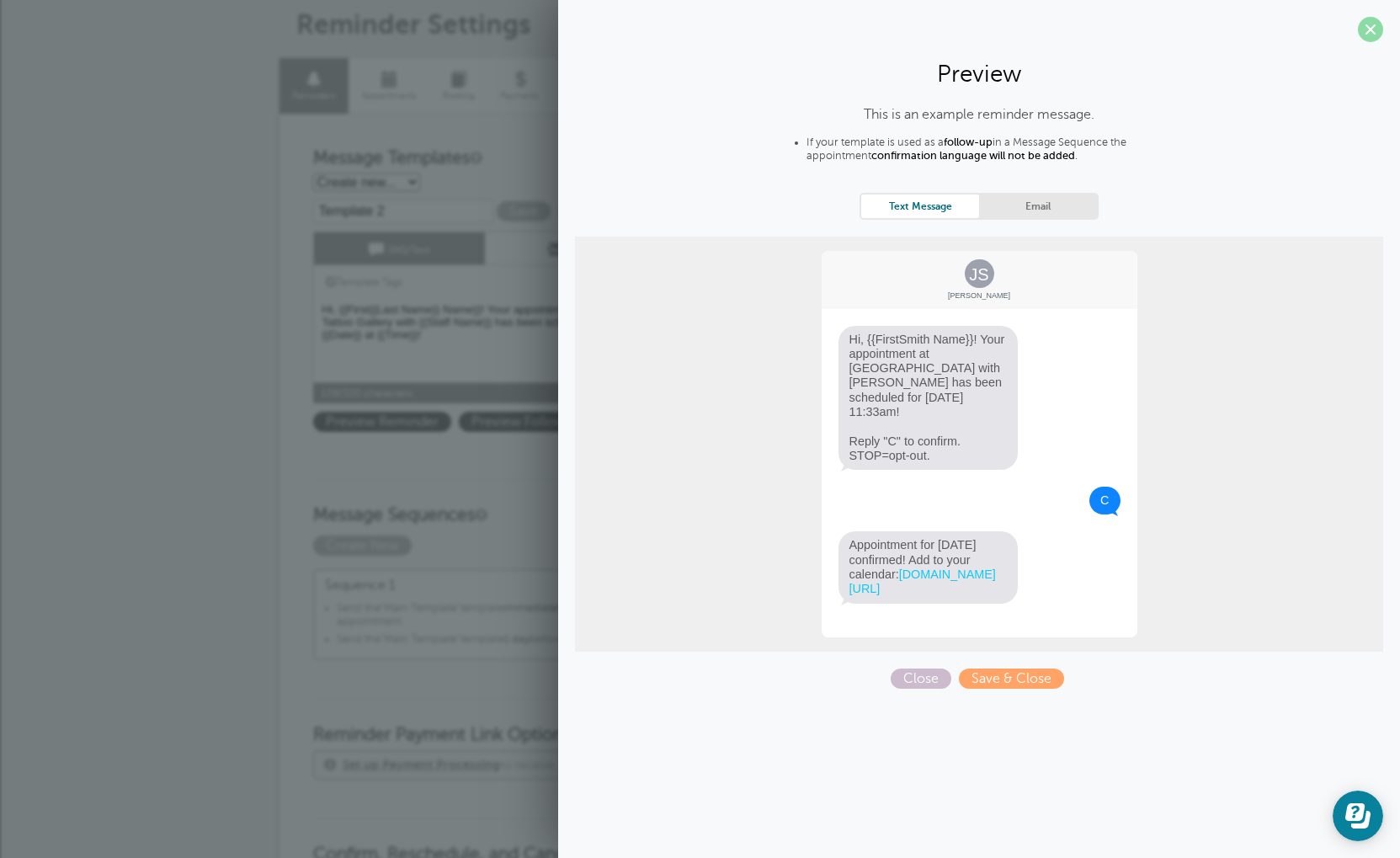
click at [1370, 38] on span at bounding box center [1370, 29] width 25 height 25
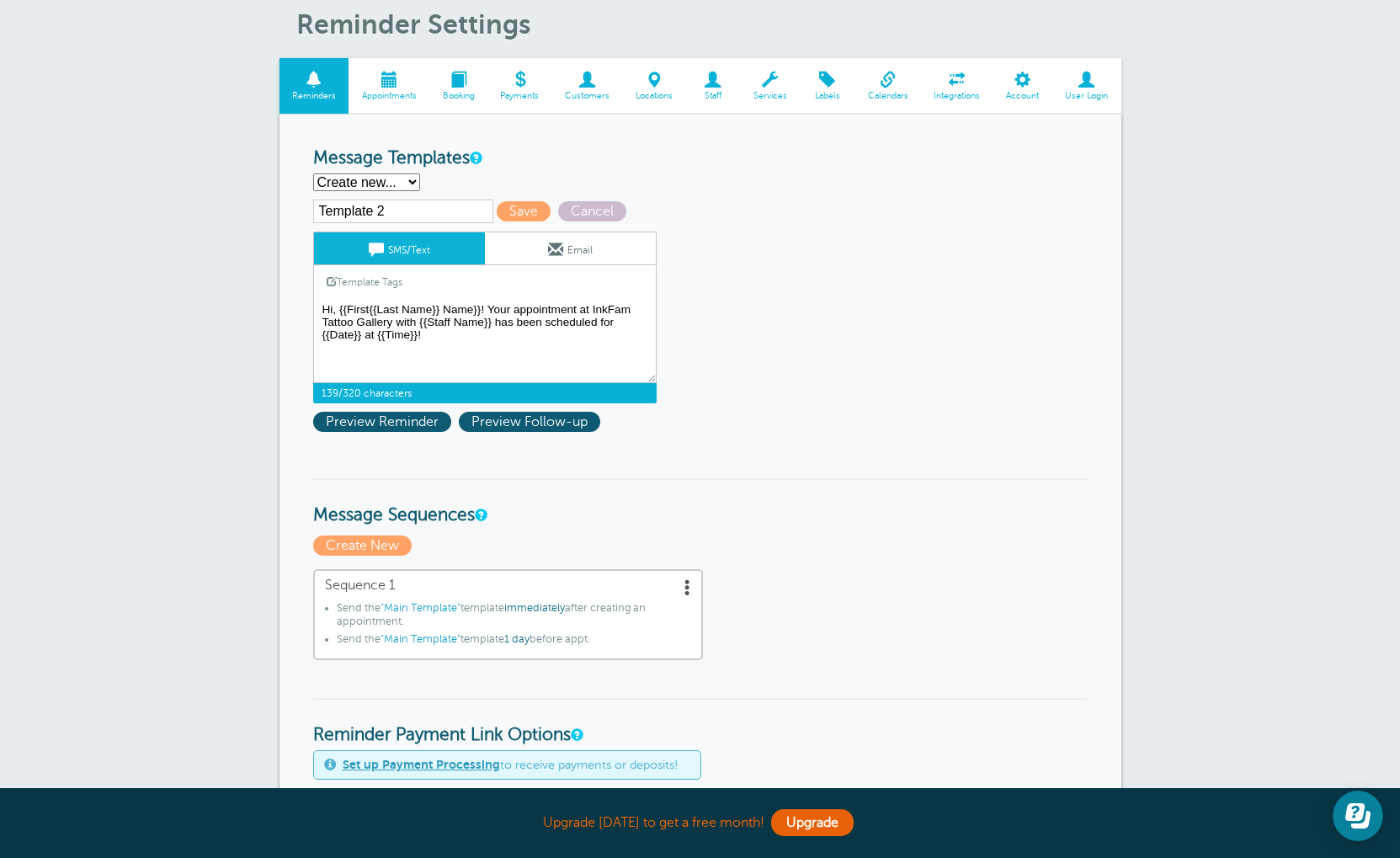
click at [489, 316] on textarea "Hi {{First Name}}, you have an appointment at {{Time}} on {{Date}}." at bounding box center [485, 341] width 343 height 84
click at [332, 294] on link "Template Tags" at bounding box center [364, 281] width 101 height 33
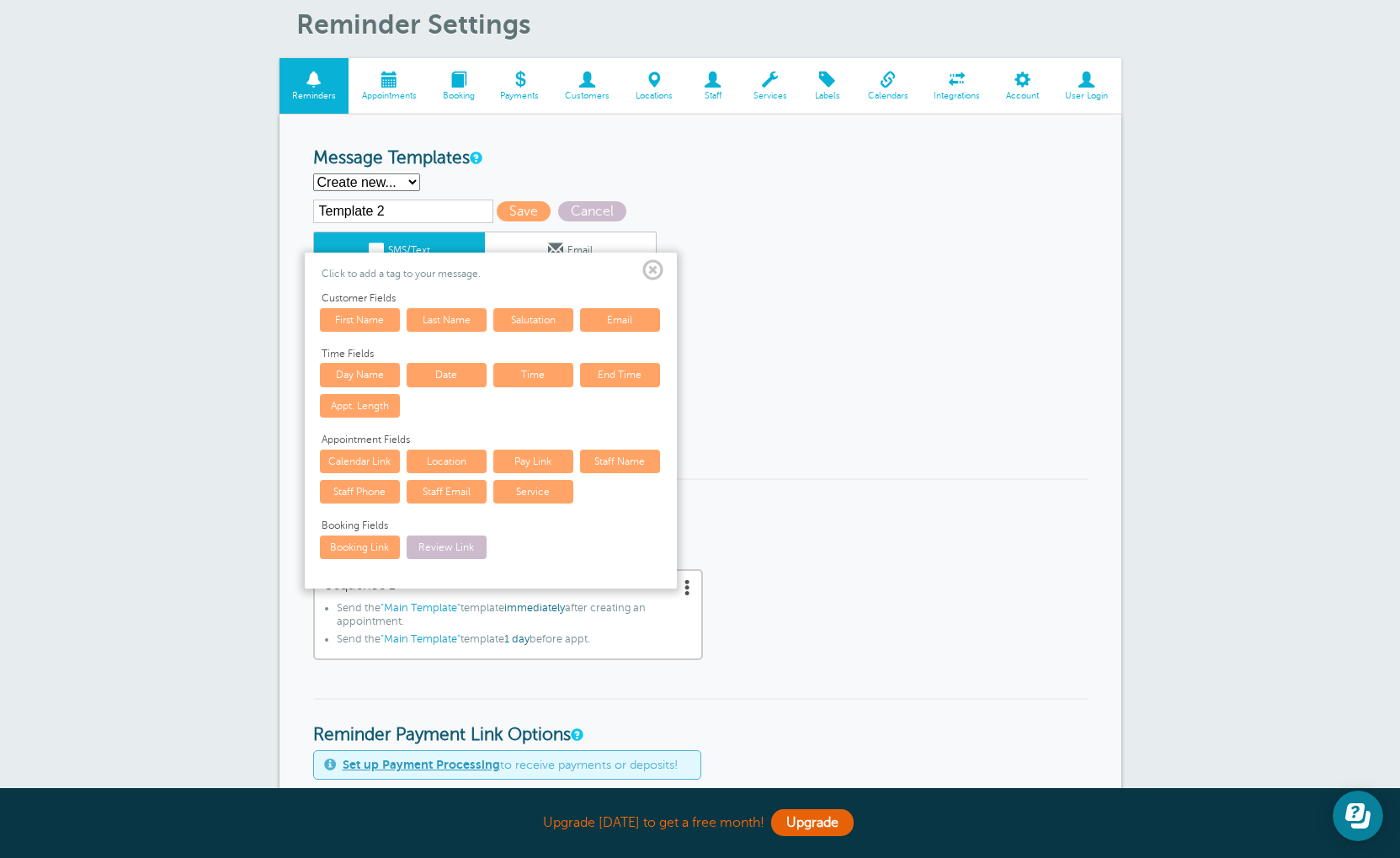
click at [374, 329] on link "First Name" at bounding box center [359, 320] width 80 height 24
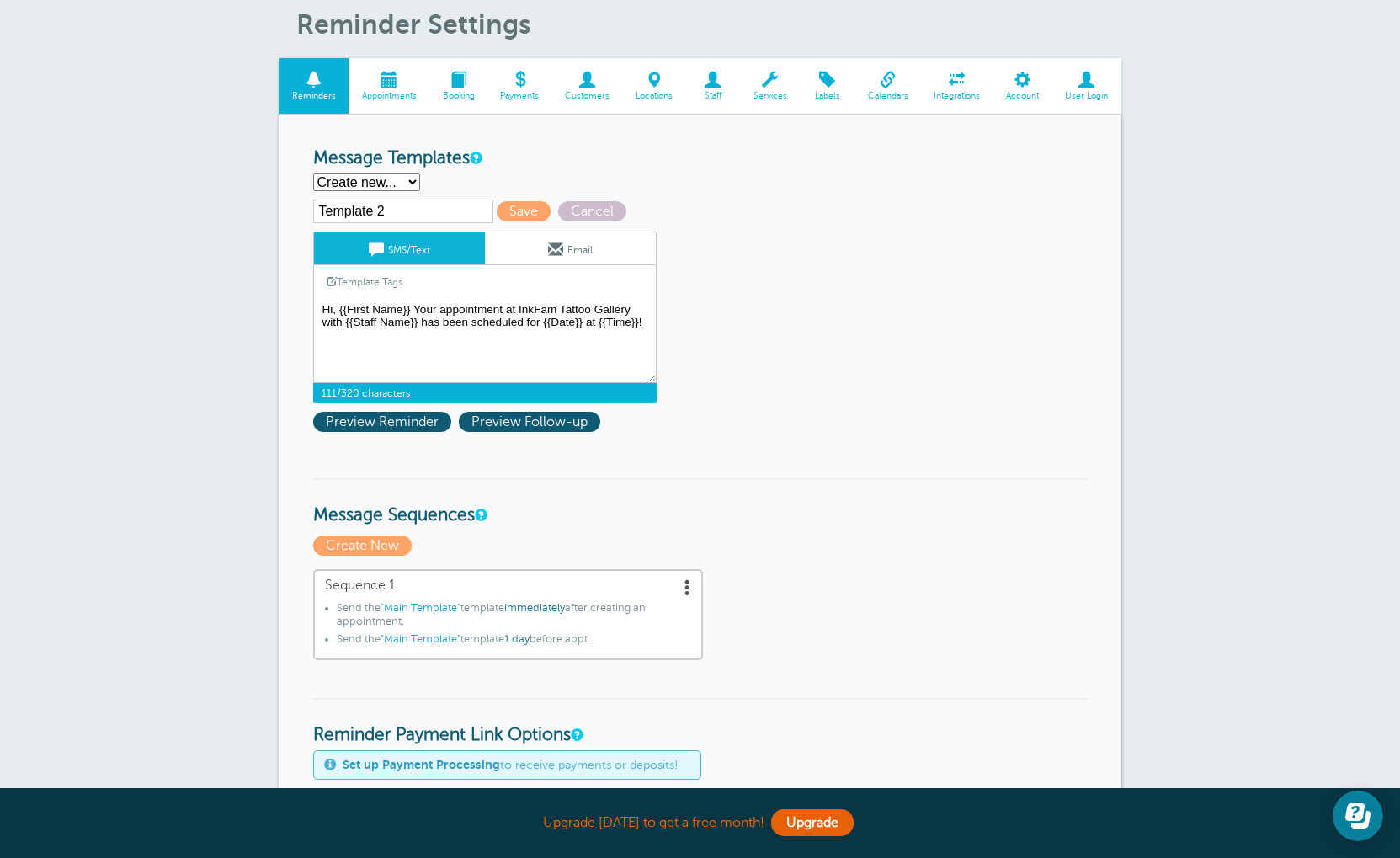
click at [416, 312] on textarea "Hi {{First Name}}, you have an appointment at {{Time}} on {{Date}}." at bounding box center [485, 341] width 343 height 84
click at [347, 277] on link "Template Tags" at bounding box center [364, 281] width 101 height 33
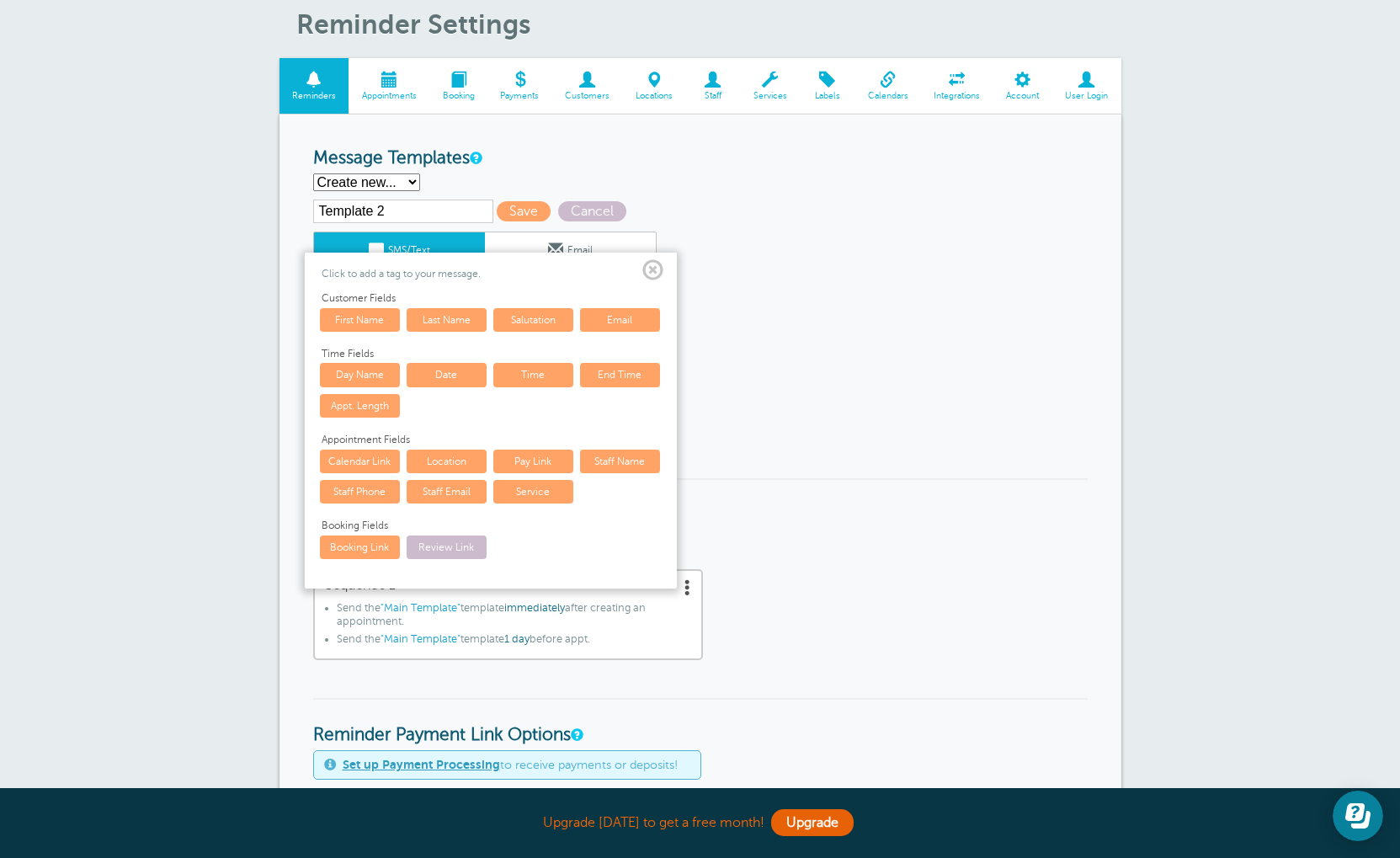
click at [442, 332] on link "Last Name" at bounding box center [446, 320] width 80 height 24
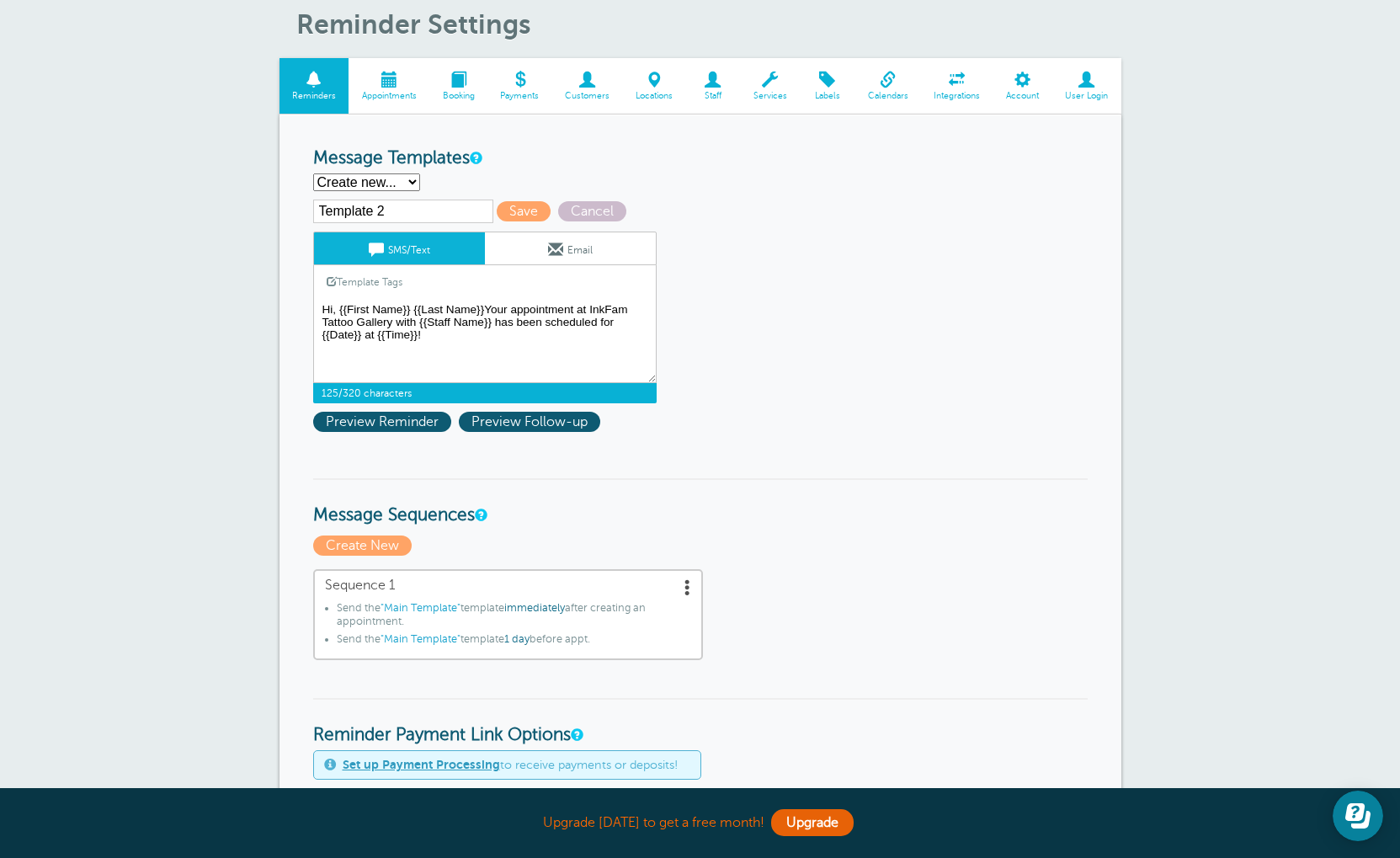
click at [488, 313] on textarea "Hi {{First Name}}, you have an appointment at {{Time}} on {{Date}}." at bounding box center [485, 341] width 343 height 84
click at [492, 349] on textarea "Hi {{First Name}}, you have an appointment at {{Time}} on {{Date}}." at bounding box center [485, 341] width 343 height 84
type textarea "Hi, {{First Name}} {{Last Name}}! Your appointment at InkFam Tattoo Gallery wit…"
click at [382, 431] on span "Preview Reminder" at bounding box center [382, 421] width 138 height 20
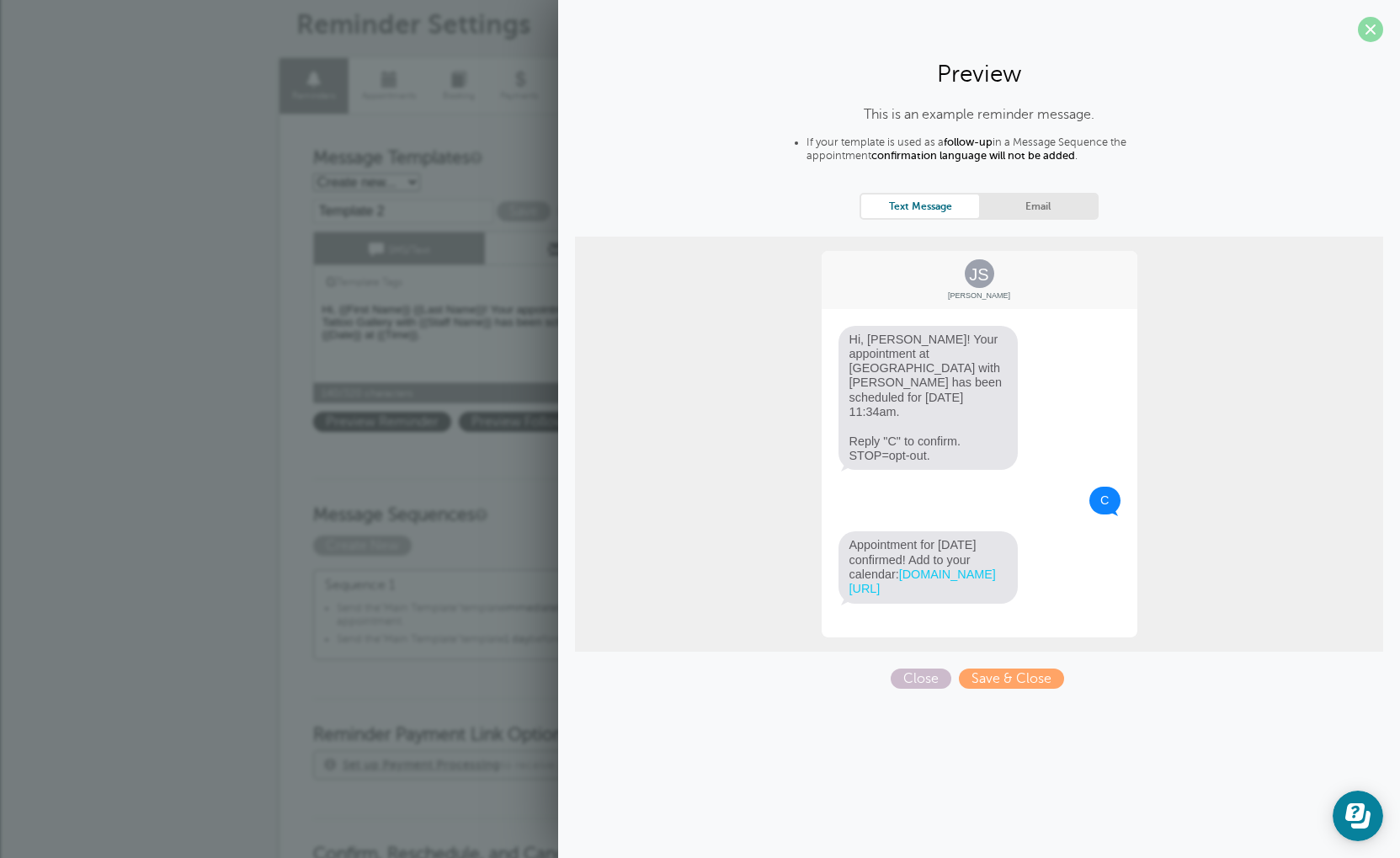
click at [1368, 39] on span at bounding box center [1370, 29] width 25 height 25
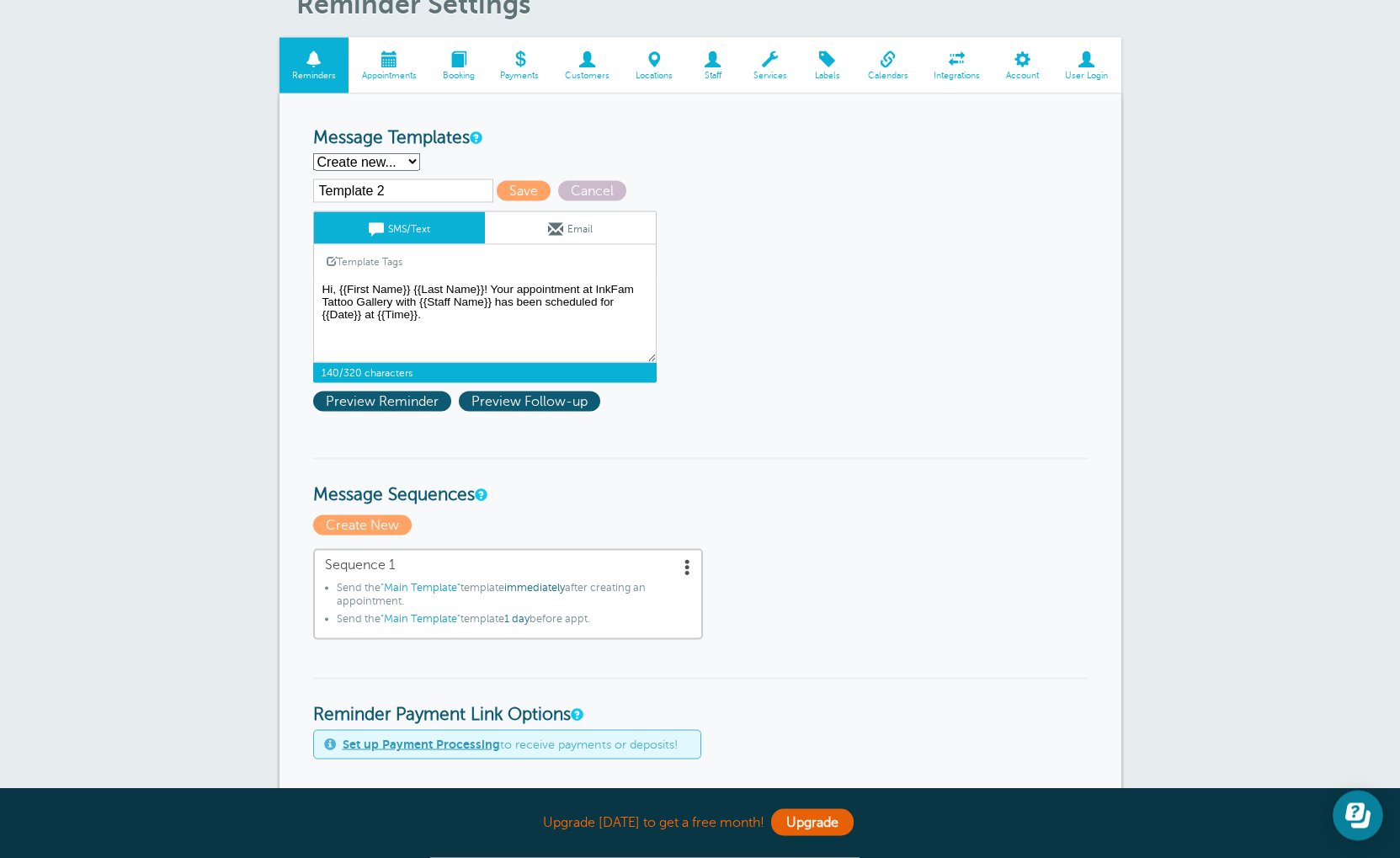
scroll to position [143, 0]
click at [496, 197] on span "Save" at bounding box center [523, 190] width 54 height 20
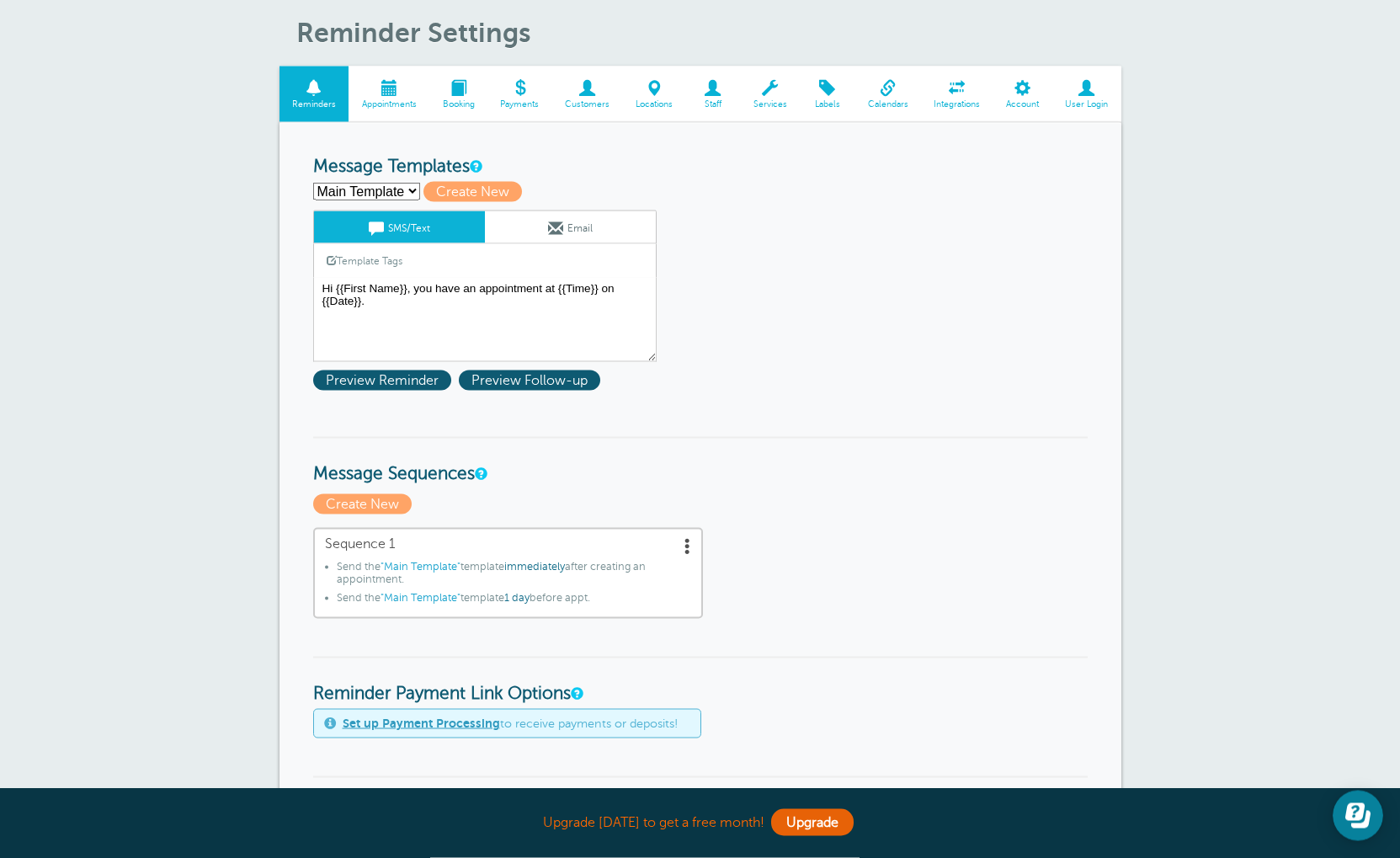
scroll to position [114, 0]
select select "161100"
type input "Template 2"
type textarea "Hi, {{First Name}} {{Last Name}}! Your appointment at InkFam Tattoo Gallery wit…"
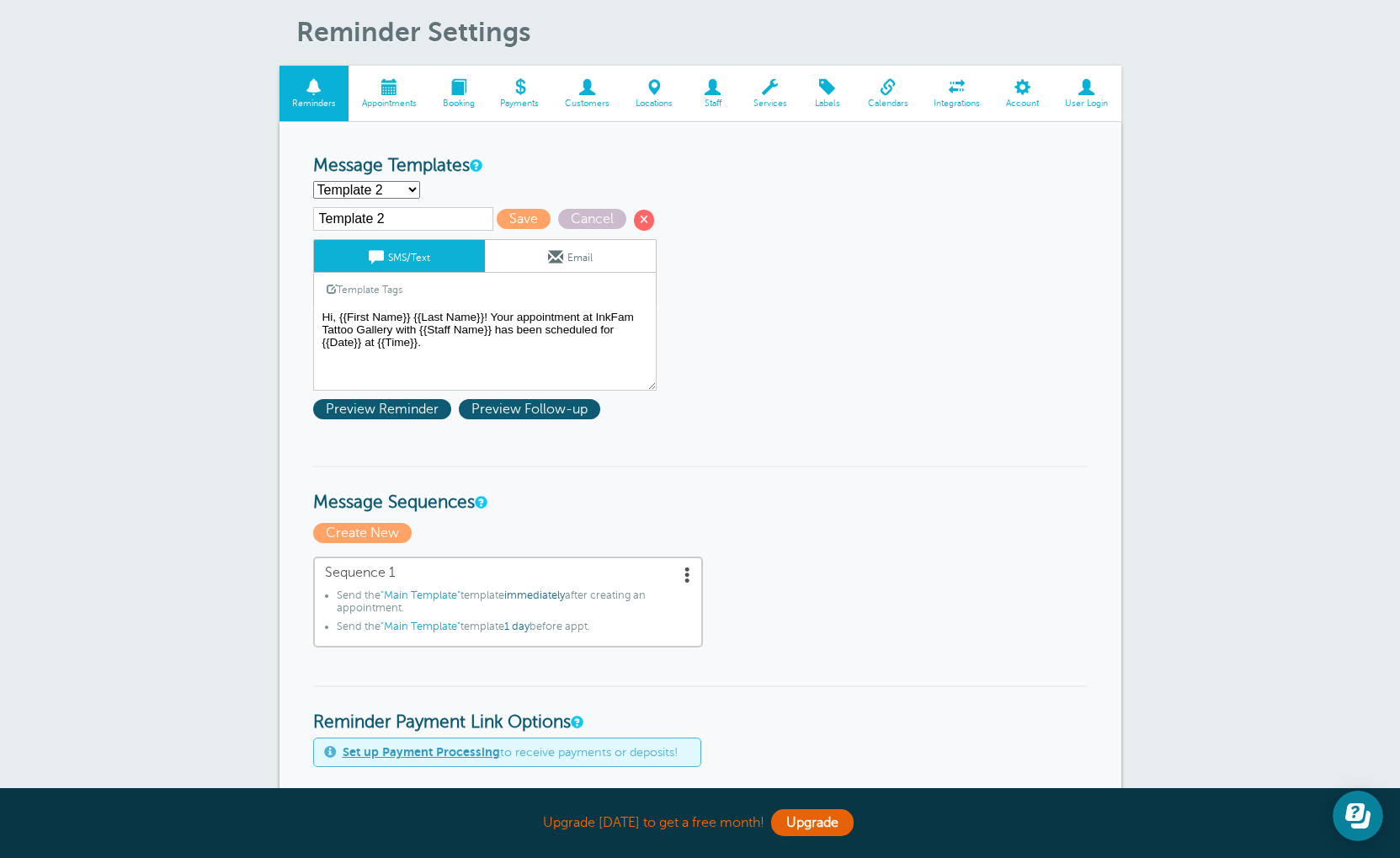
drag, startPoint x: 832, startPoint y: 481, endPoint x: 831, endPoint y: 332, distance: 149.0
drag, startPoint x: 815, startPoint y: 362, endPoint x: 814, endPoint y: 292, distance: 70.0
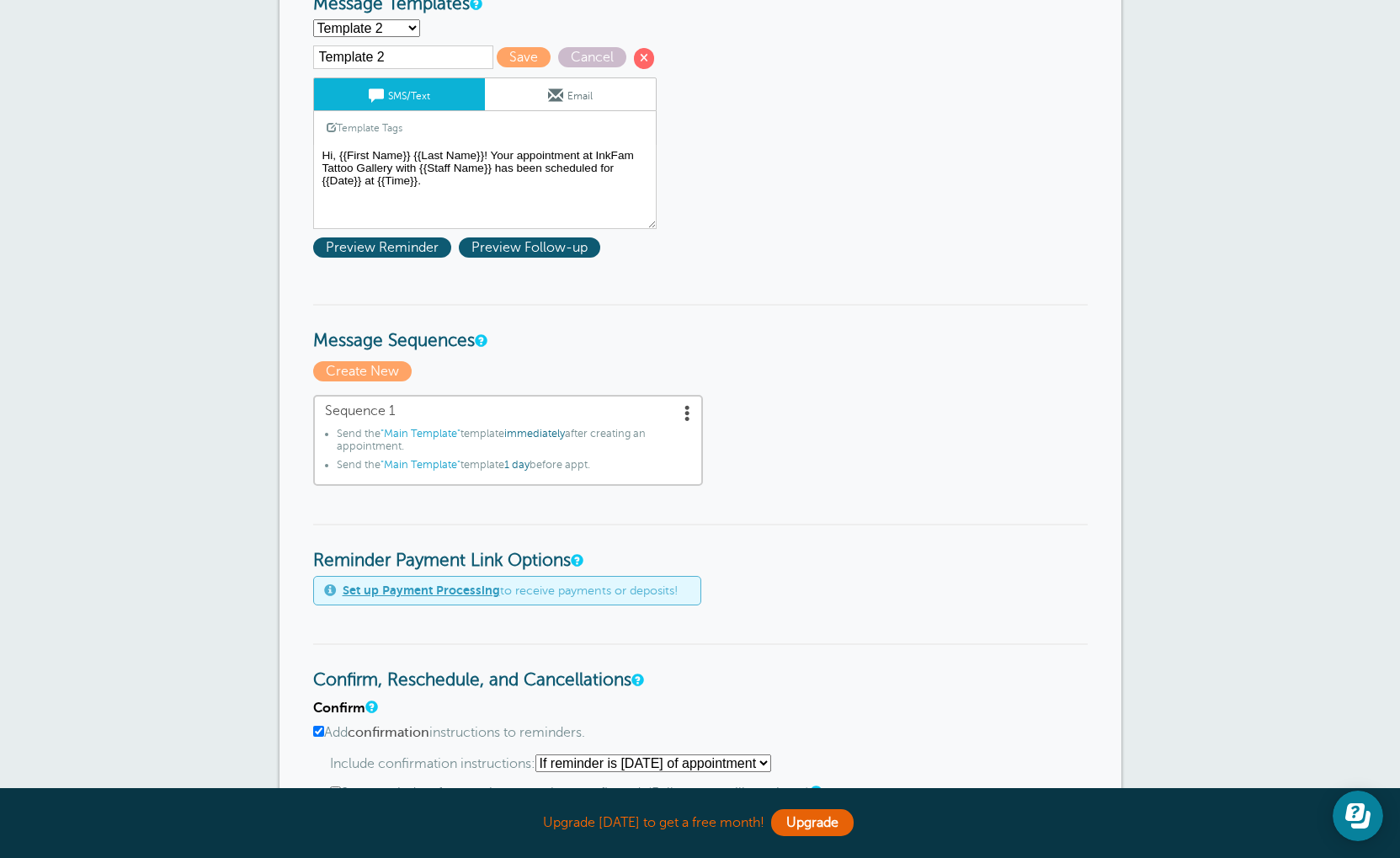
scroll to position [295, 0]
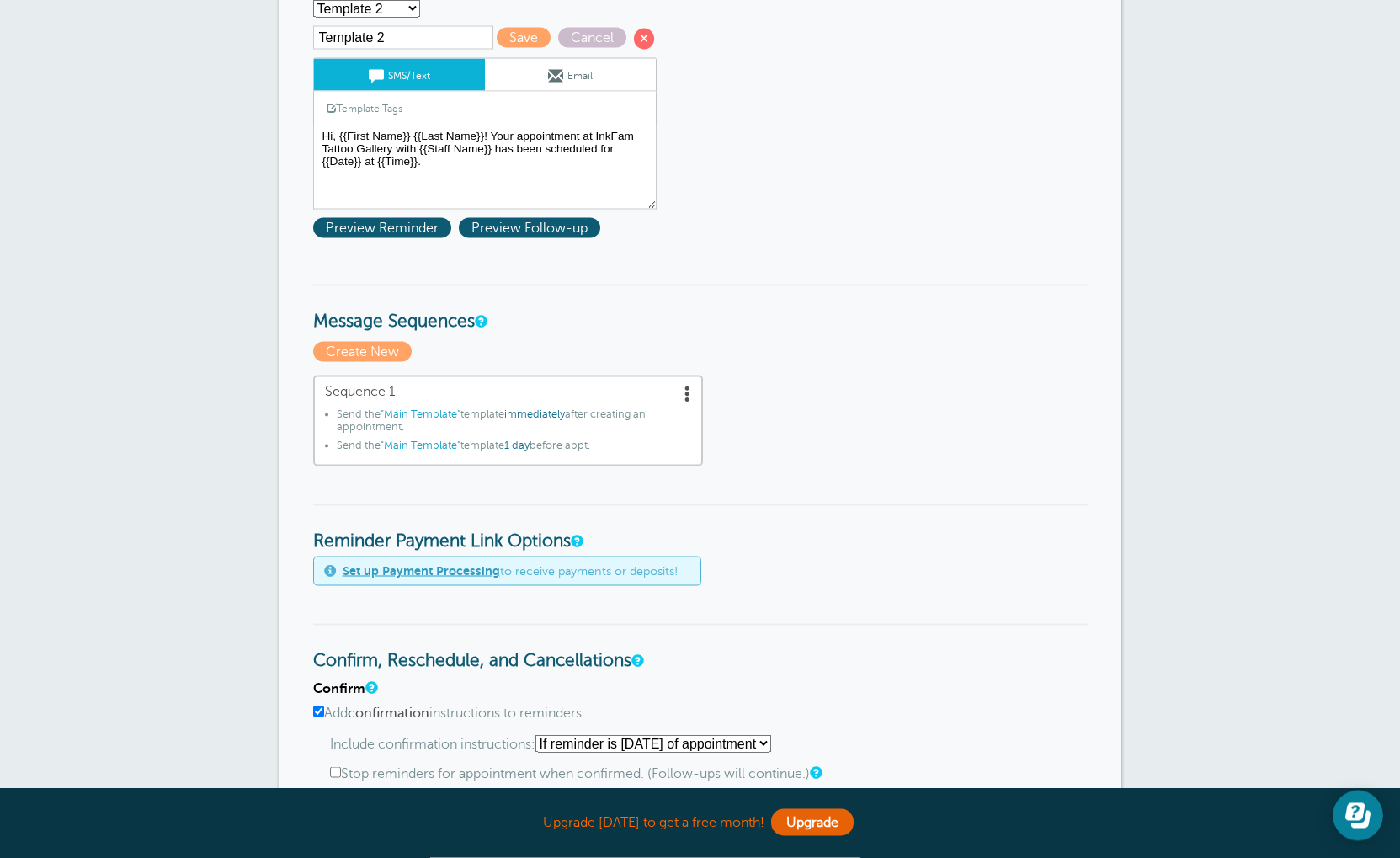
click at [689, 398] on span at bounding box center [688, 394] width 17 height 17
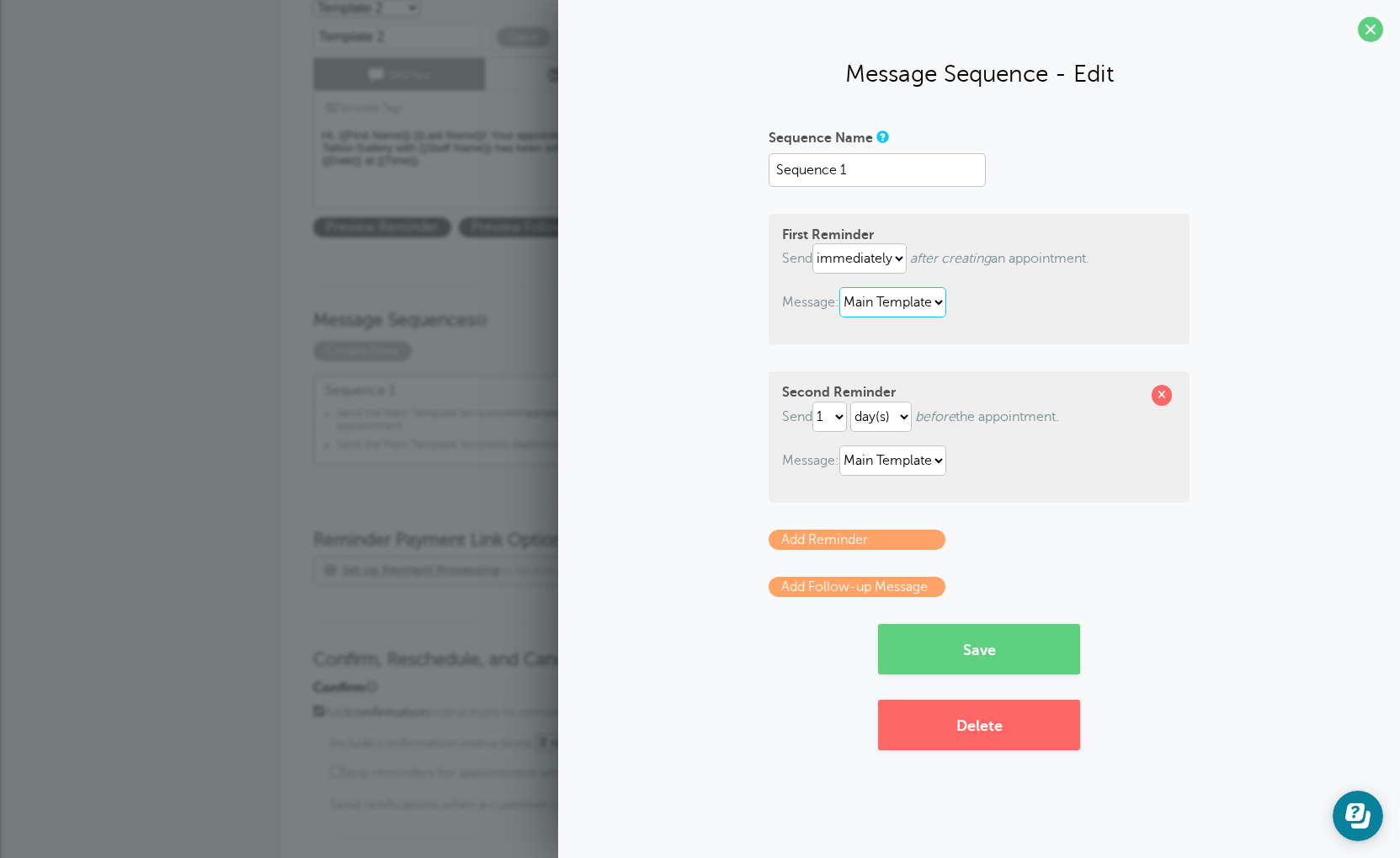
select select "161100"
click at [939, 339] on div "First Reminder Send immediately 1 2 3 4 5 6 7 8 9 10 11 12 13 14 15 16 17 18 19…" at bounding box center [979, 279] width 421 height 130
select select "161100"
click at [940, 500] on div "Second Reminder Send 1 2 3 4 5 6 7 8 9 10 11 12 13 14 15 16 17 18 19 20 21 22 2…" at bounding box center [979, 436] width 421 height 130
click at [923, 474] on select "Main Template Template 2" at bounding box center [892, 461] width 107 height 30
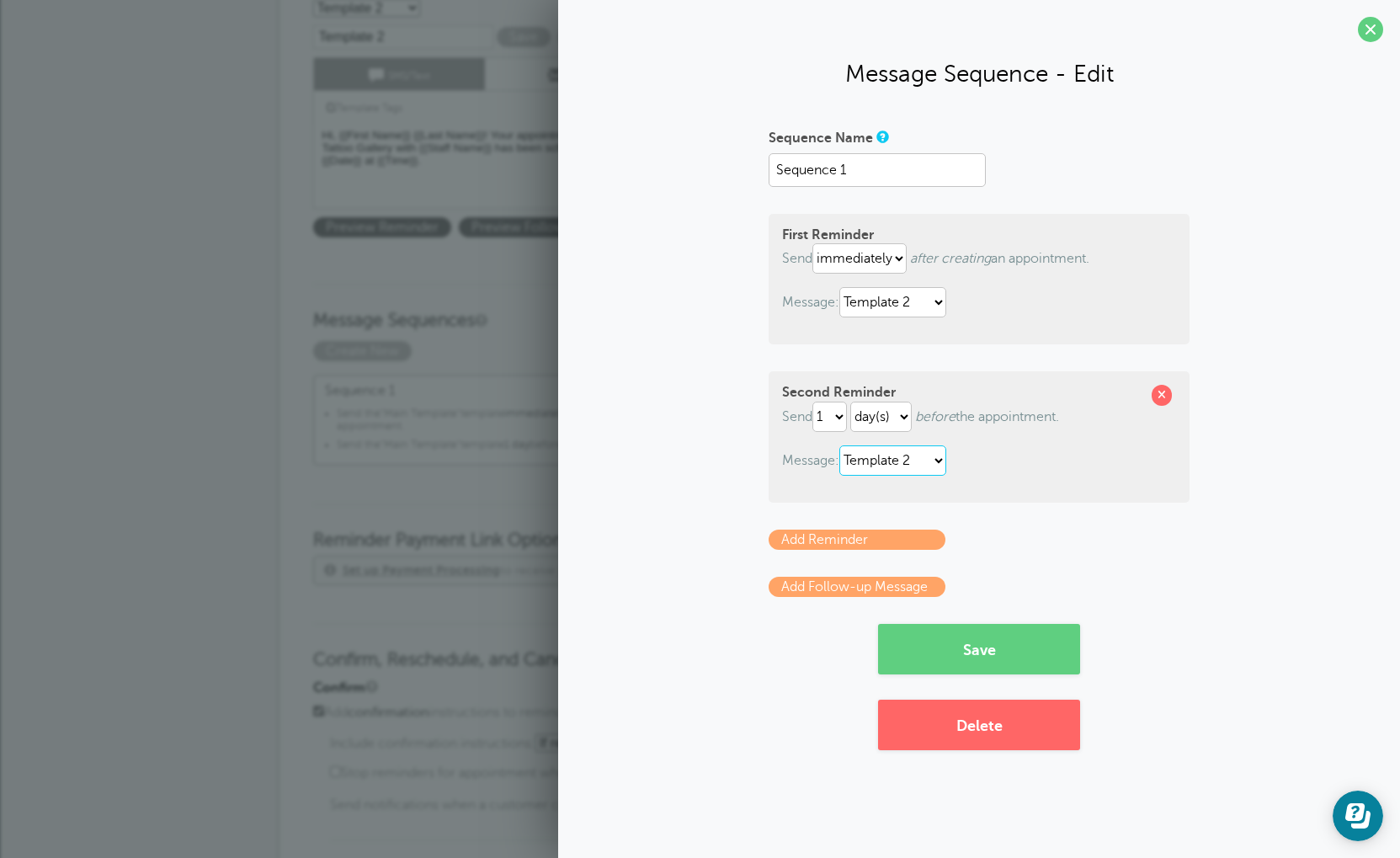
click at [946, 455] on select "Main Template Template 2" at bounding box center [892, 461] width 107 height 30
click at [946, 464] on select "Main Template Template 2" at bounding box center [892, 461] width 107 height 30
click at [938, 465] on select "Main Template Template 2" at bounding box center [892, 461] width 107 height 30
click at [1157, 402] on span at bounding box center [1161, 395] width 20 height 20
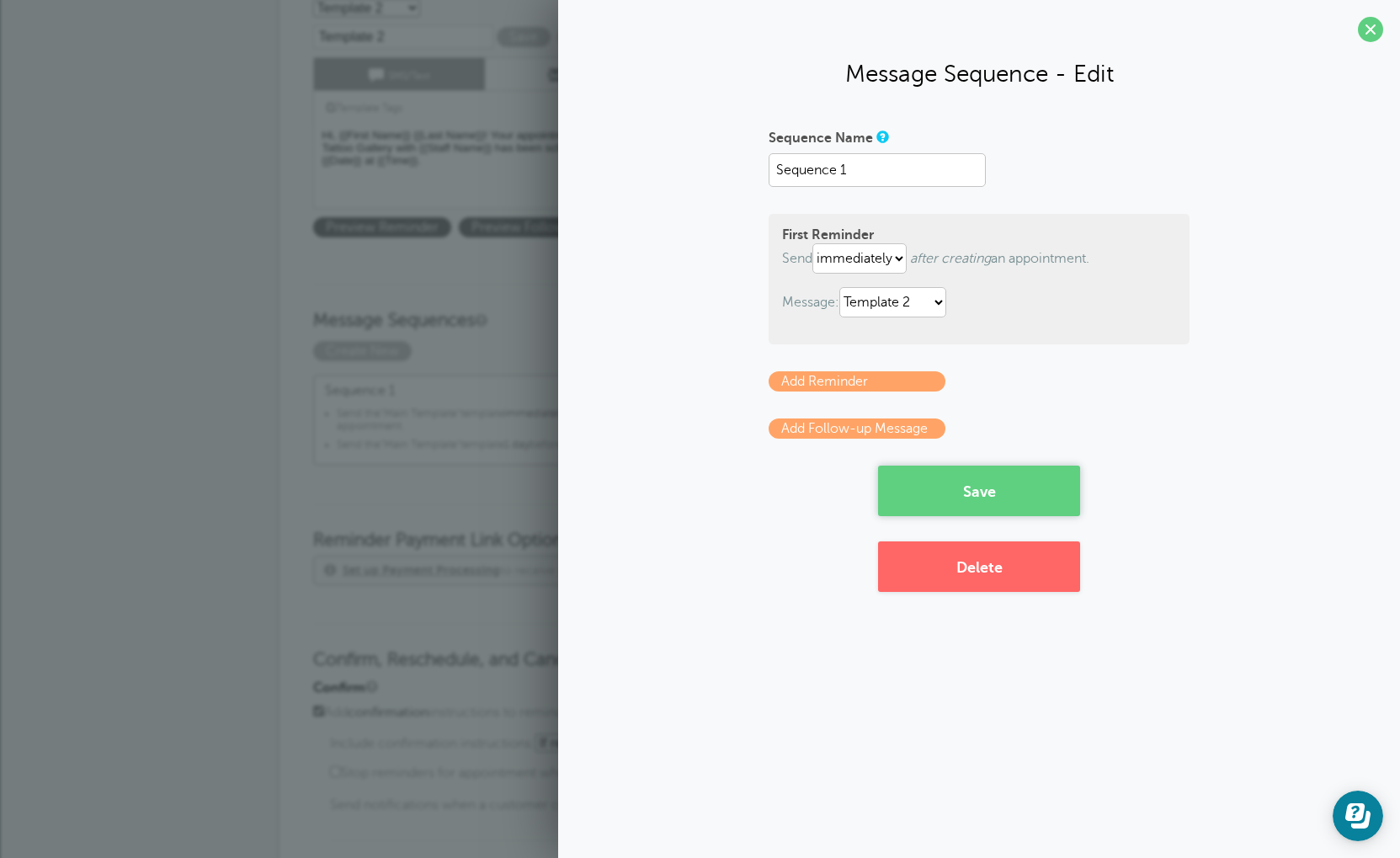
click at [1010, 508] on button "Save" at bounding box center [979, 491] width 202 height 51
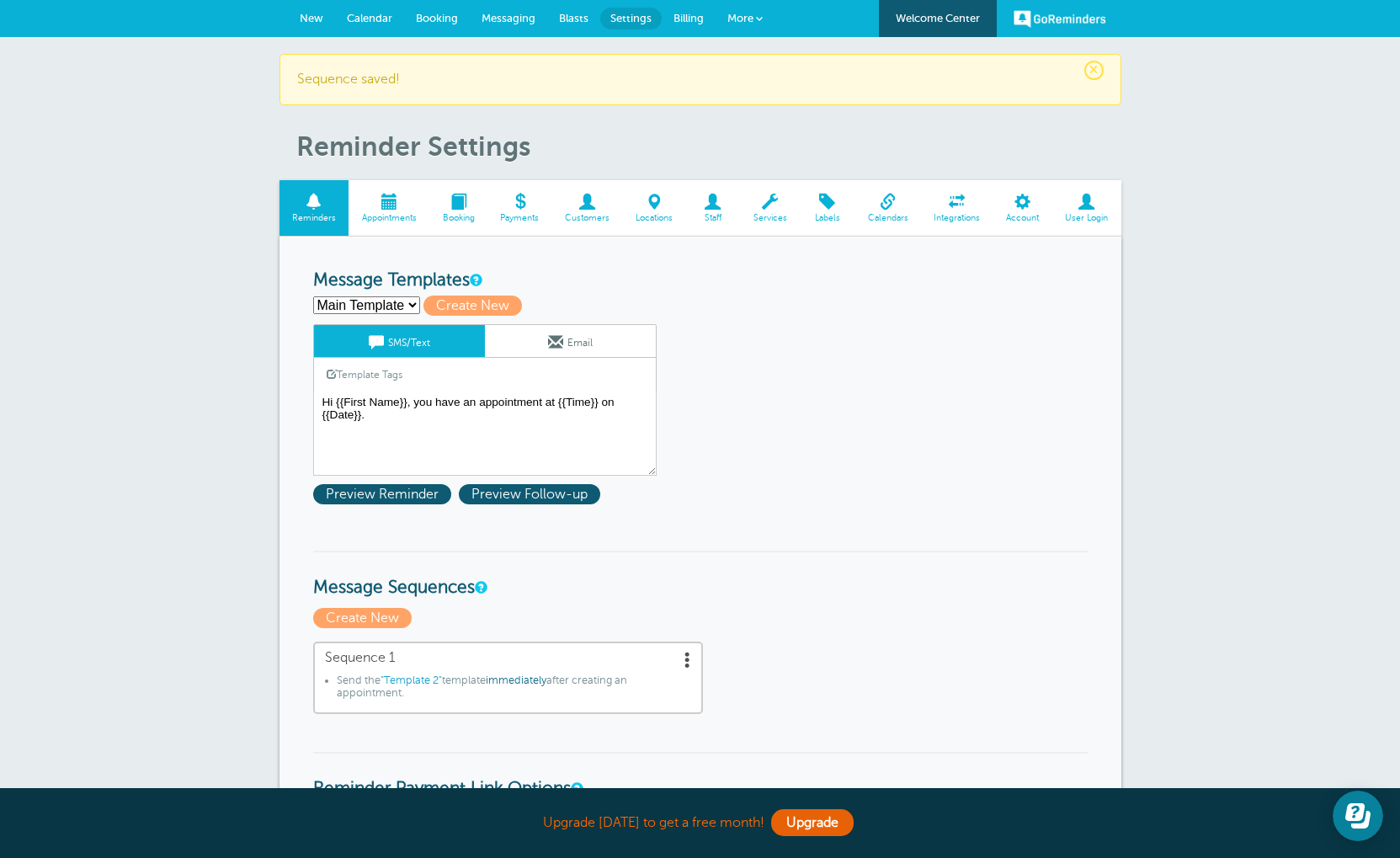
drag, startPoint x: 251, startPoint y: 257, endPoint x: 250, endPoint y: 9, distance: 248.0
